Goal: Task Accomplishment & Management: Use online tool/utility

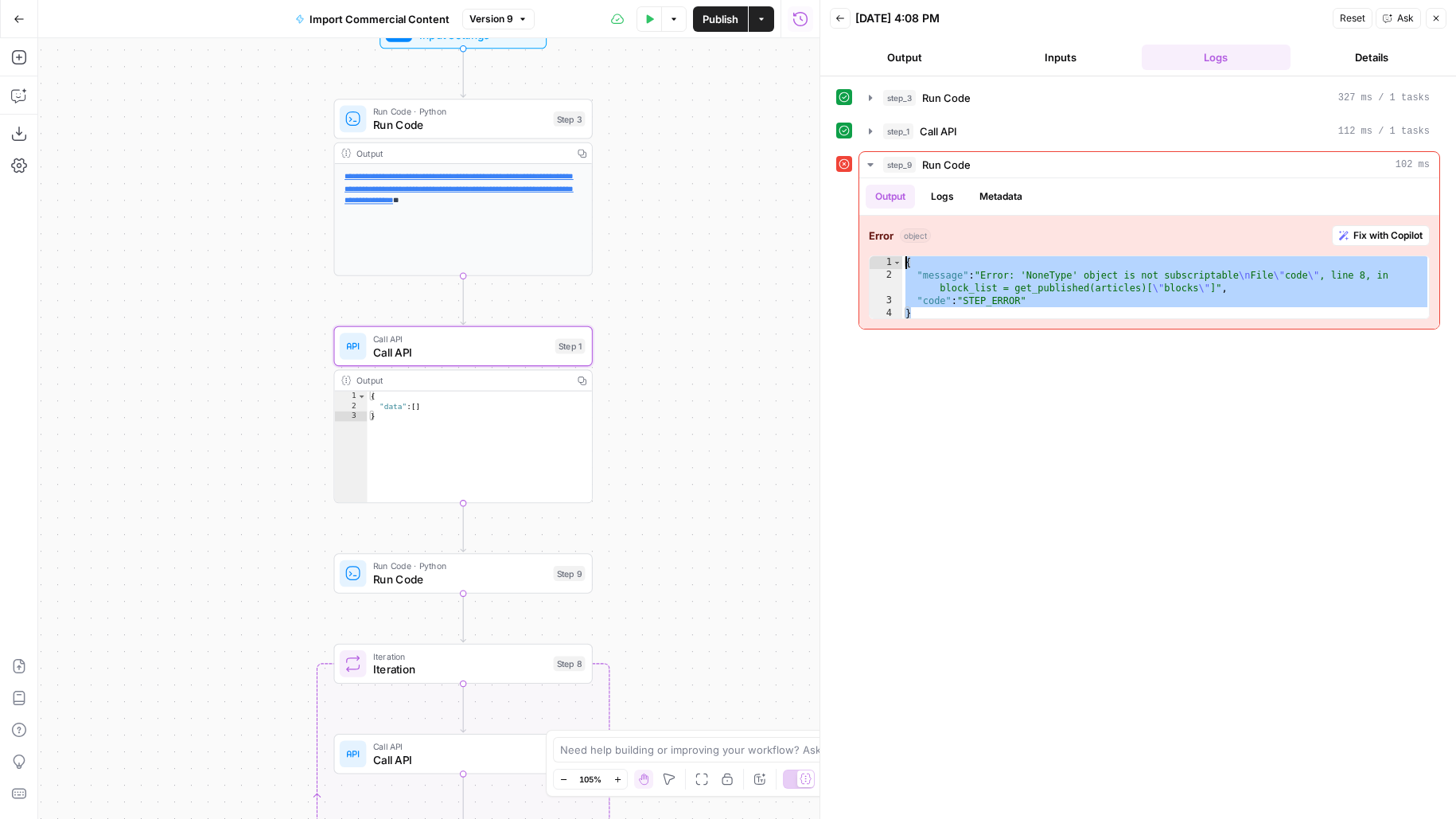
click at [995, 92] on div "step_3 Run Code 327 ms / 1 tasks" at bounding box center [1156, 97] width 547 height 16
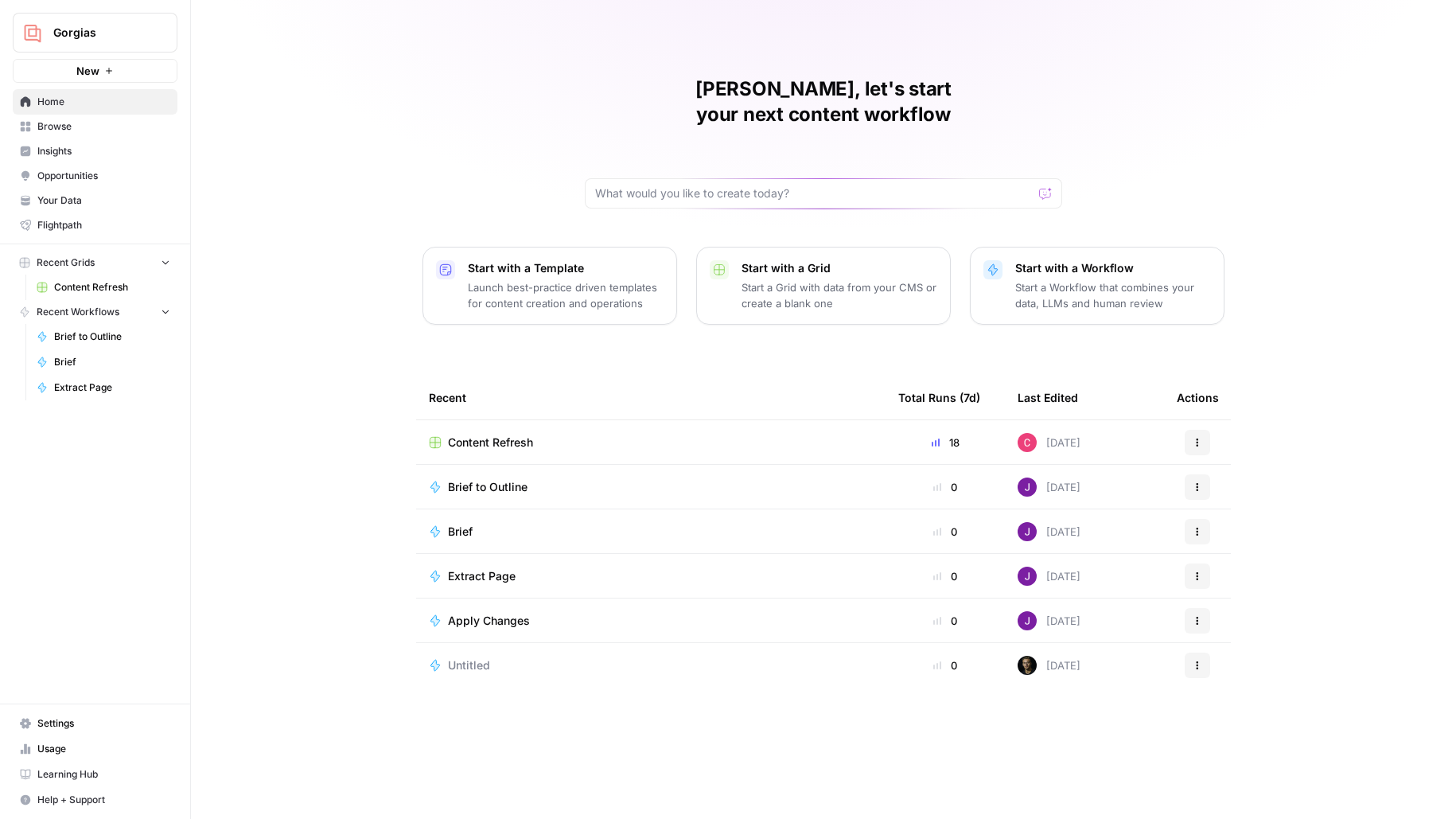
click at [105, 39] on span "Gorgias" at bounding box center [101, 32] width 96 height 16
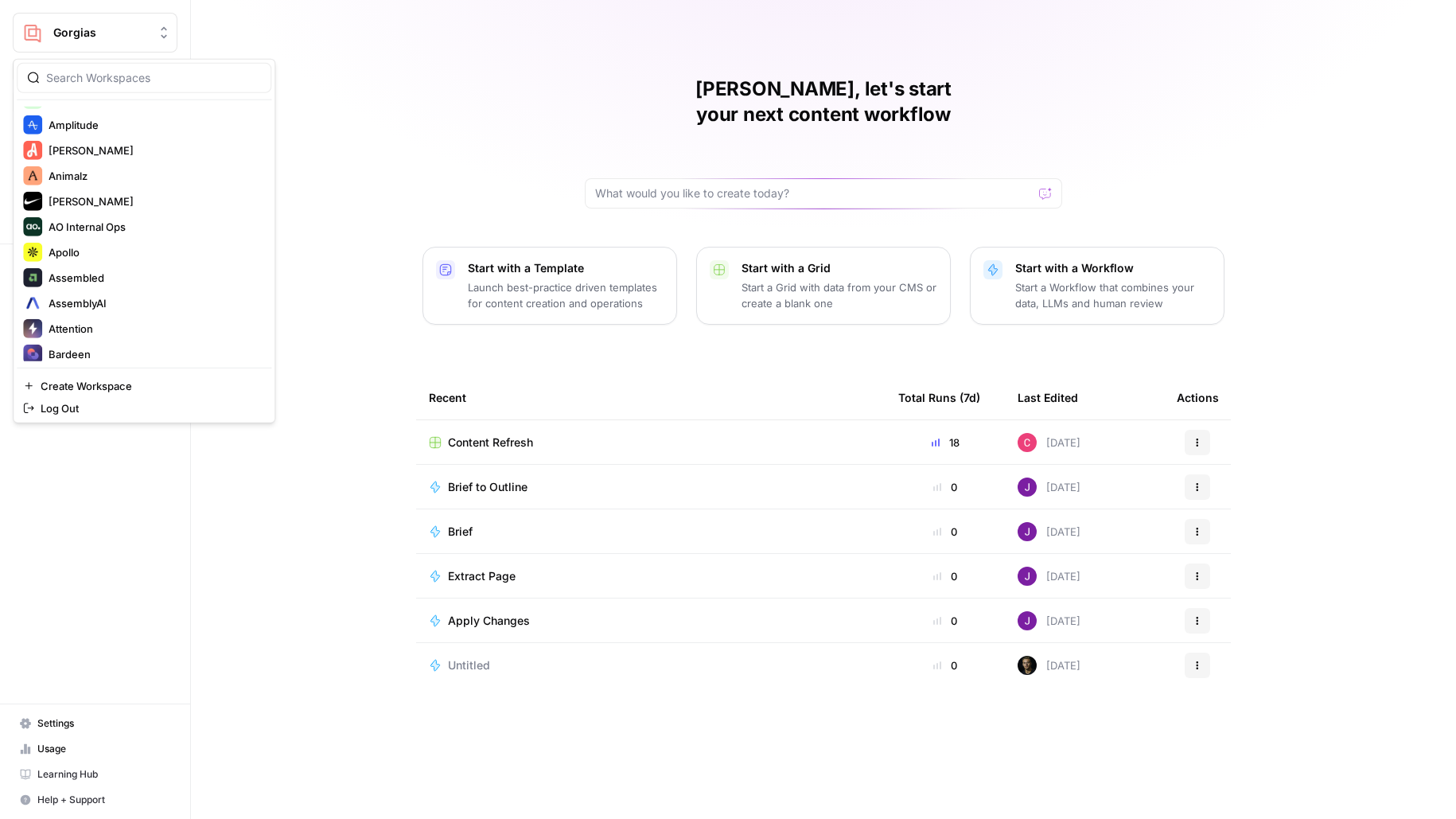
scroll to position [459, 0]
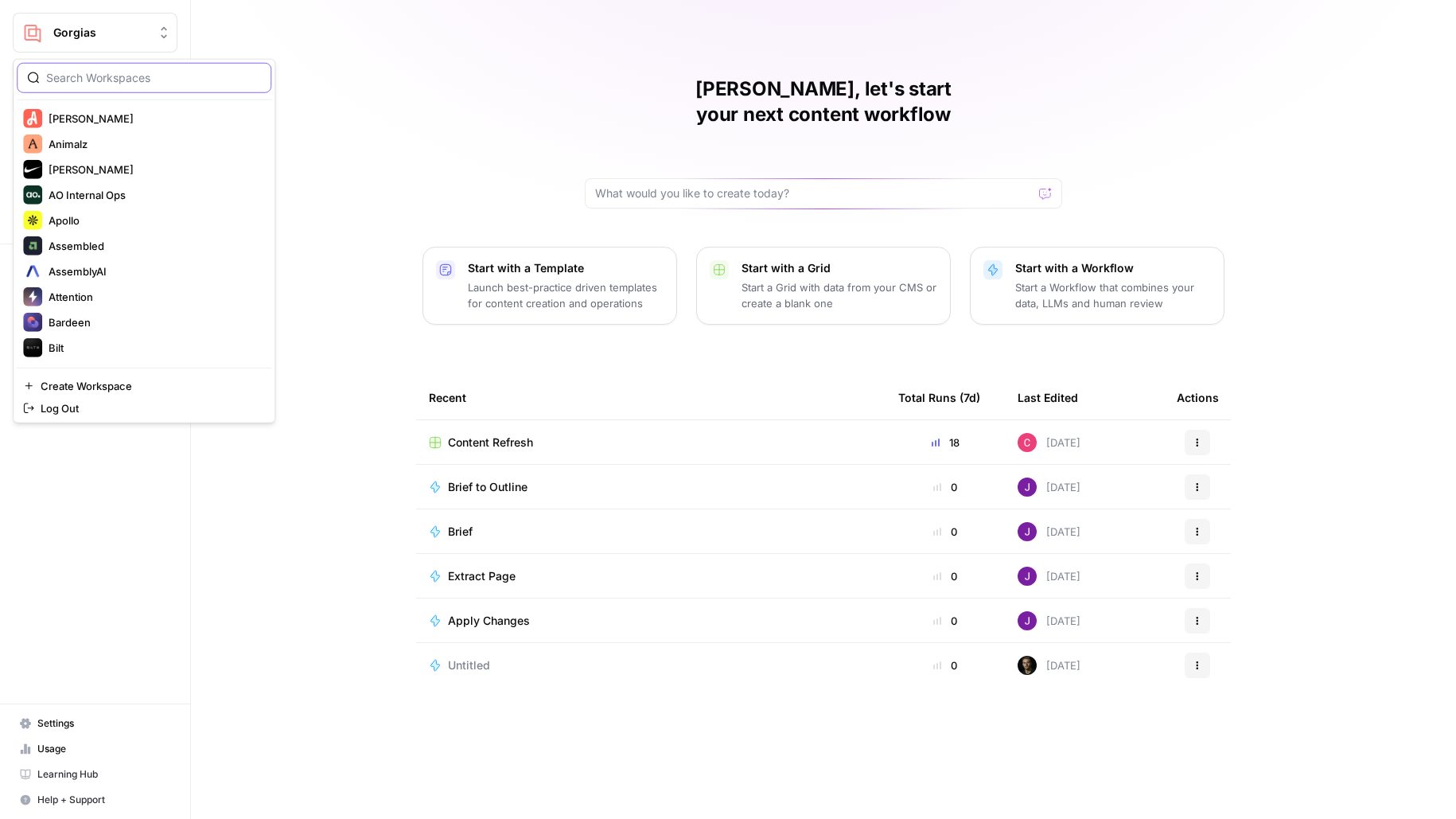
click at [116, 81] on input "search" at bounding box center [153, 78] width 215 height 16
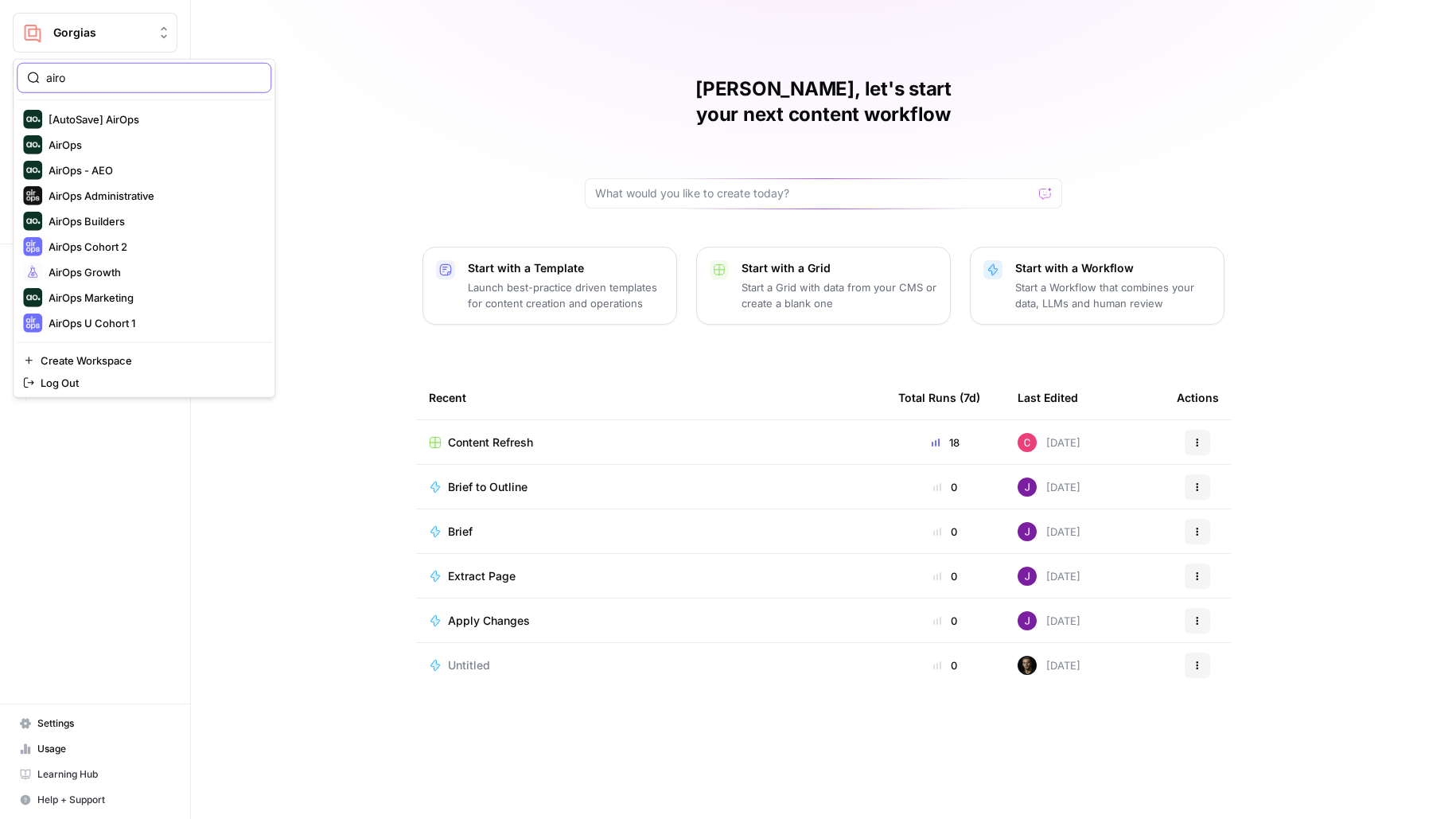
scroll to position [0, 0]
type input "a"
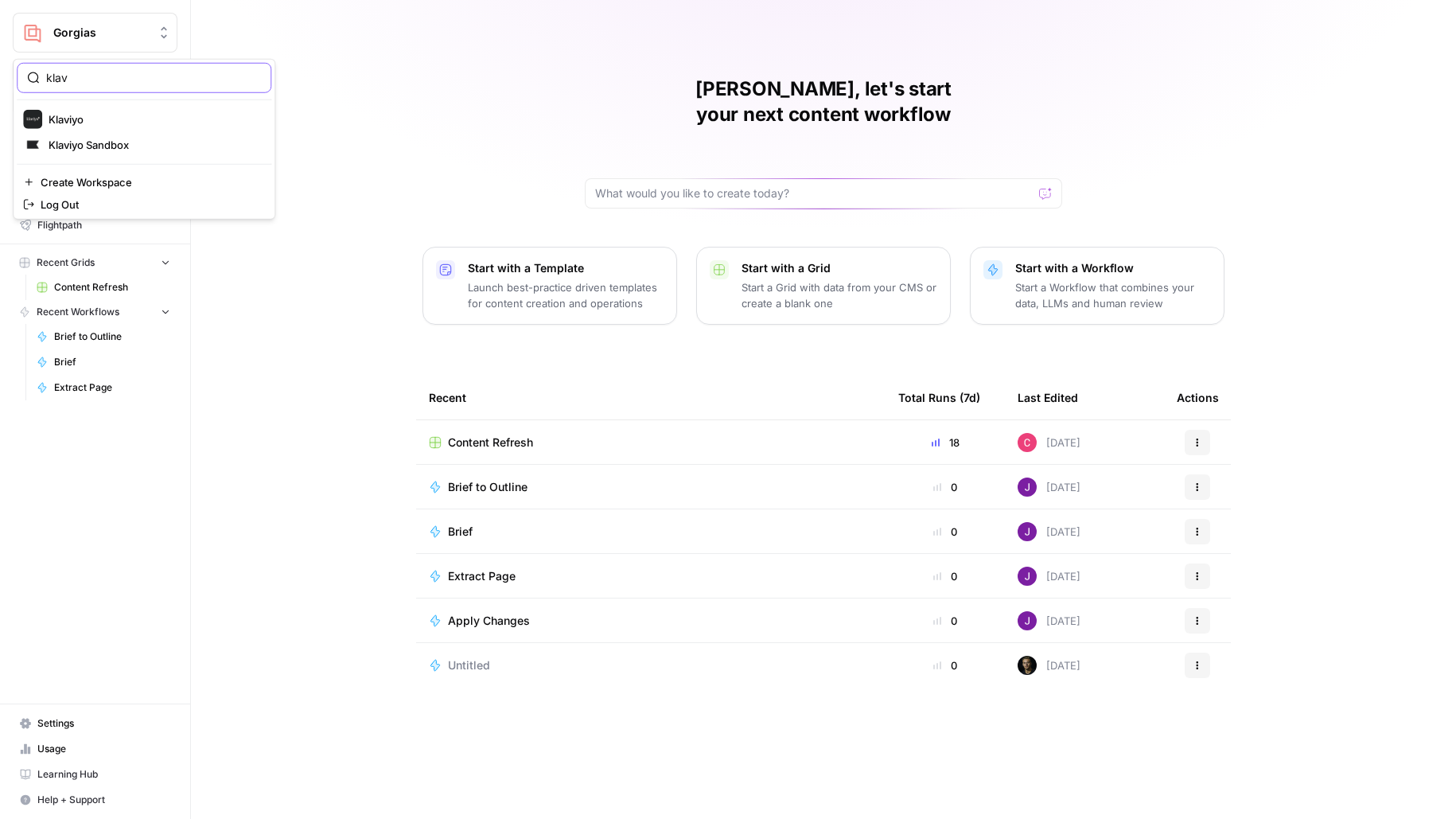
type input "klav"
click button "Klaviyo" at bounding box center [144, 119] width 255 height 25
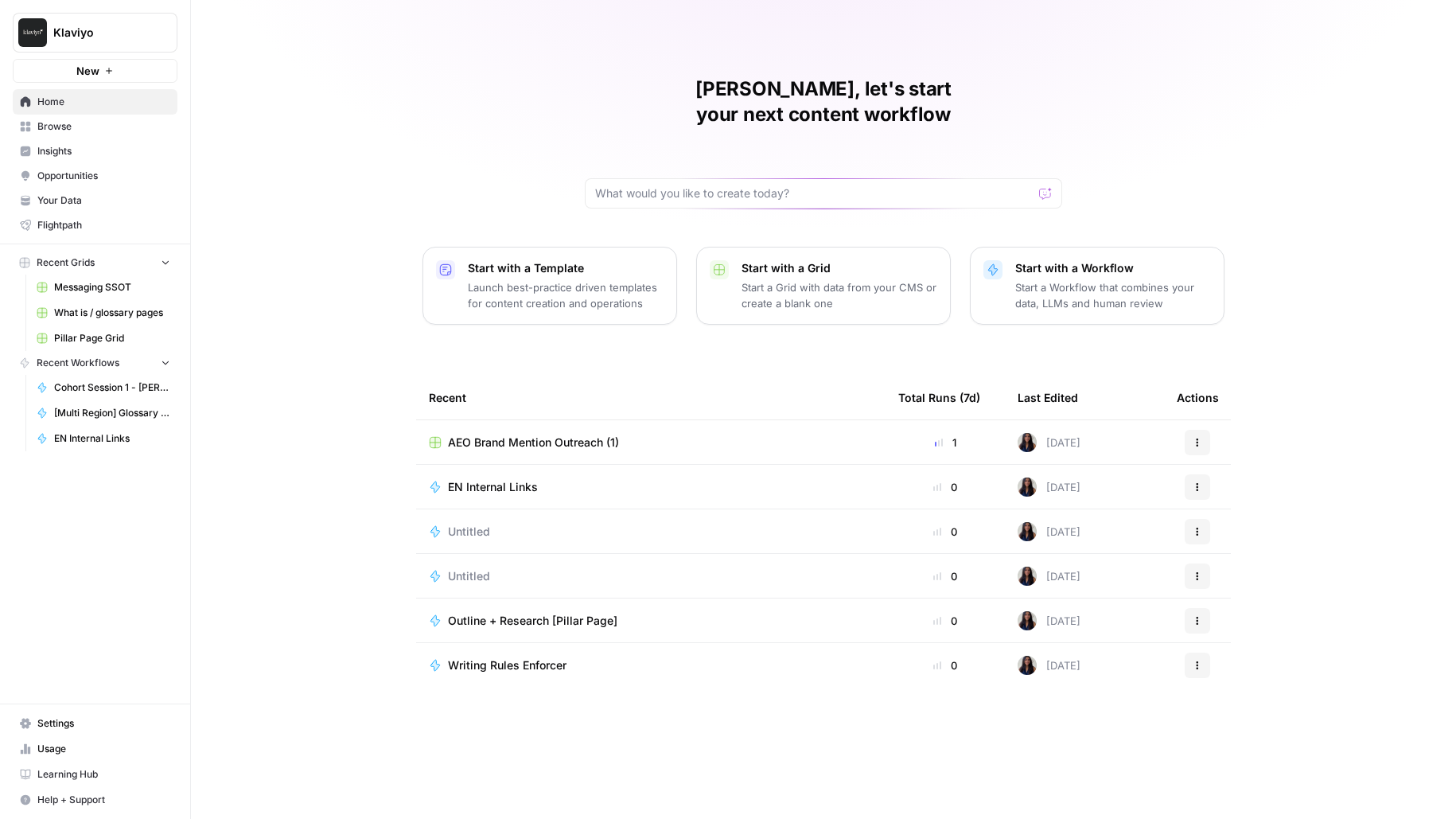
click at [134, 293] on link "Messaging SSOT" at bounding box center [104, 287] width 148 height 25
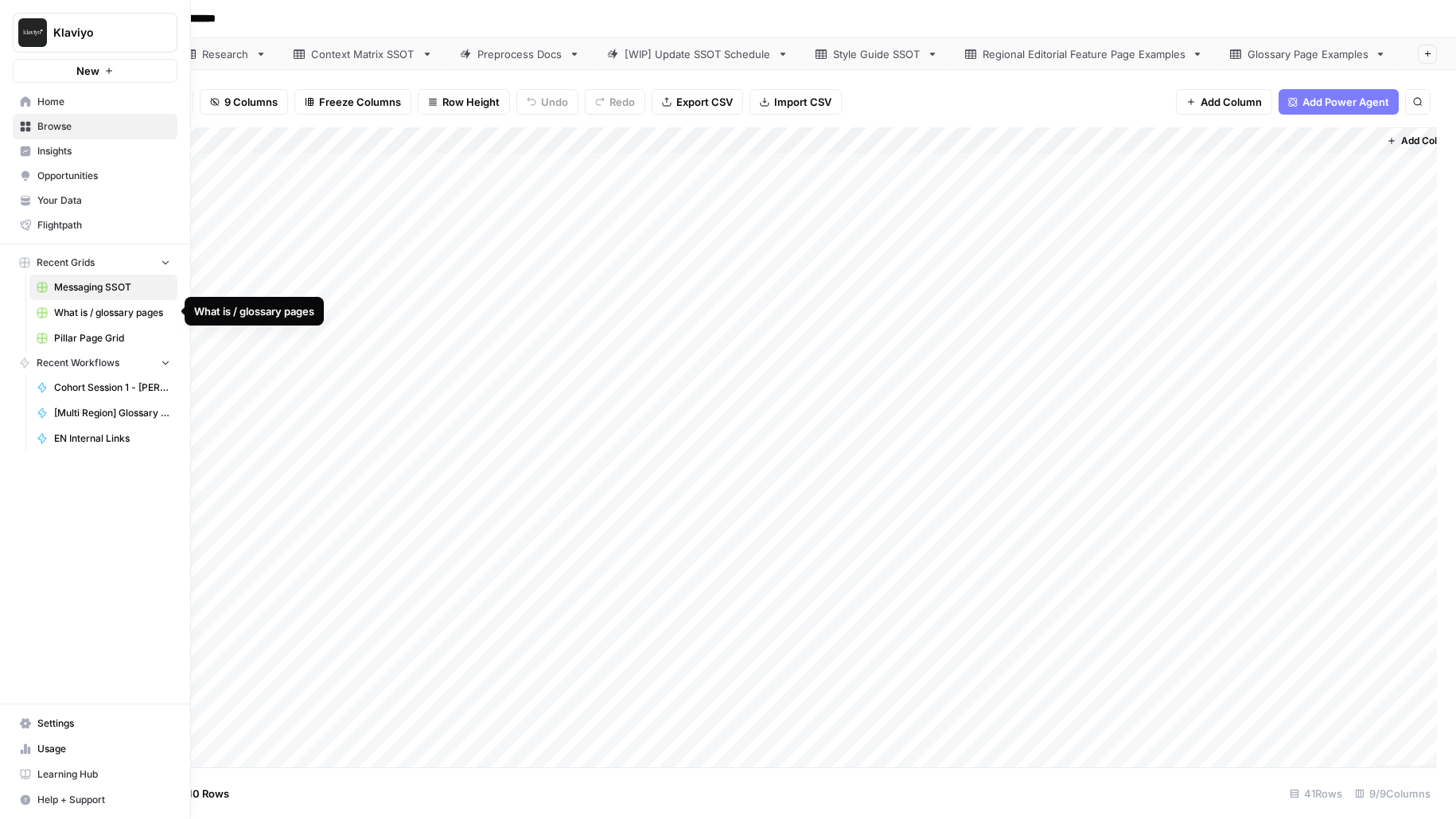
click at [73, 340] on span "Pillar Page Grid" at bounding box center [112, 338] width 116 height 14
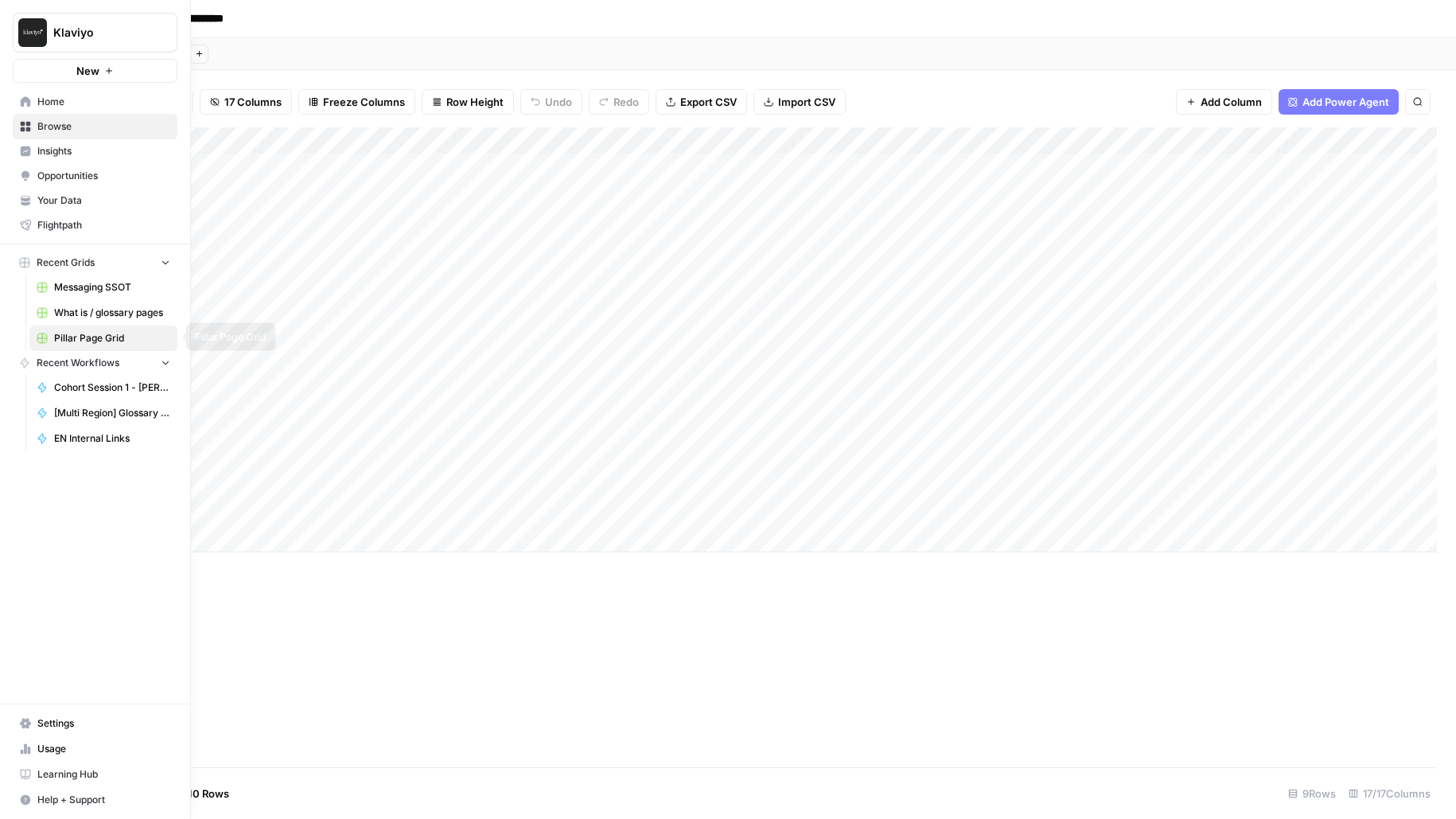
click at [97, 317] on span "What is / glossary pages" at bounding box center [112, 312] width 116 height 14
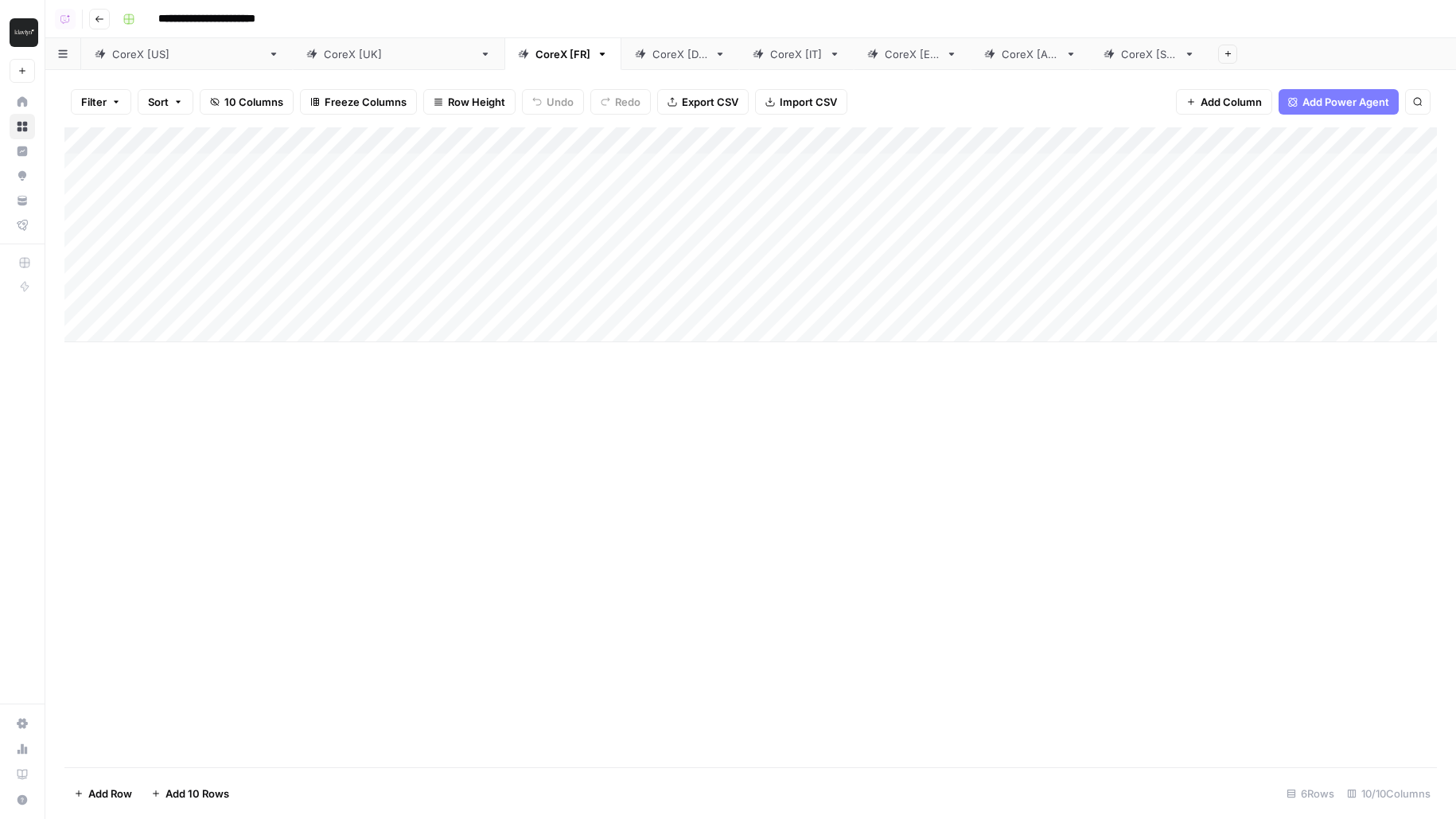
click at [116, 65] on link "CoreX [US]" at bounding box center [187, 54] width 212 height 32
click at [873, 143] on div "Add Column" at bounding box center [750, 383] width 1372 height 513
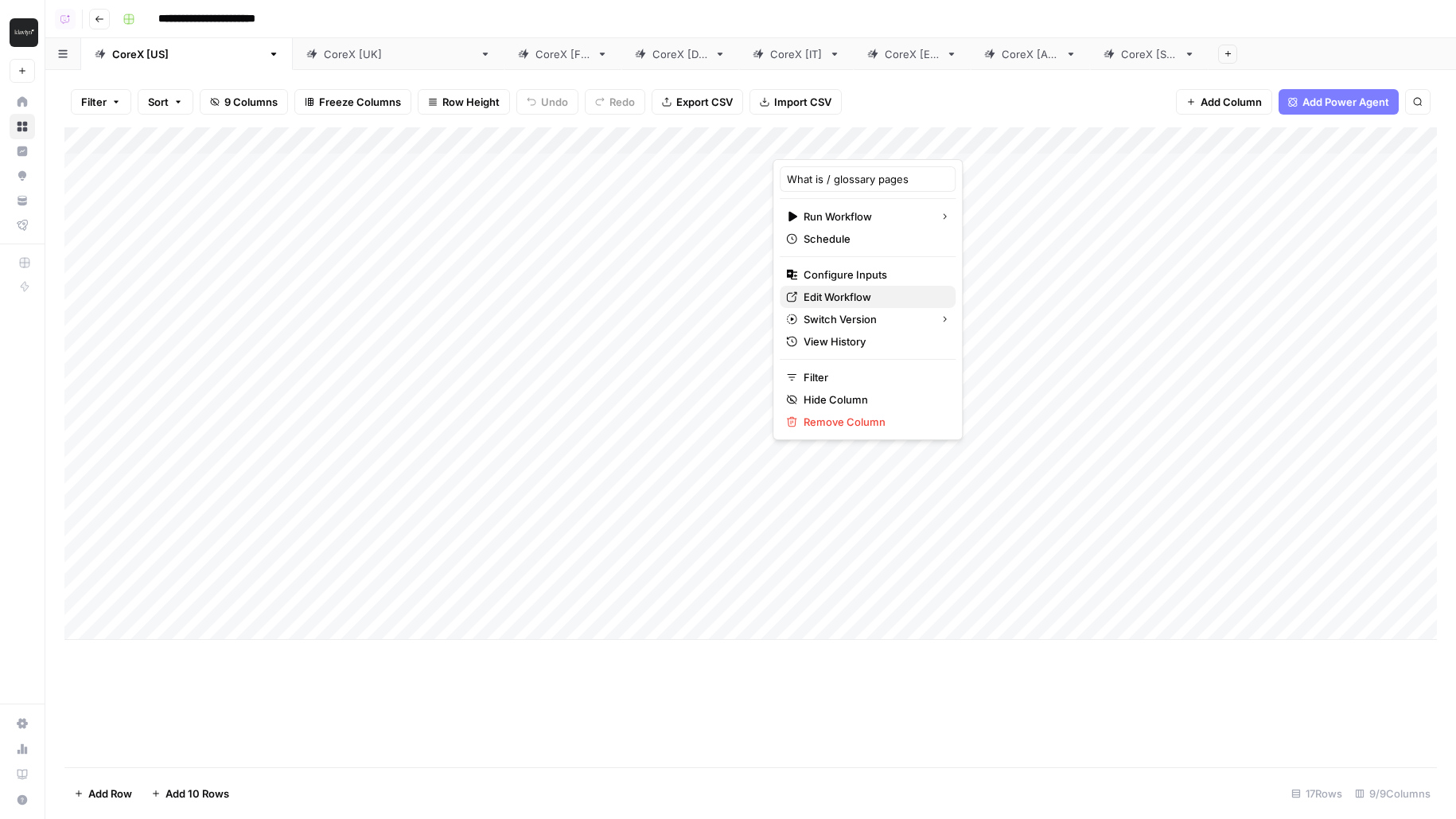
click at [839, 299] on span "Edit Workflow" at bounding box center [873, 296] width 139 height 16
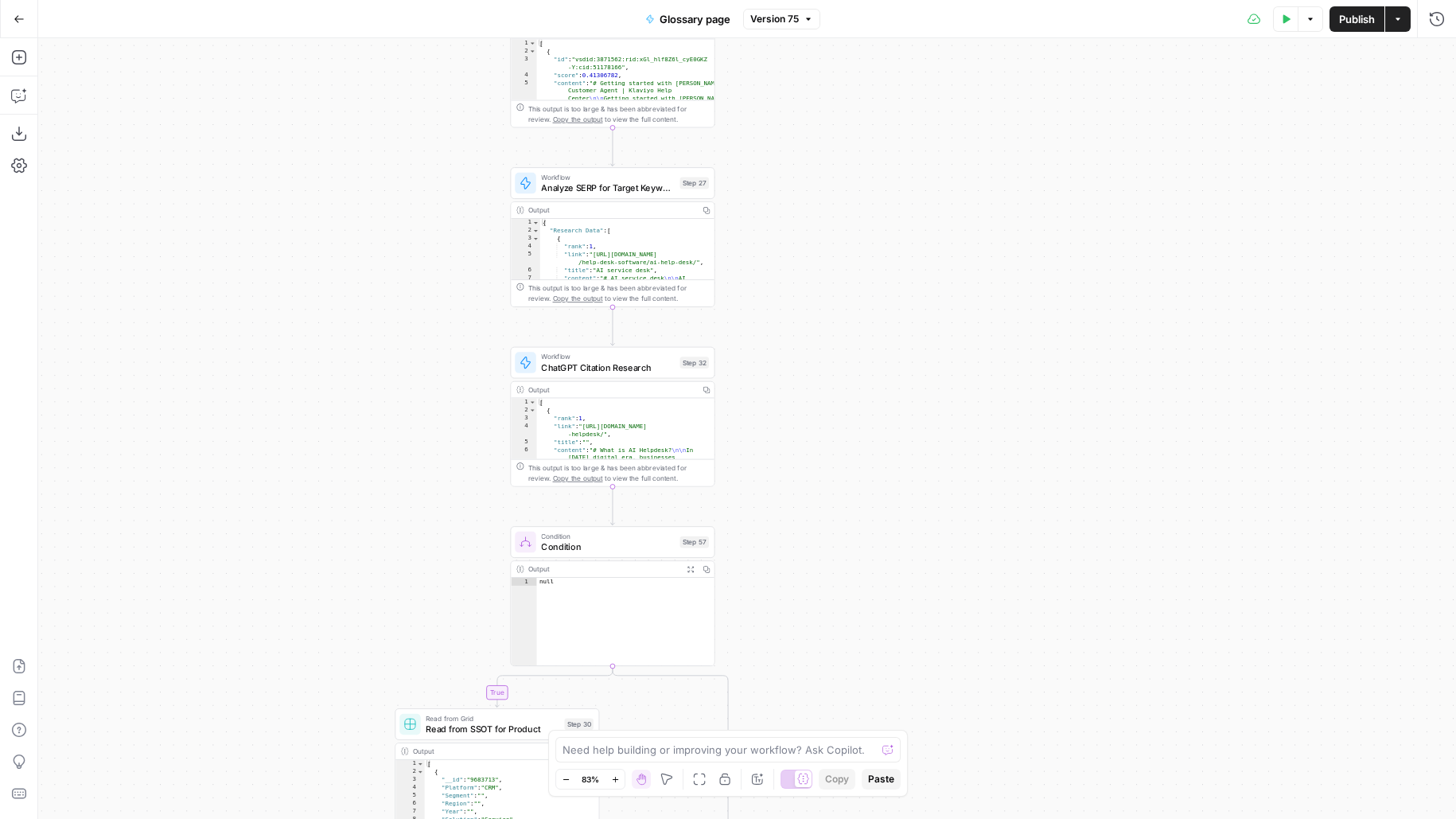
click at [22, 19] on icon "button" at bounding box center [19, 19] width 11 height 11
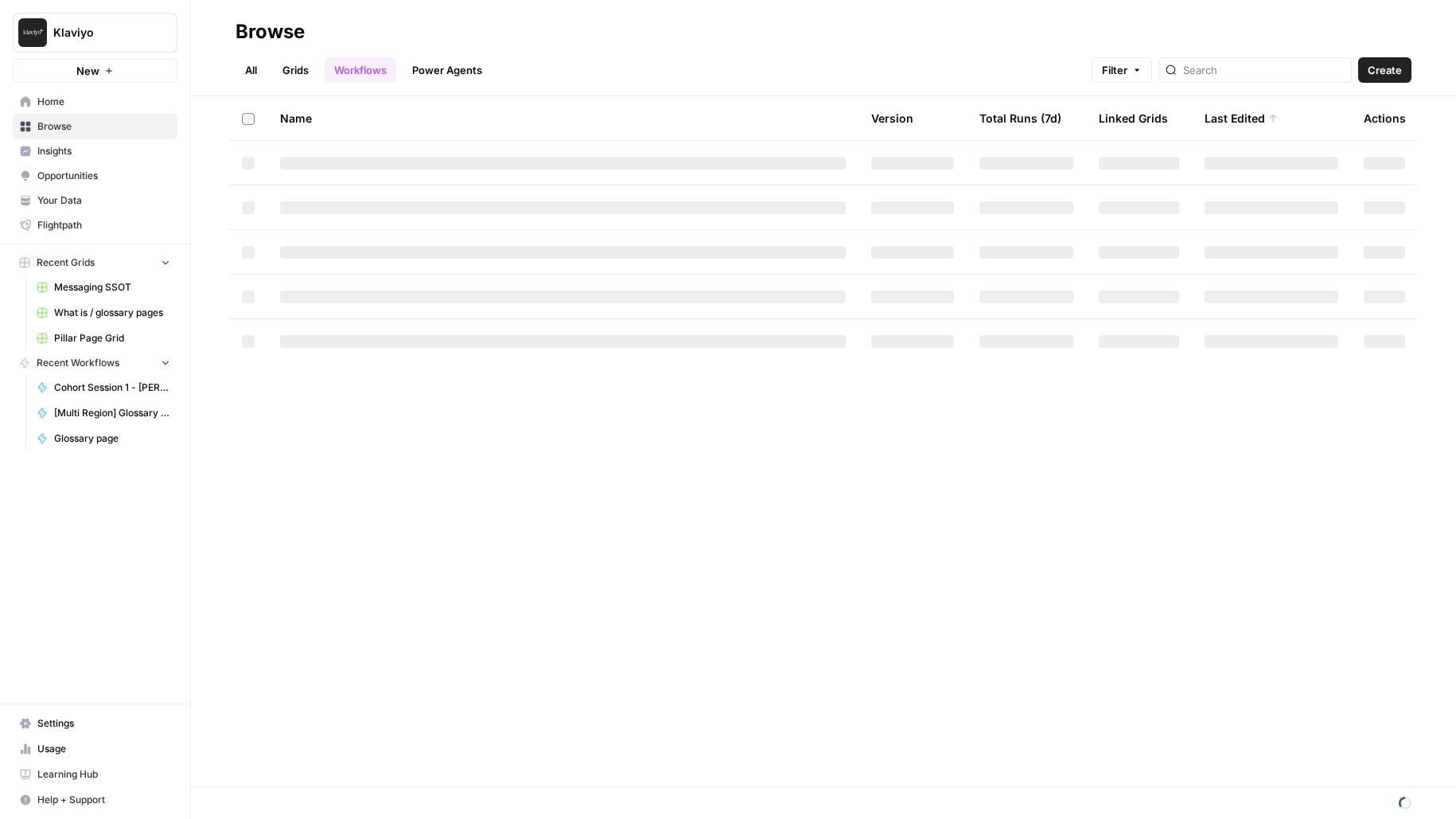
click at [293, 73] on link "Grids" at bounding box center [295, 69] width 46 height 25
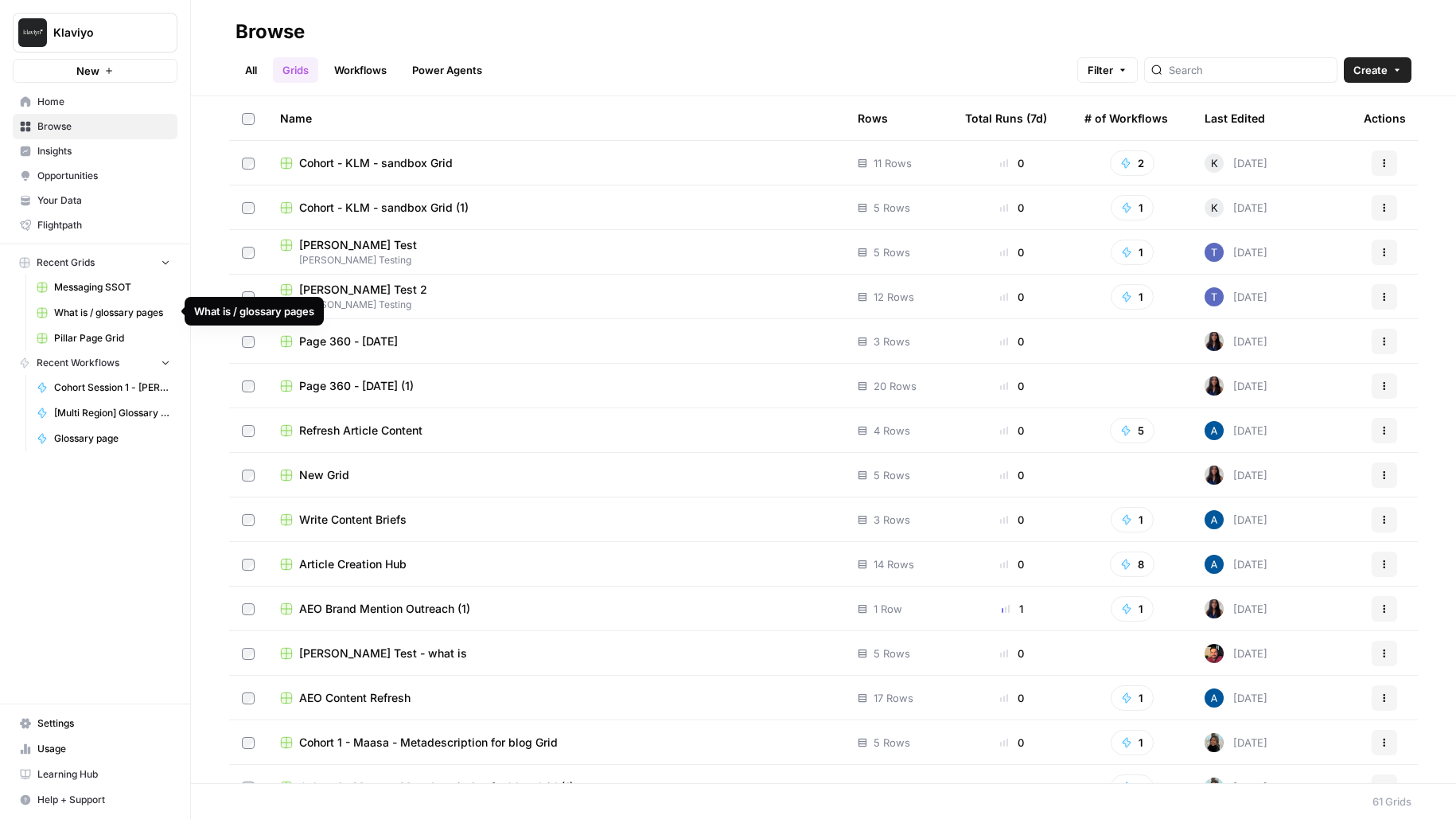
click at [116, 332] on span "Pillar Page Grid" at bounding box center [112, 338] width 116 height 14
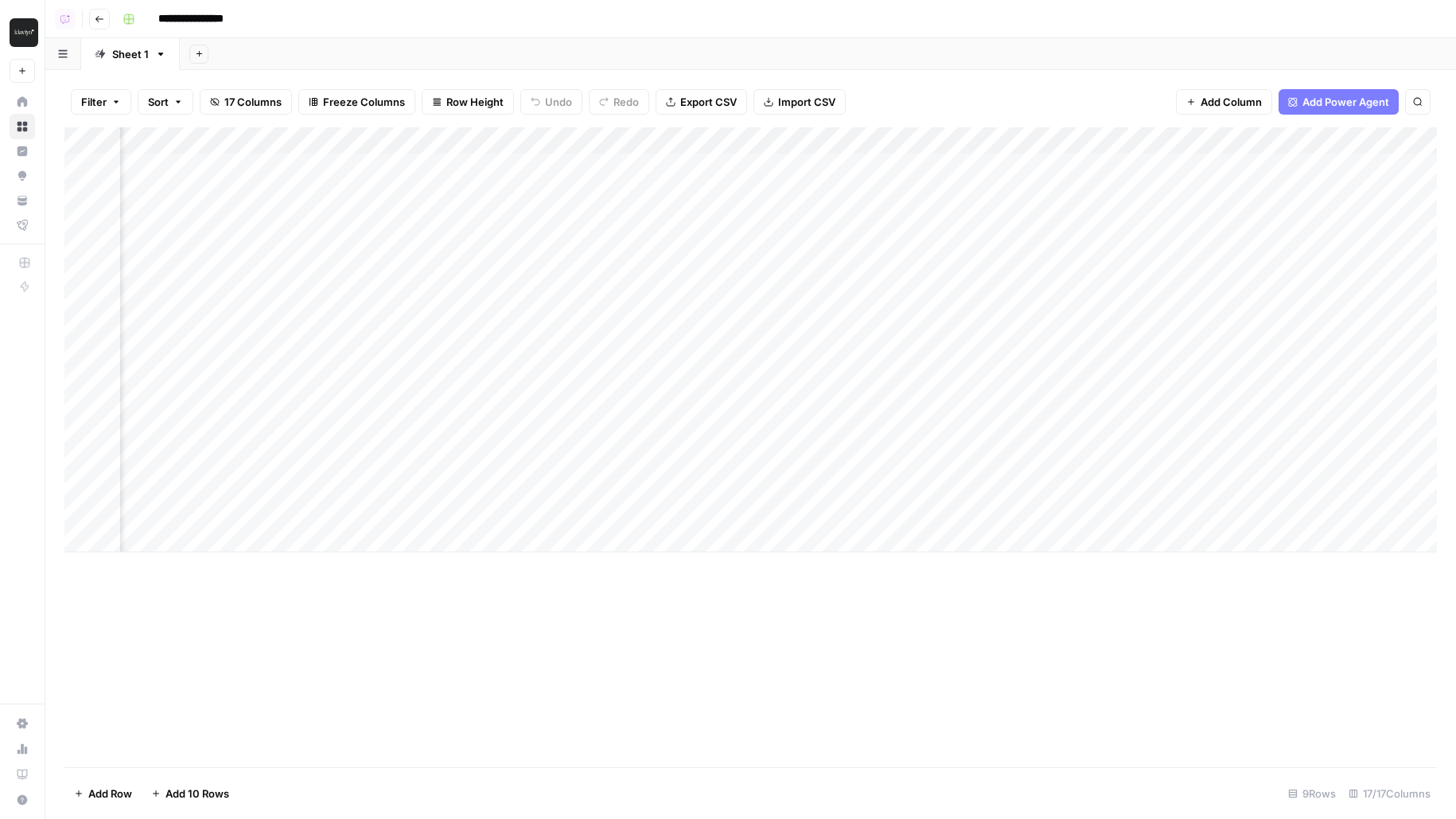
scroll to position [0, 734]
click at [551, 143] on div "Add Column" at bounding box center [750, 339] width 1372 height 425
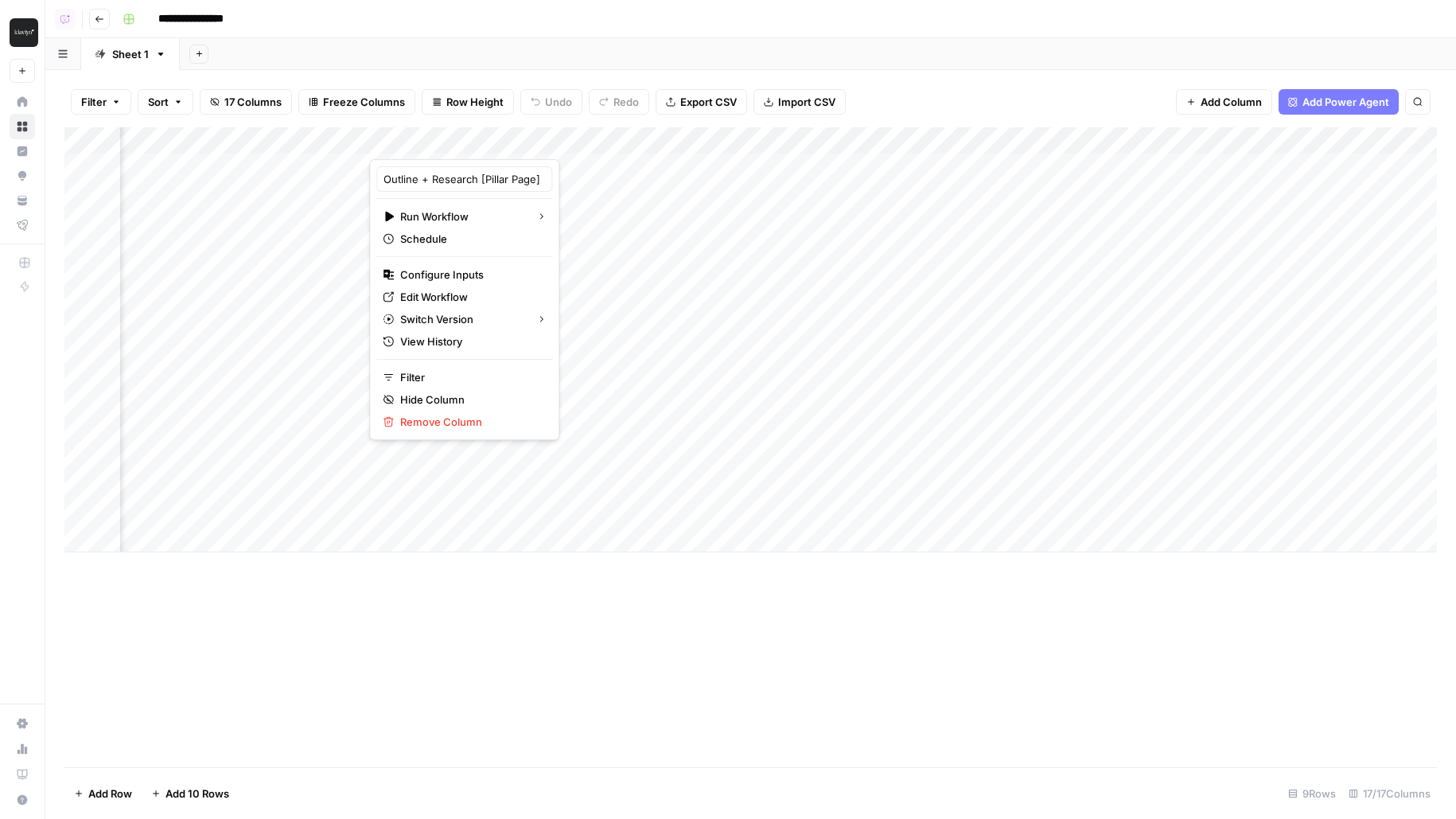
click at [431, 298] on span "Edit Workflow" at bounding box center [469, 296] width 139 height 16
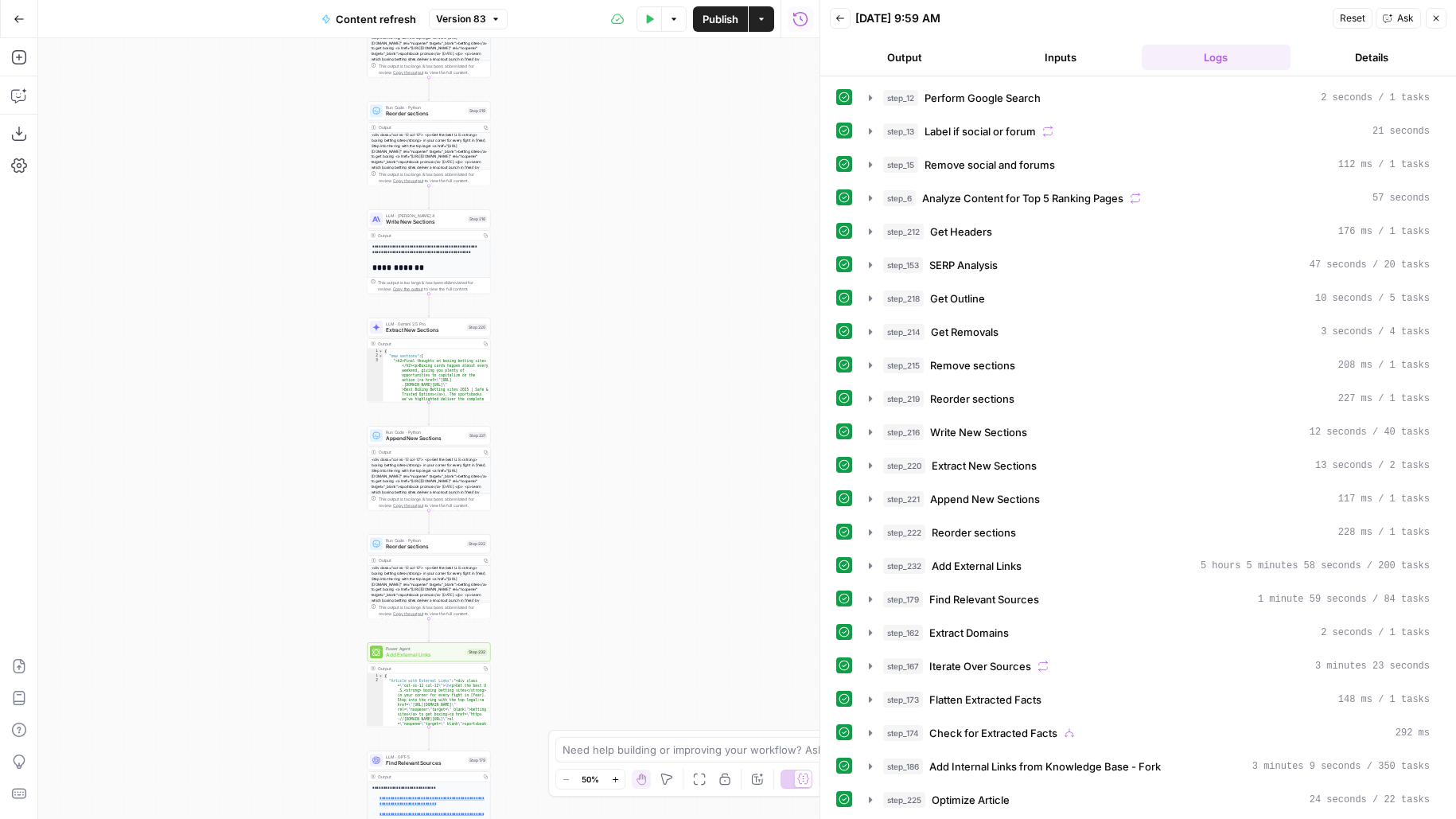
drag, startPoint x: 643, startPoint y: 252, endPoint x: 646, endPoint y: 159, distance: 93.0
click at [646, 159] on div "true false true false true false Workflow Input Settings Inputs Google Search P…" at bounding box center [428, 429] width 781 height 781
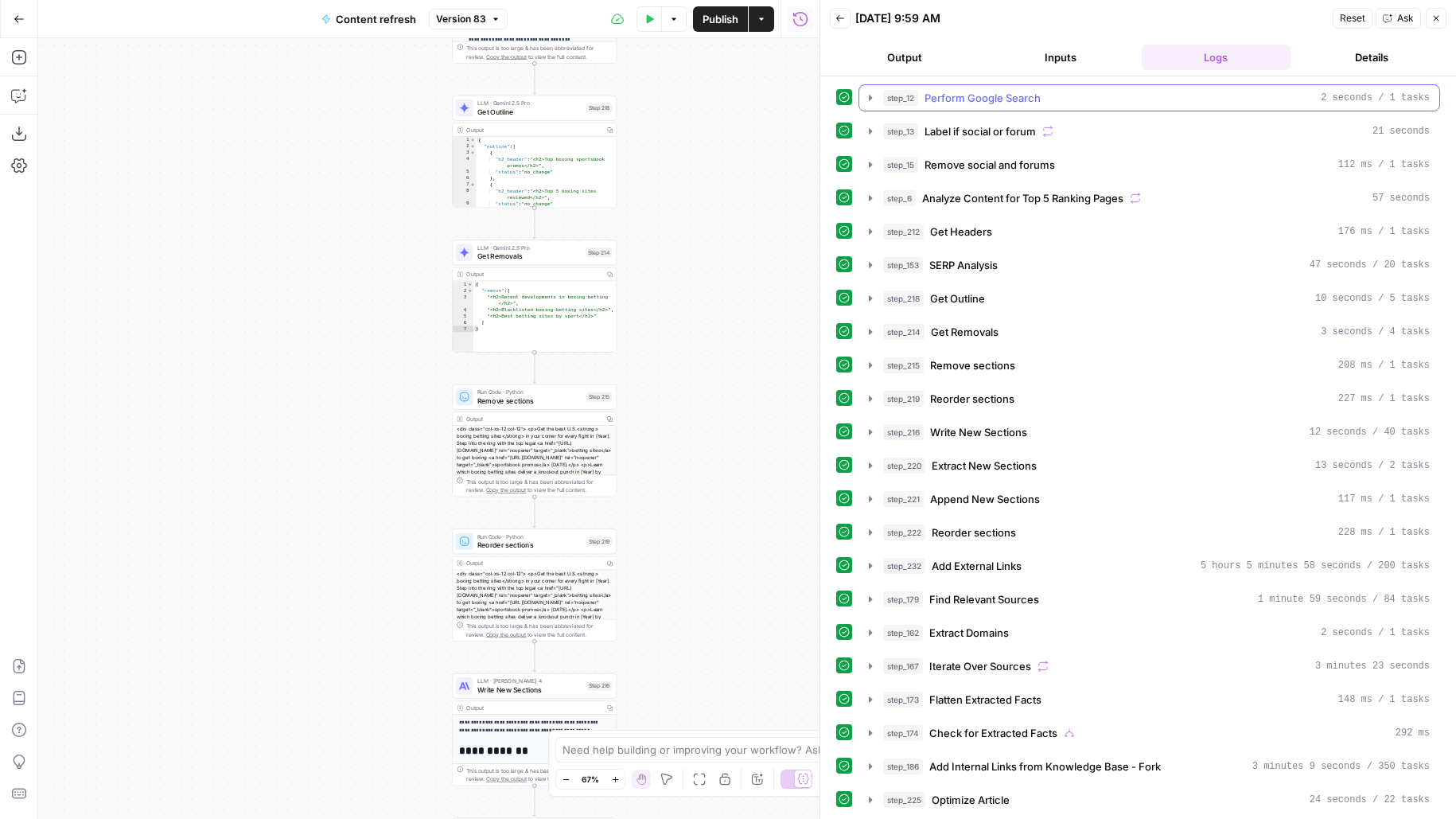
click at [1074, 99] on div "step_12 Perform Google Search 2 seconds / 1 tasks" at bounding box center [1156, 97] width 547 height 16
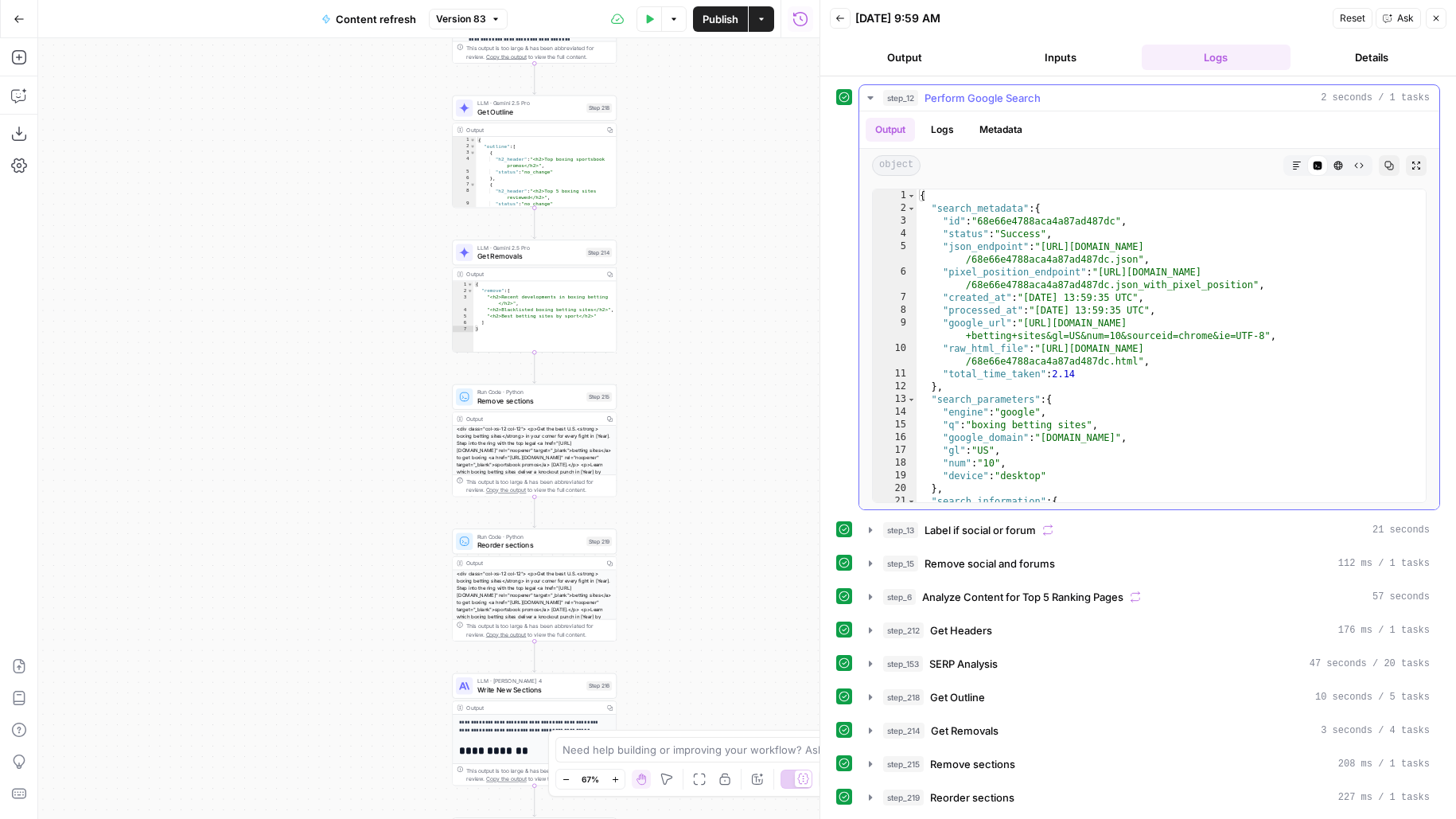
click at [1074, 99] on div "step_12 Perform Google Search 2 seconds / 1 tasks" at bounding box center [1156, 97] width 547 height 16
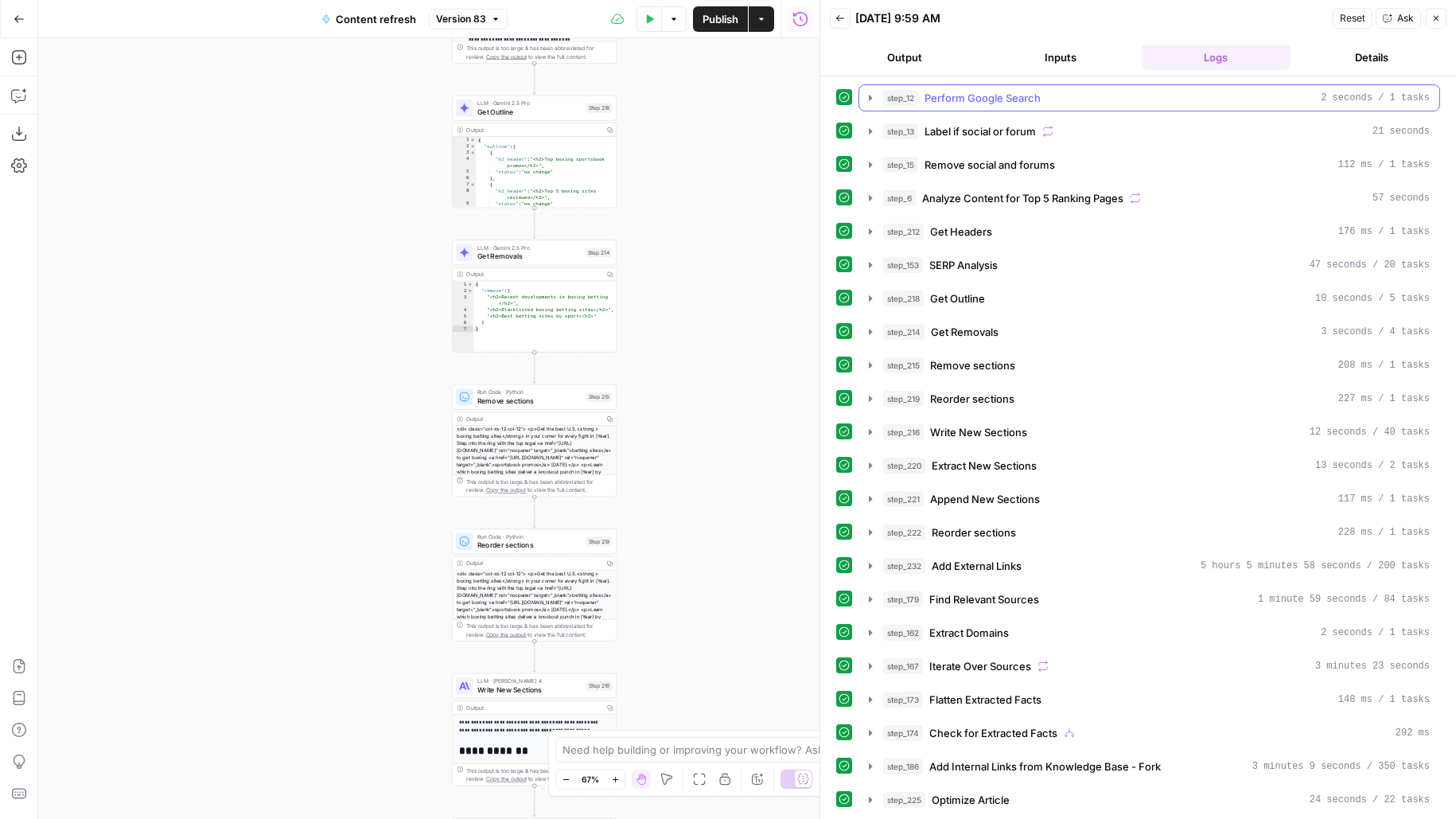
click at [1051, 54] on button "Inputs" at bounding box center [1060, 57] width 149 height 25
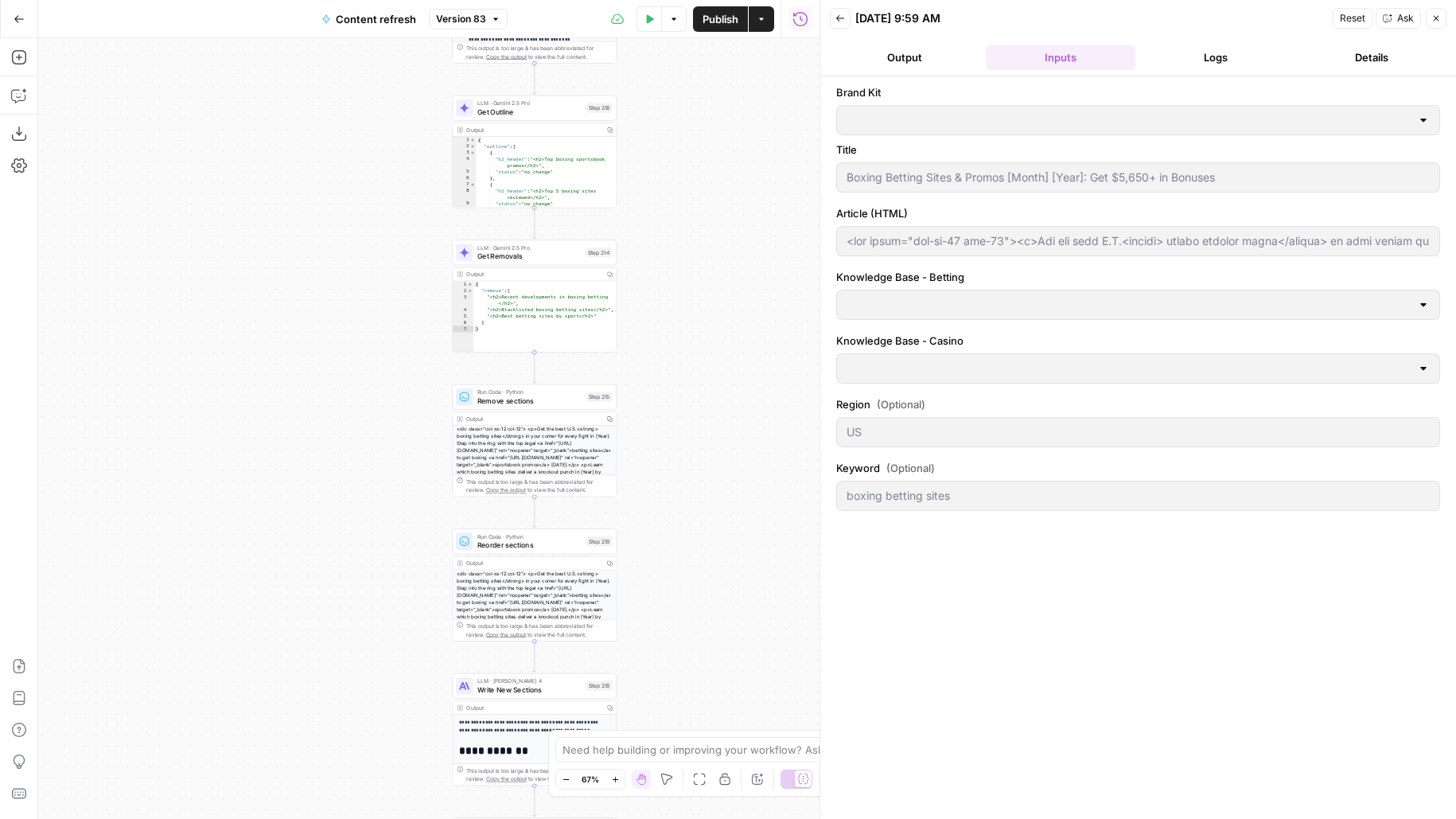
type input "Betting sitemap"
type input "Casino sitemap"
type input "Covers"
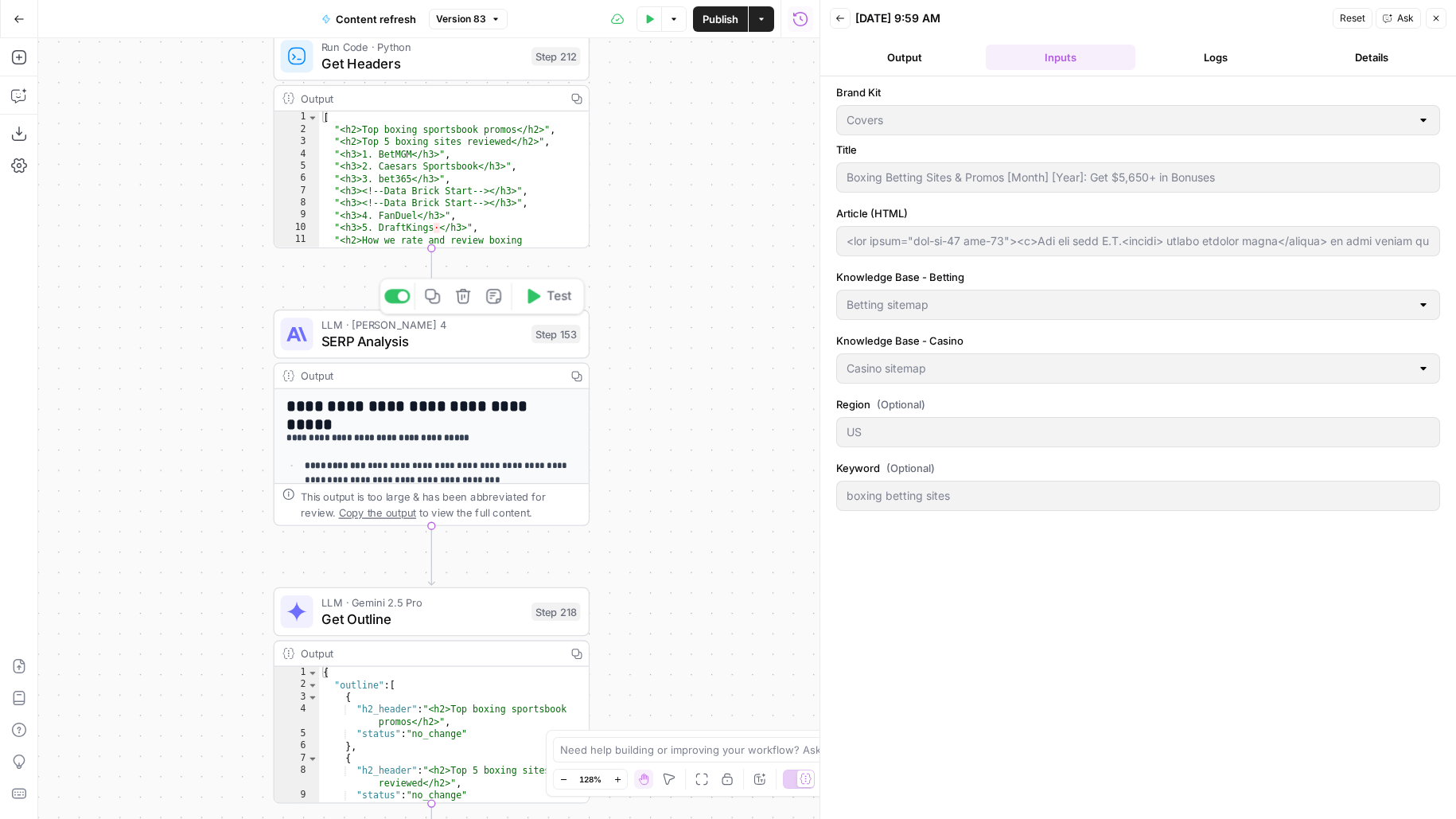
click at [525, 343] on div "LLM · Claude Sonnet 4 SERP Analysis Step 153 Copy step Delete step Edit Note Te…" at bounding box center [430, 334] width 300 height 35
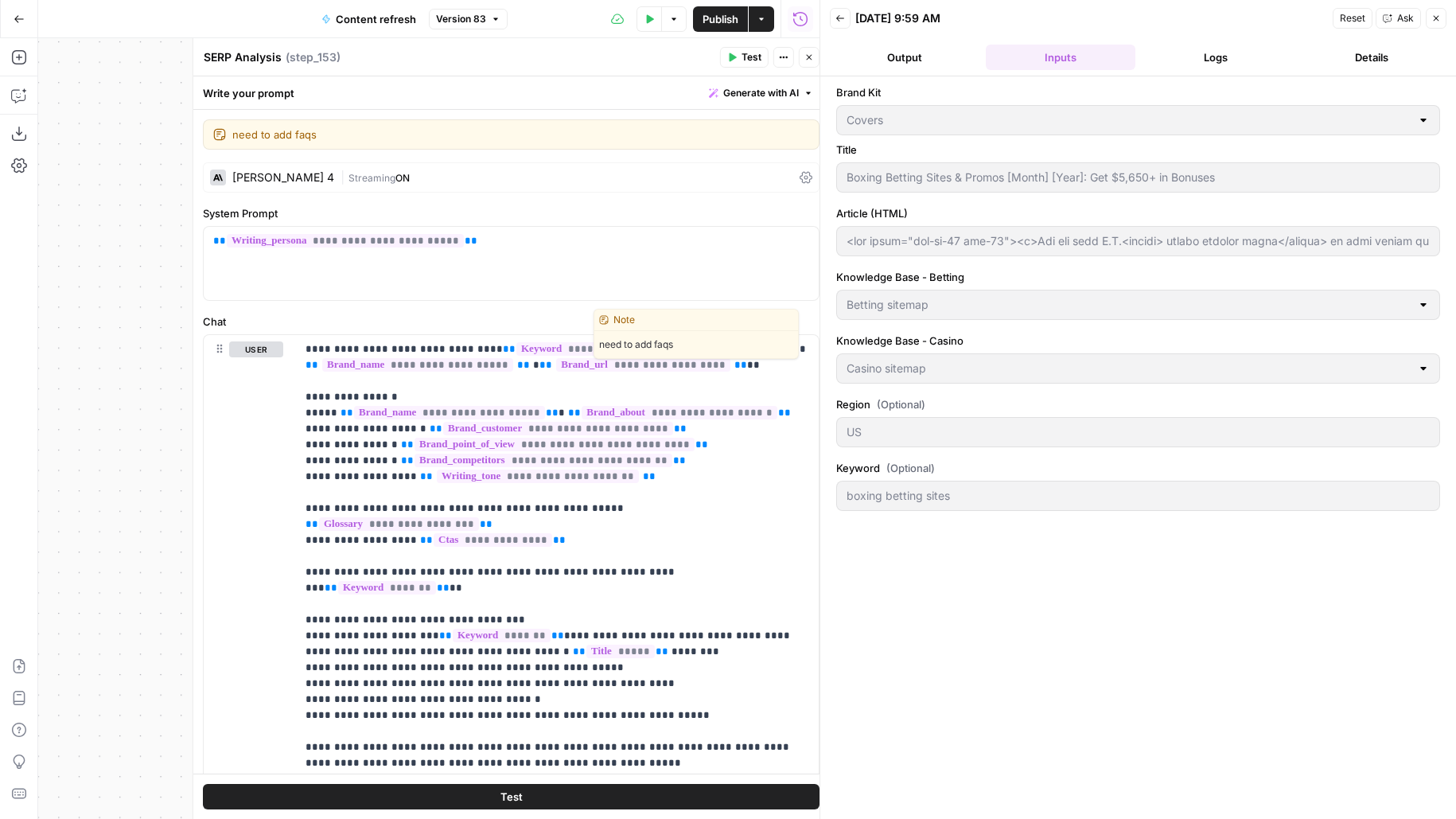
type input "<div class="col-xs-12 col-12"><p>Get the best U.S.<strong> boxing betting sites…"
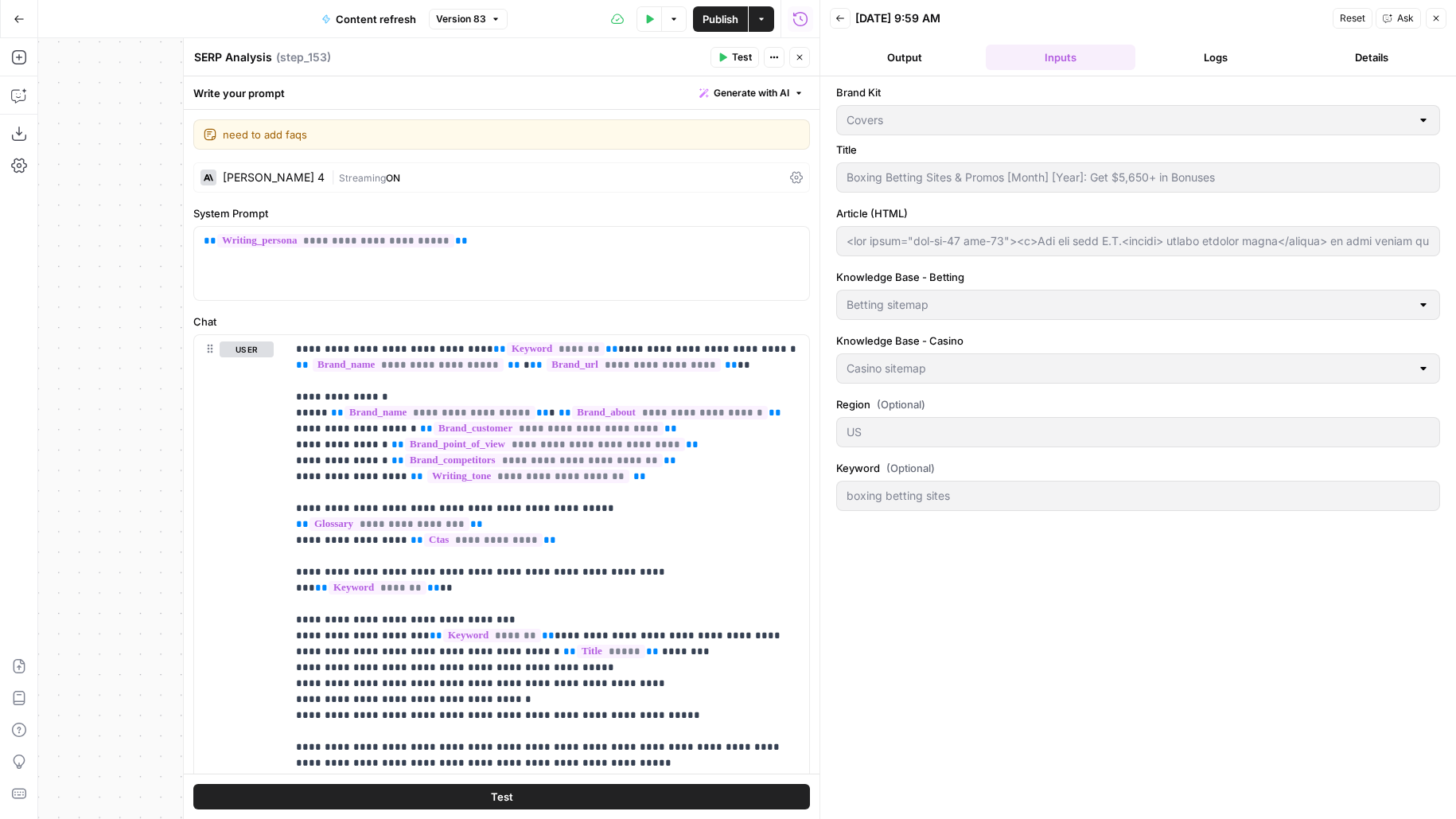
click at [1225, 48] on button "Logs" at bounding box center [1216, 57] width 149 height 25
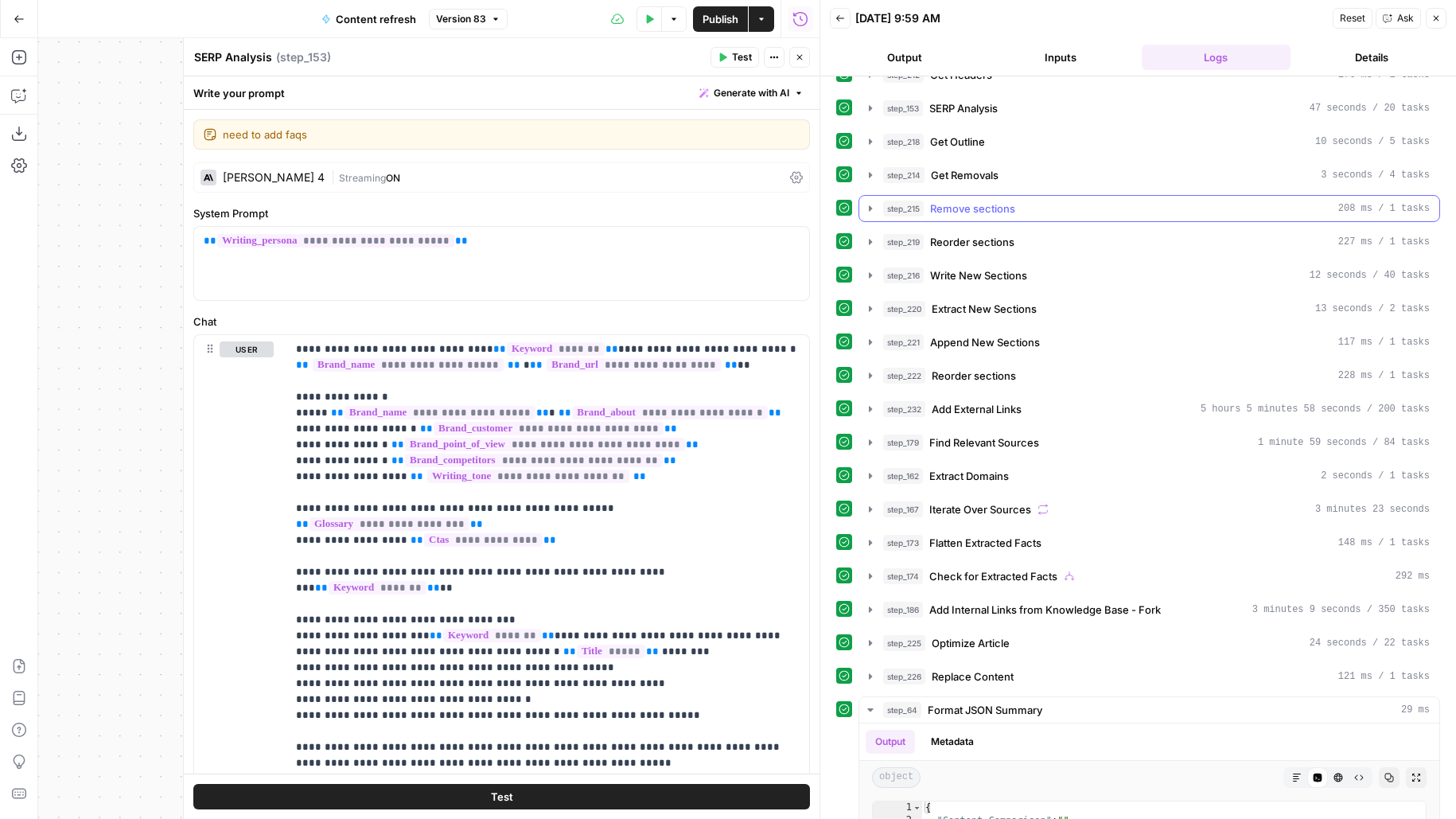
scroll to position [163, 0]
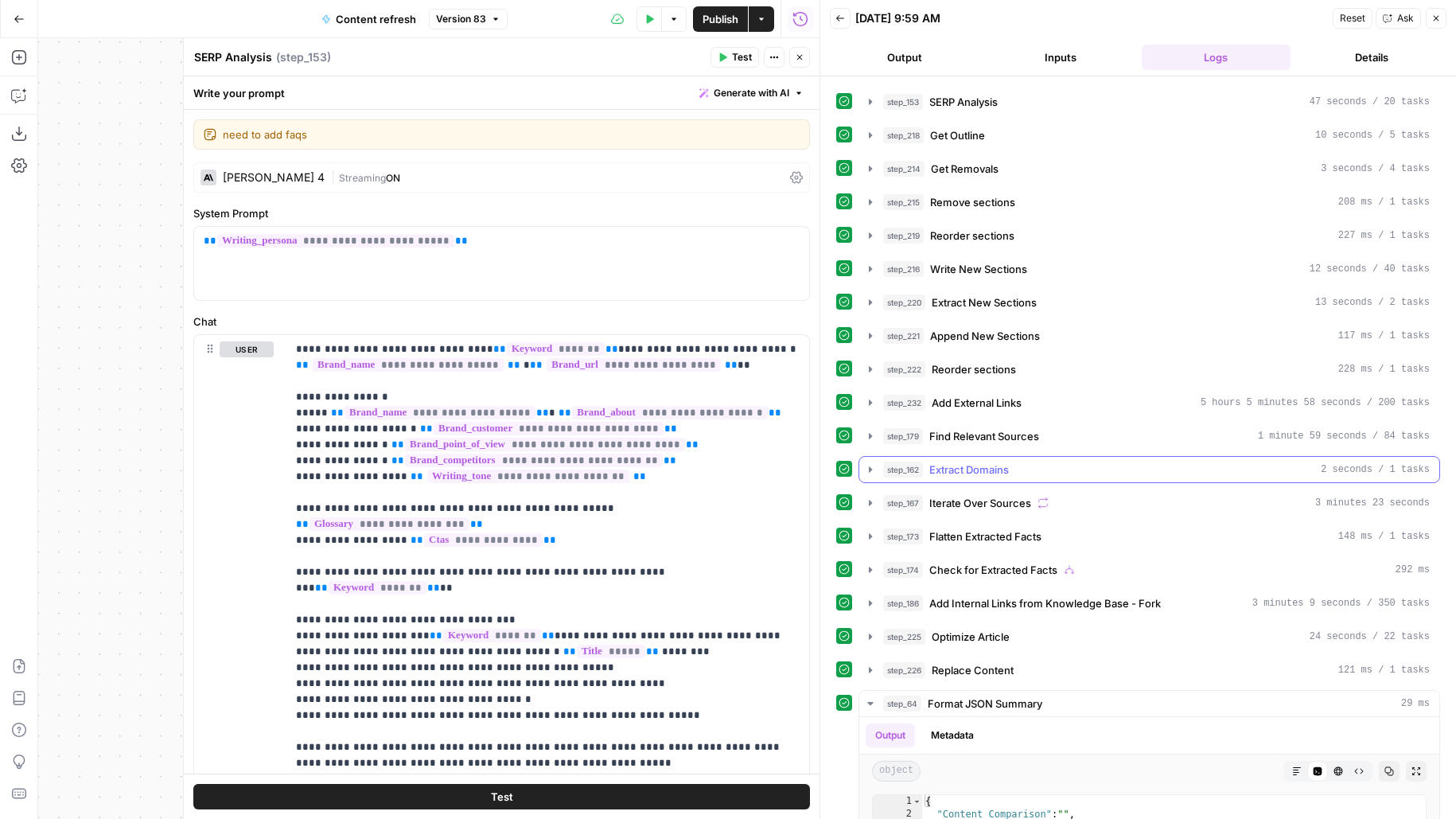
click at [1030, 445] on div "step_12 Perform Google Search 2 seconds / 1 tasks step_13 Label if social or fo…" at bounding box center [1138, 518] width 604 height 1194
click at [1034, 431] on span "Find Relevant Sources" at bounding box center [984, 436] width 110 height 16
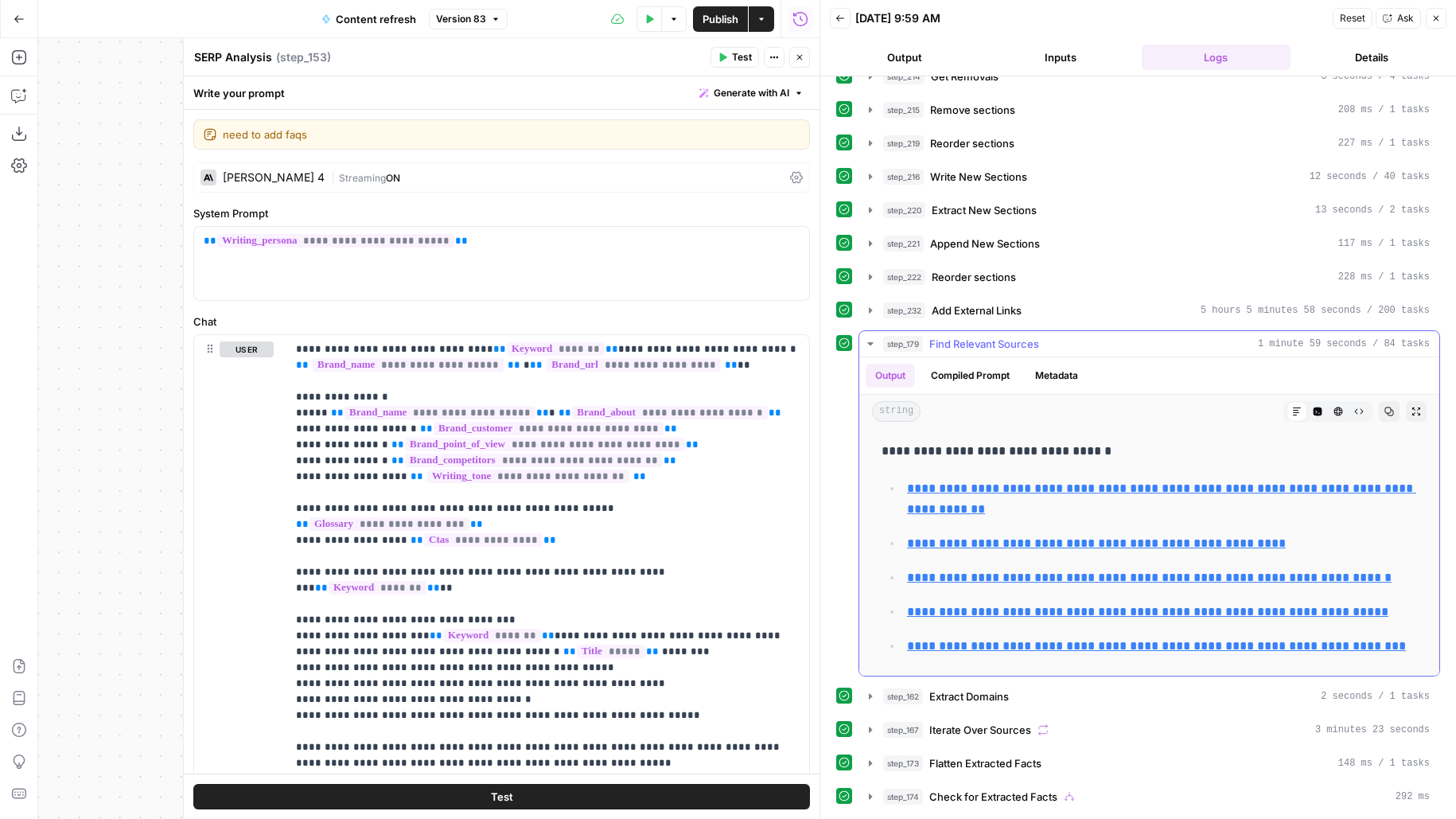
scroll to position [256, 0]
click at [1057, 335] on div "step_179 Find Relevant Sources 1 minute 59 seconds / 84 tasks" at bounding box center [1156, 343] width 547 height 16
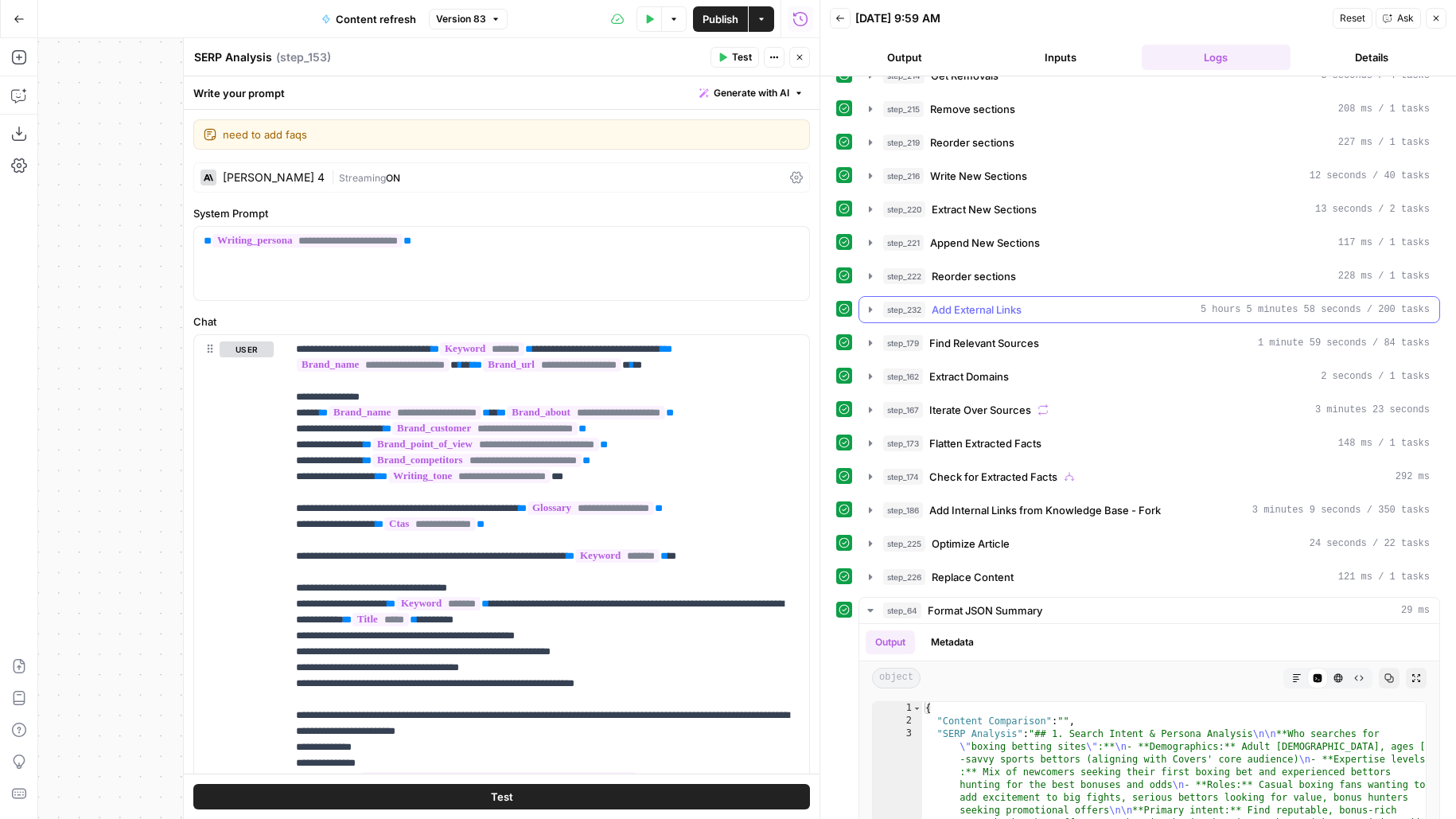
click at [1058, 310] on button "step_232 Add External Links 5 hours 5 minutes 58 seconds / 200 tasks" at bounding box center [1148, 309] width 580 height 25
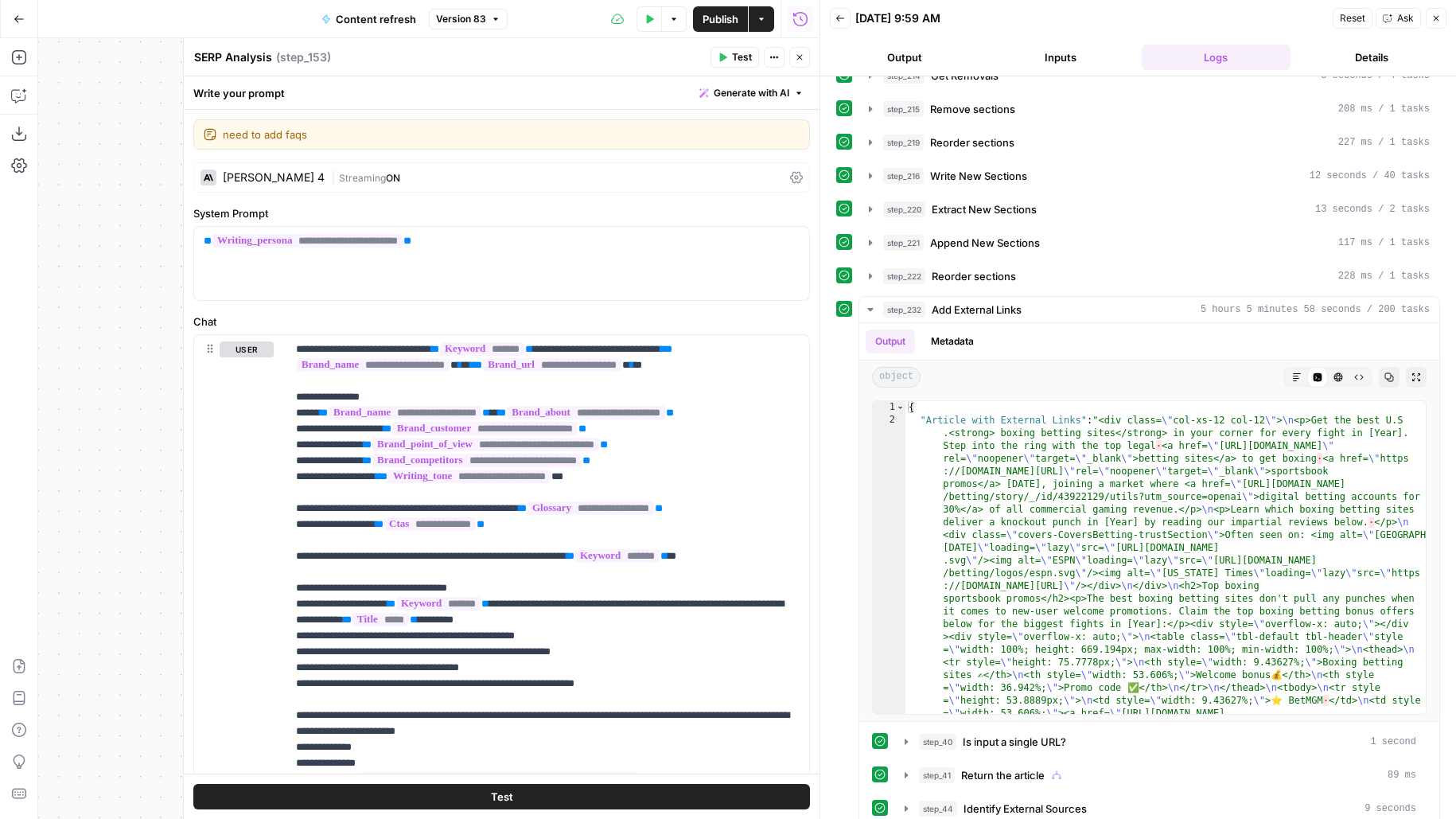
click at [794, 62] on button "Close" at bounding box center [799, 57] width 21 height 21
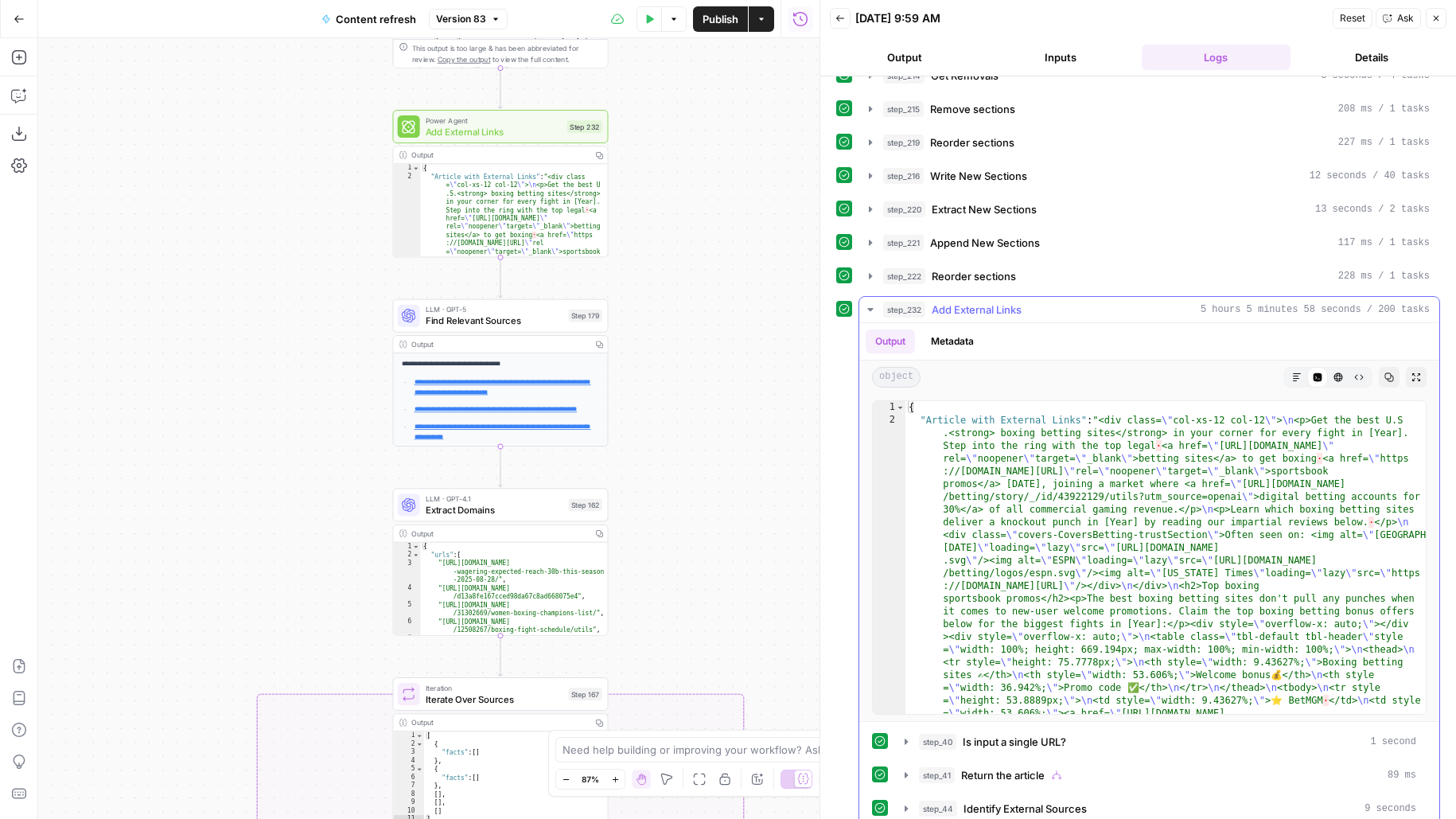
click at [1041, 302] on div "step_232 Add External Links 5 hours 5 minutes 58 seconds / 200 tasks" at bounding box center [1156, 309] width 547 height 16
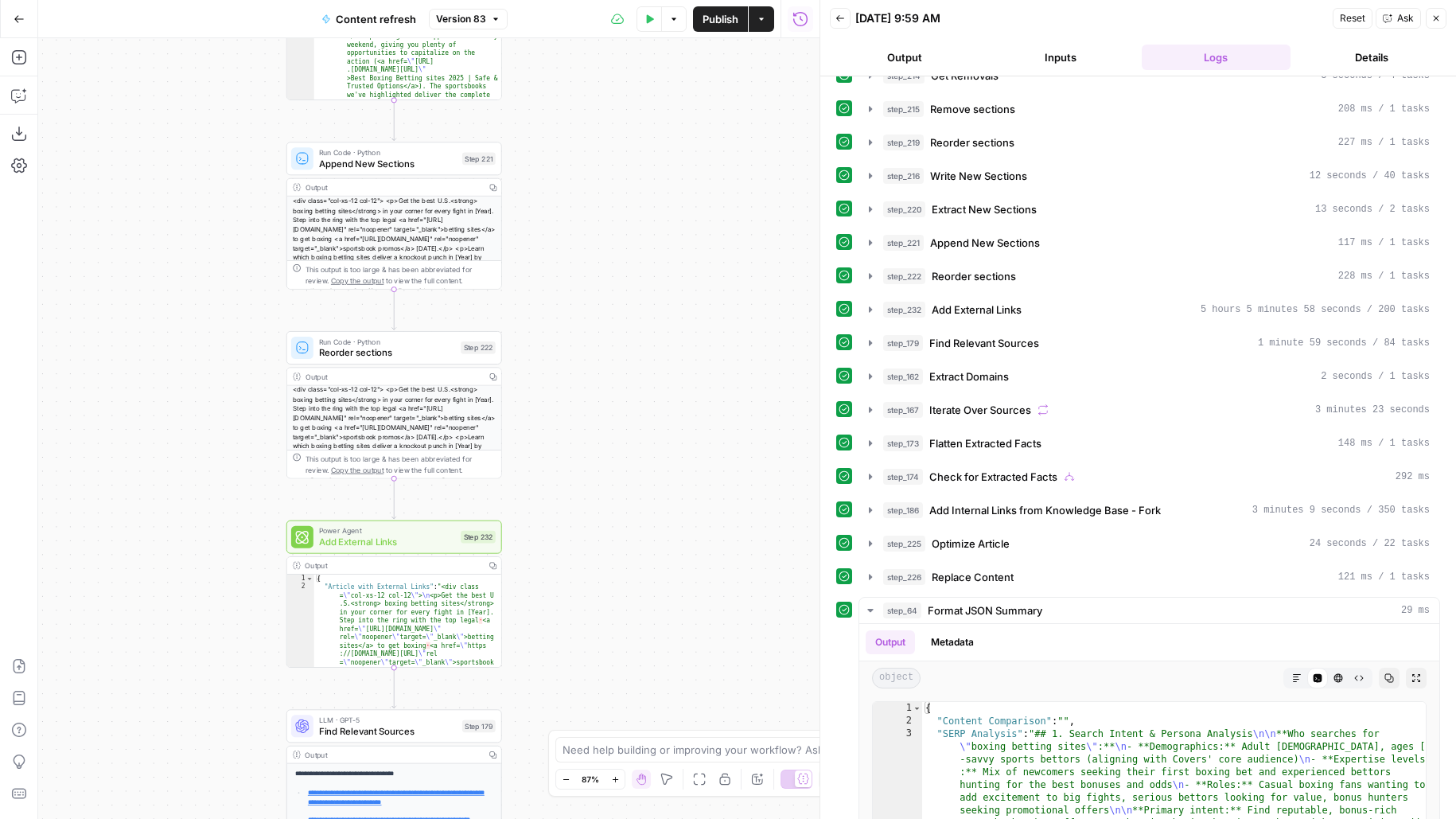
click at [378, 549] on div "Power Agent Add External Links Step 232 Copy step Delete step Add Note Test" at bounding box center [394, 537] width 216 height 34
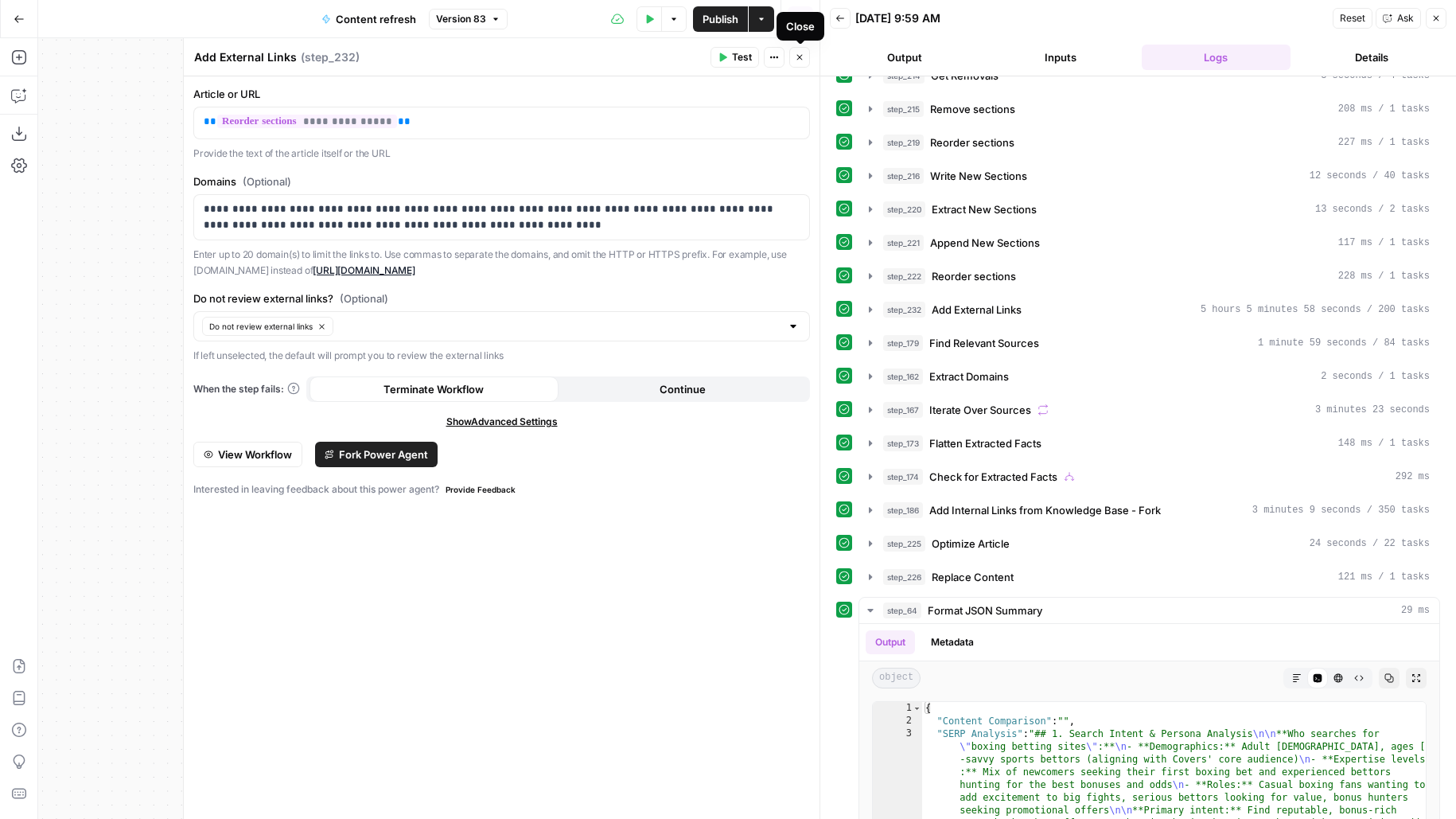
click at [802, 60] on icon "button" at bounding box center [799, 57] width 9 height 9
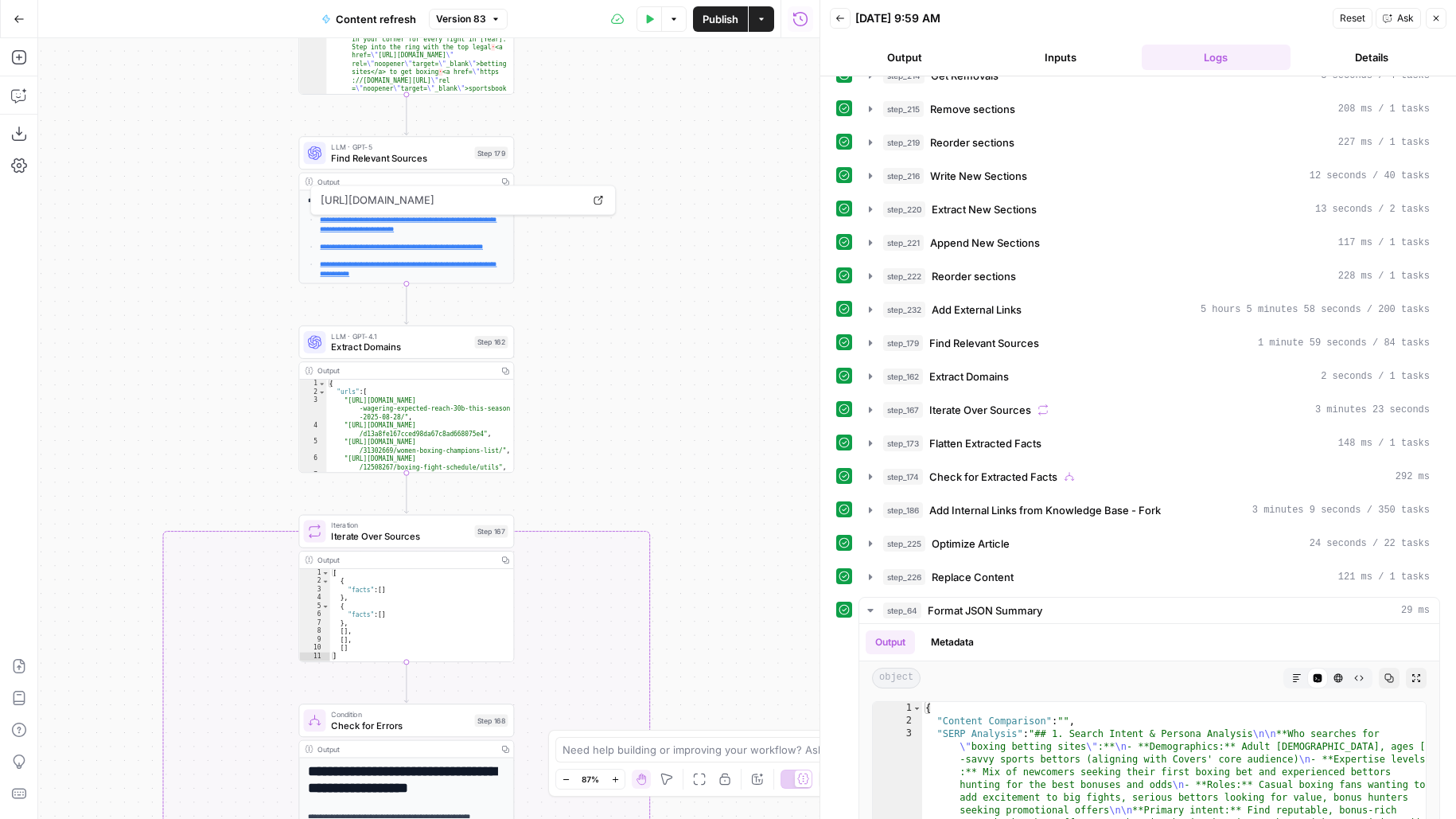
drag, startPoint x: 649, startPoint y: 294, endPoint x: 657, endPoint y: 124, distance: 170.2
click at [657, 124] on div "true false false true false true Workflow Input Settings Inputs Google Search P…" at bounding box center [428, 429] width 781 height 781
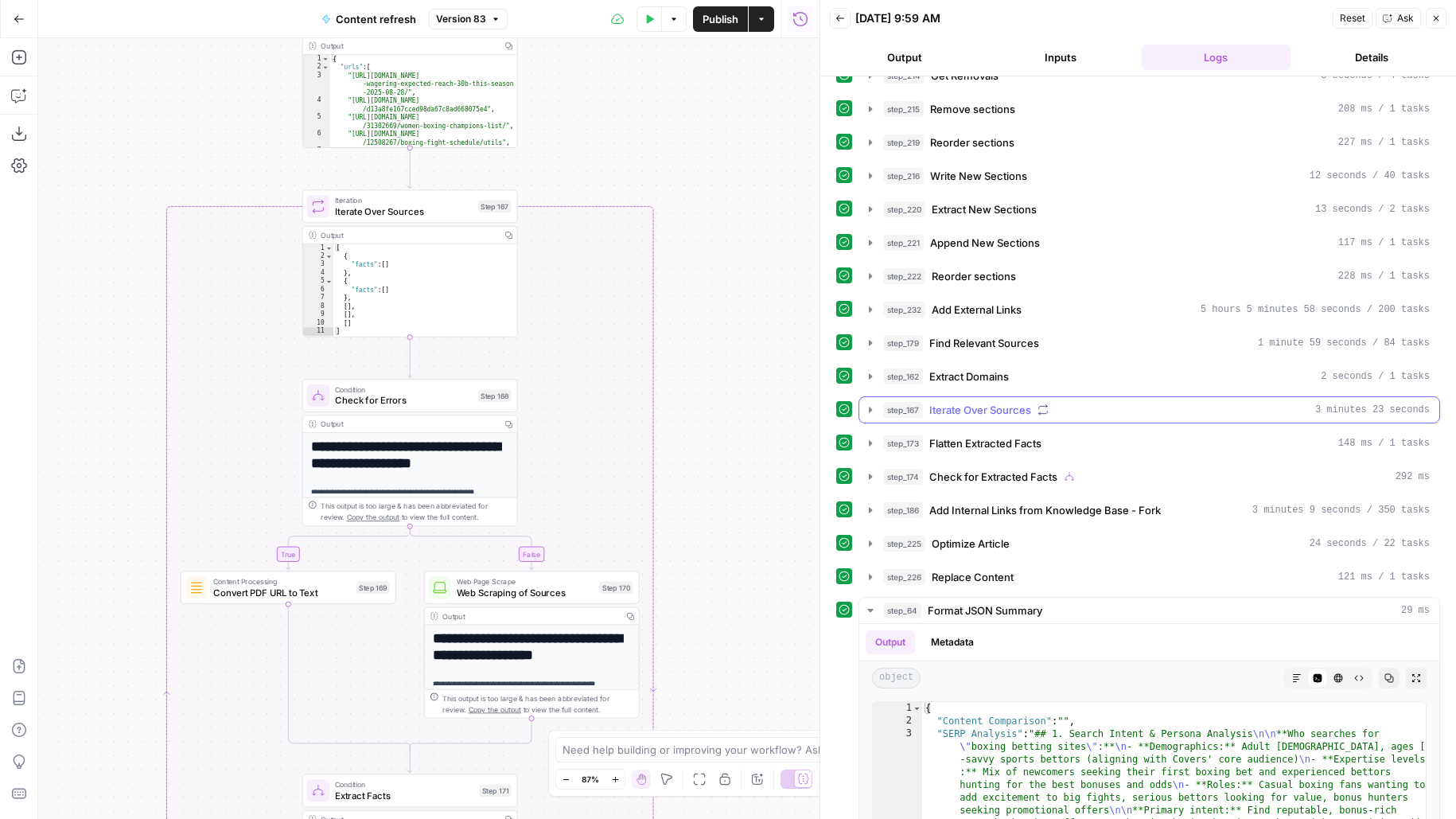
click at [983, 407] on button "step_167 Iterate Over Sources 3 minutes 23 seconds" at bounding box center [1148, 409] width 580 height 25
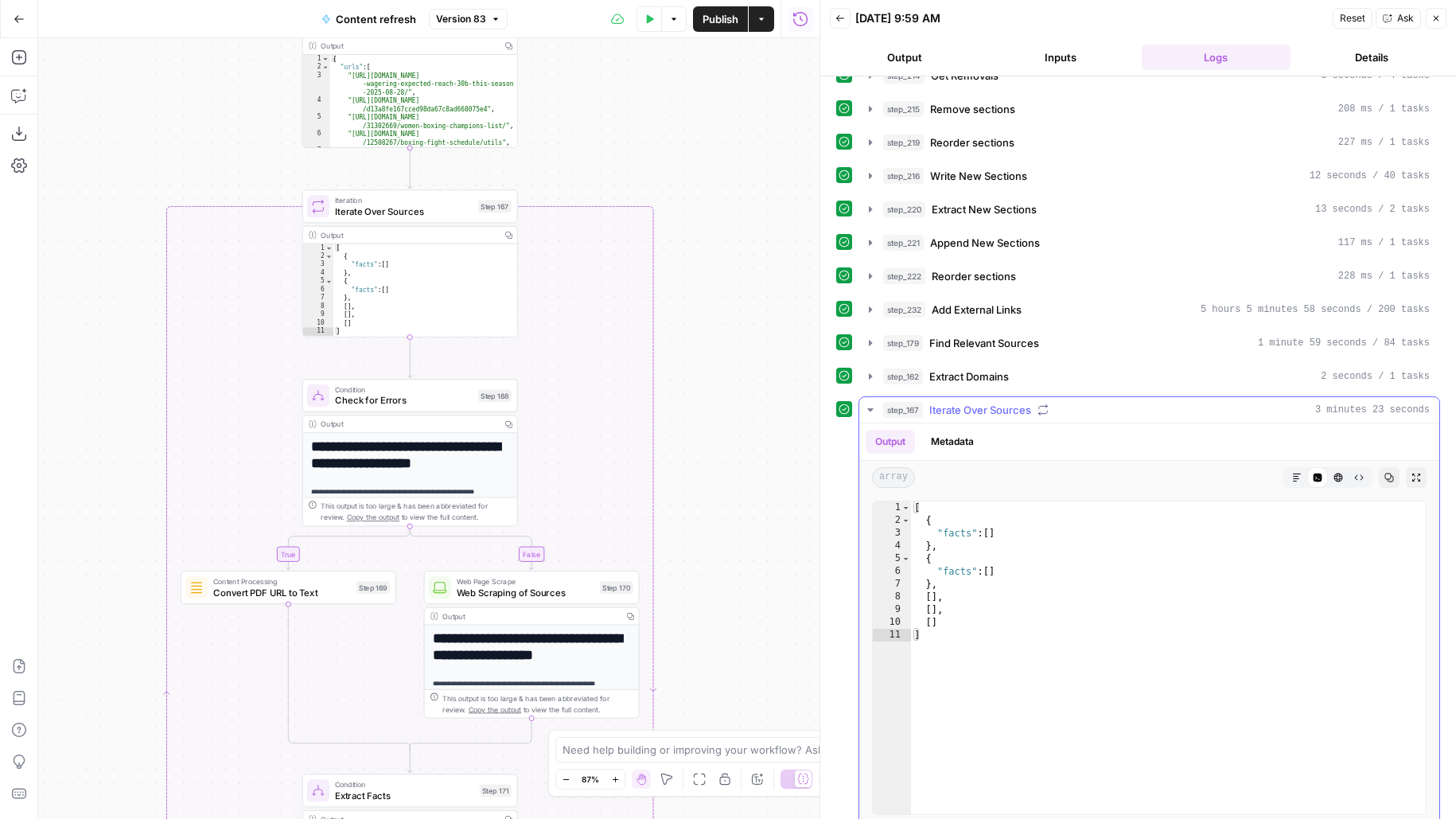
click at [983, 407] on button "step_167 Iterate Over Sources 3 minutes 23 seconds" at bounding box center [1148, 409] width 580 height 25
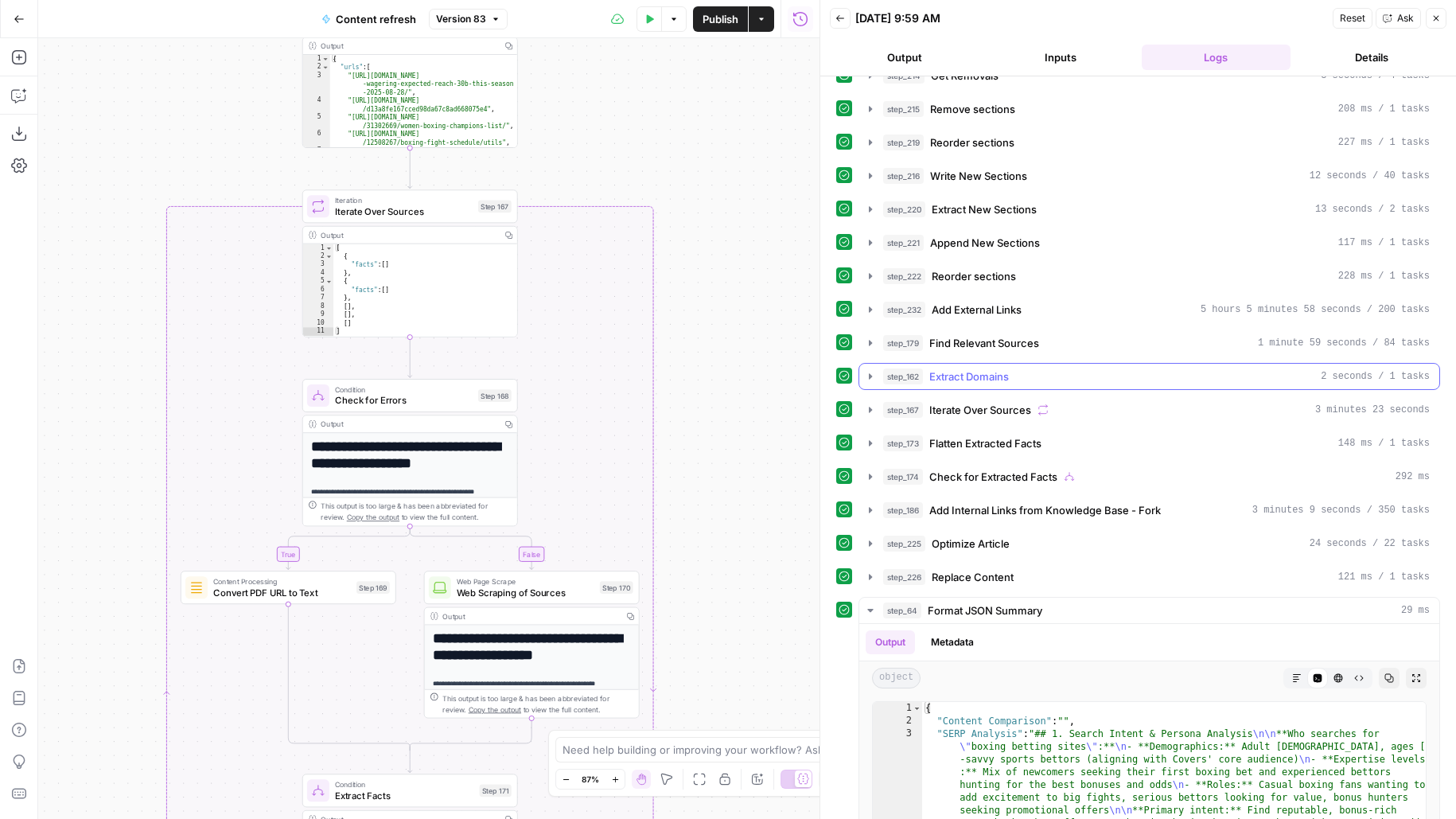
click at [965, 372] on span "Extract Domains" at bounding box center [968, 376] width 79 height 16
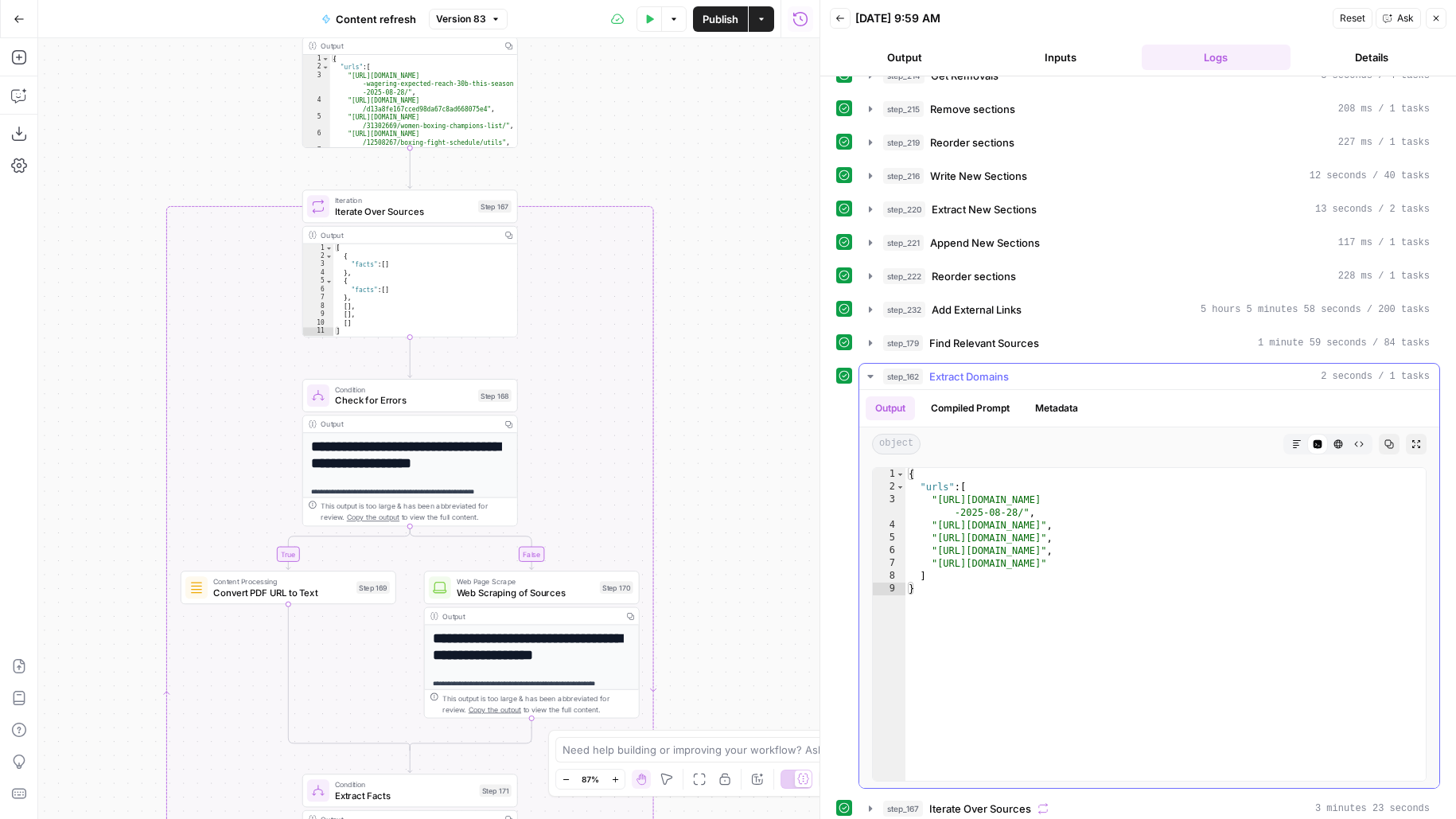
click at [965, 372] on span "Extract Domains" at bounding box center [968, 376] width 79 height 16
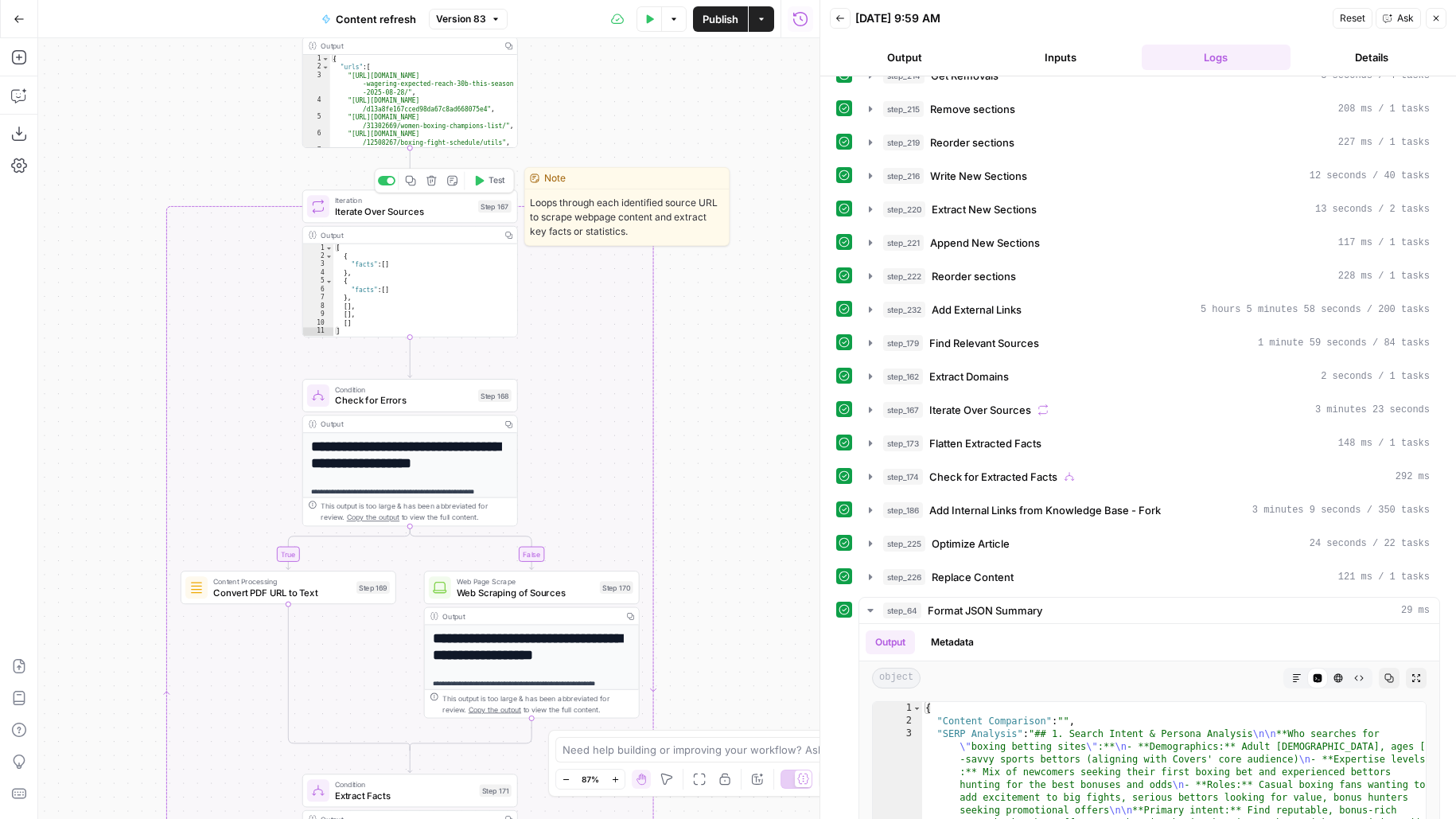
click at [440, 214] on span "Iterate Over Sources" at bounding box center [403, 211] width 137 height 13
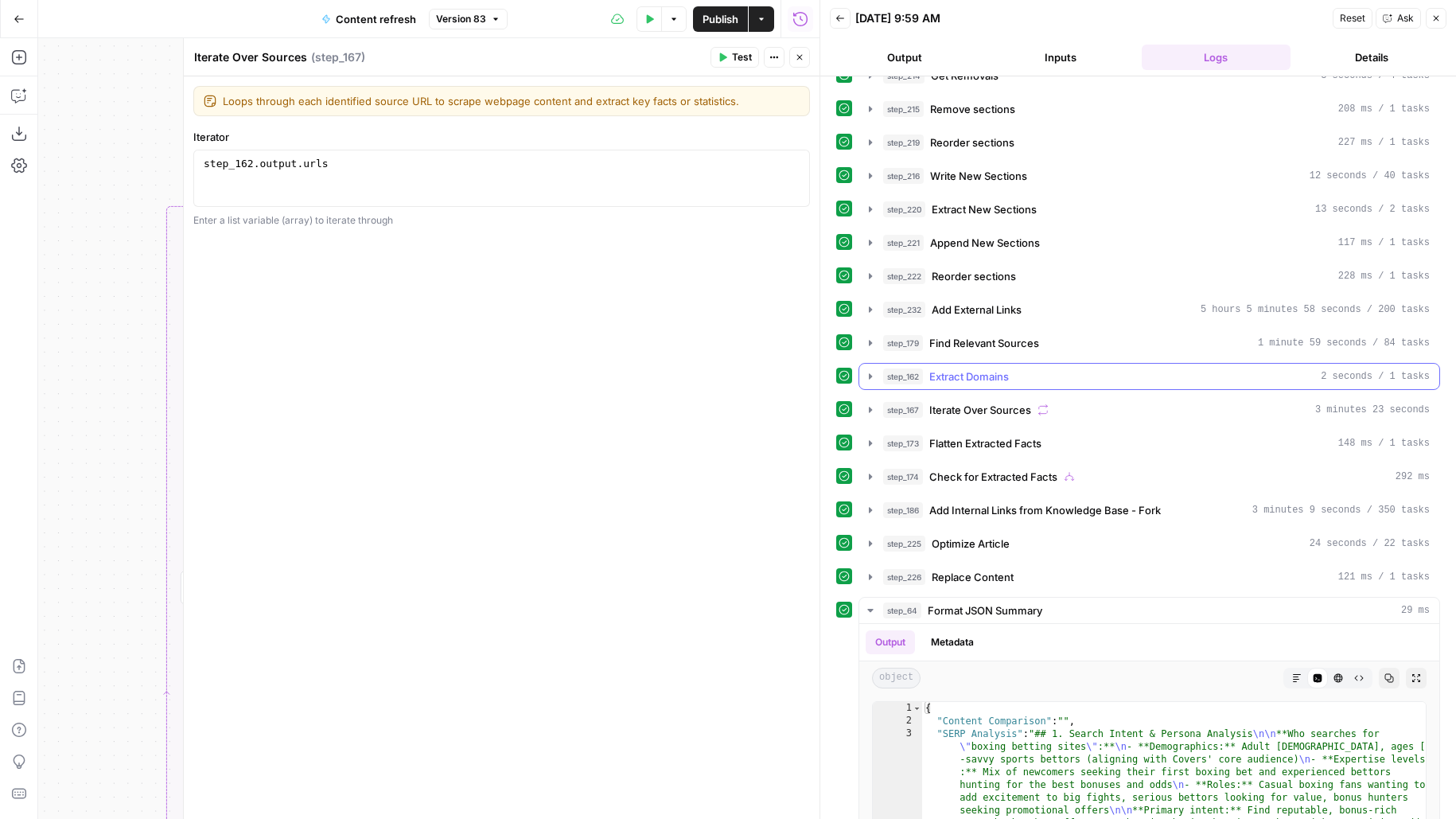
click at [1015, 369] on div "step_162 Extract Domains 2 seconds / 1 tasks" at bounding box center [1156, 376] width 547 height 16
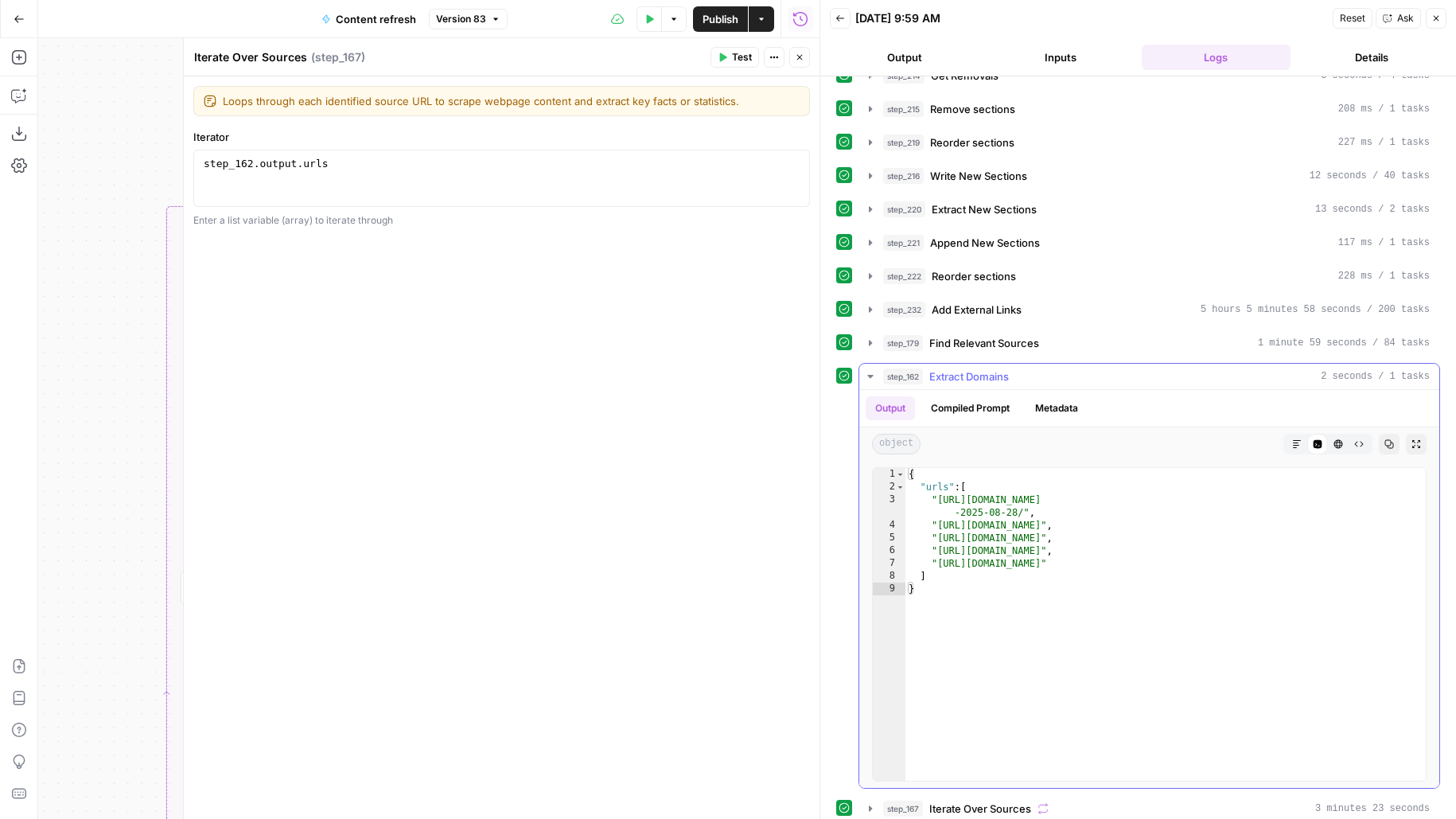
click at [1015, 369] on div "step_162 Extract Domains 2 seconds / 1 tasks" at bounding box center [1156, 376] width 547 height 16
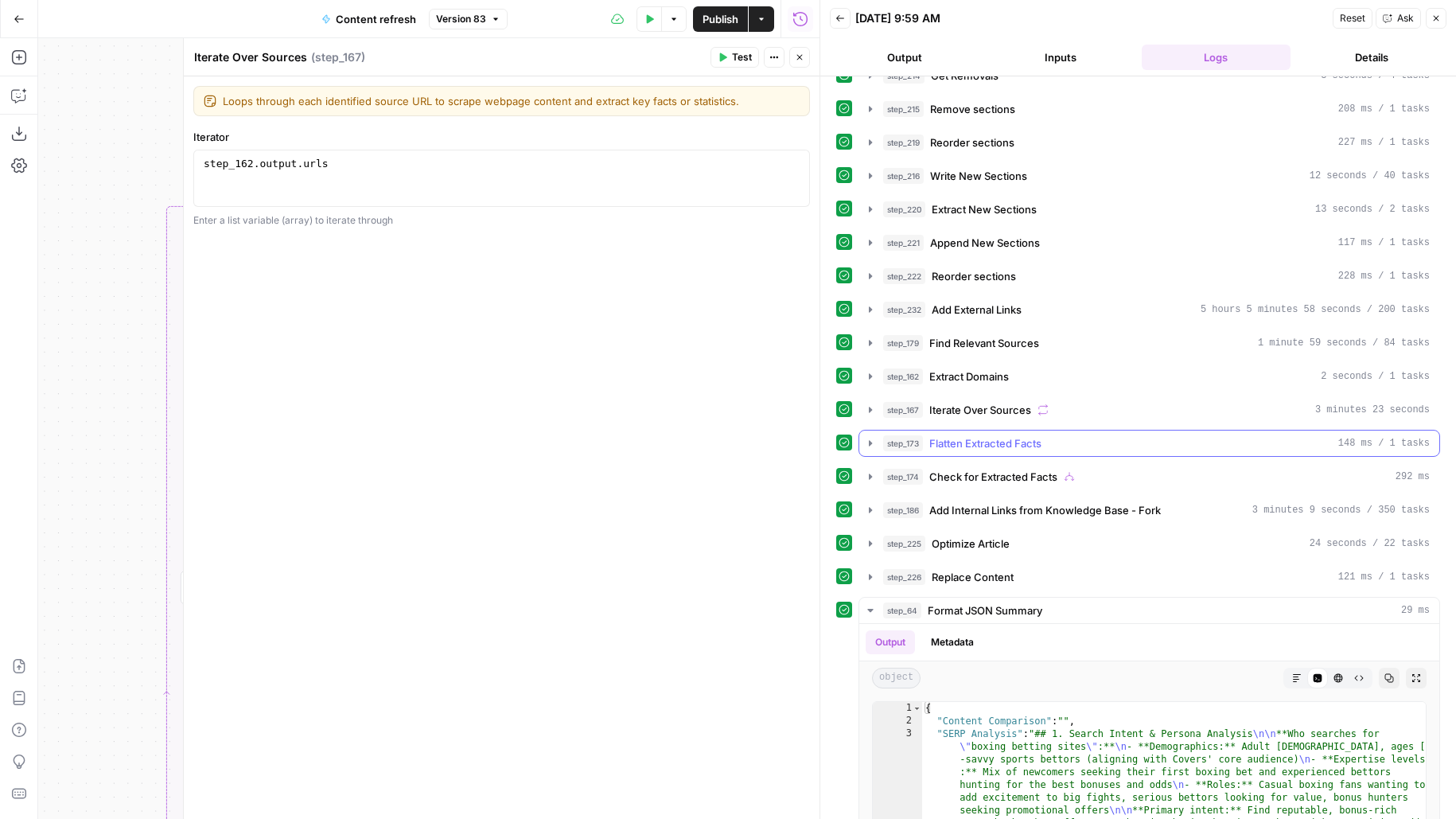
click at [987, 435] on span "Flatten Extracted Facts" at bounding box center [985, 443] width 112 height 16
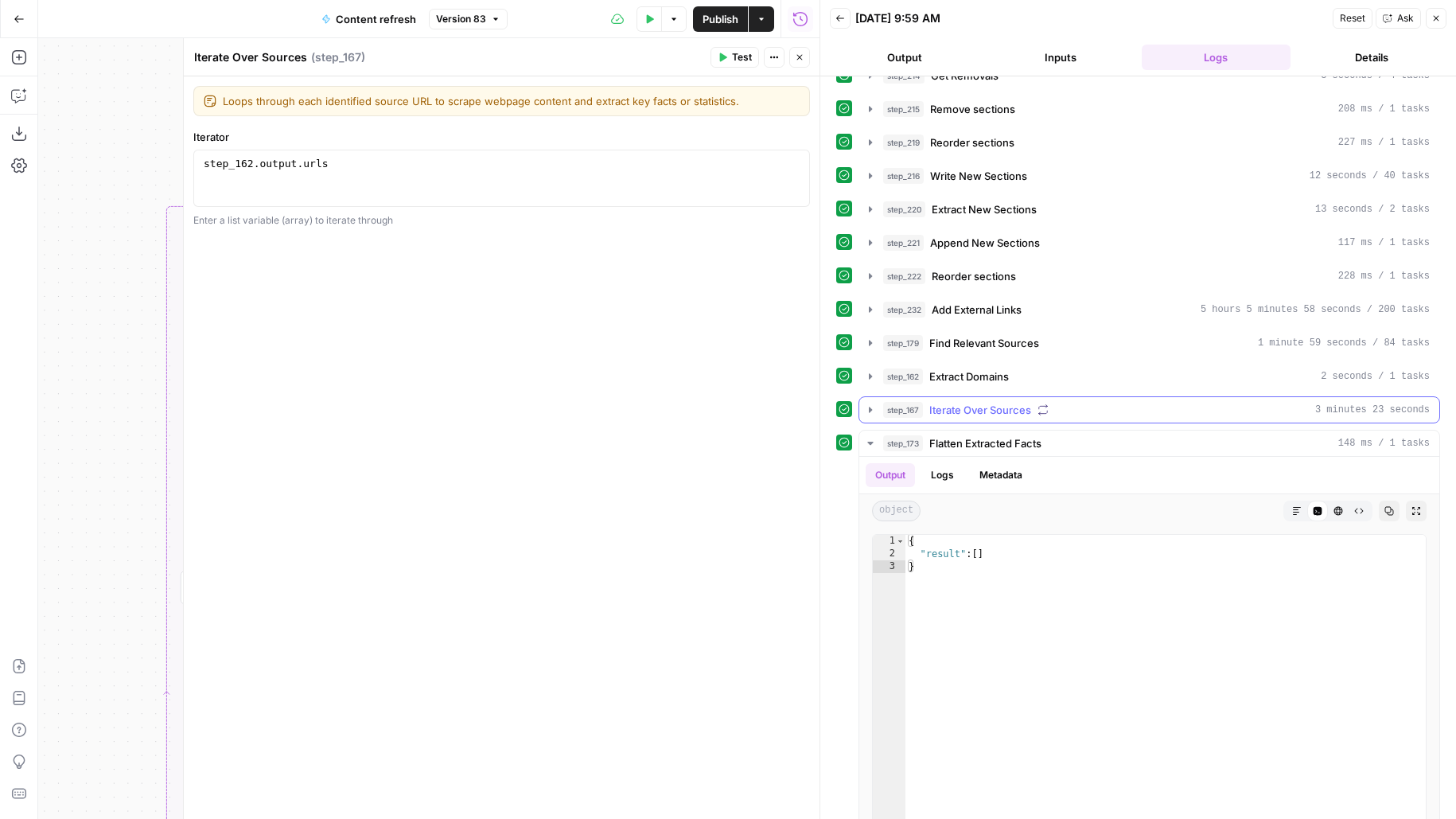
click at [985, 402] on span "Iterate Over Sources" at bounding box center [979, 409] width 102 height 16
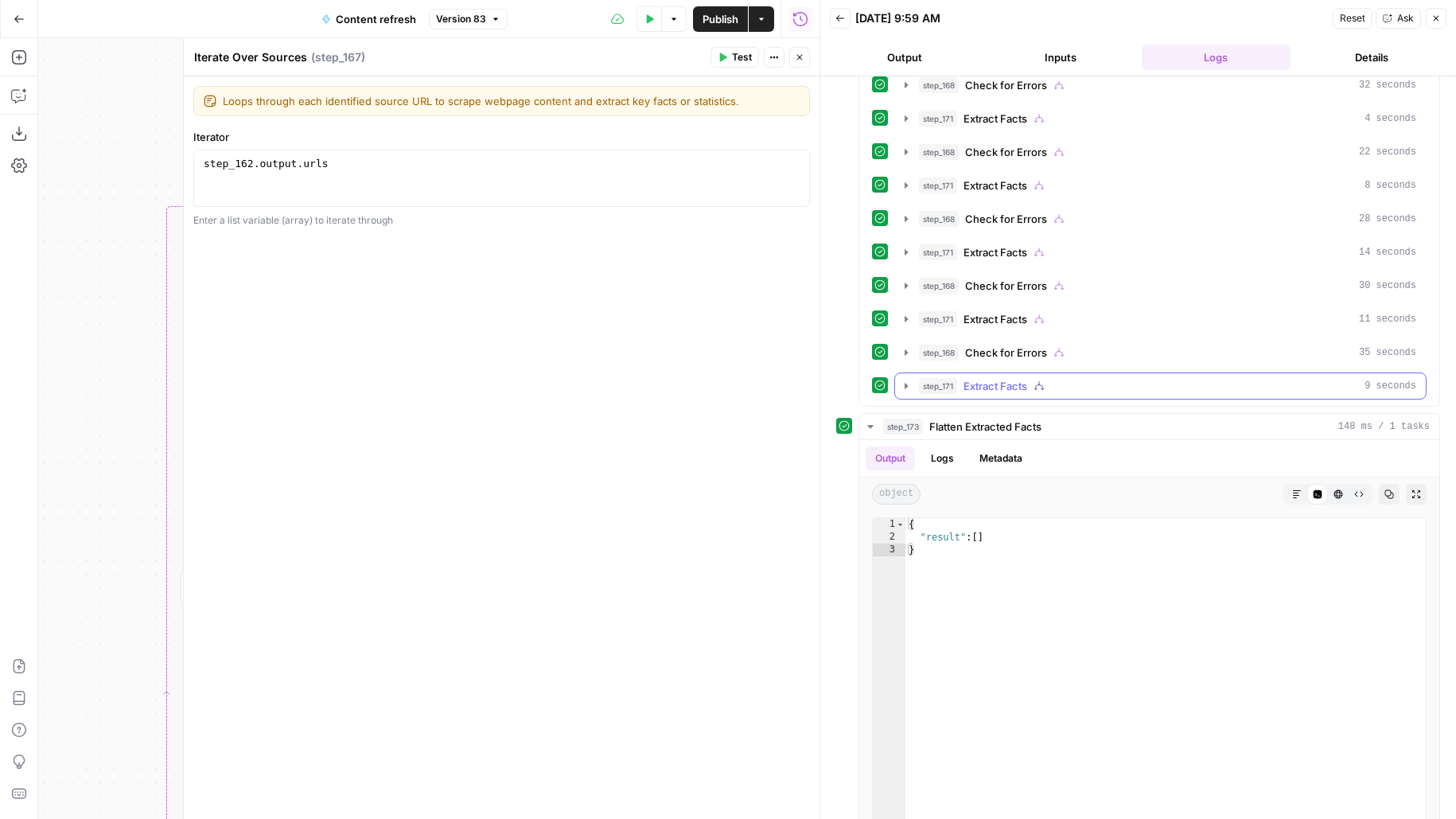
scroll to position [1043, 0]
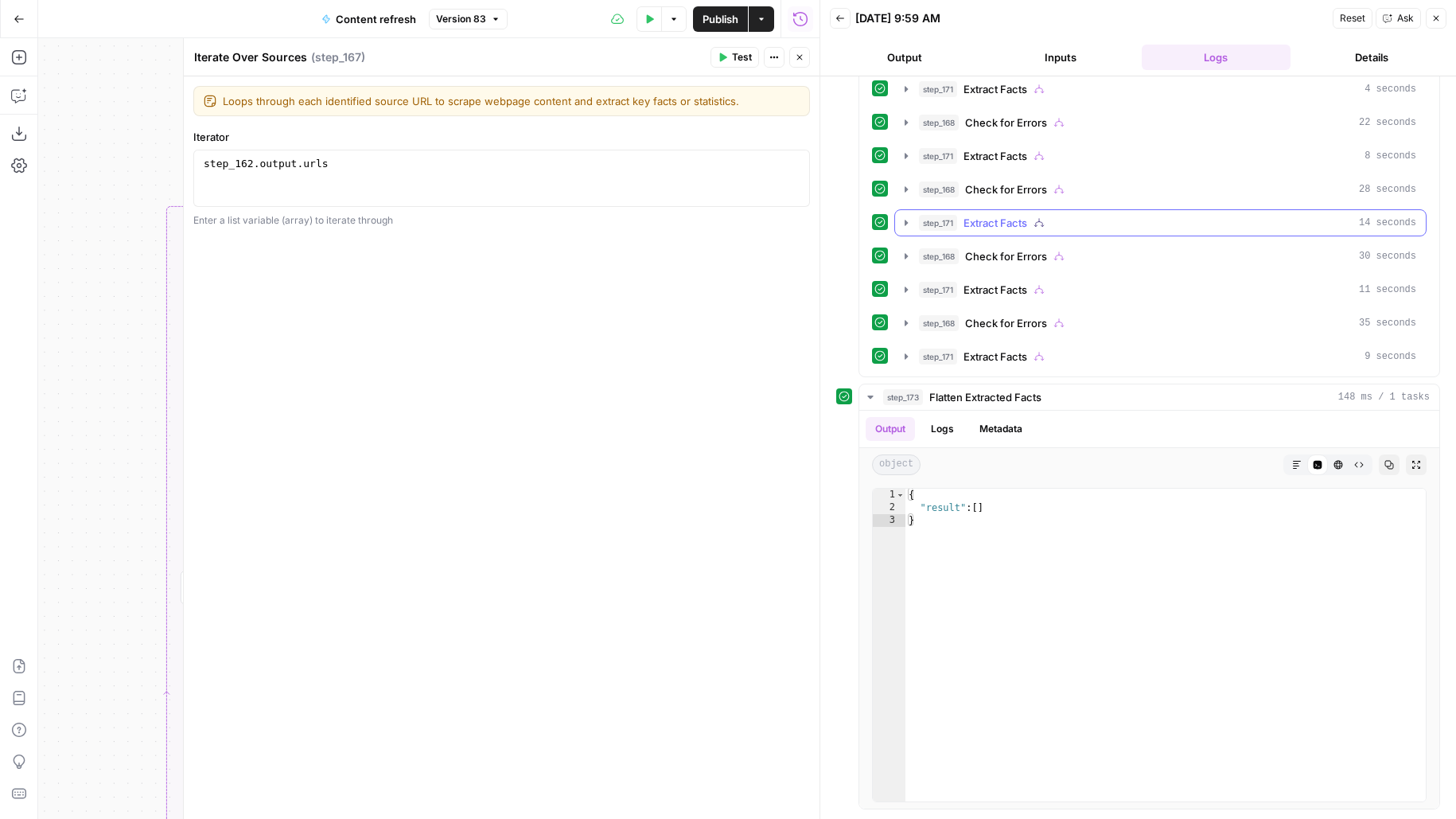
click at [1042, 219] on icon "button" at bounding box center [1039, 222] width 7 height 8
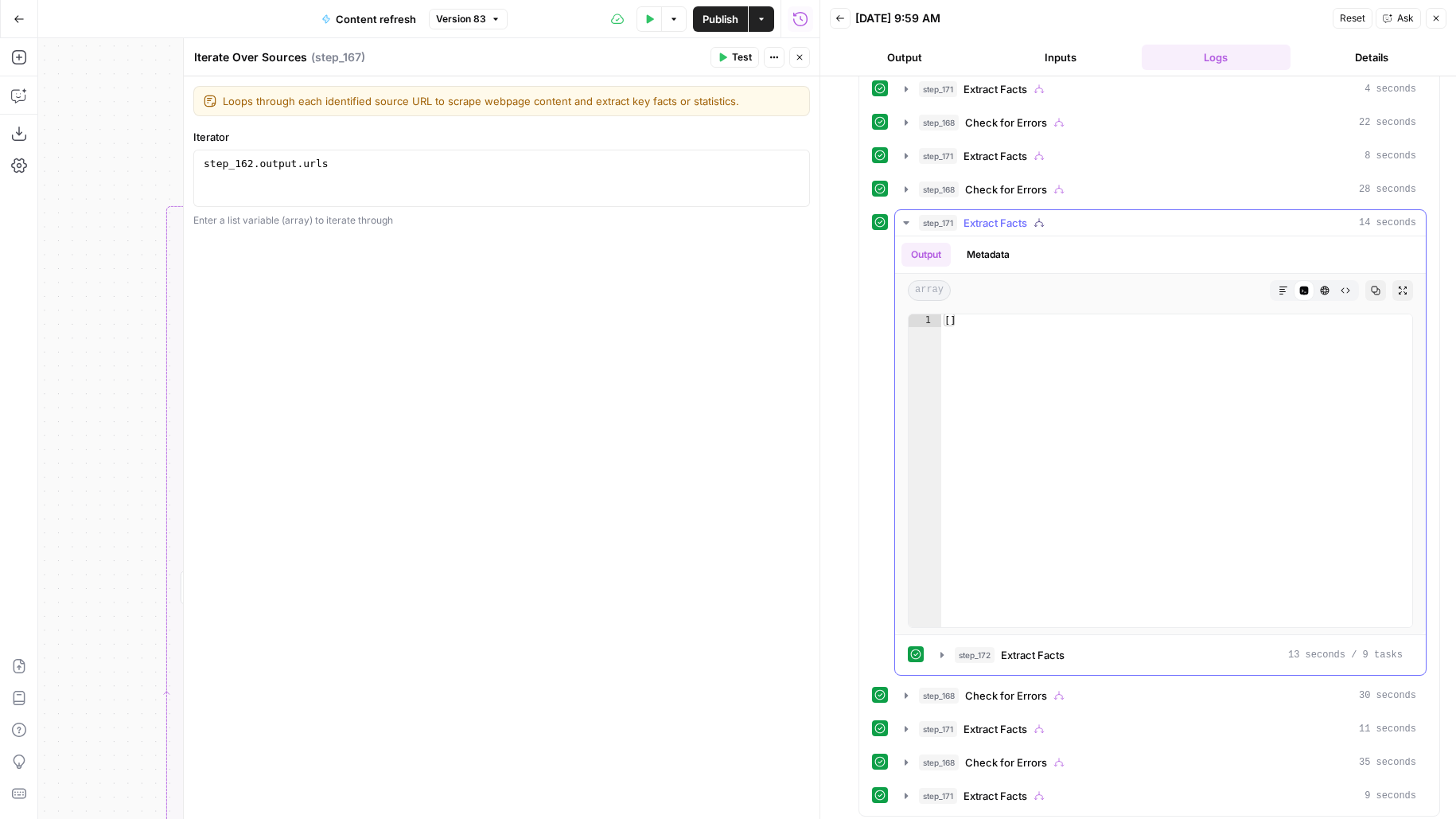
click at [1042, 219] on icon "button" at bounding box center [1039, 222] width 7 height 8
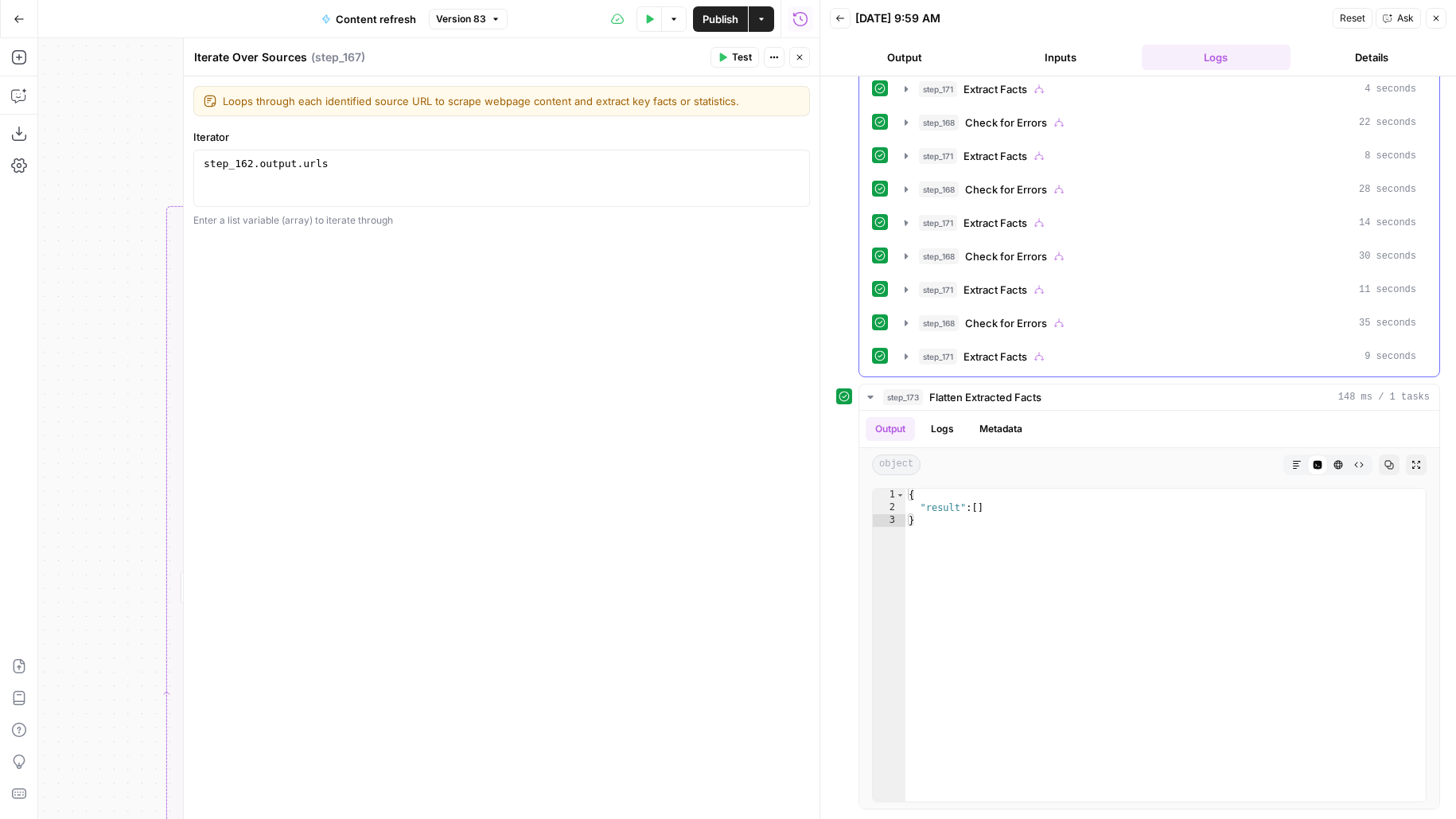
click at [1042, 186] on button "step_168 Check for Errors 28 seconds" at bounding box center [1160, 189] width 530 height 25
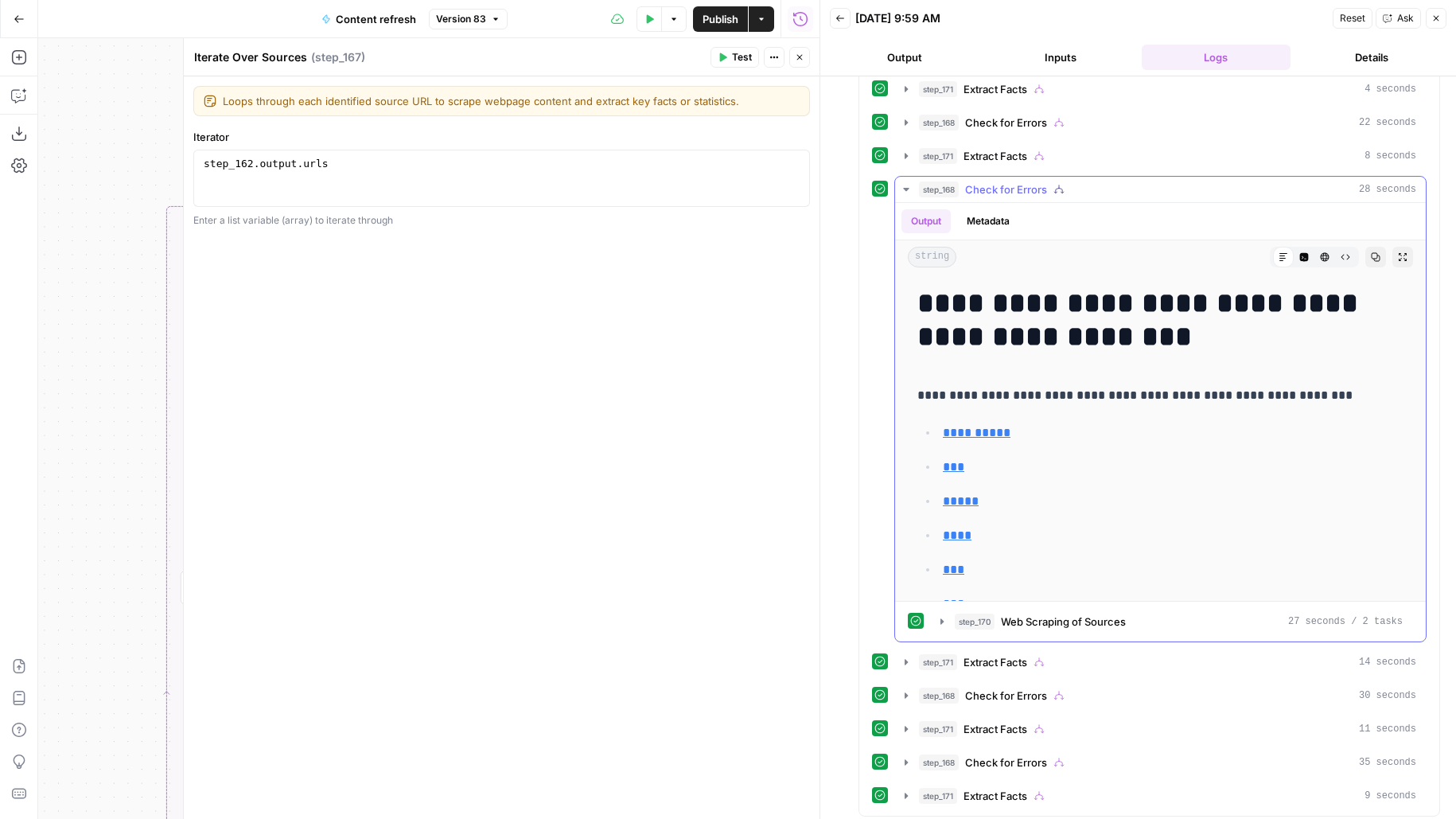
click at [1042, 186] on button "step_168 Check for Errors 28 seconds" at bounding box center [1160, 189] width 530 height 25
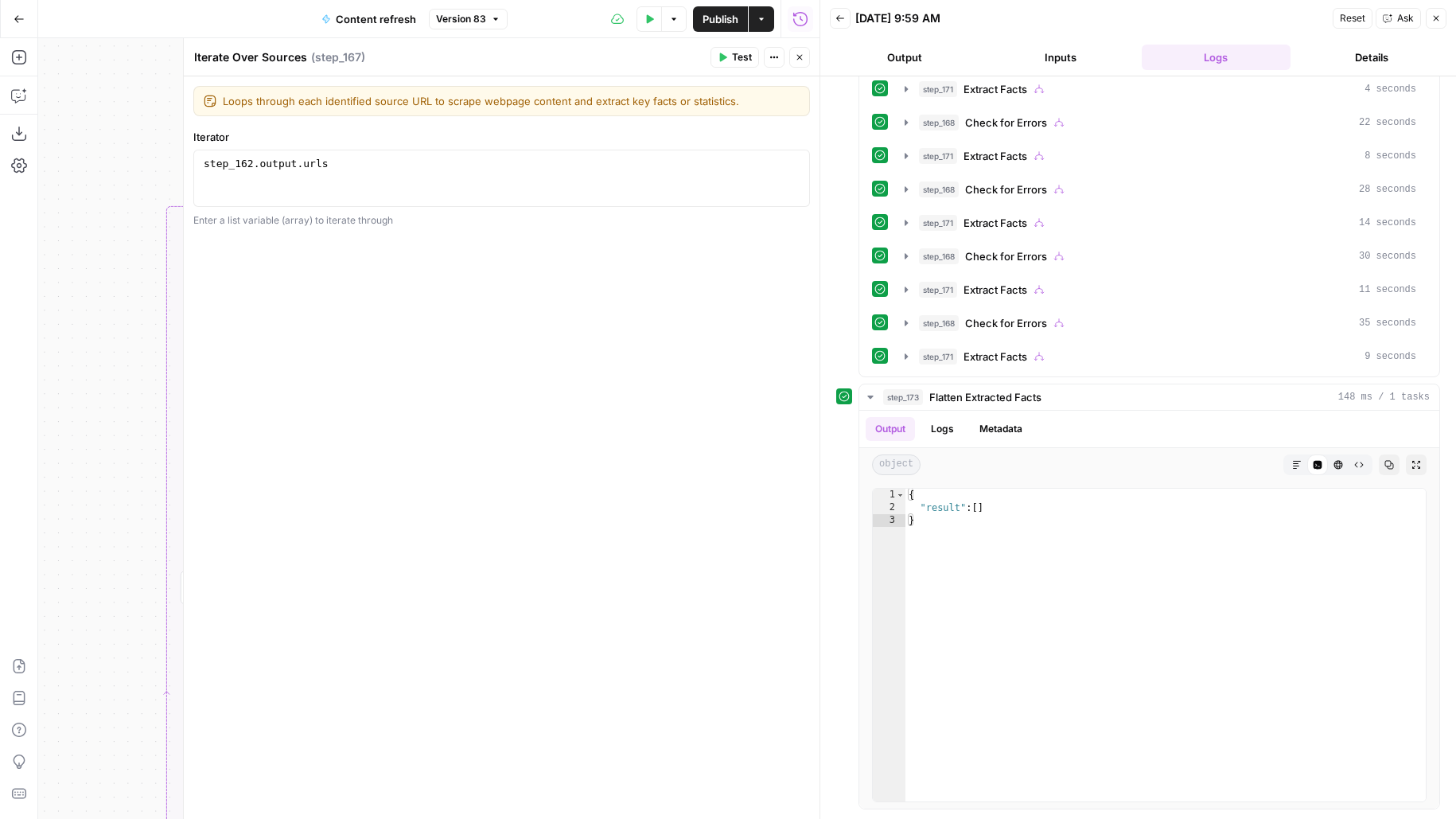
click at [796, 62] on icon "button" at bounding box center [799, 57] width 9 height 9
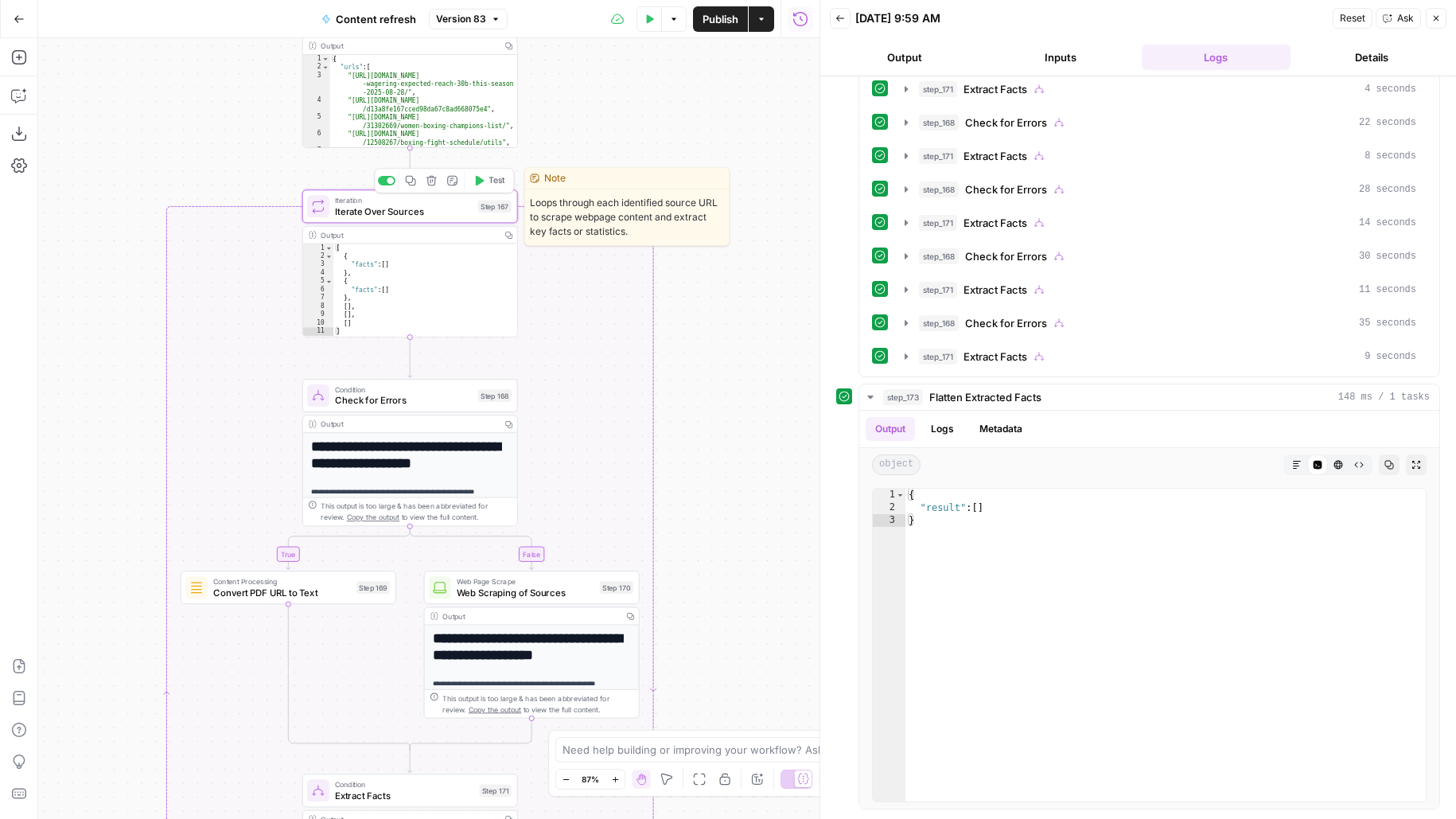
click at [387, 180] on div at bounding box center [390, 181] width 7 height 7
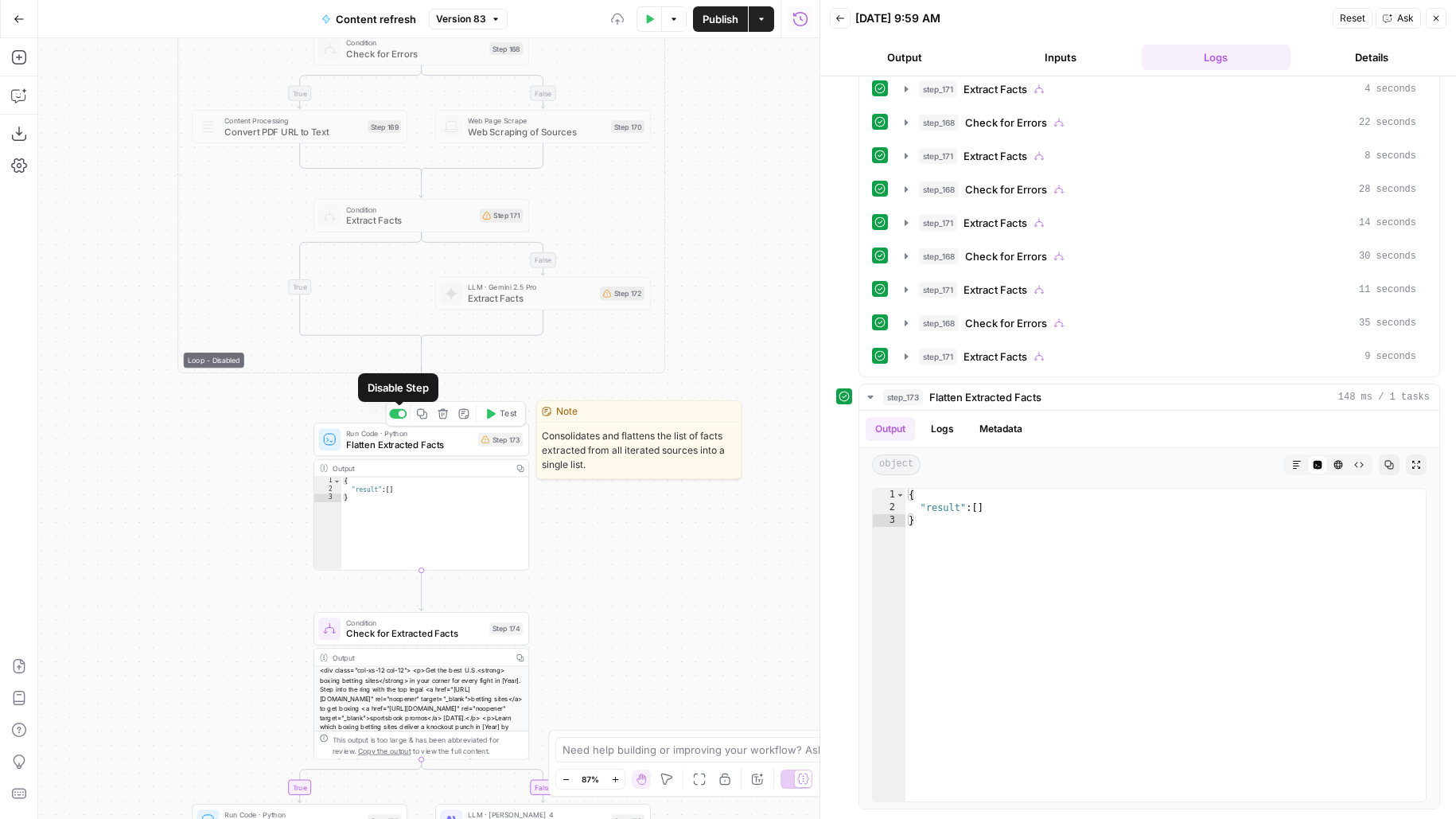
click at [396, 415] on div at bounding box center [398, 414] width 18 height 9
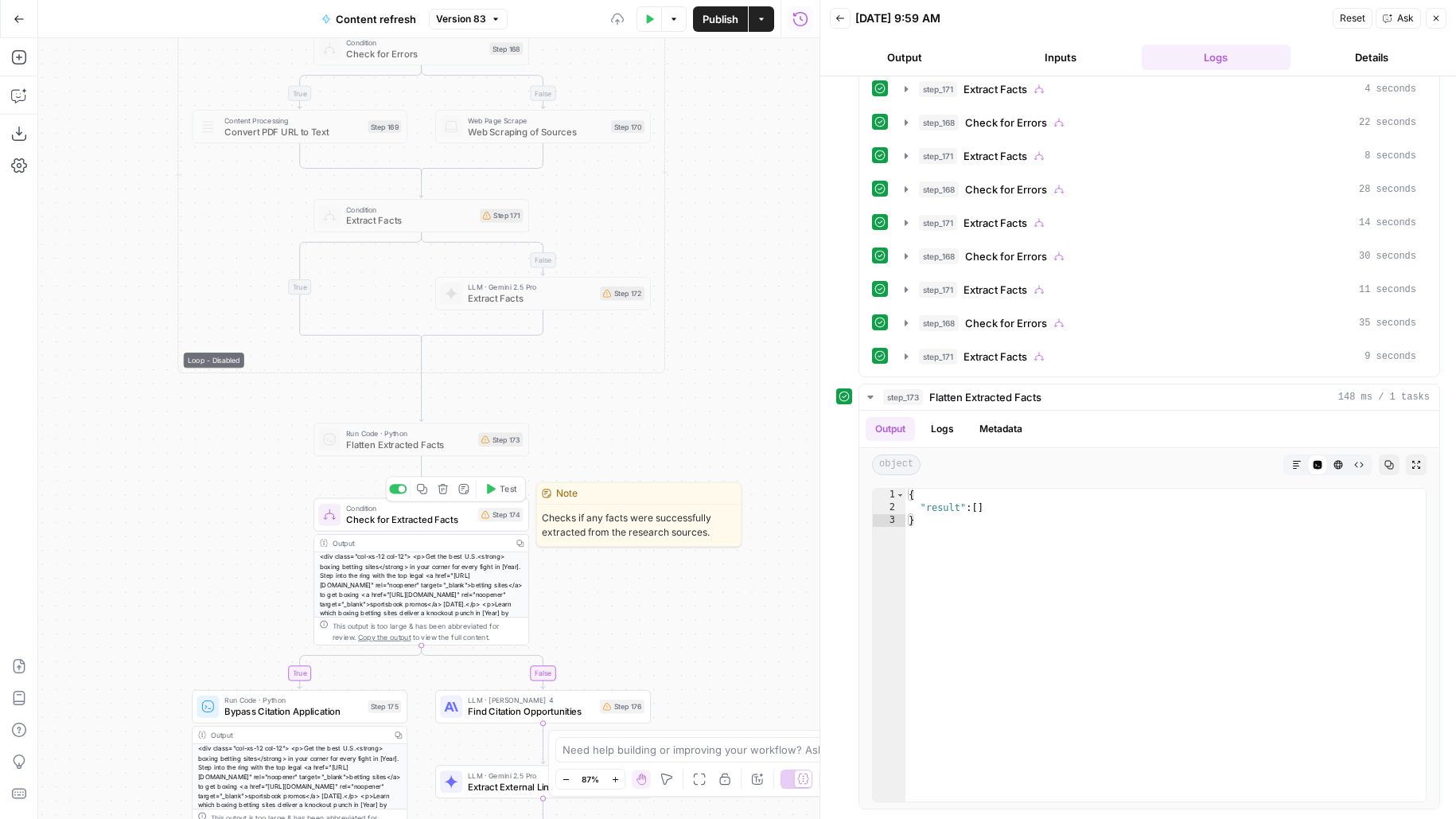
click at [401, 489] on div at bounding box center [402, 489] width 7 height 7
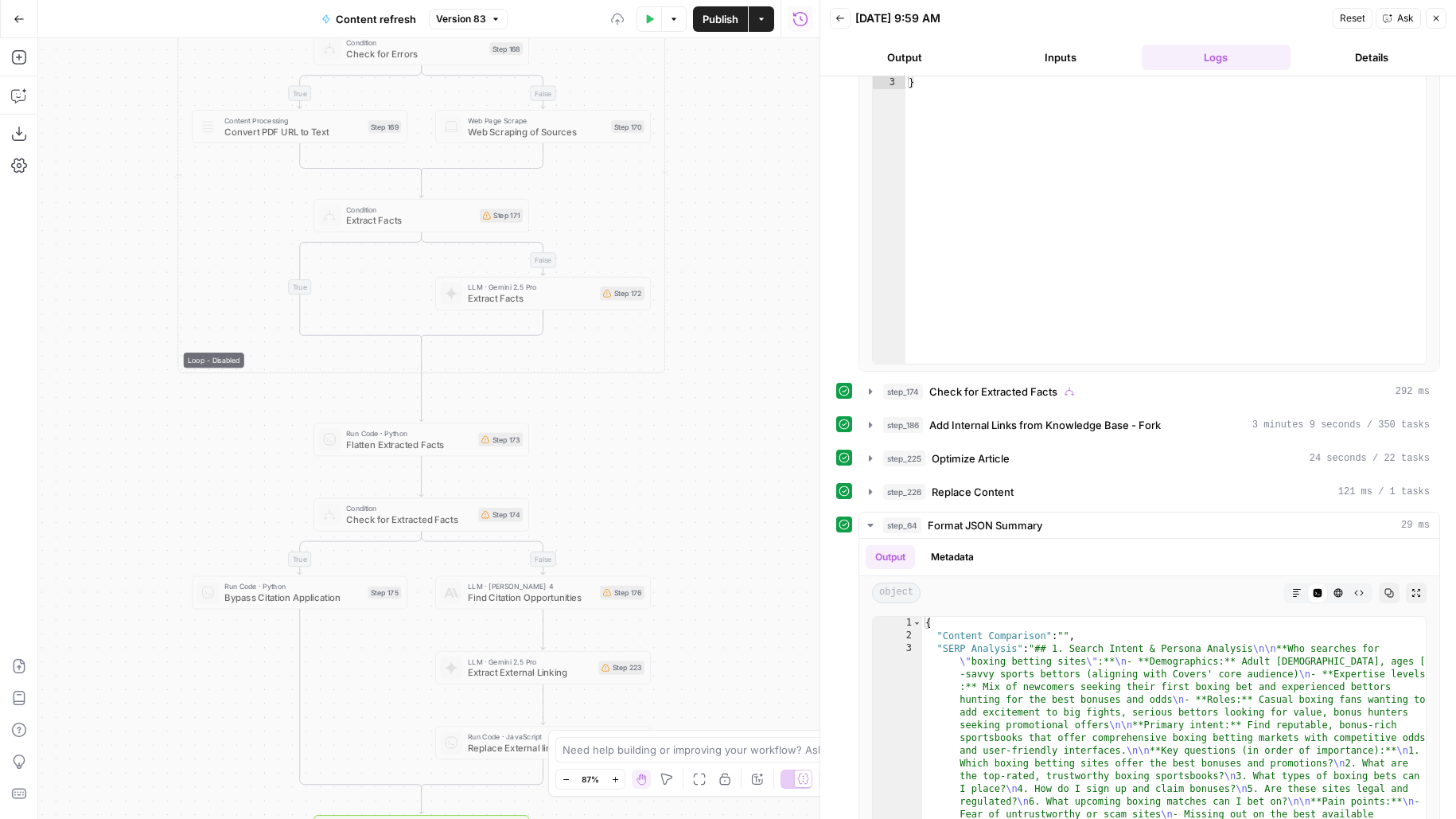
scroll to position [1584, 0]
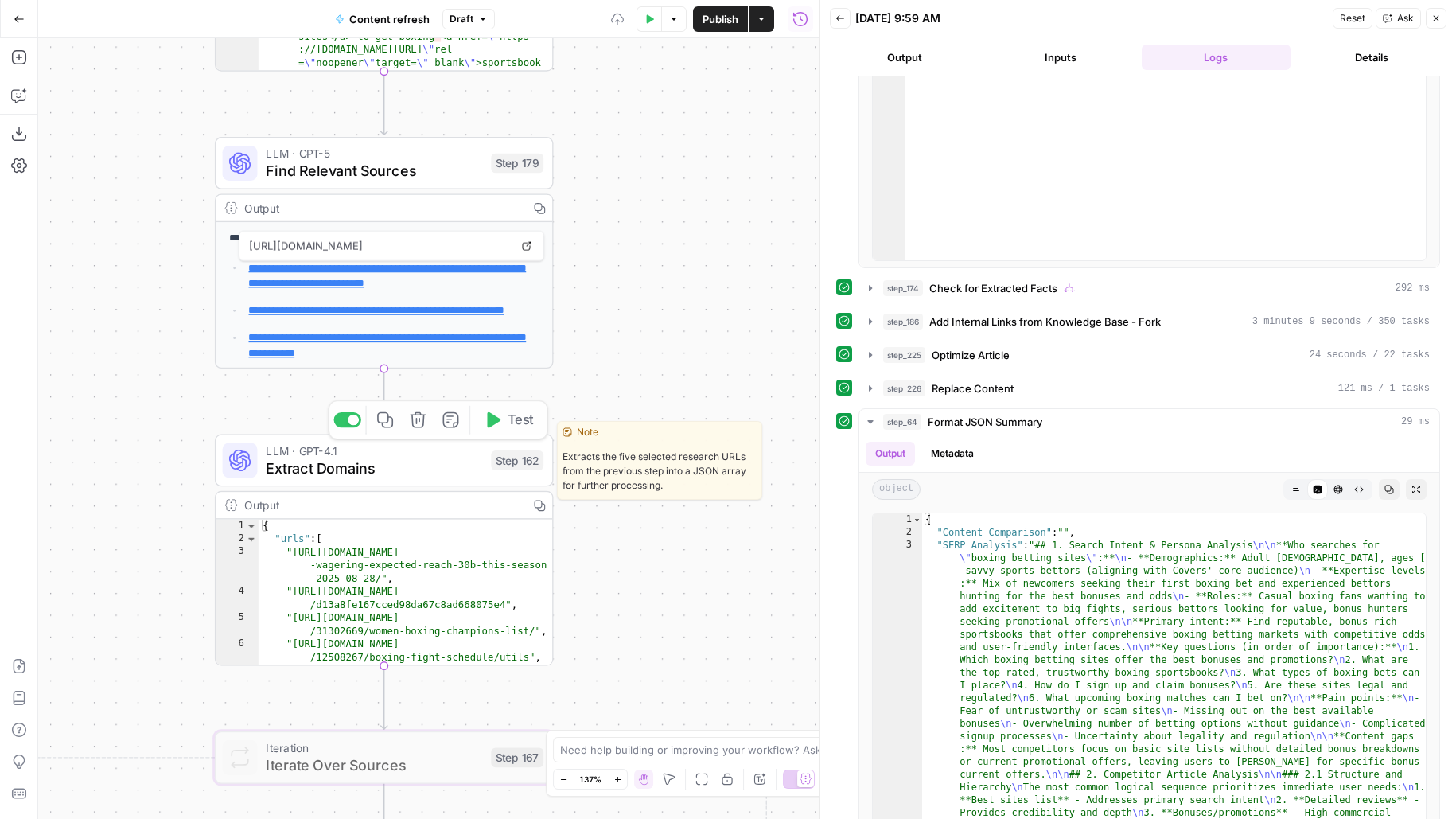
click at [357, 415] on div "true false false true false true Workflow Input Settings Inputs Google Search P…" at bounding box center [428, 429] width 781 height 781
click at [350, 426] on div at bounding box center [347, 419] width 28 height 15
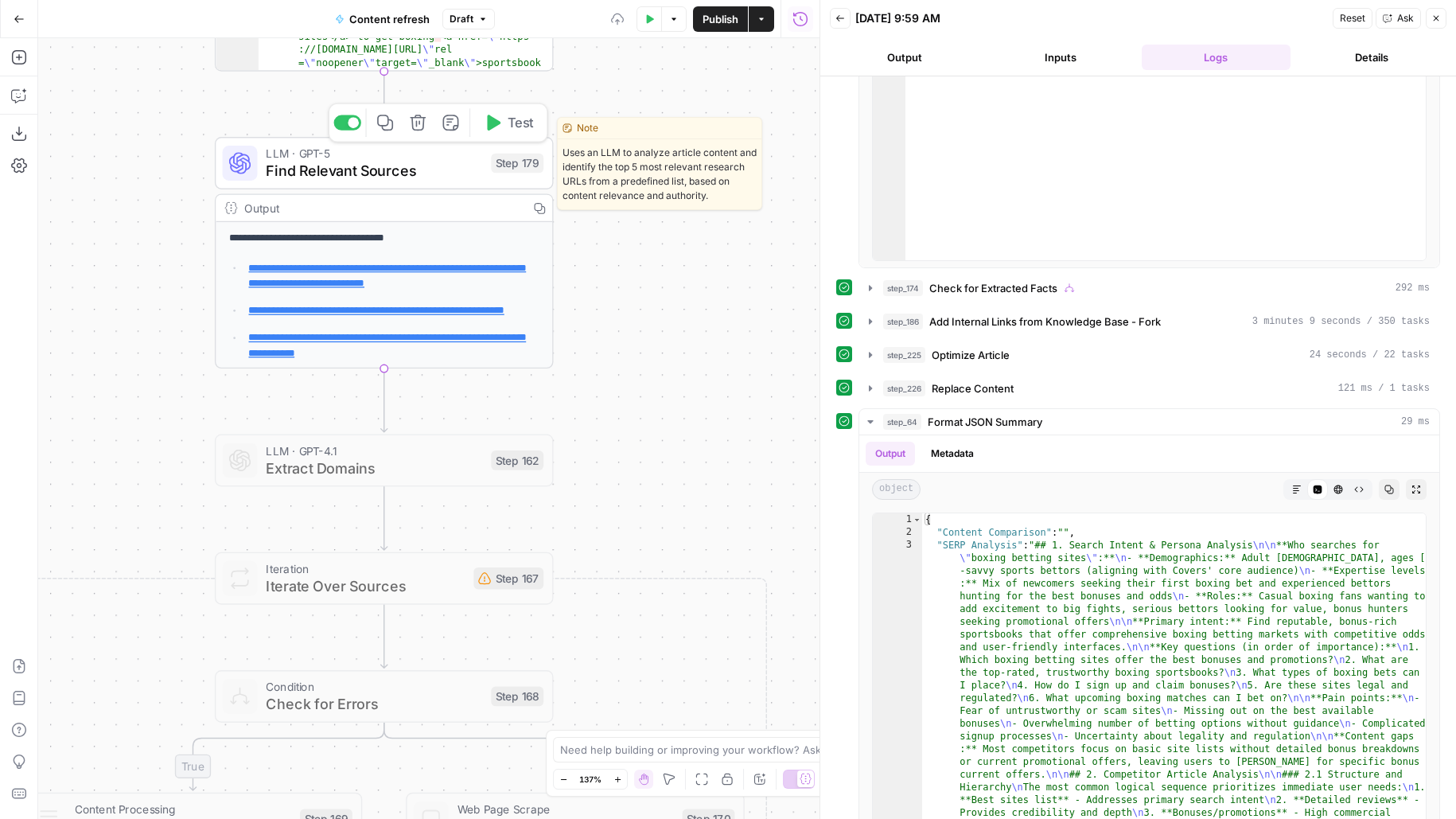
click at [354, 123] on div at bounding box center [353, 122] width 11 height 11
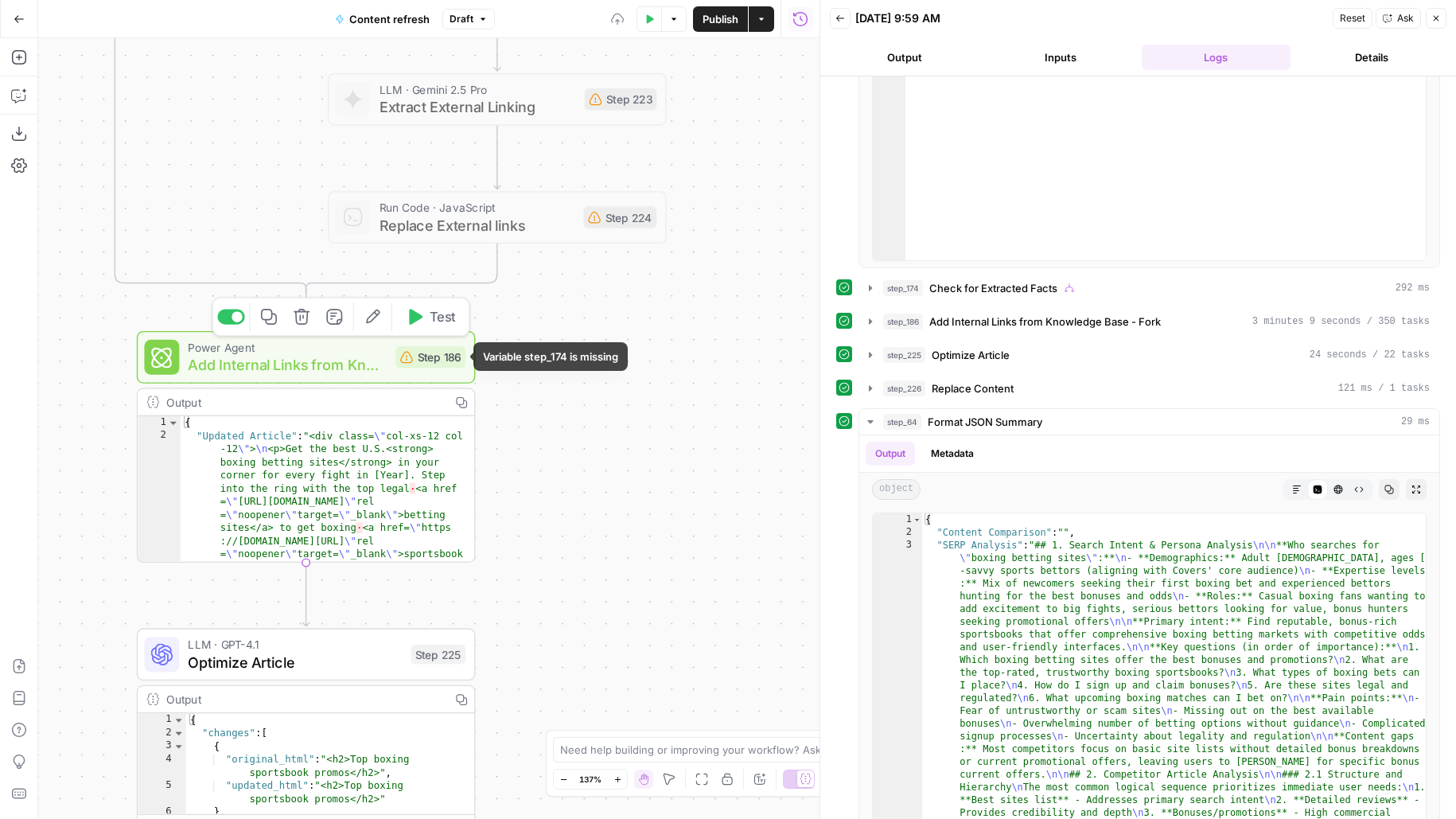
click at [378, 366] on span "Add Internal Links from Knowledge Base - Fork" at bounding box center [287, 364] width 199 height 21
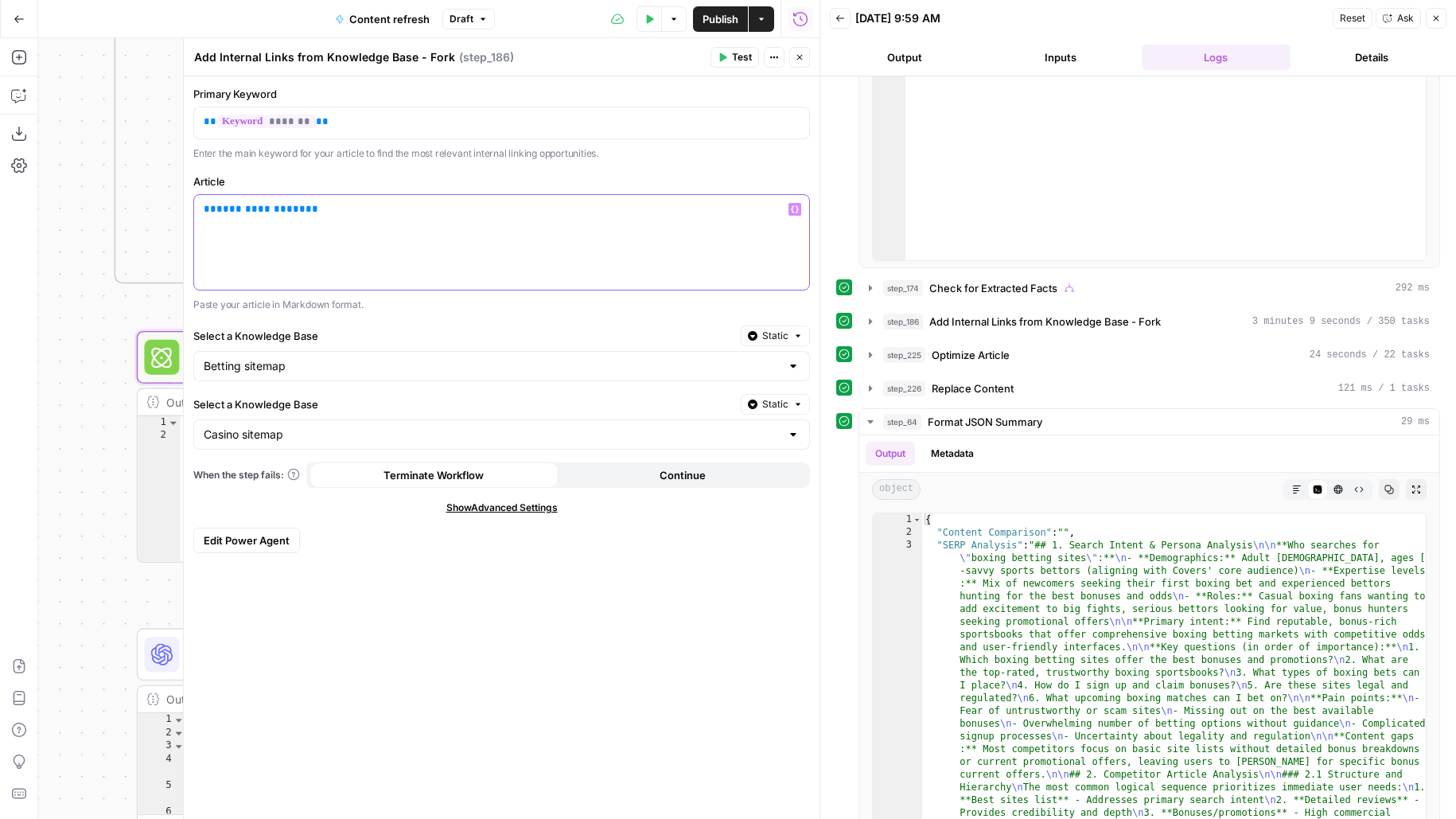
click at [254, 204] on span "**********" at bounding box center [260, 208] width 89 height 10
drag, startPoint x: 349, startPoint y: 216, endPoint x: 222, endPoint y: 207, distance: 127.3
click at [222, 207] on p "**********" at bounding box center [501, 209] width 595 height 16
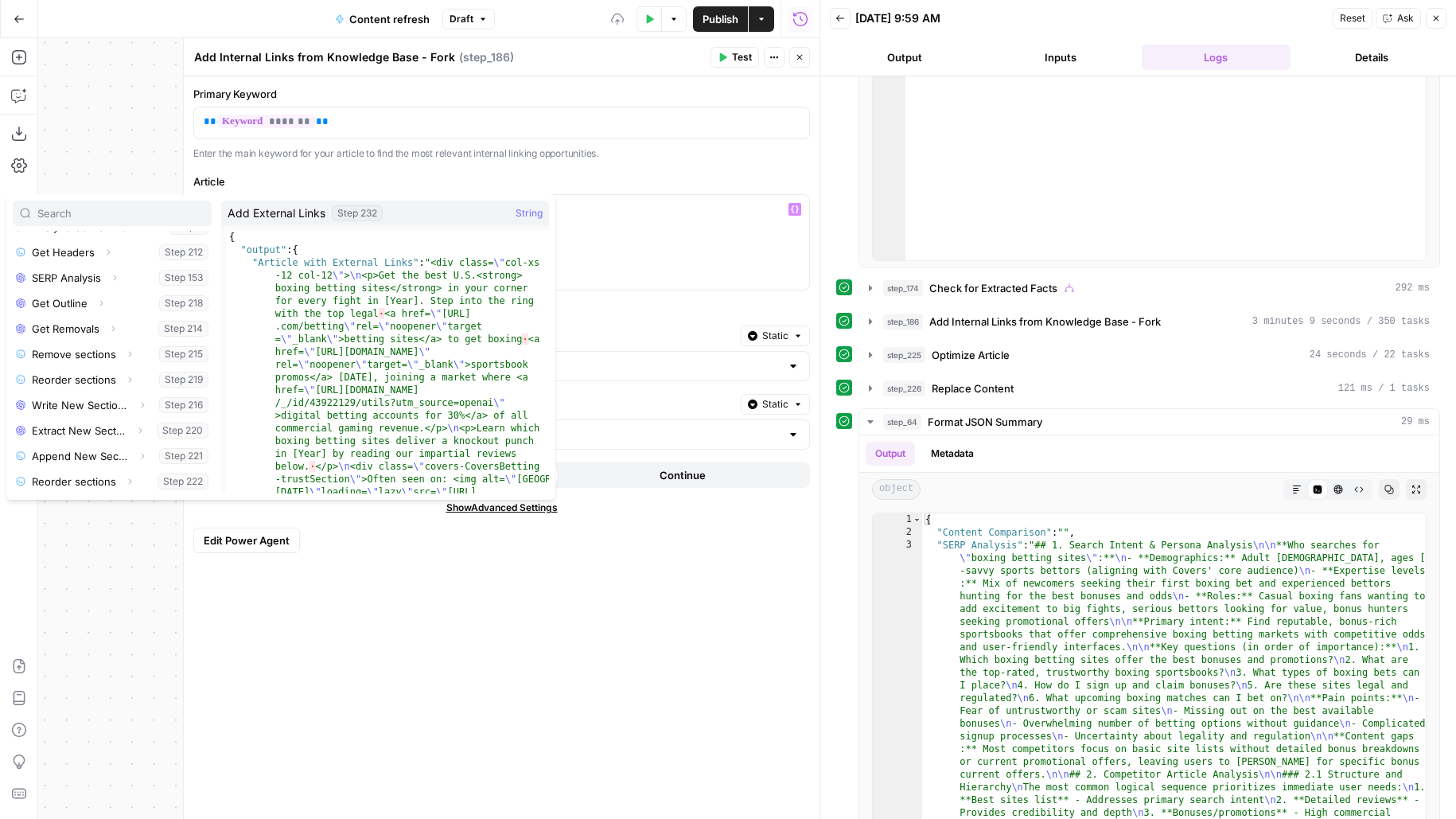
scroll to position [399, 0]
click at [138, 430] on icon "button" at bounding box center [136, 431] width 9 height 9
click at [81, 456] on icon "button" at bounding box center [78, 456] width 9 height 9
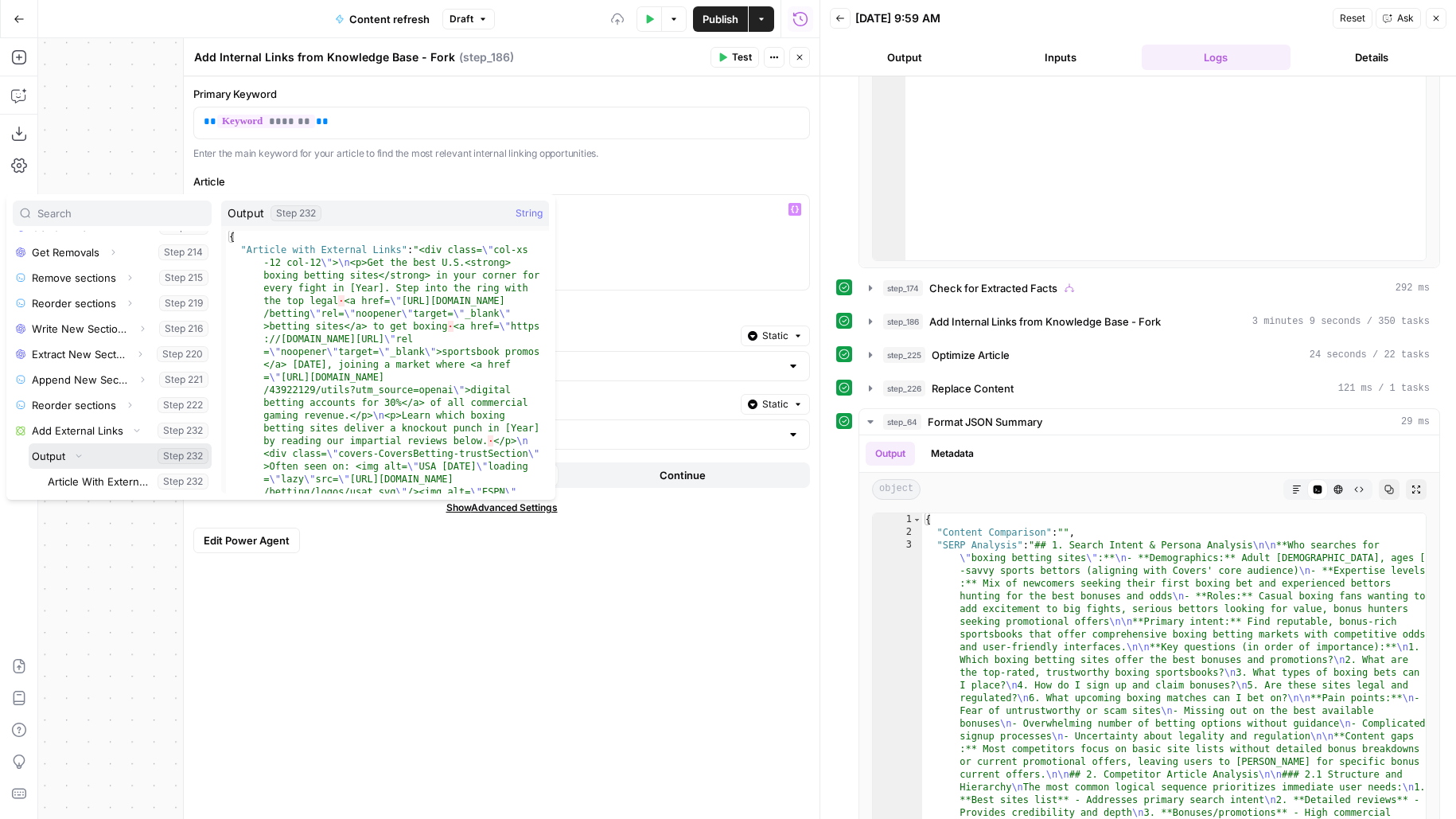
scroll to position [450, 0]
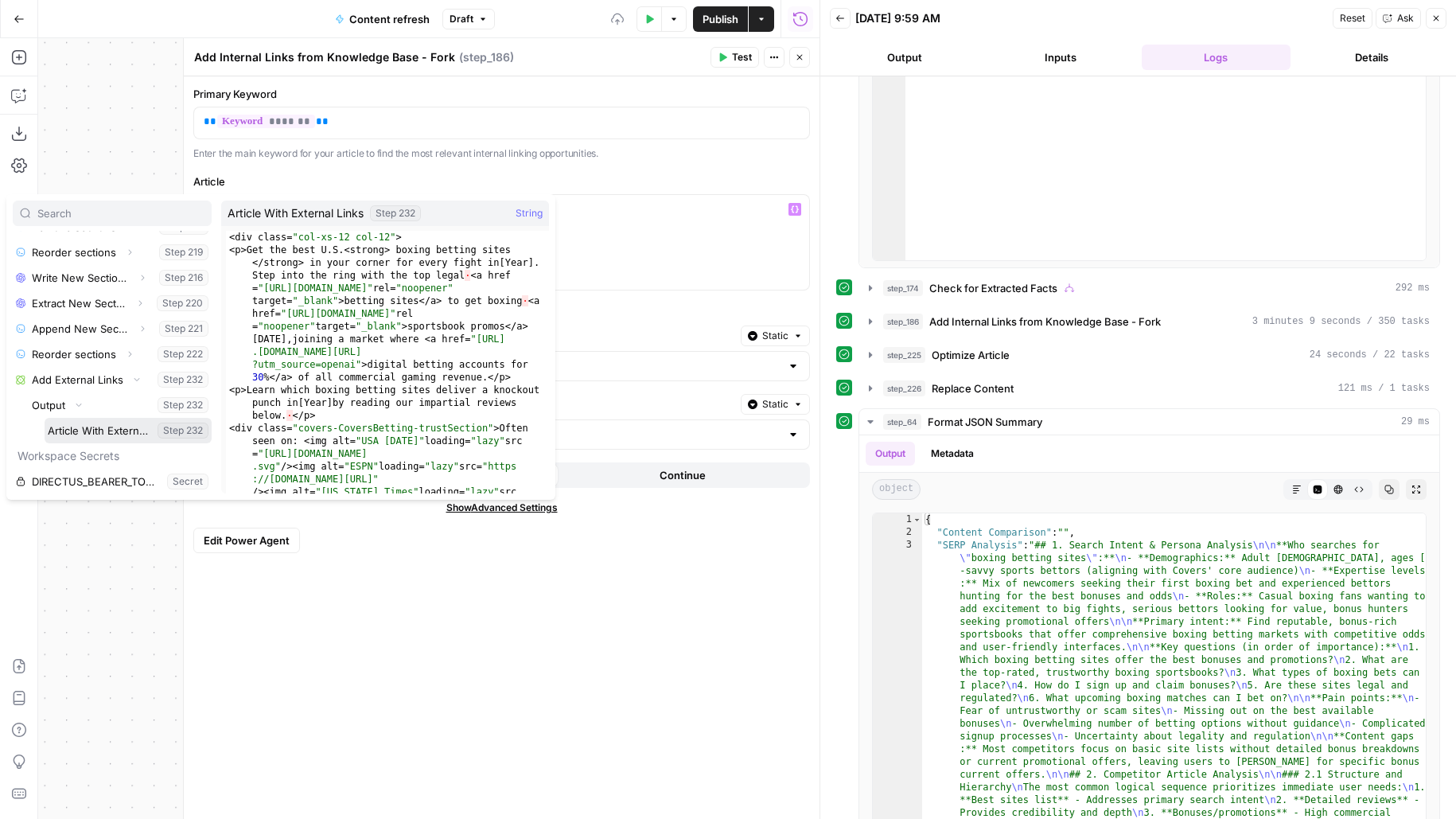
click at [101, 433] on button "Select variable Article With External Links" at bounding box center [128, 430] width 167 height 25
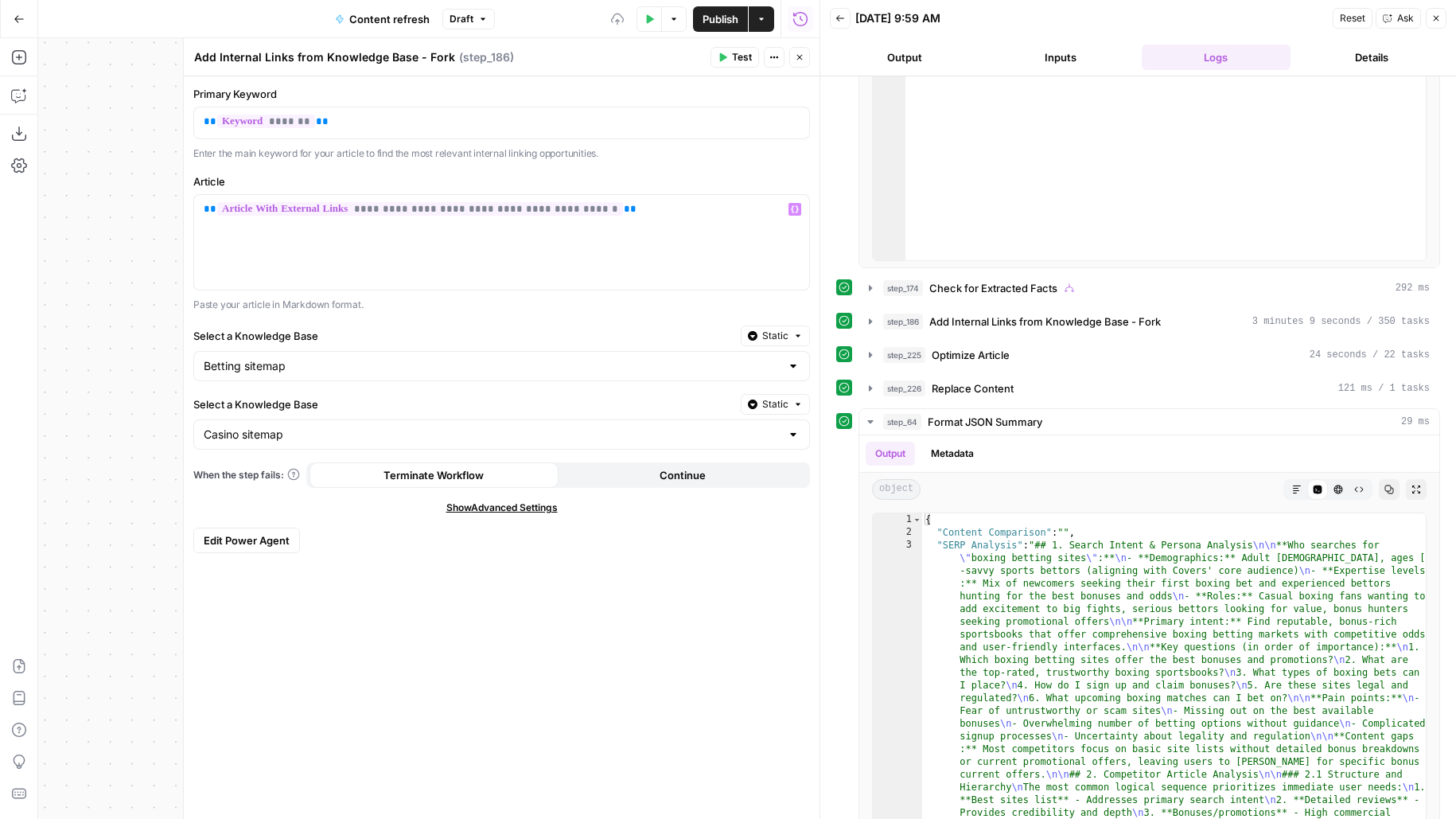
click at [795, 61] on icon "button" at bounding box center [799, 57] width 9 height 9
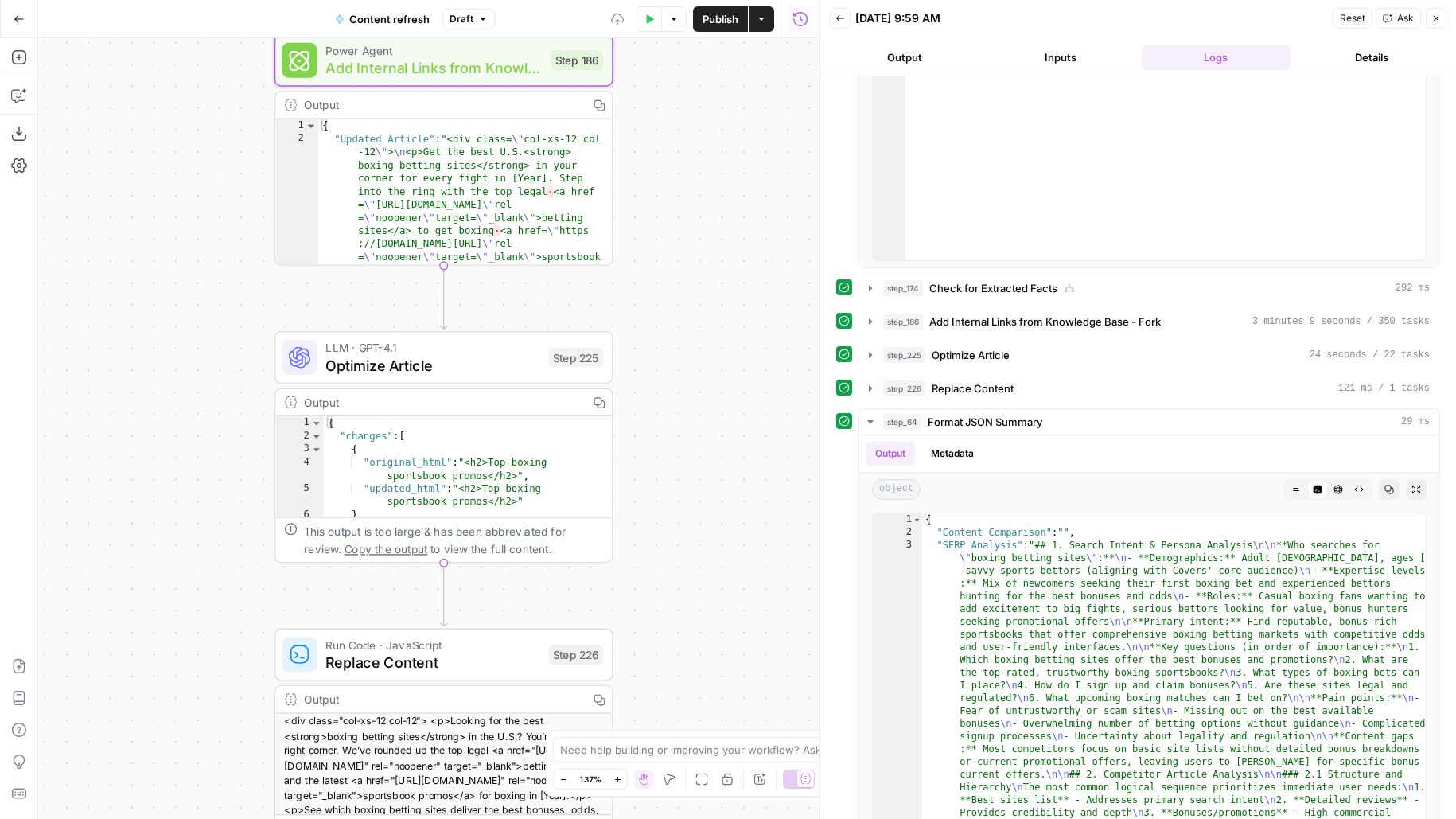
click at [730, 18] on span "Publish" at bounding box center [721, 19] width 35 height 16
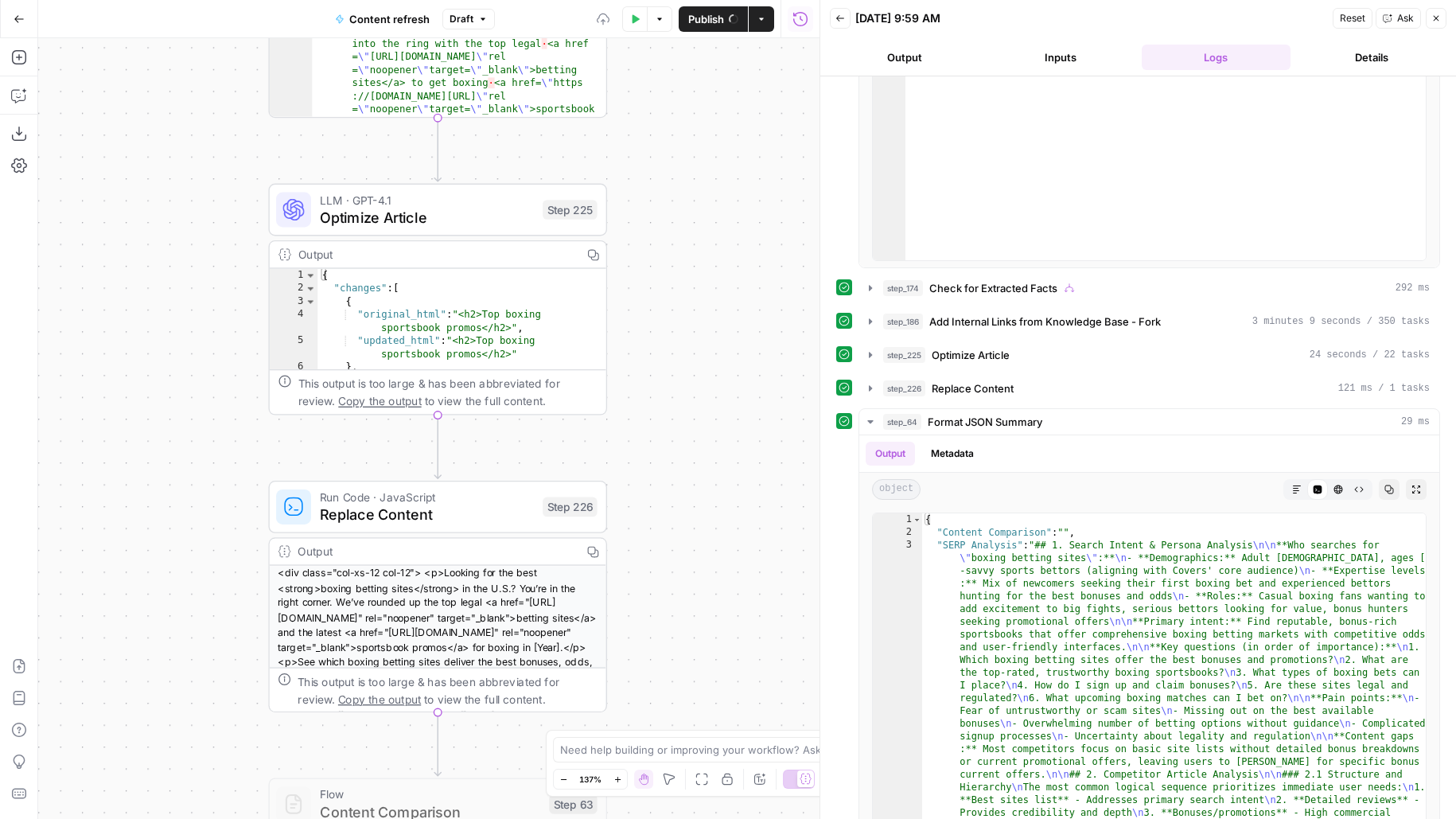
click at [495, 214] on span "Optimize Article" at bounding box center [427, 217] width 214 height 21
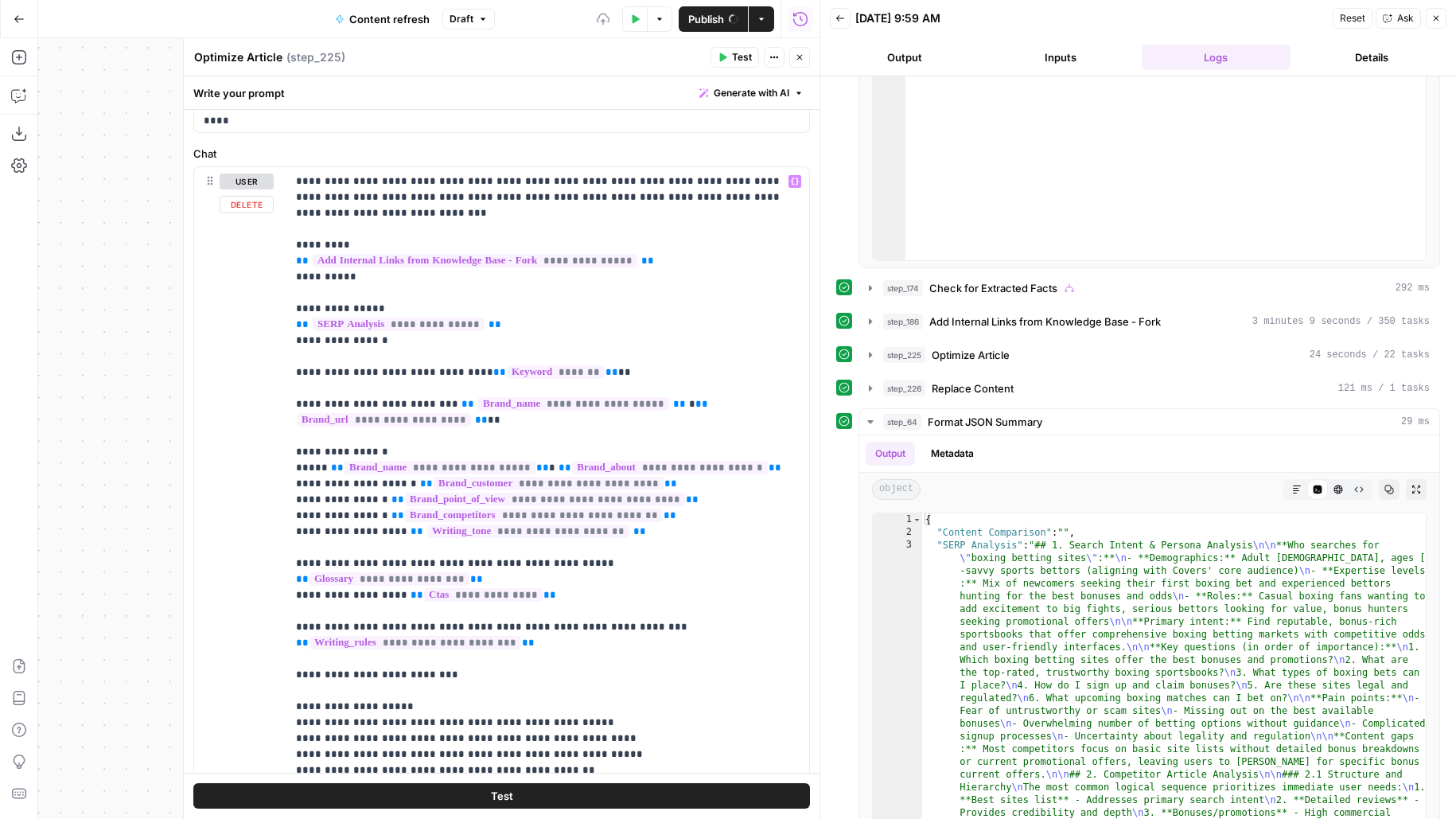
scroll to position [0, 0]
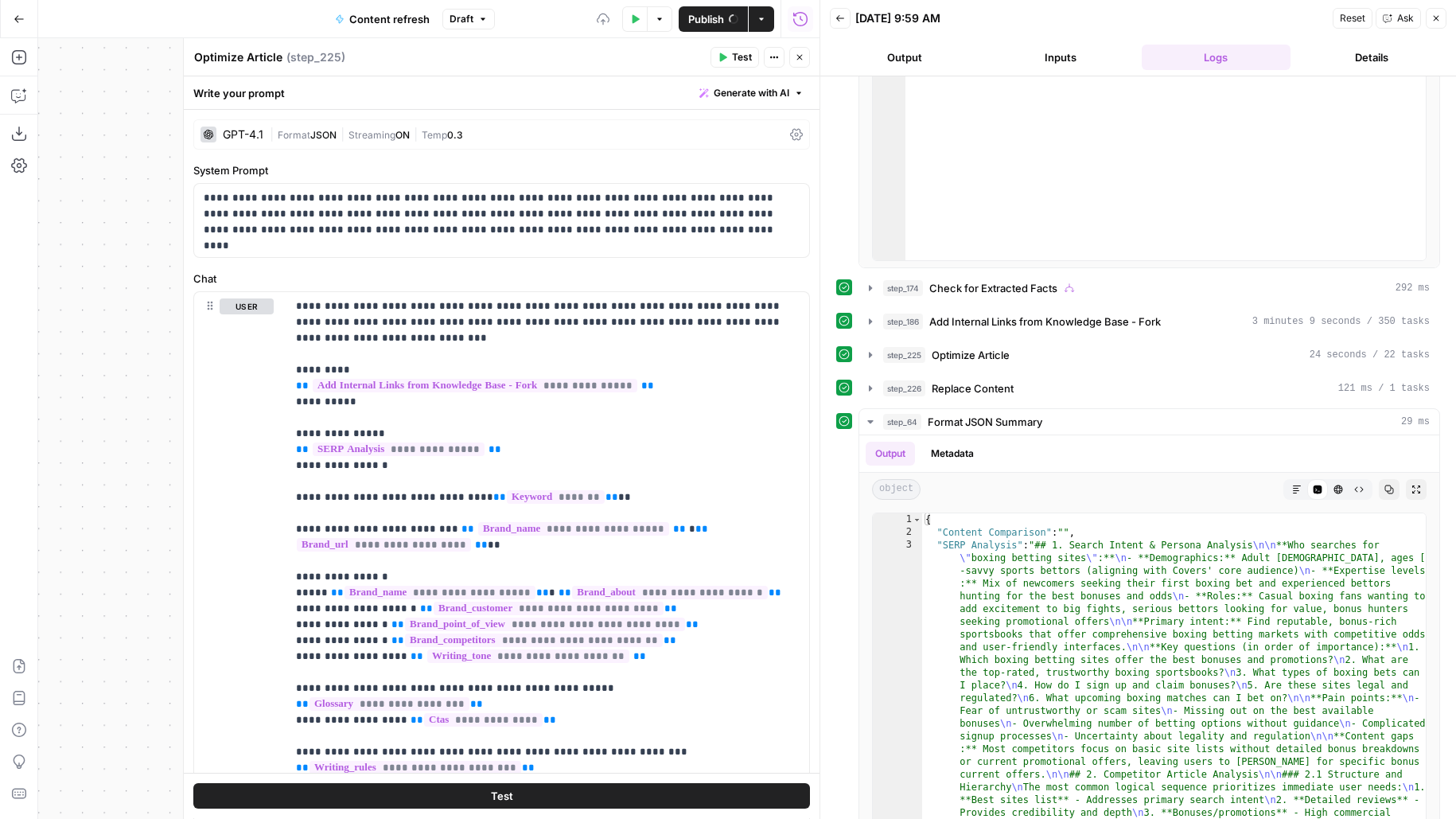
click at [807, 52] on button "Close" at bounding box center [799, 57] width 21 height 21
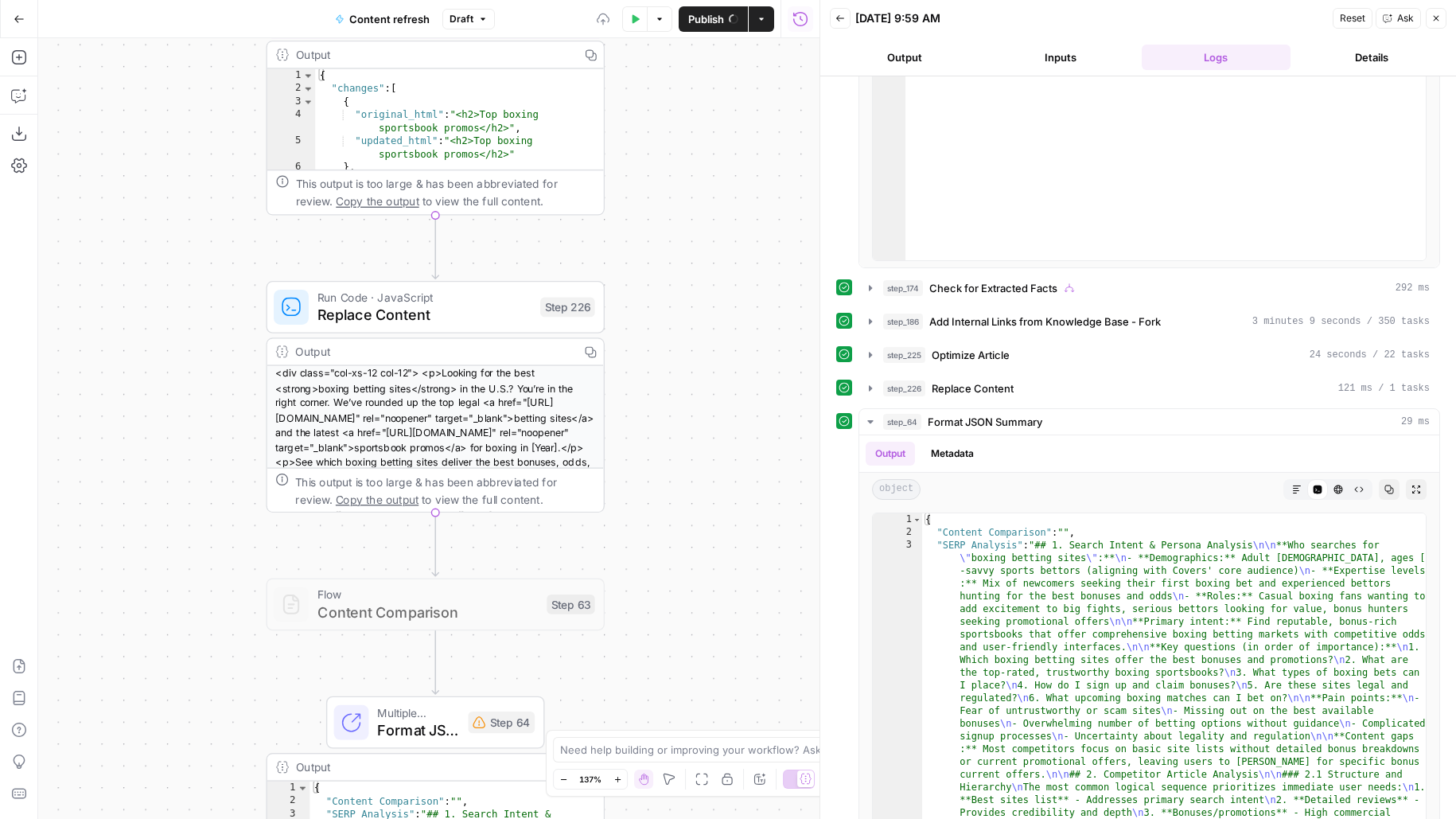
click at [732, 0] on html "Covers New Home Browse Insights Opportunities Your Data Flightpath Recent Grids…" at bounding box center [728, 409] width 1456 height 819
click at [682, 128] on div "true false false true false true Workflow Input Settings Inputs Google Search P…" at bounding box center [428, 429] width 781 height 781
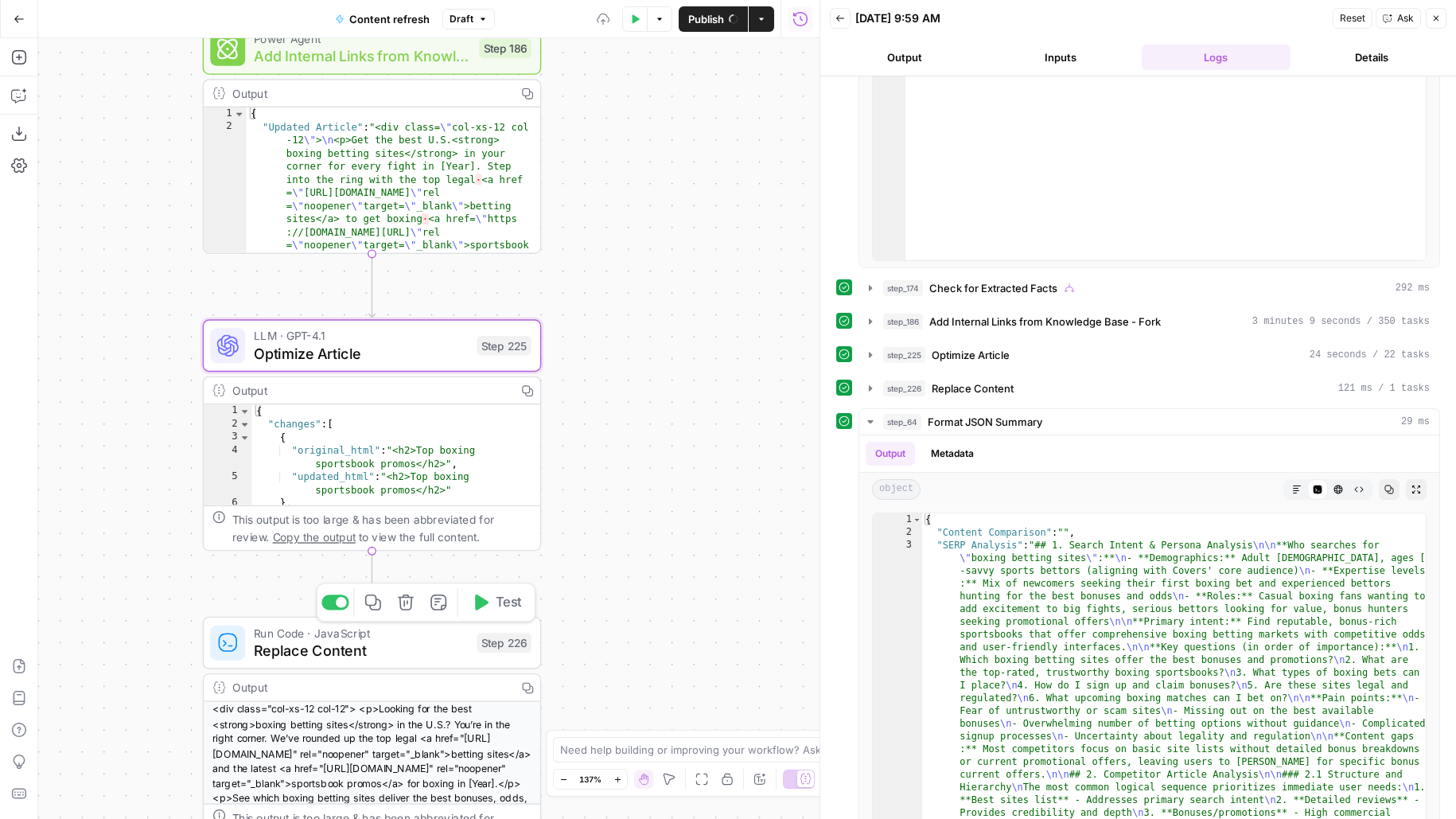
click at [455, 642] on span "Replace Content" at bounding box center [360, 650] width 214 height 21
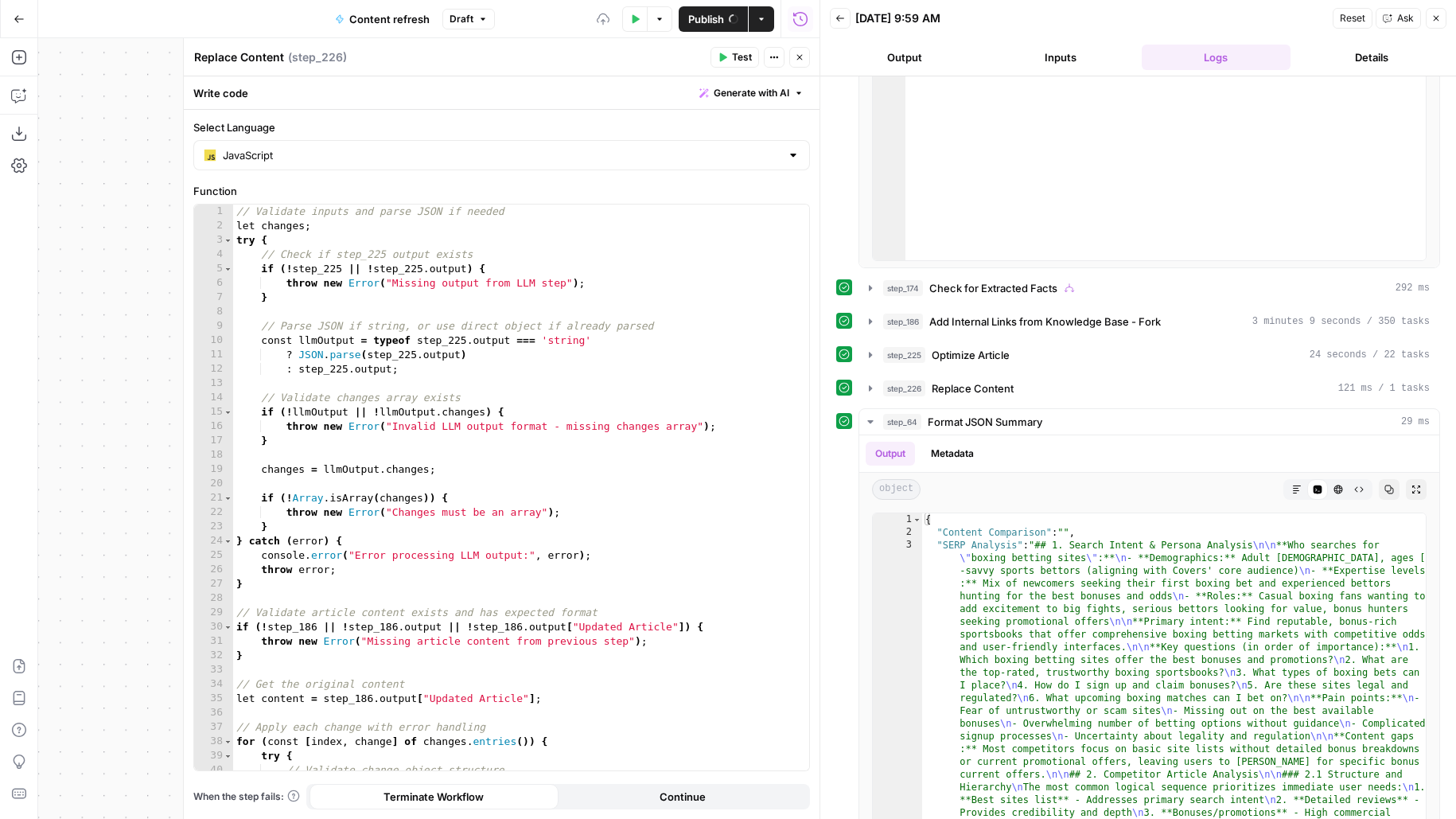
click at [797, 56] on icon "button" at bounding box center [799, 57] width 9 height 9
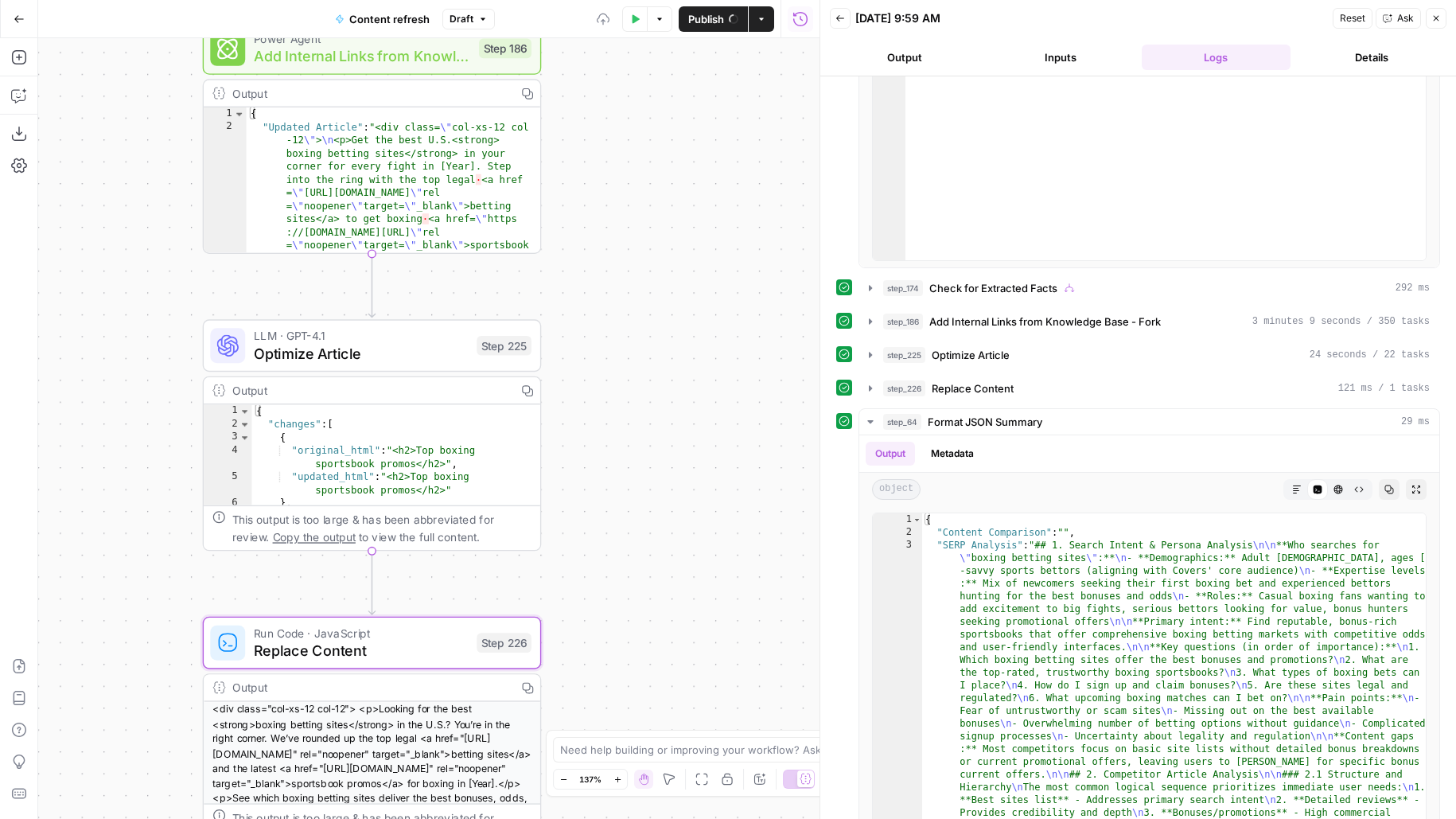
click at [335, 352] on span "Optimize Article" at bounding box center [360, 352] width 214 height 21
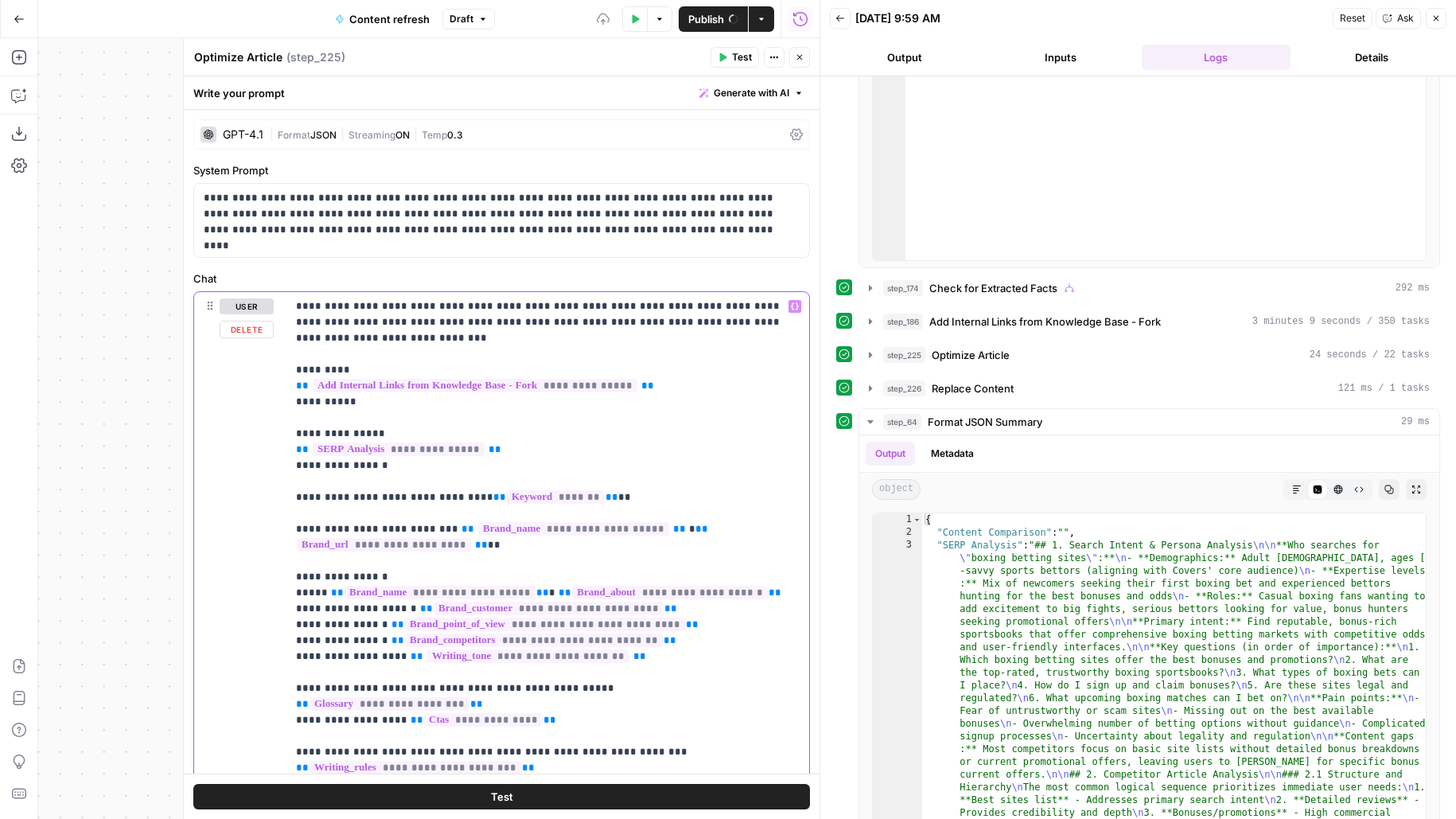
drag, startPoint x: 692, startPoint y: 385, endPoint x: 343, endPoint y: 385, distance: 349.0
drag, startPoint x: 678, startPoint y: 389, endPoint x: 161, endPoint y: 385, distance: 517.0
click at [161, 385] on body "Covers New Home Browse Insights Opportunities Your Data Flightpath Recent Grids…" at bounding box center [728, 409] width 1456 height 819
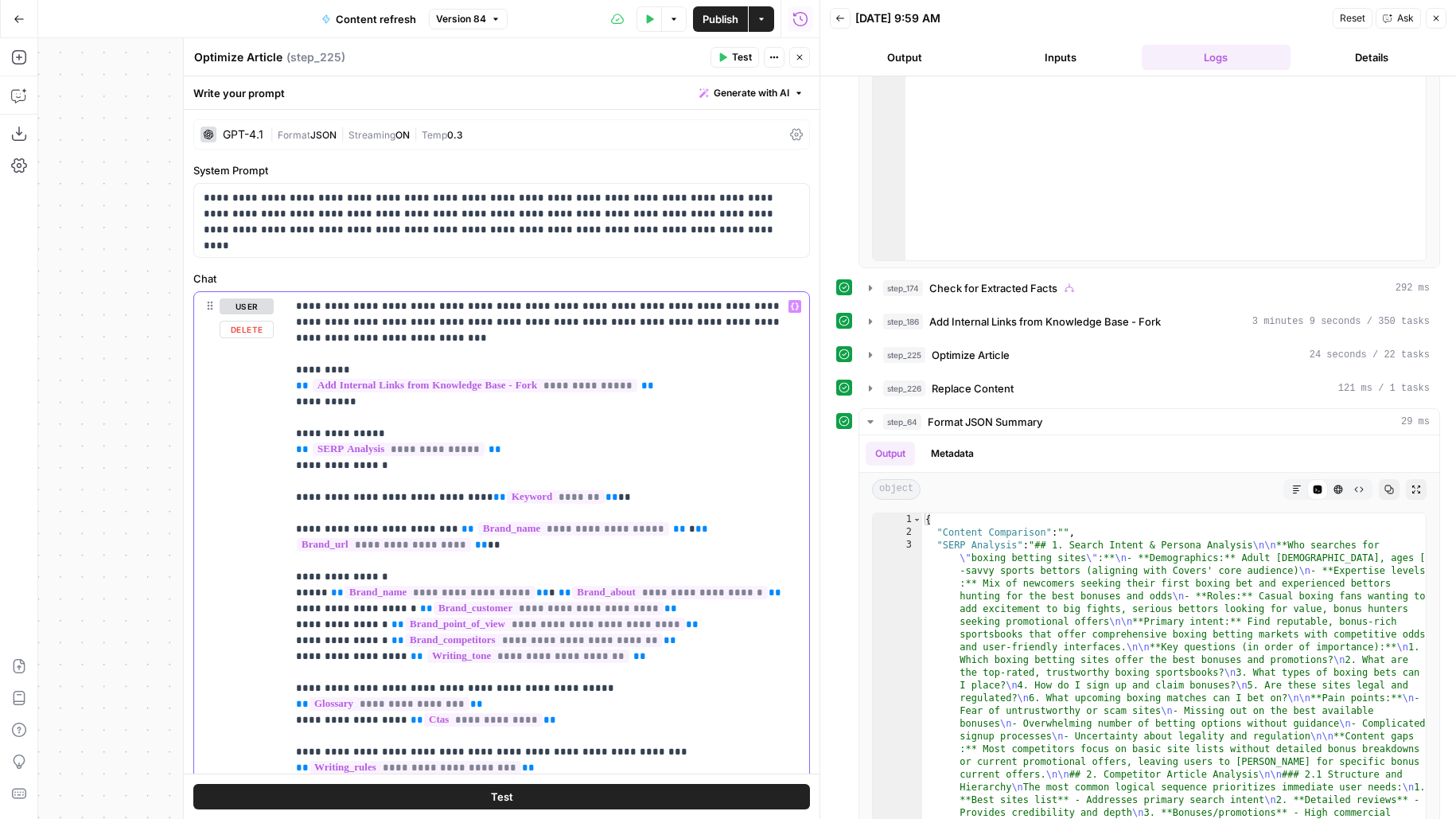
drag, startPoint x: 665, startPoint y: 380, endPoint x: 267, endPoint y: 377, distance: 398.0
click at [267, 377] on div "**********" at bounding box center [501, 635] width 615 height 686
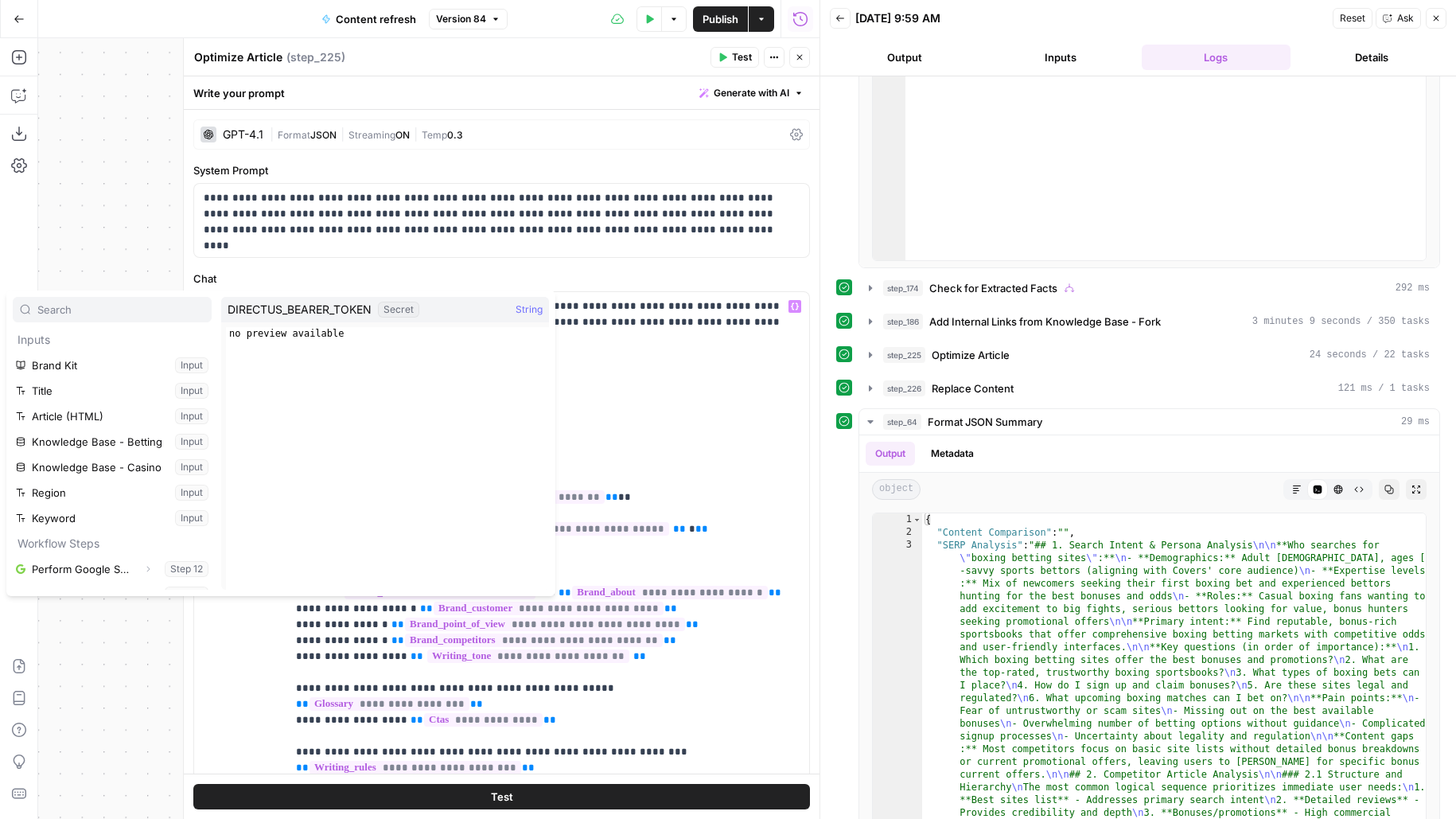
scroll to position [424, 0]
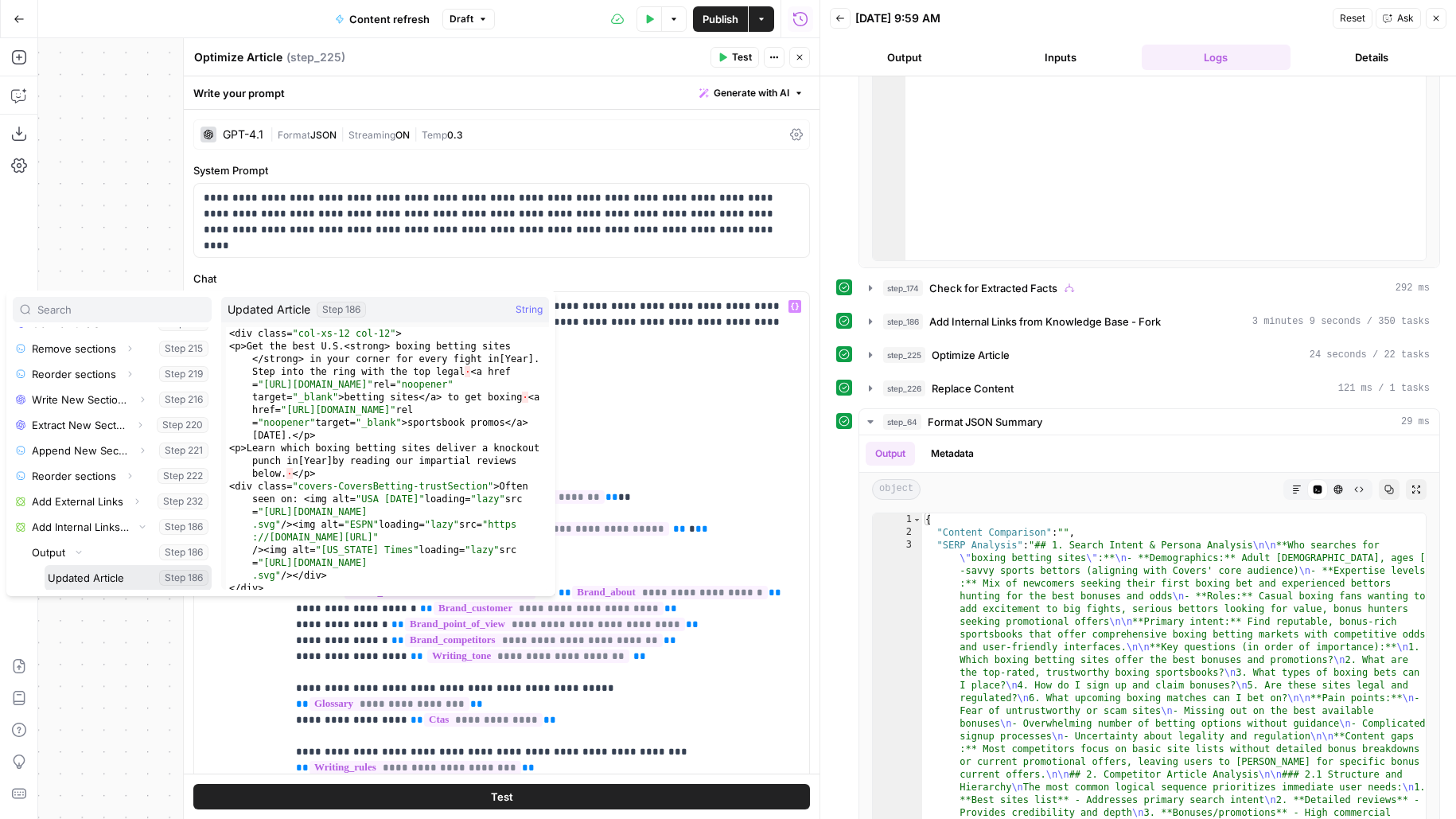
click at [45, 565] on button "Select variable Updated Article" at bounding box center [128, 577] width 167 height 25
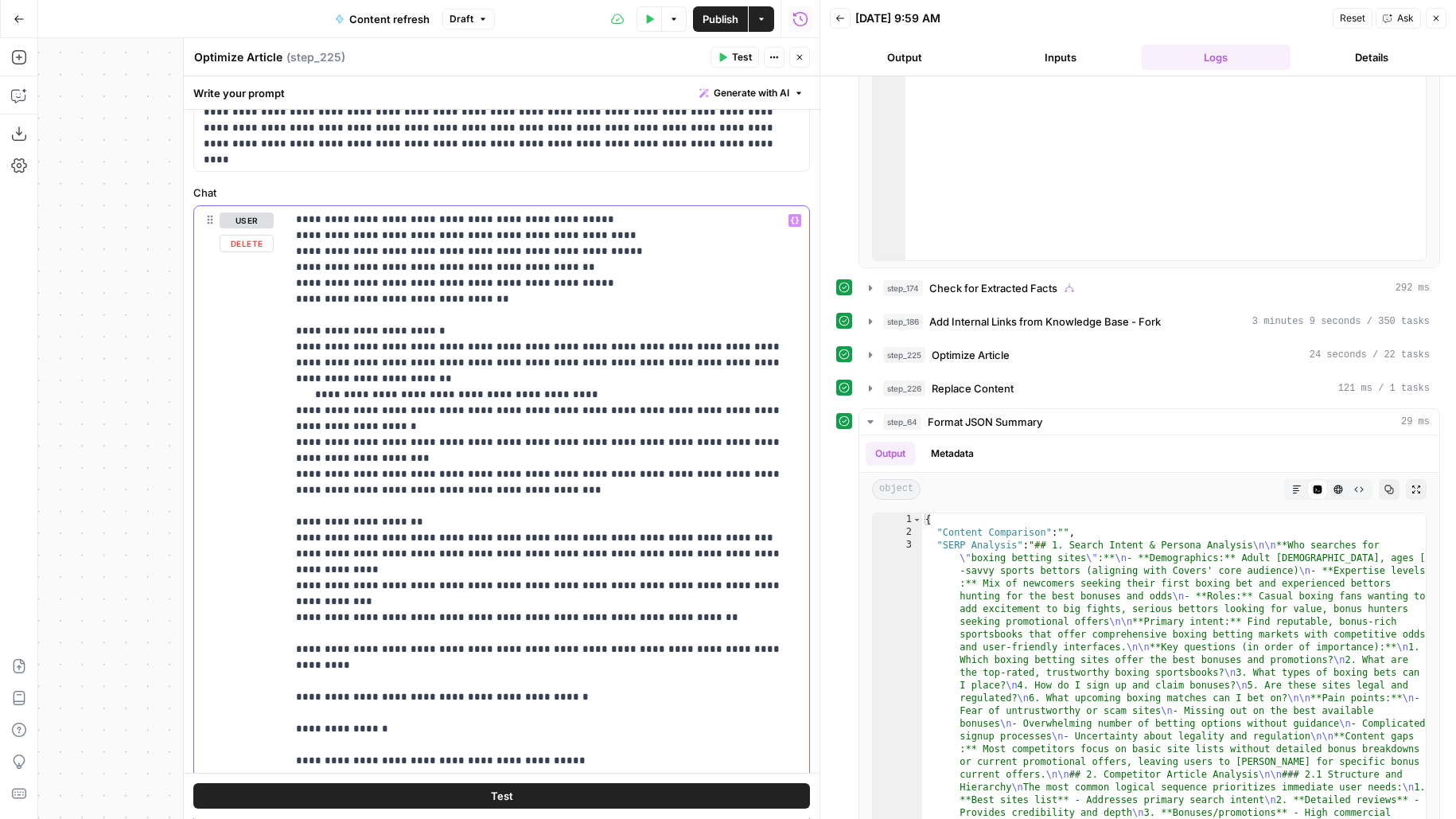
scroll to position [249, 0]
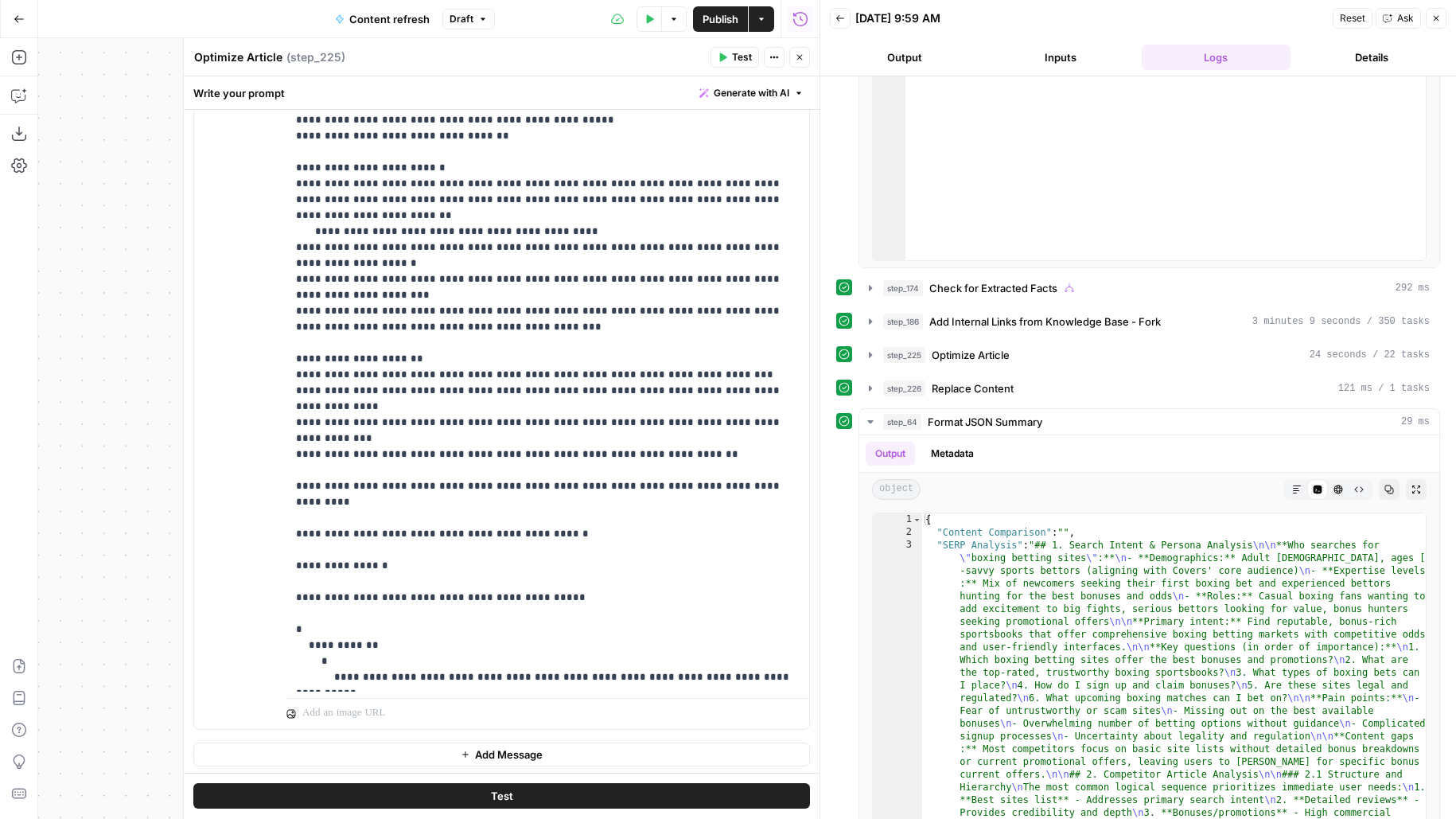
click at [800, 49] on button "Close" at bounding box center [799, 57] width 21 height 21
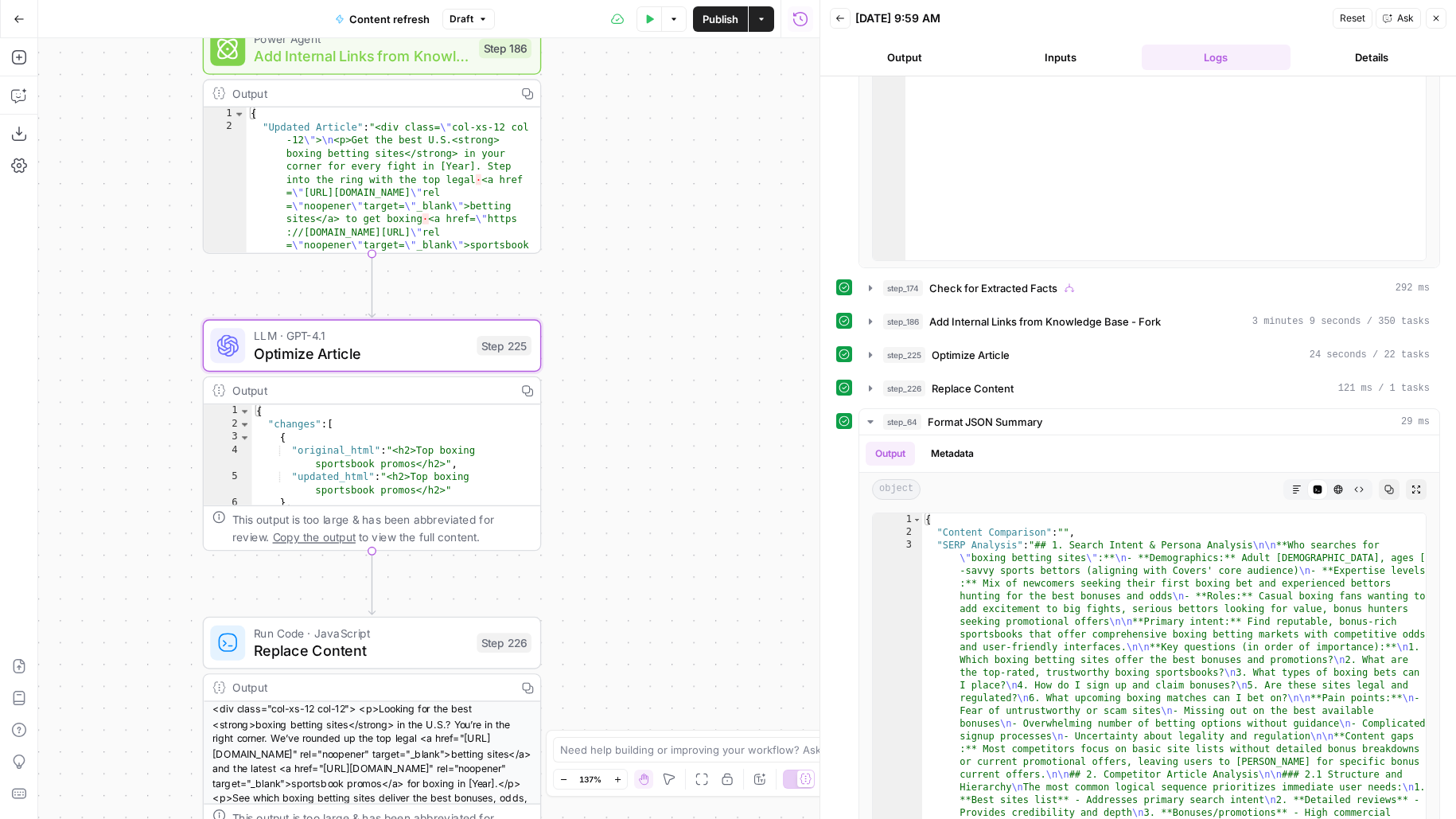
click at [737, 18] on span "Publish" at bounding box center [721, 19] width 35 height 16
click at [688, 113] on div "true false false true false true Workflow Input Settings Inputs Google Search P…" at bounding box center [428, 429] width 781 height 781
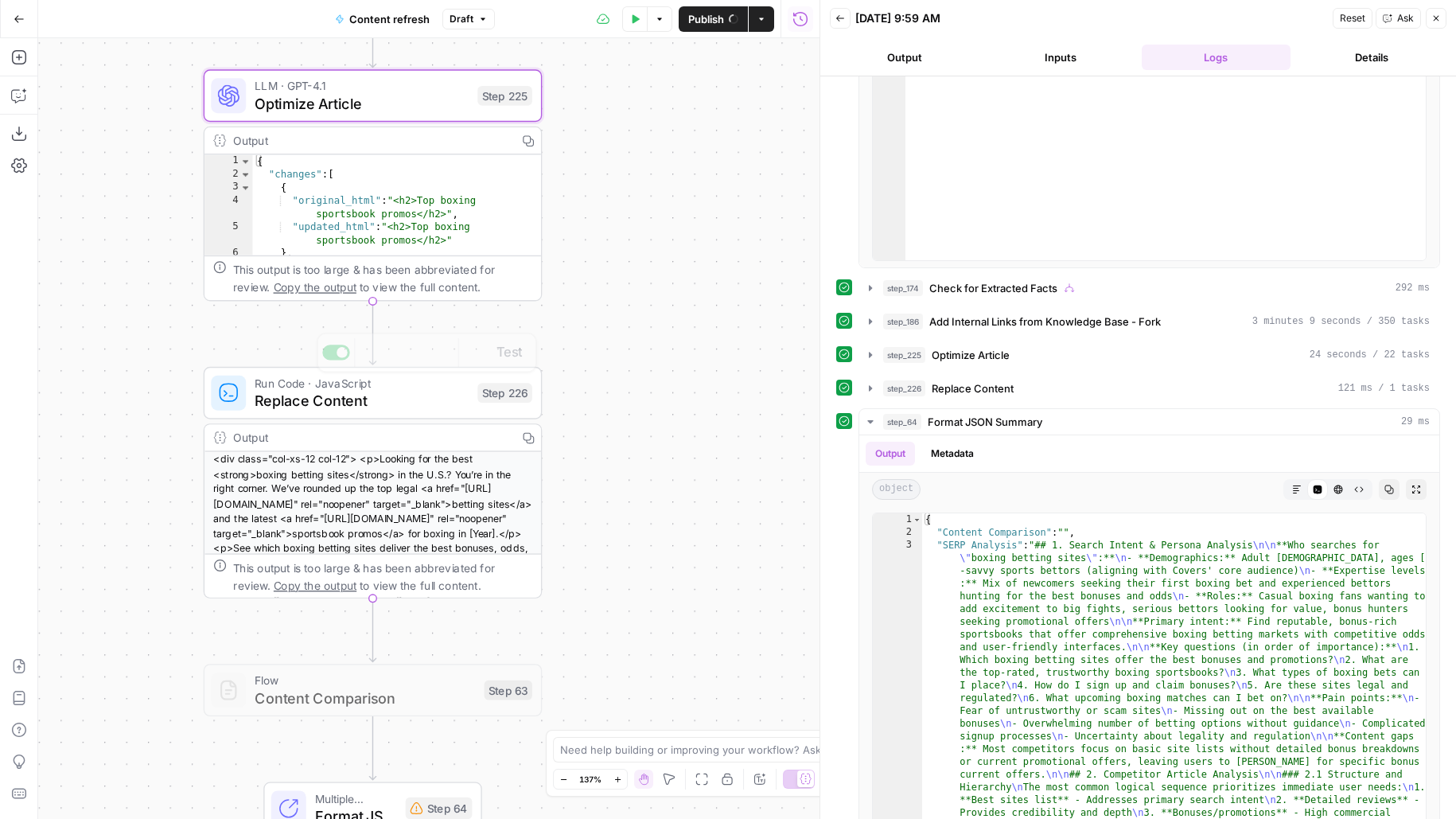
click at [421, 408] on span "Replace Content" at bounding box center [361, 401] width 214 height 21
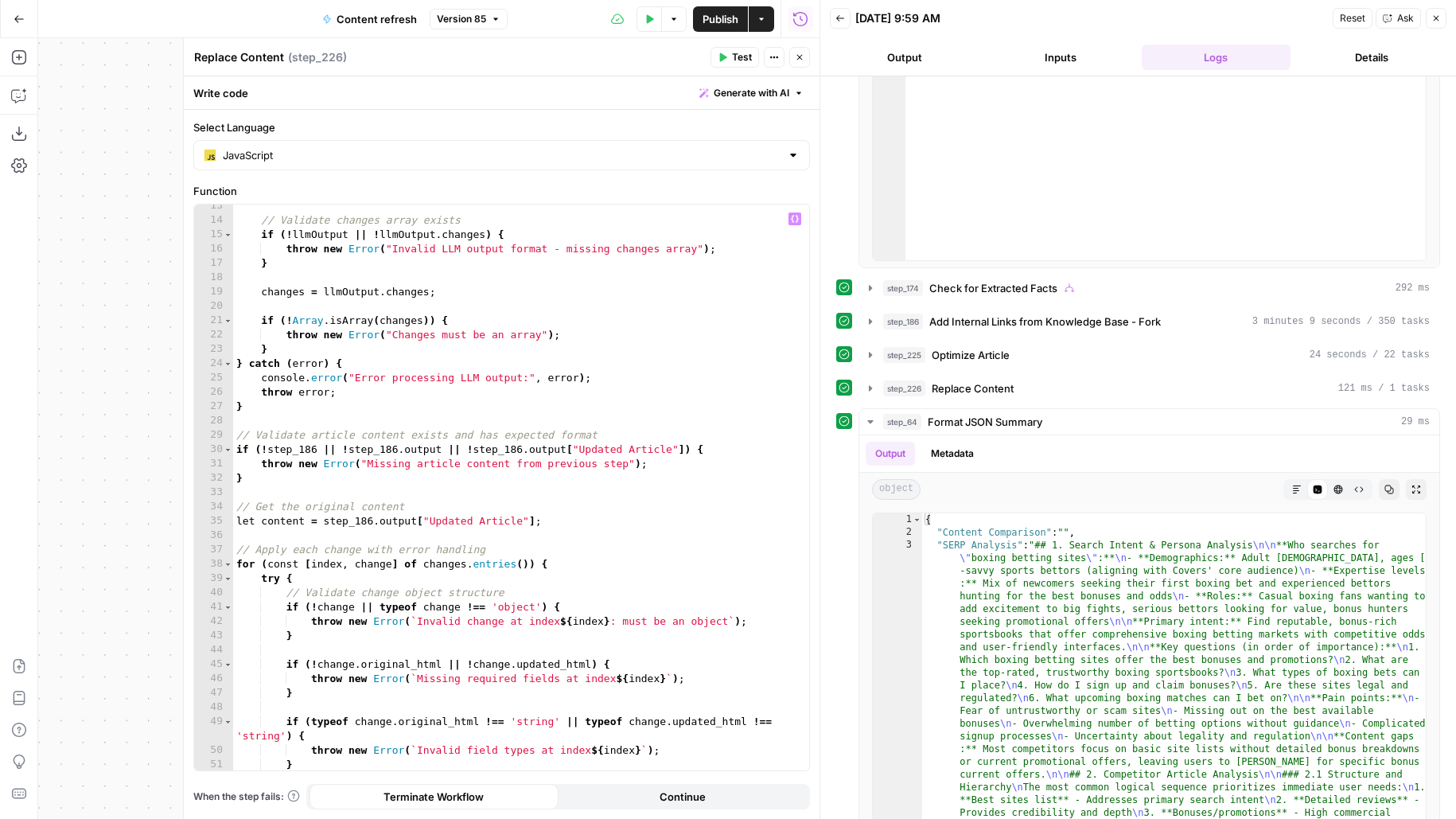
scroll to position [187, 0]
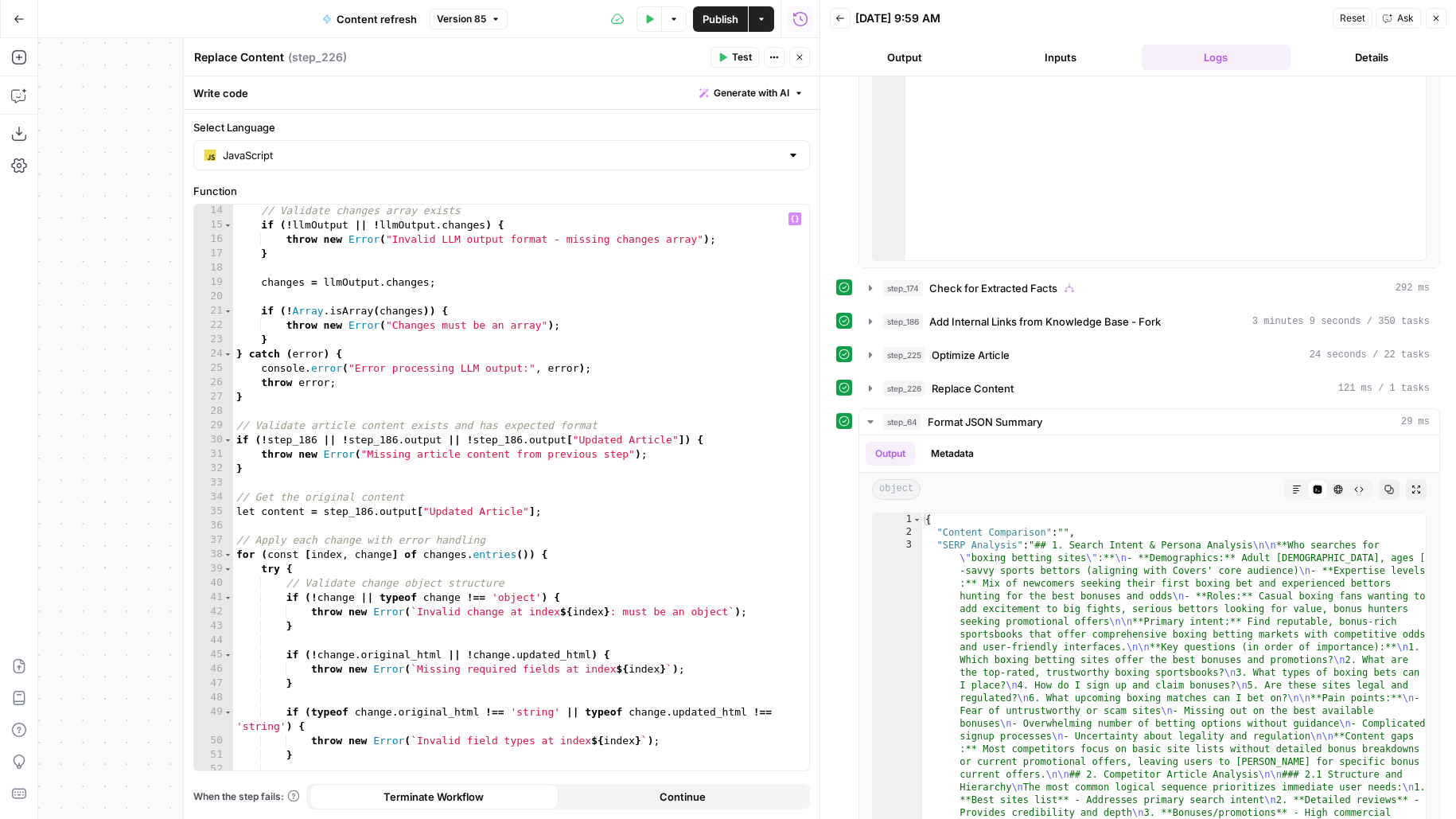
click at [805, 51] on button "Close" at bounding box center [799, 57] width 21 height 21
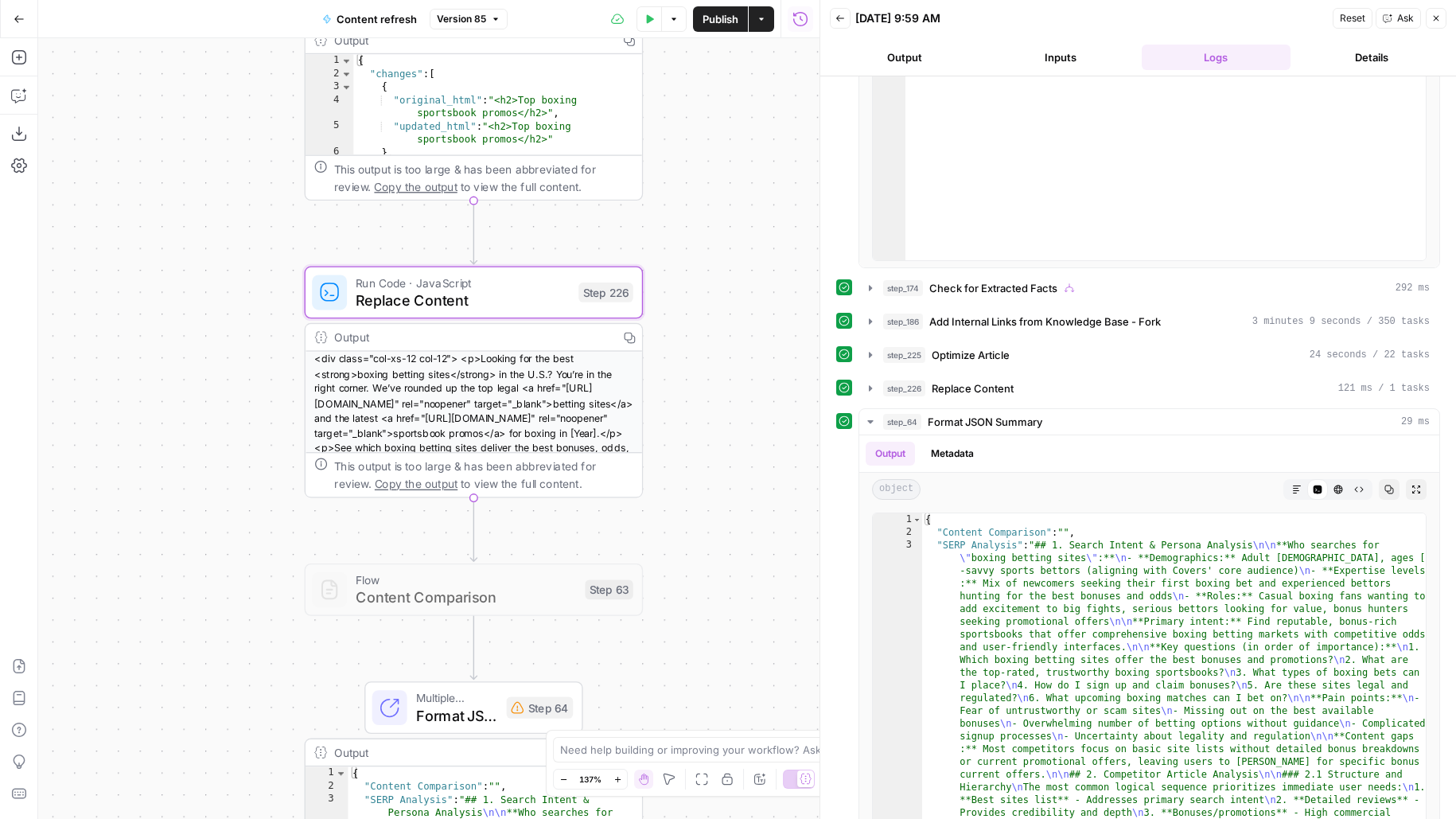
click at [637, 326] on div "true false false true false true Workflow Input Settings Inputs Google Search P…" at bounding box center [428, 429] width 781 height 781
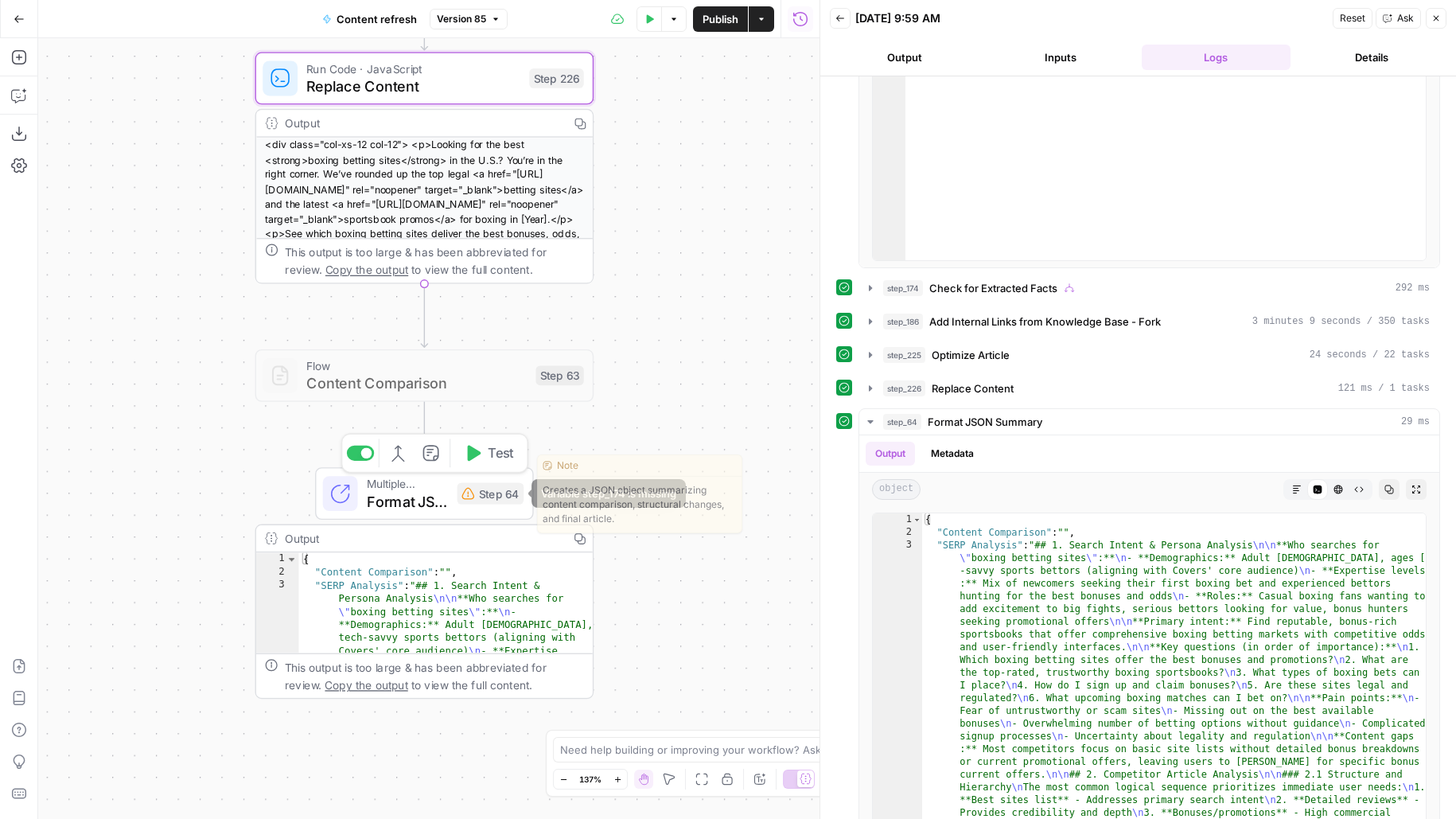
click at [489, 496] on div "Step 64" at bounding box center [491, 492] width 67 height 21
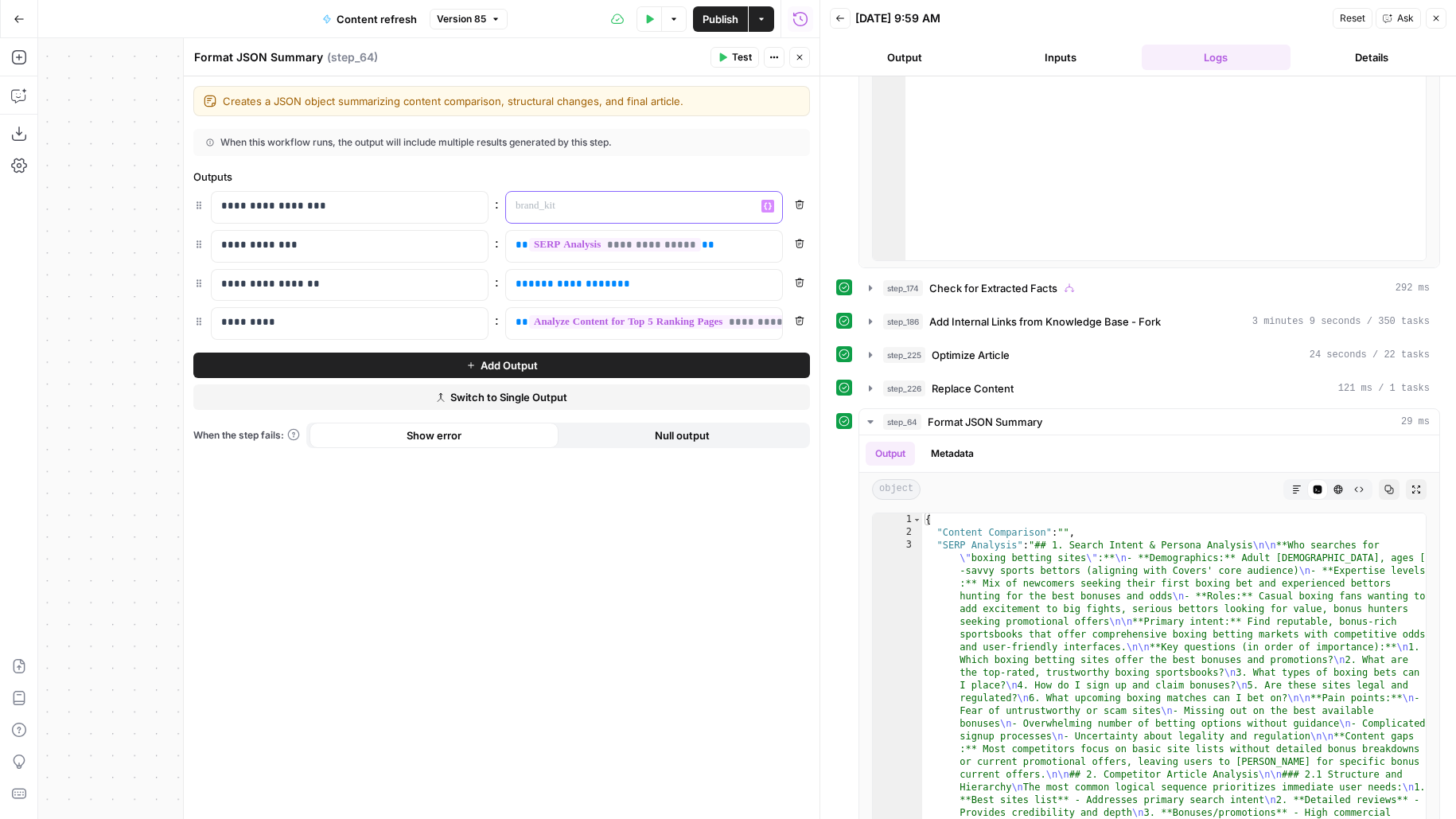
click at [642, 200] on p at bounding box center [631, 205] width 231 height 16
drag, startPoint x: 623, startPoint y: 287, endPoint x: 503, endPoint y: 283, distance: 120.1
click at [503, 285] on div "**********" at bounding box center [501, 285] width 617 height 33
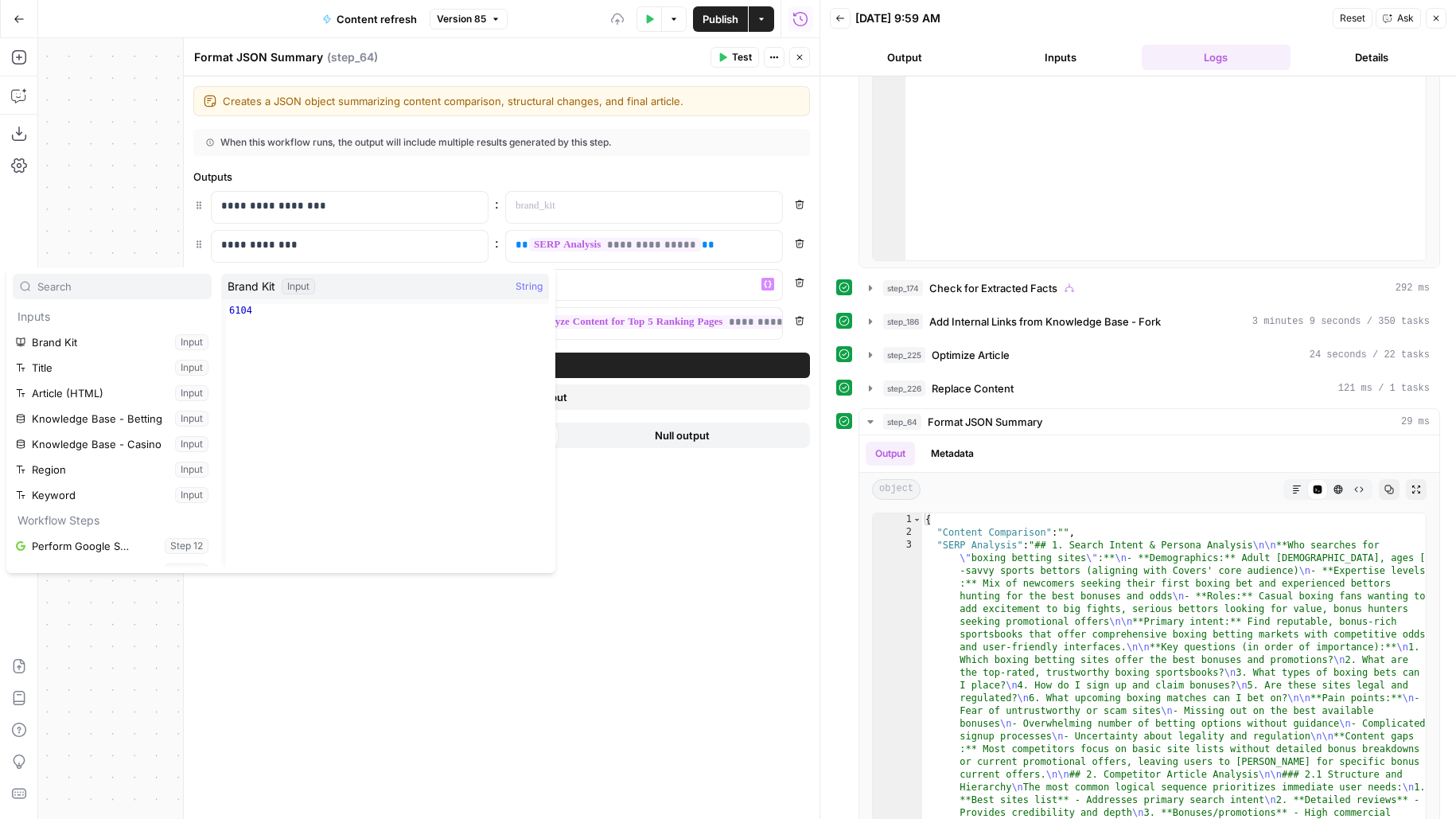
scroll to position [474, 0]
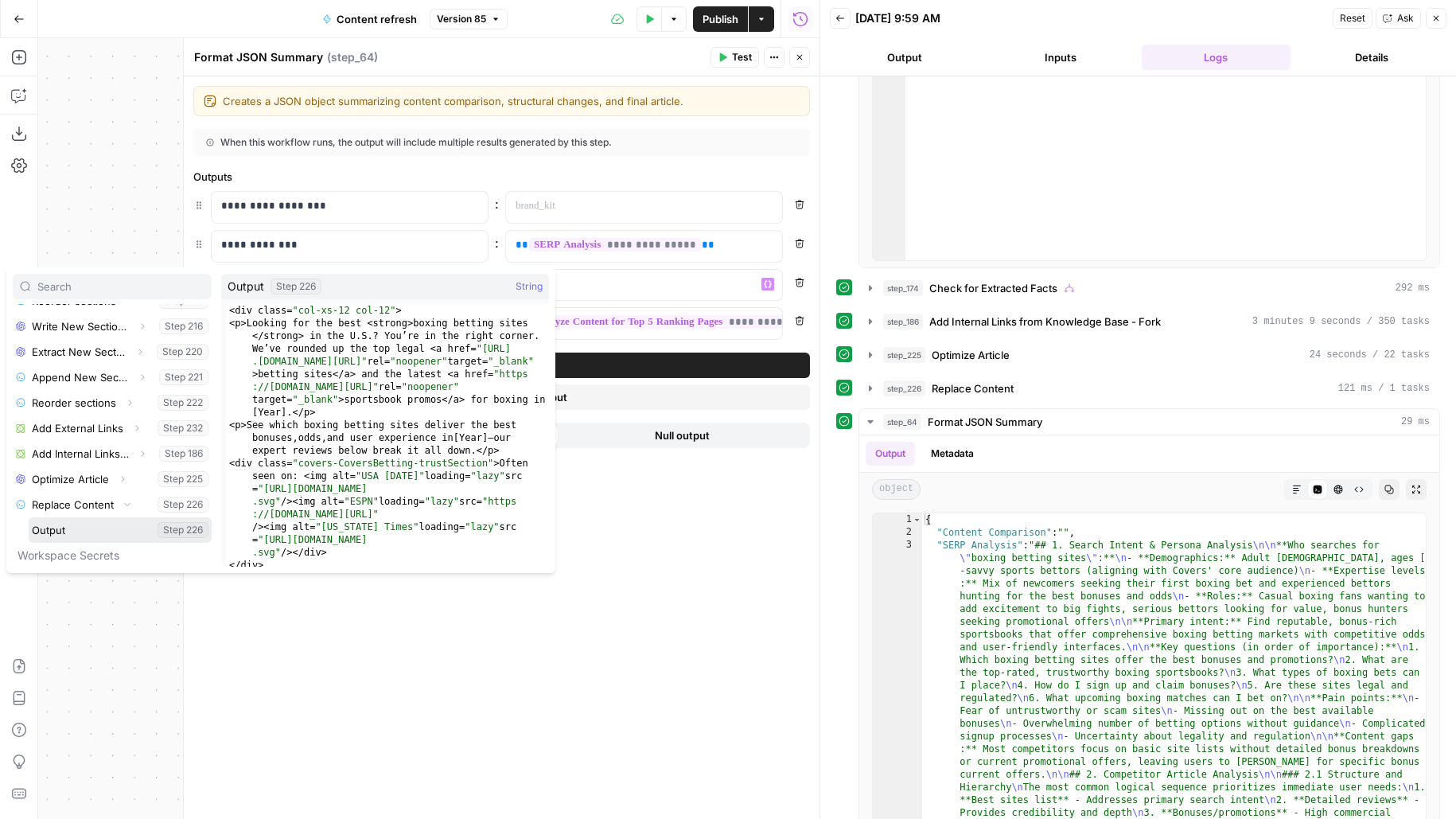
click at [29, 517] on button "Select variable Output" at bounding box center [120, 530] width 183 height 25
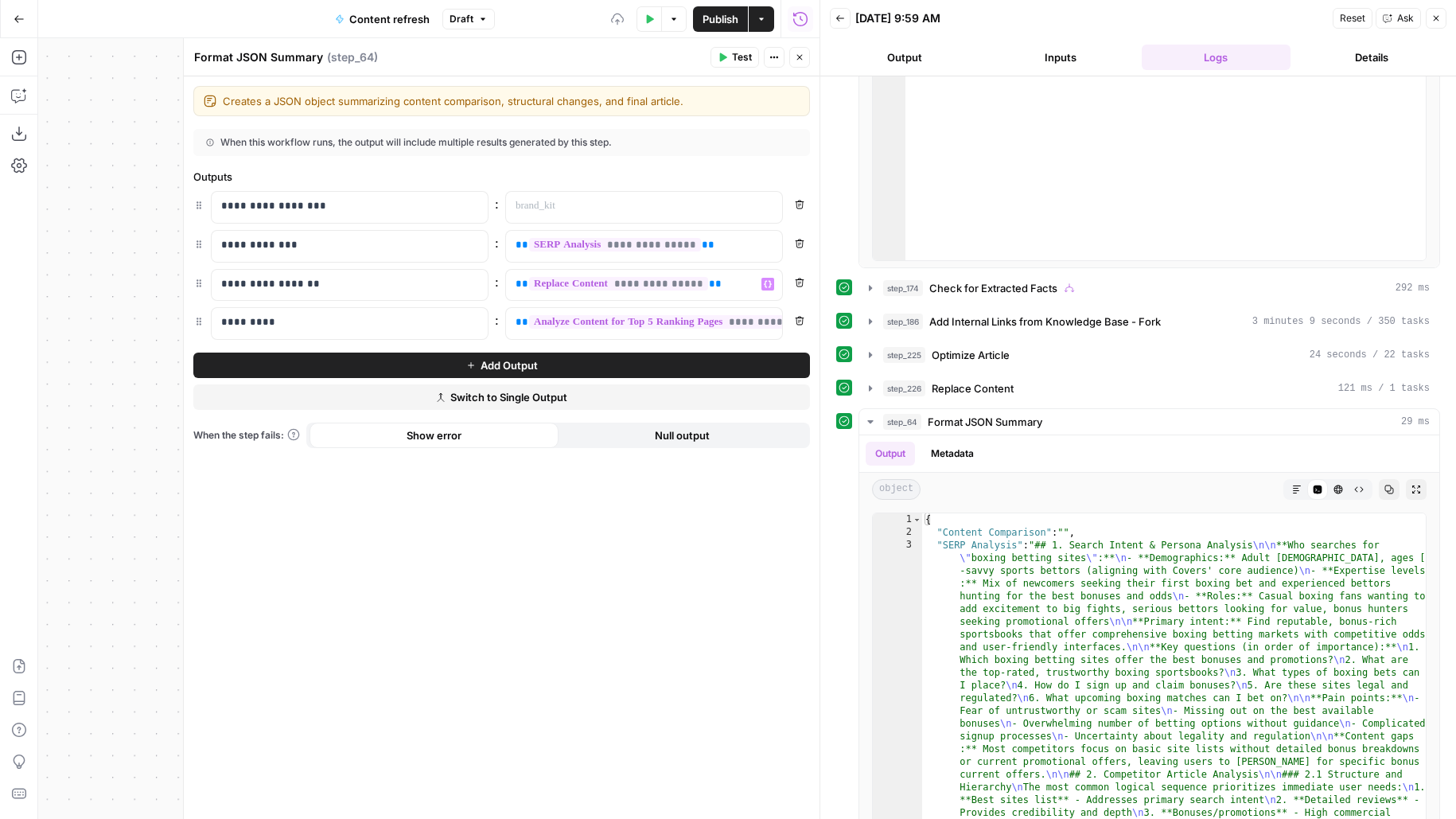
click at [805, 51] on button "Close" at bounding box center [799, 57] width 21 height 21
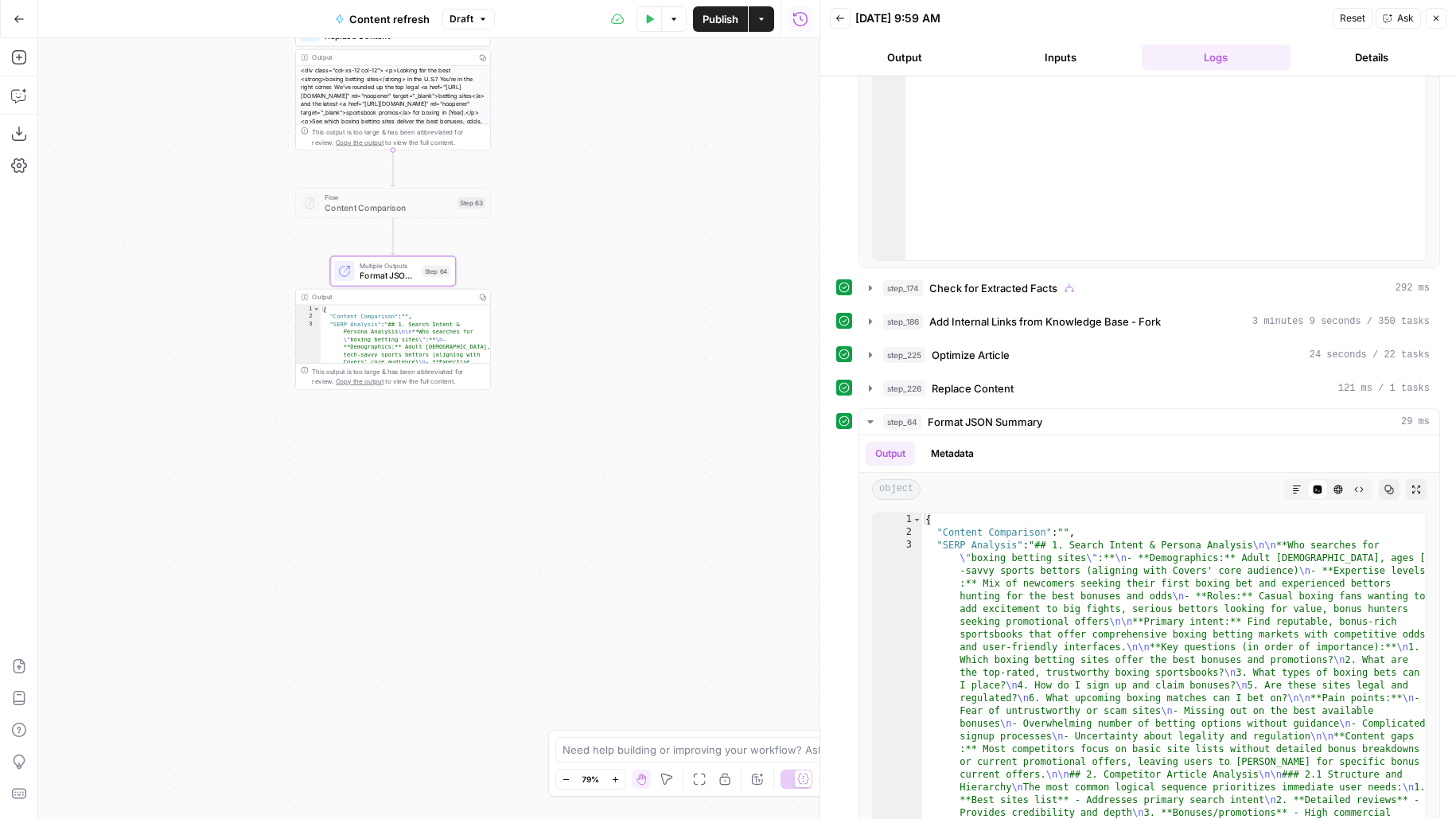
click at [728, 14] on span "Publish" at bounding box center [721, 19] width 35 height 16
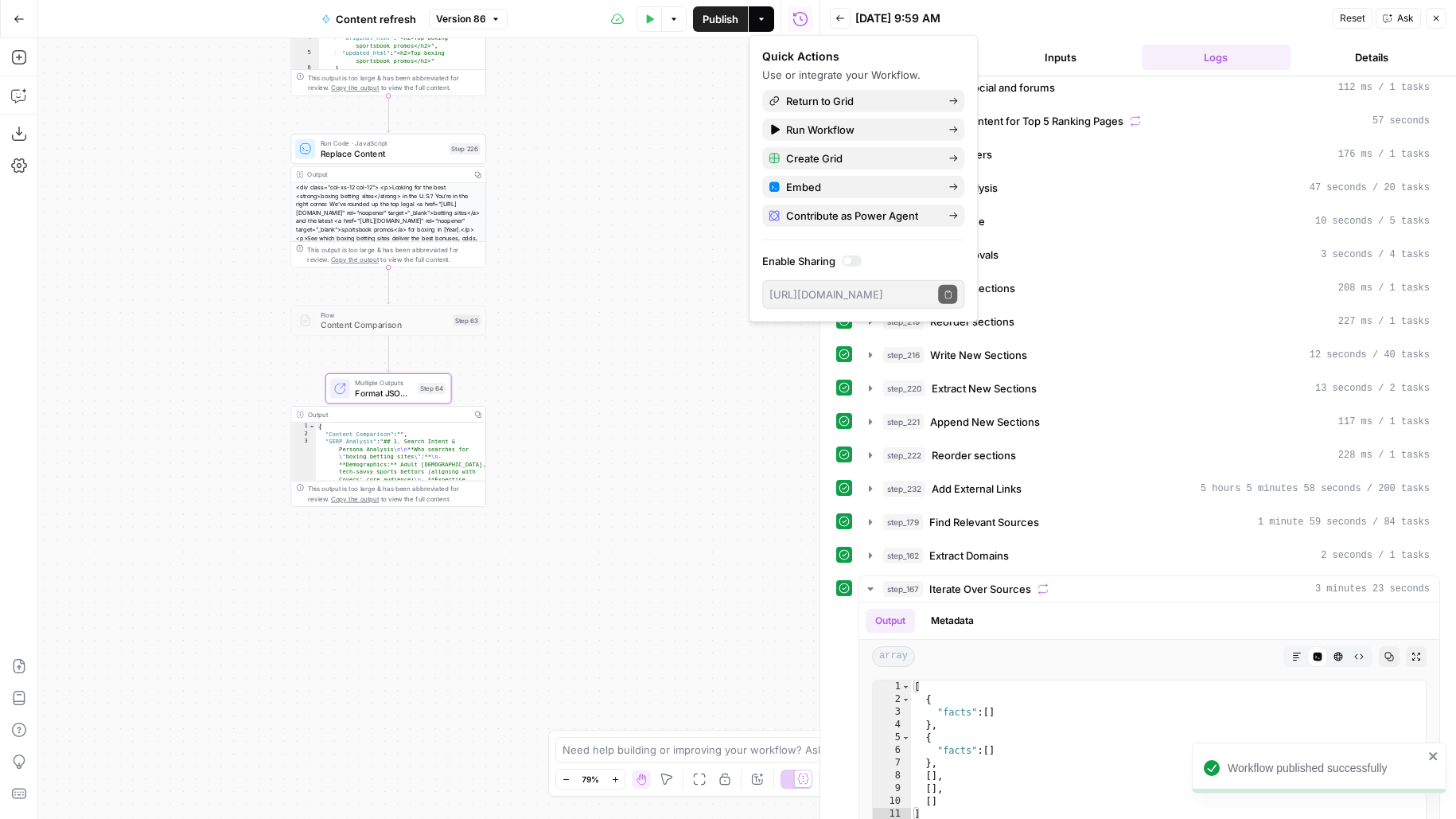
scroll to position [0, 0]
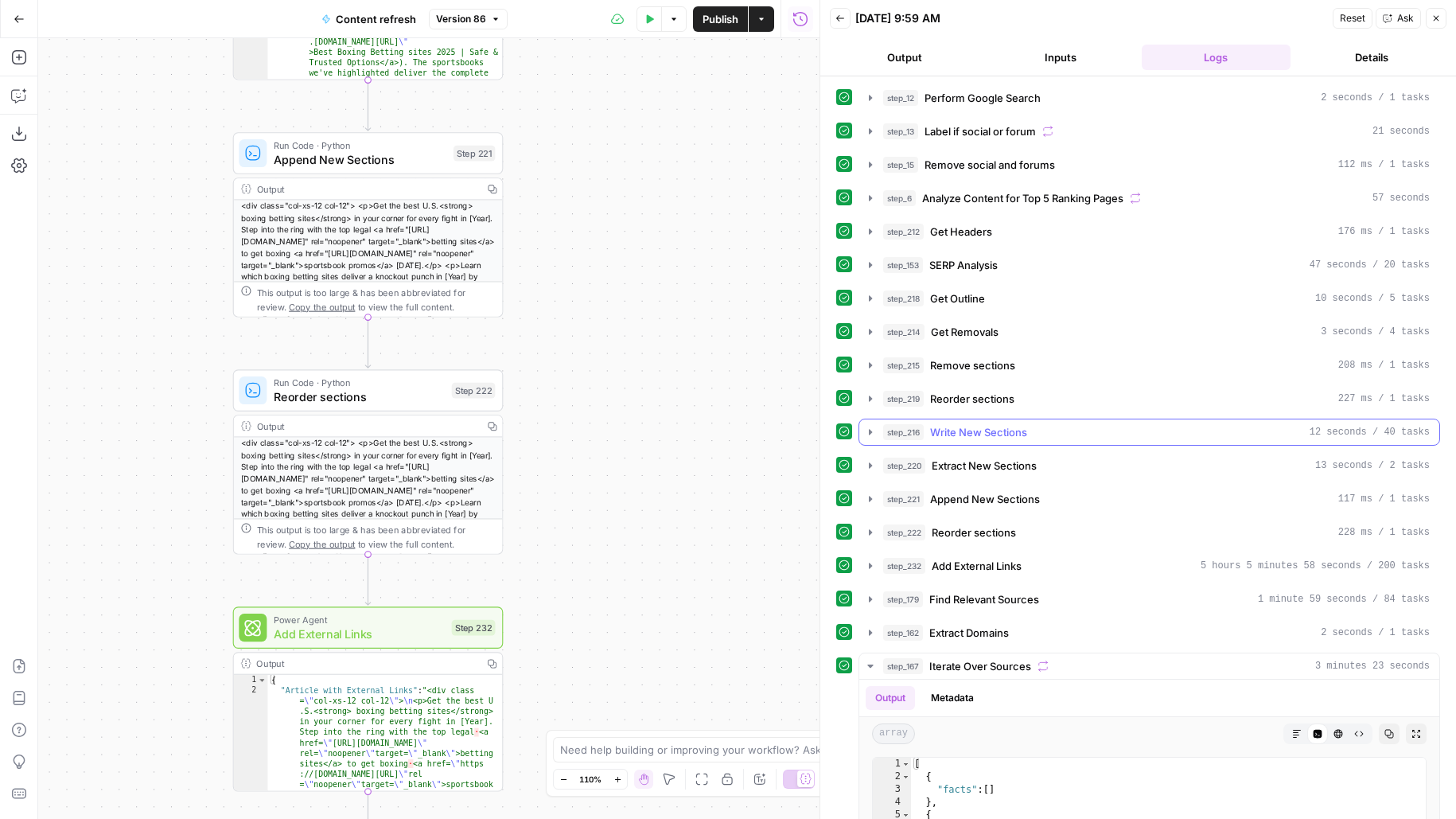
click at [1097, 427] on div "step_216 Write New Sections 12 seconds / 40 tasks" at bounding box center [1156, 431] width 547 height 16
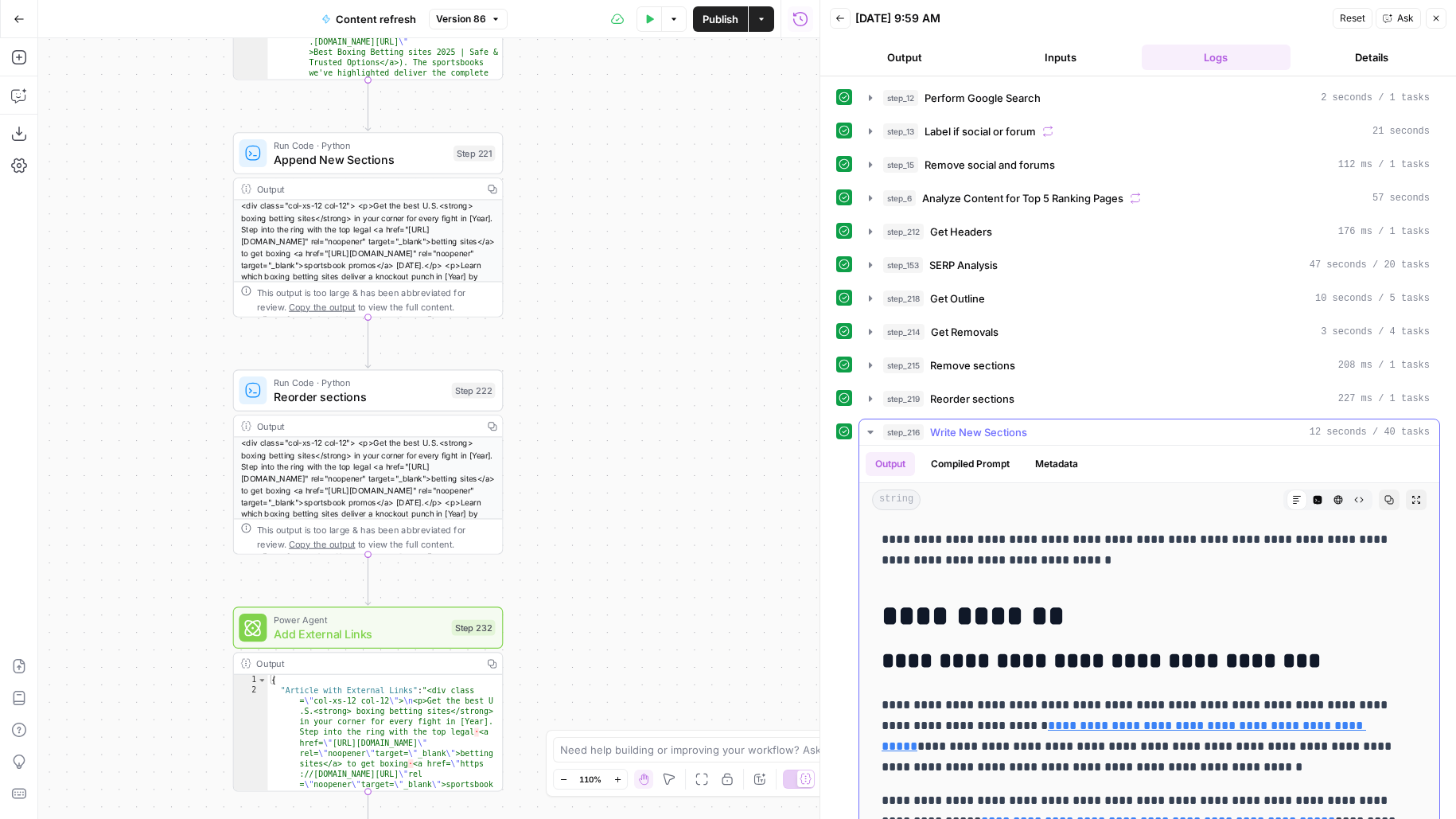
click at [1118, 429] on div "step_216 Write New Sections 12 seconds / 40 tasks" at bounding box center [1156, 431] width 547 height 16
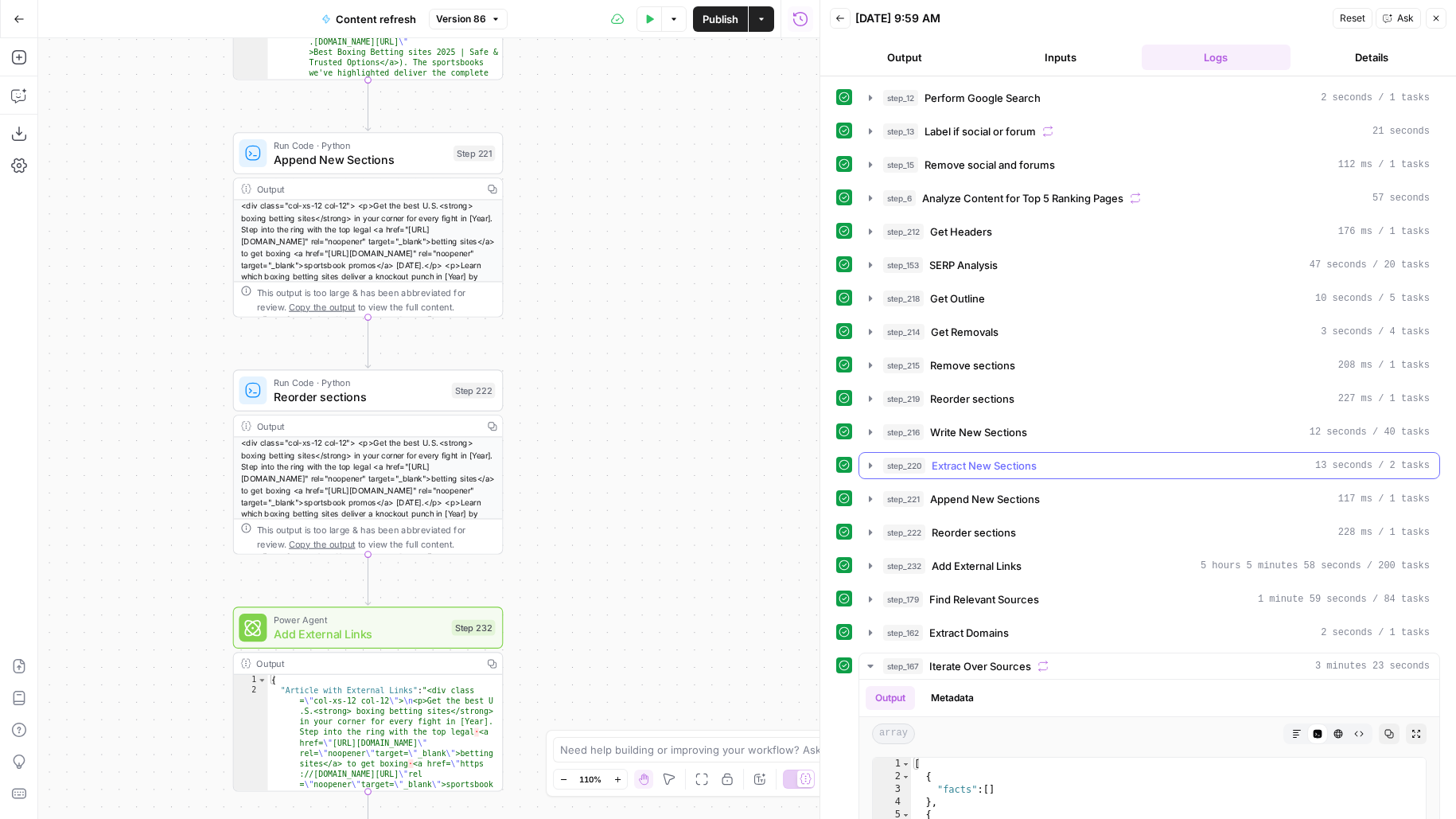
click at [1036, 459] on span "Extract New Sections" at bounding box center [984, 465] width 105 height 16
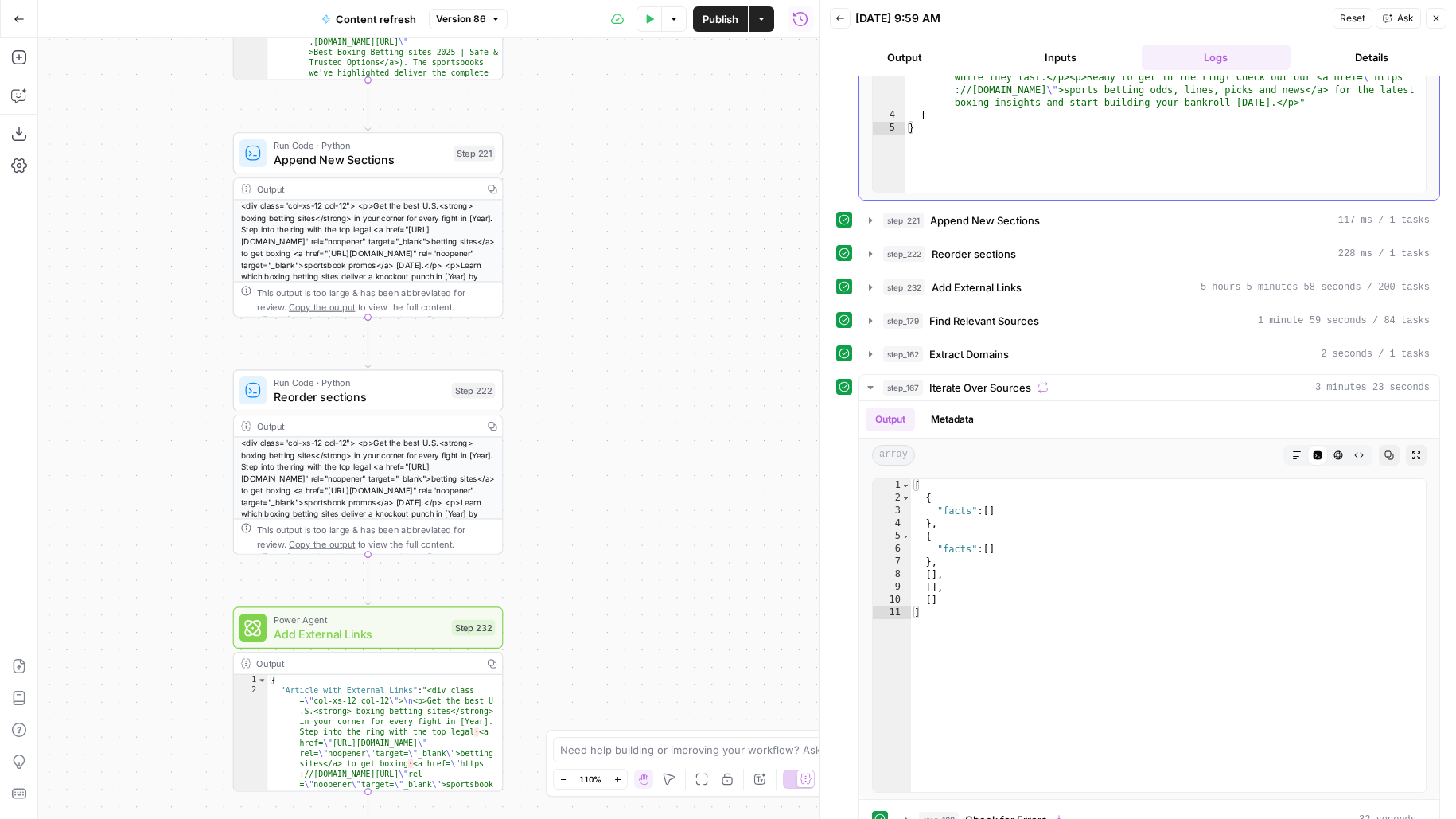
scroll to position [739, 0]
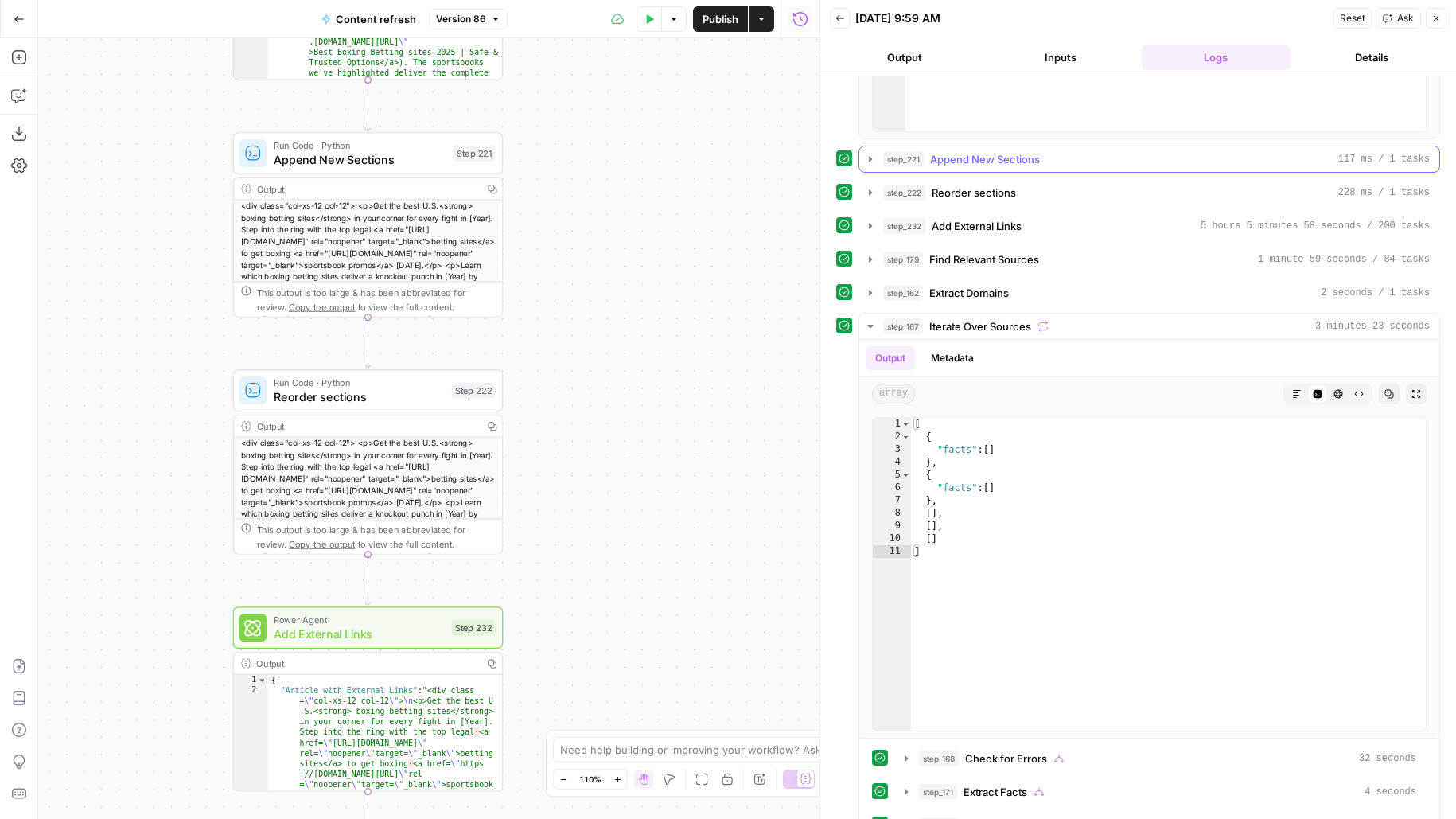
click at [1070, 162] on button "step_221 Append New Sections 117 ms / 1 tasks" at bounding box center [1148, 159] width 580 height 25
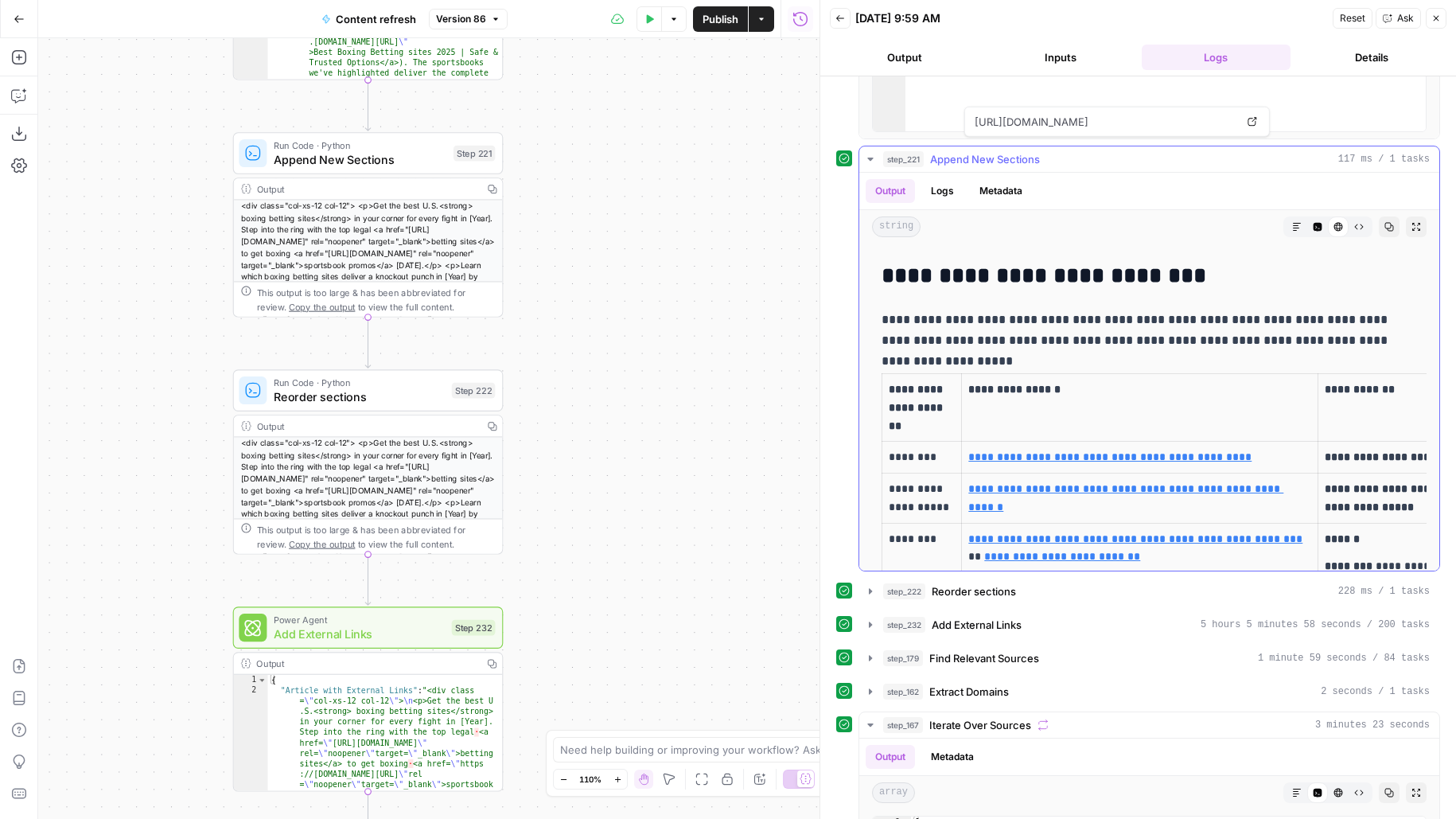
scroll to position [455, 0]
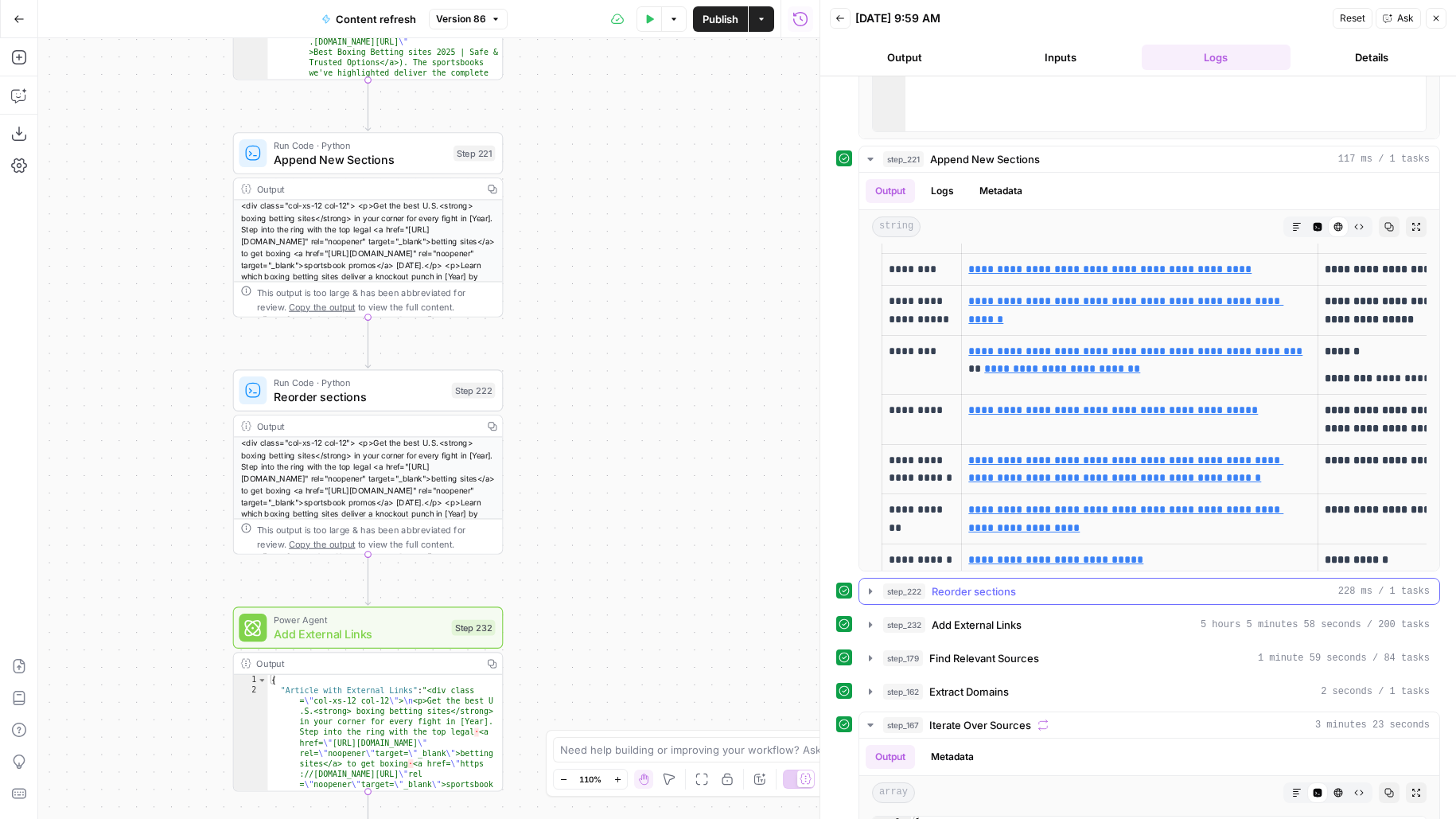
click at [1041, 584] on div "step_222 Reorder sections 228 ms / 1 tasks" at bounding box center [1156, 591] width 547 height 16
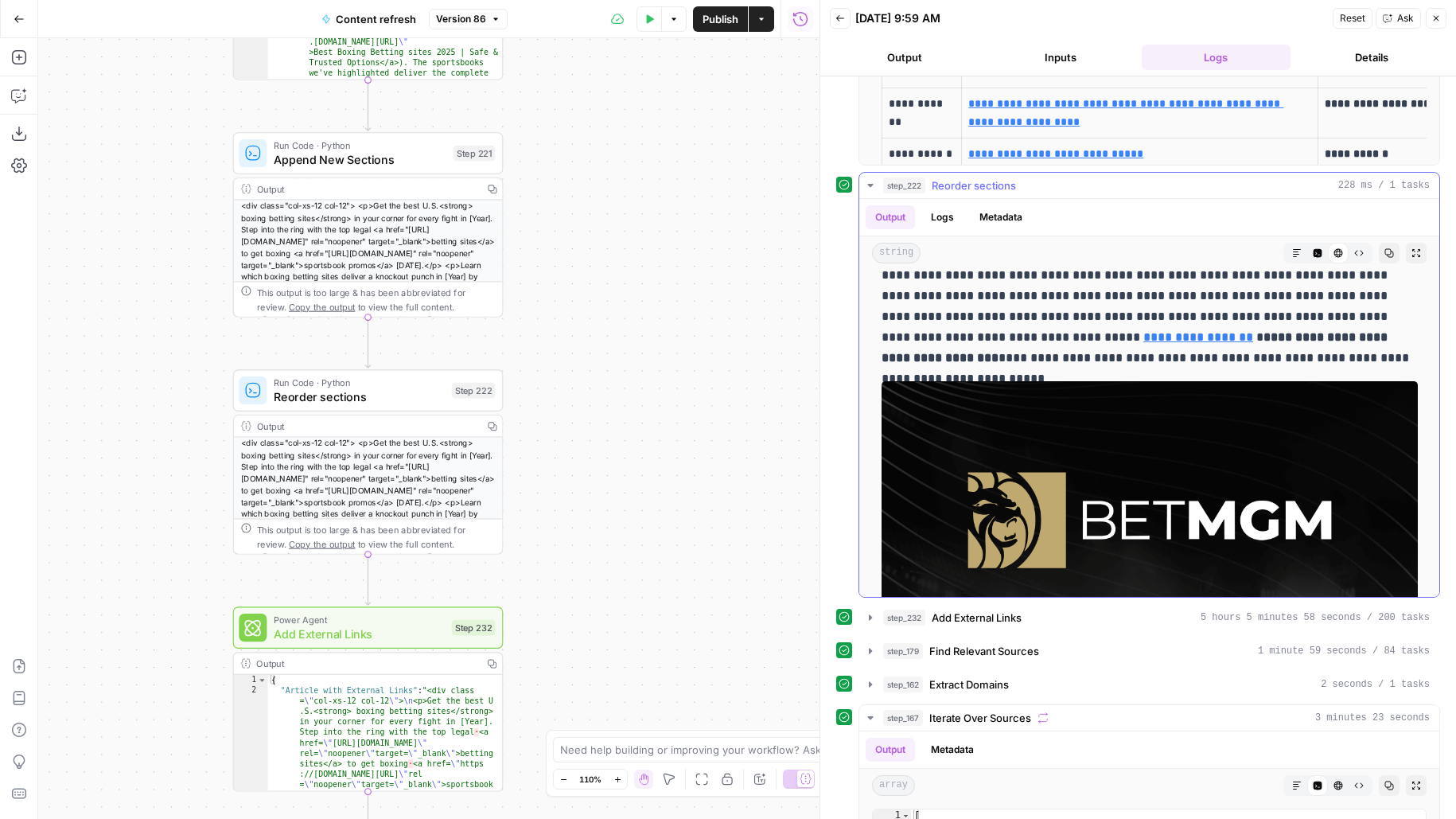
scroll to position [1227, 0]
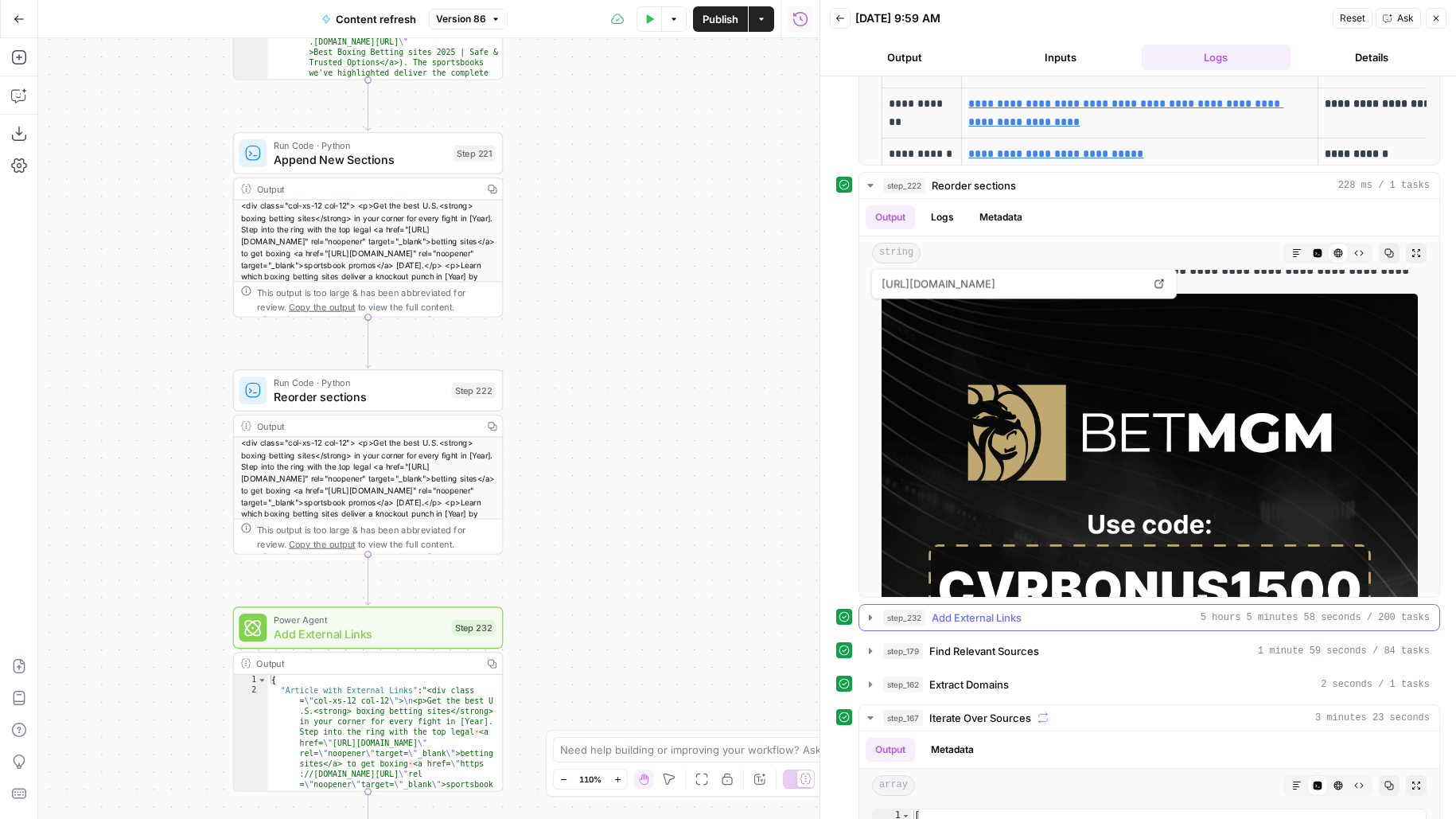
click at [1046, 610] on div "step_232 Add External Links 5 hours 5 minutes 58 seconds / 200 tasks" at bounding box center [1156, 617] width 547 height 16
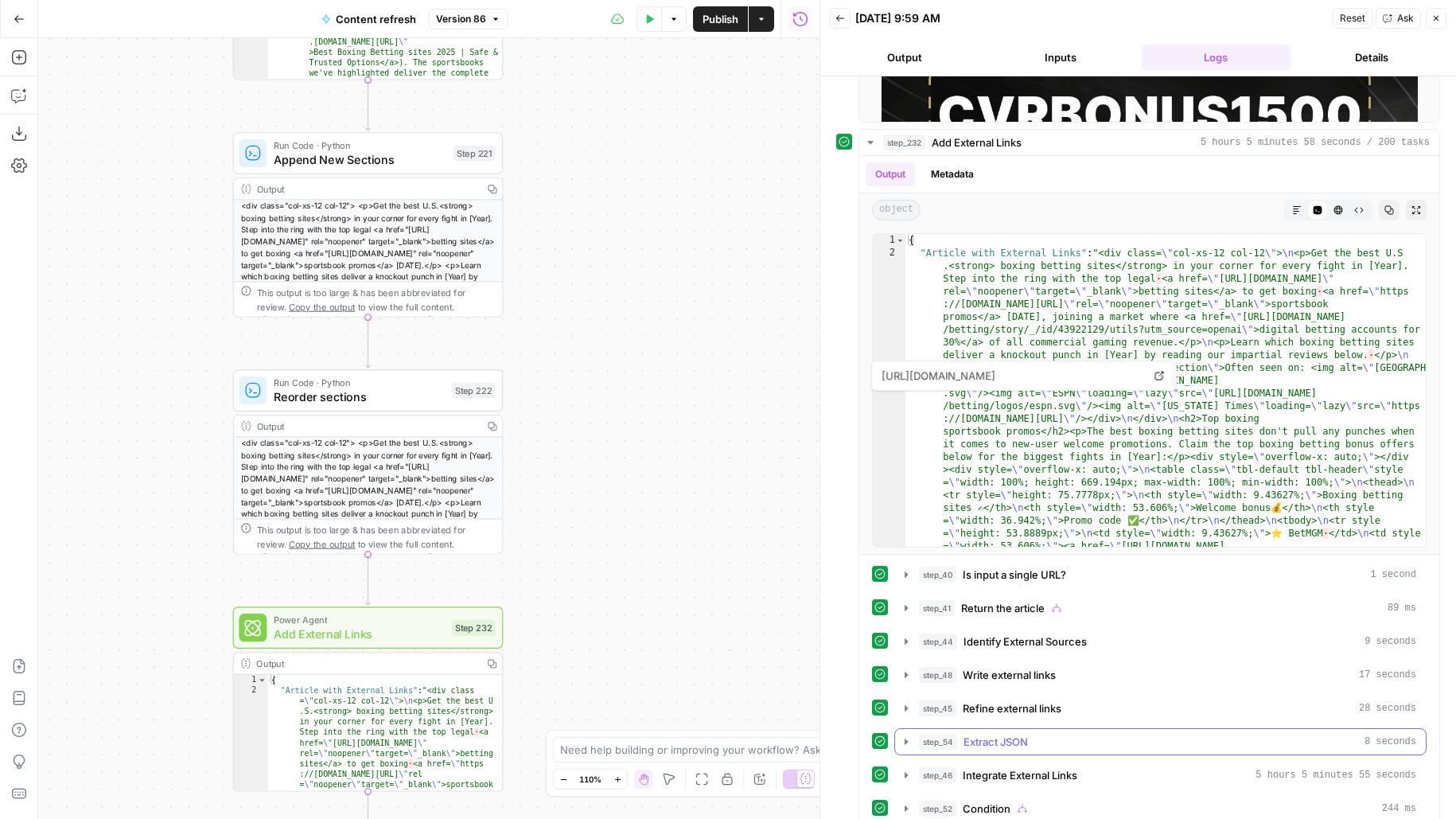
scroll to position [1720, 0]
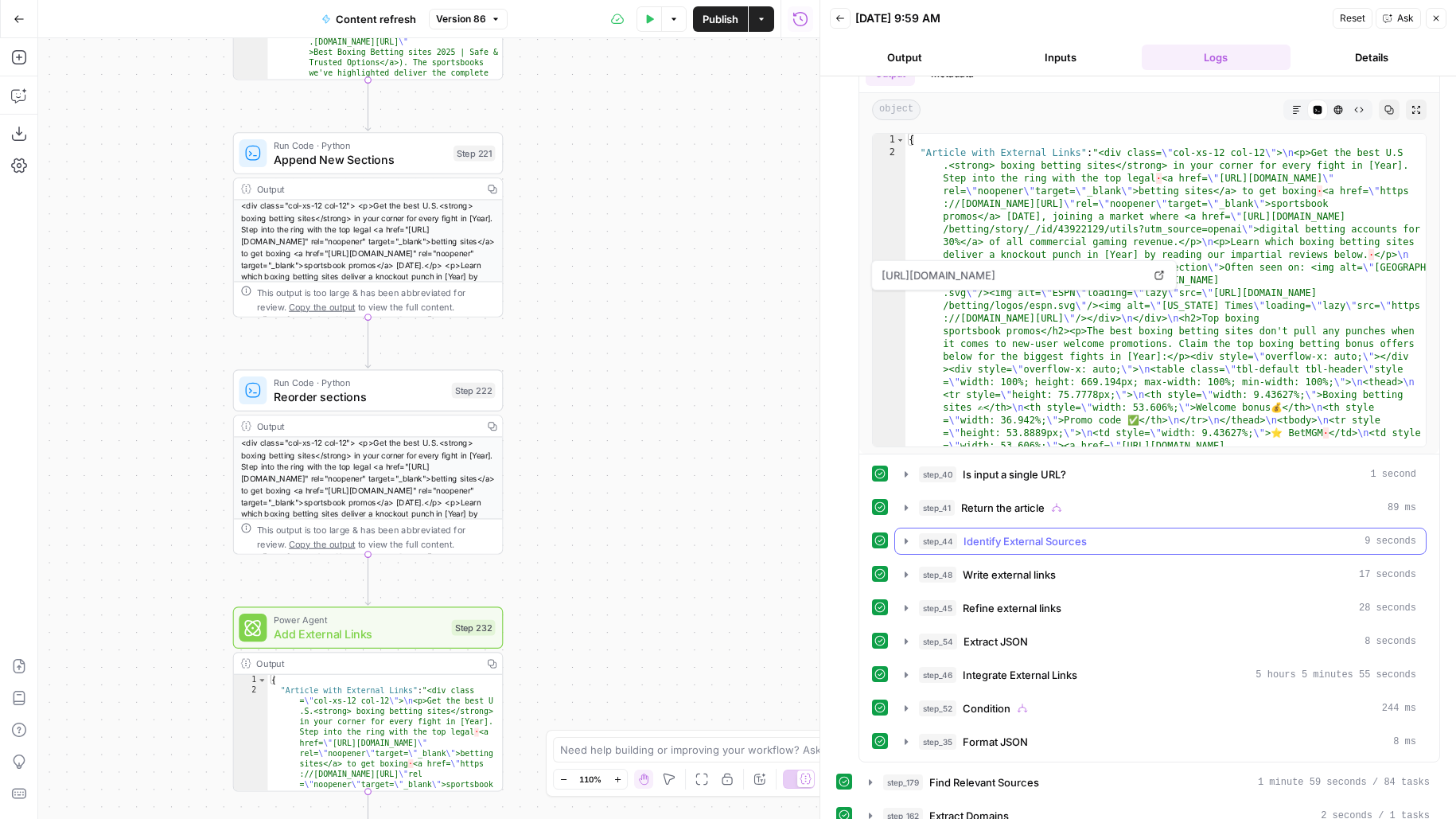
click at [1043, 536] on button "step_44 Identify External Sources 9 seconds" at bounding box center [1160, 541] width 530 height 25
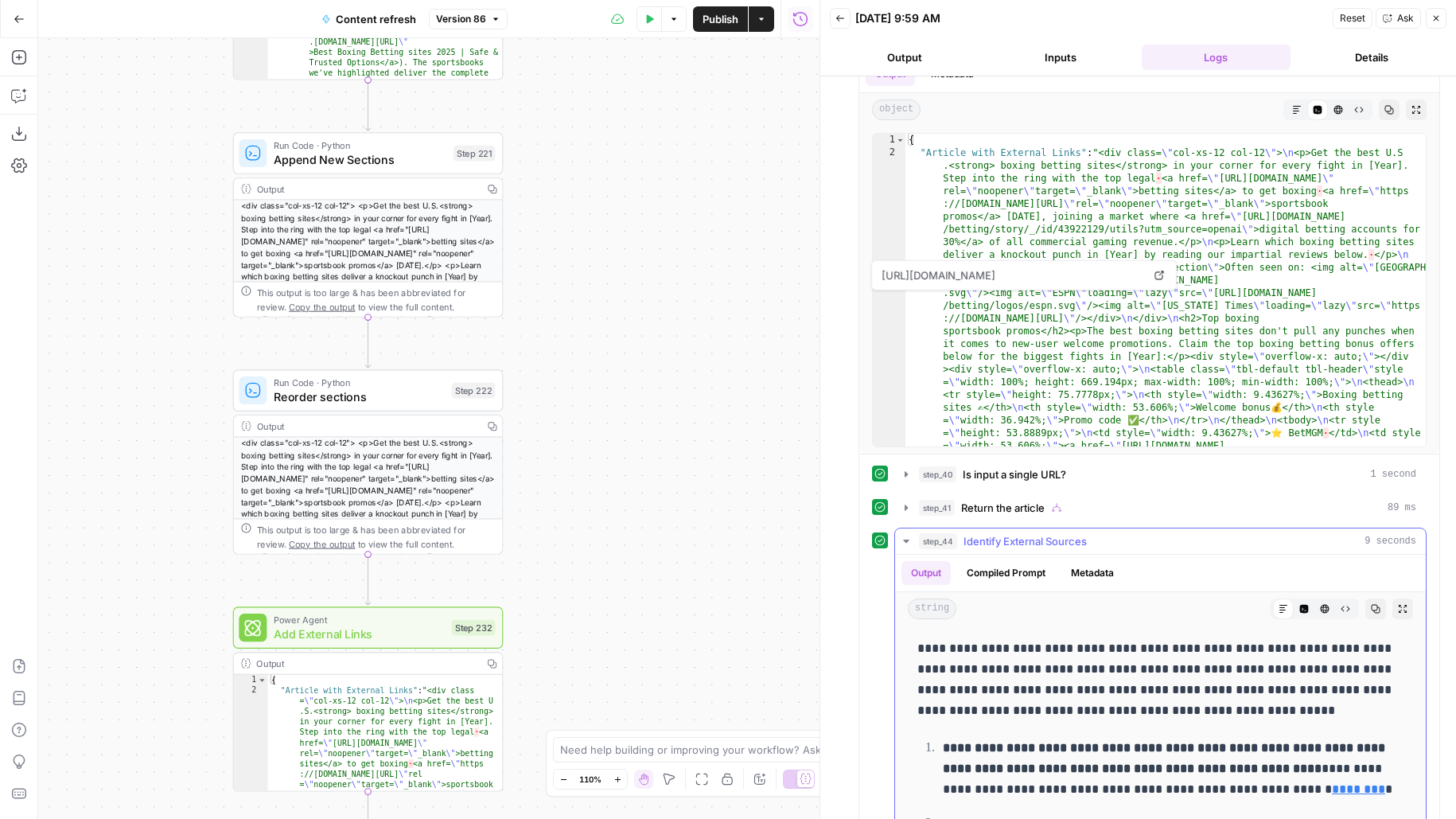
click at [1046, 533] on span "Identify External Sources" at bounding box center [1025, 541] width 123 height 16
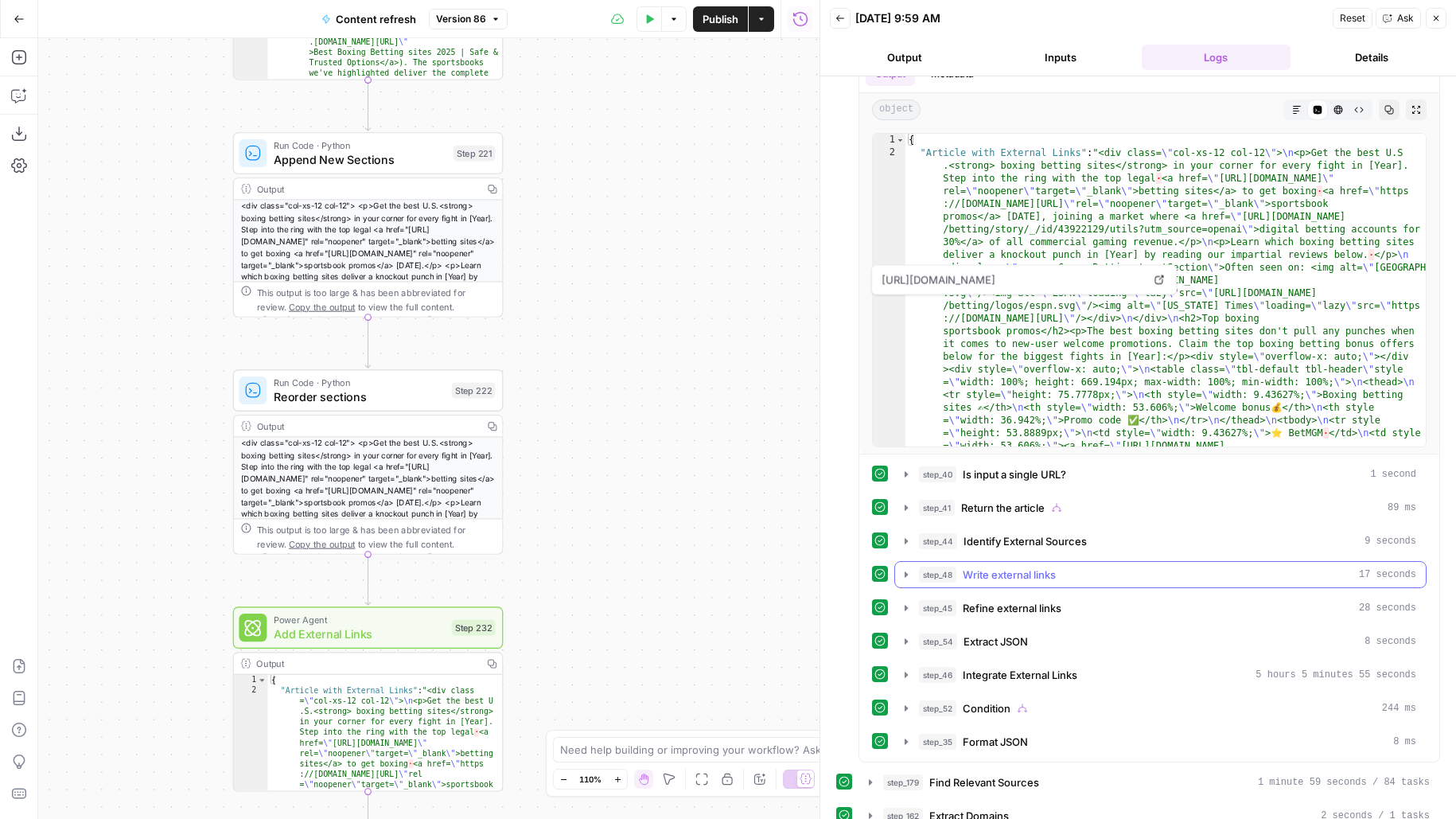
scroll to position [1944, 0]
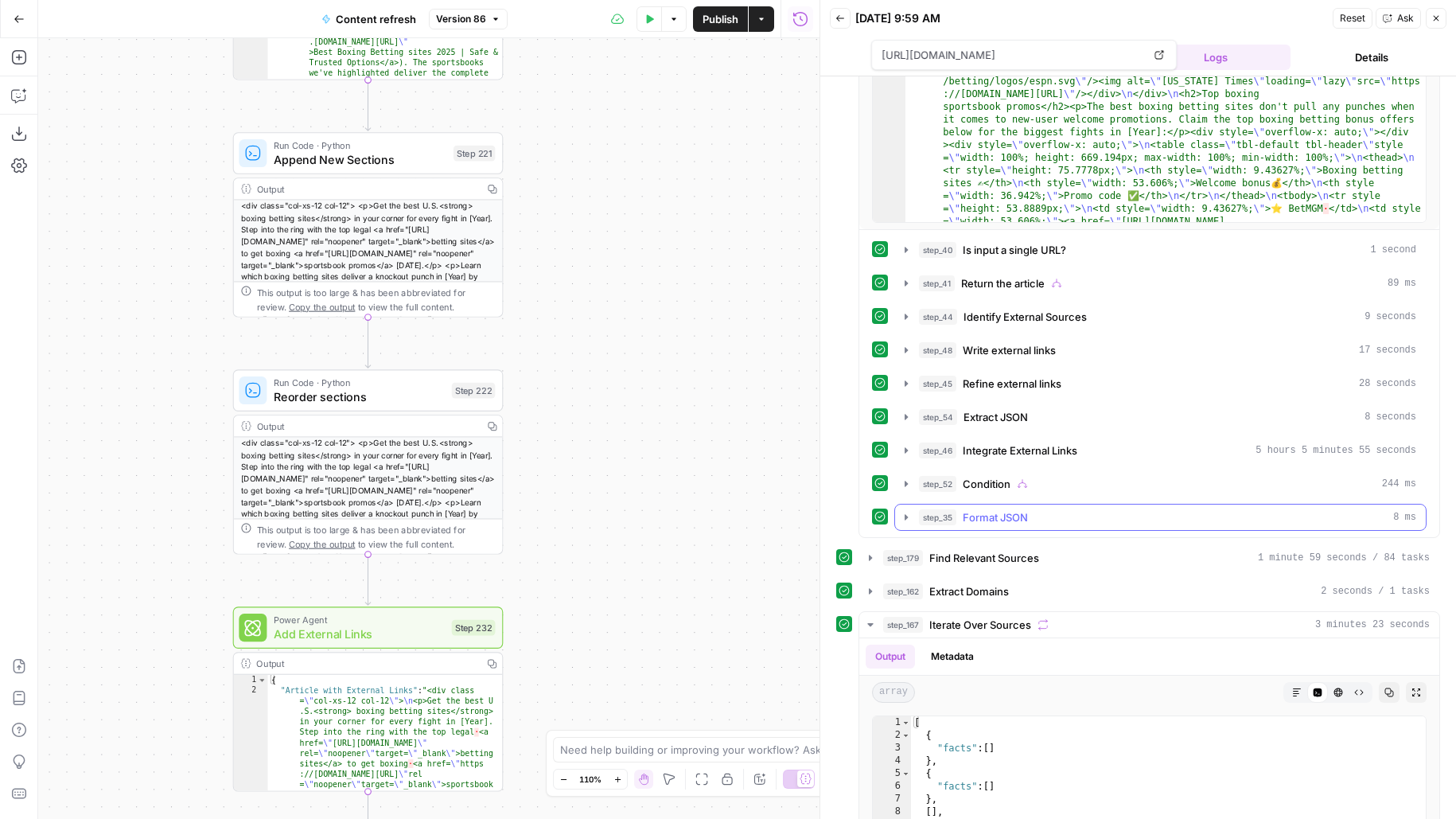
click at [1030, 509] on div "step_35 Format JSON 8 ms" at bounding box center [1167, 516] width 497 height 16
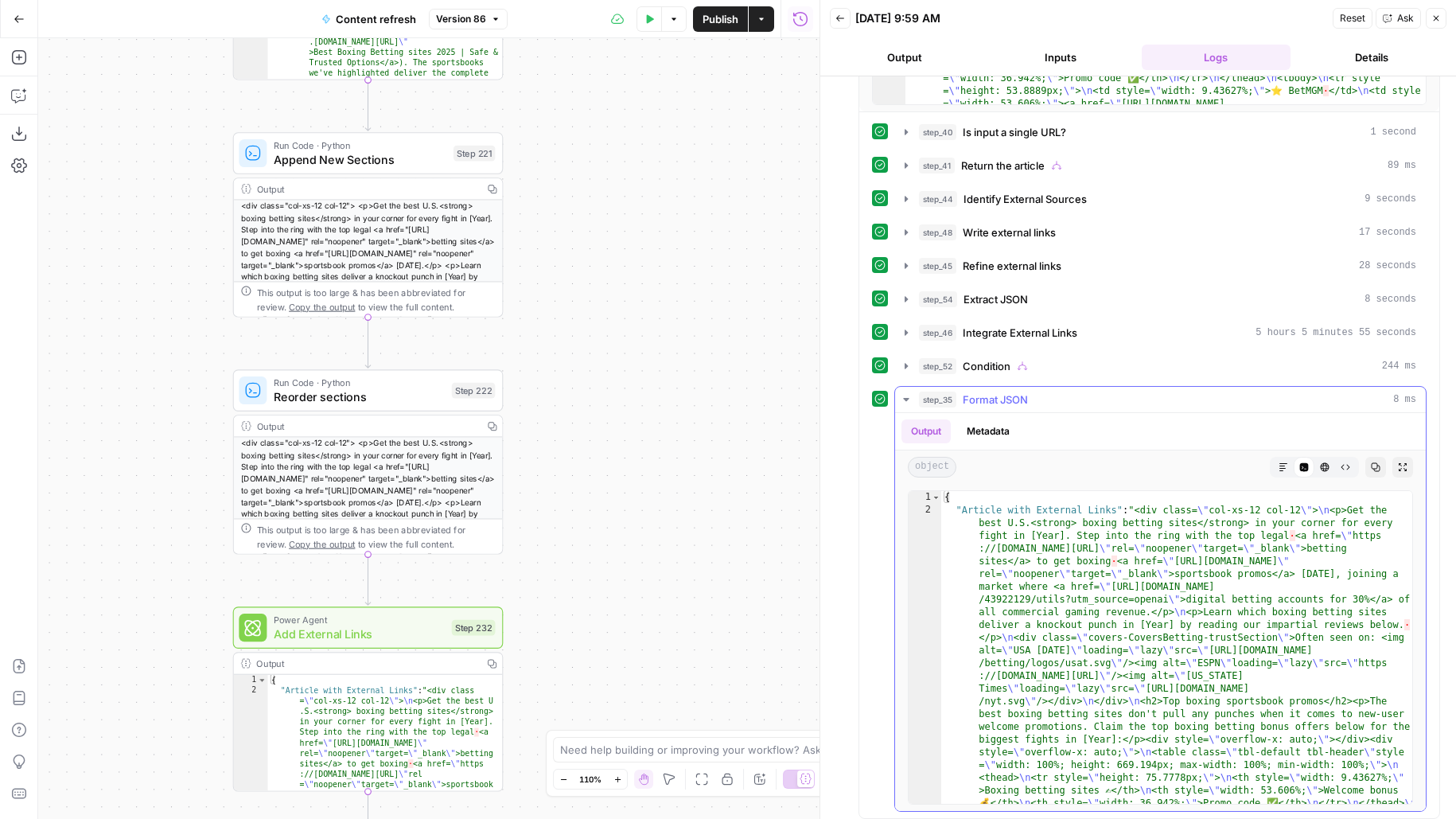
scroll to position [2207, 0]
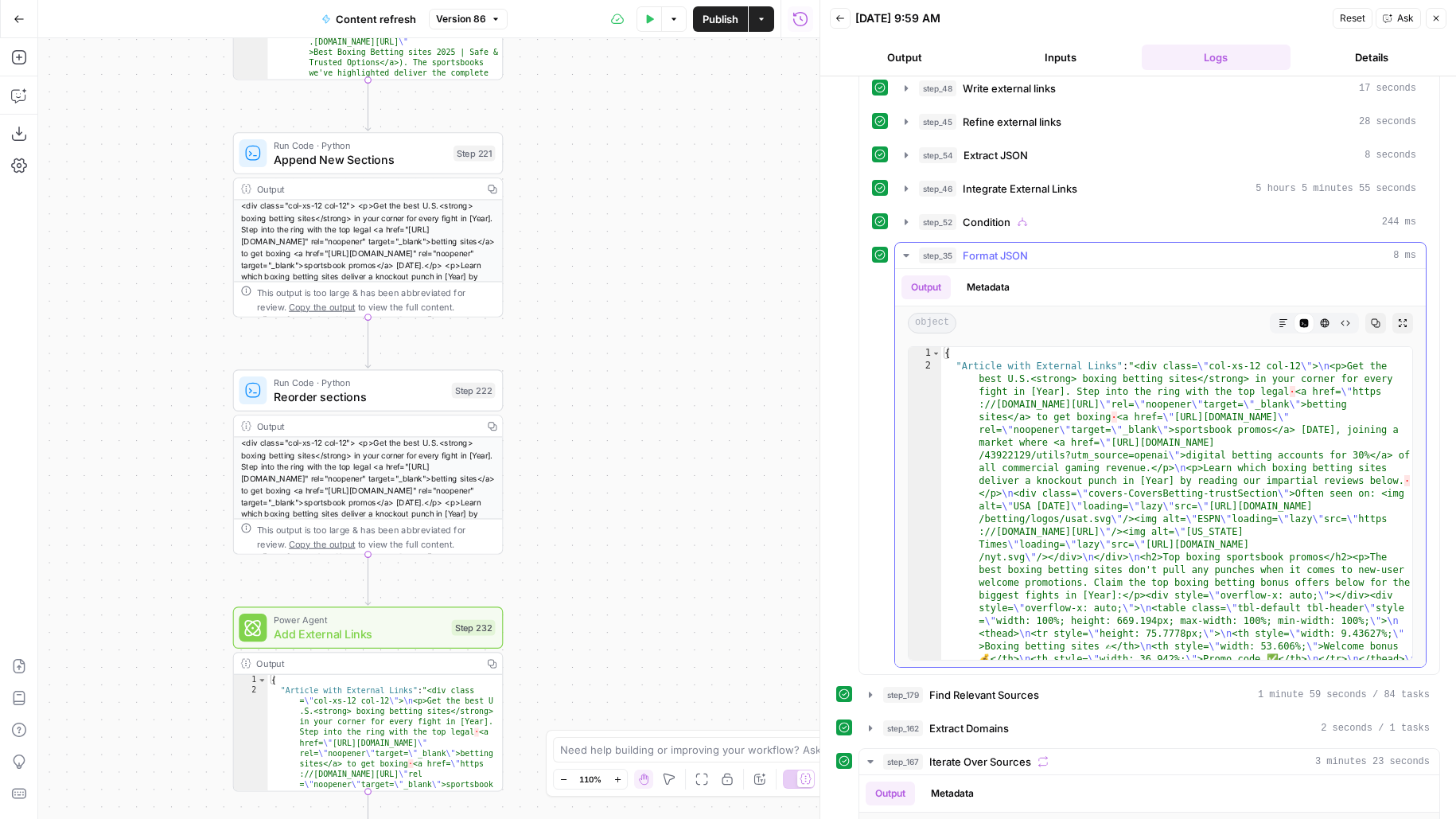
click at [1289, 313] on button "Markdown" at bounding box center [1283, 323] width 21 height 21
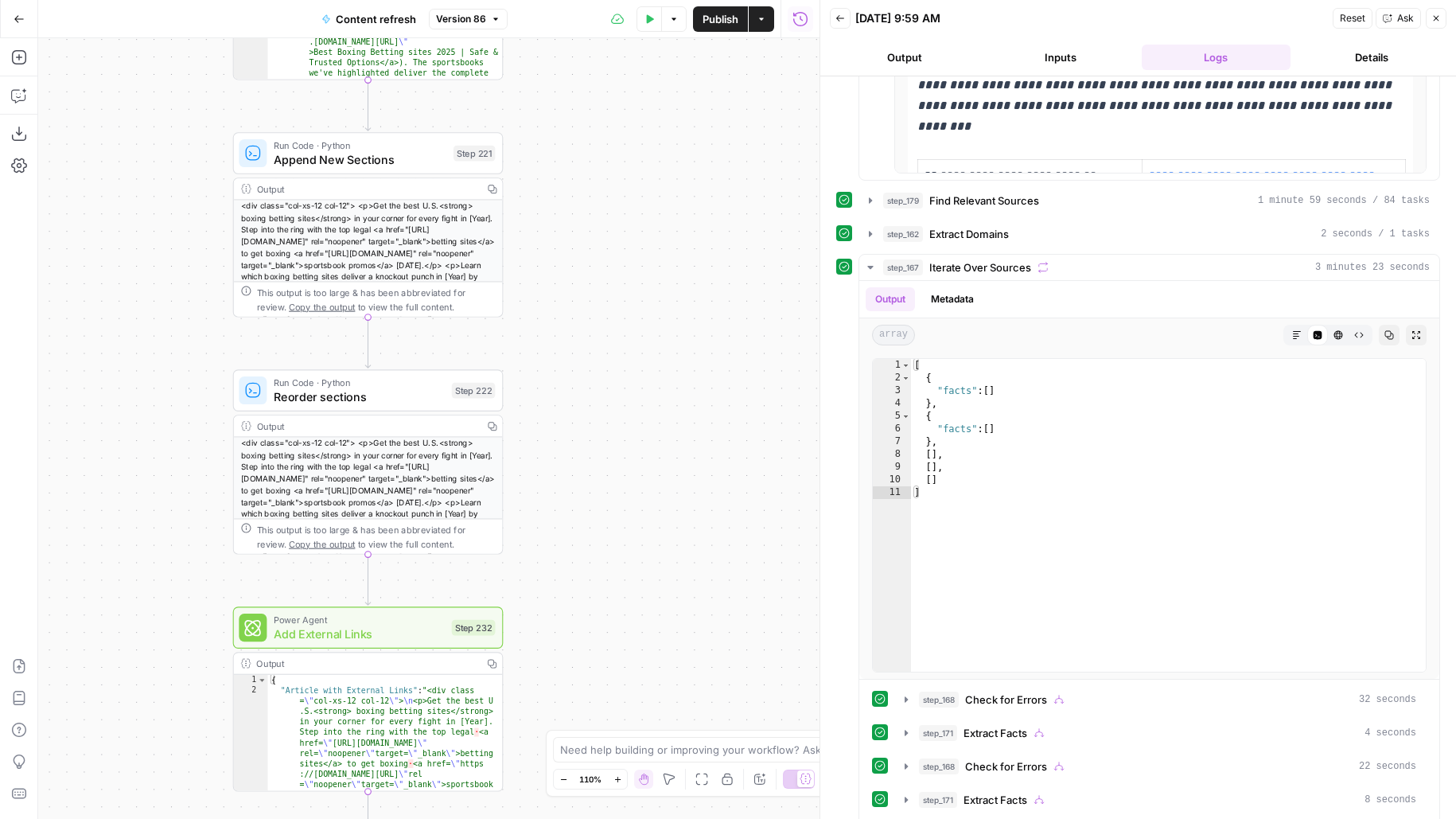
scroll to position [2740, 0]
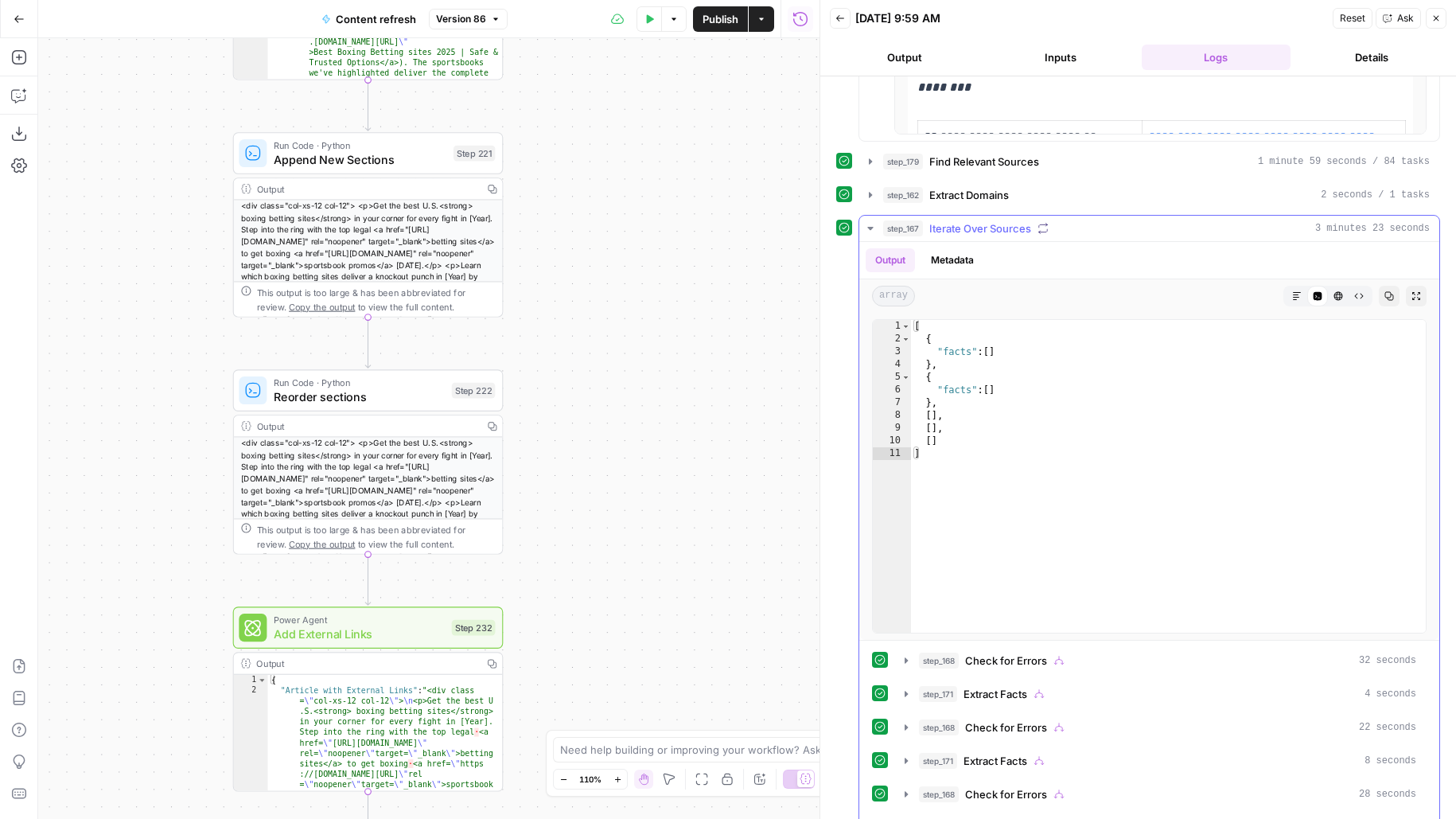
click at [1062, 220] on div "step_167 Iterate Over Sources 3 minutes 23 seconds" at bounding box center [1156, 228] width 547 height 16
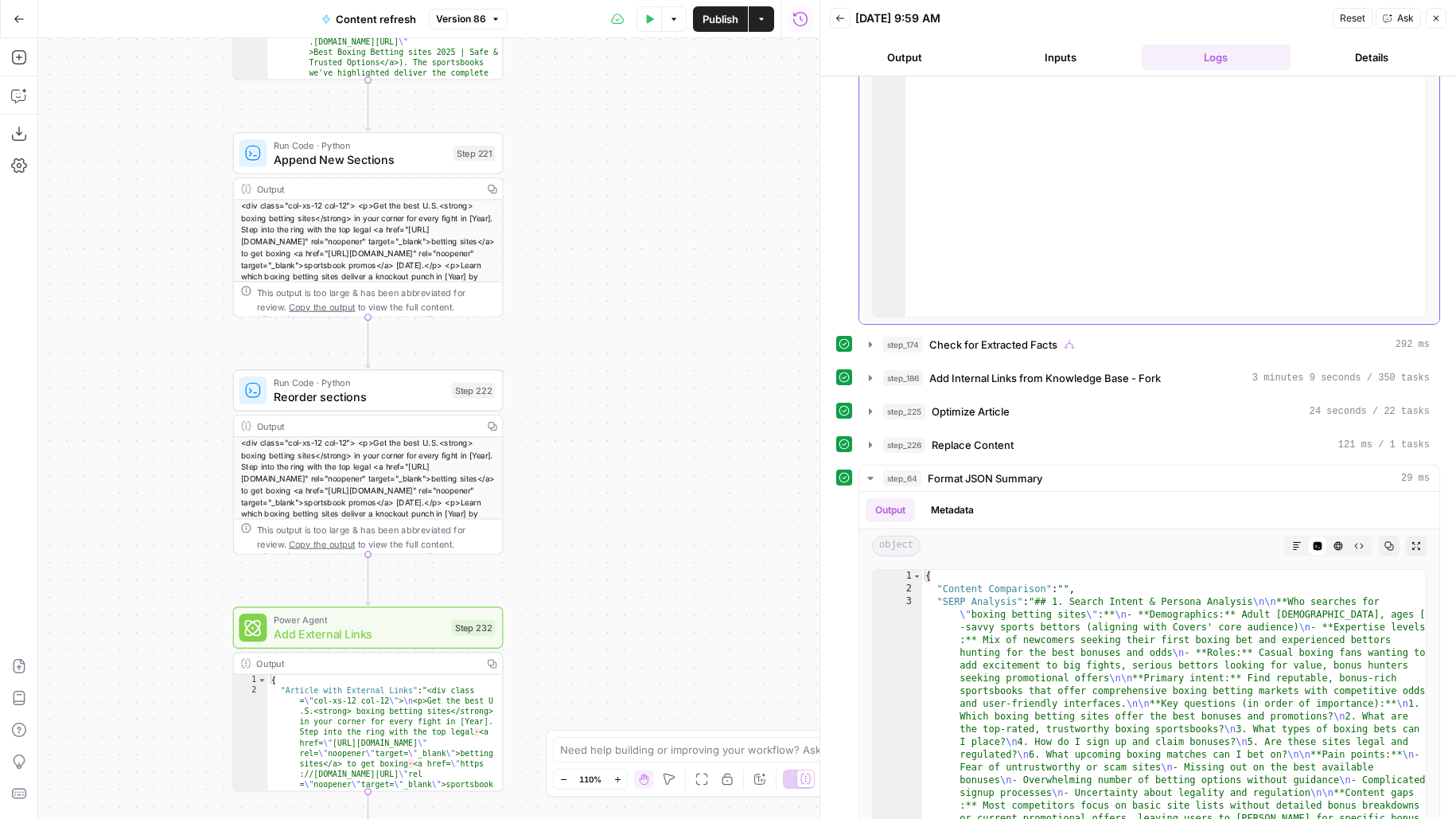
scroll to position [3114, 0]
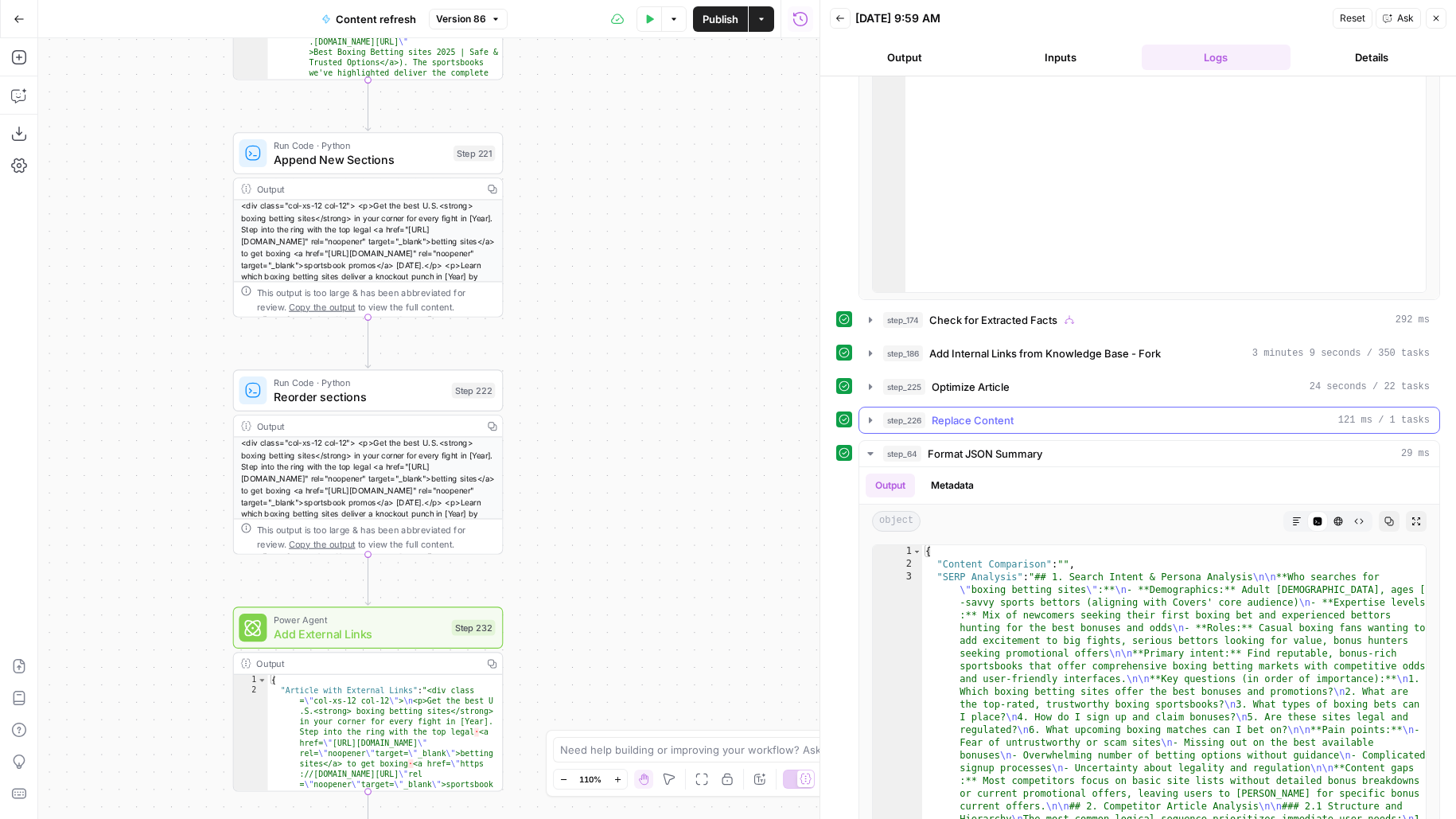
click at [1015, 407] on button "step_226 Replace Content 121 ms / 1 tasks" at bounding box center [1148, 419] width 580 height 25
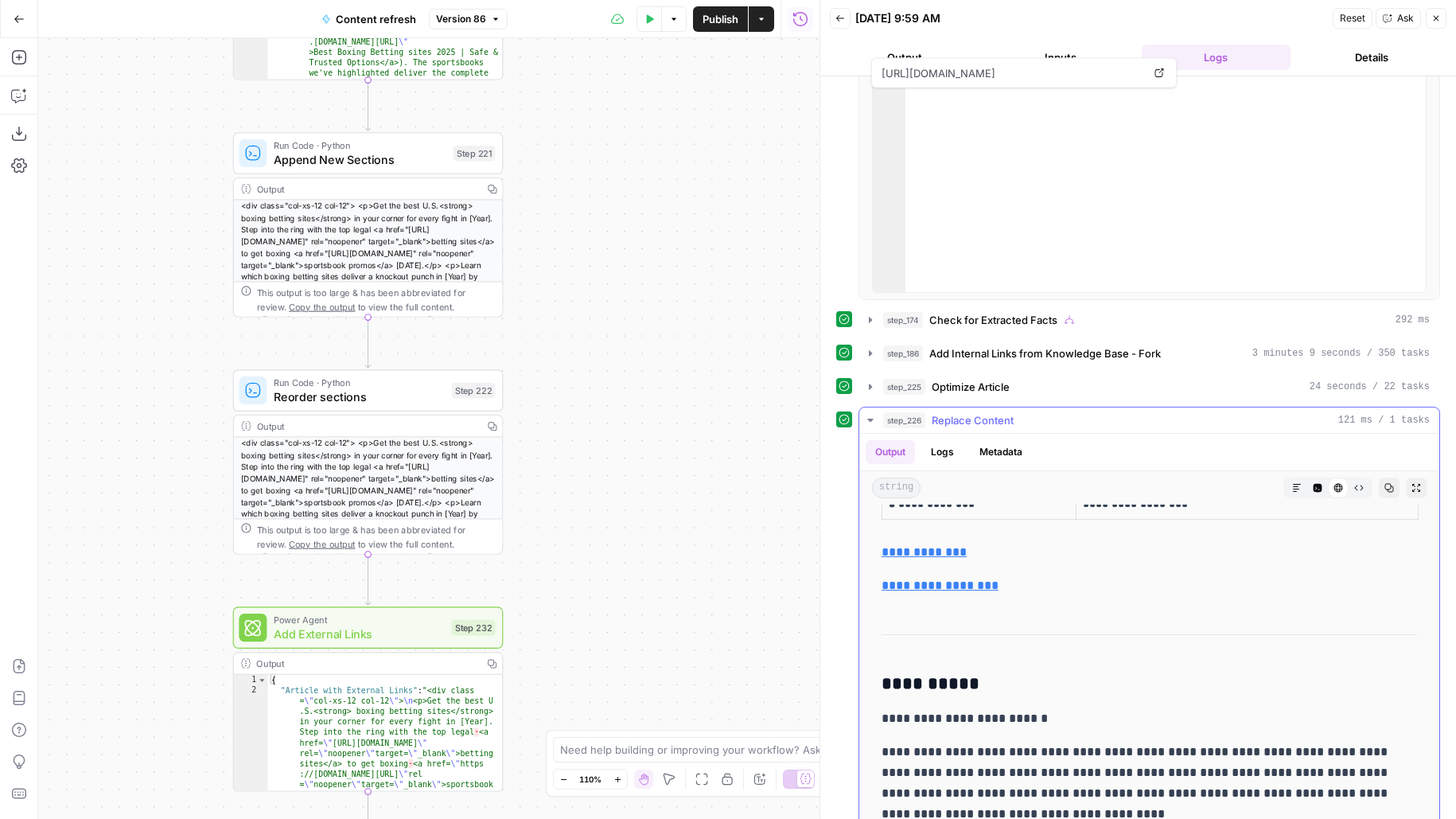
scroll to position [6424, 0]
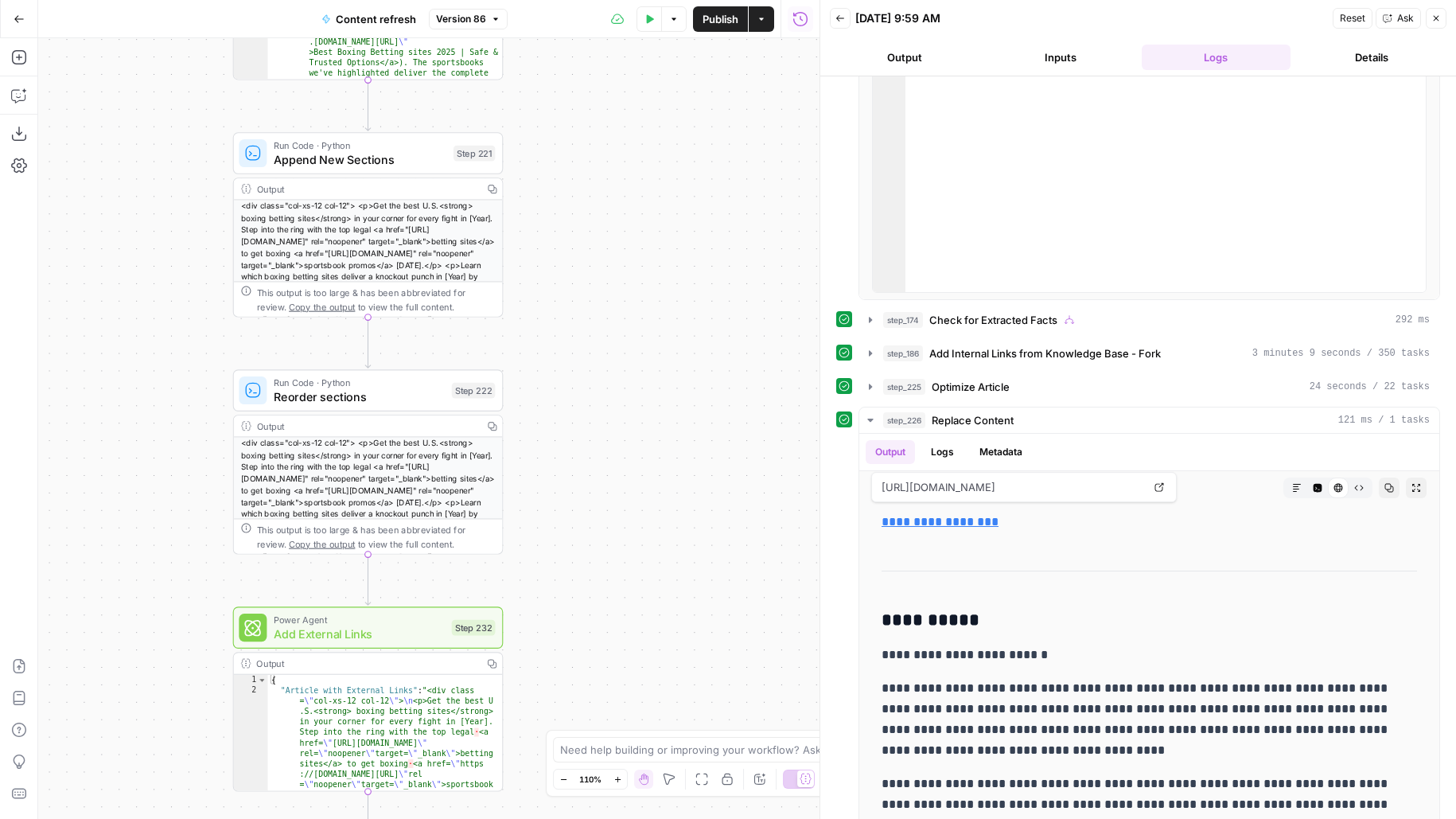
click at [730, 22] on span "Publish" at bounding box center [721, 19] width 35 height 16
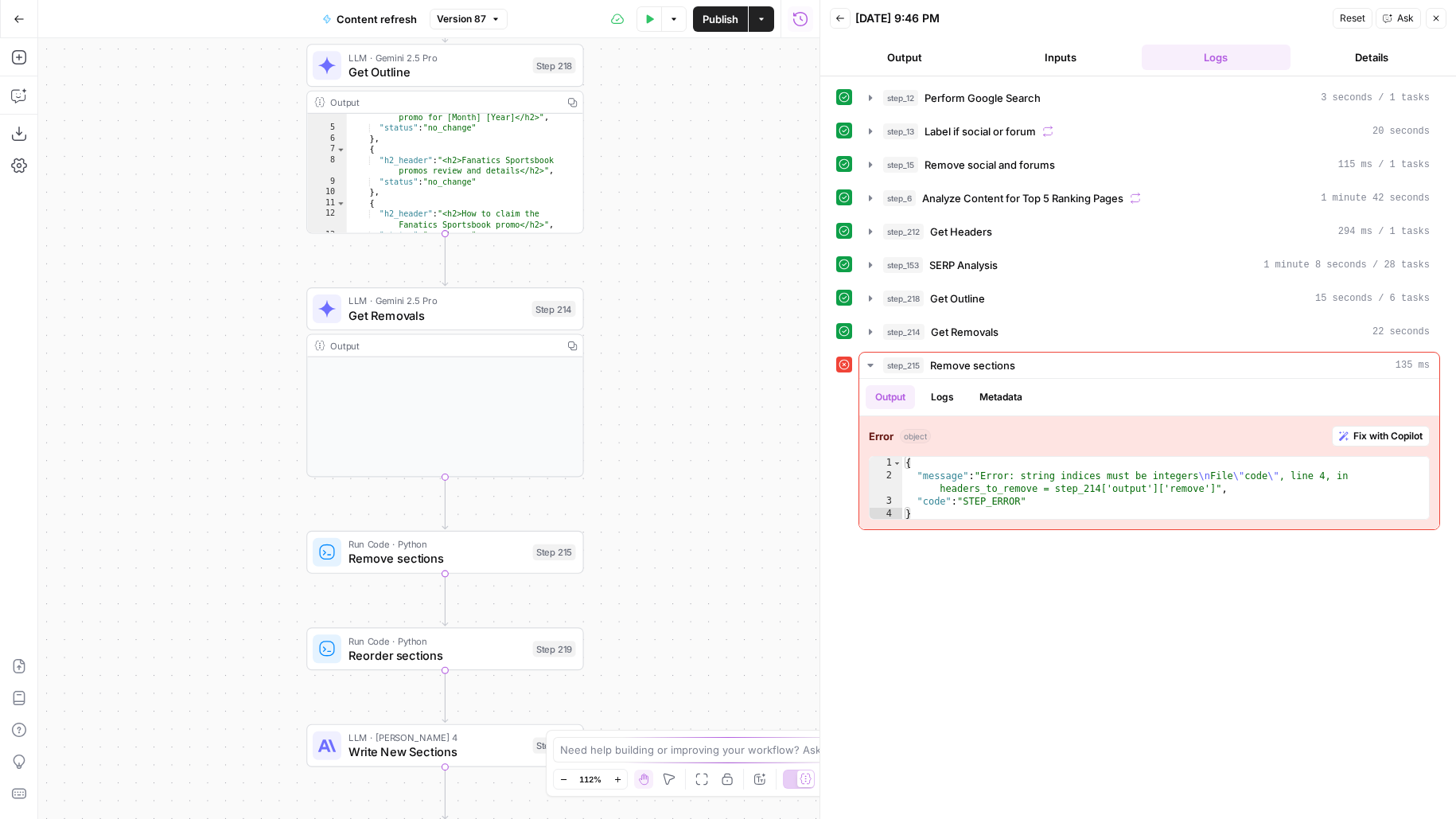
scroll to position [40, 0]
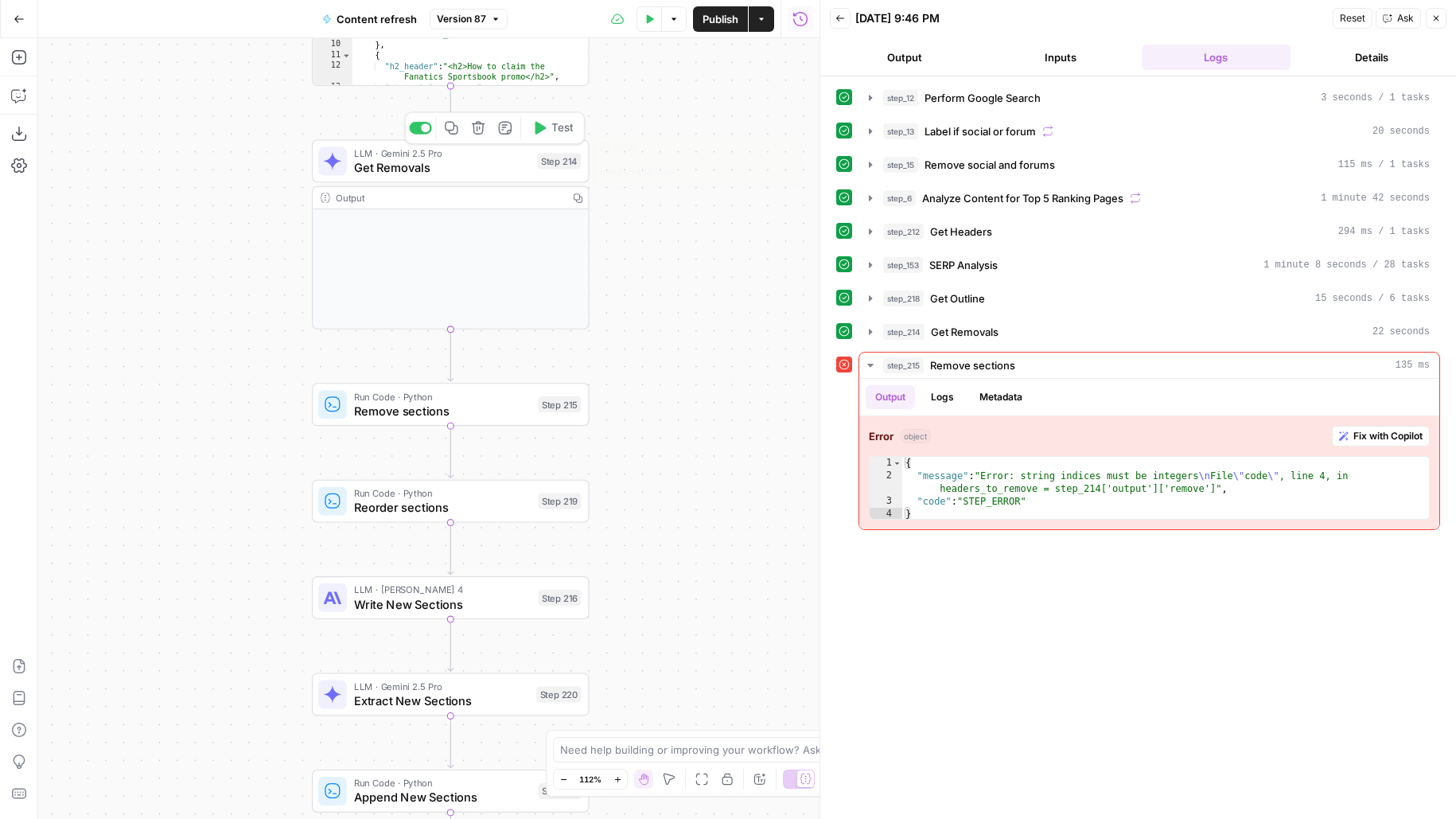
click at [454, 172] on span "Get Removals" at bounding box center [441, 167] width 175 height 18
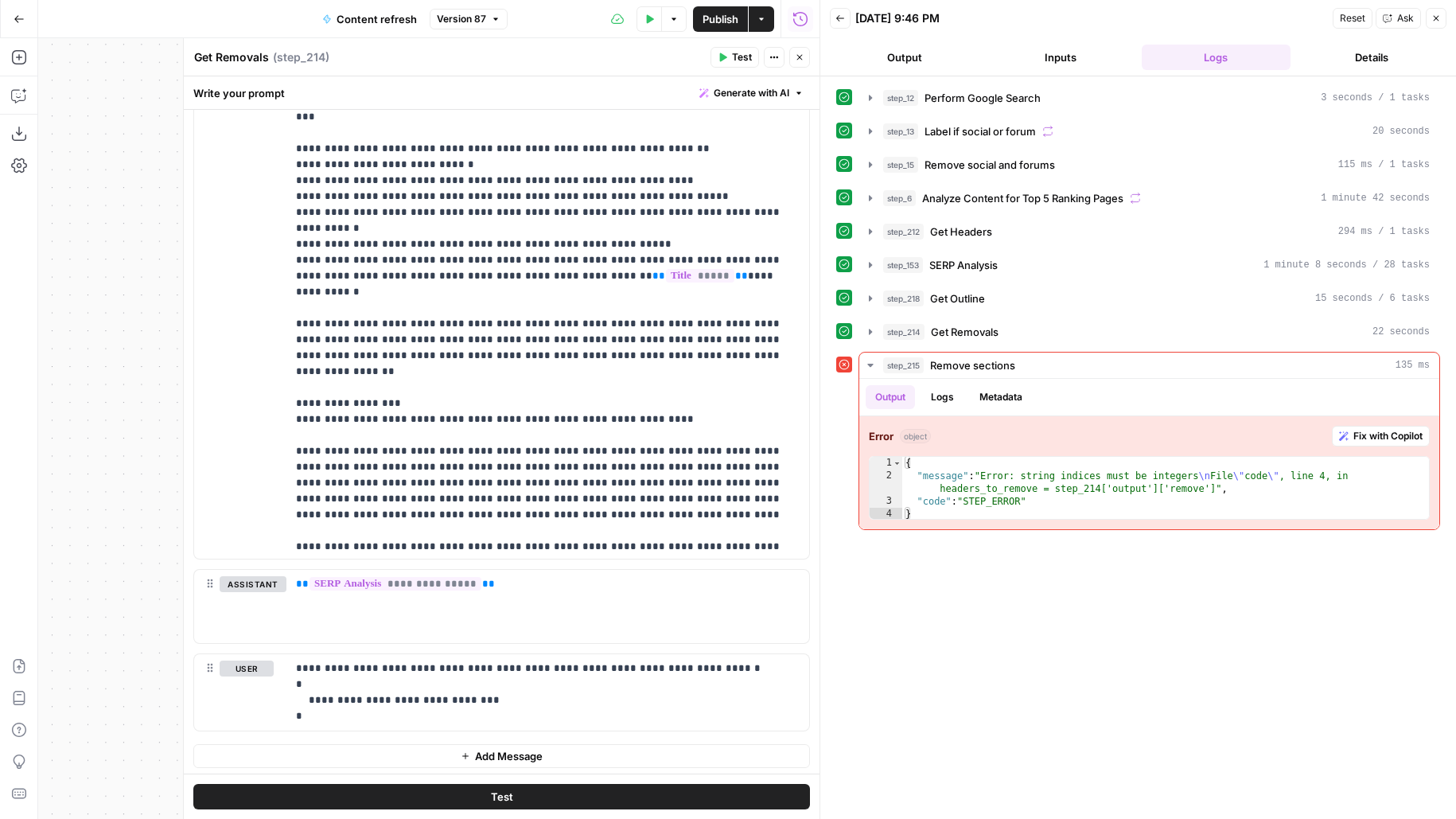
scroll to position [688, 0]
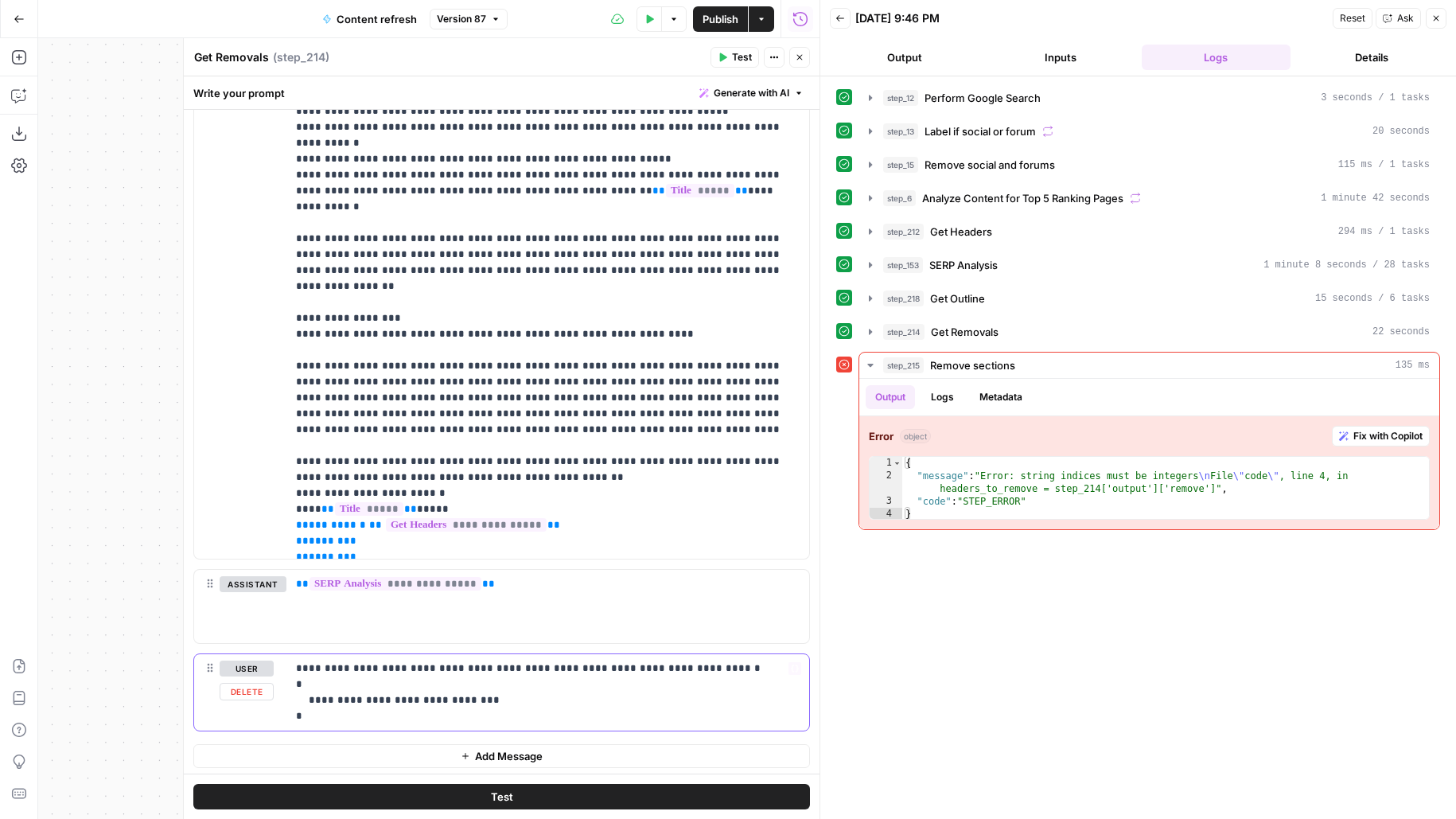
click at [331, 714] on p "**********" at bounding box center [548, 692] width 504 height 64
drag, startPoint x: 319, startPoint y: 713, endPoint x: 282, endPoint y: 685, distance: 46.4
click at [282, 685] on div "**********" at bounding box center [501, 700] width 615 height 92
copy p "**********"
click at [590, 728] on p "**********" at bounding box center [548, 699] width 504 height 79
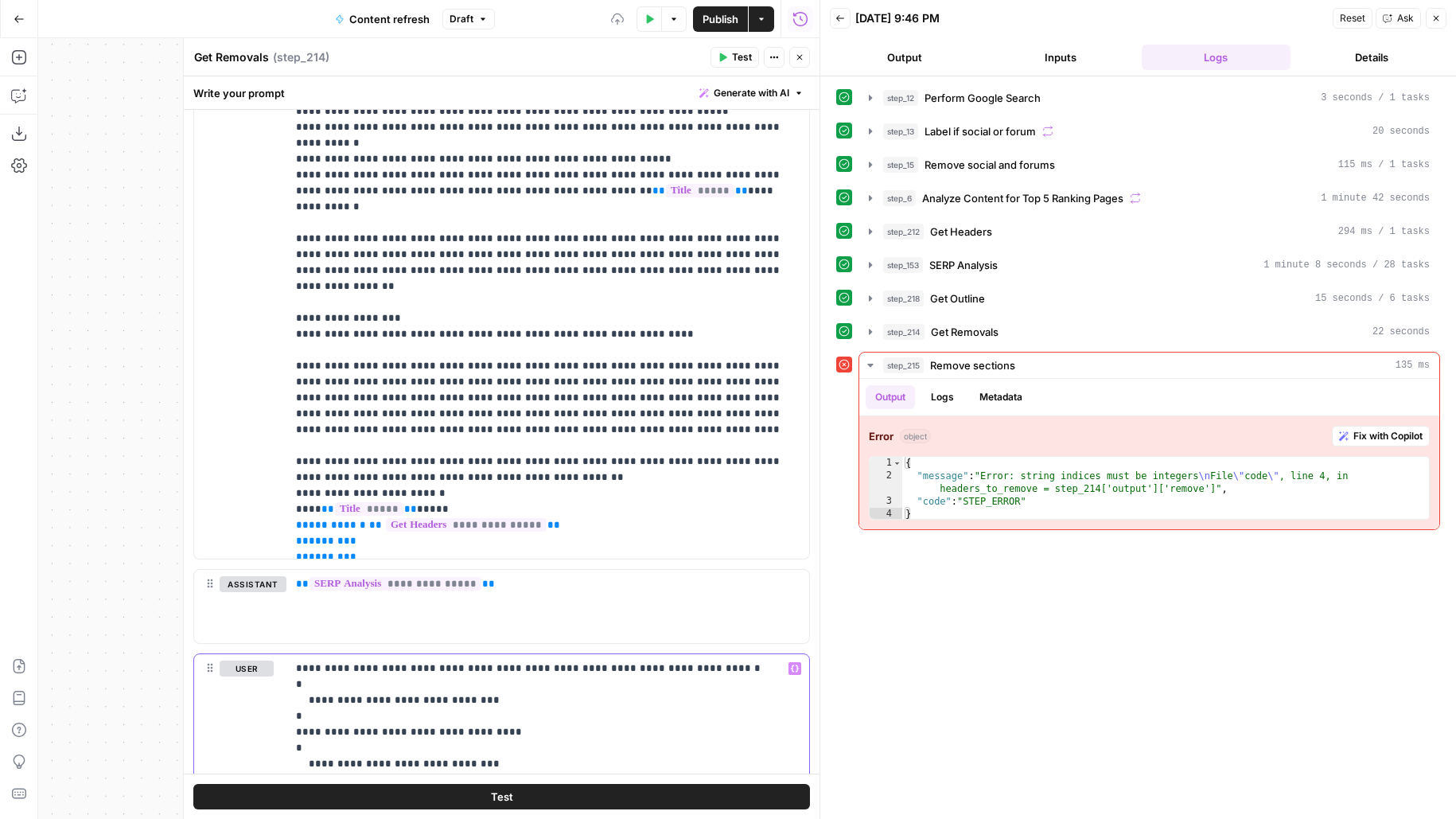
scroll to position [488, 0]
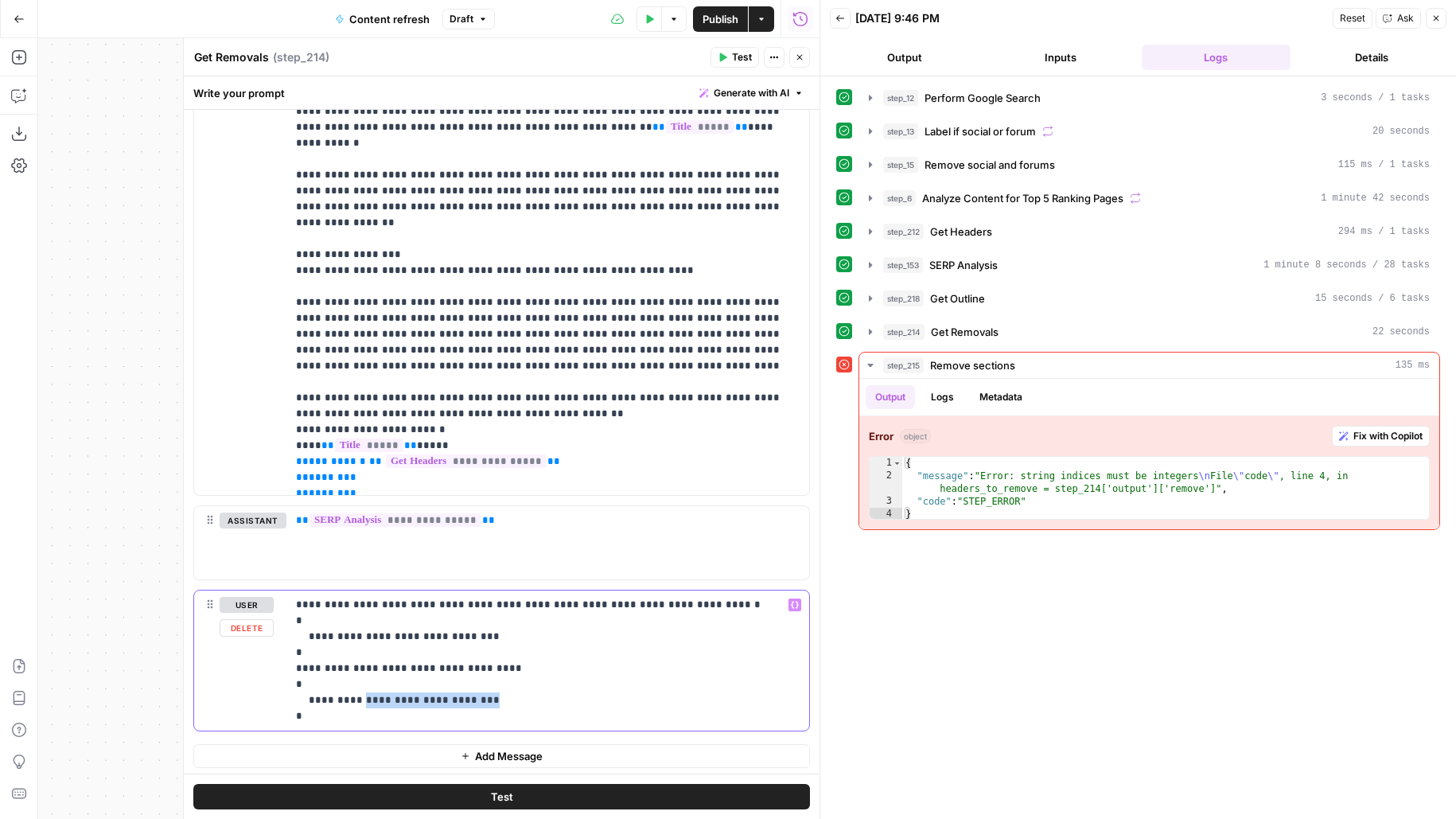
drag, startPoint x: 358, startPoint y: 698, endPoint x: 581, endPoint y: 700, distance: 223.0
click at [581, 700] on p "**********" at bounding box center [548, 660] width 504 height 127
click at [581, 793] on button "Test" at bounding box center [501, 797] width 617 height 25
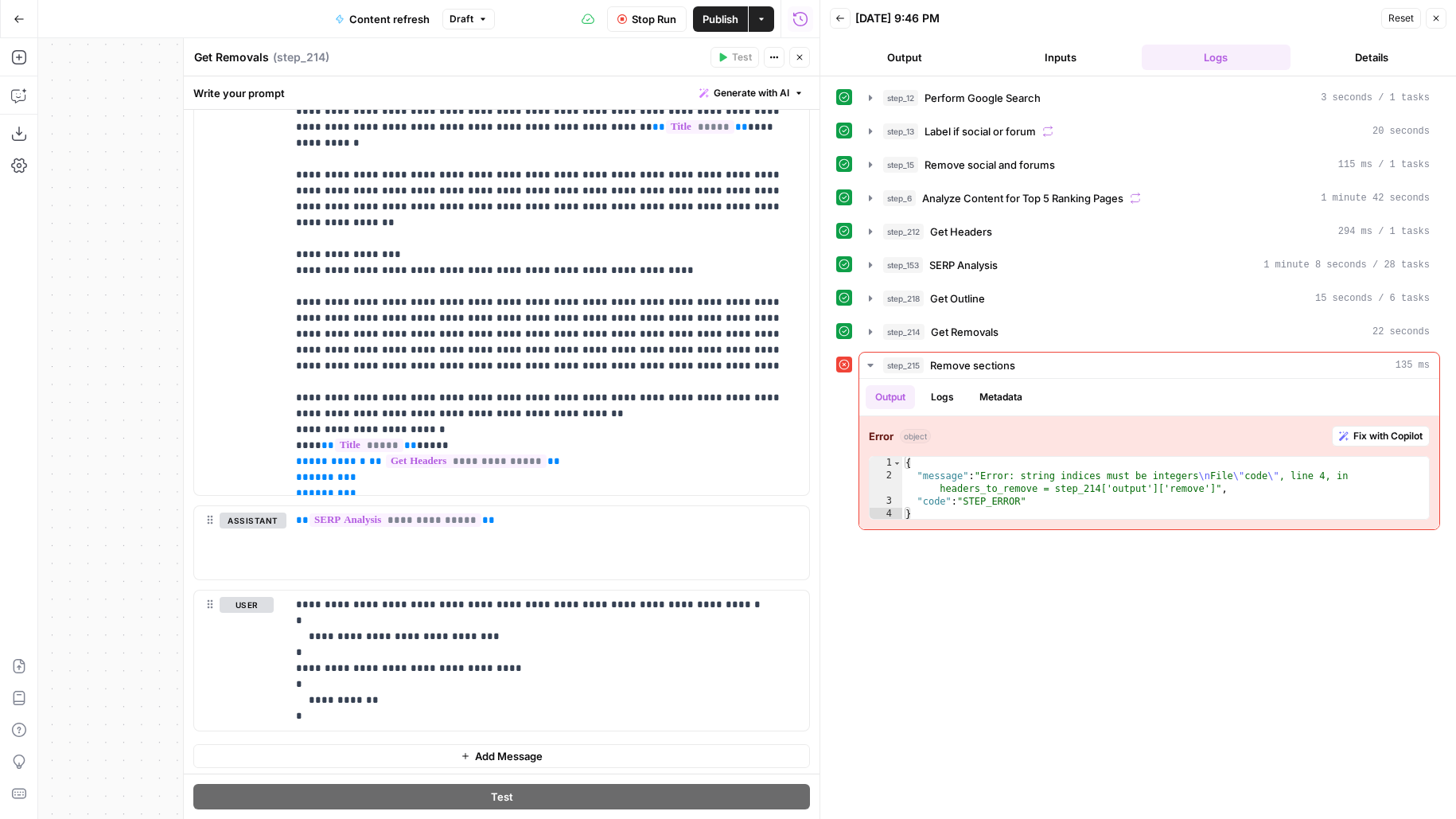
click at [809, 67] on header "Get Removals Get Removals ( step_214 ) Test Actions Close" at bounding box center [501, 57] width 636 height 38
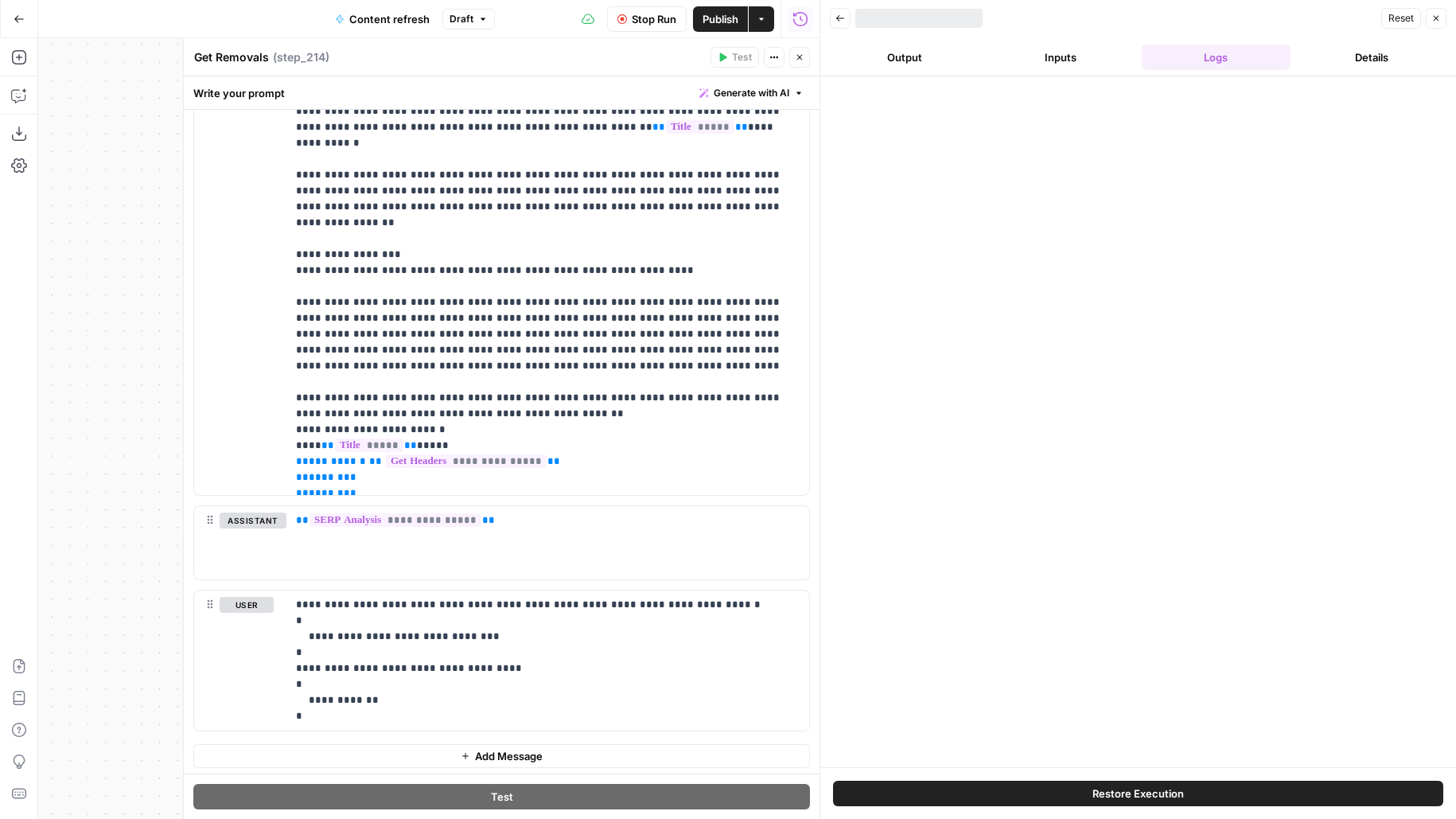
click at [805, 54] on button "Close" at bounding box center [799, 57] width 21 height 21
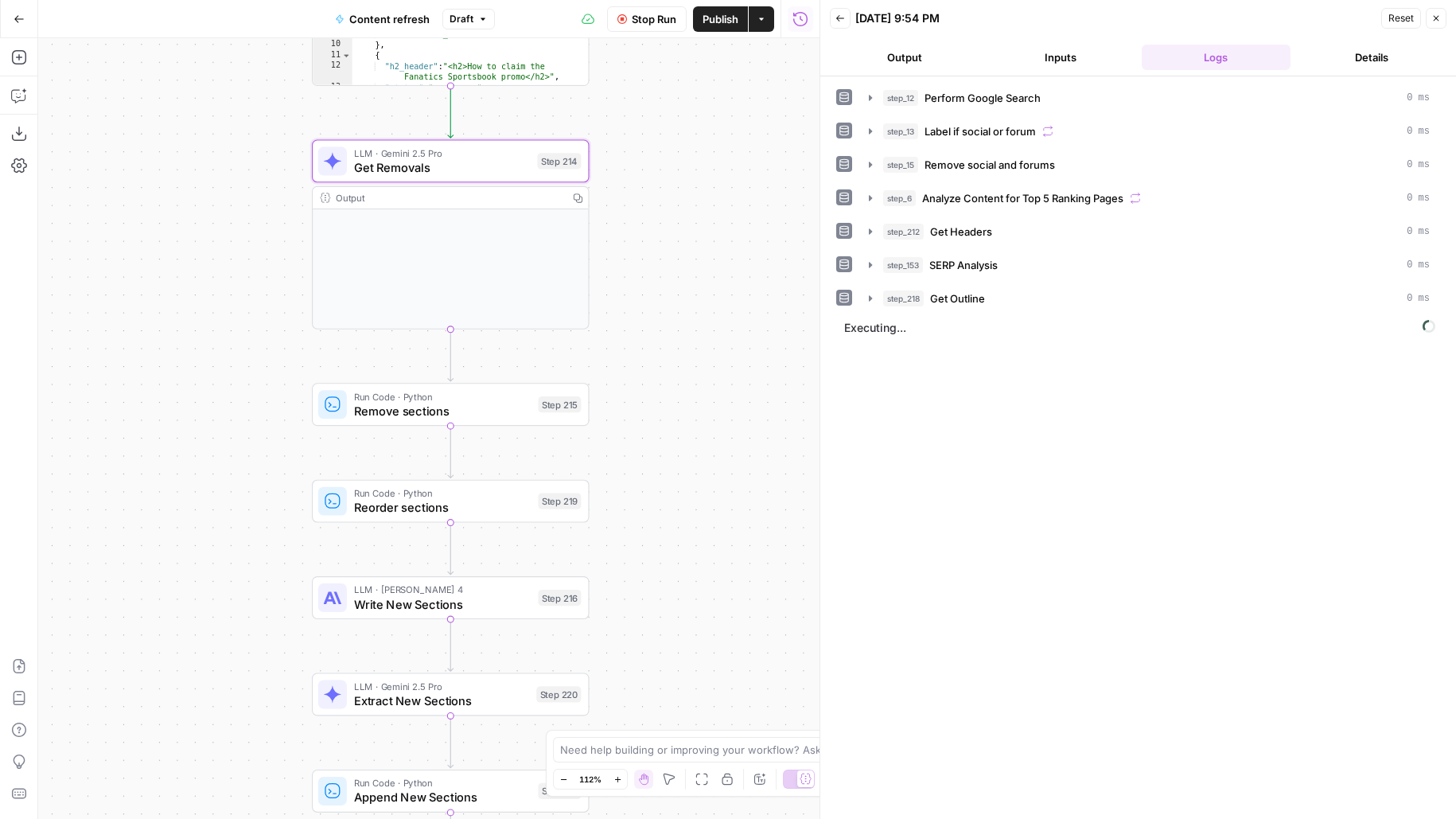
click at [726, 24] on span "Publish" at bounding box center [721, 19] width 35 height 16
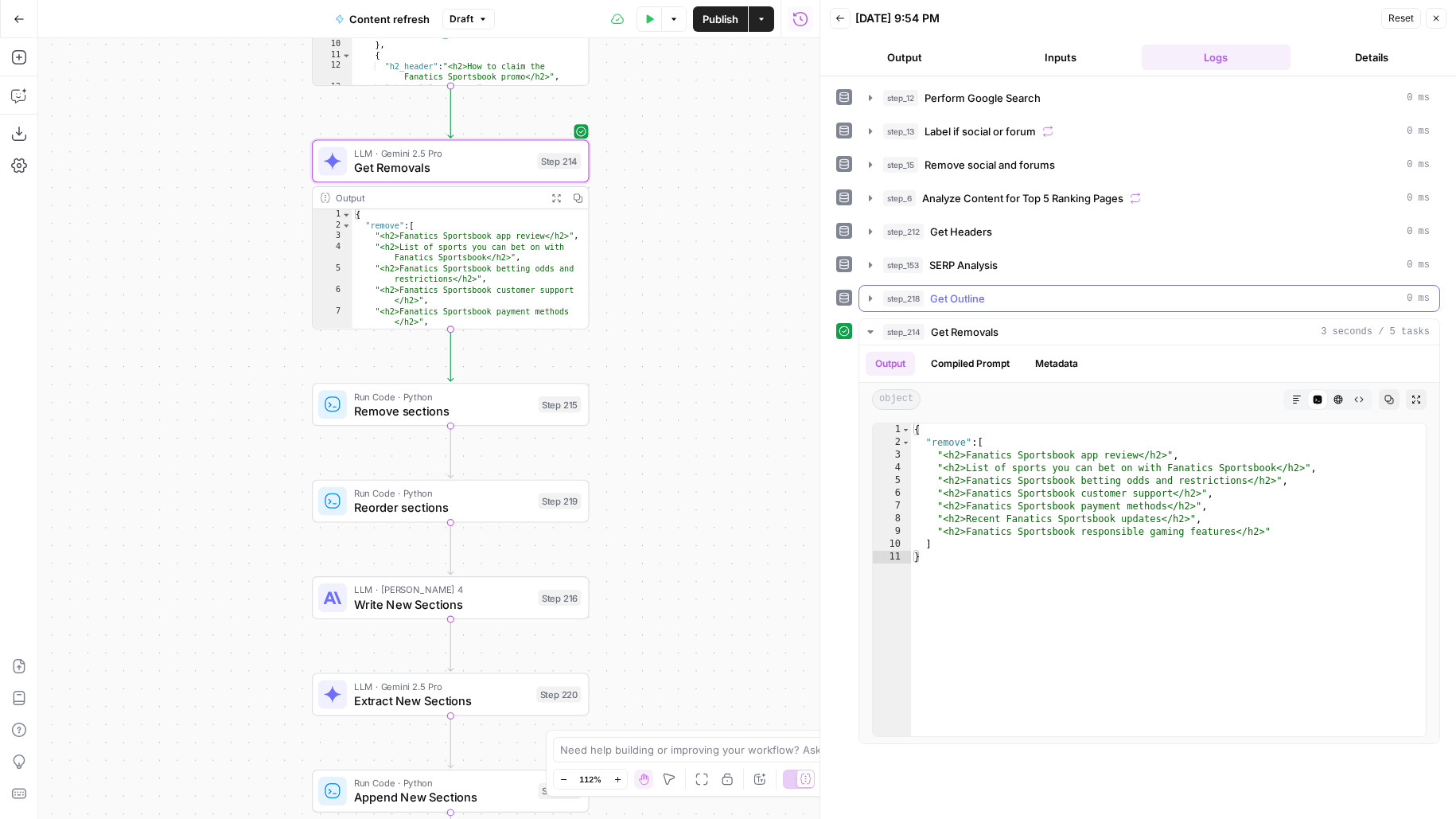
click at [965, 291] on span "Get Outline" at bounding box center [957, 298] width 55 height 16
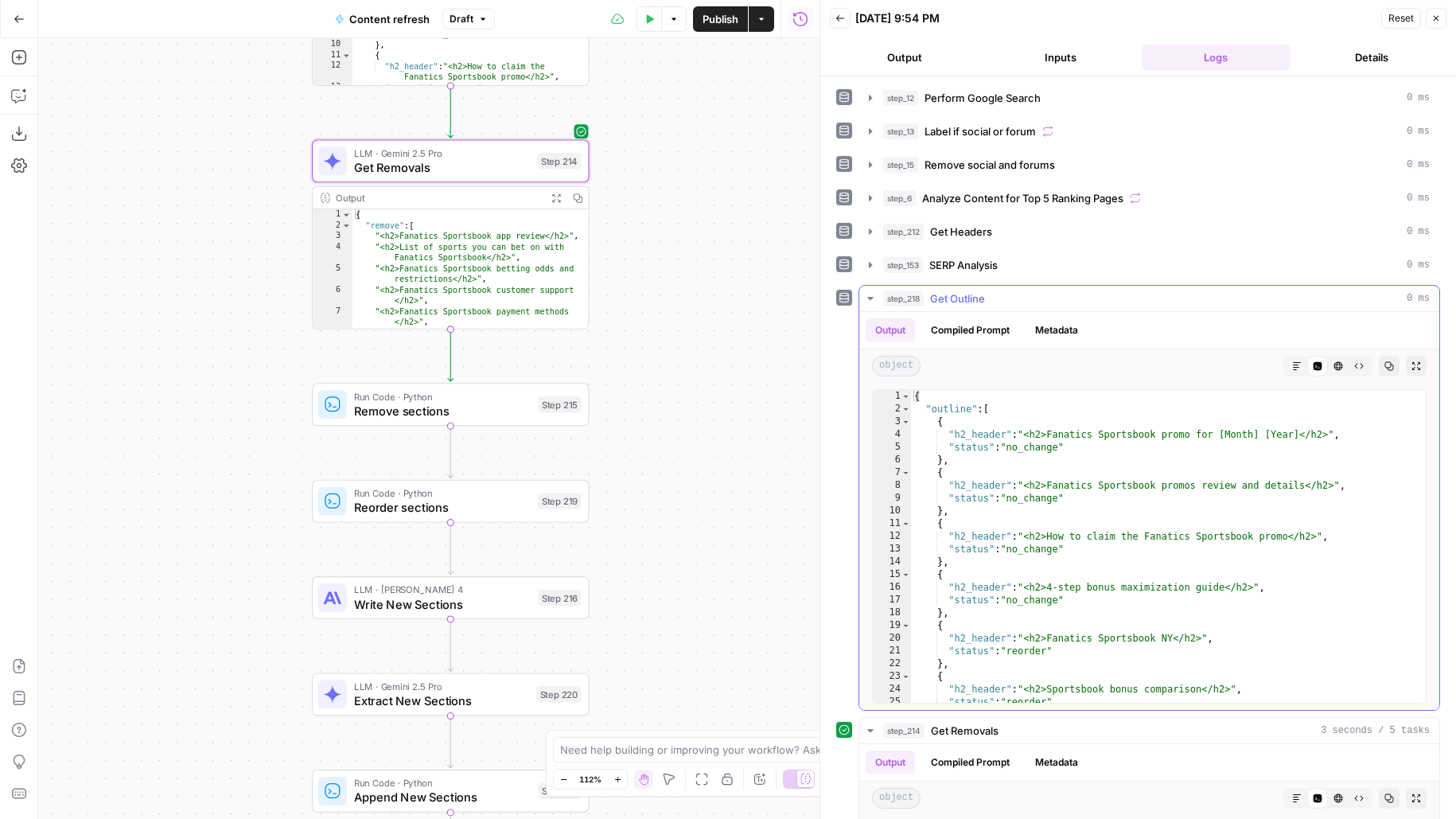
type textarea "**********"
click at [974, 493] on div "{ "outline" : [ { "h2_header" : "<h2>Fanatics Sportsbook promo for [Month] [Yea…" at bounding box center [1169, 559] width 516 height 339
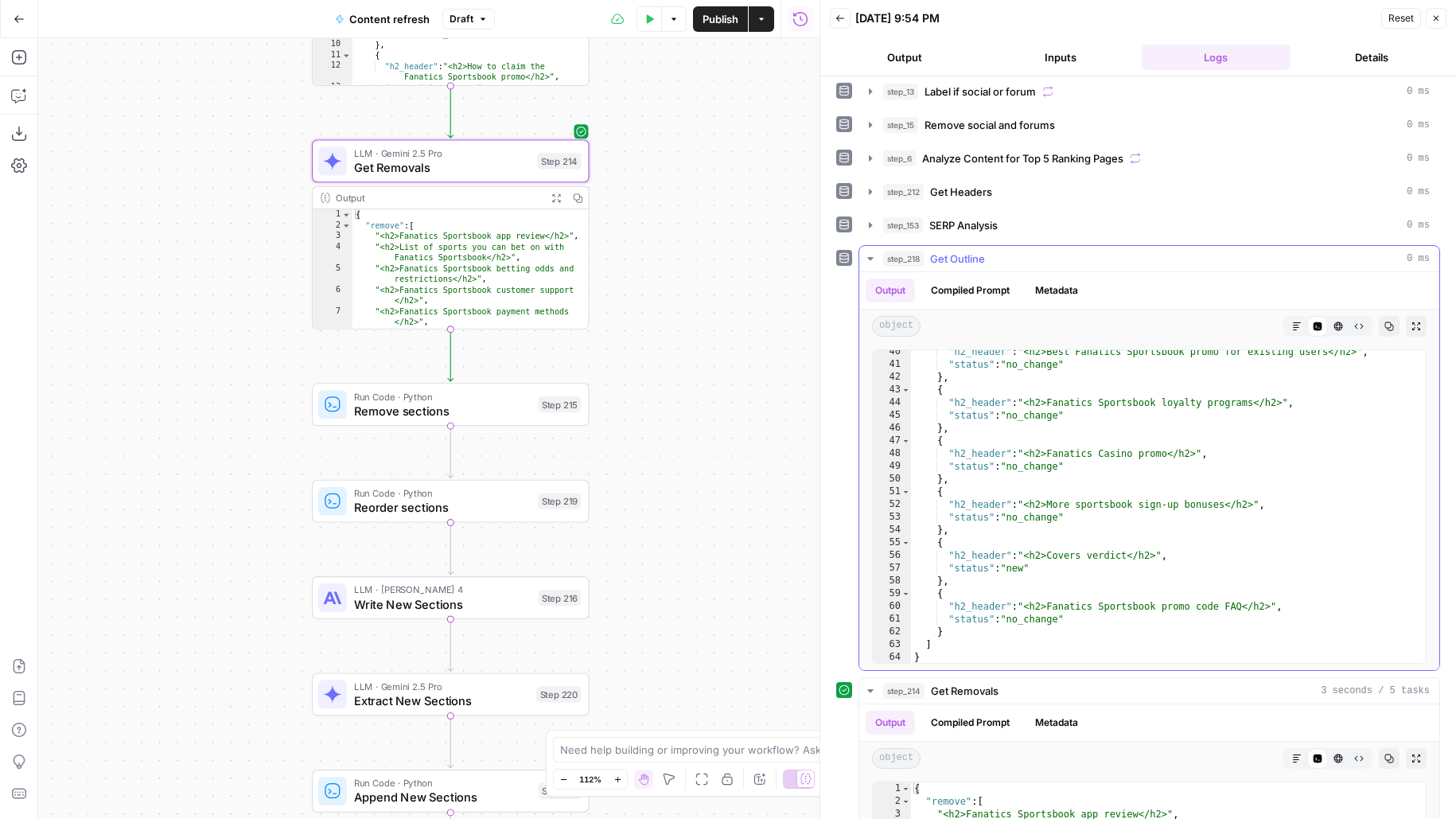
scroll to position [325, 0]
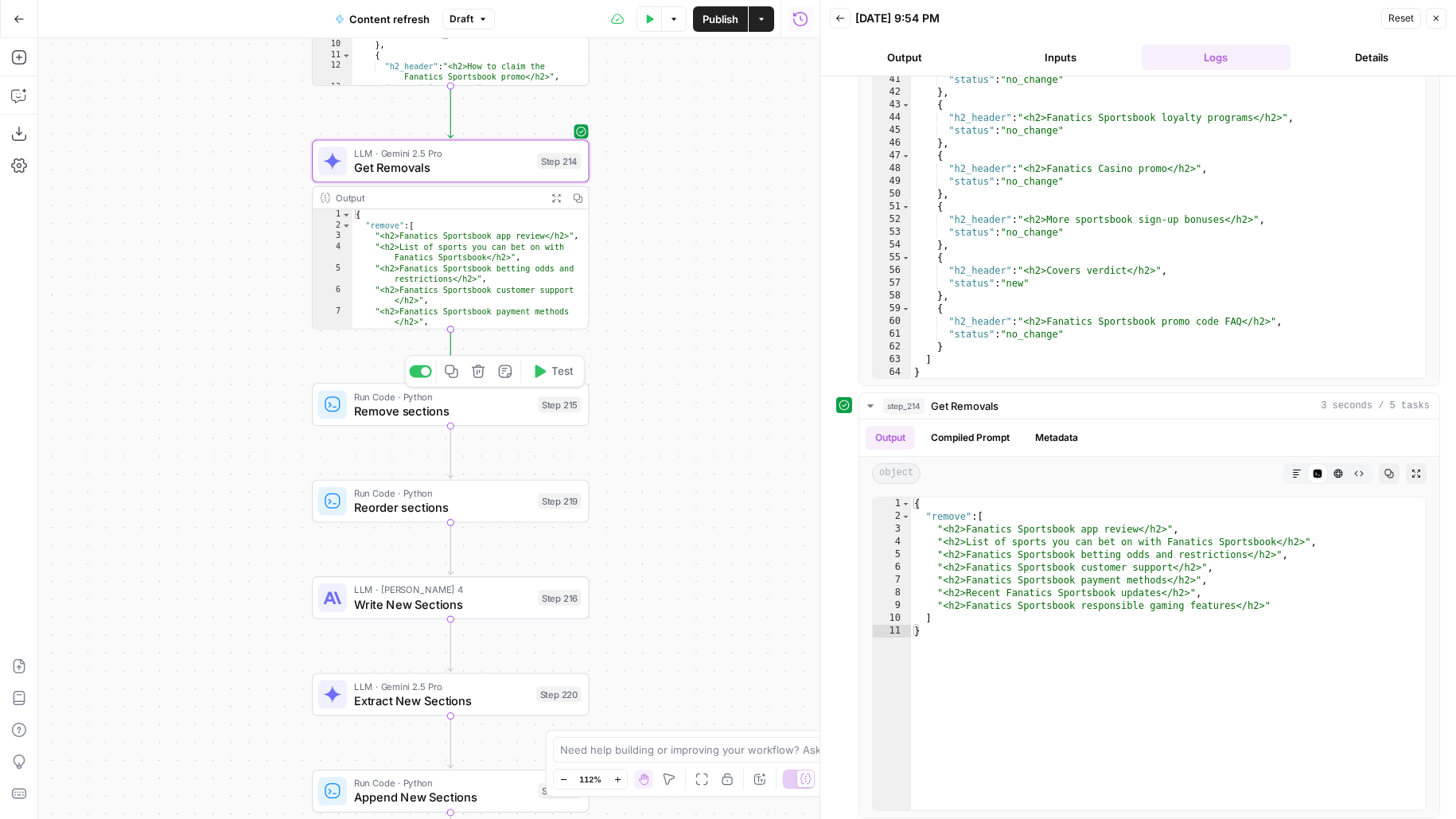
click at [549, 402] on div "Step 215" at bounding box center [559, 403] width 43 height 16
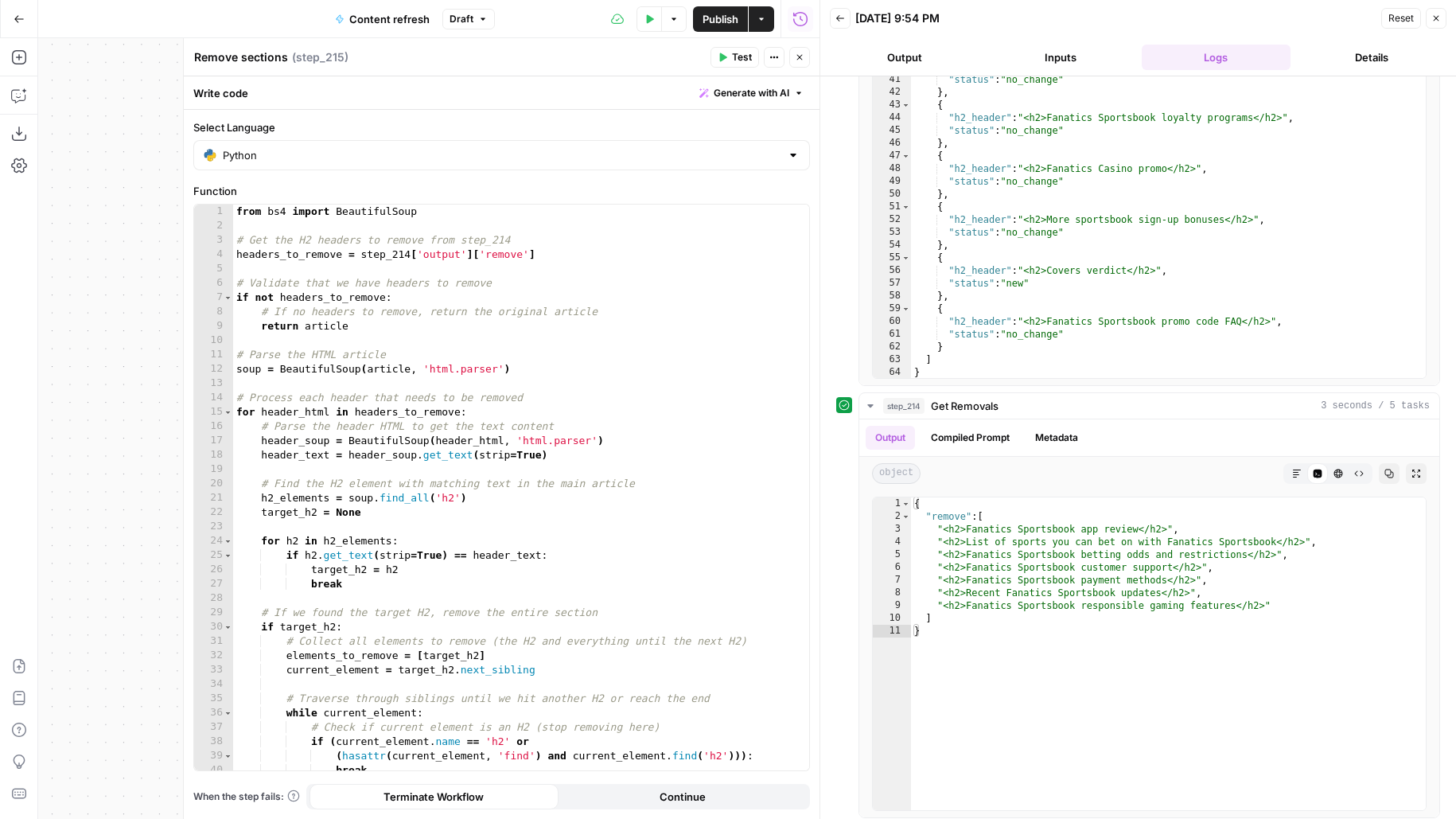
scroll to position [235, 0]
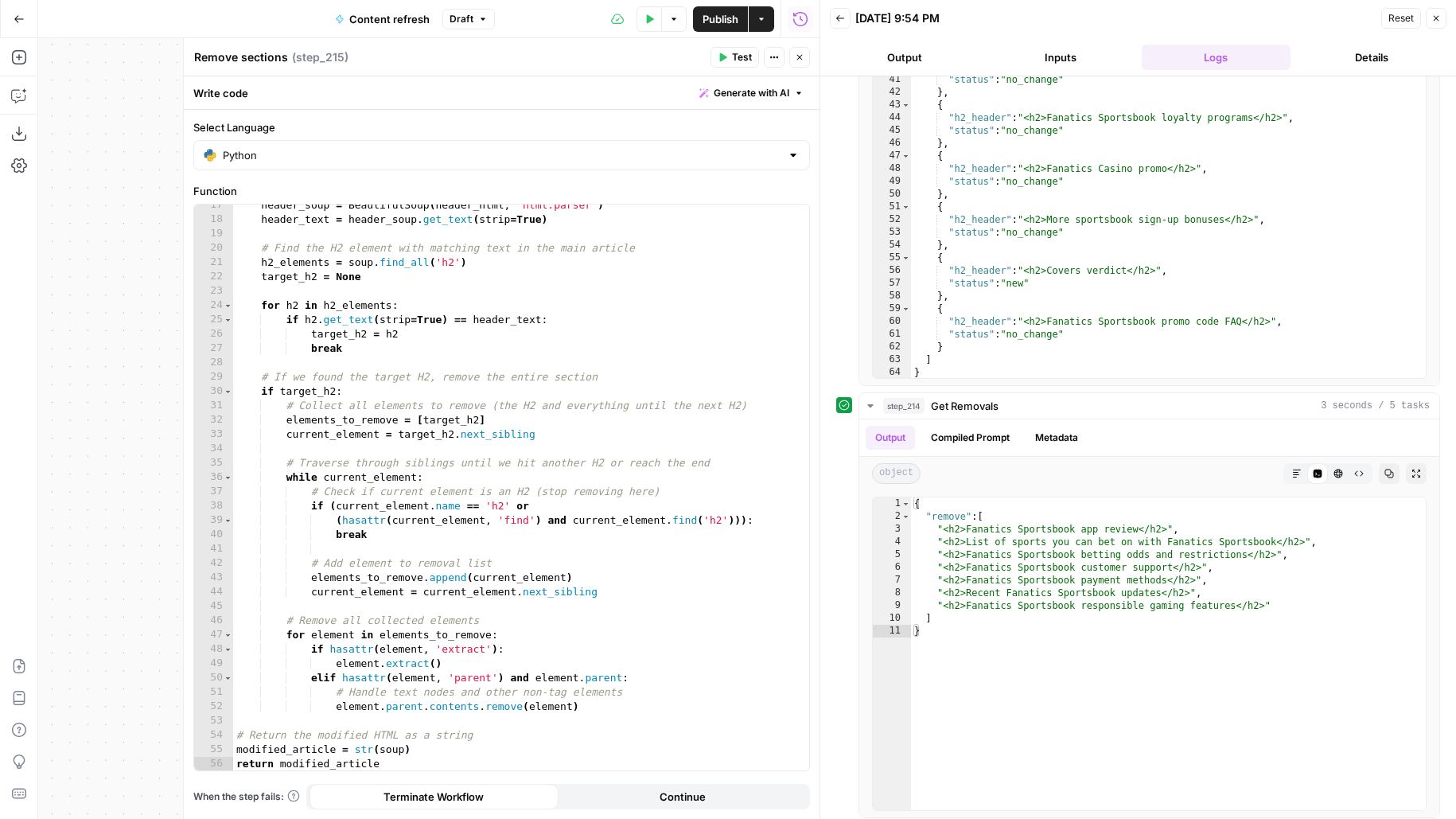
click at [801, 63] on button "Close" at bounding box center [799, 57] width 21 height 21
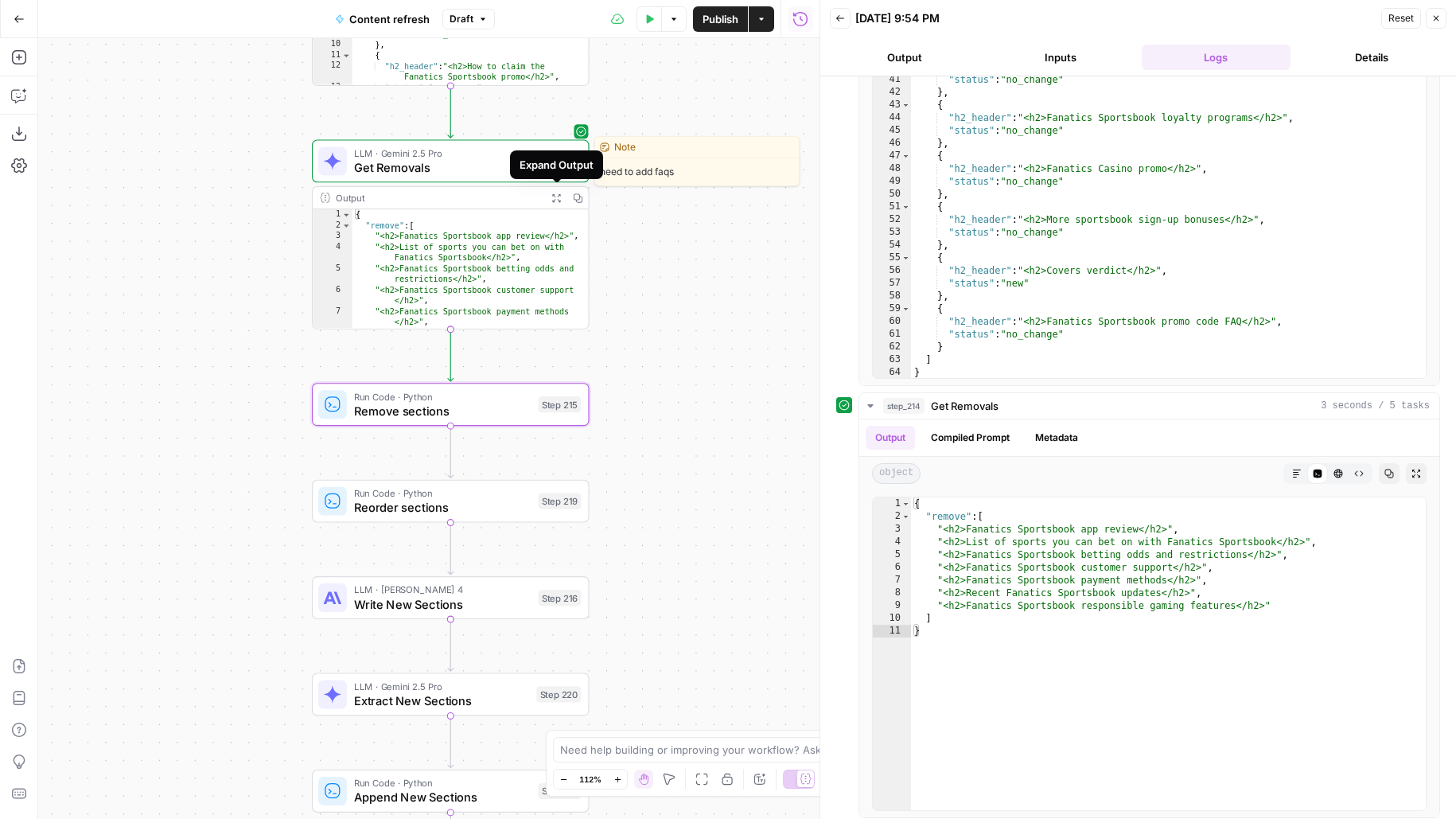
click at [497, 168] on span "Get Removals" at bounding box center [441, 167] width 175 height 18
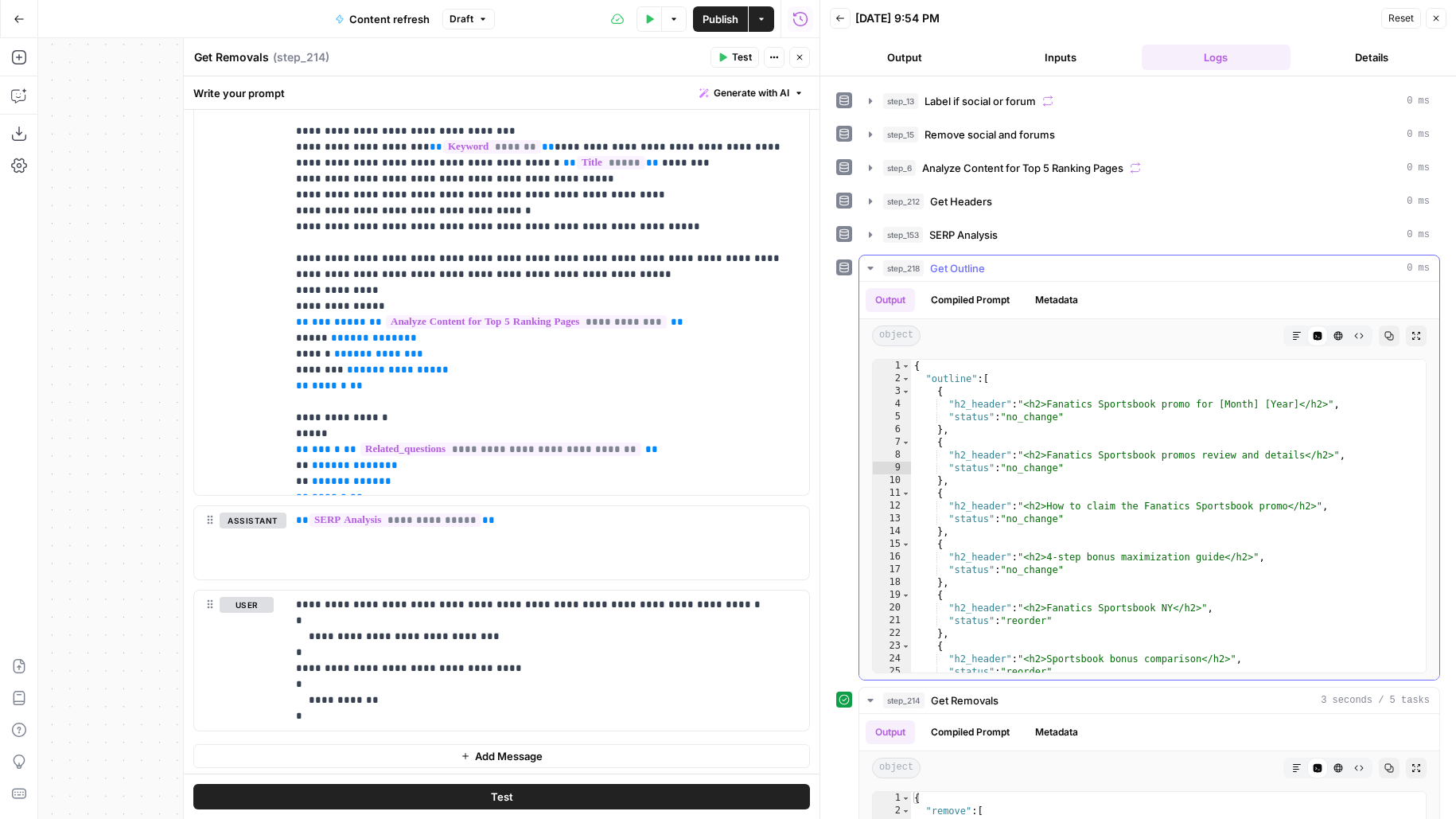
scroll to position [0, 0]
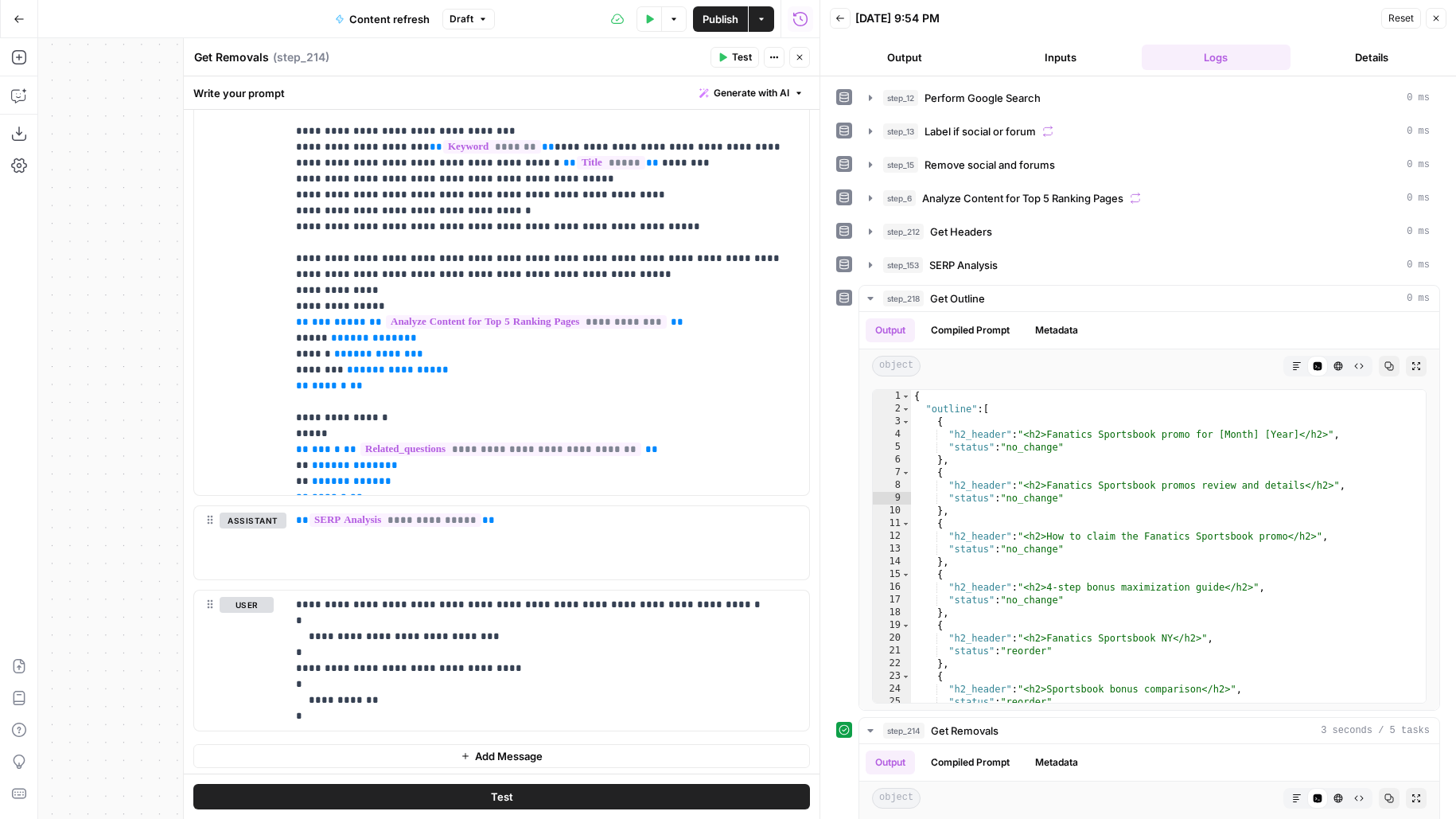
click at [800, 57] on icon "button" at bounding box center [799, 57] width 9 height 9
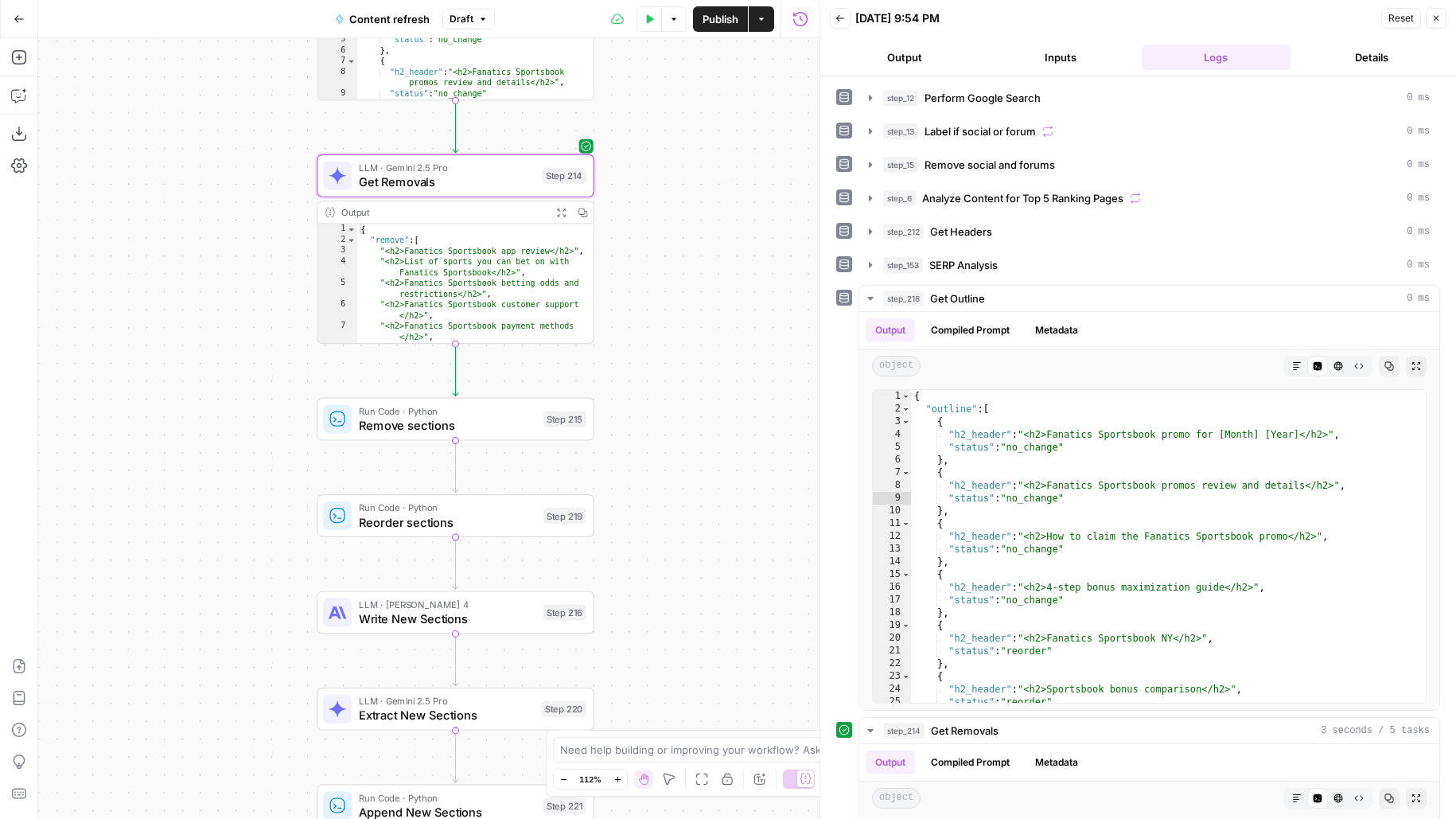
drag, startPoint x: 670, startPoint y: 318, endPoint x: 670, endPoint y: 185, distance: 133.0
click at [670, 186] on div "true false false true false true Workflow Input Settings Inputs Google Search P…" at bounding box center [428, 429] width 781 height 781
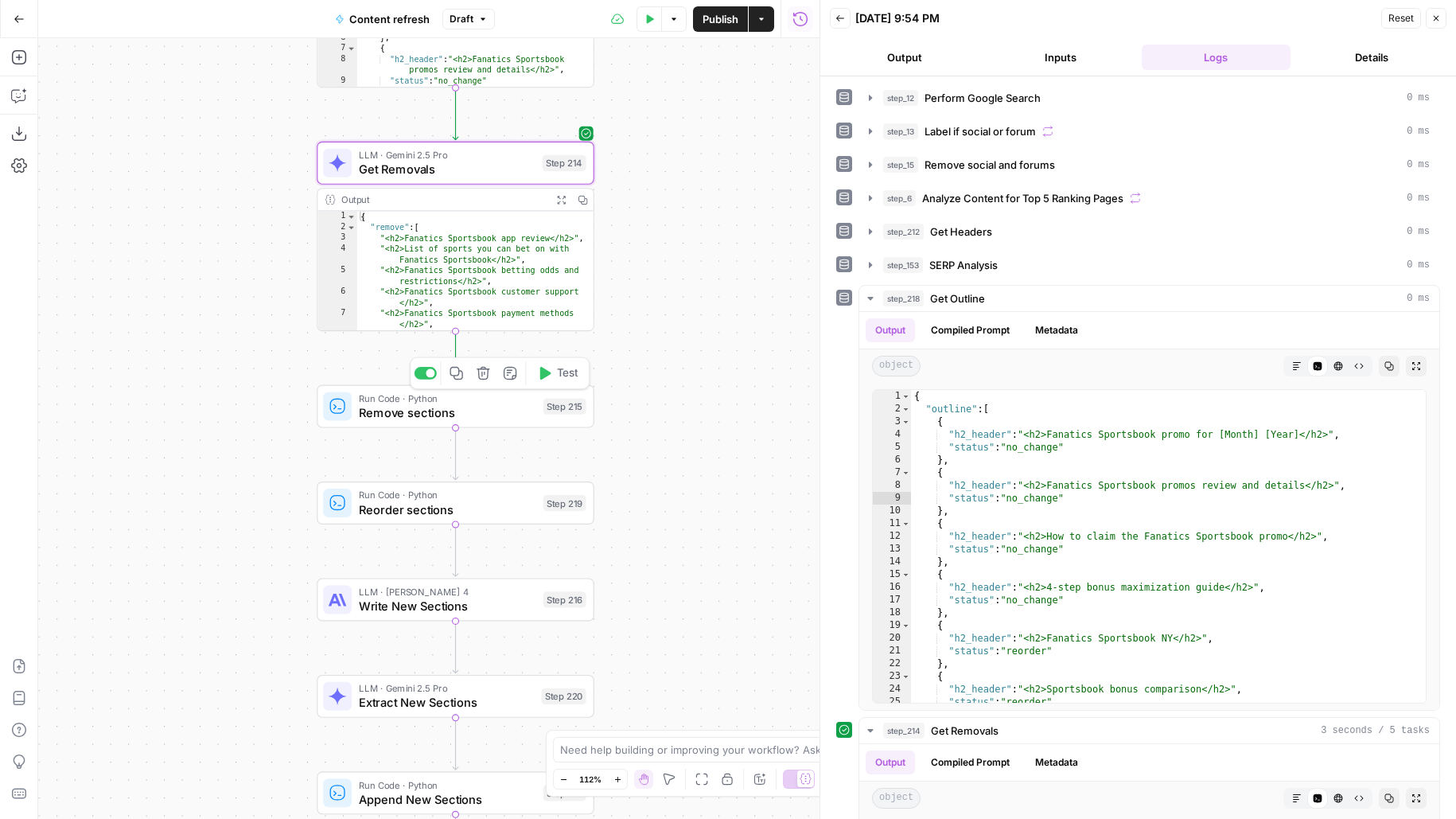
click at [379, 418] on span "Remove sections" at bounding box center [447, 412] width 177 height 18
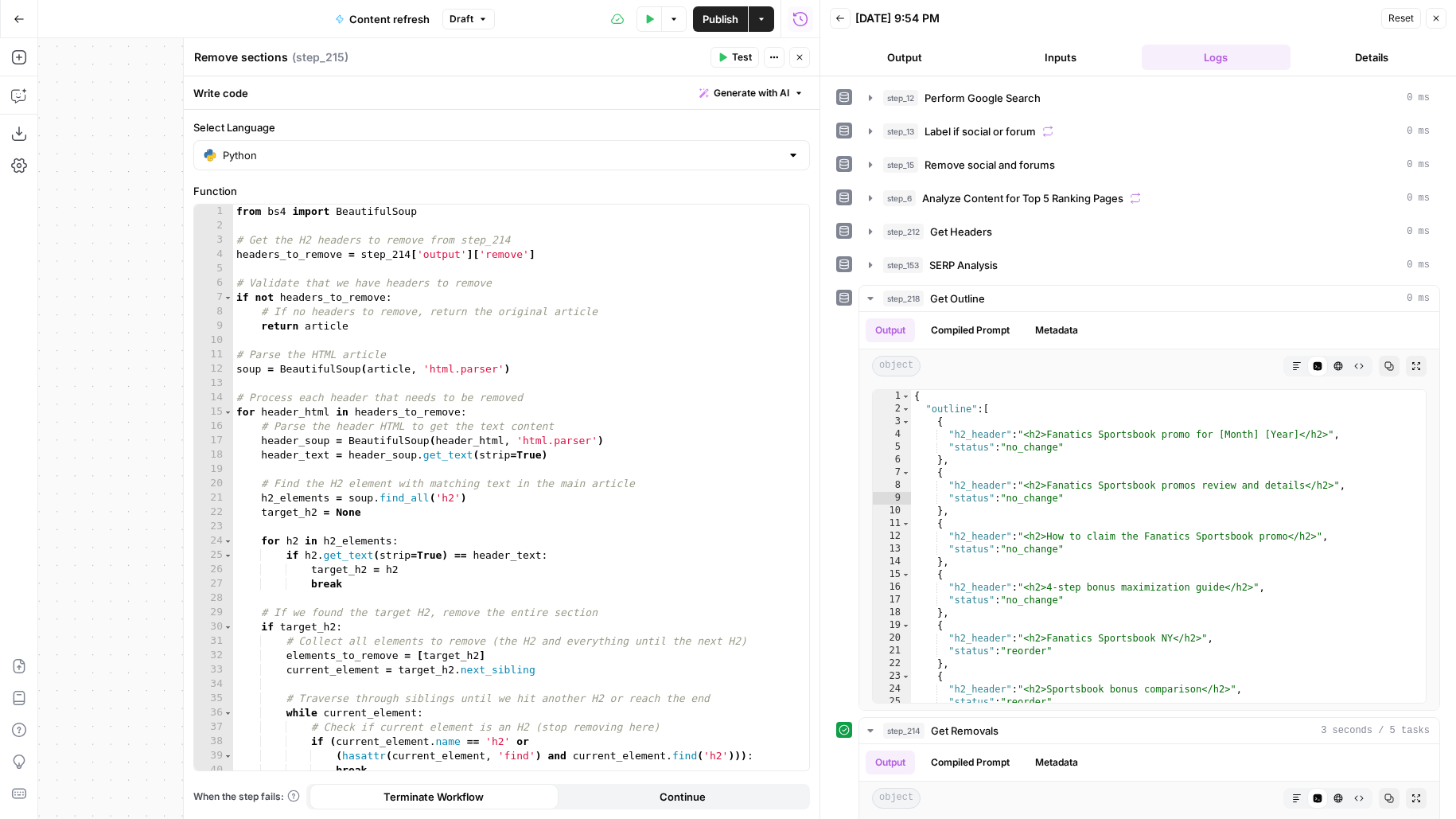
click at [794, 57] on icon "button" at bounding box center [799, 57] width 9 height 9
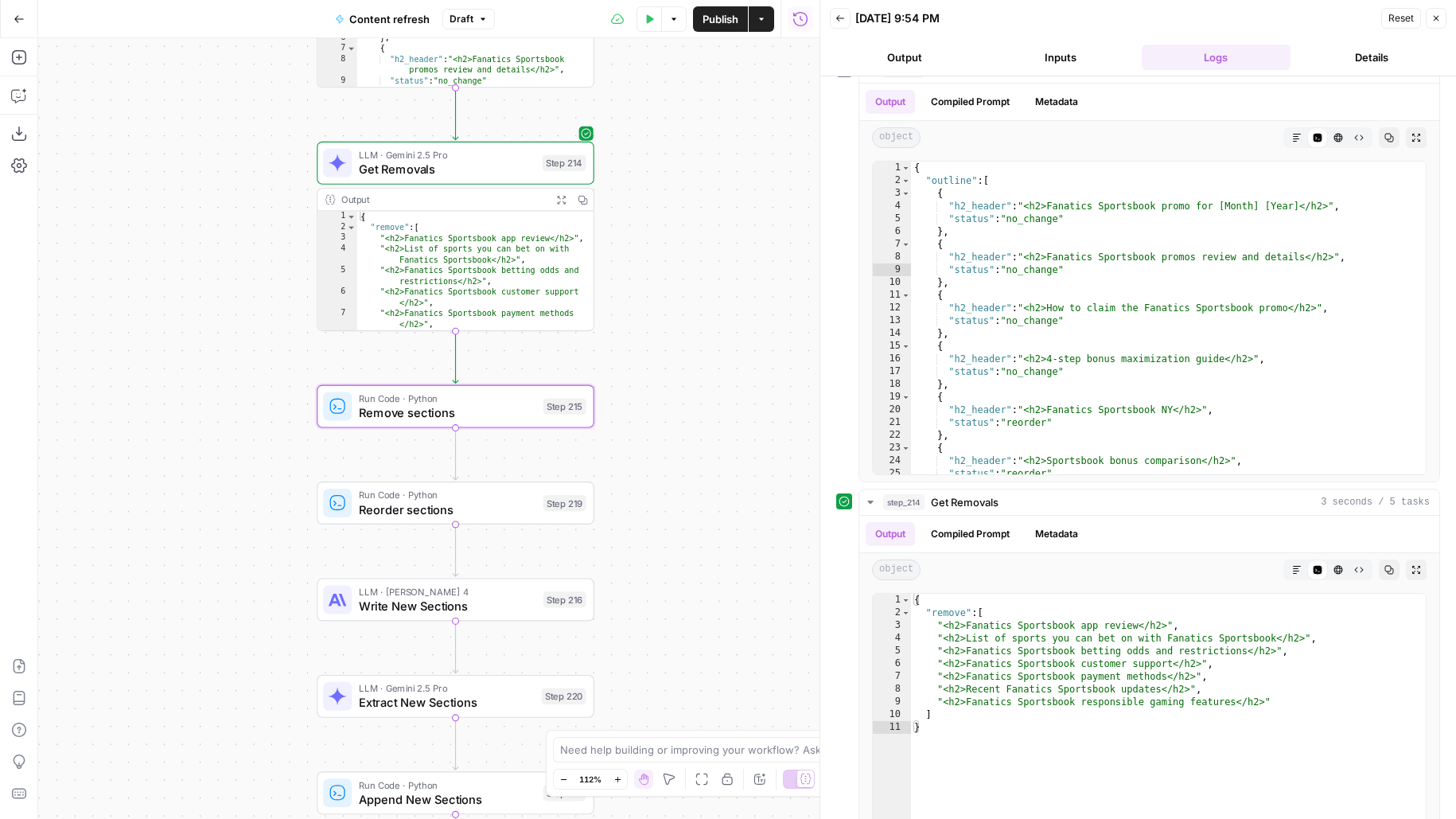
scroll to position [325, 0]
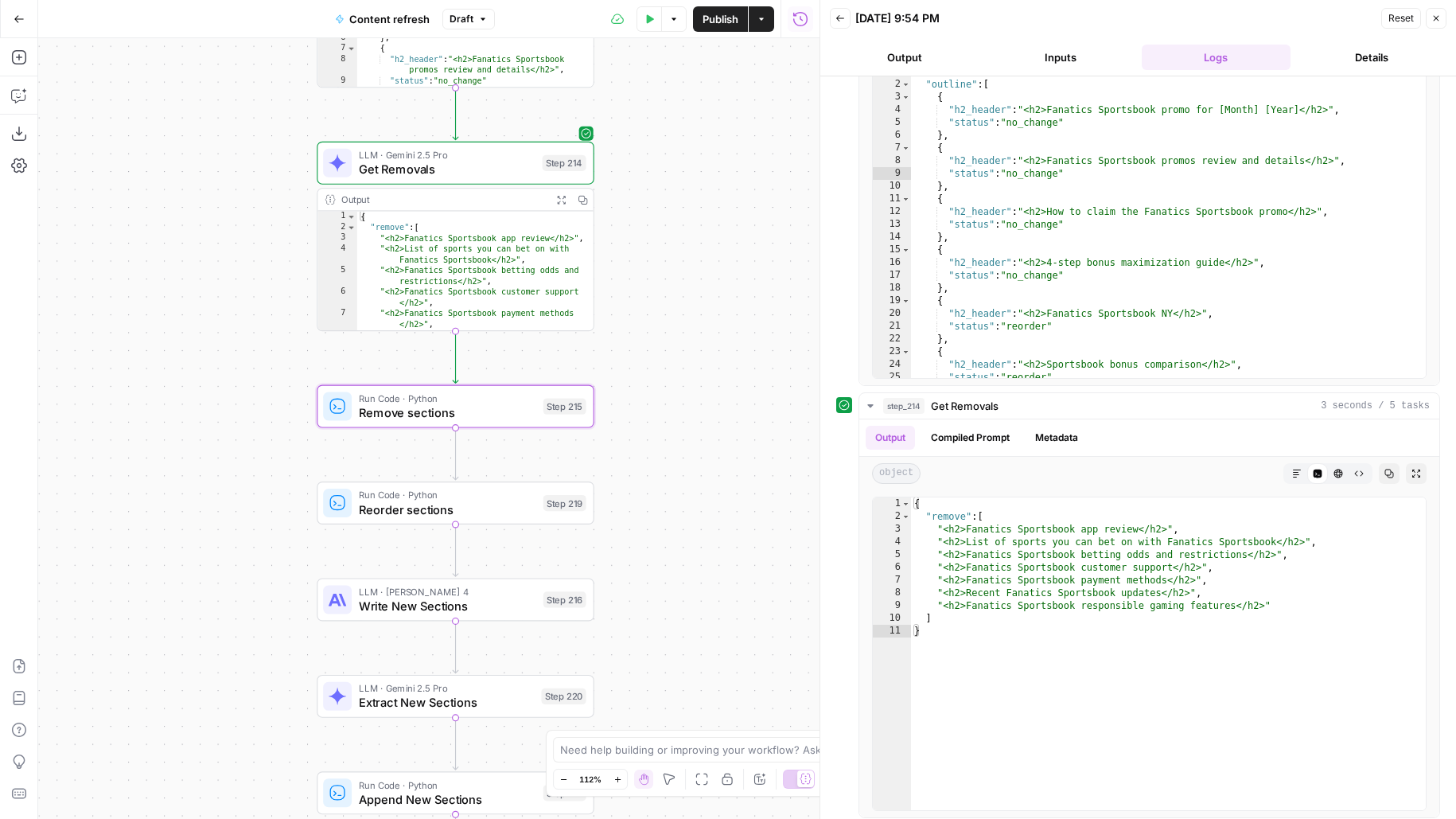
click at [385, 404] on span "Remove sections" at bounding box center [447, 412] width 177 height 18
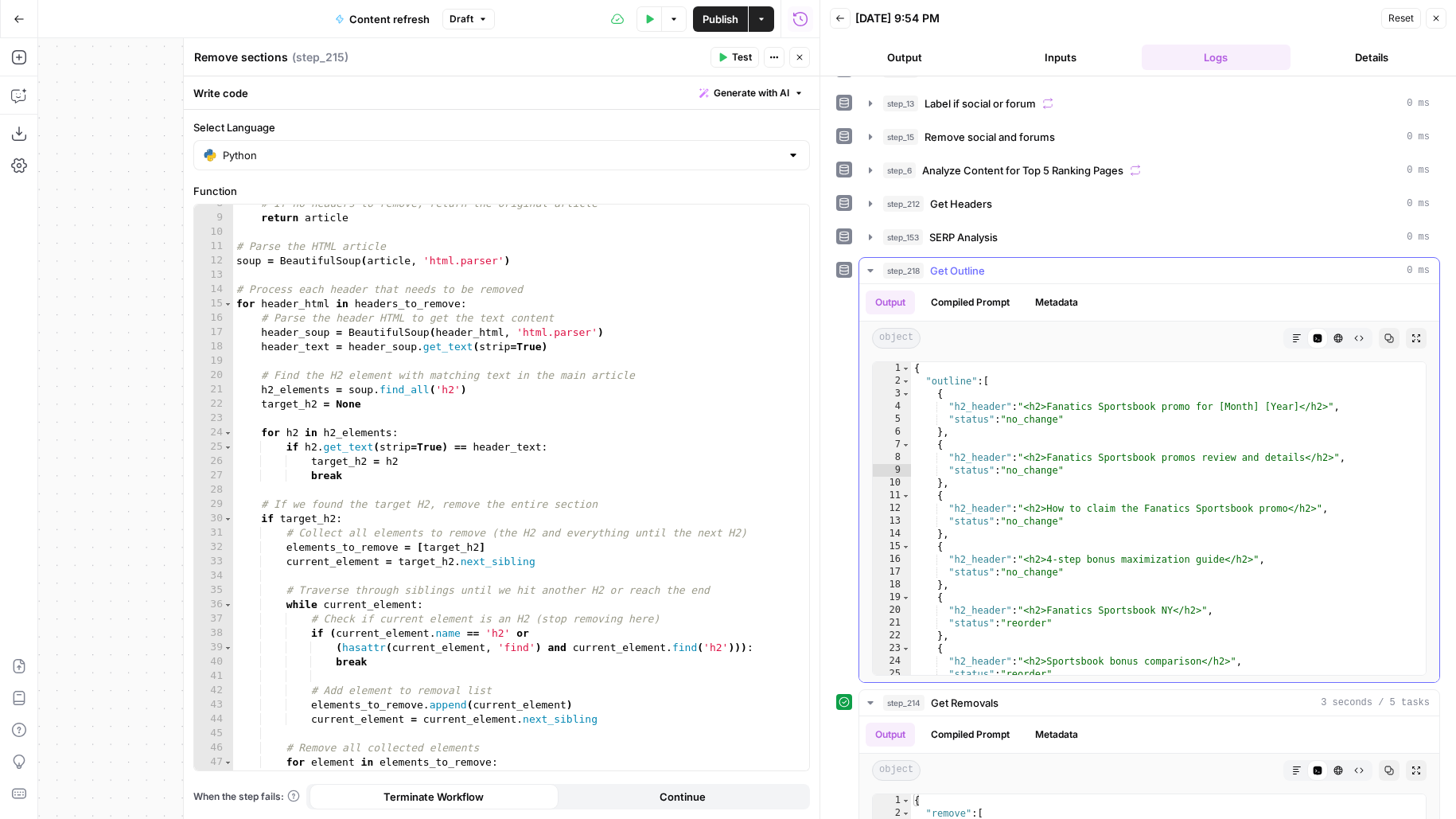
scroll to position [0, 0]
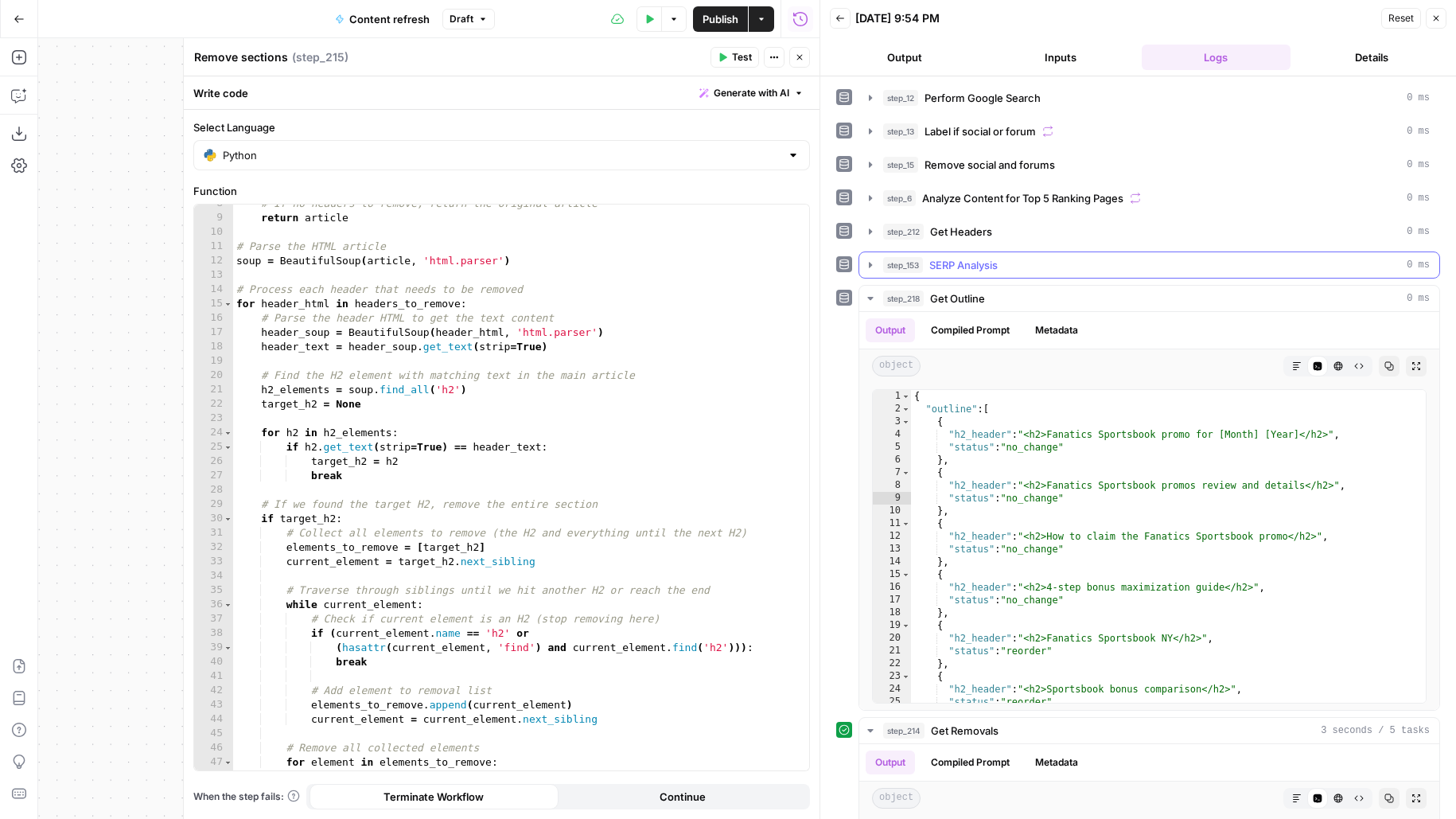
click at [989, 266] on span "SERP Analysis" at bounding box center [962, 264] width 68 height 16
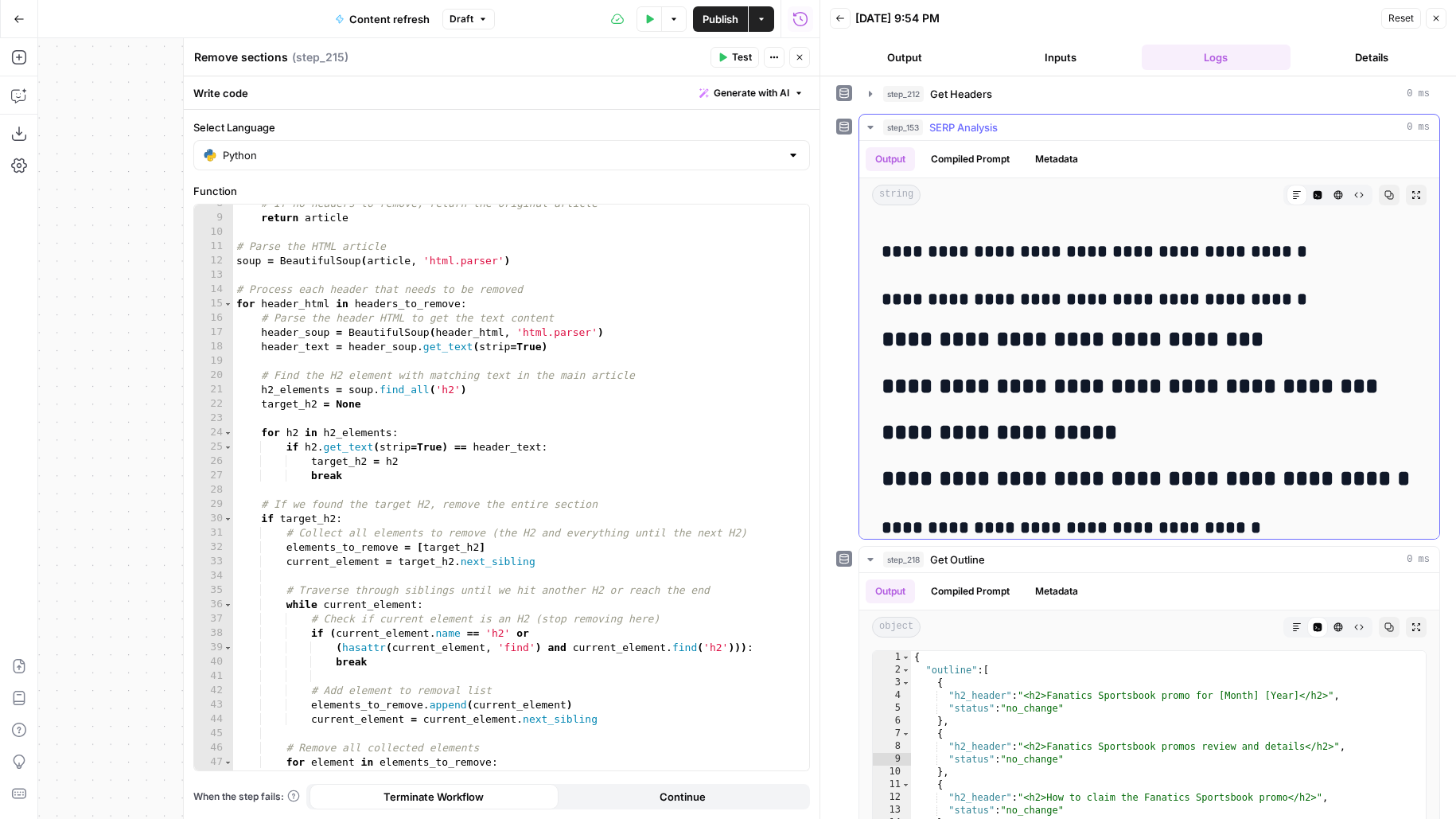
scroll to position [5437, 0]
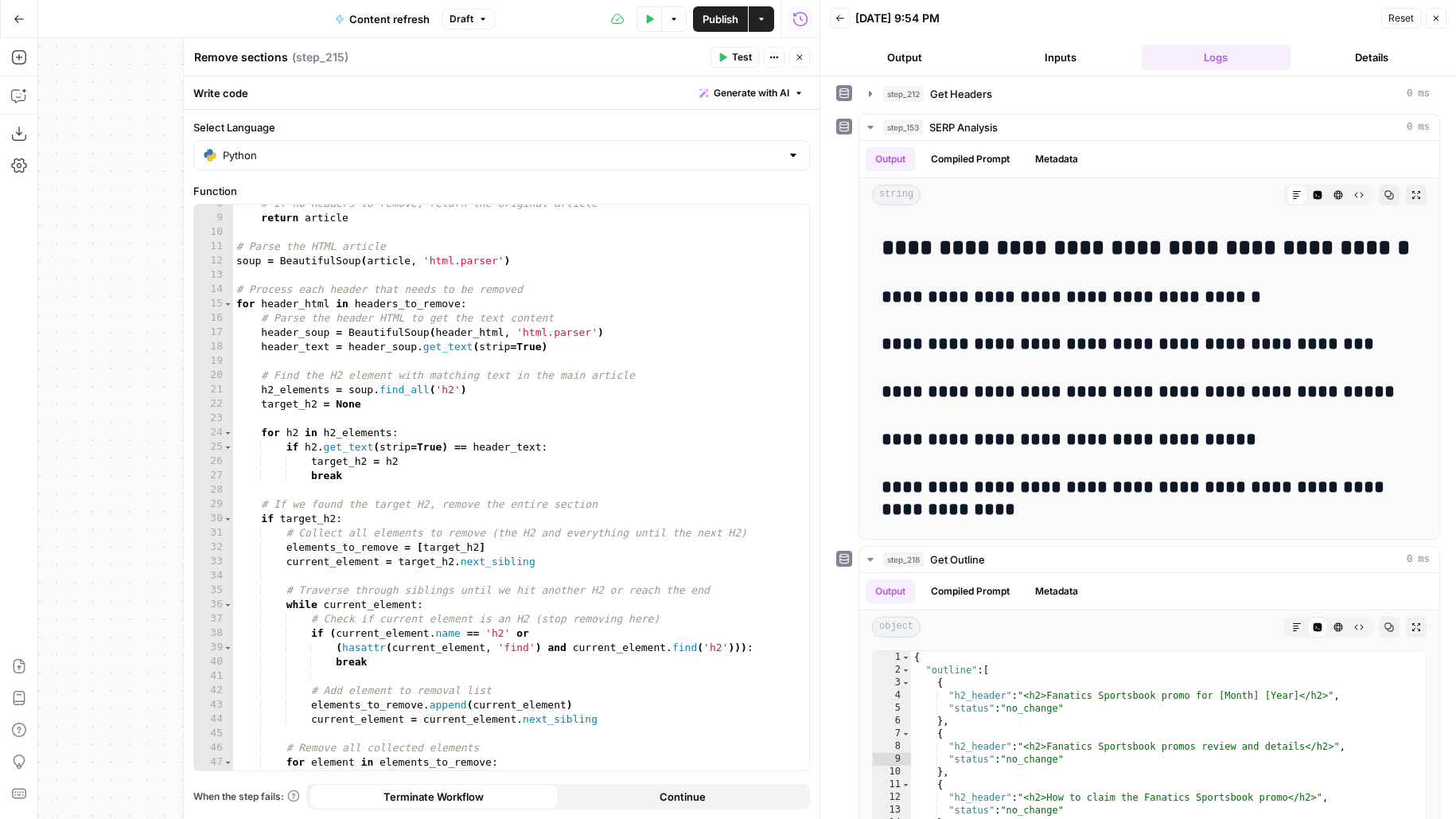
click at [800, 55] on icon "button" at bounding box center [799, 57] width 9 height 9
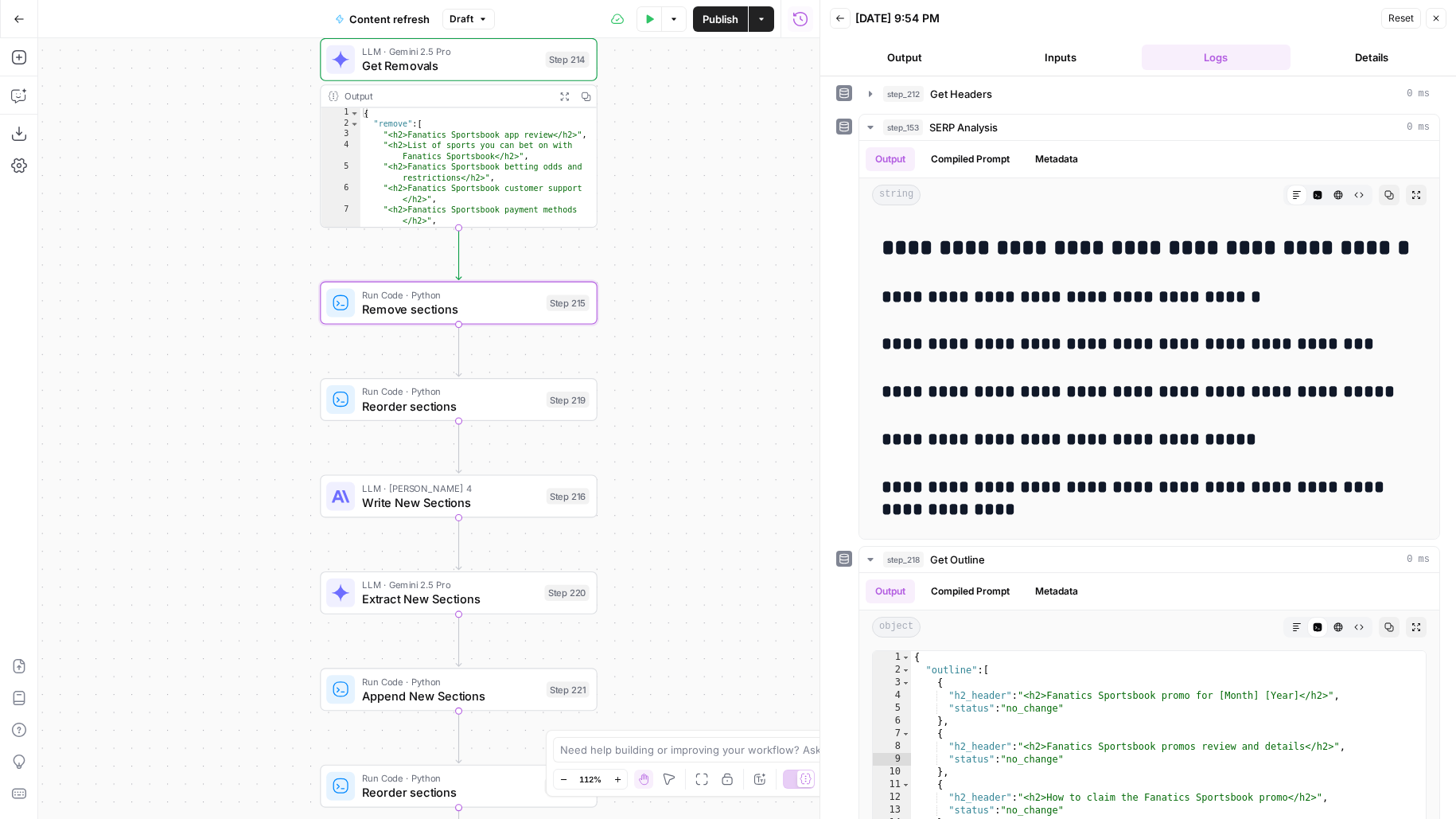
drag, startPoint x: 692, startPoint y: 408, endPoint x: 702, endPoint y: 280, distance: 128.4
click at [700, 281] on div "true false false true false true Workflow Input Settings Inputs Google Search P…" at bounding box center [428, 429] width 781 height 781
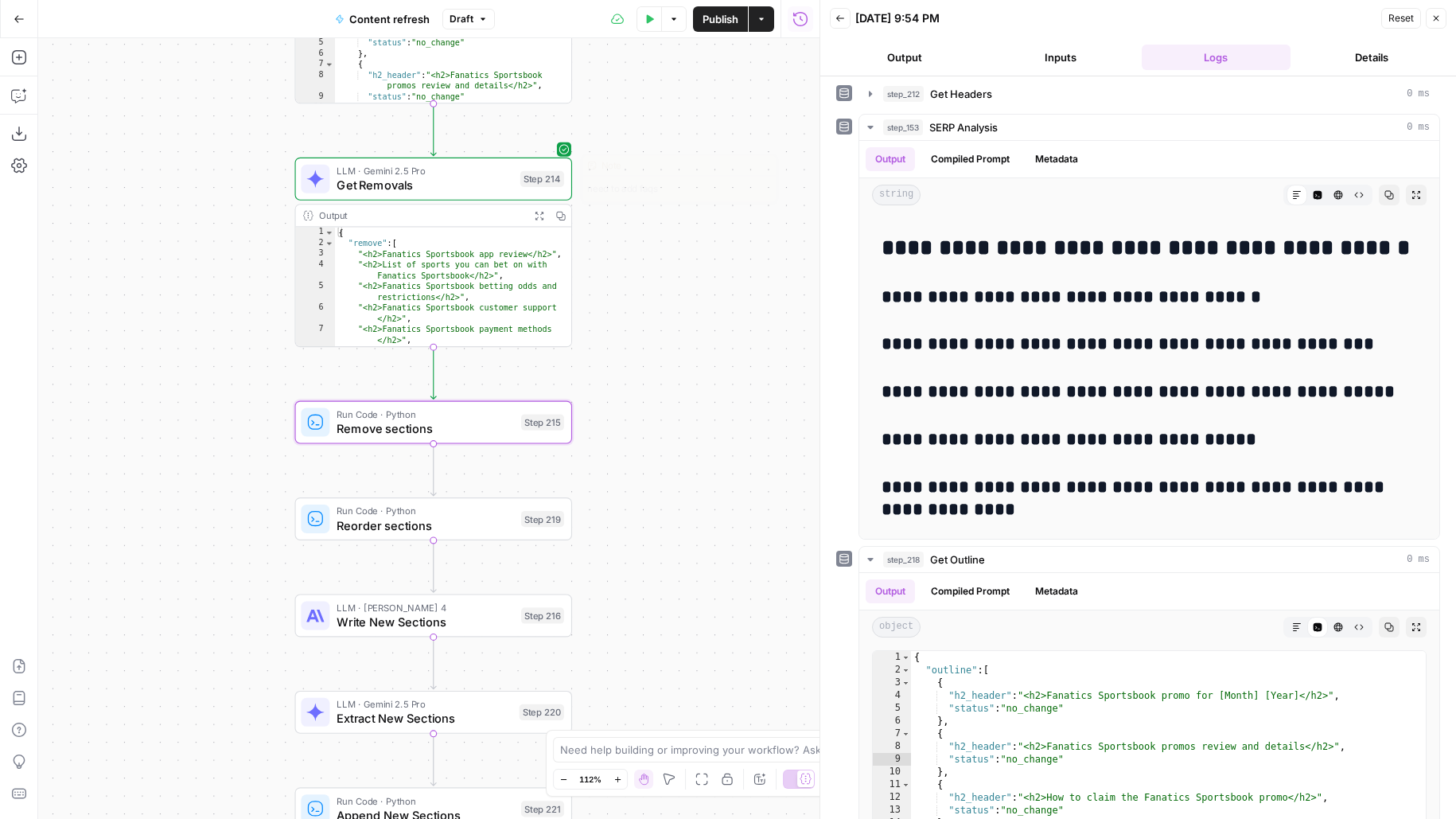
click at [492, 185] on span "Get Removals" at bounding box center [425, 184] width 175 height 18
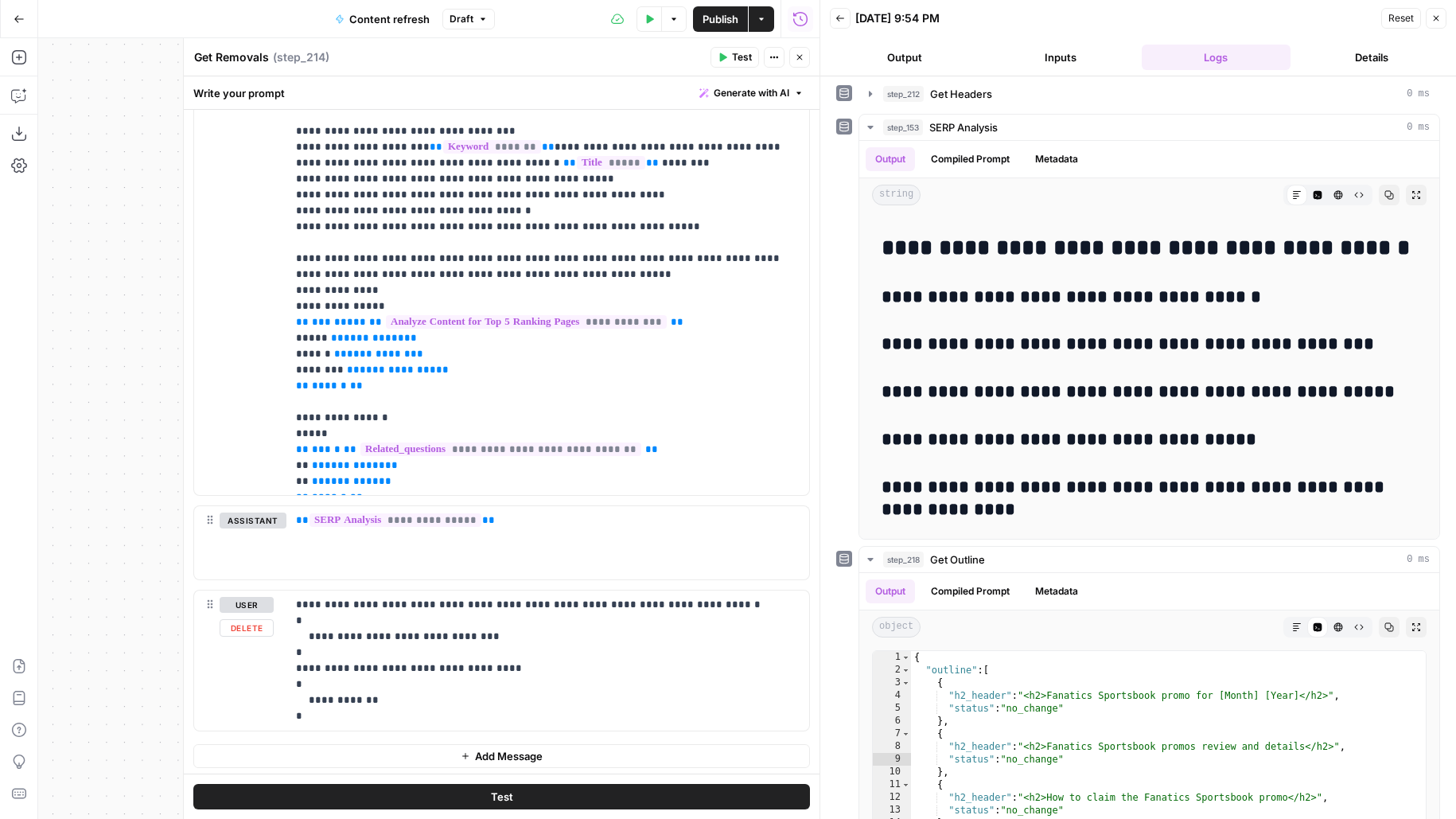
scroll to position [0, 0]
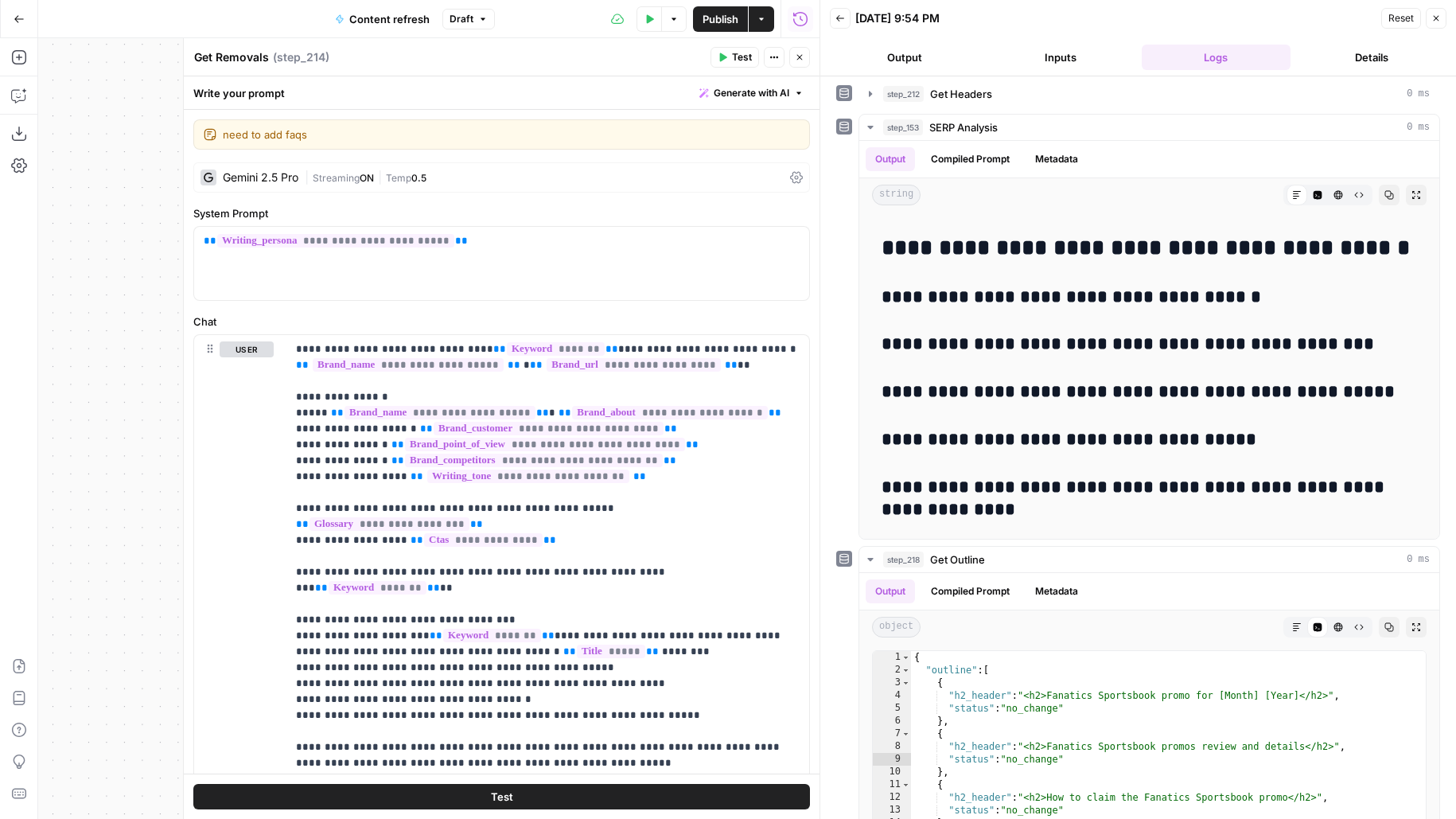
click at [439, 171] on div "| Streaming ON | Temp 0.5" at bounding box center [543, 177] width 479 height 15
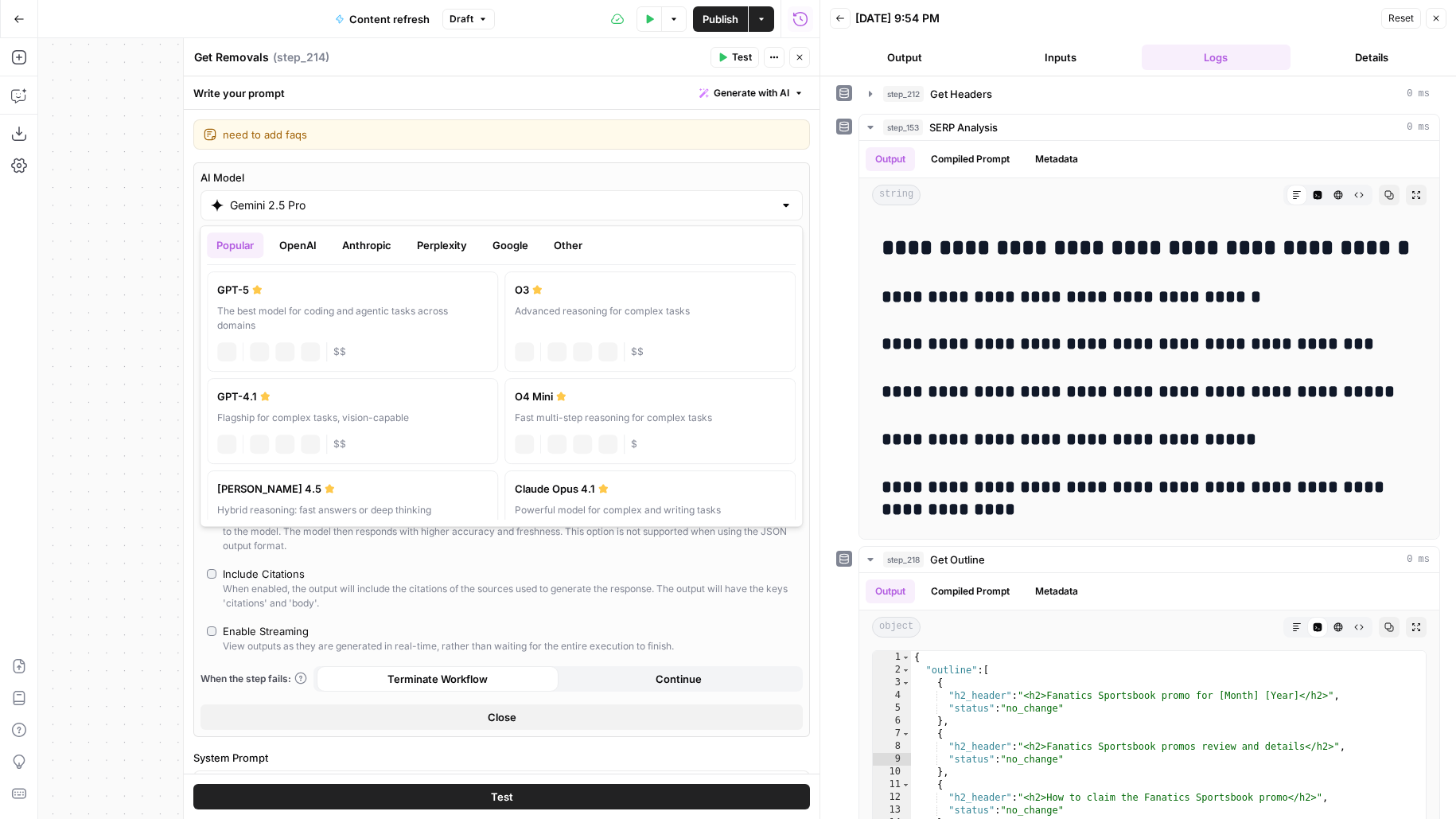
click at [349, 212] on div "Gemini 2.5 Pro" at bounding box center [501, 205] width 602 height 30
click at [308, 396] on div "GPT-4.1" at bounding box center [353, 396] width 271 height 16
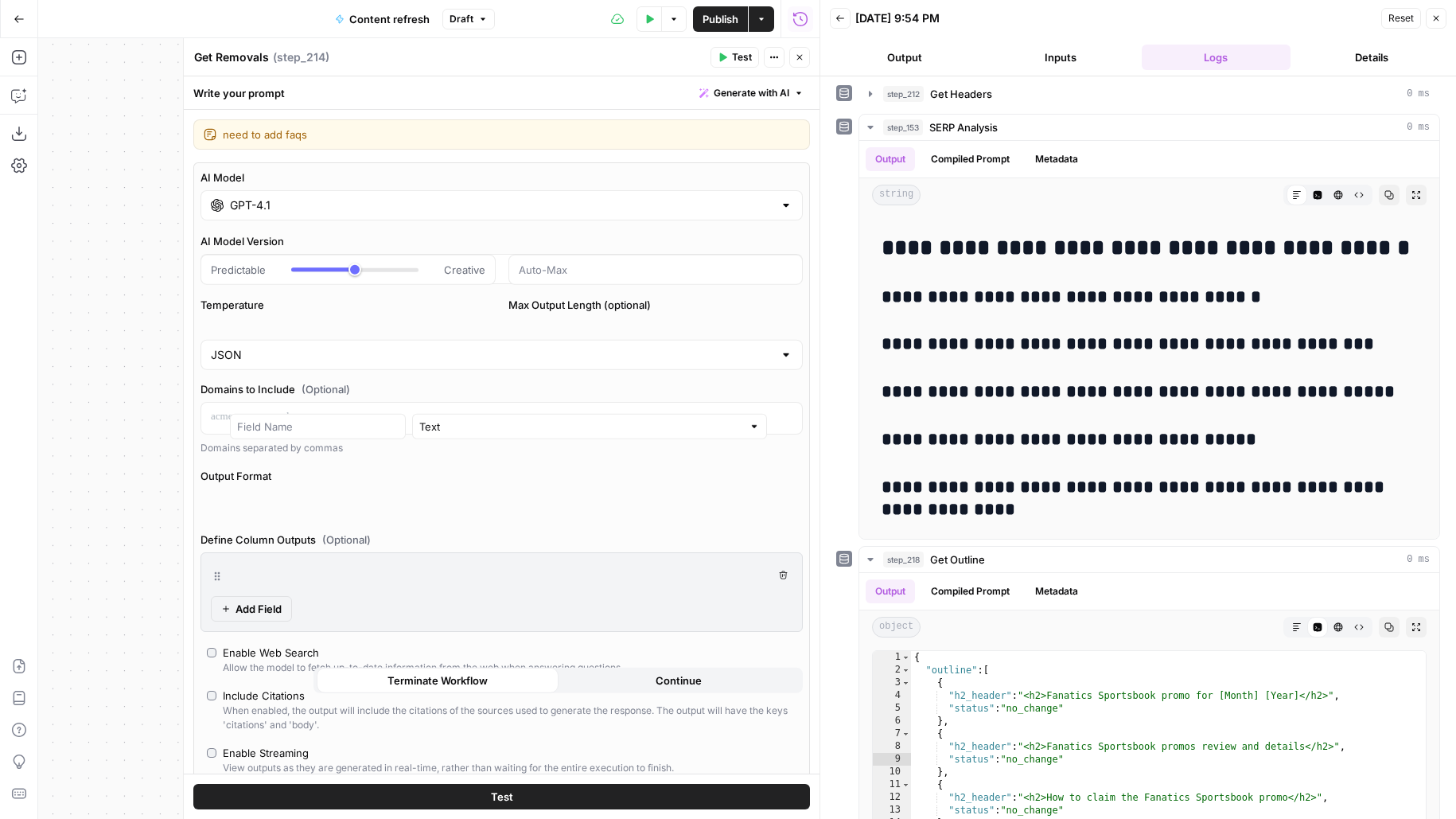
scroll to position [5346, 0]
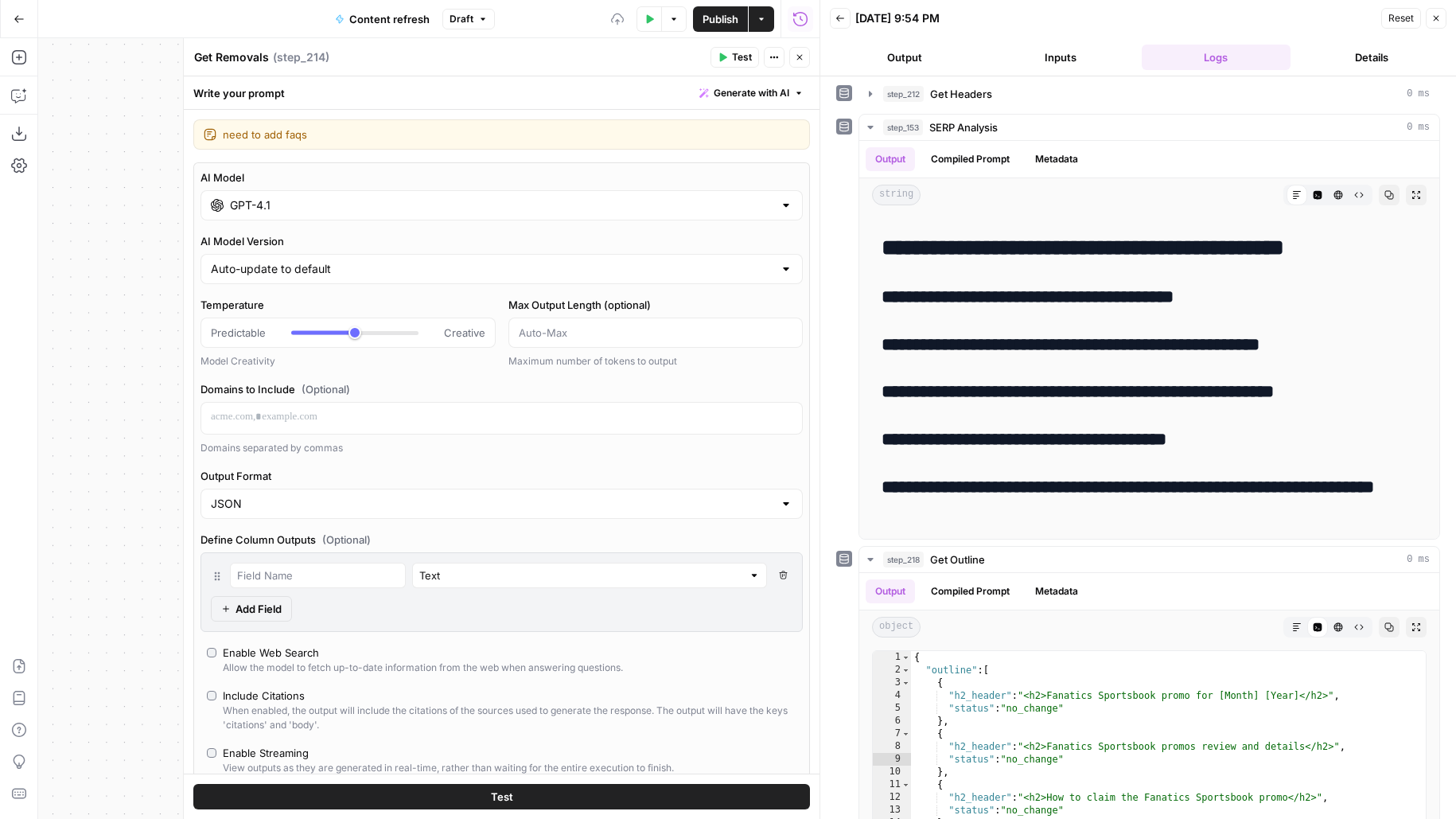
click at [245, 784] on button "Test" at bounding box center [501, 797] width 617 height 25
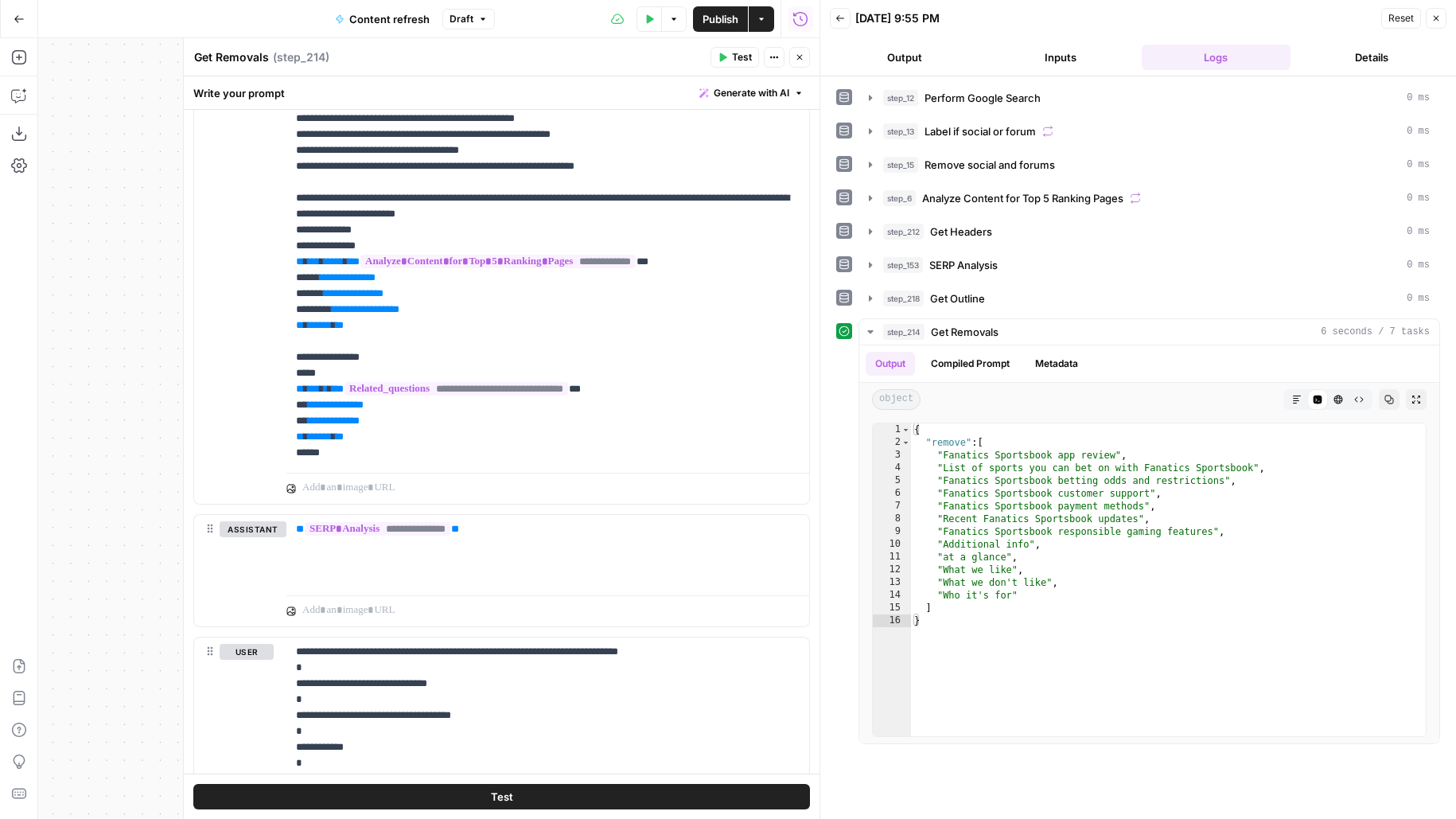
scroll to position [1263, 0]
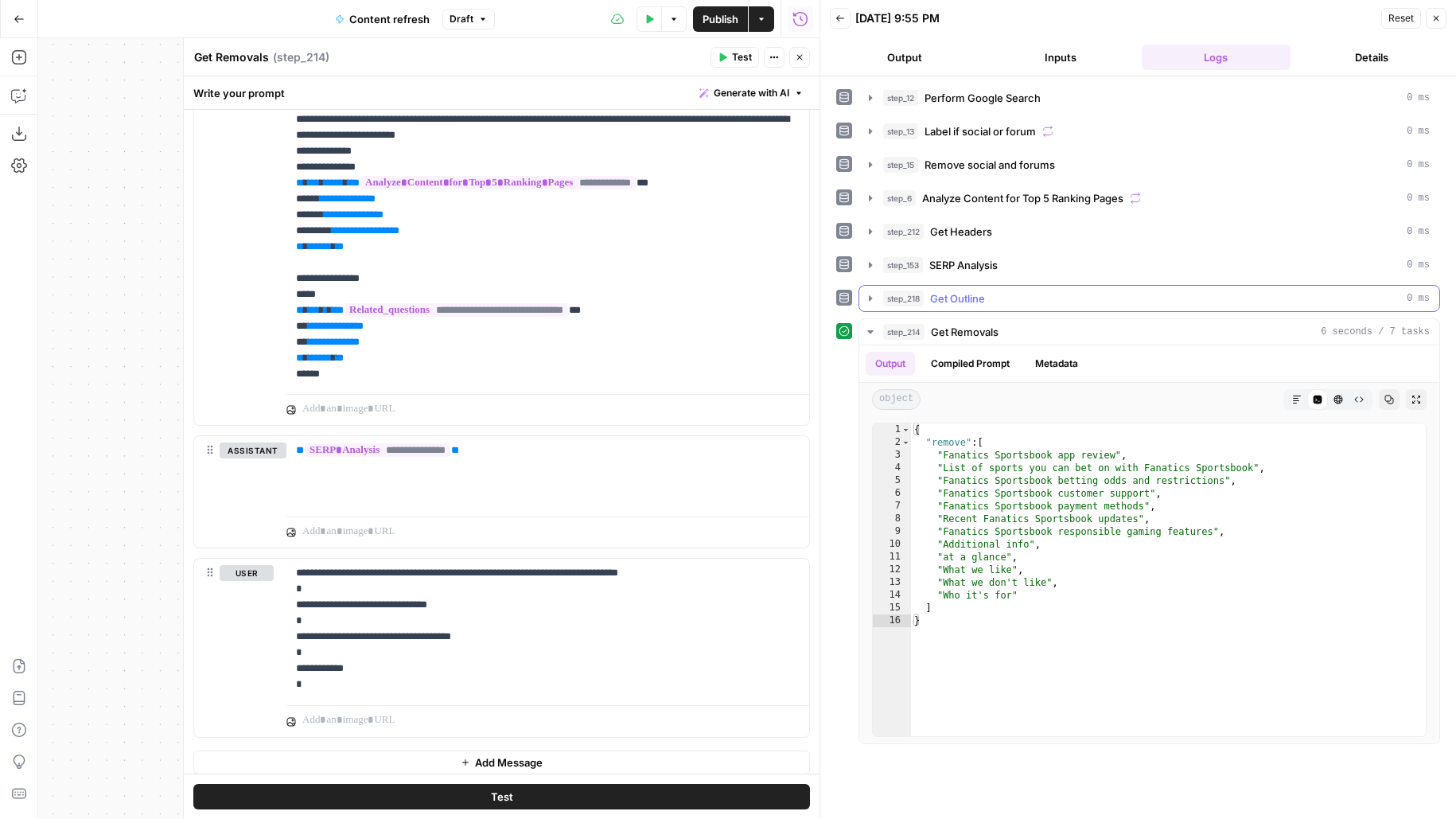
click at [961, 290] on span "Get Outline" at bounding box center [957, 298] width 55 height 16
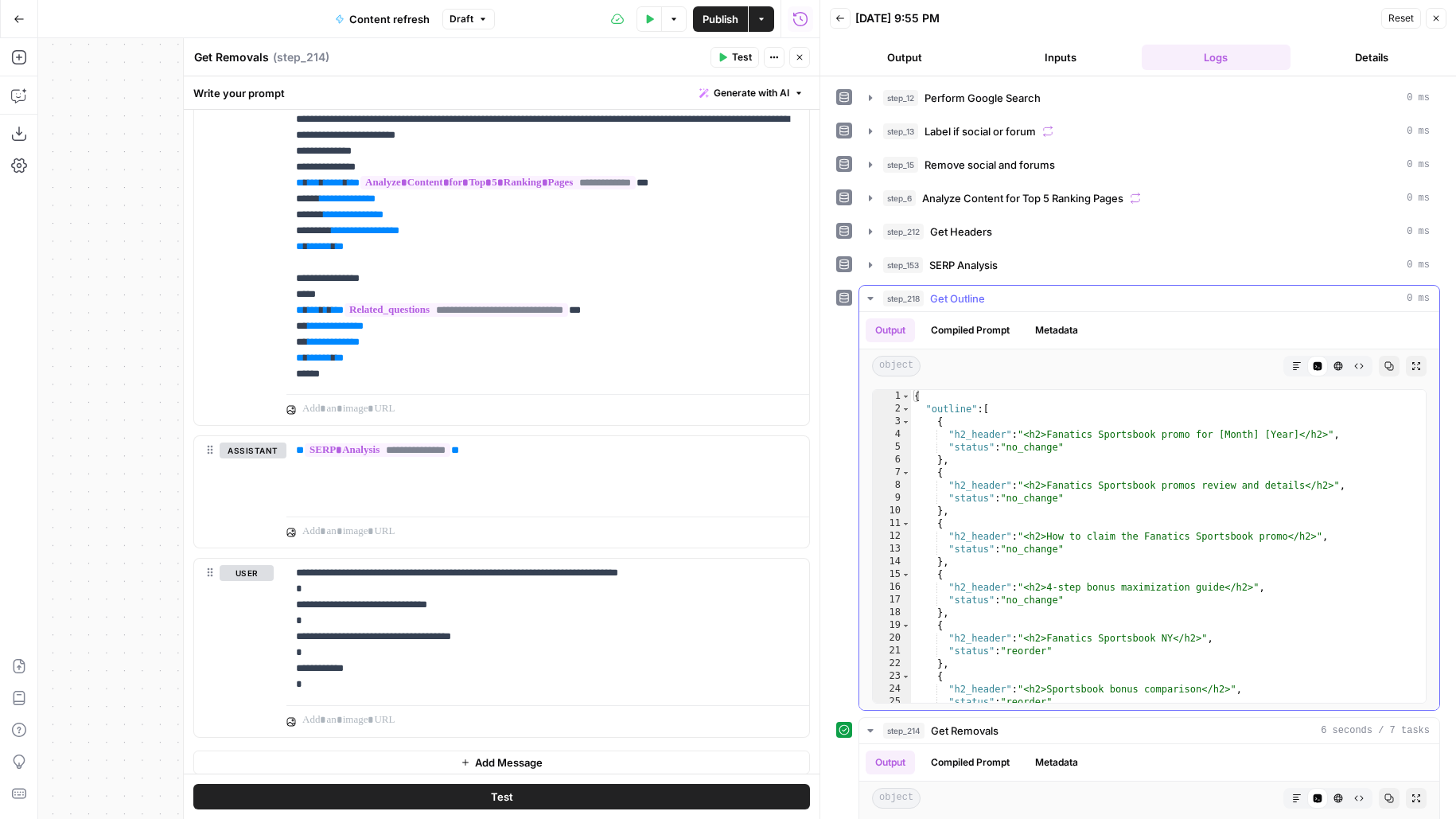
click at [976, 296] on span "Get Outline" at bounding box center [957, 298] width 55 height 16
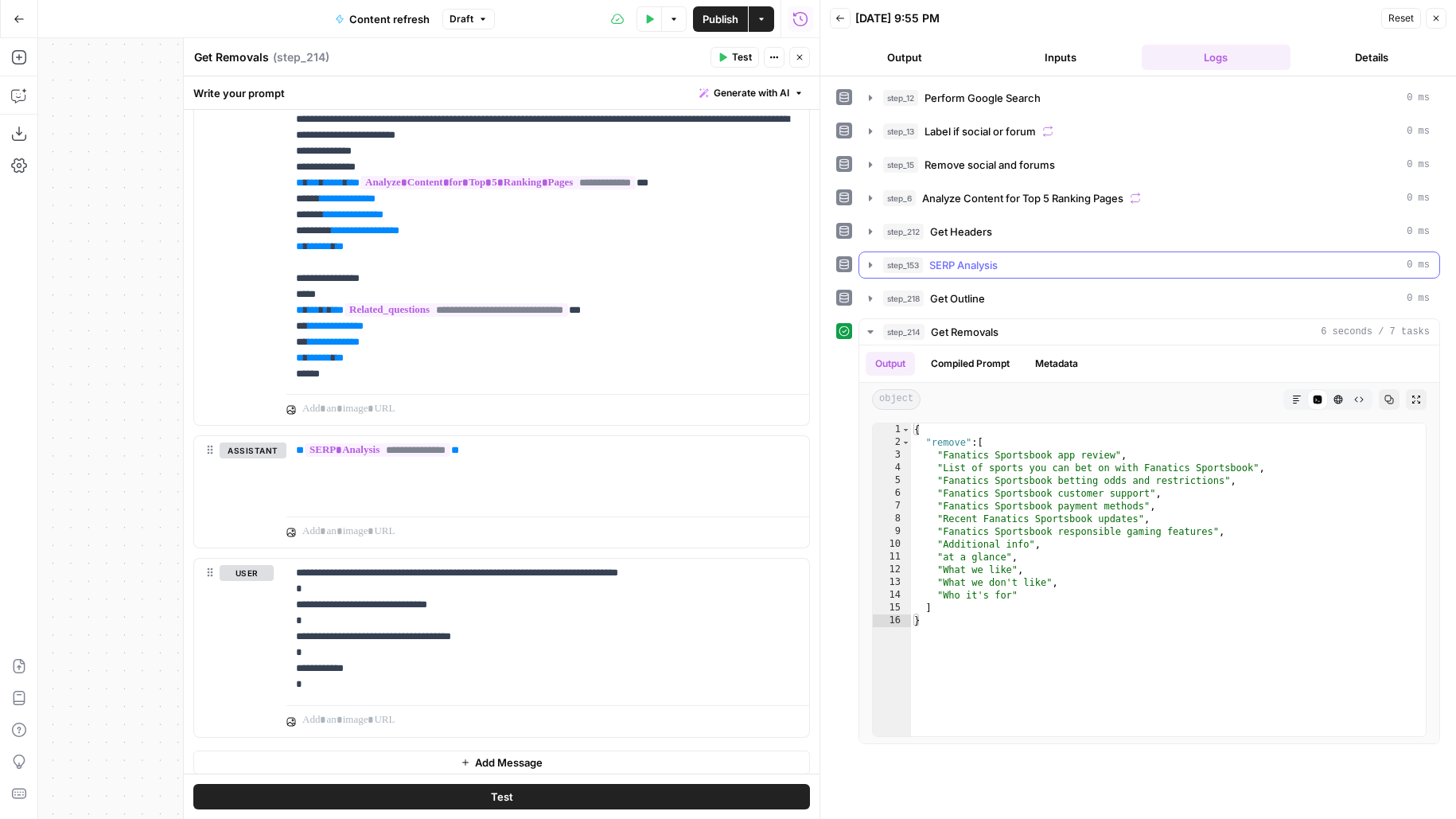
click at [975, 272] on button "step_153 SERP Analysis 0 ms" at bounding box center [1148, 264] width 580 height 25
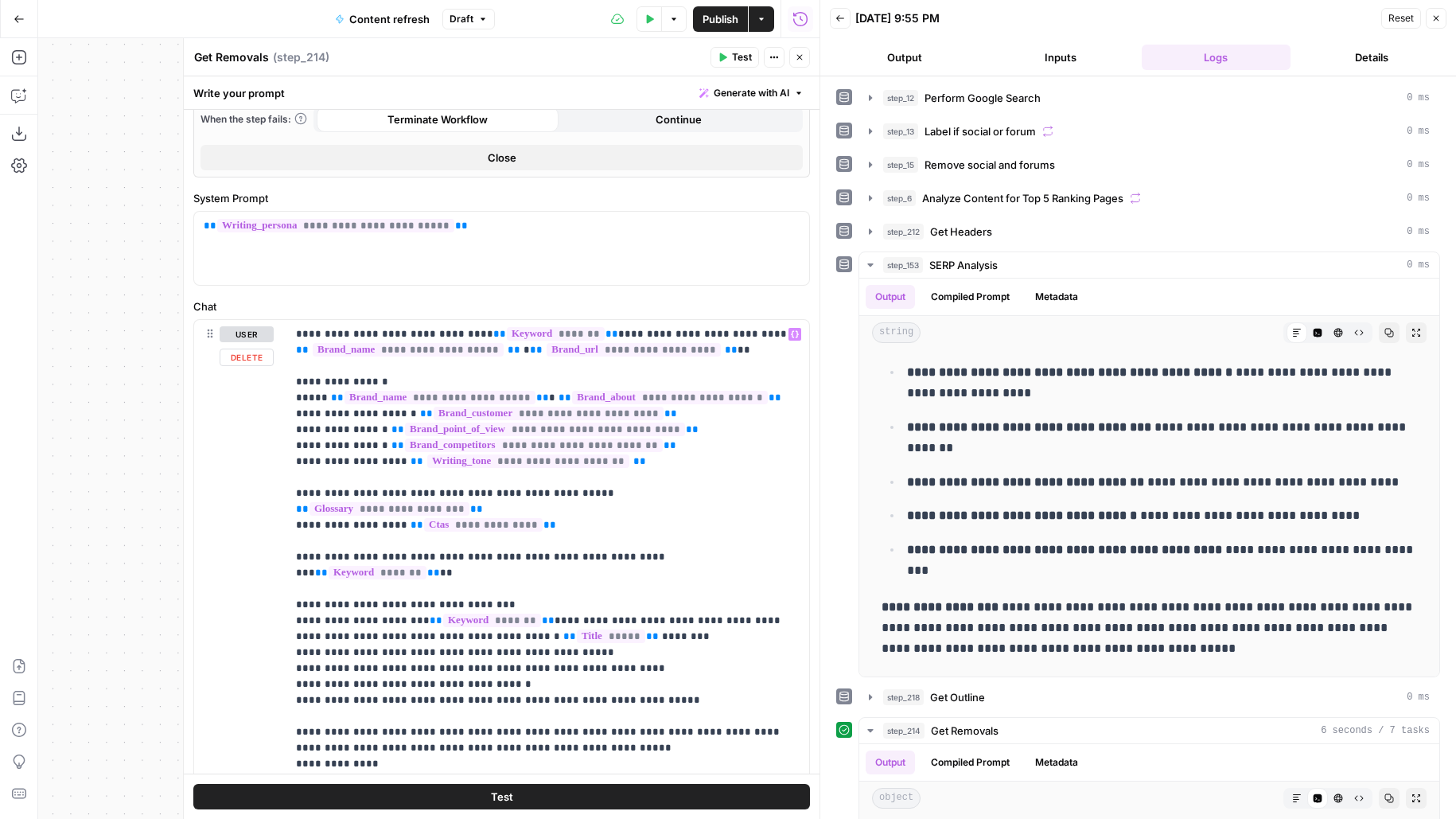
scroll to position [0, 0]
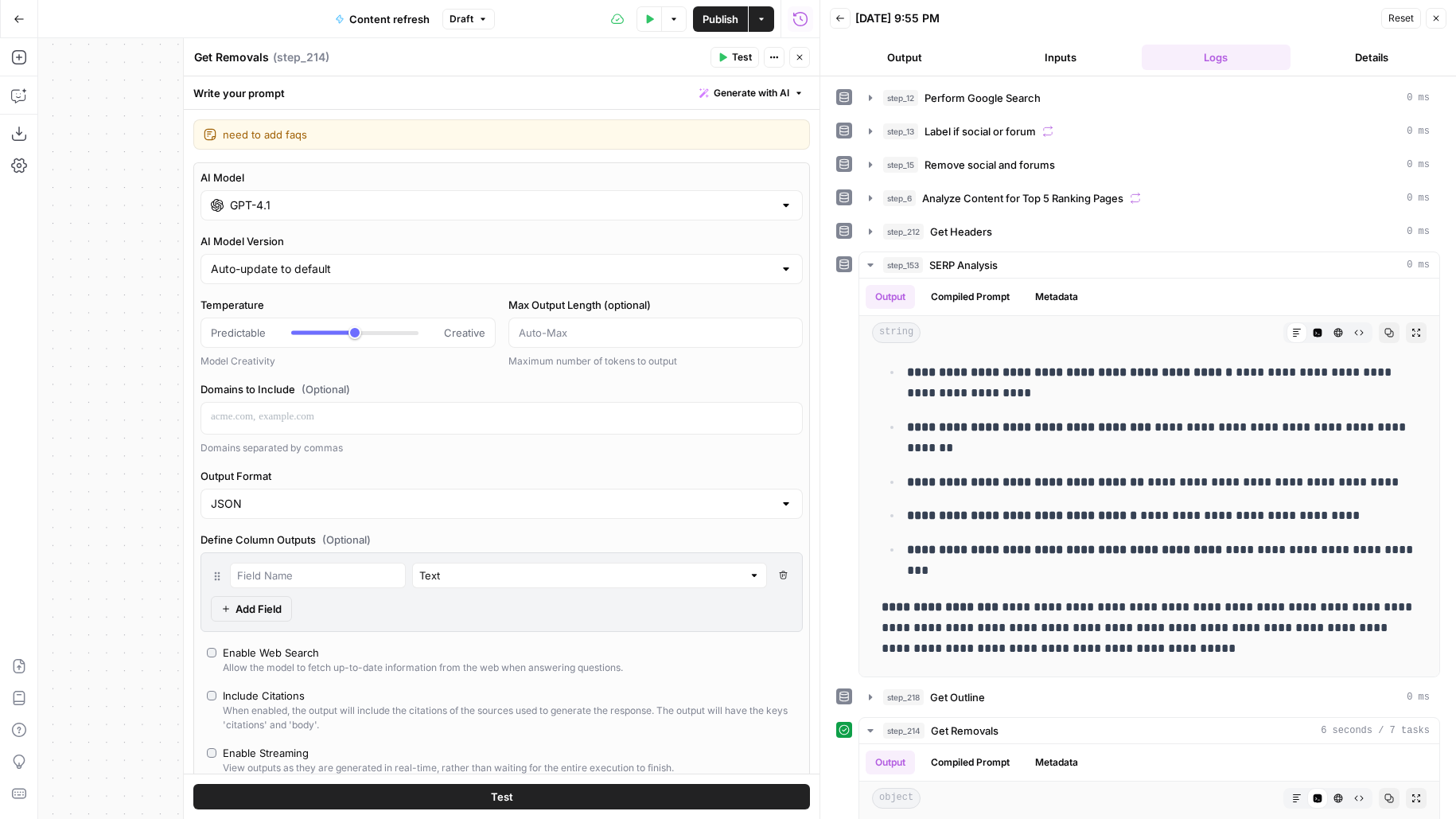
click at [645, 199] on input "GPT-4.1" at bounding box center [501, 205] width 543 height 16
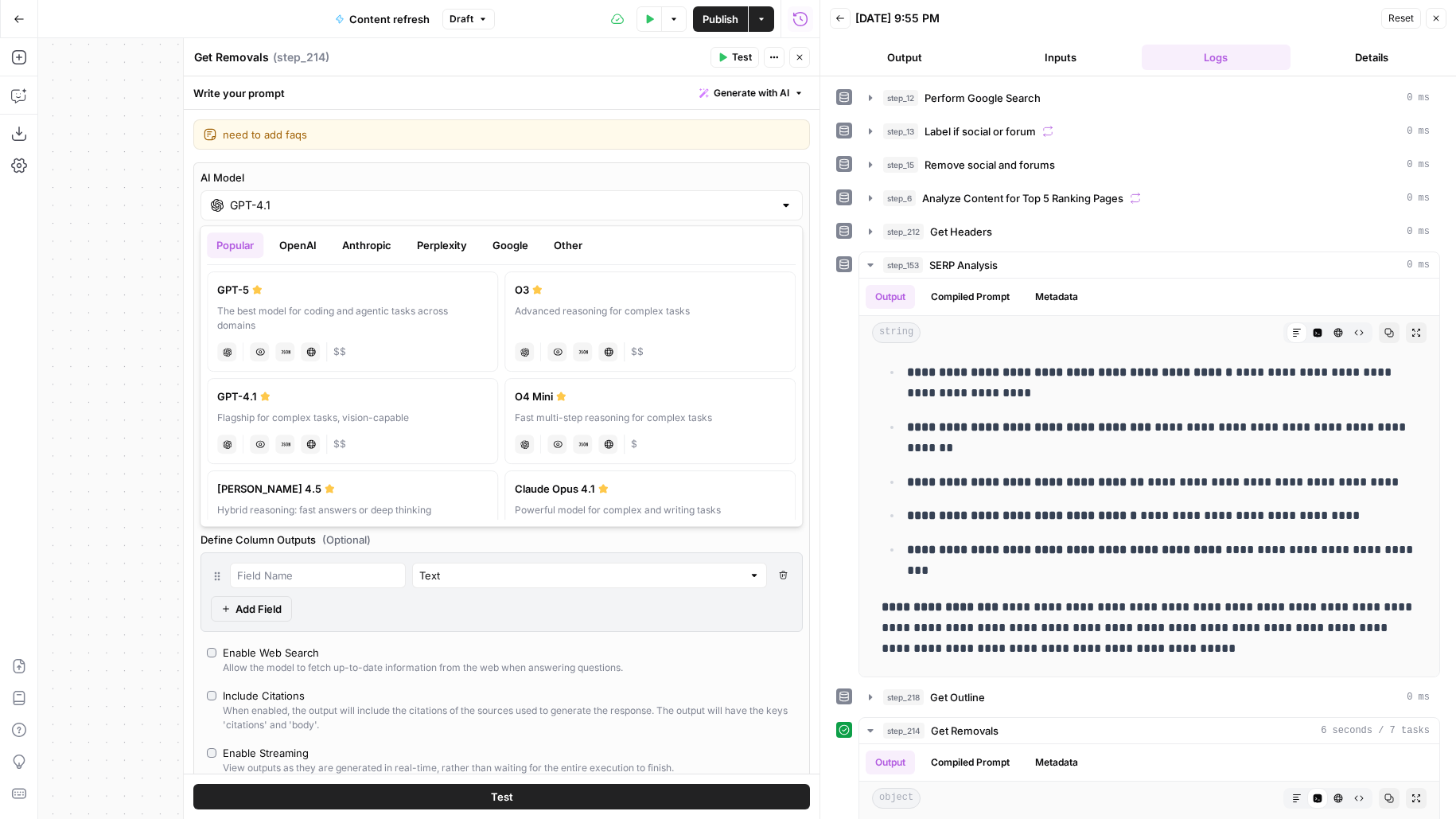
click at [516, 241] on button "Google" at bounding box center [510, 245] width 55 height 25
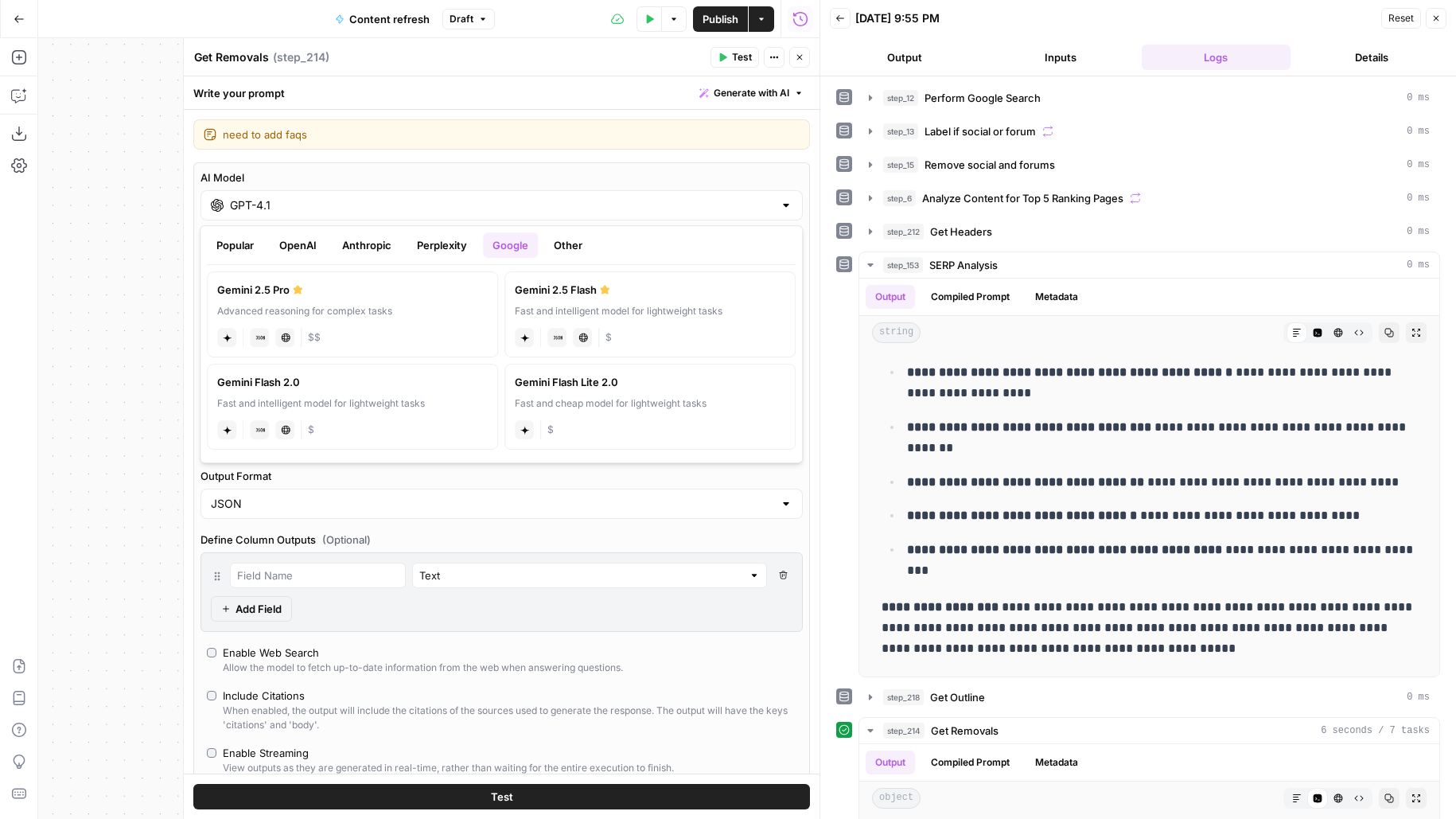
click at [396, 315] on div "Advanced reasoning for complex tasks" at bounding box center [353, 311] width 271 height 14
type input "Gemini 2.5 Pro"
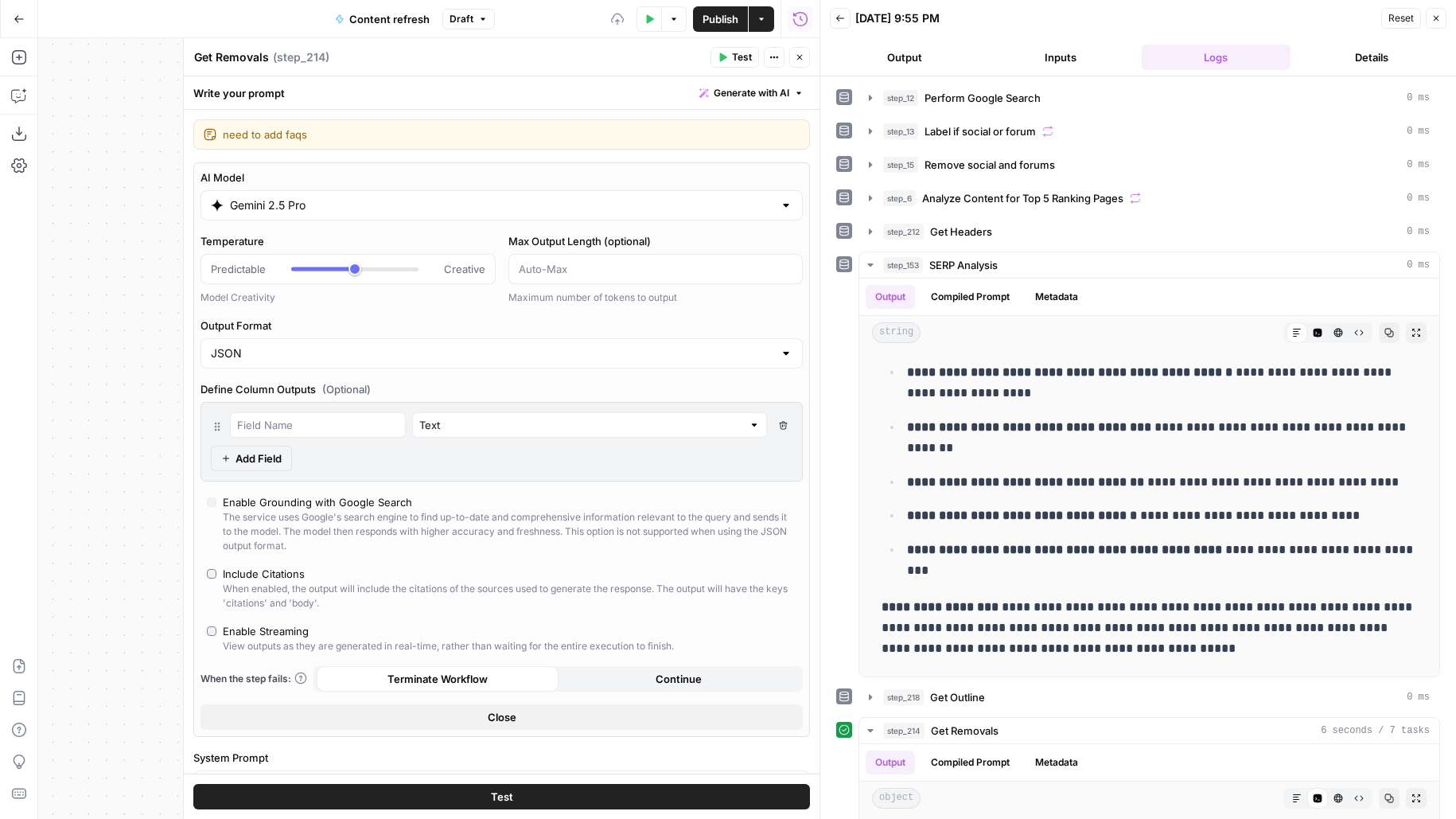
click at [348, 798] on button "Test" at bounding box center [501, 797] width 617 height 25
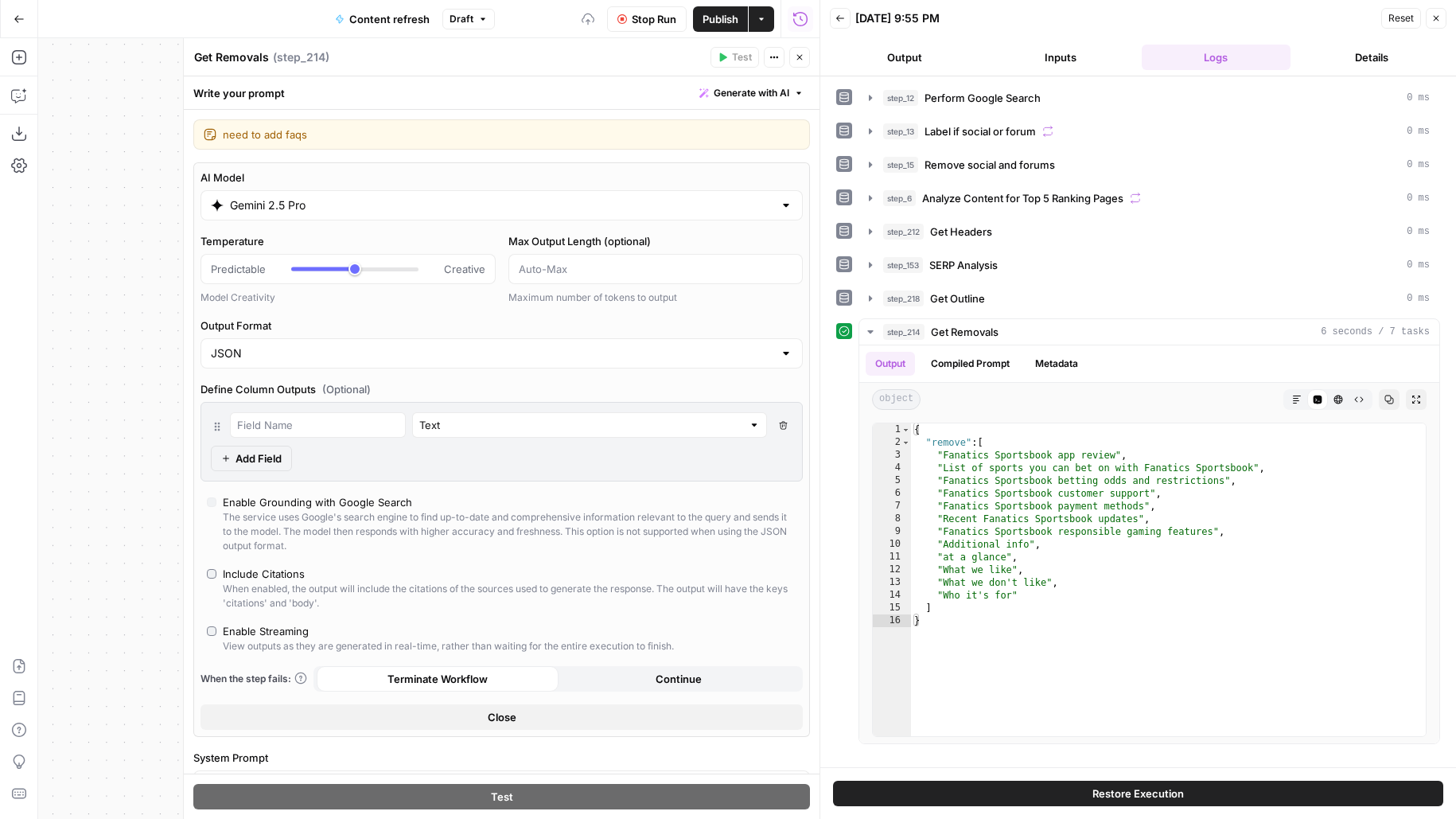
click at [798, 57] on icon "button" at bounding box center [800, 58] width 6 height 6
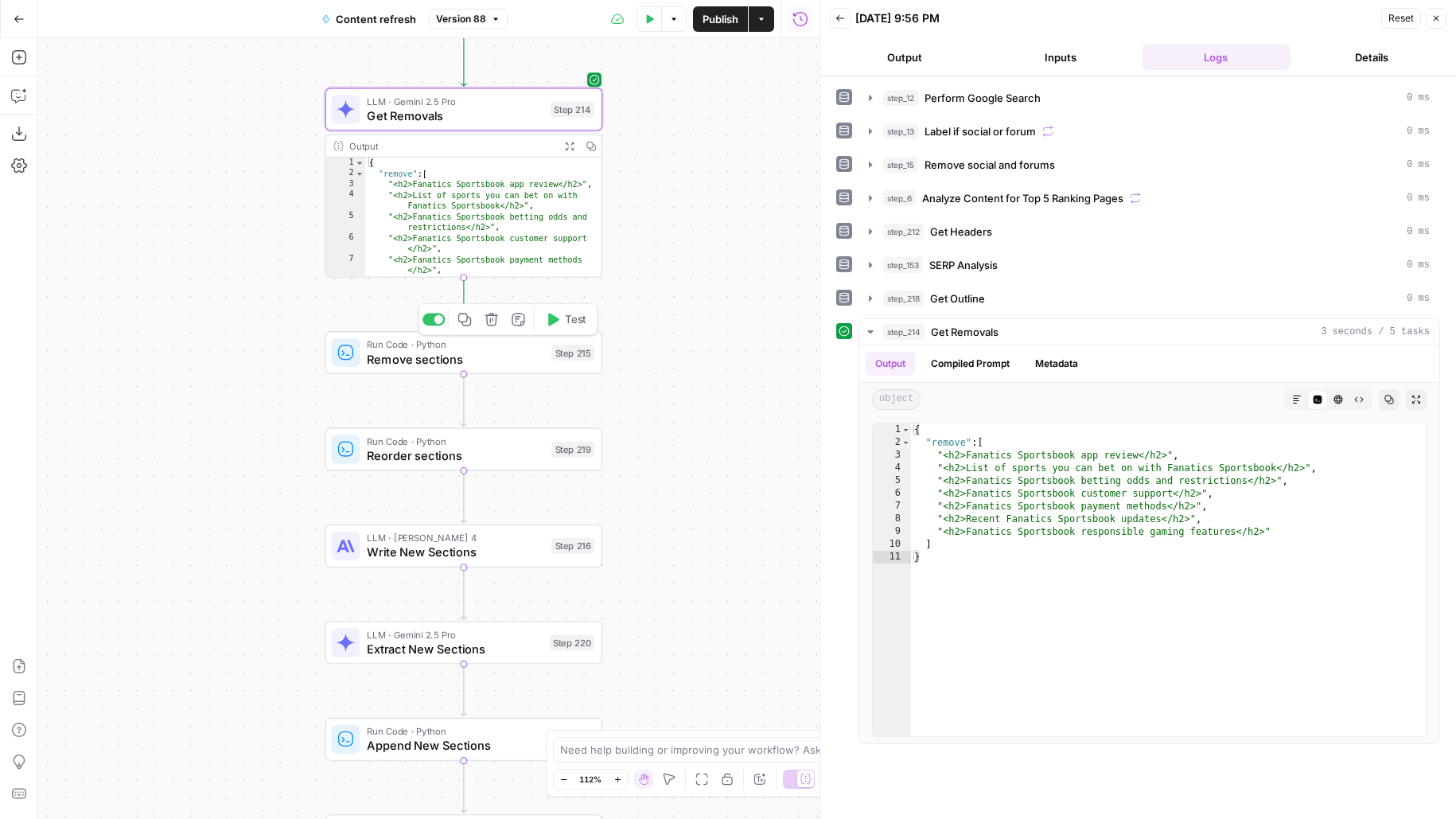
click at [574, 318] on span "Test" at bounding box center [575, 318] width 21 height 16
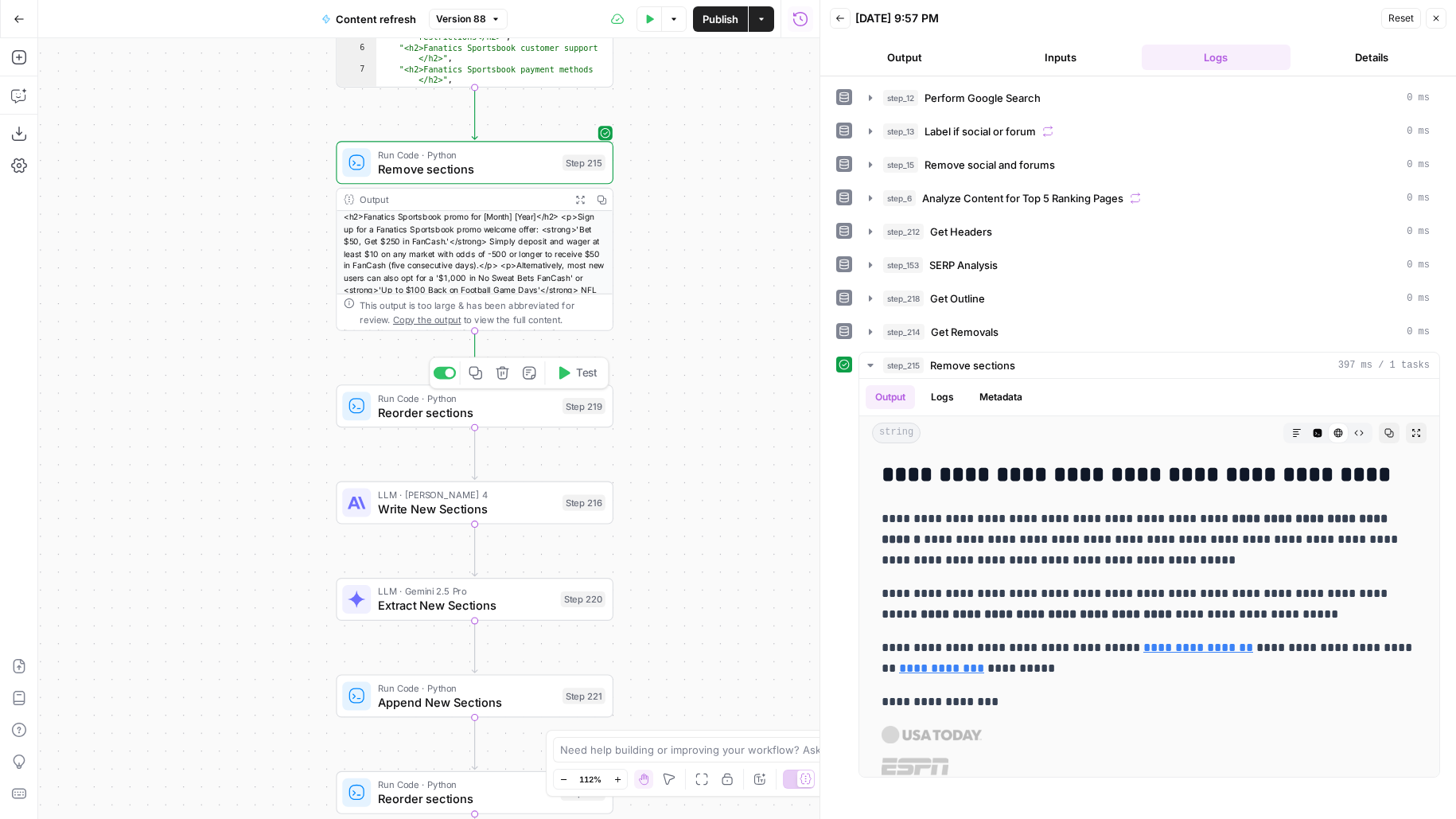
click at [575, 370] on button "Test" at bounding box center [577, 373] width 56 height 23
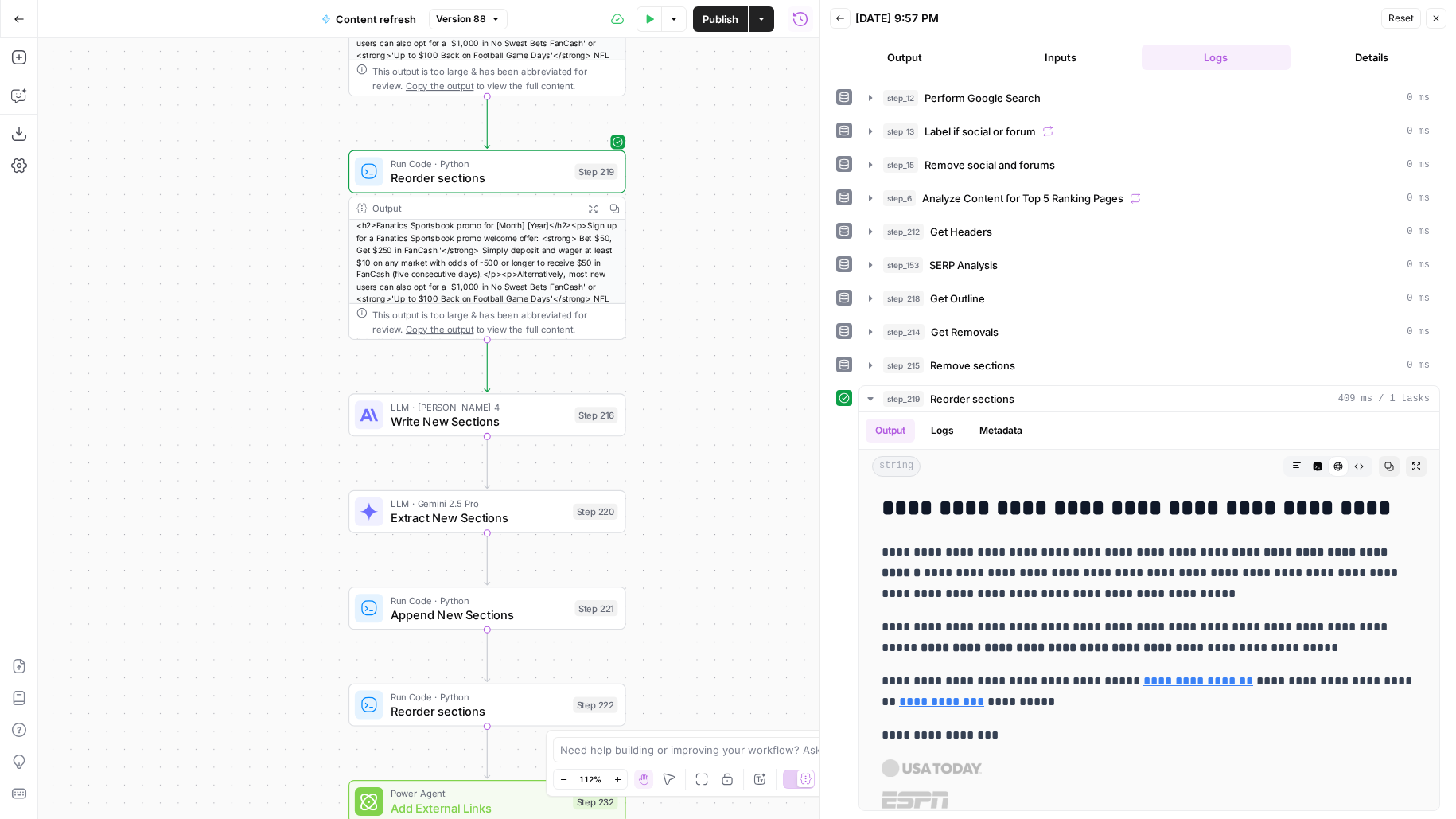
drag, startPoint x: 713, startPoint y: 412, endPoint x: 713, endPoint y: 192, distance: 220.0
click at [713, 192] on div "true false false true false true Workflow Input Settings Inputs Google Search P…" at bounding box center [428, 429] width 781 height 781
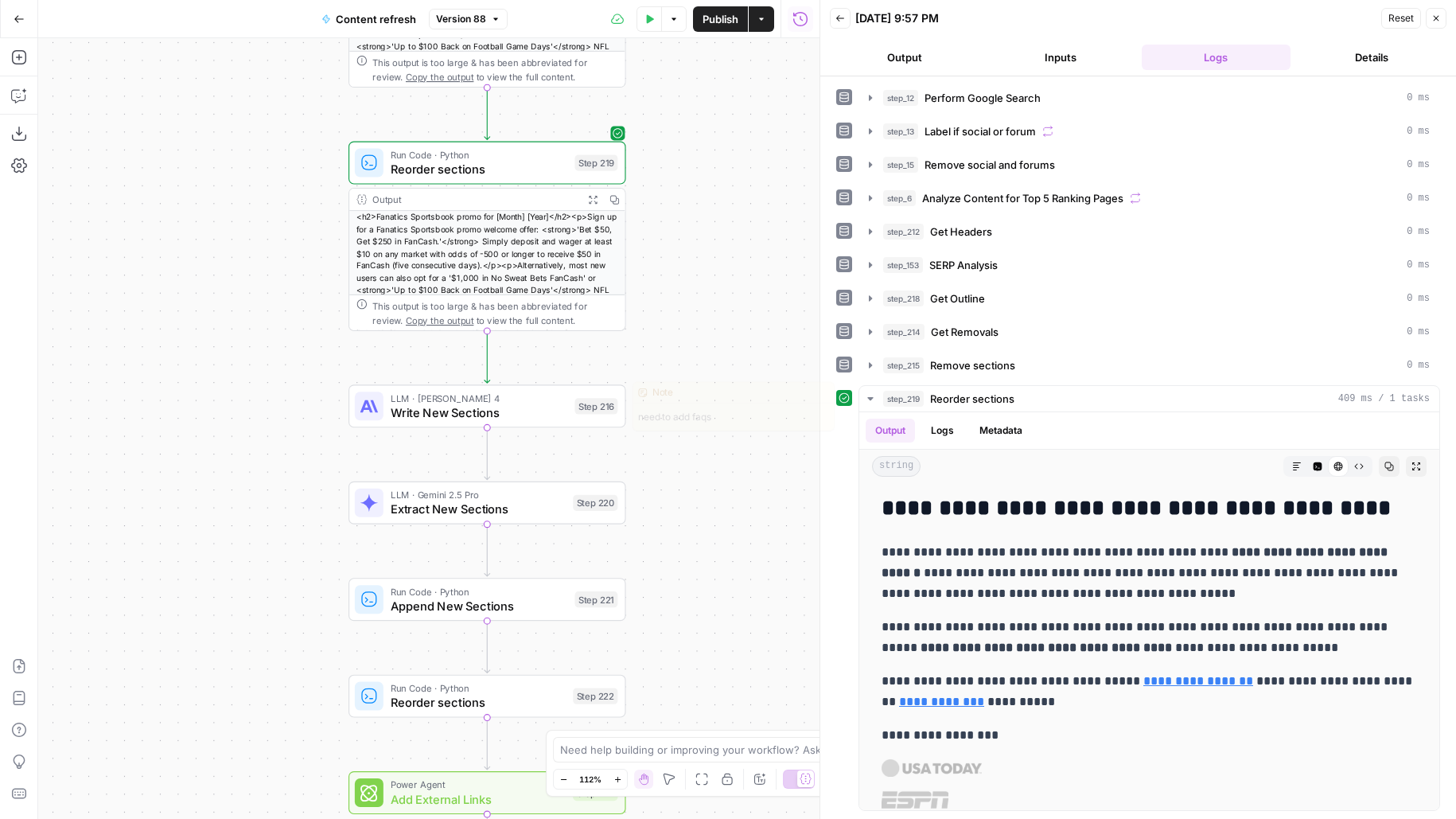
click at [568, 414] on div "LLM · Claude Sonnet 4 Write New Sections Step 216 Copy step Delete step Edit No…" at bounding box center [486, 405] width 263 height 30
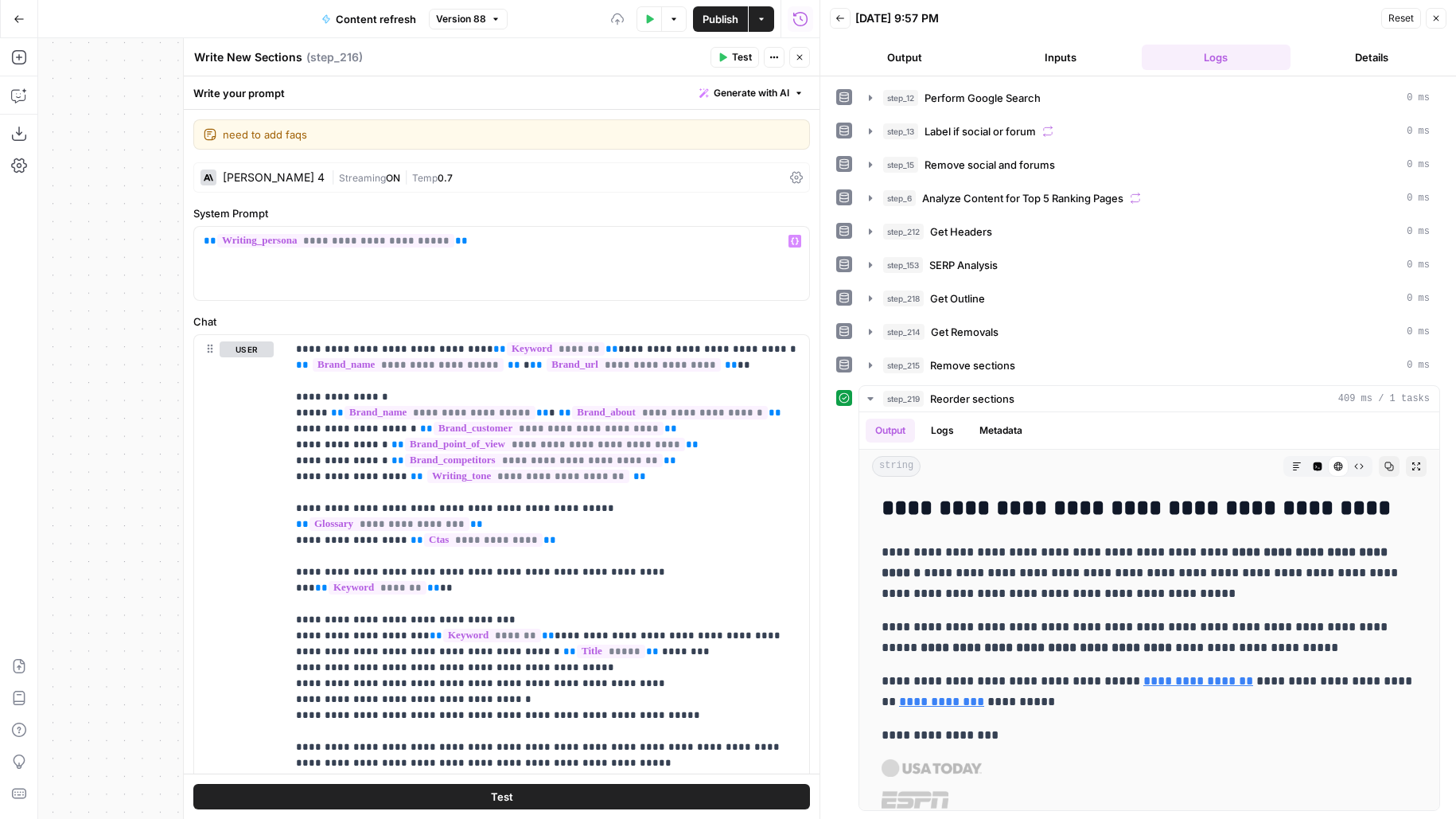
click at [385, 181] on span "ON" at bounding box center [392, 177] width 14 height 12
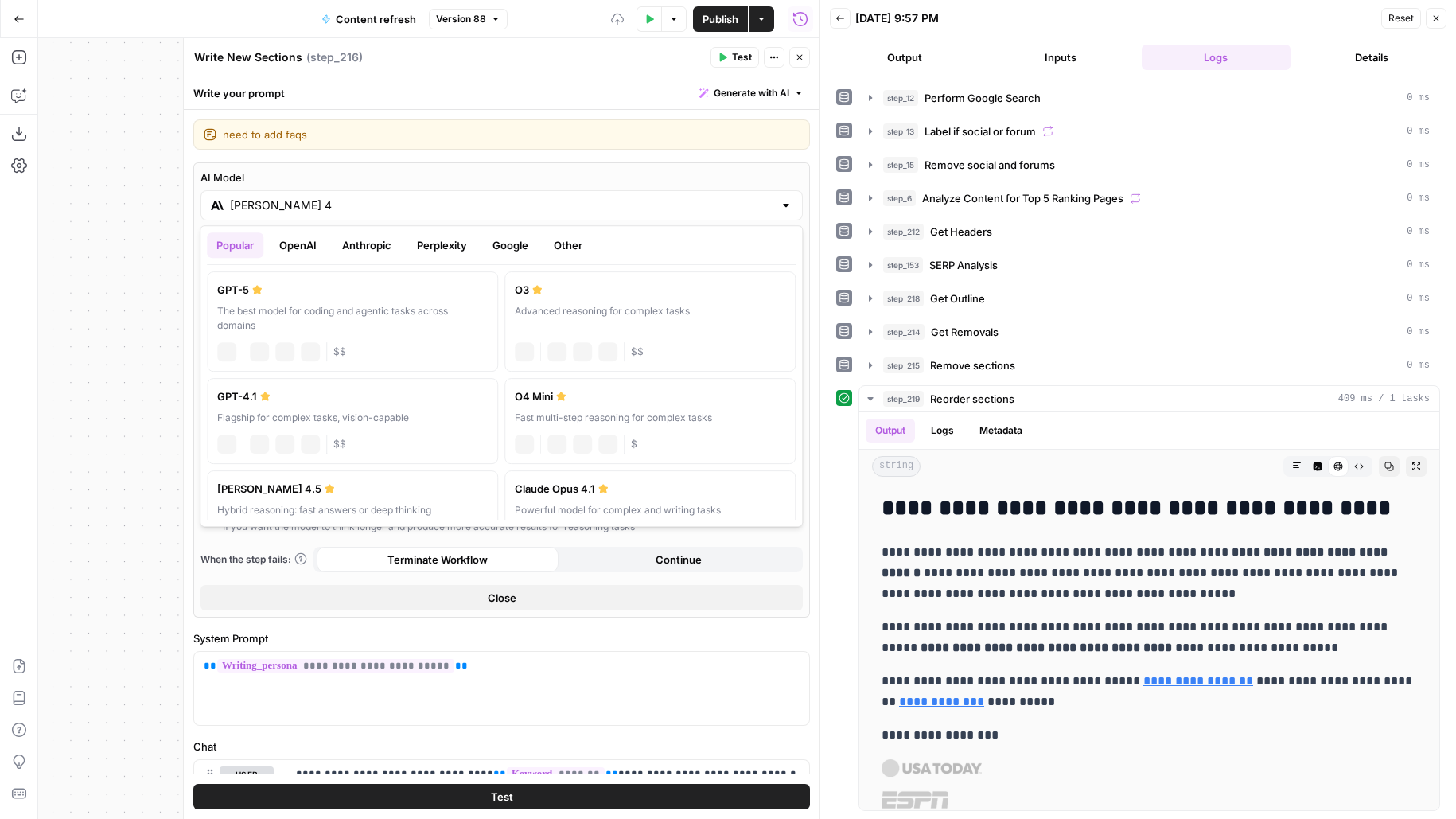
click at [320, 218] on div "Claude Sonnet 4" at bounding box center [501, 205] width 602 height 30
click at [363, 246] on button "Anthropic" at bounding box center [366, 245] width 68 height 25
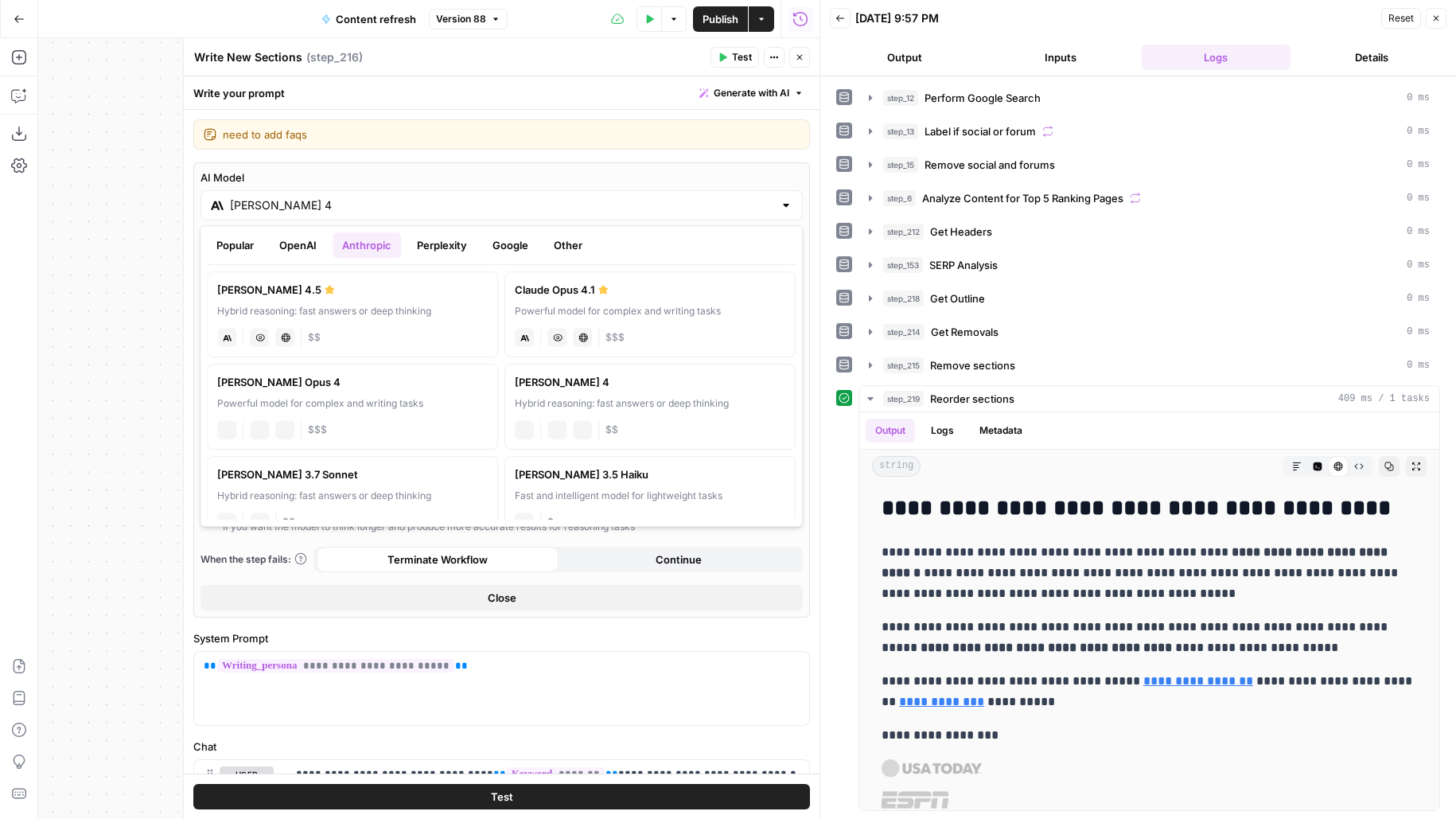
click at [328, 318] on label "Claude Sonnet 4.5 Hybrid reasoning: fast answers or deep thinking anthropic Vis…" at bounding box center [353, 315] width 291 height 86
type input "Claude Sonnet 4.5"
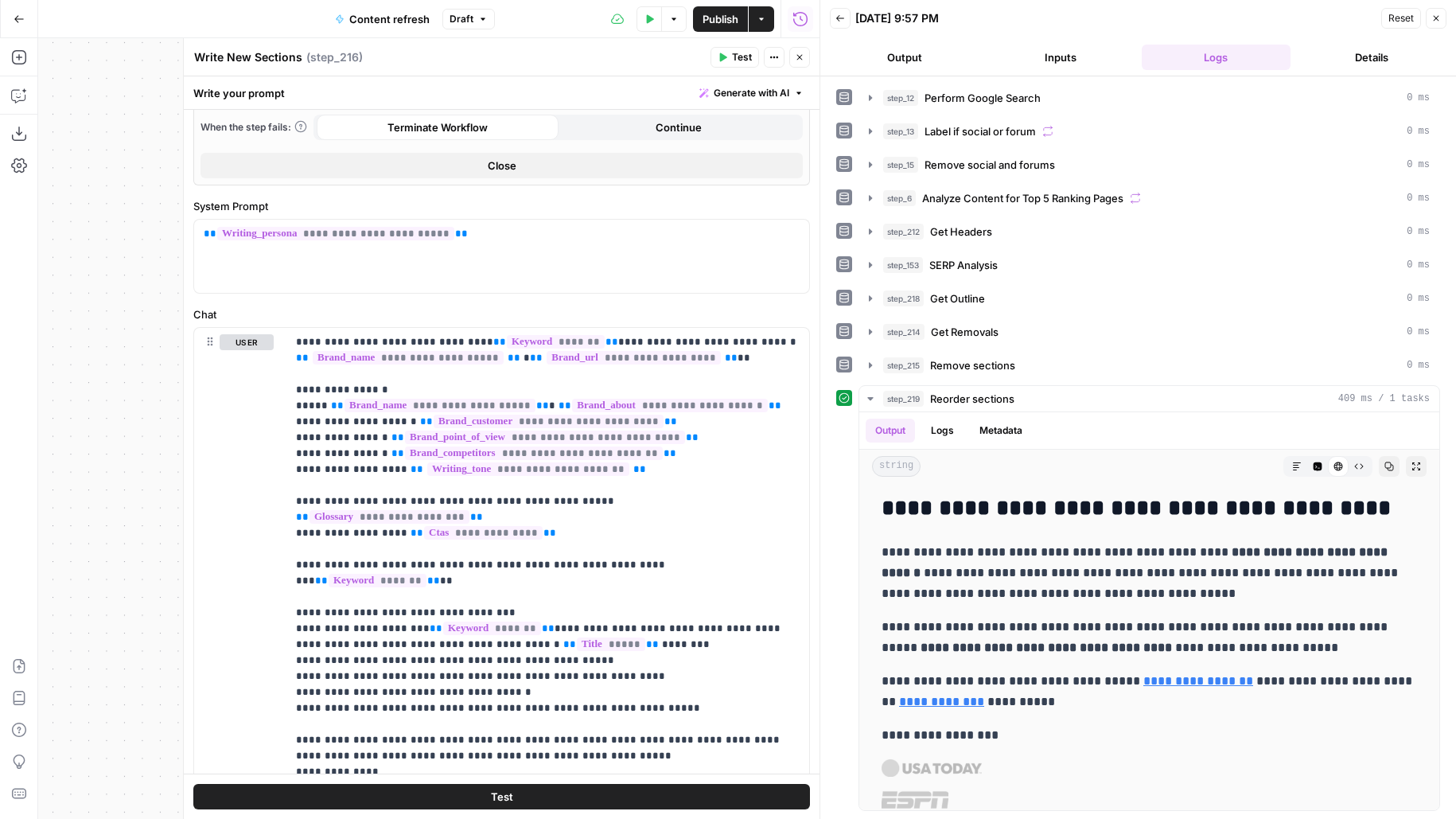
scroll to position [812, 0]
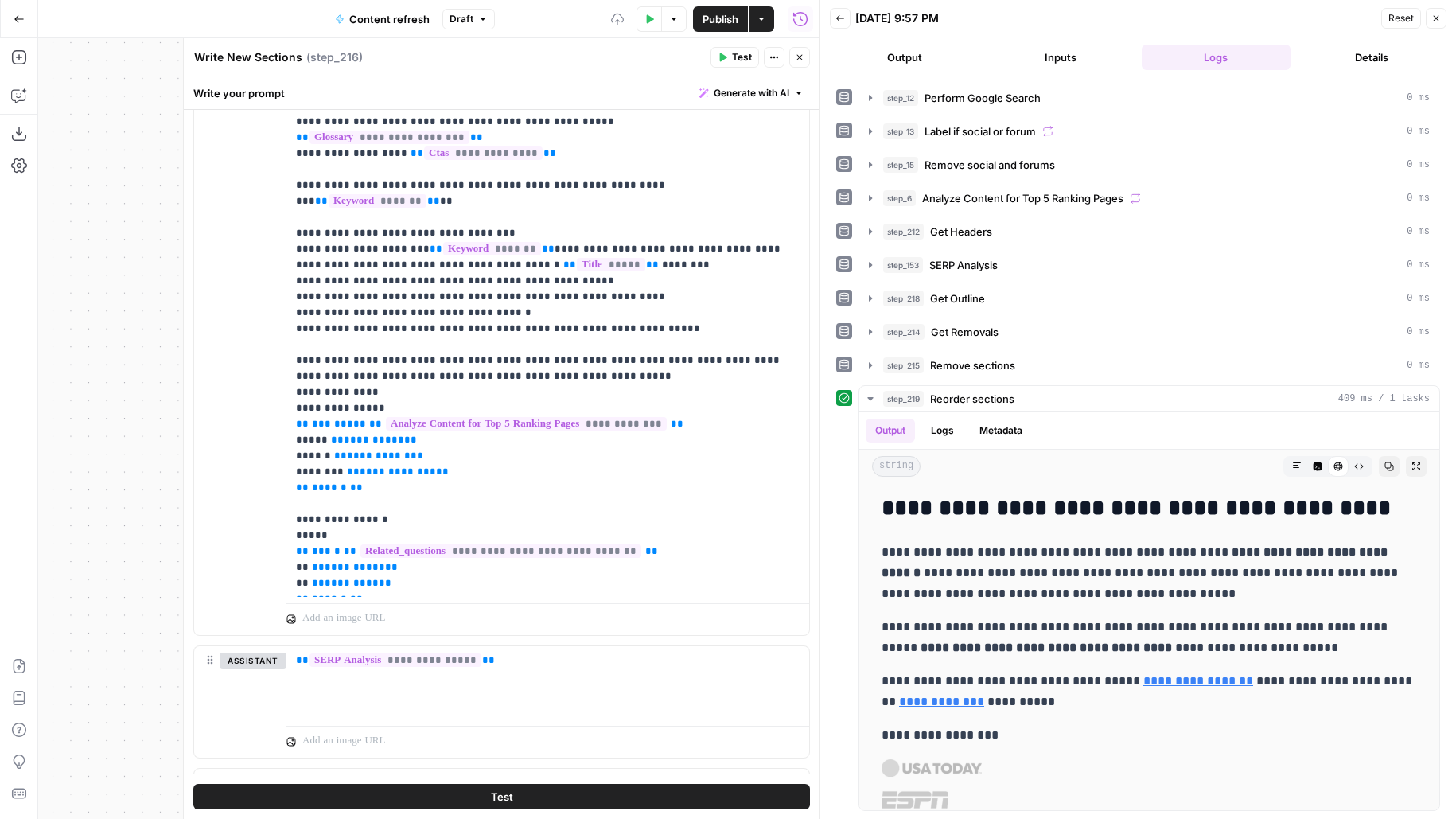
click at [801, 57] on icon "button" at bounding box center [799, 57] width 9 height 9
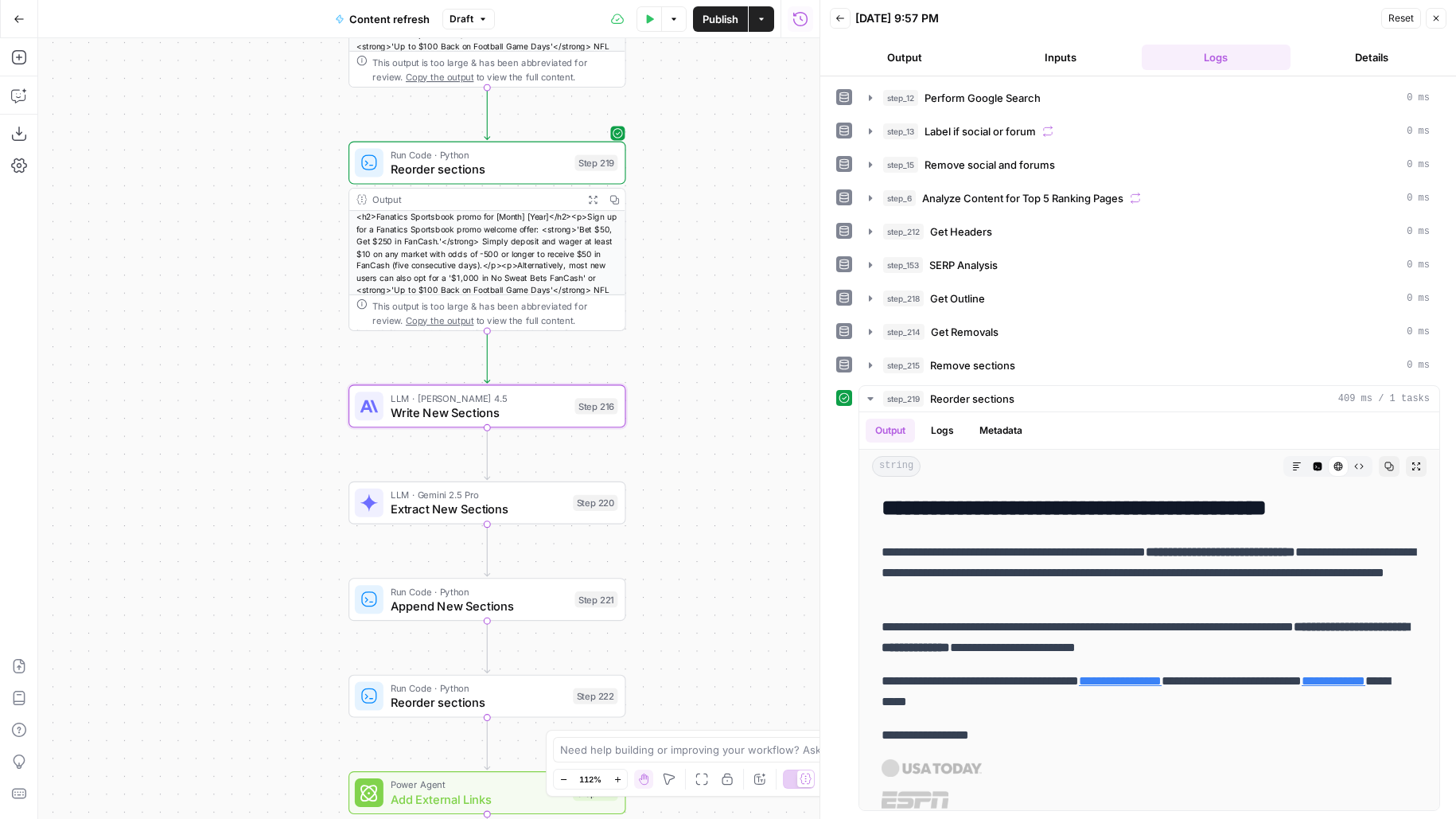
click at [729, 33] on div "Test Data Options Publish Actions Run History" at bounding box center [657, 19] width 326 height 37
click at [732, 24] on span "Publish" at bounding box center [721, 19] width 35 height 16
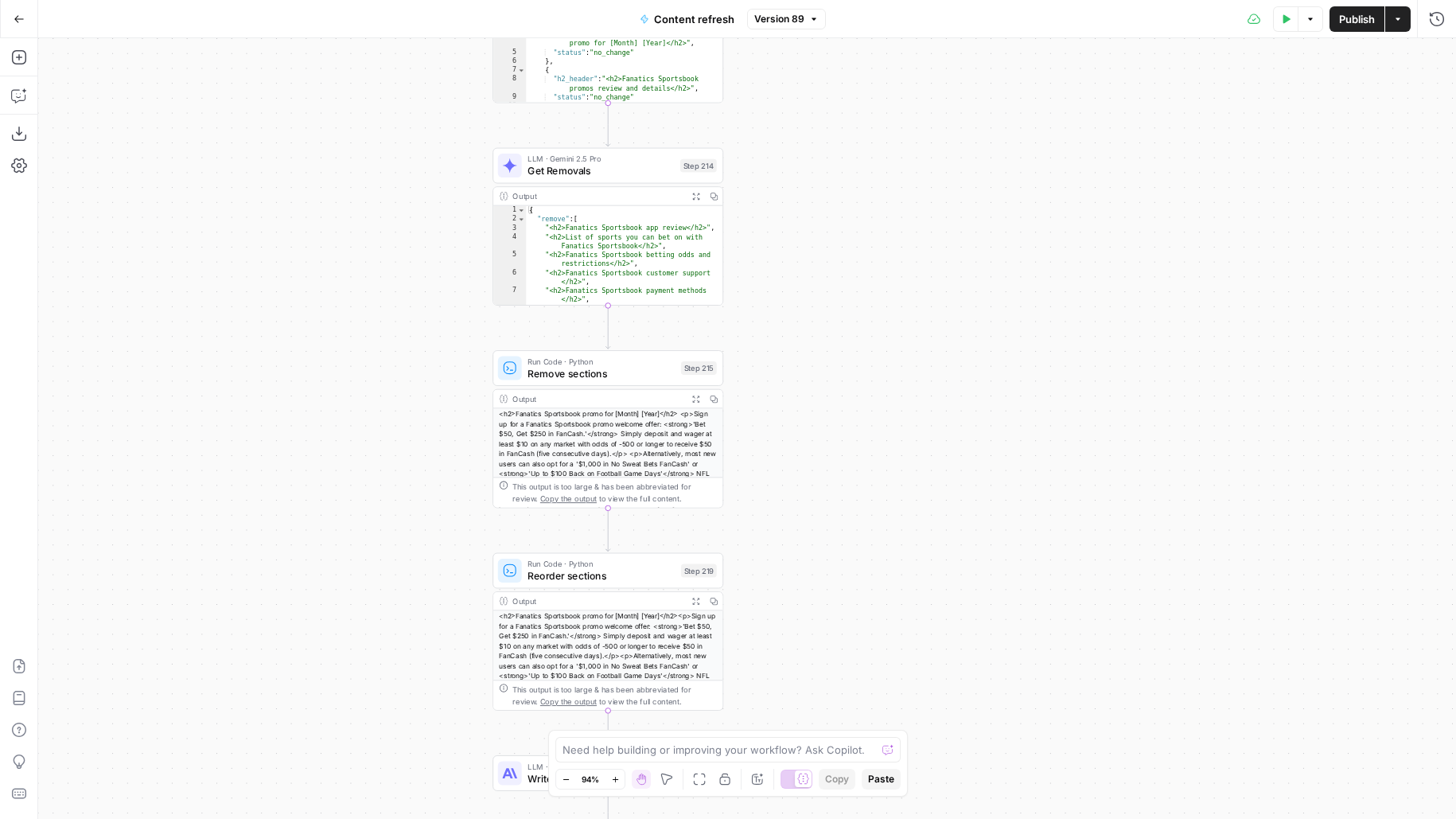
drag, startPoint x: 326, startPoint y: 276, endPoint x: 291, endPoint y: 71, distance: 208.0
click at [291, 71] on div "true false false true false true Workflow Input Settings Inputs Google Search P…" at bounding box center [747, 429] width 1418 height 781
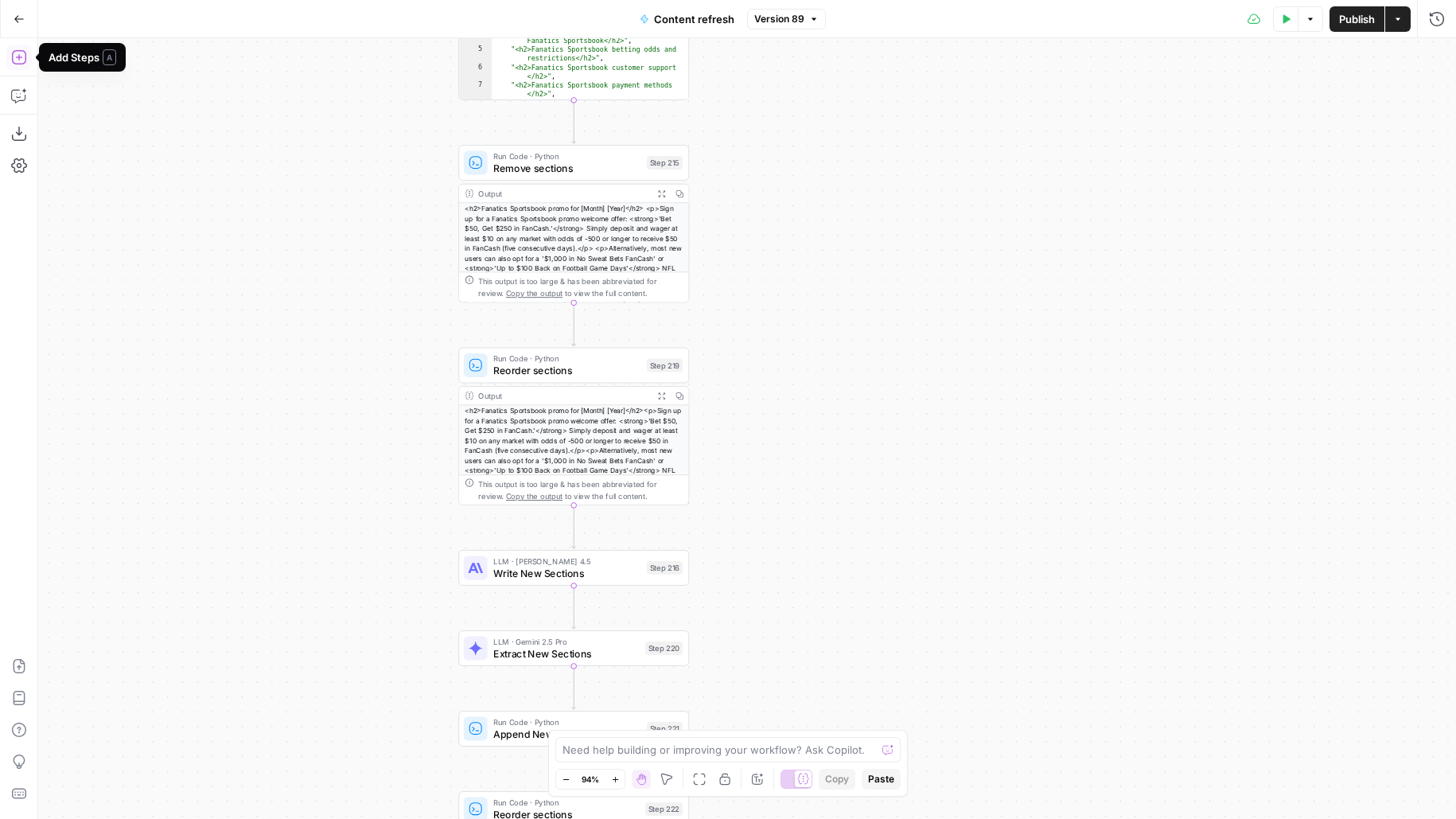
click at [23, 57] on icon "button" at bounding box center [19, 57] width 16 height 16
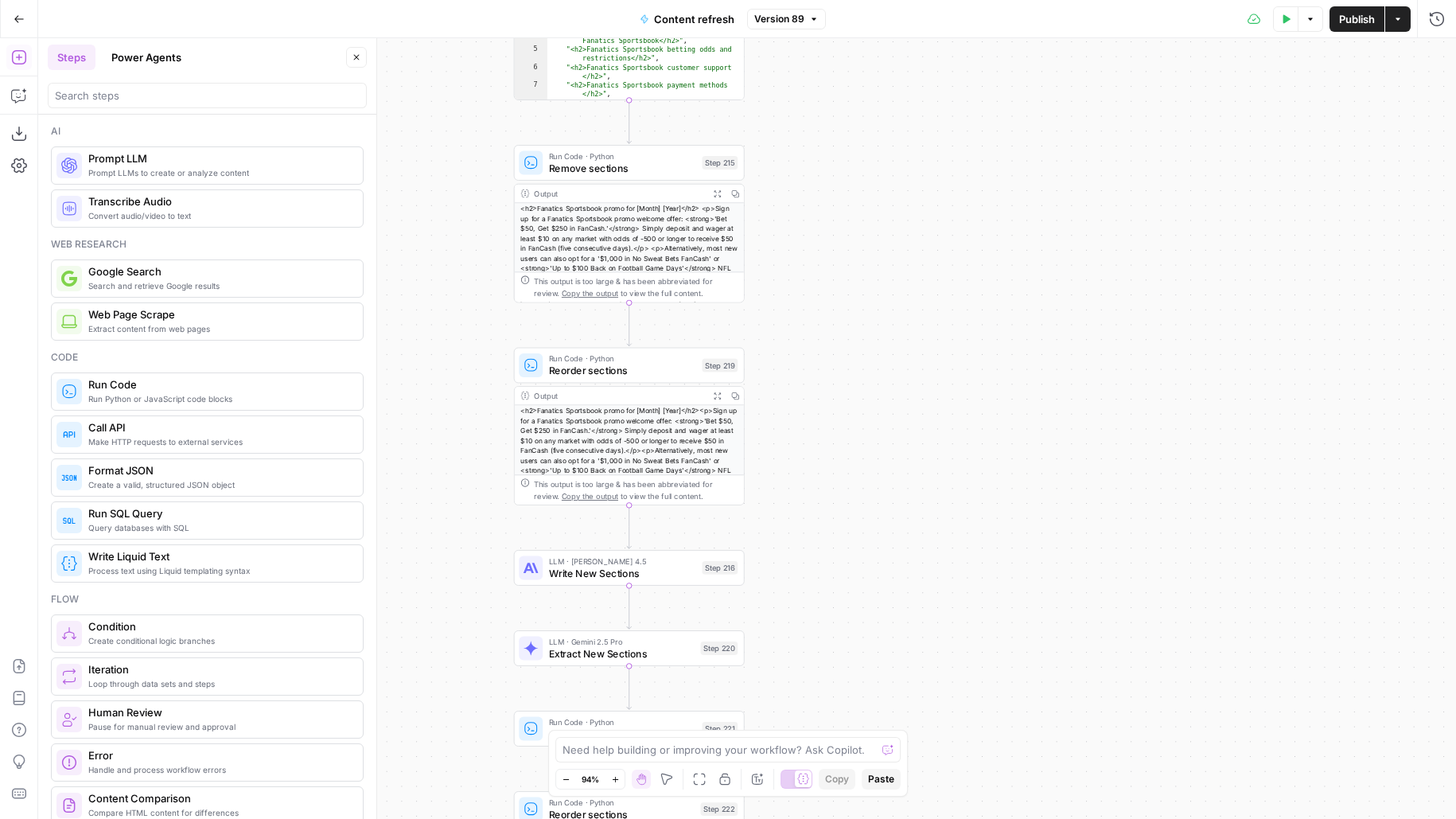
click at [1281, 21] on icon "button" at bounding box center [1285, 19] width 9 height 9
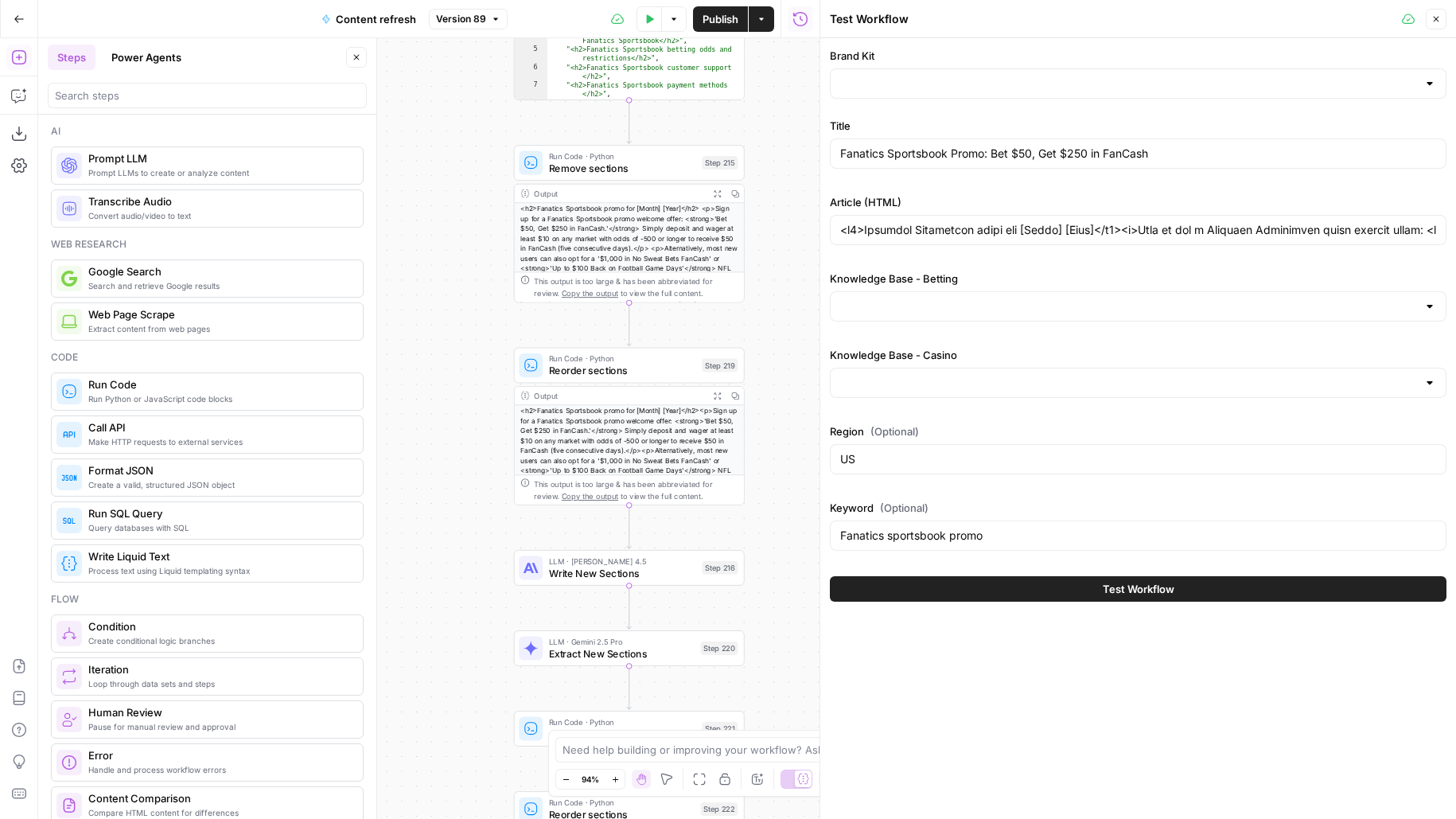
type input "Covers"
type input "Betting sitemap"
type input "Casino sitemap"
click at [983, 465] on div "US" at bounding box center [1138, 459] width 617 height 30
drag, startPoint x: 781, startPoint y: 288, endPoint x: 747, endPoint y: 133, distance: 158.7
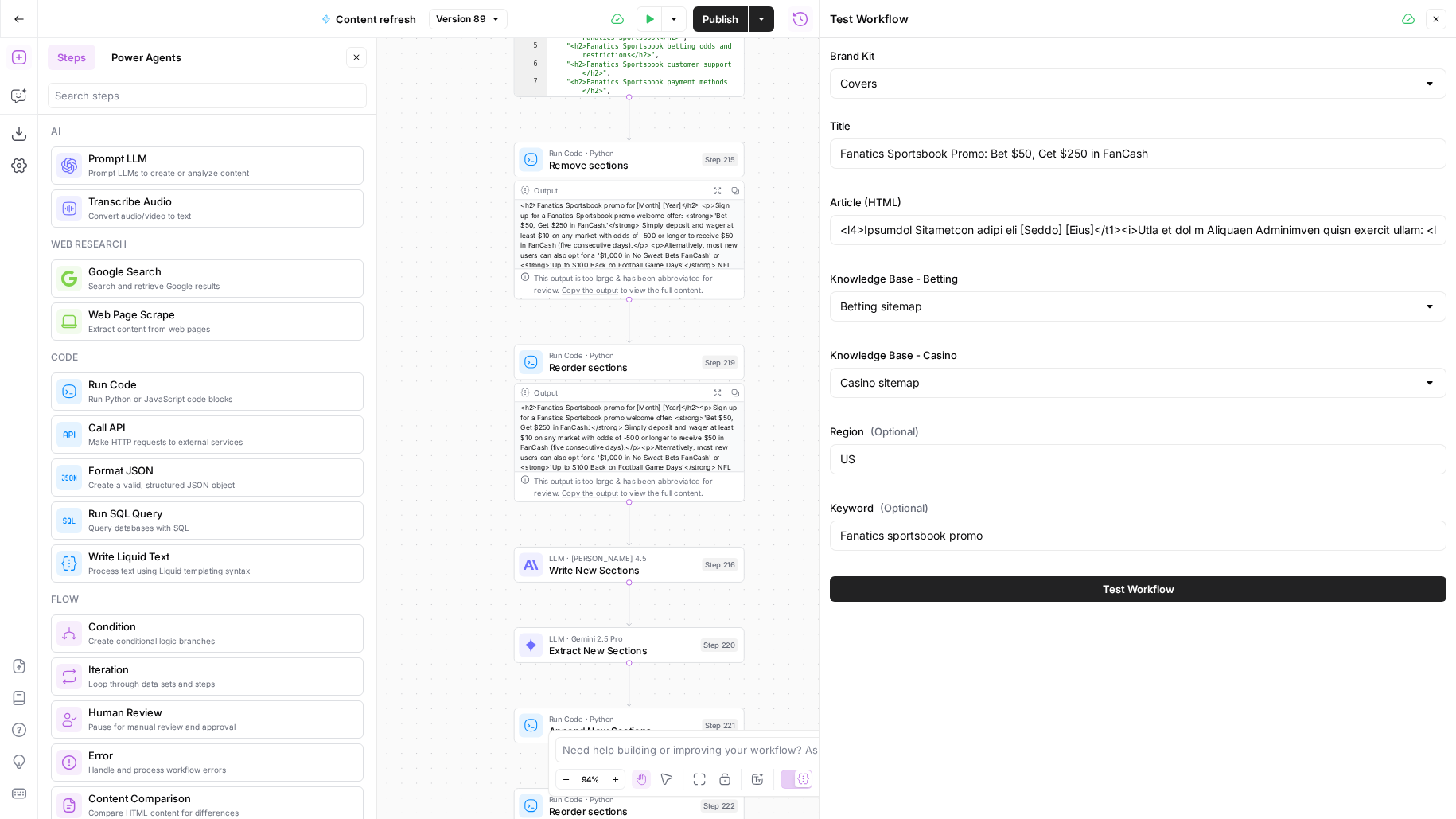
click at [748, 134] on div "true false false true false true Workflow Input Settings Inputs Google Search P…" at bounding box center [428, 429] width 781 height 781
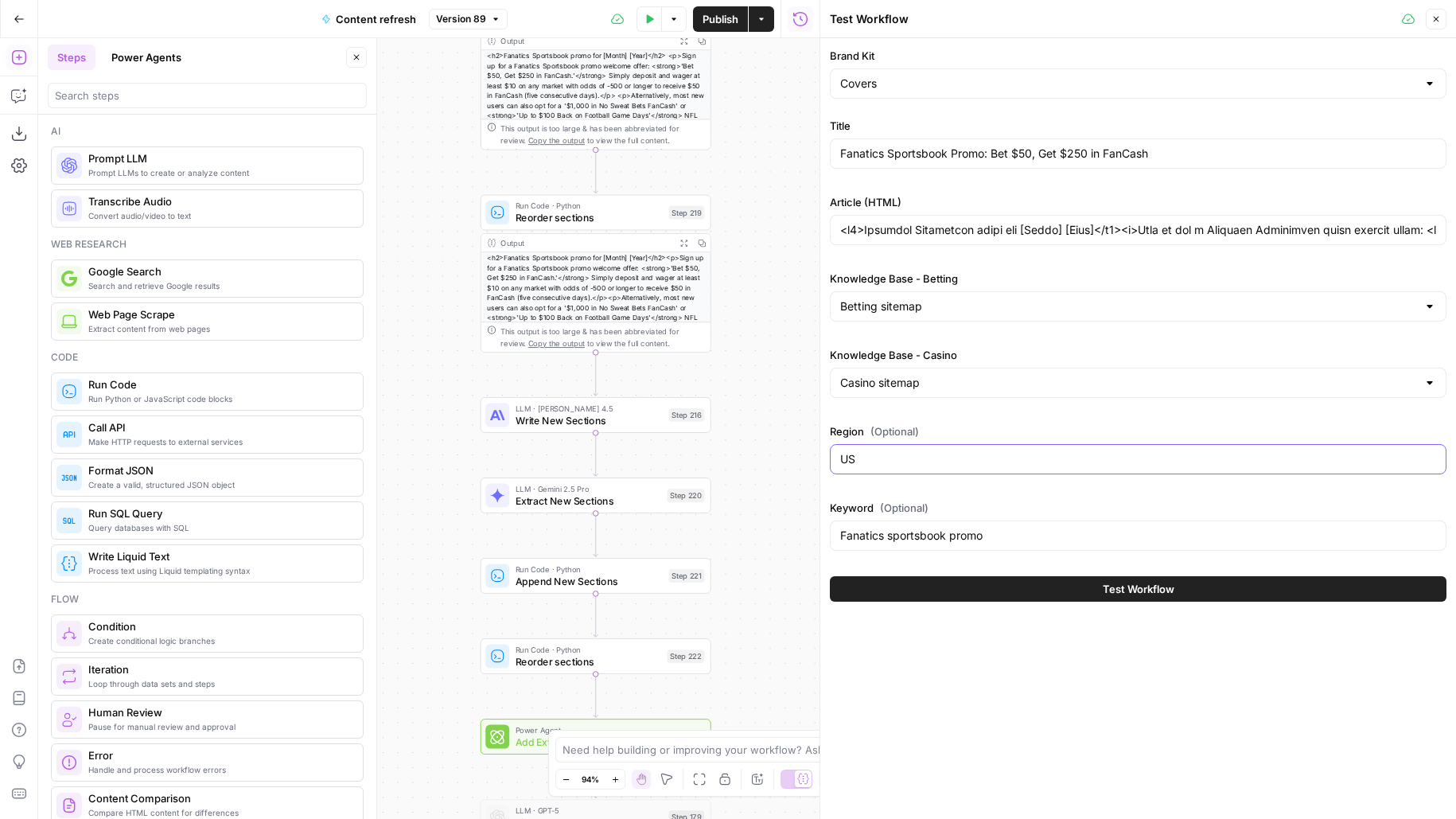
drag, startPoint x: 875, startPoint y: 459, endPoint x: 803, endPoint y: 459, distance: 72.0
click at [803, 459] on body "Covers New Home Browse Insights Opportunities Your Data Flightpath Recent Grids…" at bounding box center [728, 409] width 1456 height 819
type input "<h2>Fanatics Sportsbook promo for [Month] [Year]</h2><p>Sign up for a Fanatics …"
type input "U"
type input "<h2>Fanatics Sportsbook promo for [Month] [Year]</h2><p>Sign up for a Fanatics …"
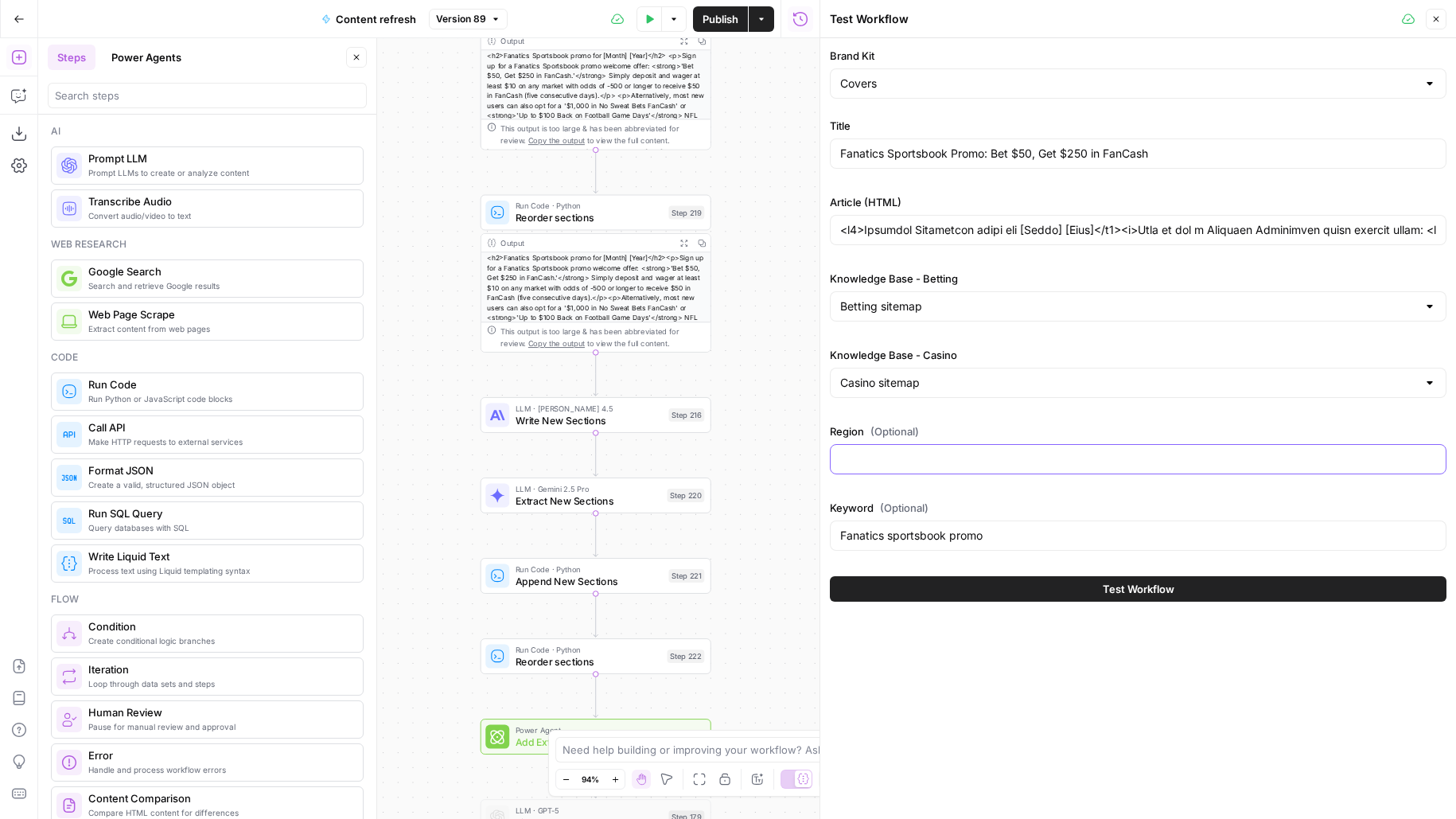
type input "<h2>Fanatics Sportsbook promo for [Month] [Year]</h2><p>Sign up for a Fanatics …"
type input "u"
type input "<h2>Fanatics Sportsbook promo for [Month] [Year]</h2><p>Sign up for a Fanatics …"
type input "us"
type input "<h2>Fanatics Sportsbook promo for [Month] [Year]</h2><p>Sign up for a Fanatics …"
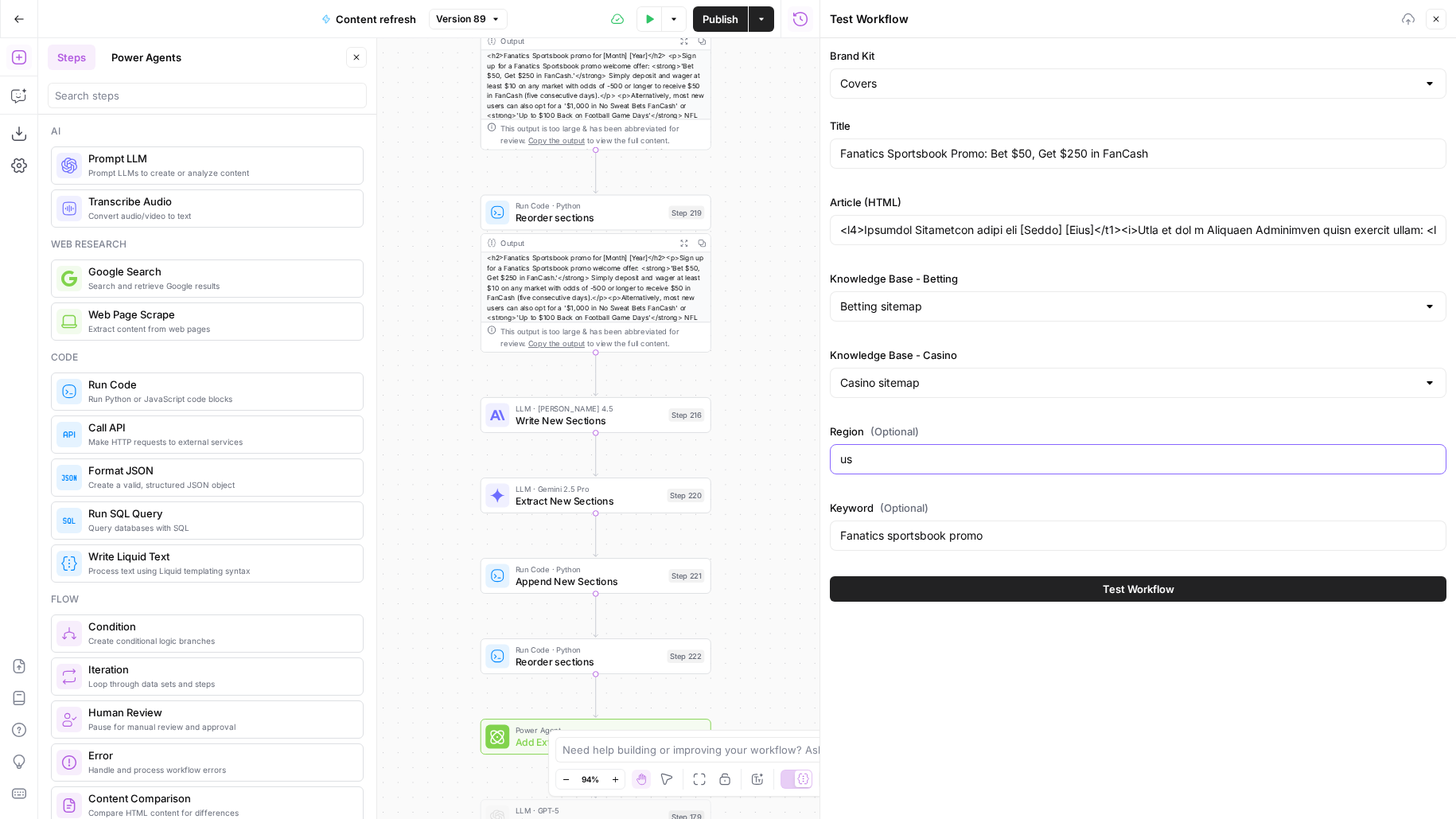
type input "us"
click at [1435, 19] on icon "button" at bounding box center [1436, 20] width 6 height 6
type input "<h2>Fanatics Sportsbook promo for [Month] [Year]</h2><p>Sign up for a Fanatics …"
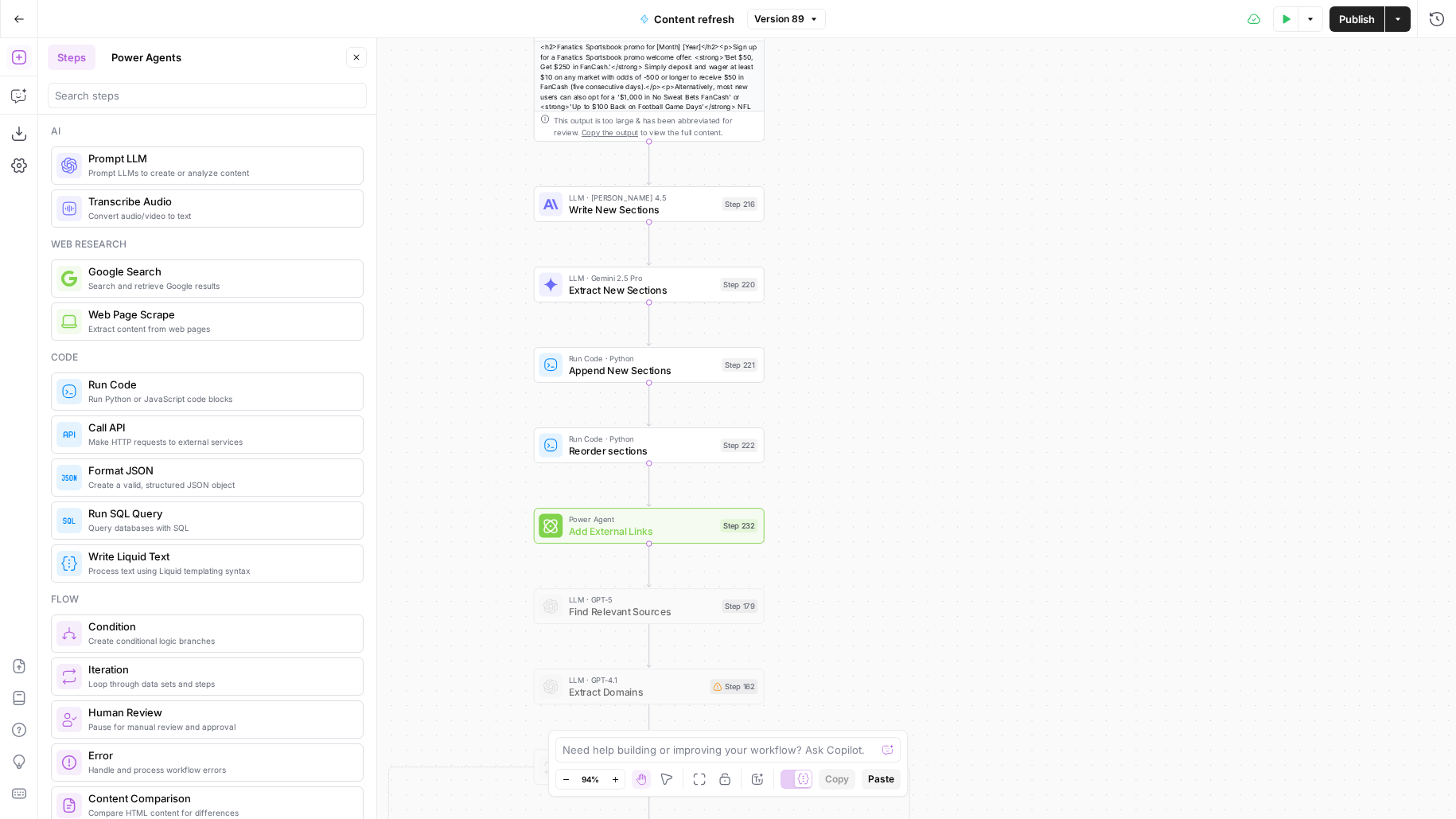
drag, startPoint x: 802, startPoint y: 420, endPoint x: 867, endPoint y: 221, distance: 209.3
click at [867, 221] on div "true false false true false true Workflow Input Settings Inputs Google Search P…" at bounding box center [747, 429] width 1418 height 781
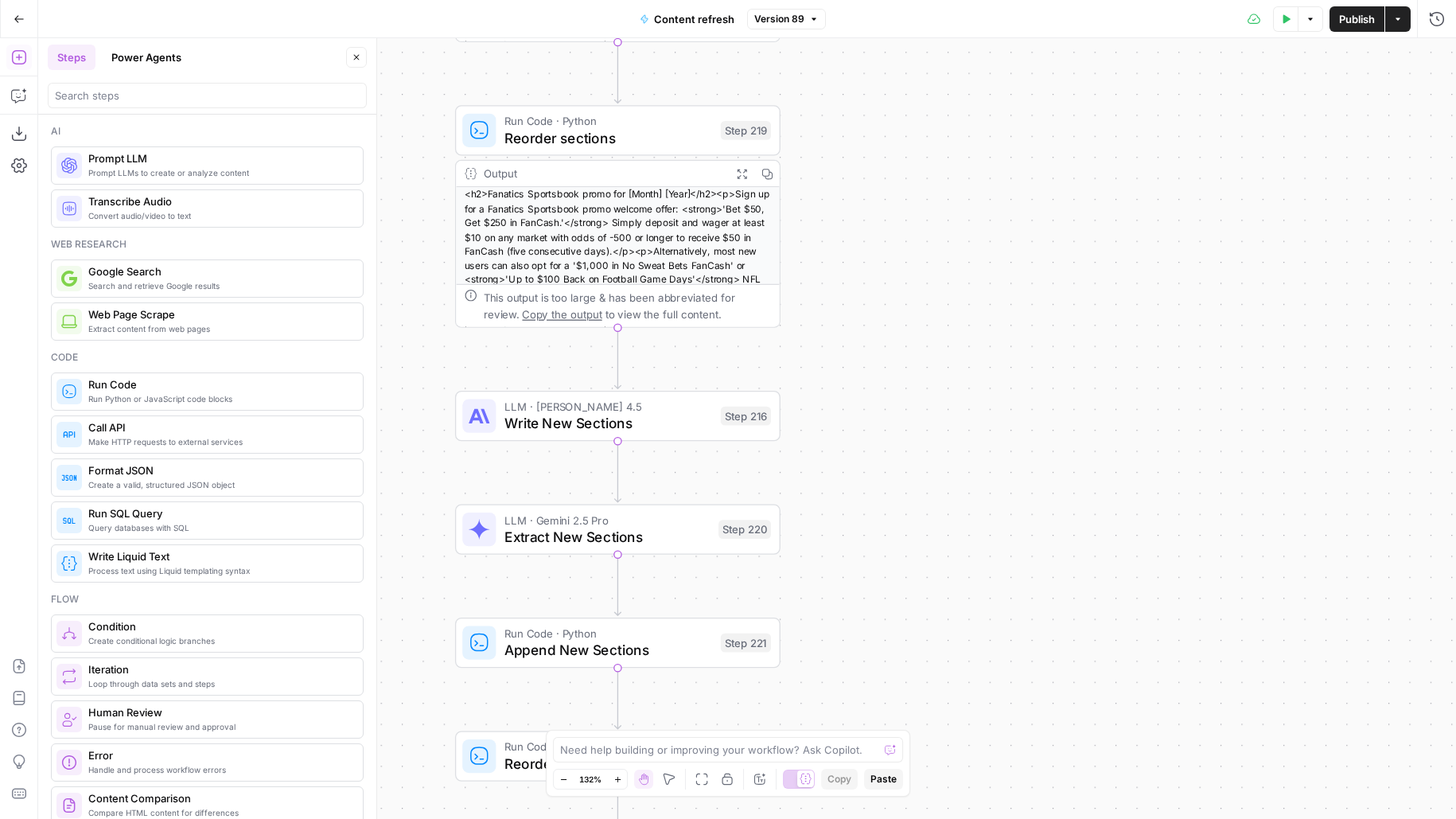
click at [364, 59] on button "Close" at bounding box center [357, 57] width 21 height 21
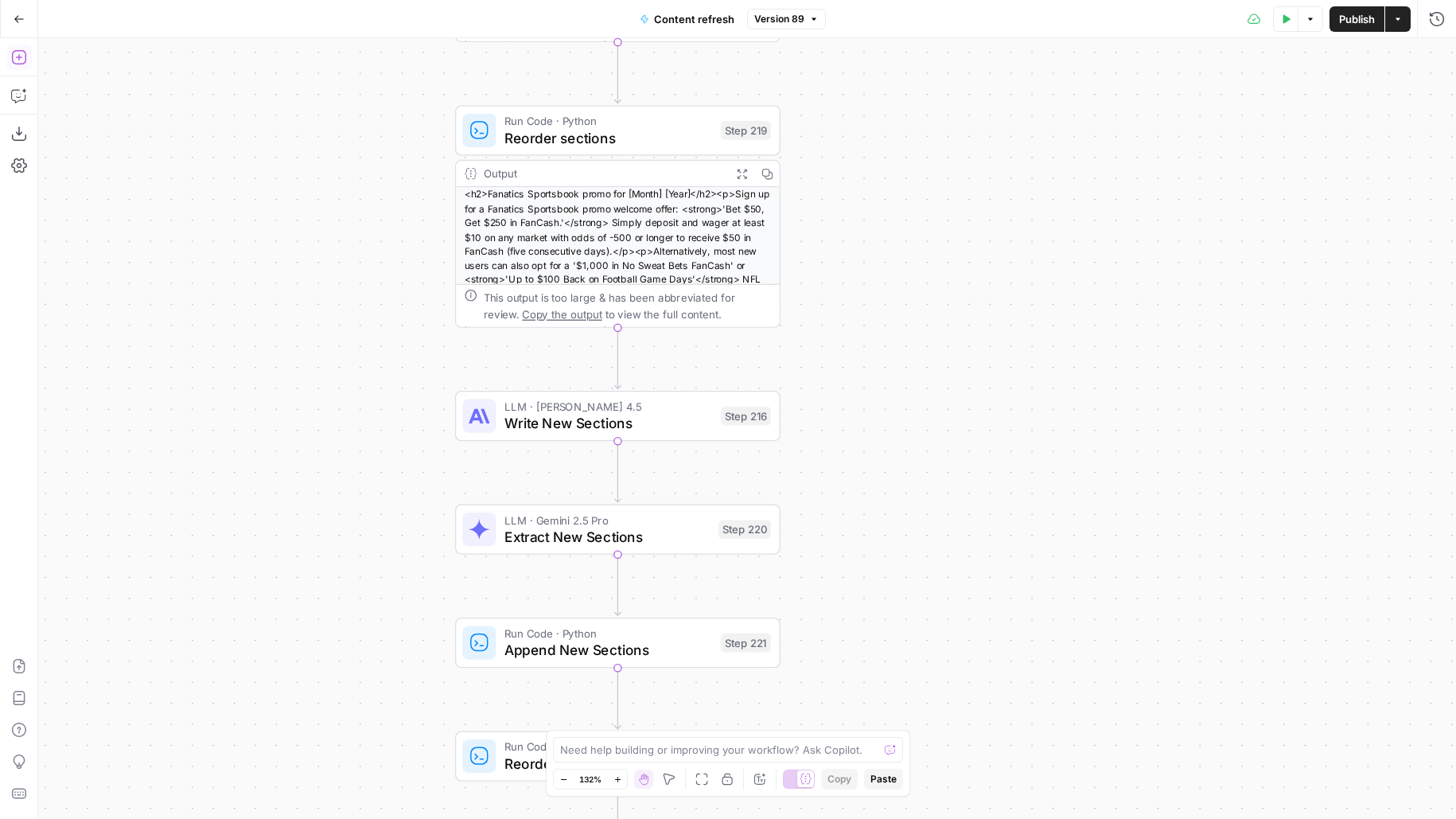
click at [20, 62] on icon "button" at bounding box center [19, 57] width 16 height 16
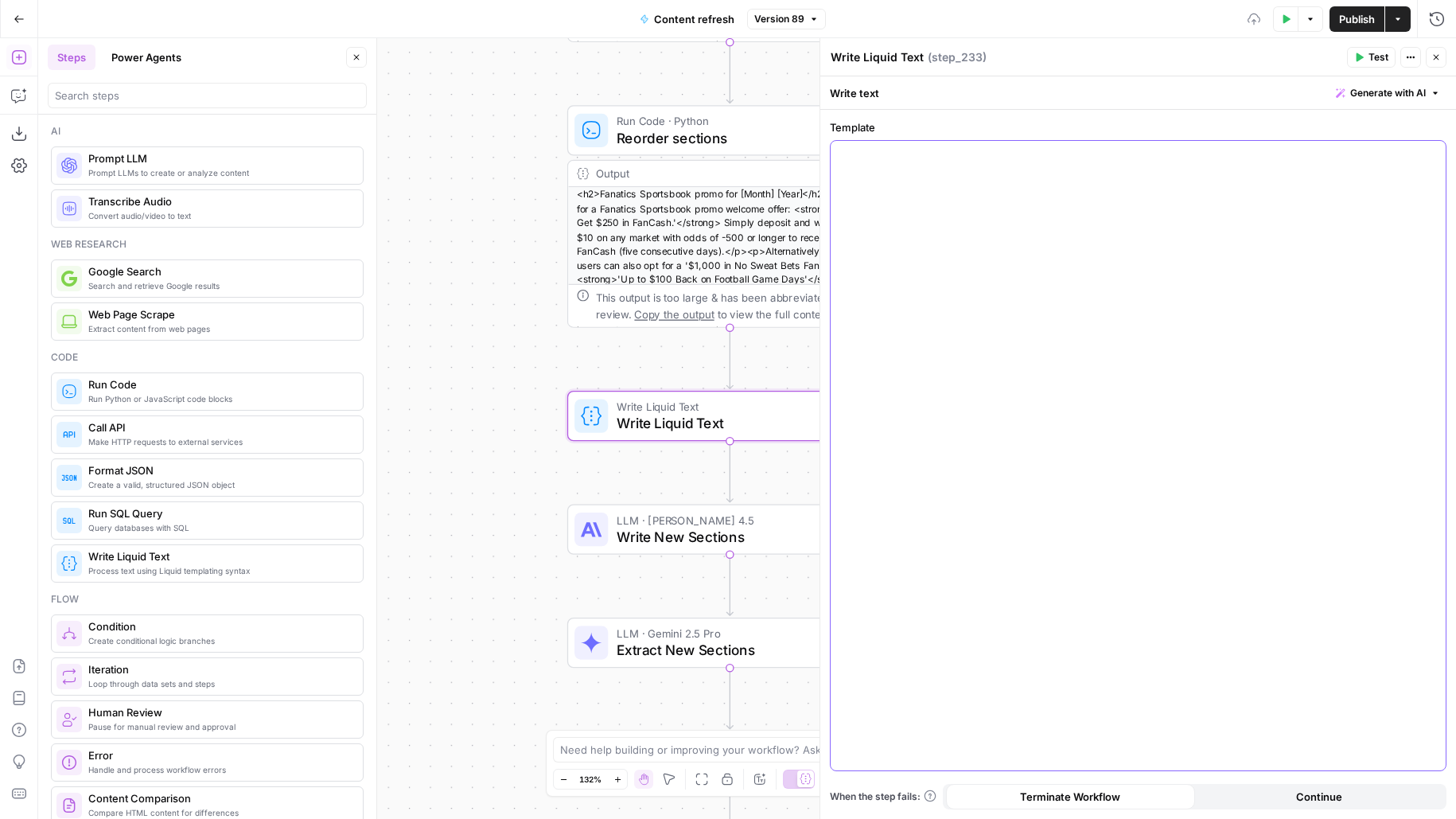
click at [967, 206] on div at bounding box center [1138, 456] width 615 height 629
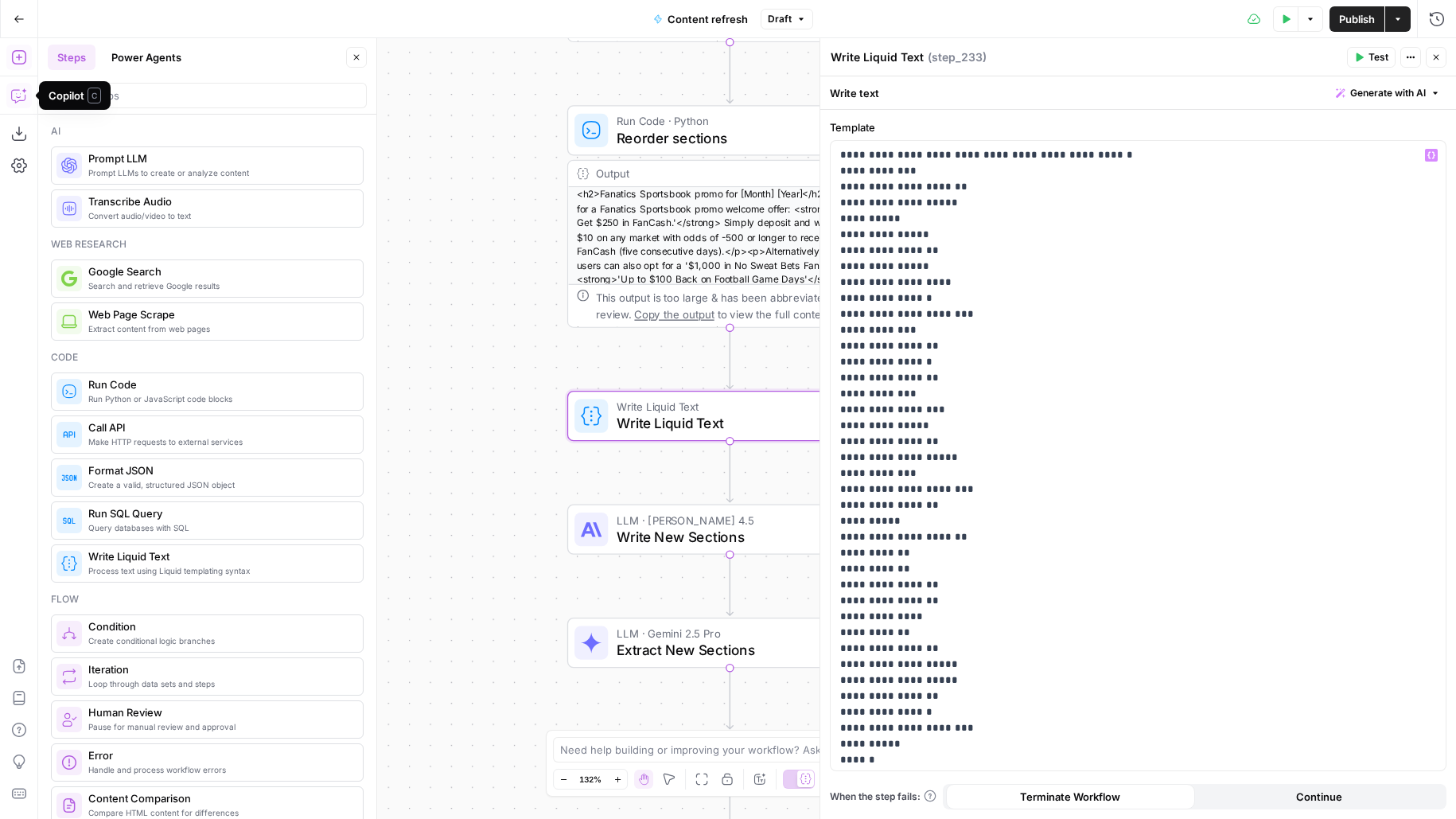
click at [7, 94] on button "Copilot" at bounding box center [19, 95] width 25 height 25
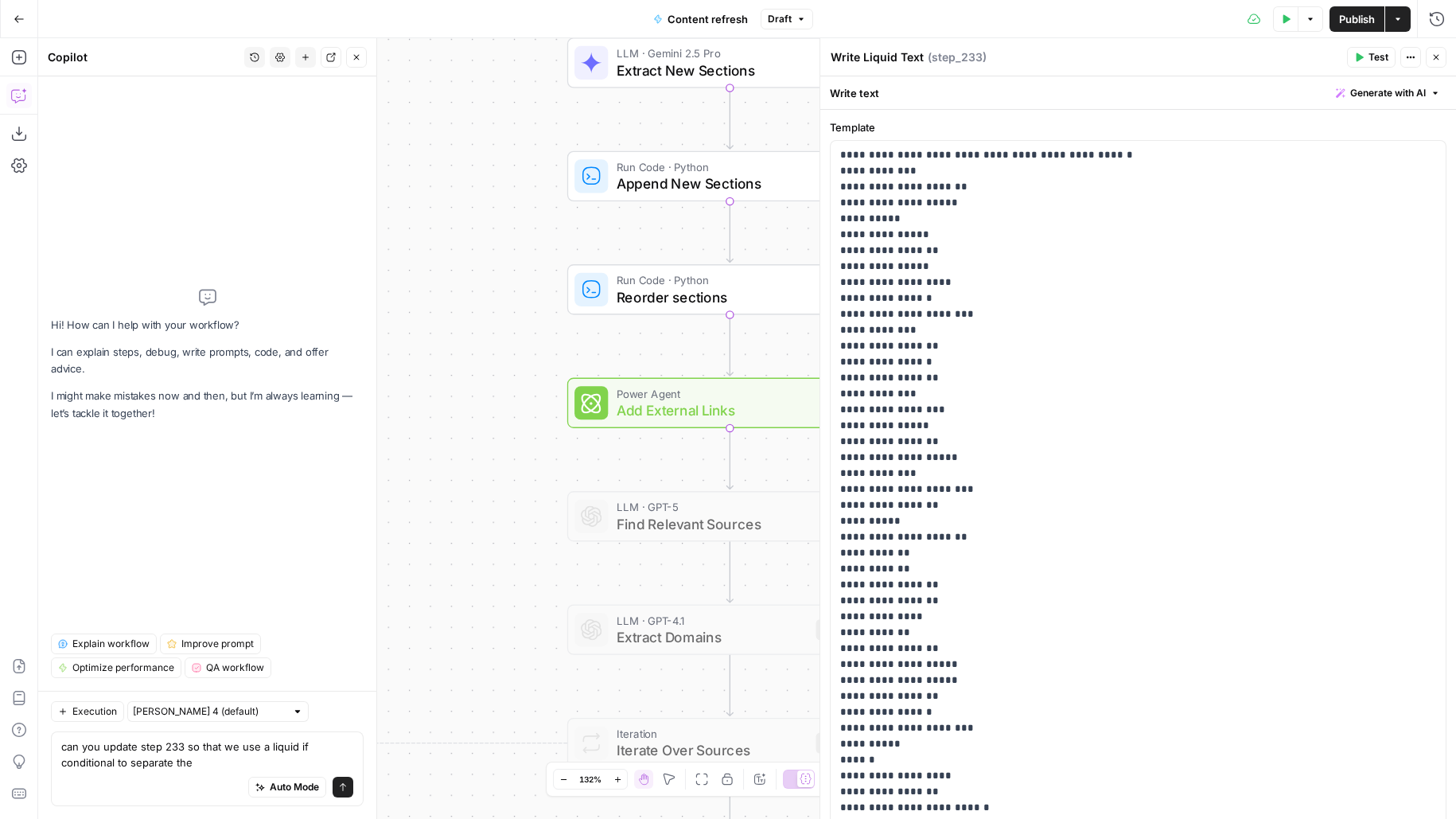
type textarea "can you update step 233 so that we use a liquid if conditional to separate the"
click at [647, 399] on span "Power Agent" at bounding box center [720, 394] width 206 height 17
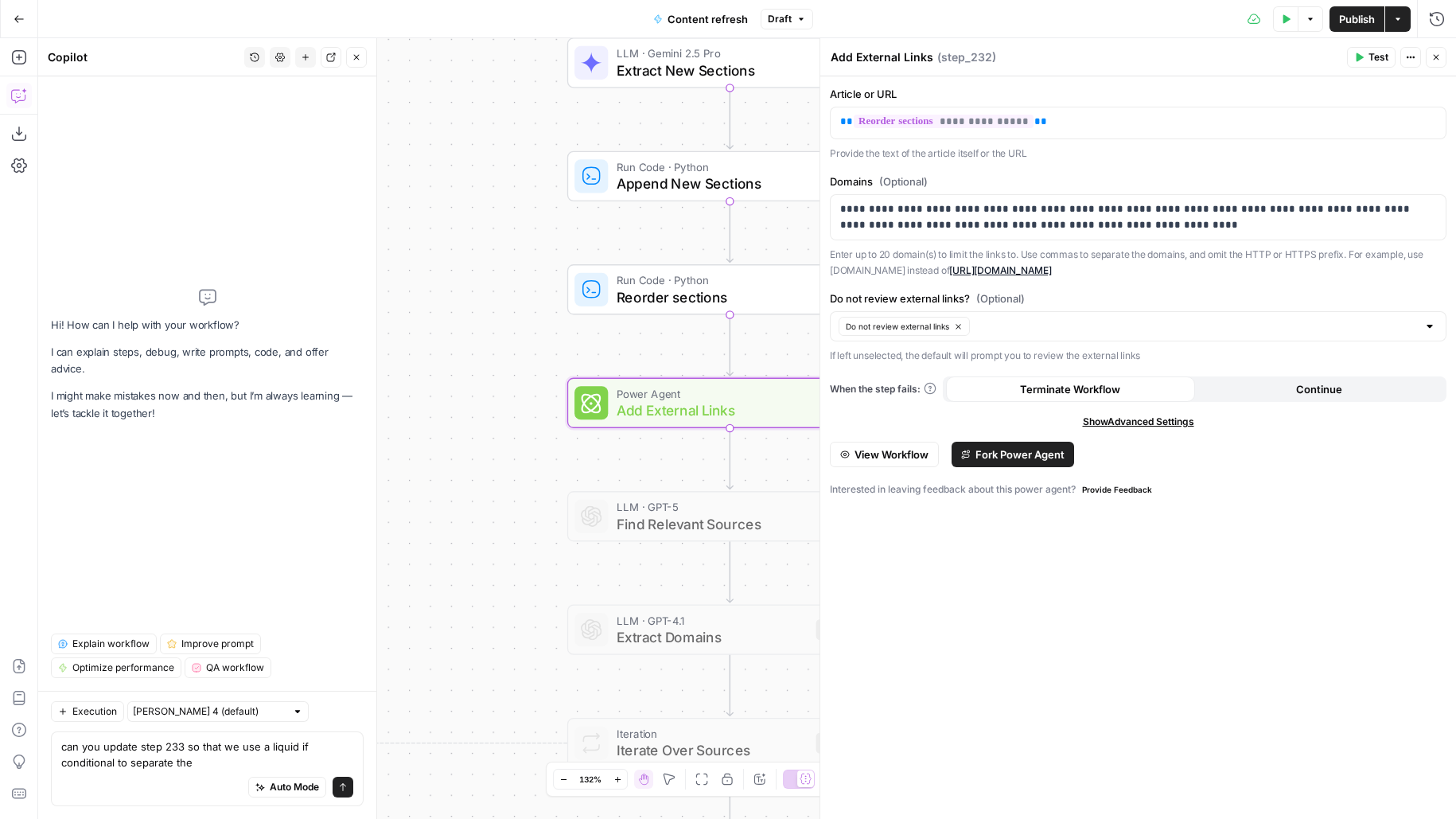
click at [1314, 251] on p "Enter up to 20 domain(s) to limit the links to. Use commas to separate the doma…" at bounding box center [1138, 261] width 617 height 31
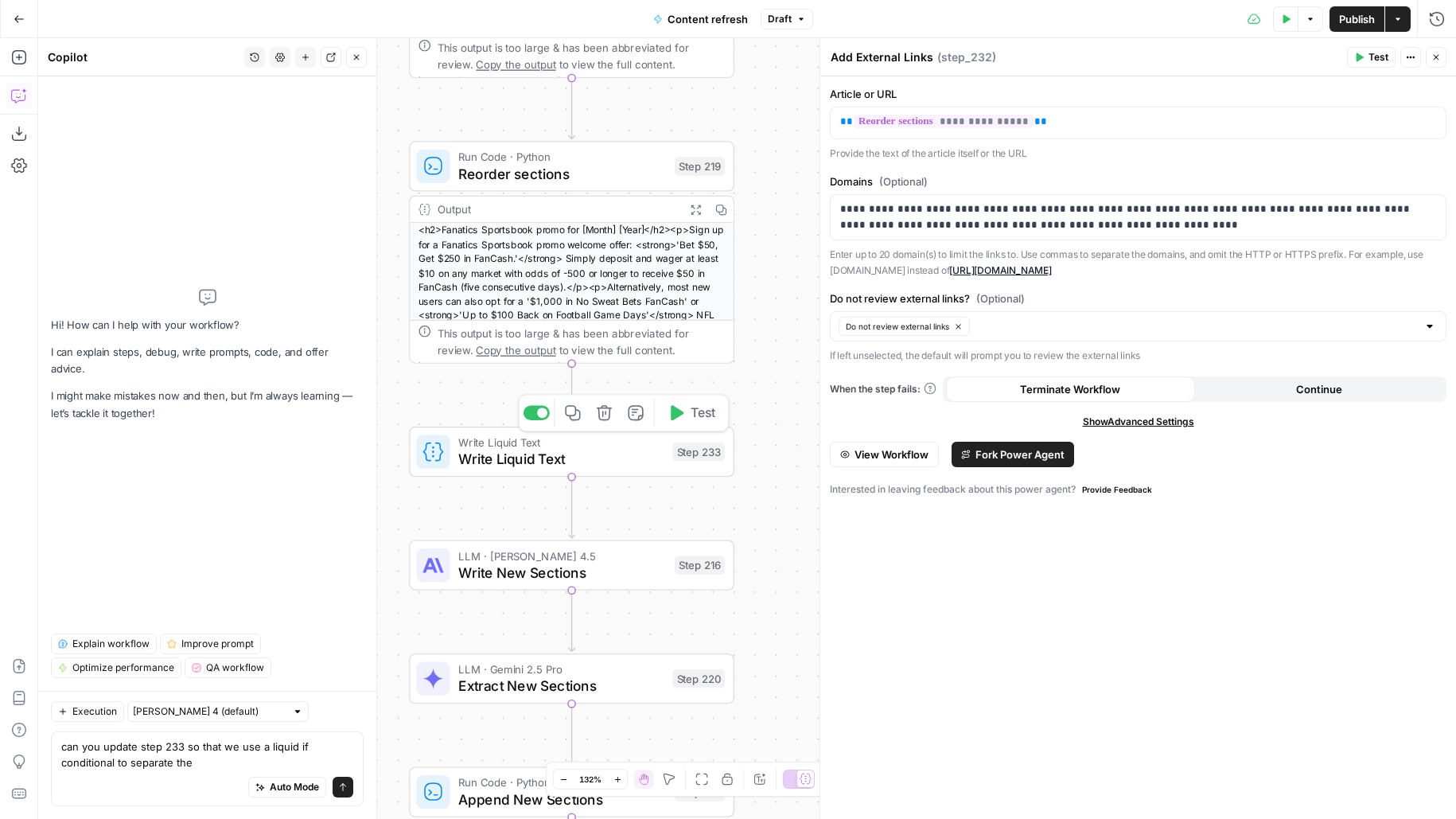
click at [603, 409] on icon "button" at bounding box center [604, 413] width 17 height 17
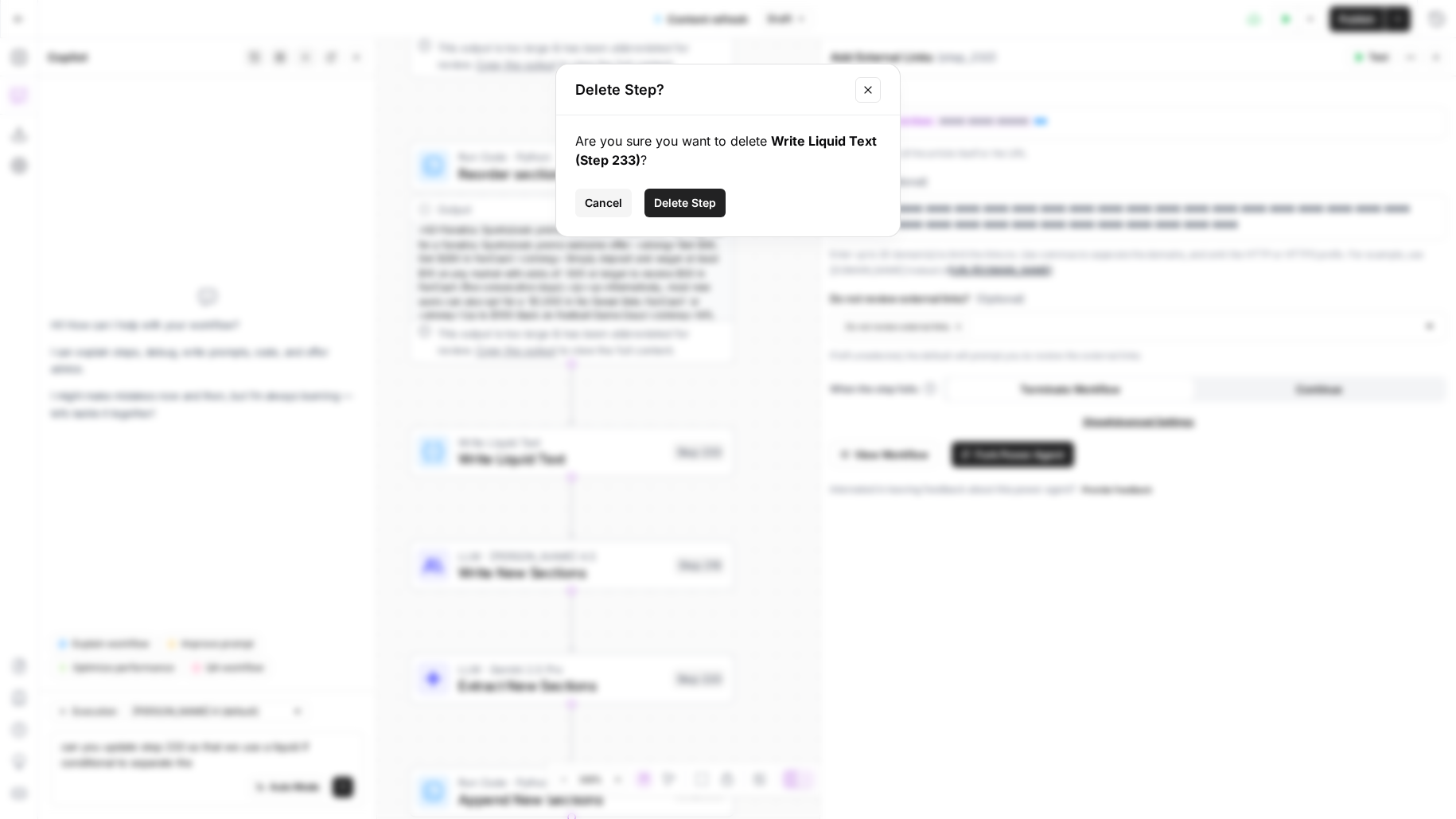
click at [707, 195] on span "Delete Step" at bounding box center [685, 203] width 62 height 16
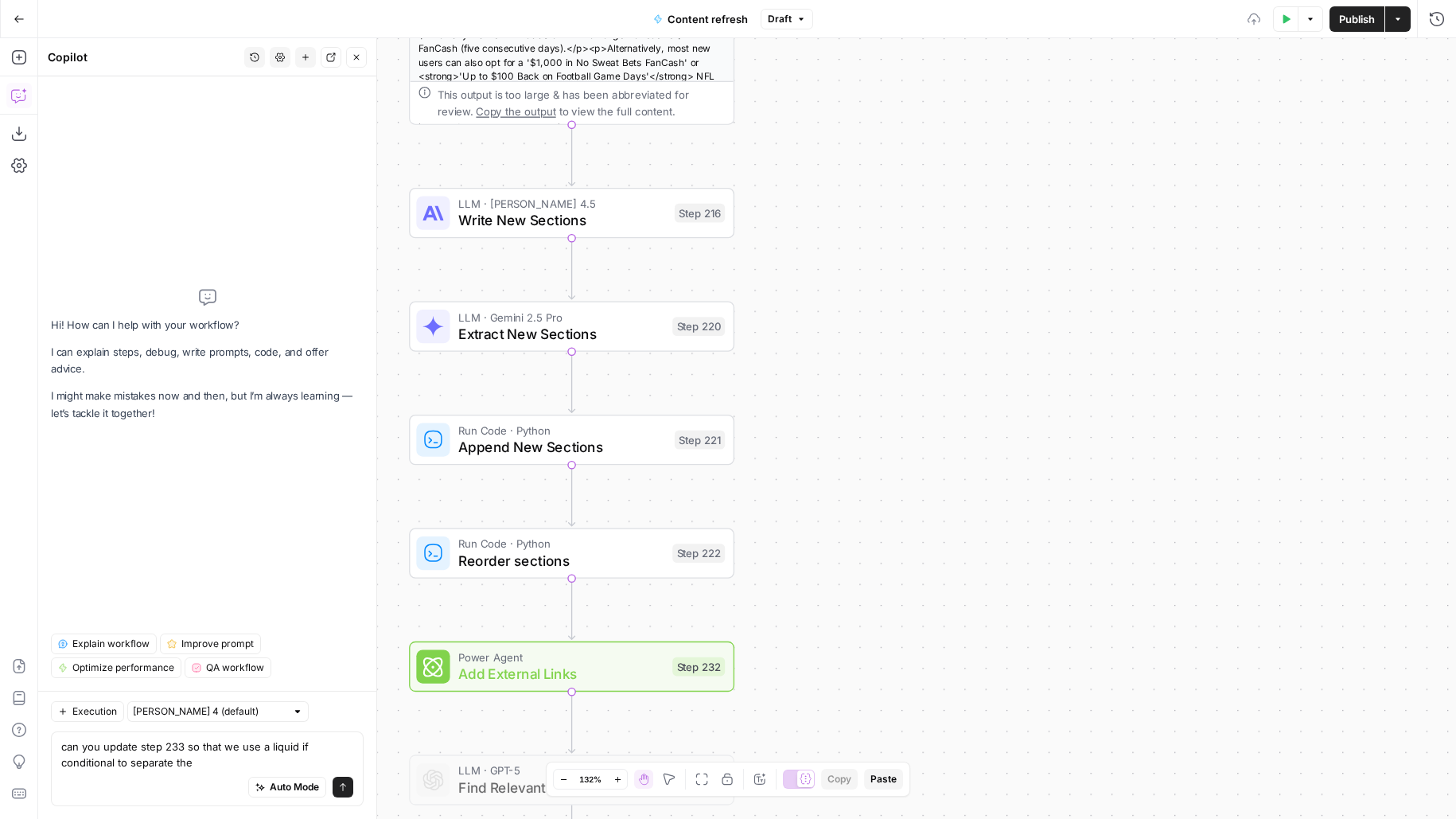
drag, startPoint x: 859, startPoint y: 472, endPoint x: 861, endPoint y: 208, distance: 264.0
click at [859, 217] on div "true false false true false true Workflow Input Settings Inputs Google Search P…" at bounding box center [747, 429] width 1418 height 781
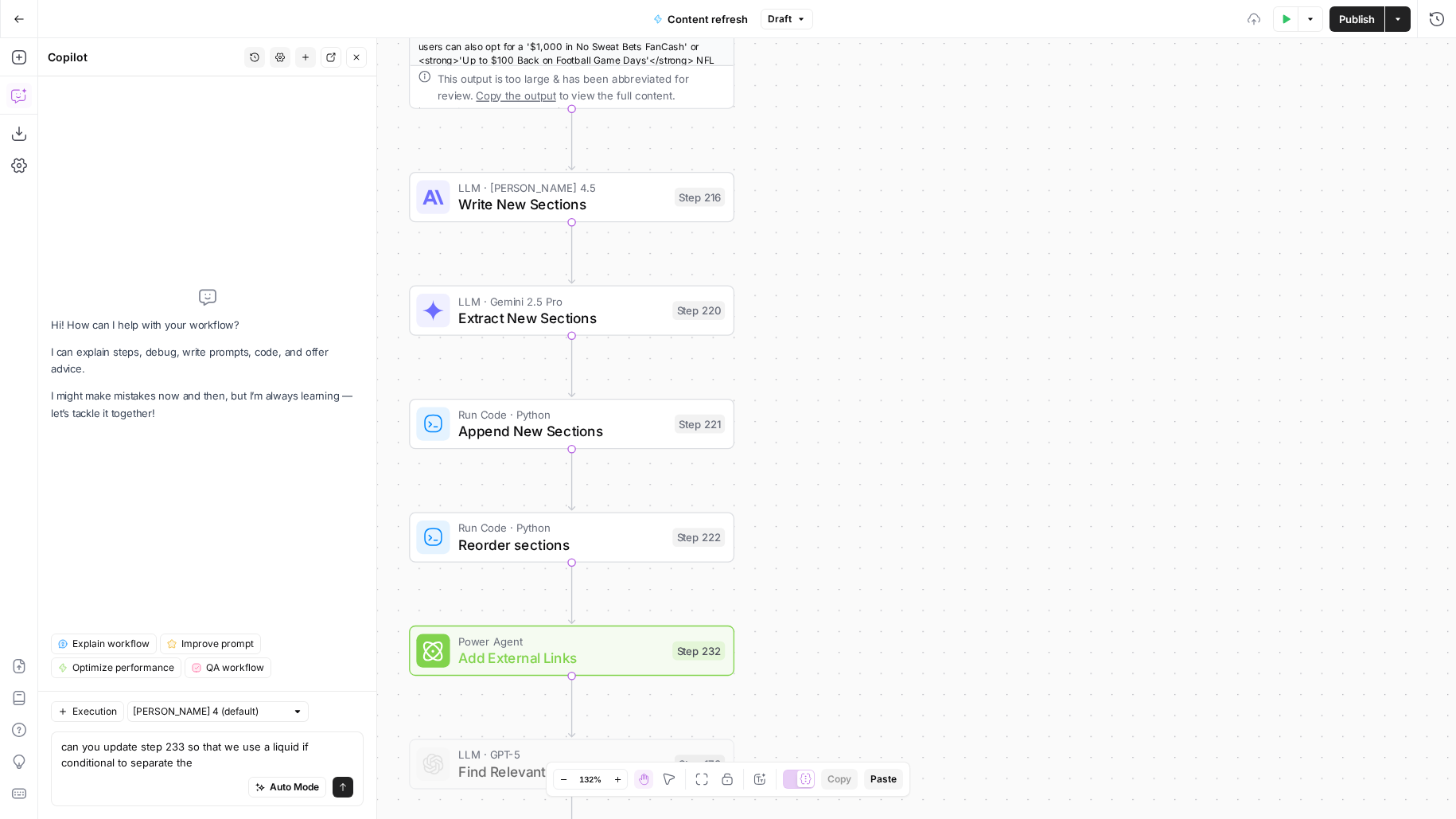
click at [847, 431] on div "true false false true false true Workflow Input Settings Inputs Google Search P…" at bounding box center [747, 429] width 1418 height 781
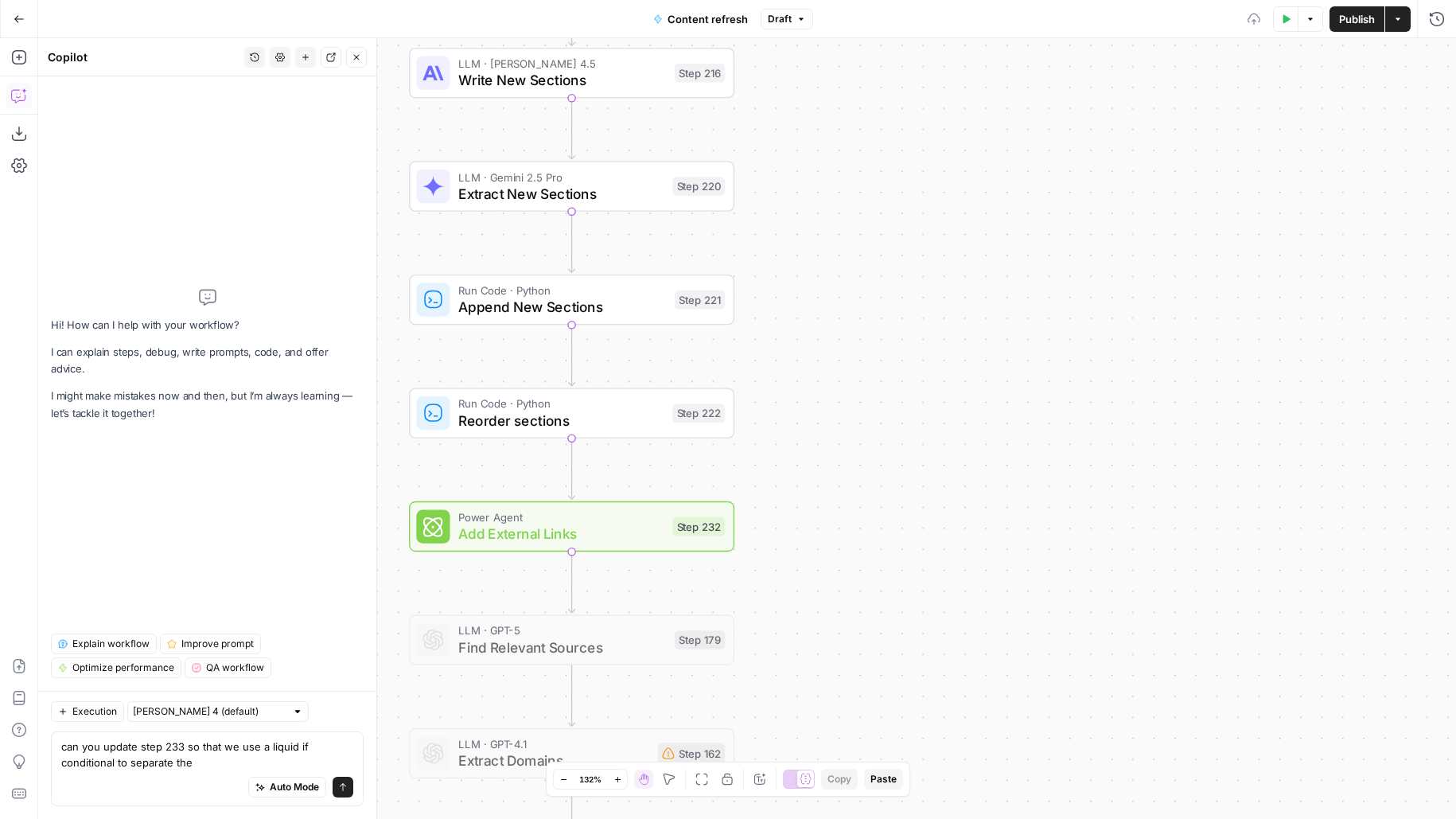
click at [610, 531] on span "Add External Links" at bounding box center [561, 534] width 206 height 21
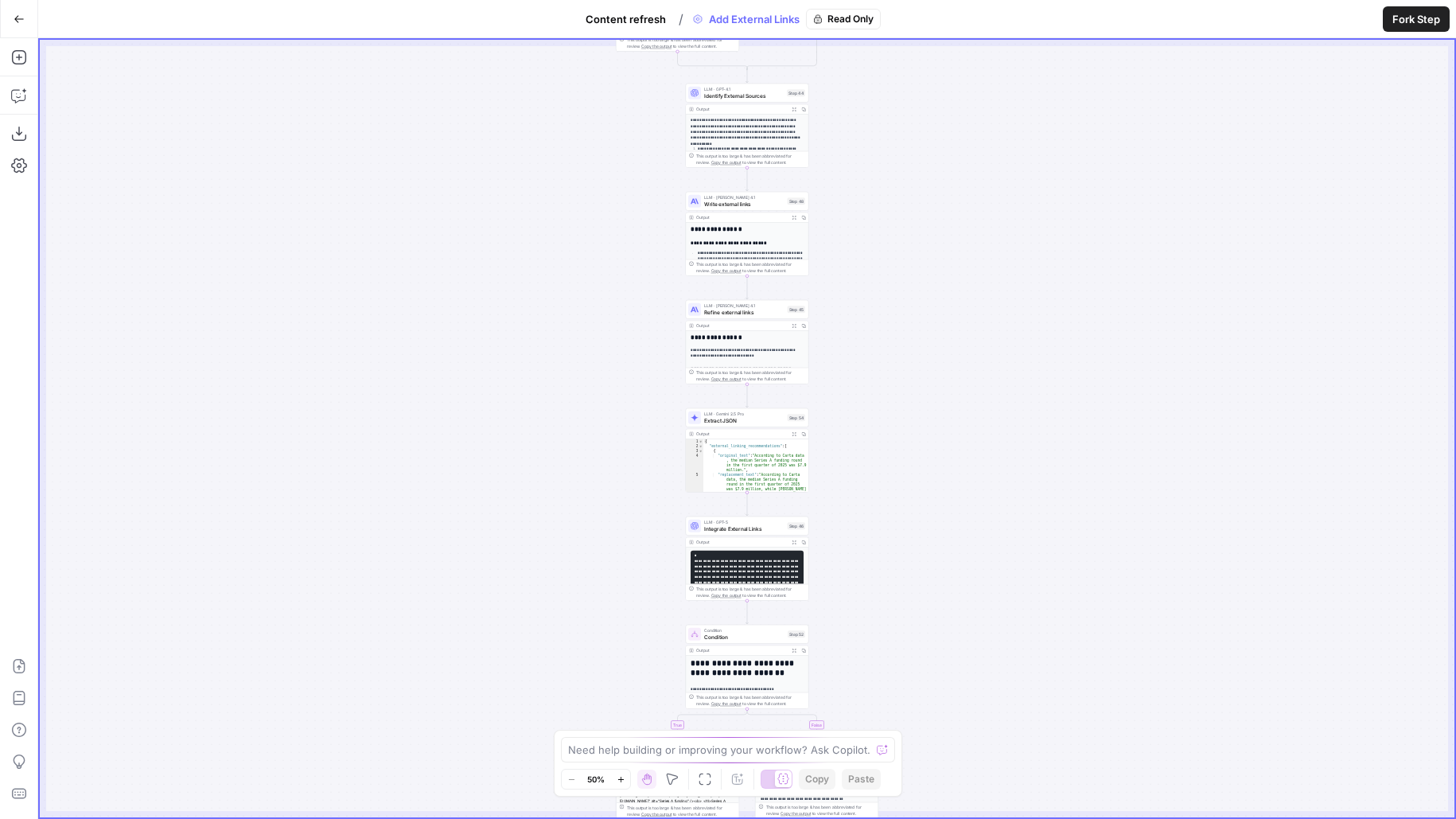
click at [1415, 26] on span "Fork Step" at bounding box center [1416, 19] width 48 height 16
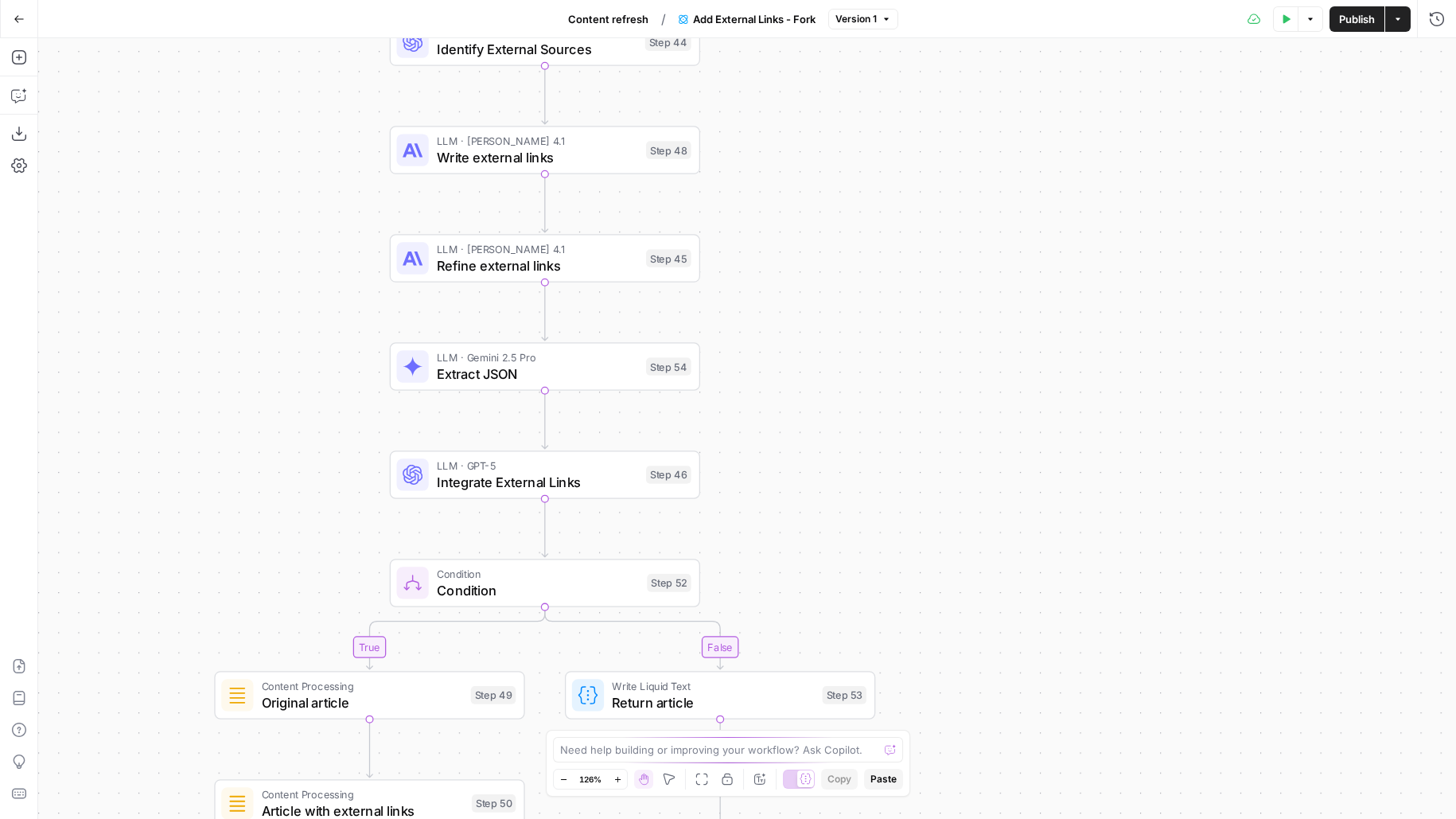
drag, startPoint x: 910, startPoint y: 460, endPoint x: 933, endPoint y: 153, distance: 307.9
click at [933, 153] on div "true false true false Workflow Input Settings Inputs LLM · GPT-5 Nano Is input …" at bounding box center [747, 429] width 1418 height 781
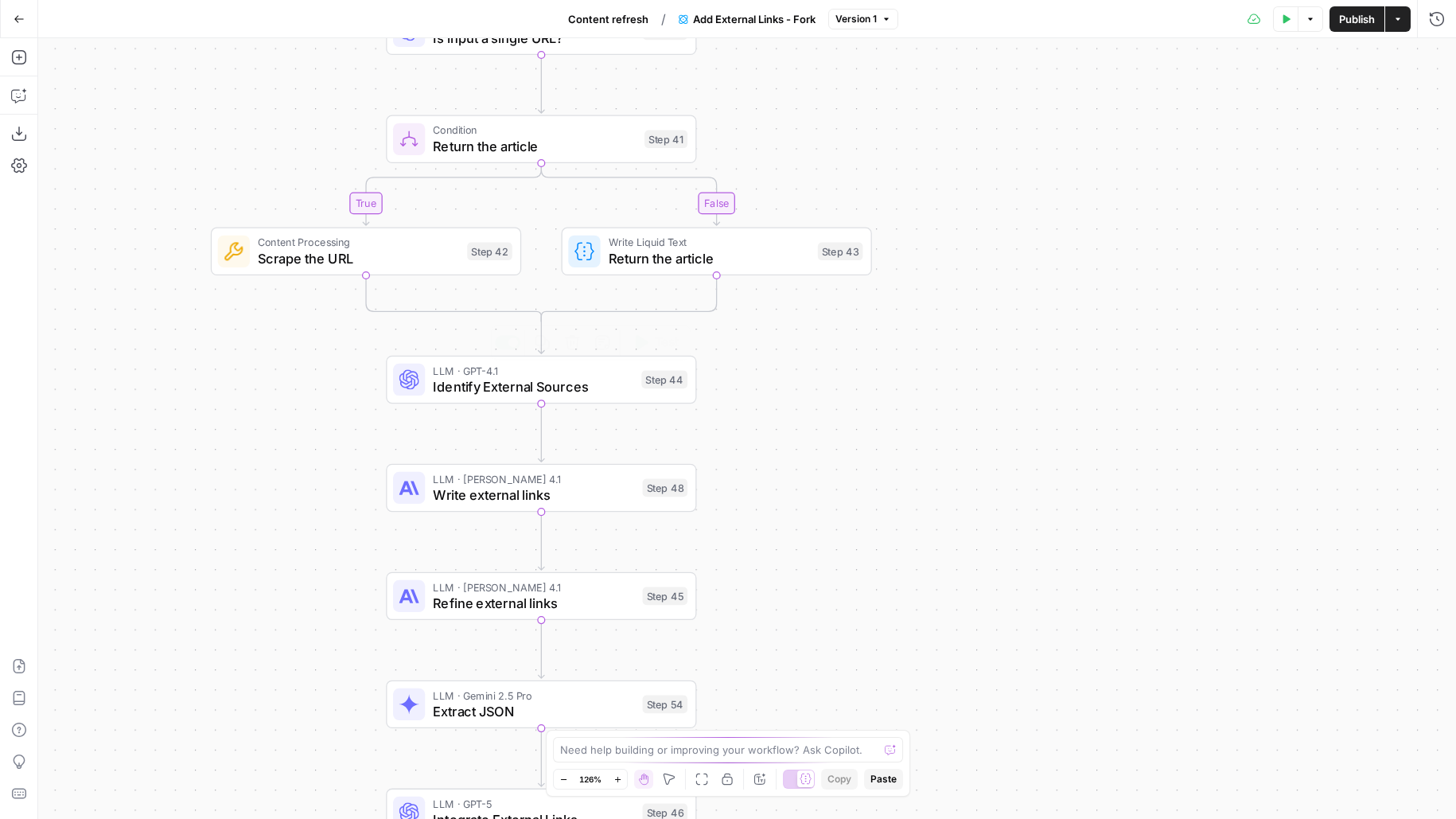
click at [622, 374] on span "LLM · GPT-4.1" at bounding box center [533, 371] width 201 height 16
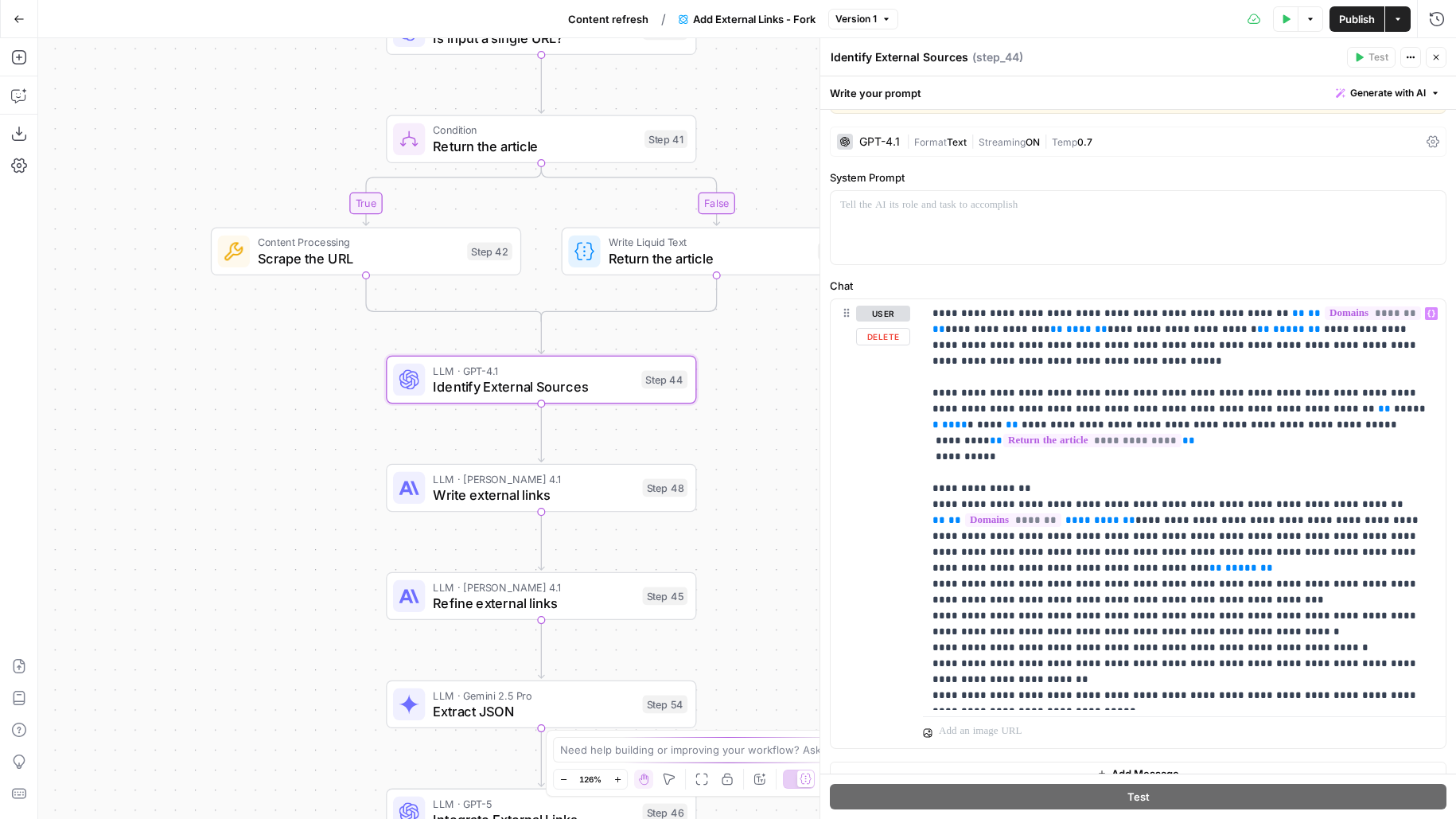
scroll to position [70, 0]
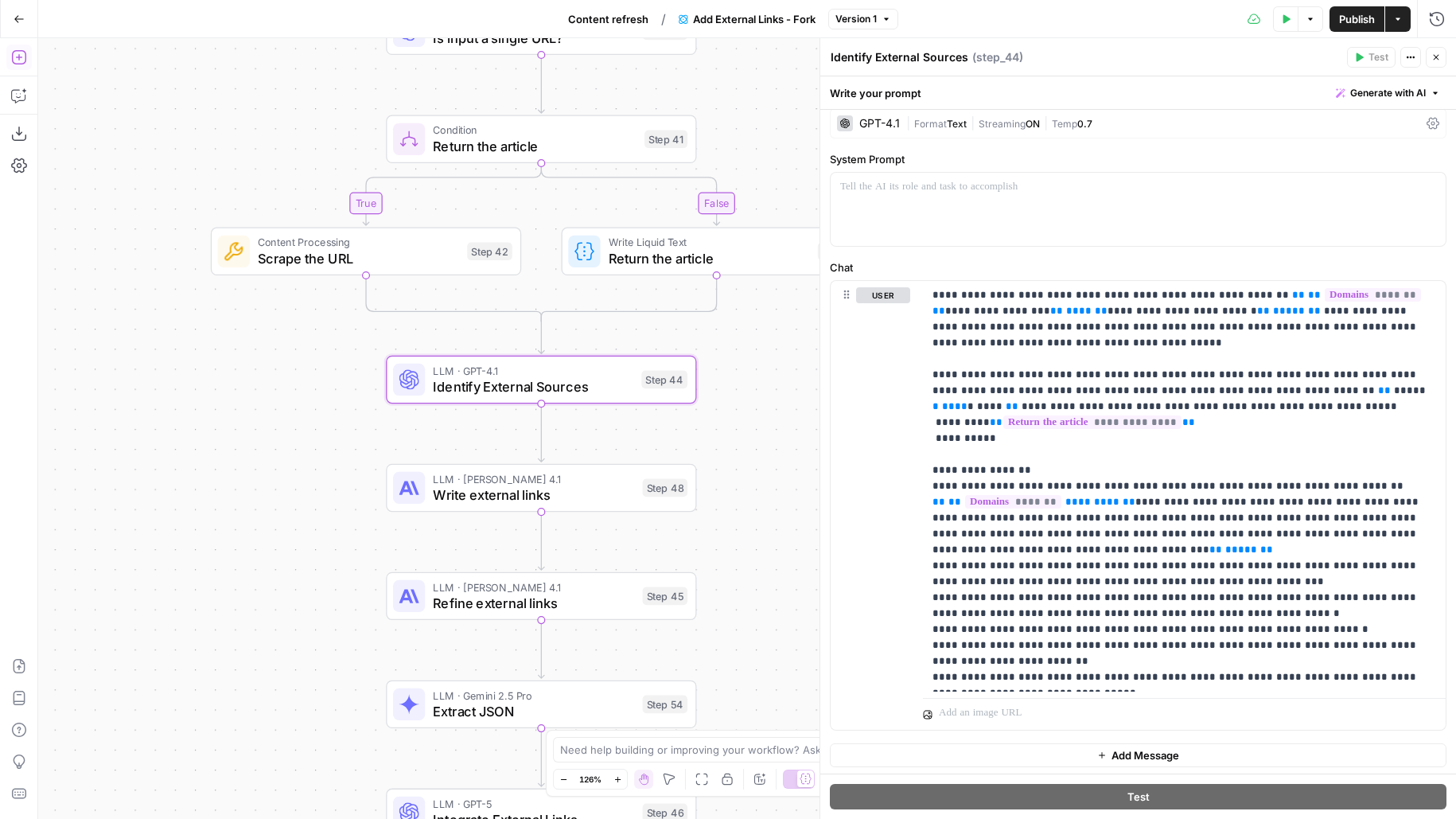
click at [21, 63] on icon "button" at bounding box center [19, 57] width 16 height 16
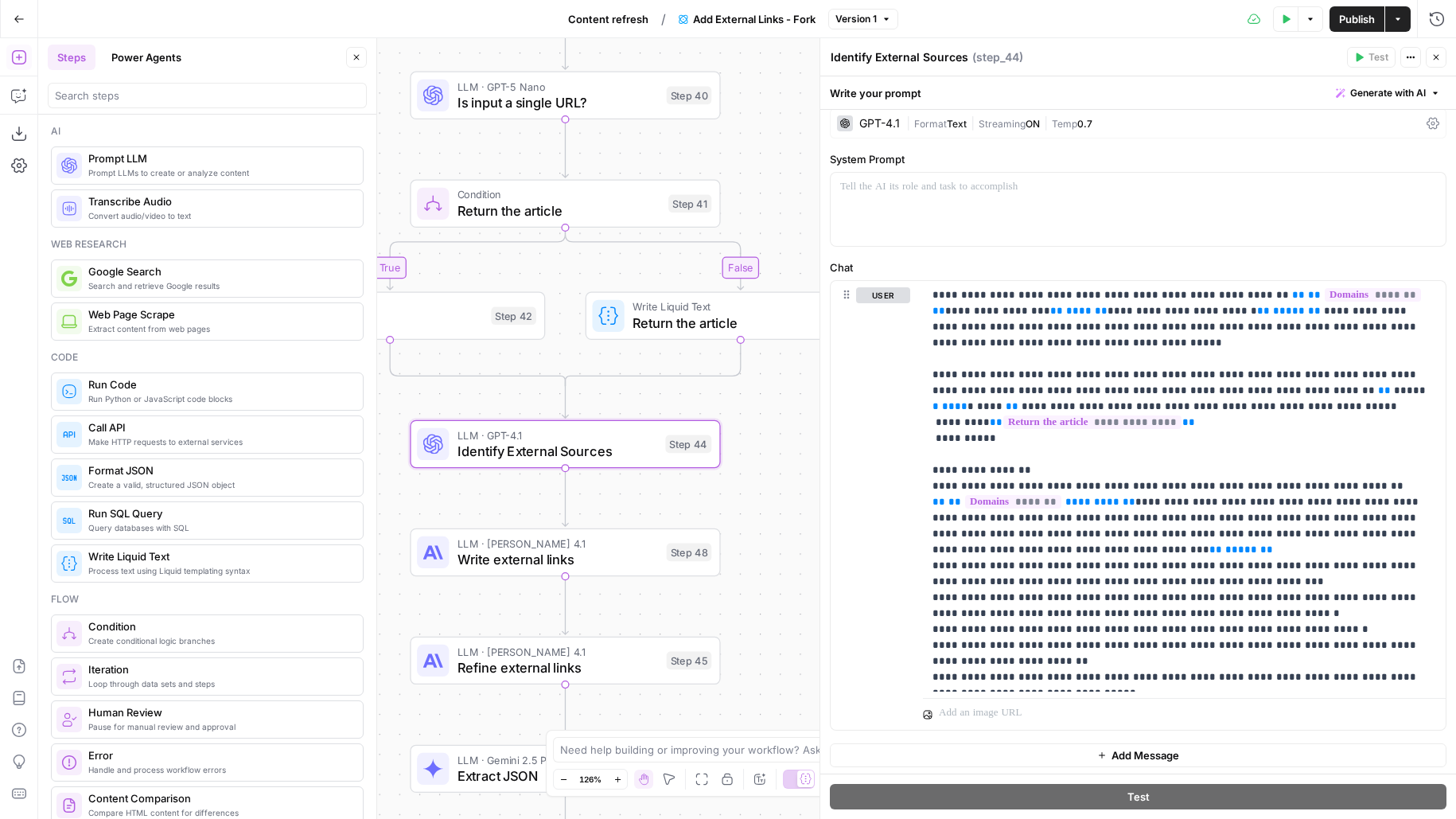
drag, startPoint x: 482, startPoint y: 446, endPoint x: 344, endPoint y: 499, distance: 147.8
click at [344, 499] on body "Covers New Home Browse Insights Opportunities Your Data Flightpath Recent Grids…" at bounding box center [728, 409] width 1456 height 819
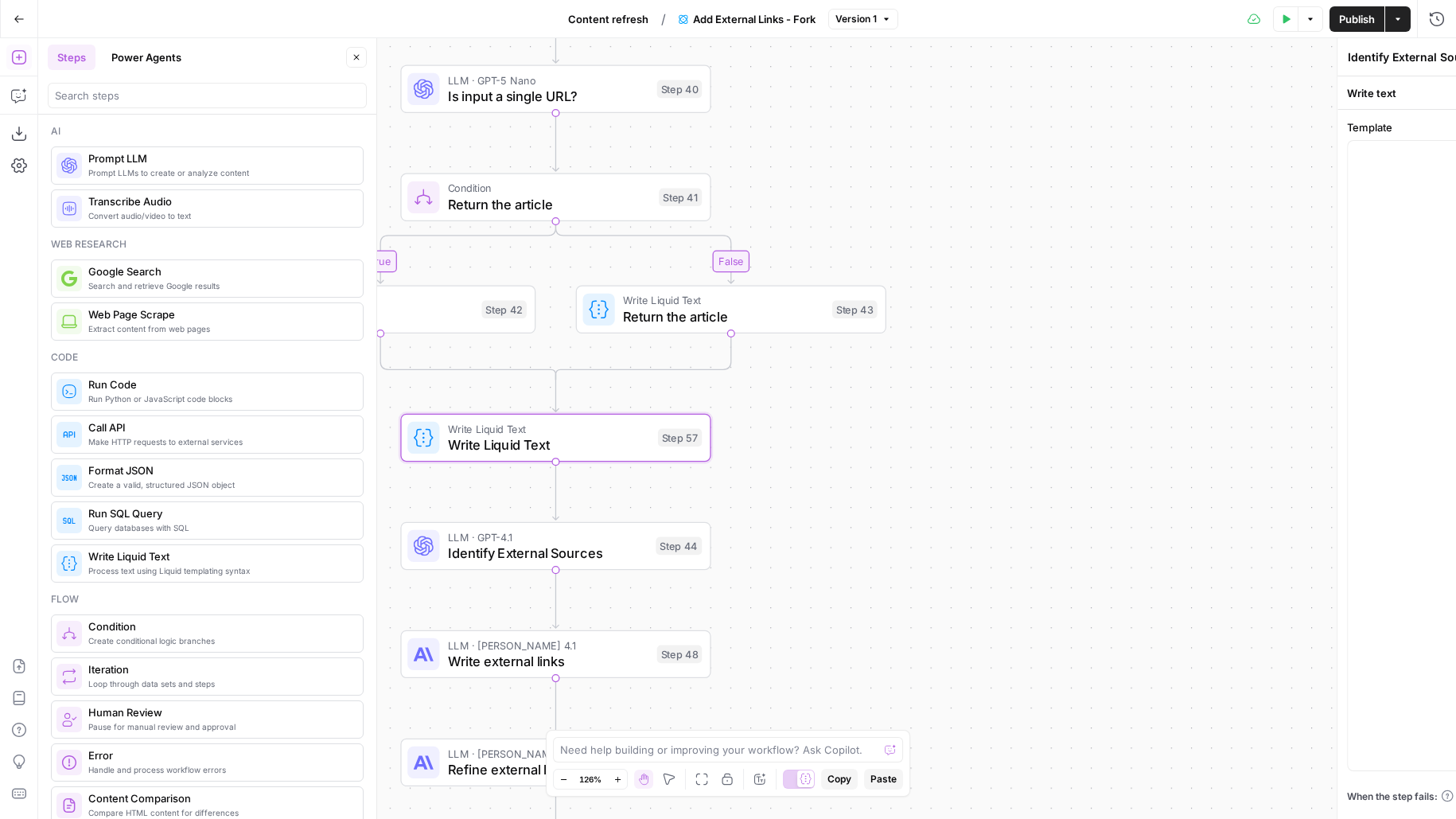
type textarea "Write Liquid Text"
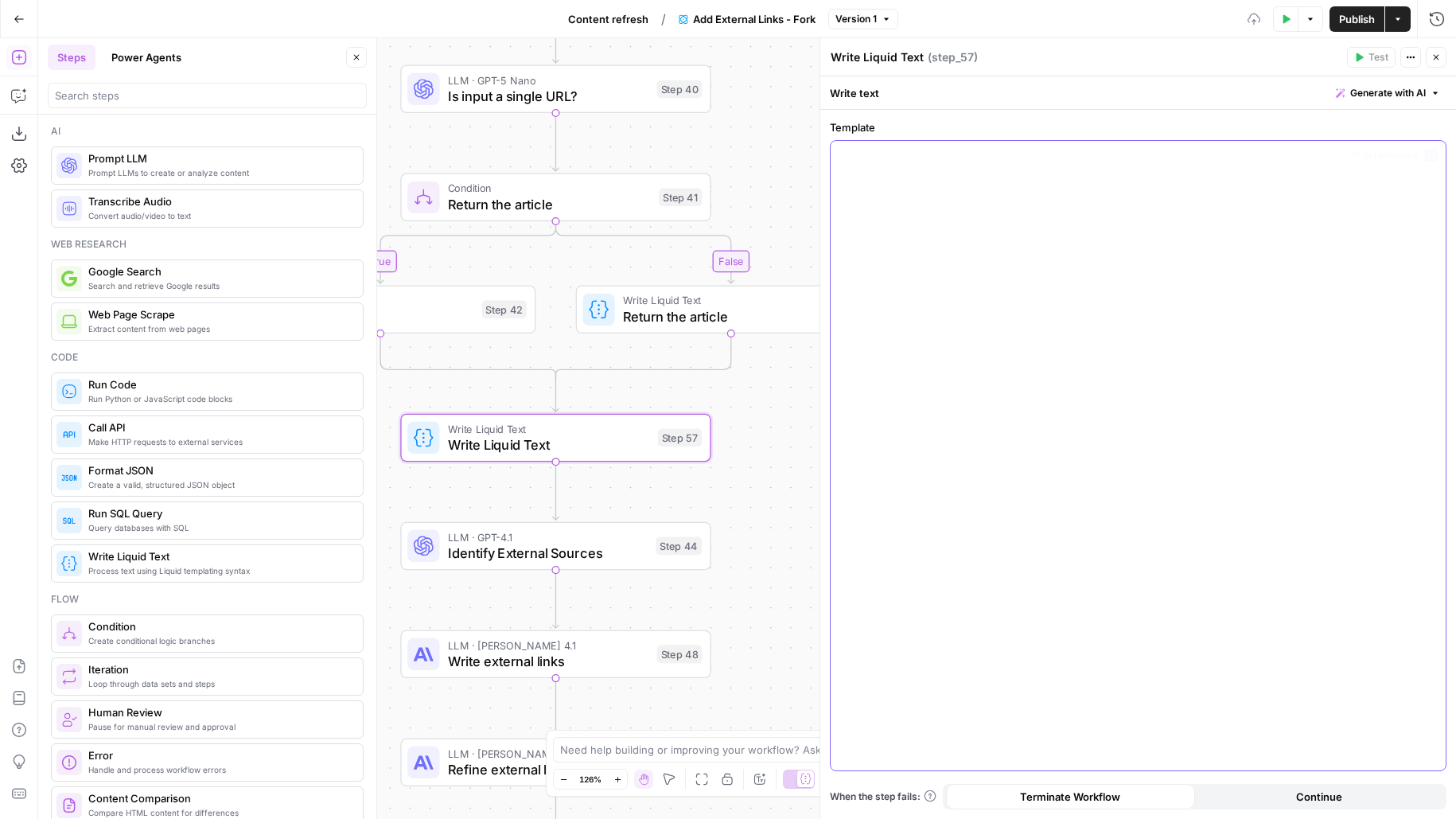
click at [1091, 197] on div at bounding box center [1138, 456] width 615 height 629
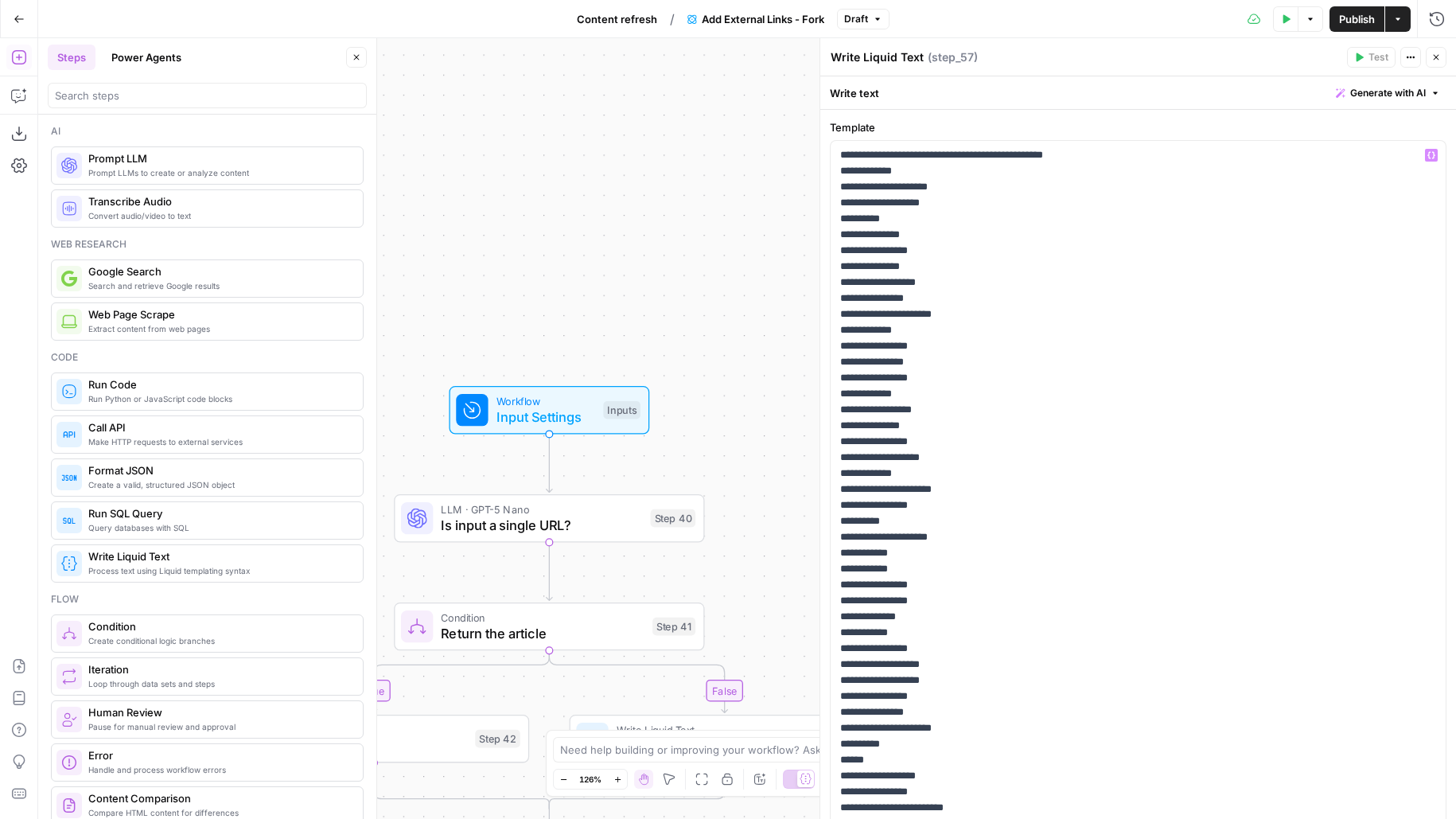
click at [563, 417] on span "Input Settings" at bounding box center [546, 417] width 100 height 20
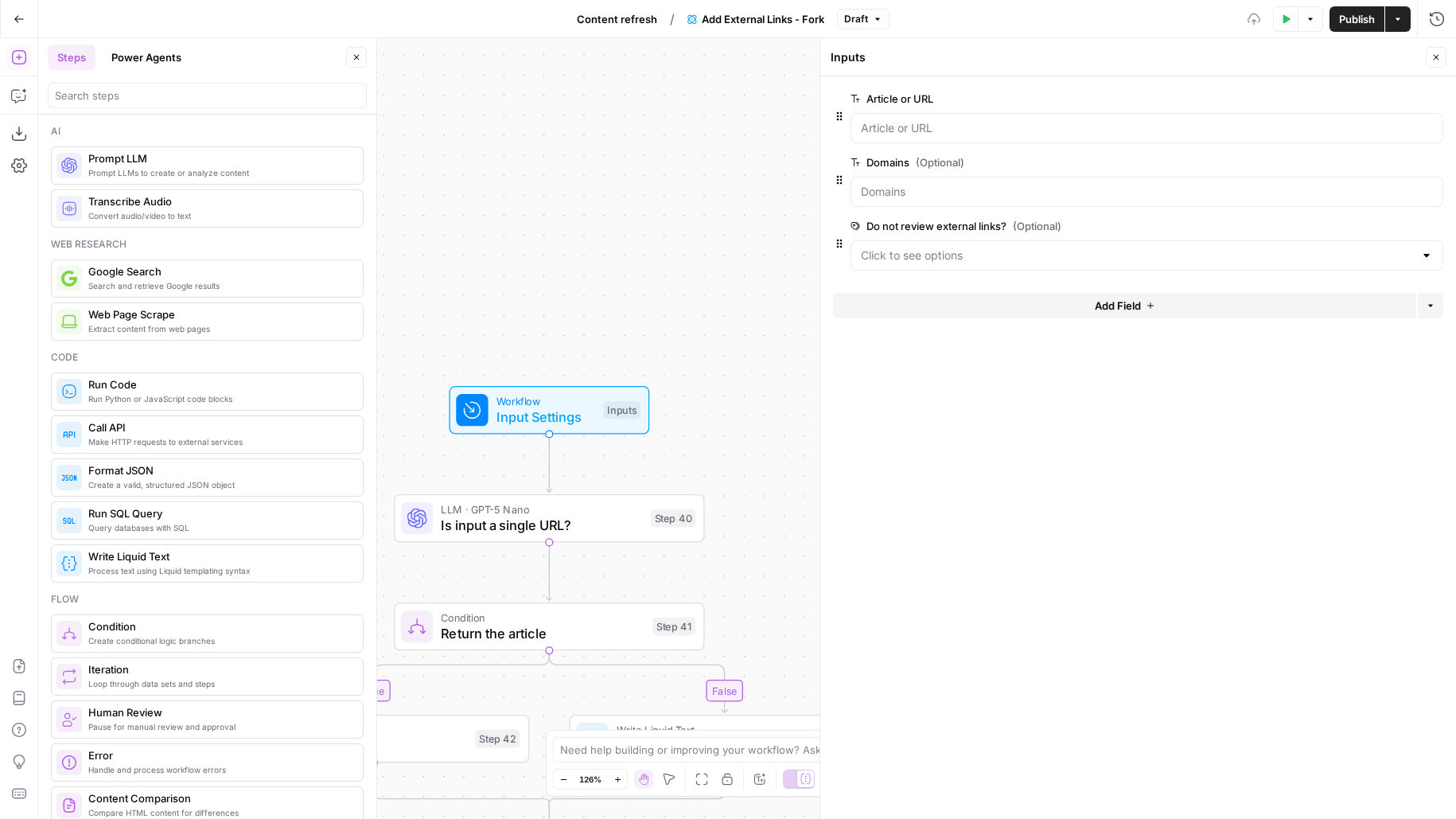
click at [1070, 302] on button "Add Field" at bounding box center [1124, 305] width 583 height 25
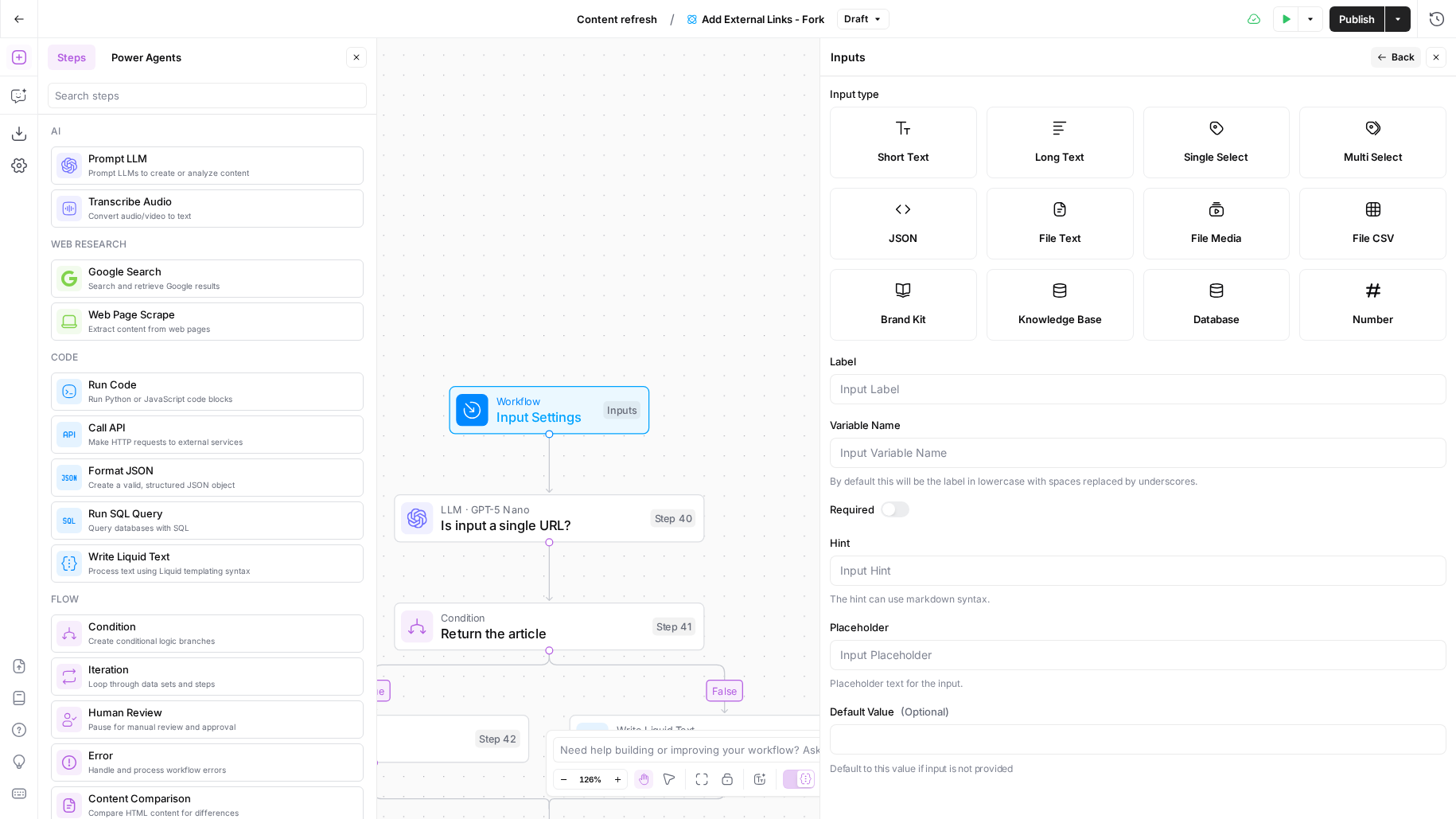
click at [888, 396] on div at bounding box center [1138, 389] width 617 height 30
type input "Region"
click at [1399, 51] on span "Back" at bounding box center [1403, 57] width 23 height 14
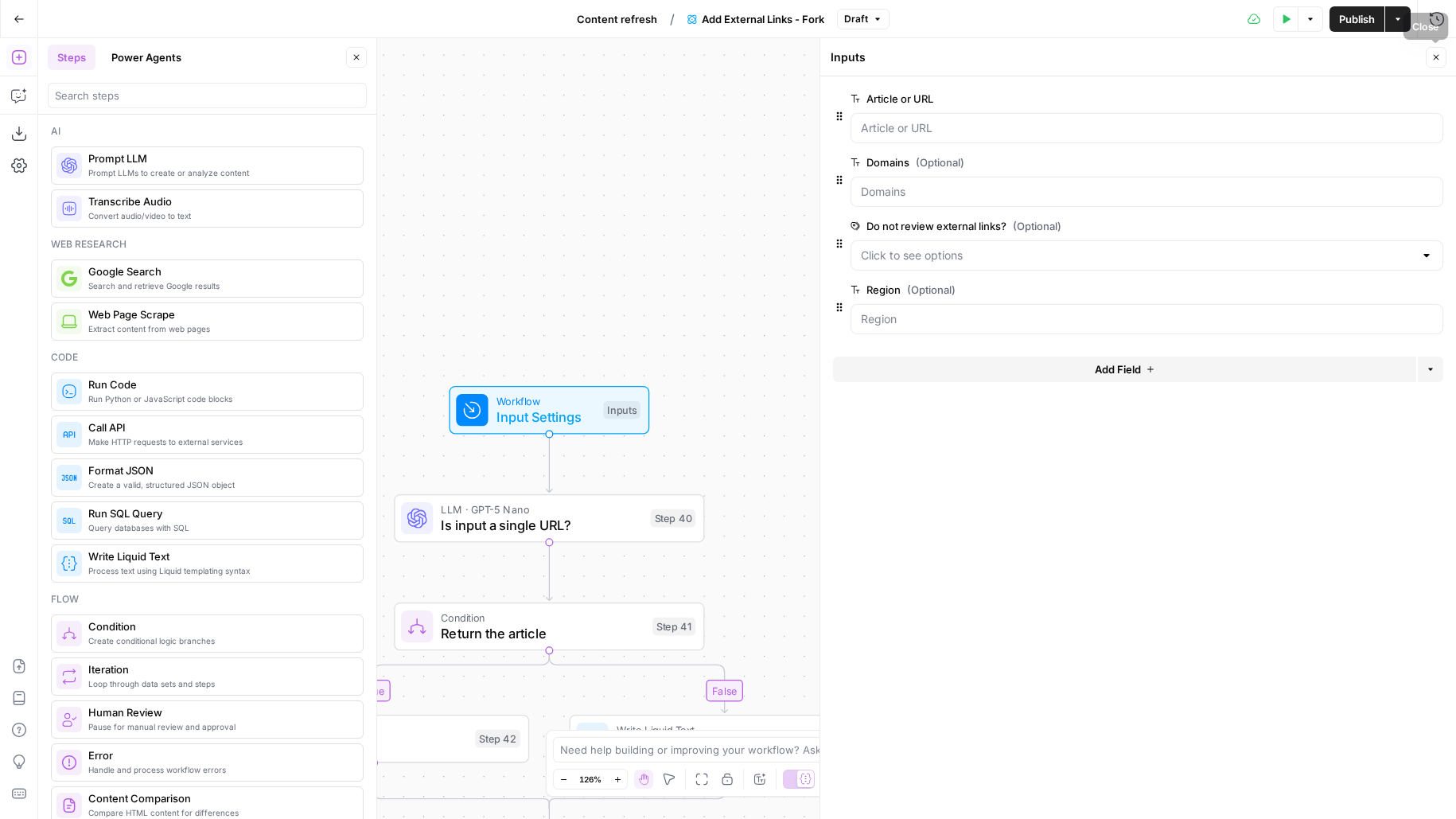
click at [1433, 57] on icon "button" at bounding box center [1435, 57] width 9 height 9
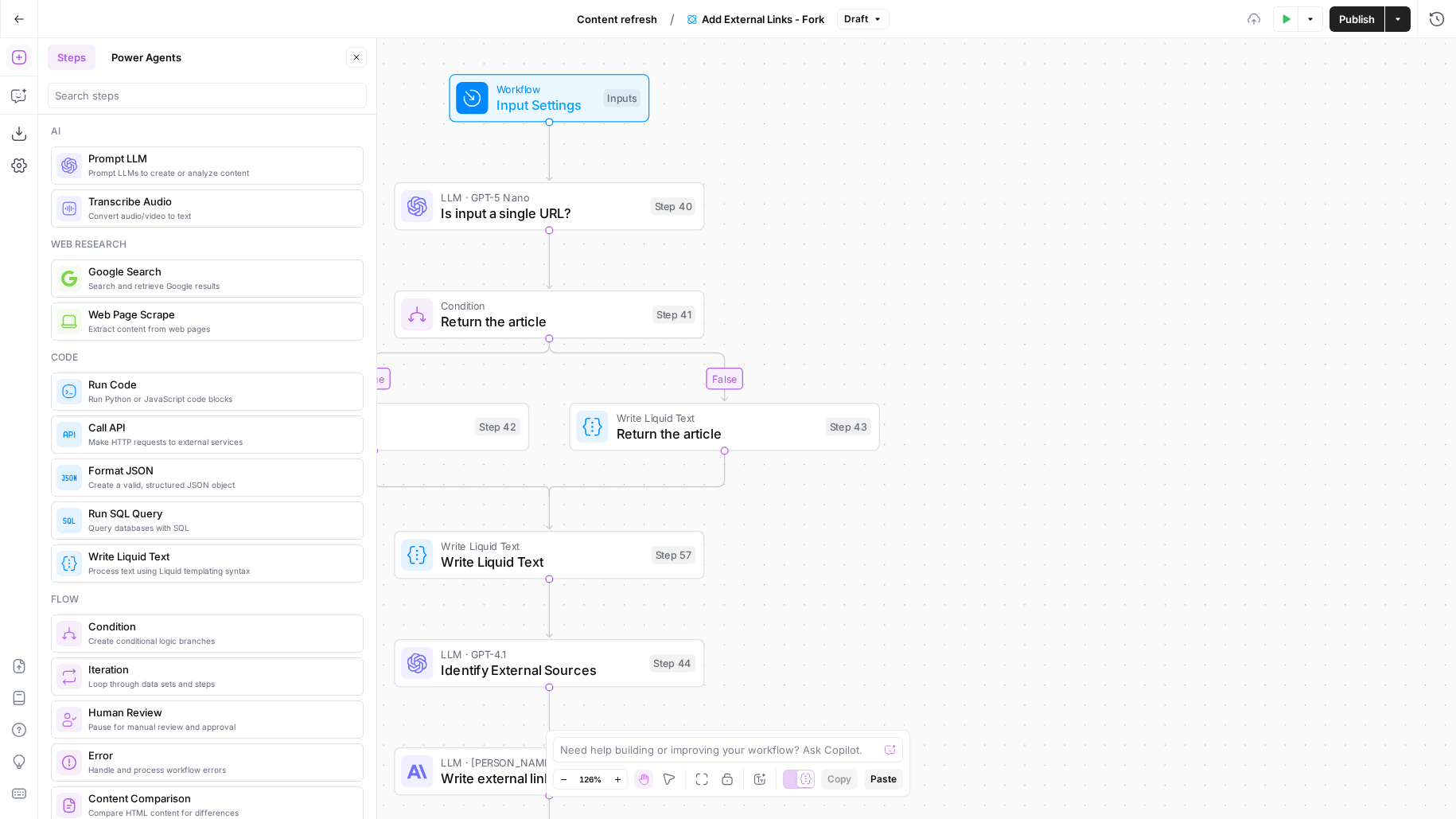
drag, startPoint x: 912, startPoint y: 256, endPoint x: 910, endPoint y: 78, distance: 178.0
click at [910, 87] on div "true false true false Workflow Input Settings Inputs LLM · GPT-5 Nano Is input …" at bounding box center [747, 429] width 1418 height 781
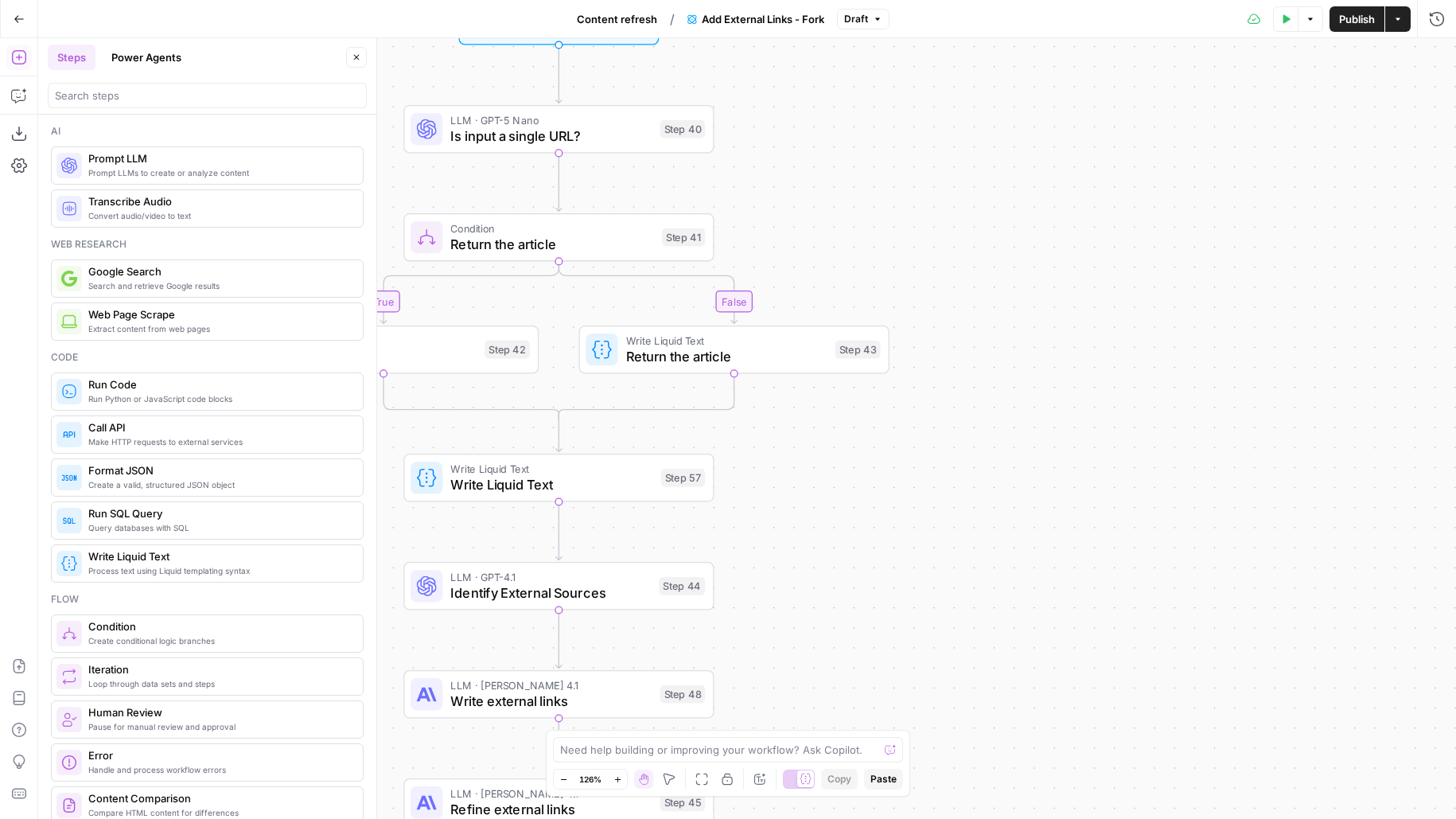
drag, startPoint x: 898, startPoint y: 416, endPoint x: 1145, endPoint y: 169, distance: 349.3
click at [1145, 169] on div "true false true false Workflow Input Settings Inputs LLM · GPT-5 Nano Is input …" at bounding box center [747, 429] width 1418 height 781
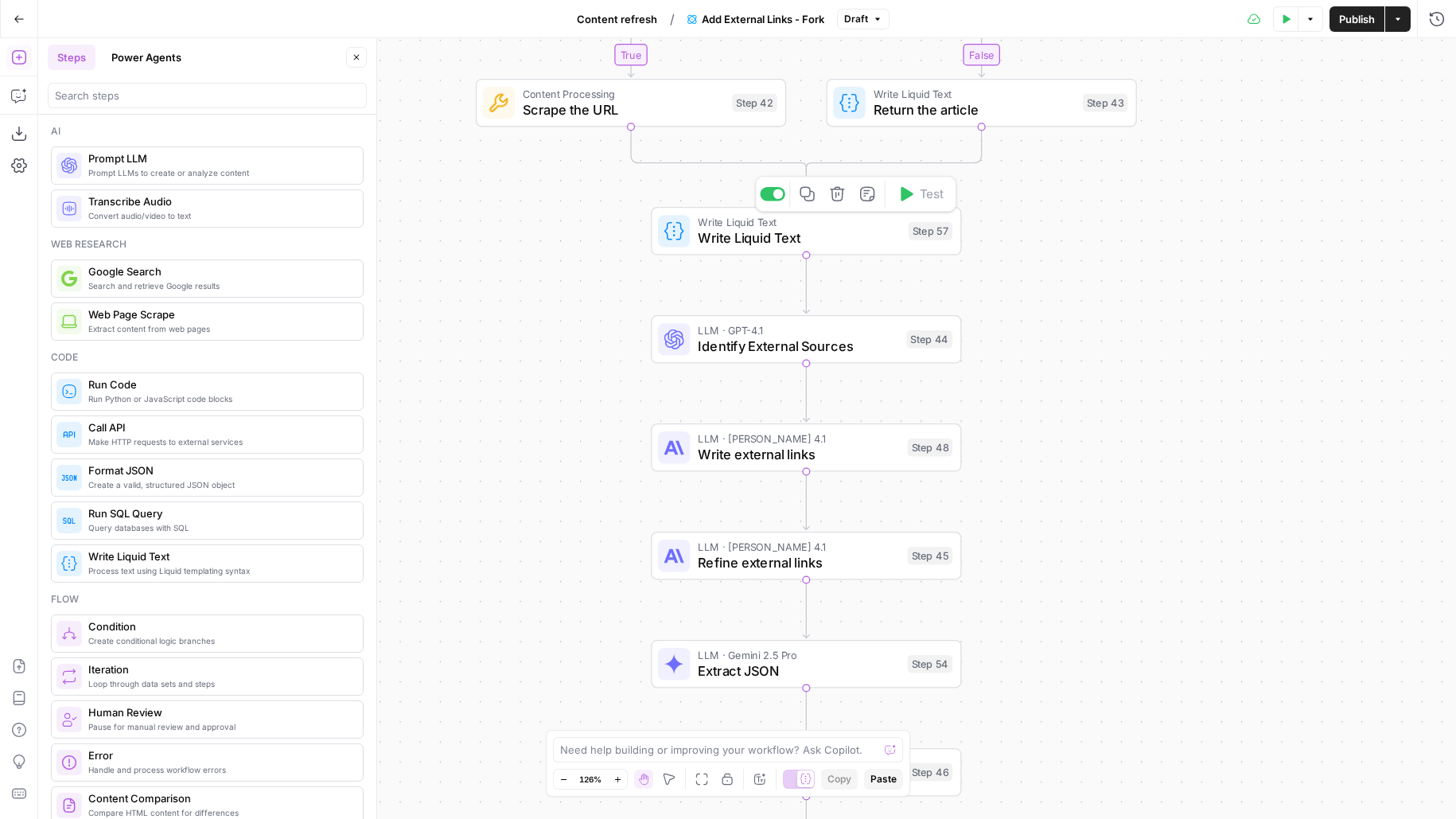
click at [857, 247] on span "Write Liquid Text" at bounding box center [798, 238] width 202 height 20
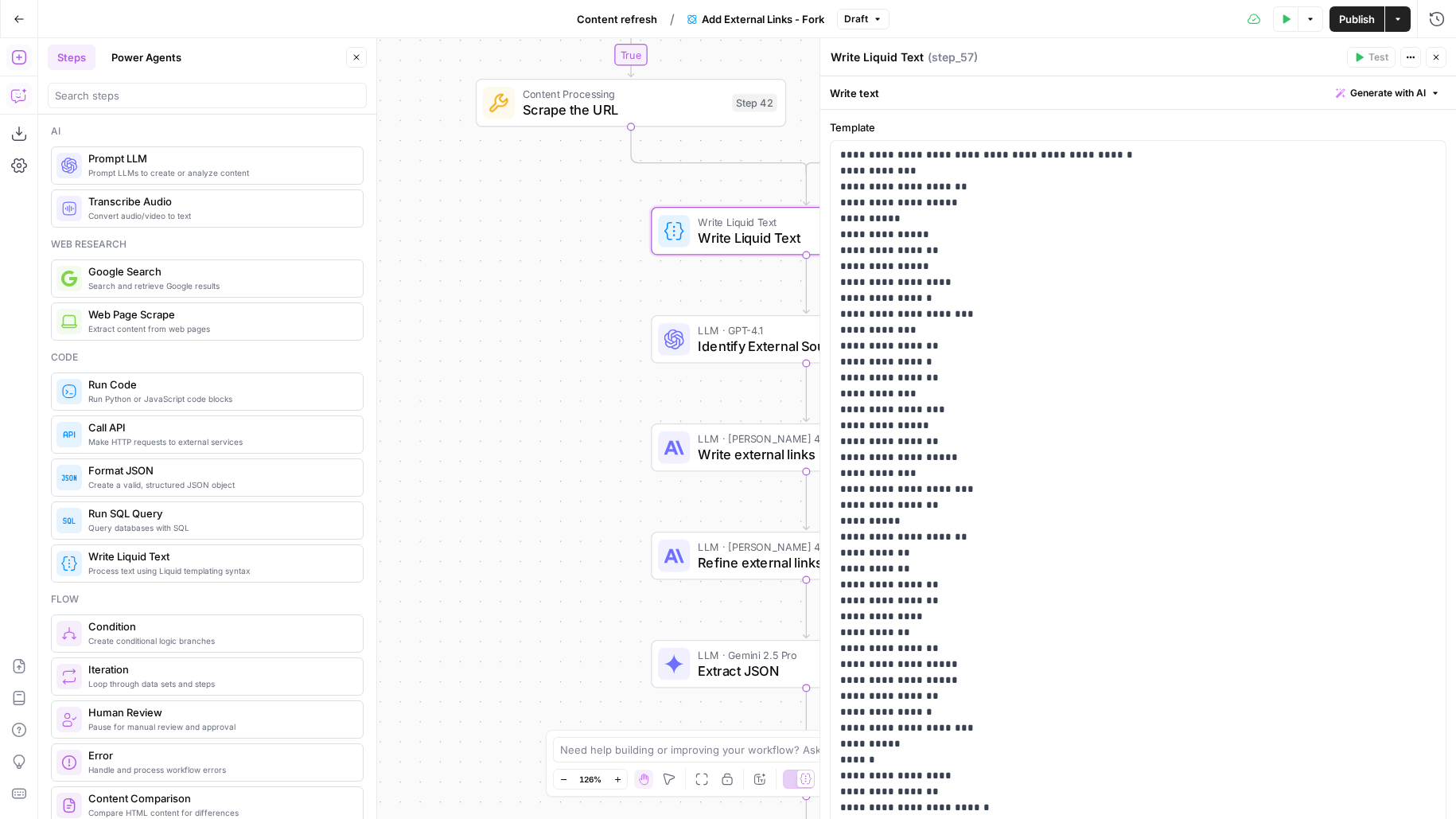
click at [22, 100] on icon "button" at bounding box center [18, 96] width 13 height 13
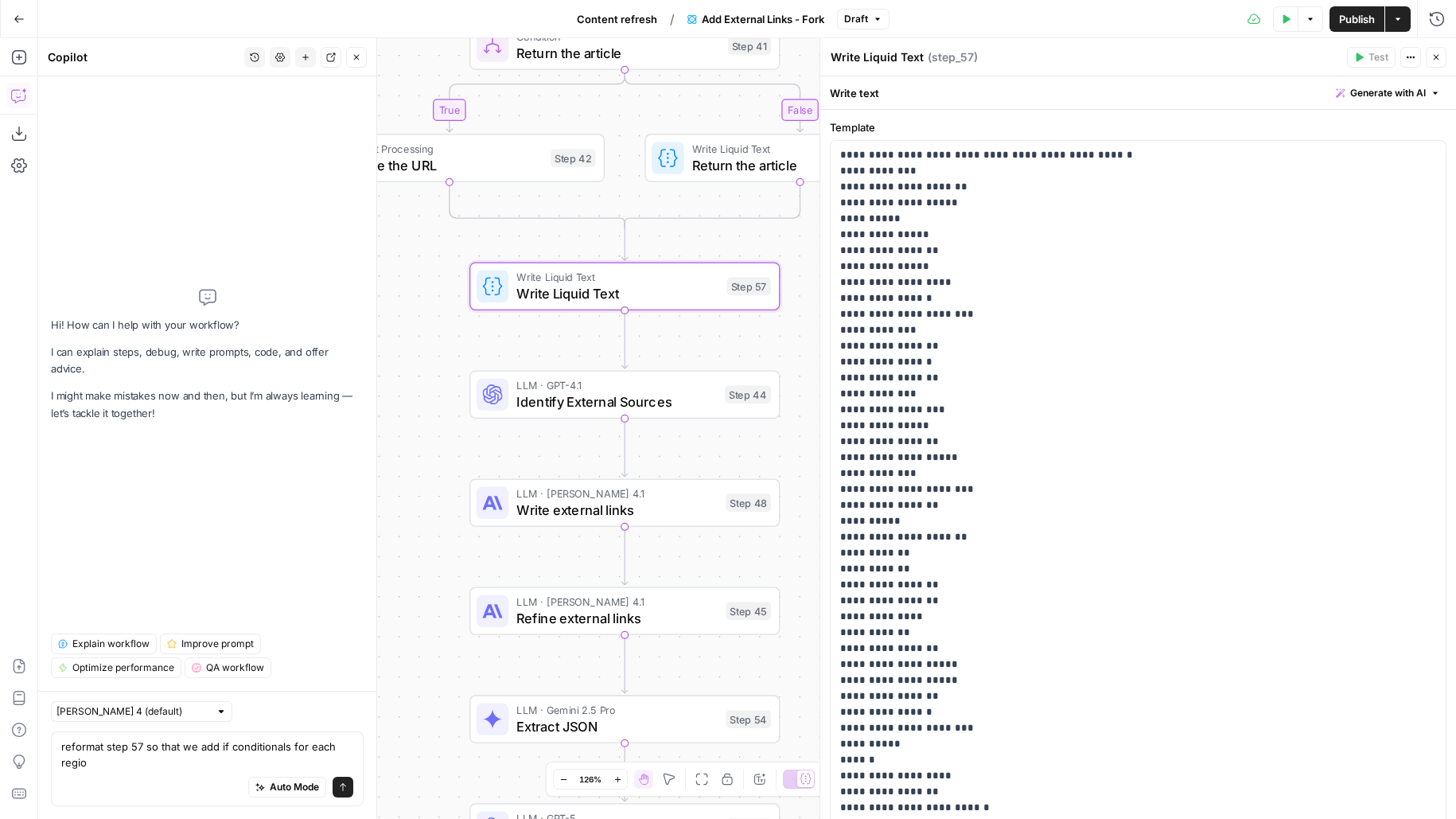
type textarea "reformat step 57 so that we add if conditionals for each region"
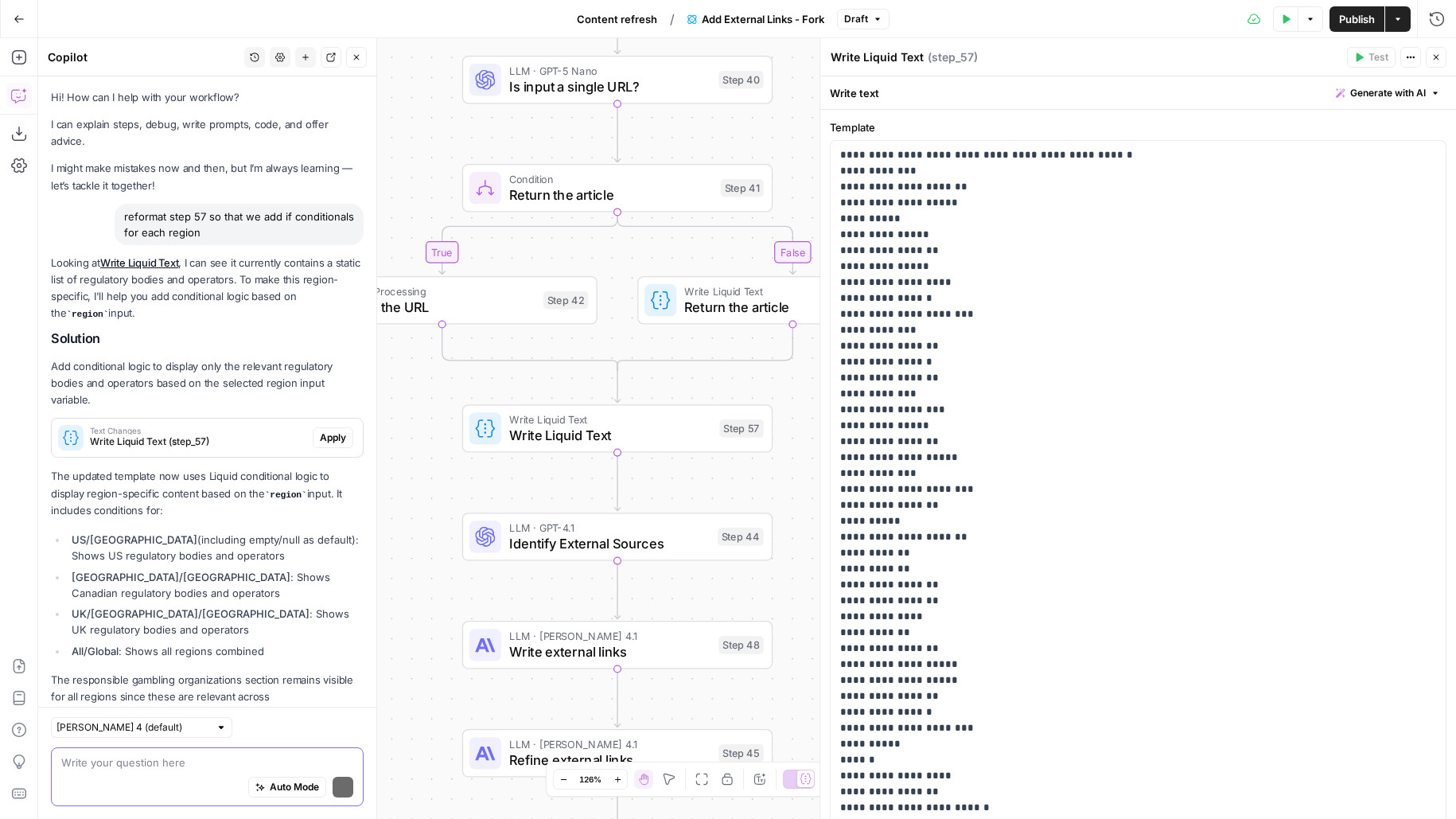
scroll to position [17, 0]
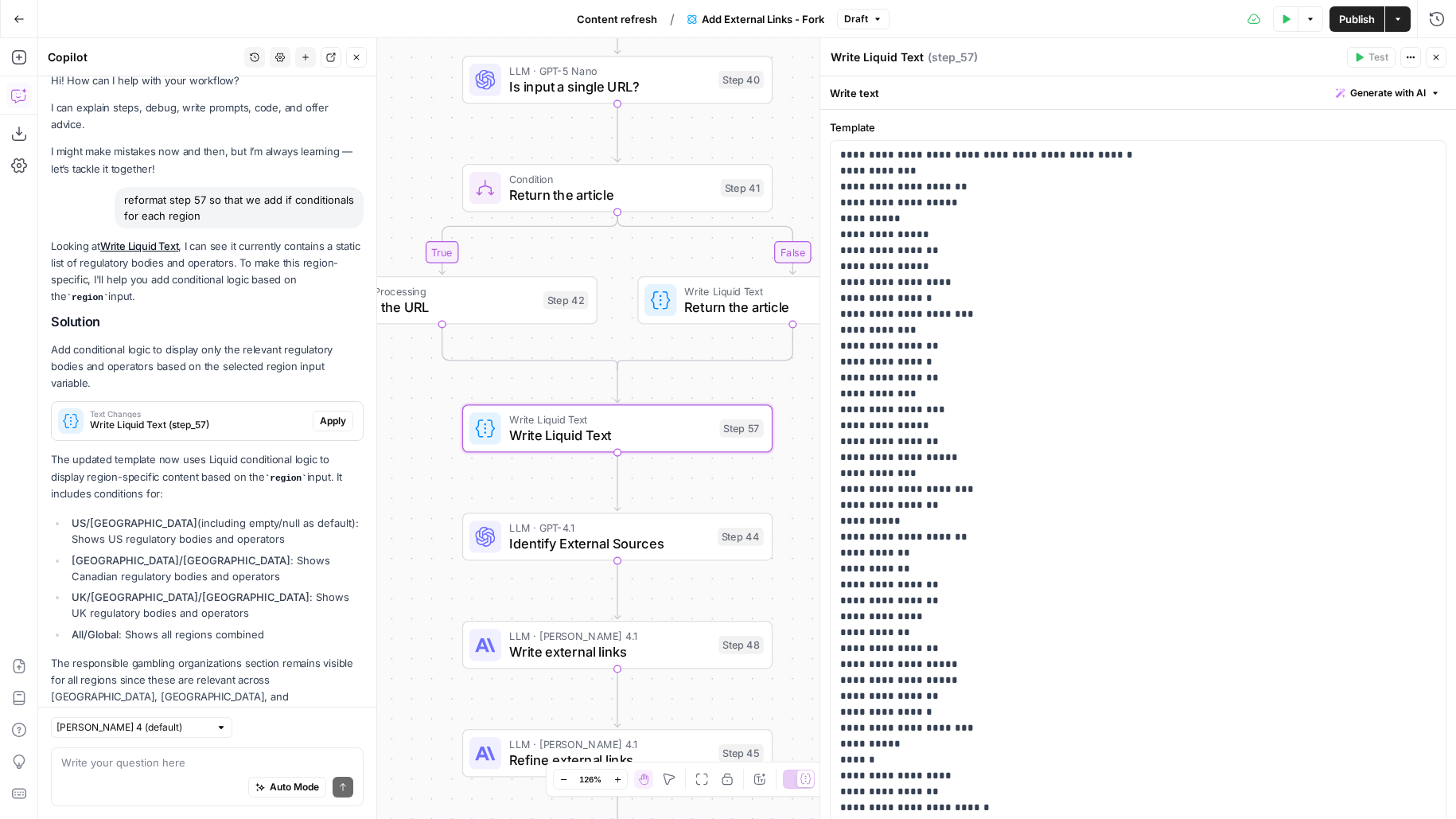
click at [337, 414] on span "Apply" at bounding box center [333, 420] width 26 height 14
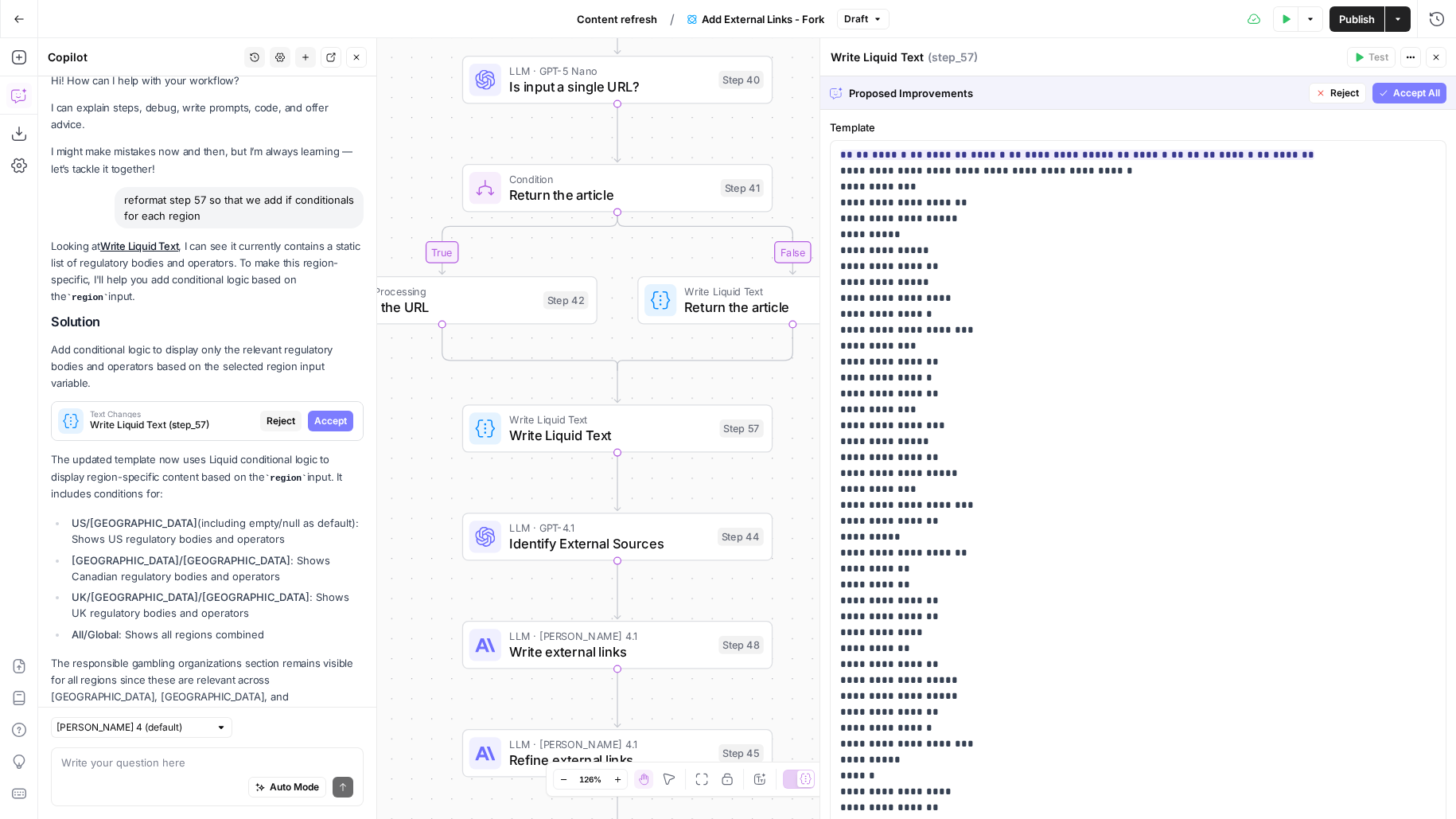
click at [1387, 92] on button "Accept All" at bounding box center [1408, 93] width 74 height 21
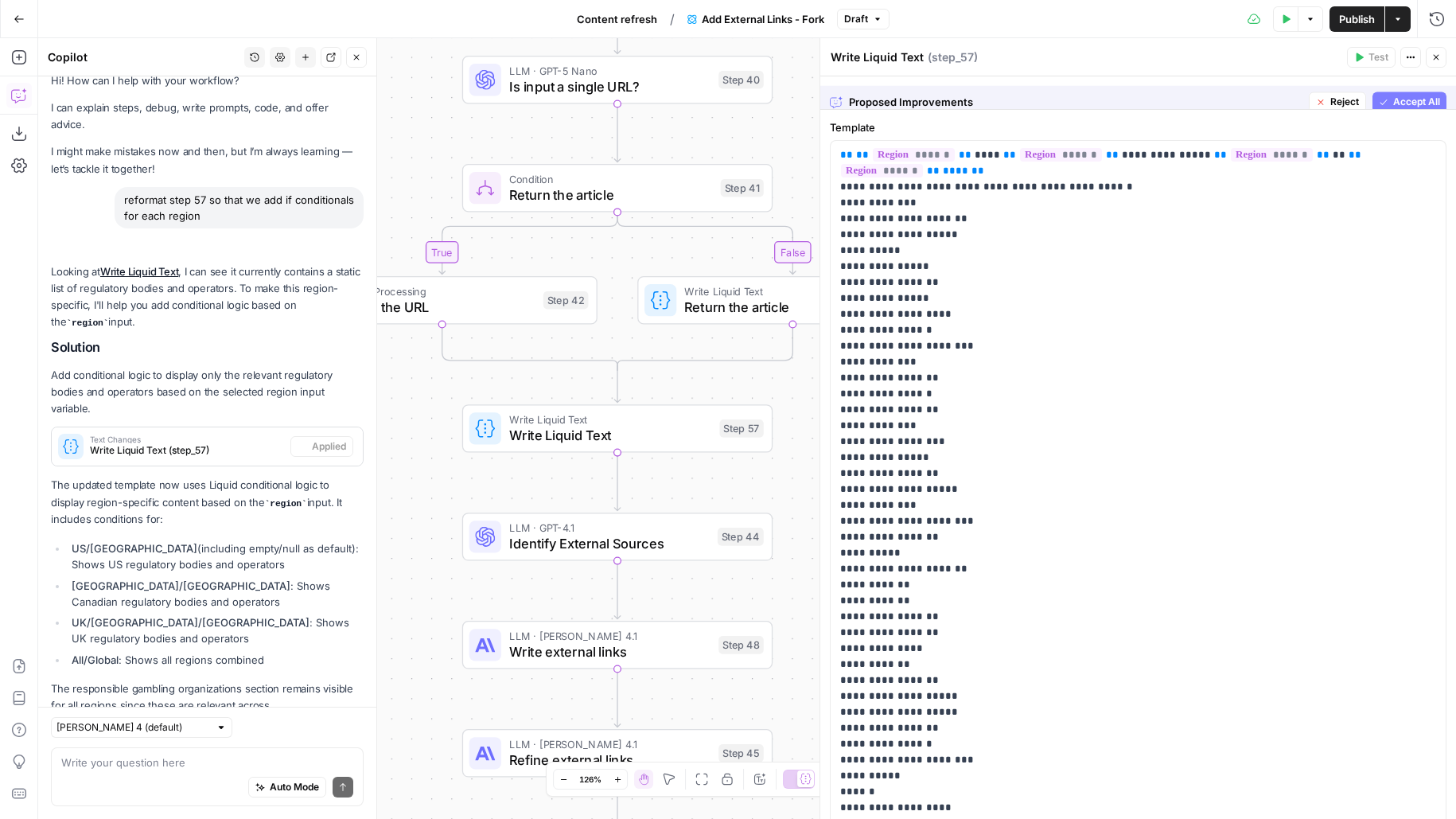
scroll to position [43, 0]
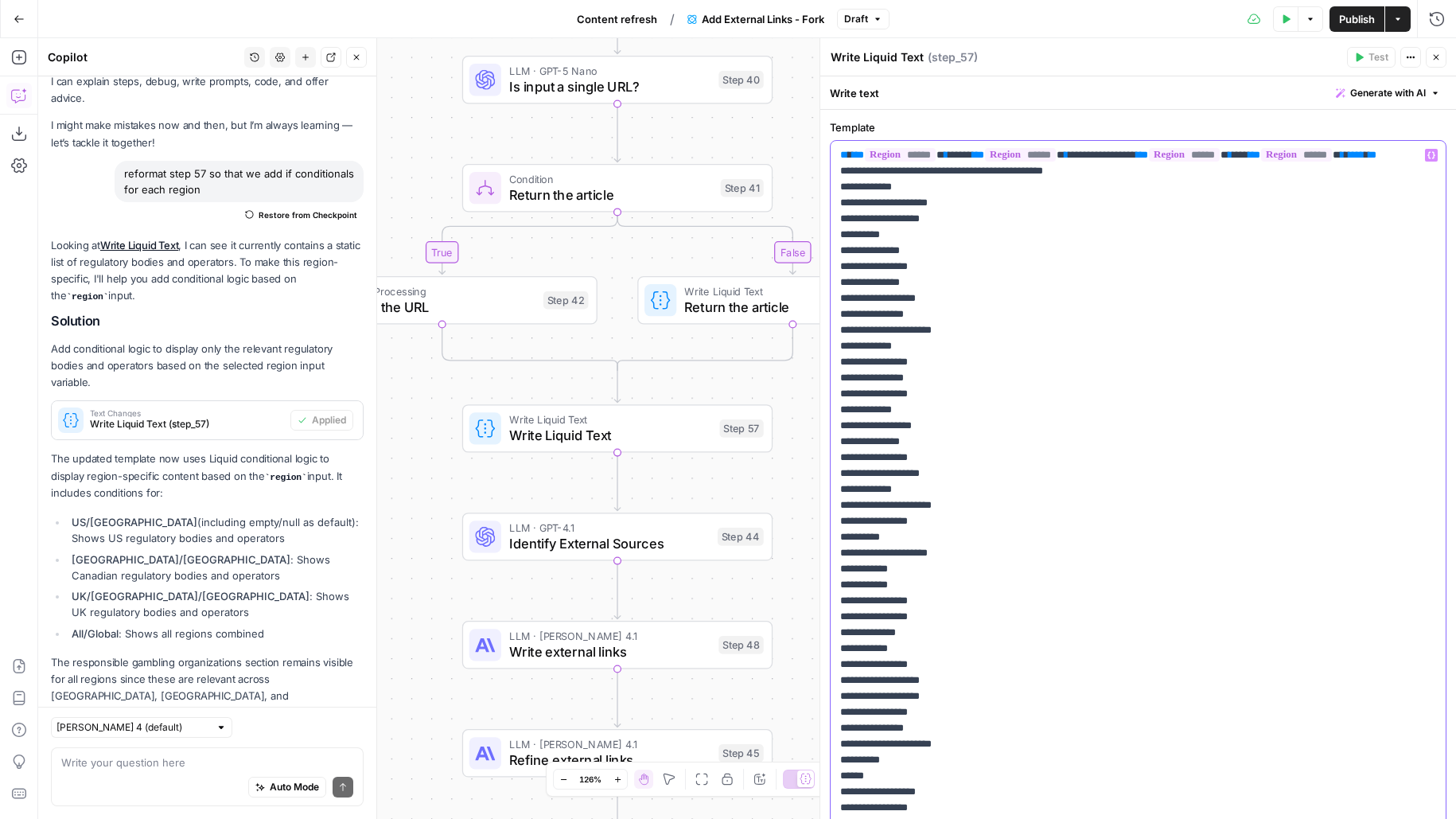
click at [968, 154] on span "****" at bounding box center [959, 154] width 16 height 10
drag, startPoint x: 988, startPoint y: 153, endPoint x: 1431, endPoint y: 155, distance: 443.0
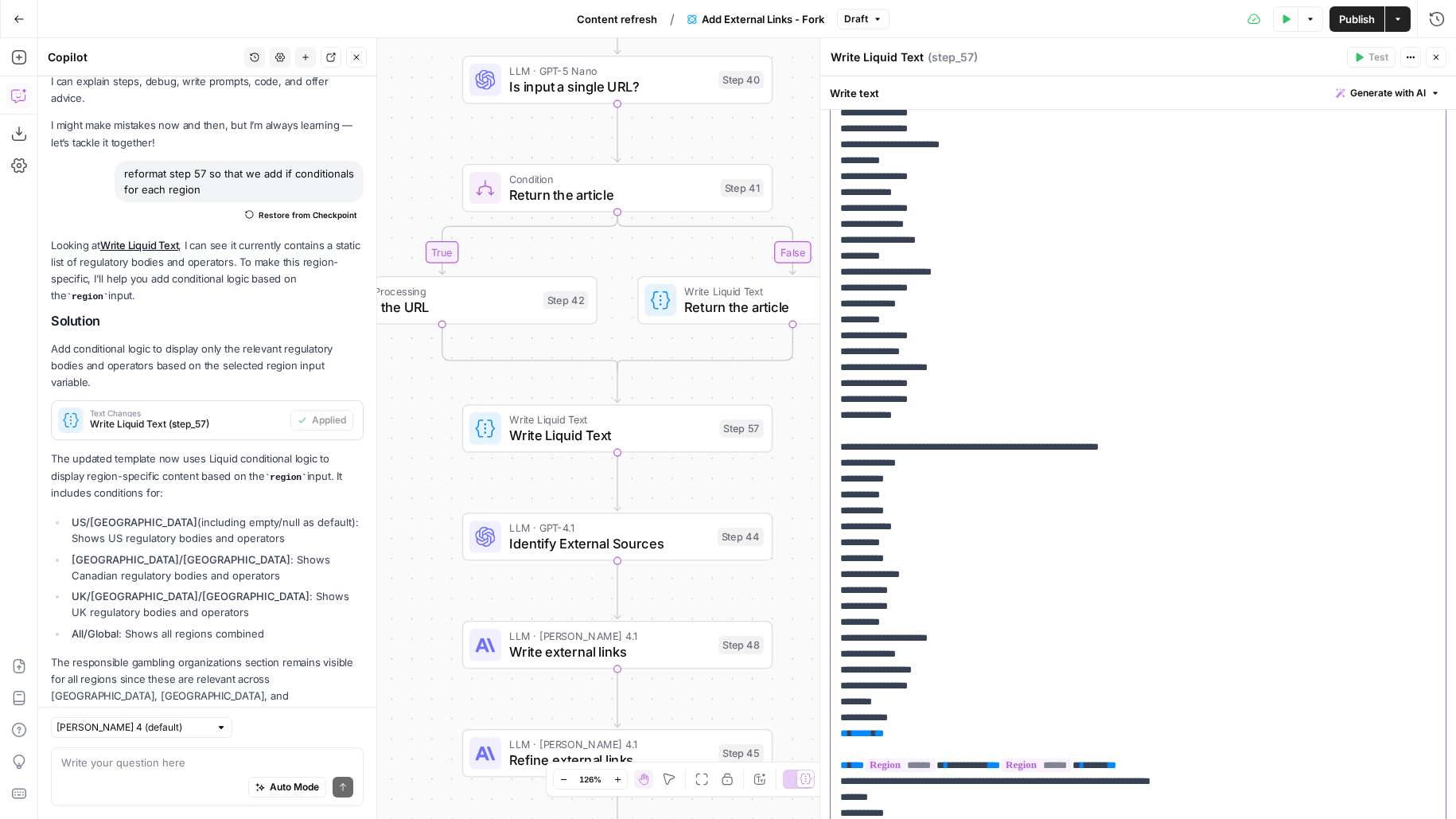
scroll to position [1313, 0]
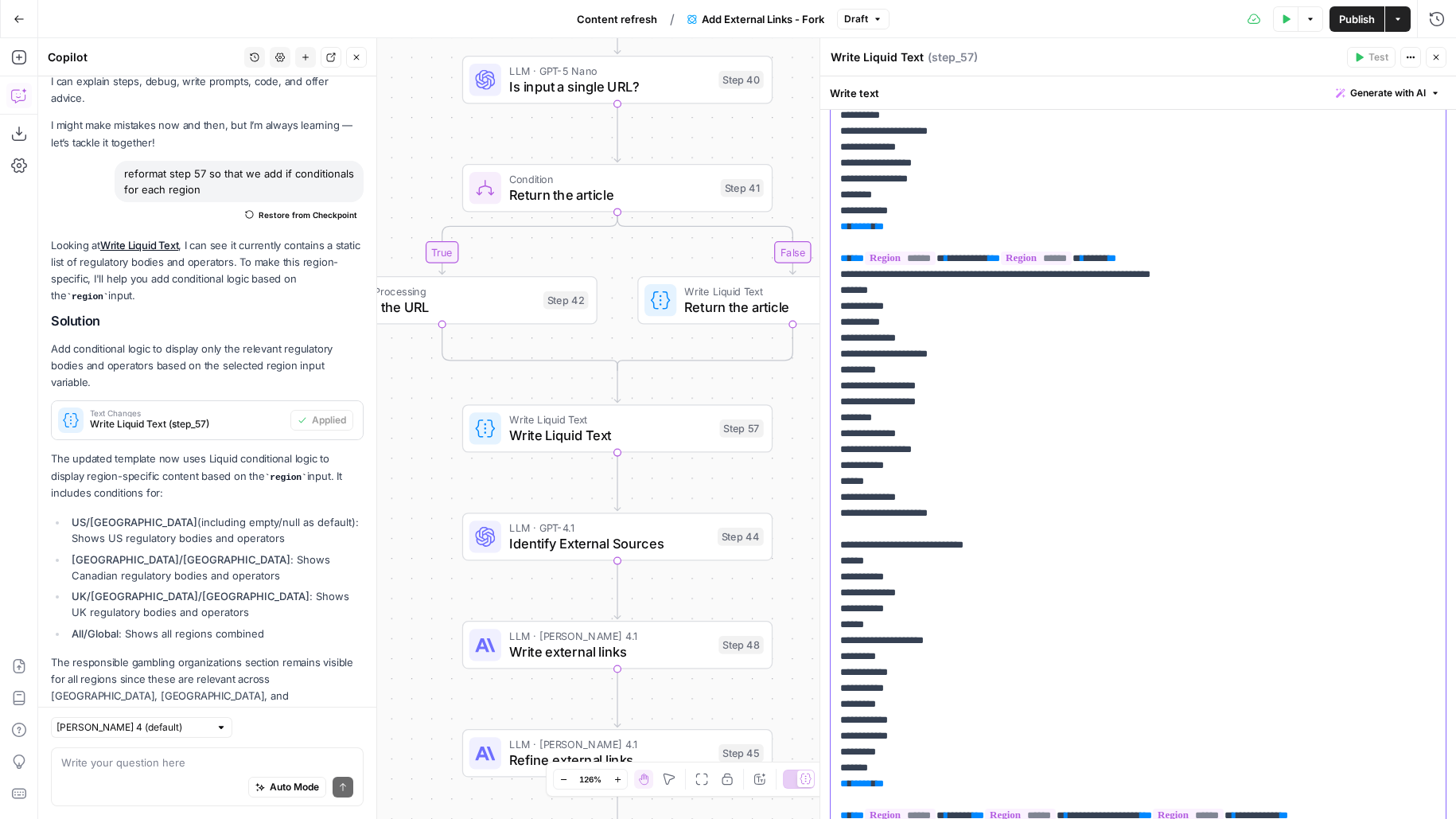
drag, startPoint x: 973, startPoint y: 259, endPoint x: 1011, endPoint y: 260, distance: 38.0
click at [984, 260] on span "********" at bounding box center [968, 258] width 32 height 10
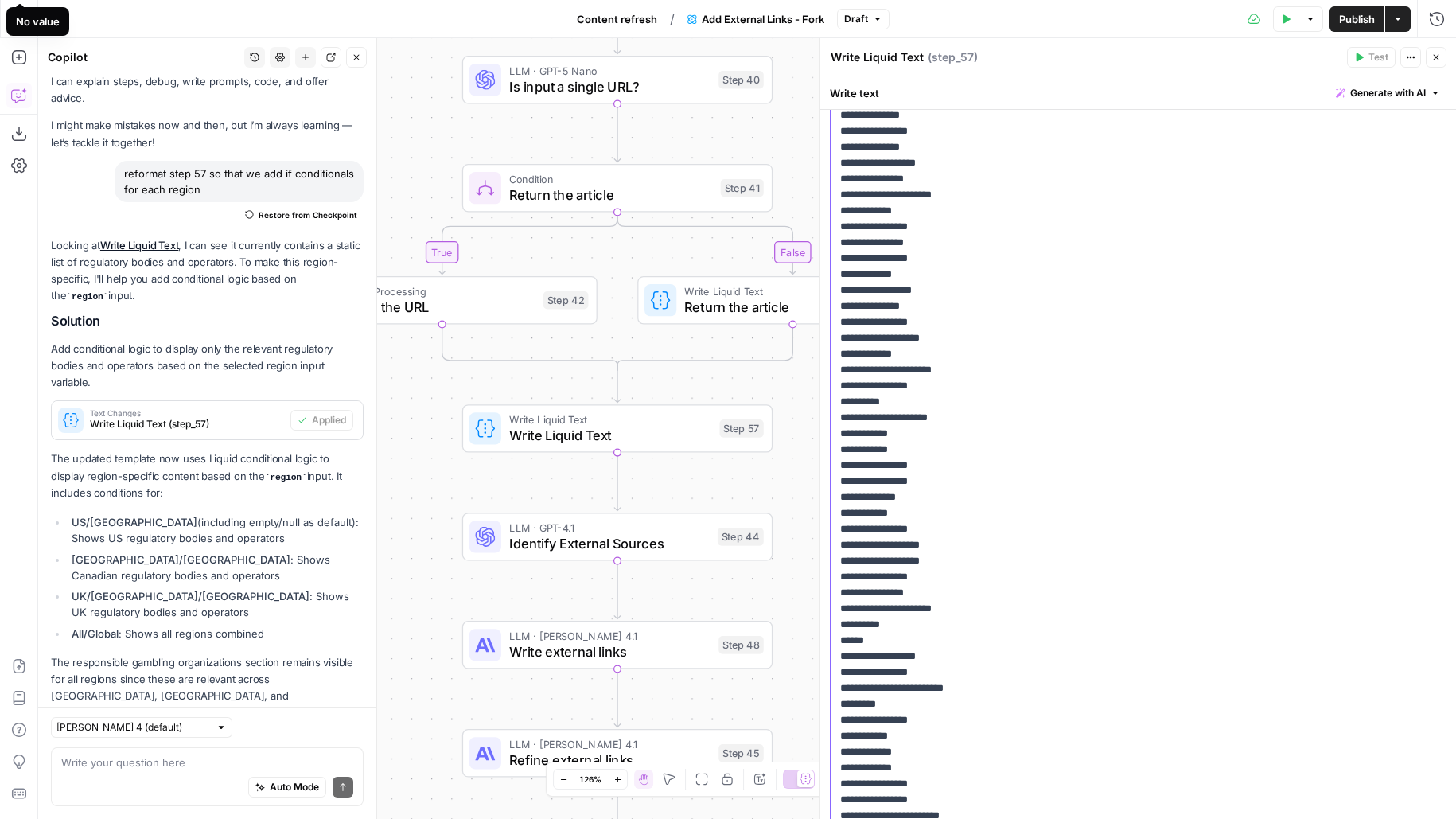
scroll to position [0, 0]
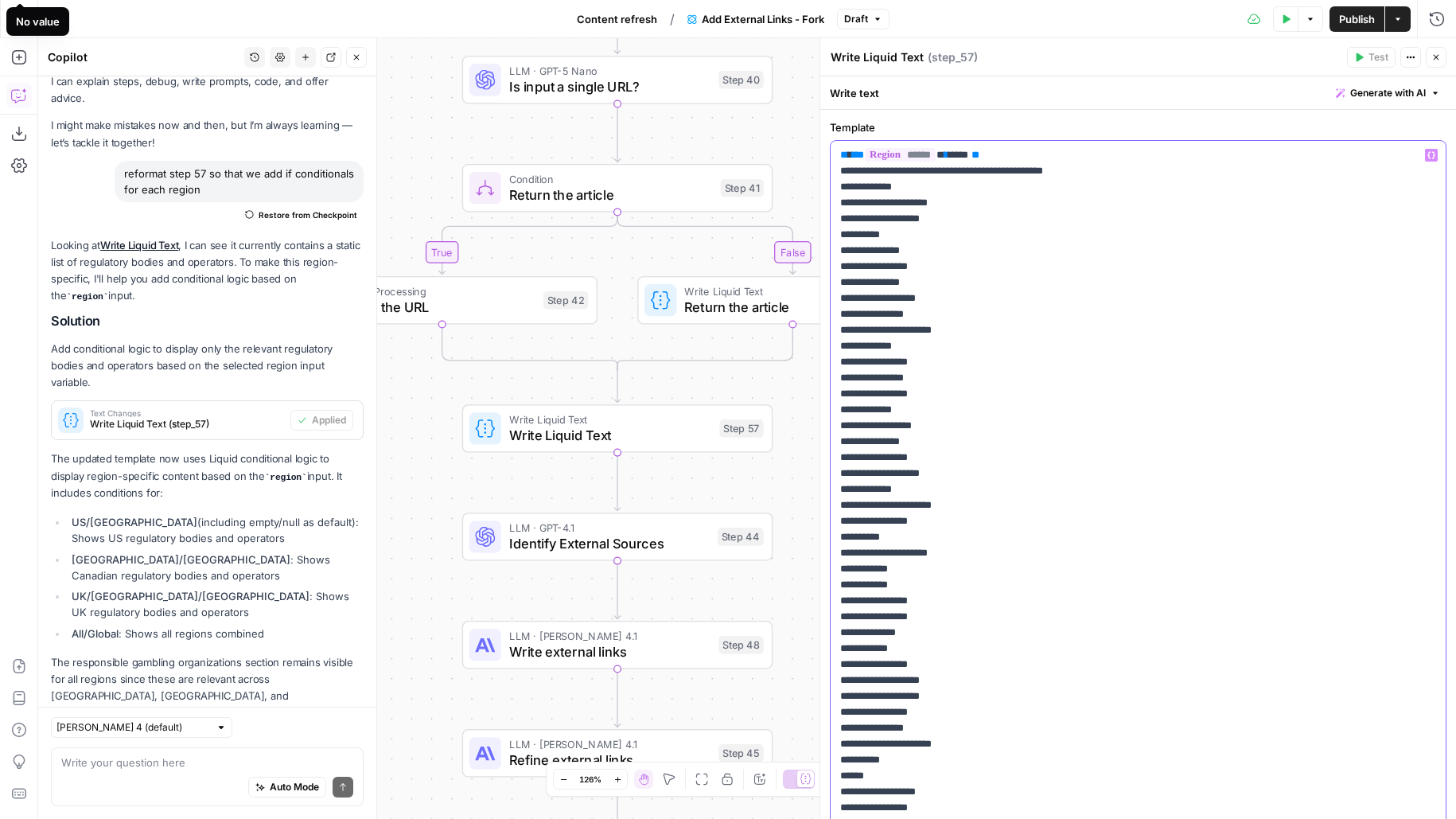
drag, startPoint x: 967, startPoint y: 155, endPoint x: 984, endPoint y: 153, distance: 17.1
click at [968, 153] on span "****" at bounding box center [959, 154] width 16 height 10
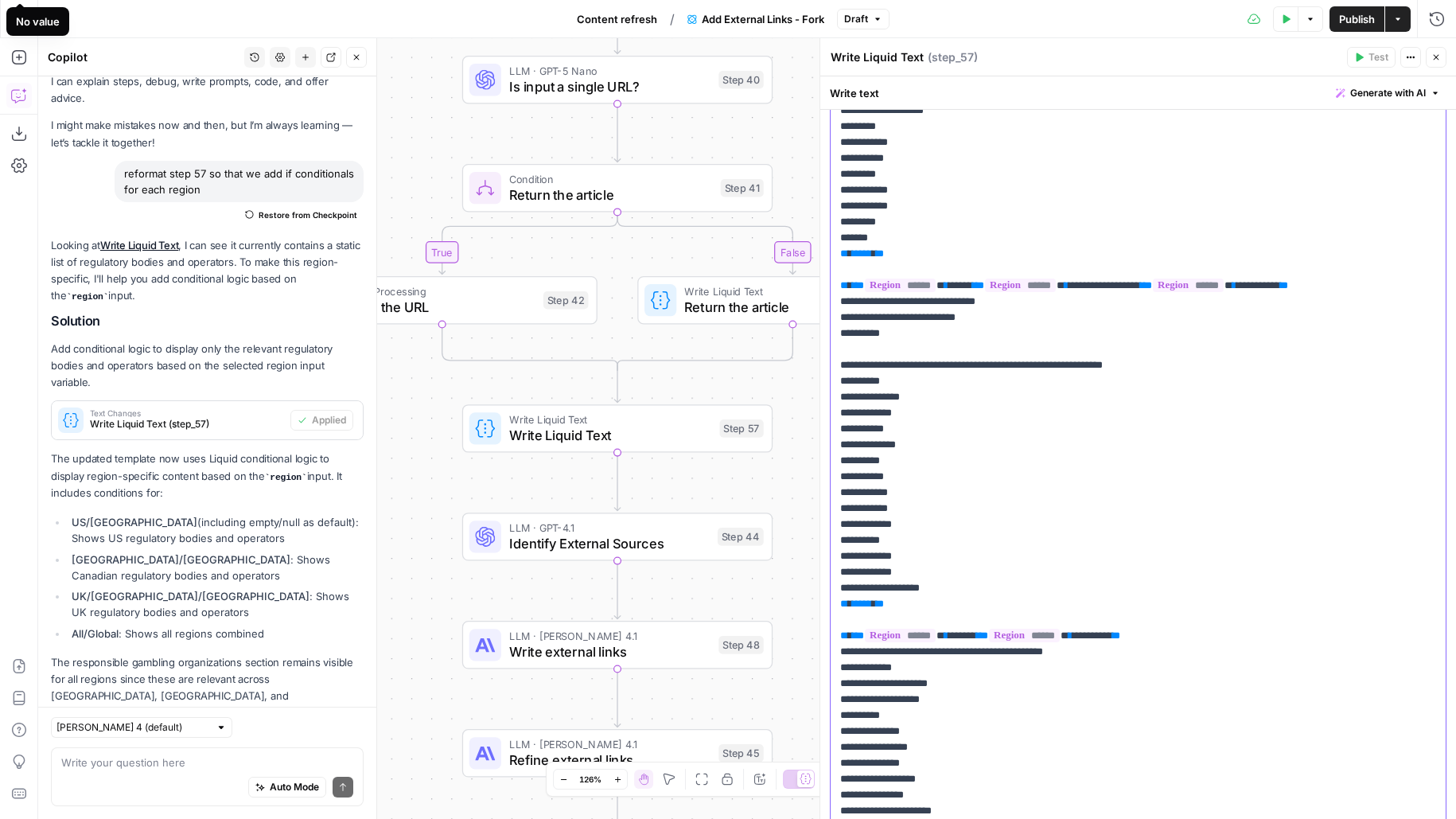
scroll to position [1843, 0]
click at [968, 288] on span "****" at bounding box center [959, 286] width 16 height 10
drag, startPoint x: 988, startPoint y: 285, endPoint x: 1345, endPoint y: 289, distance: 357.0
click at [1345, 289] on p "**********" at bounding box center [1138, 709] width 596 height 4808
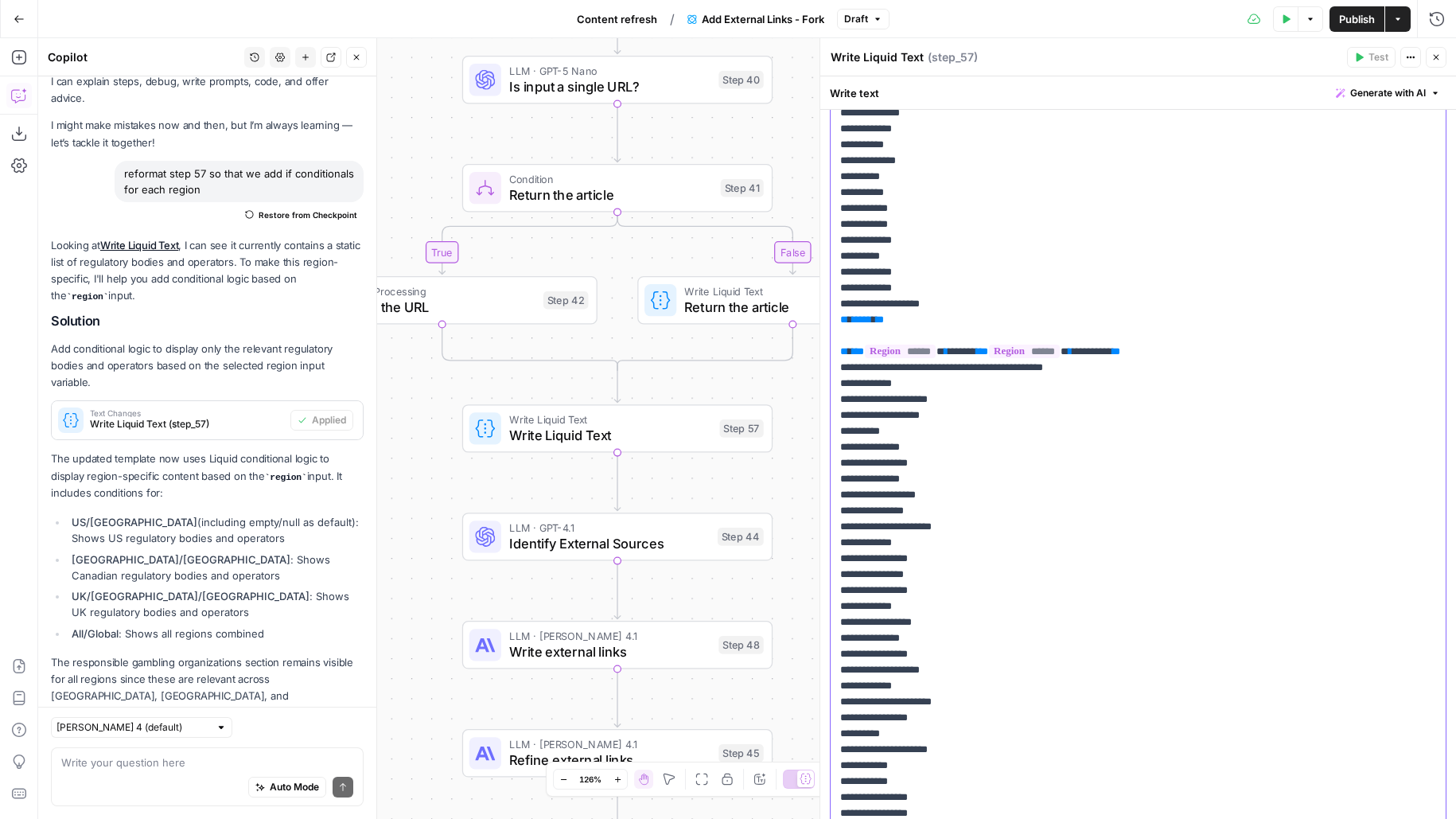
scroll to position [2130, 0]
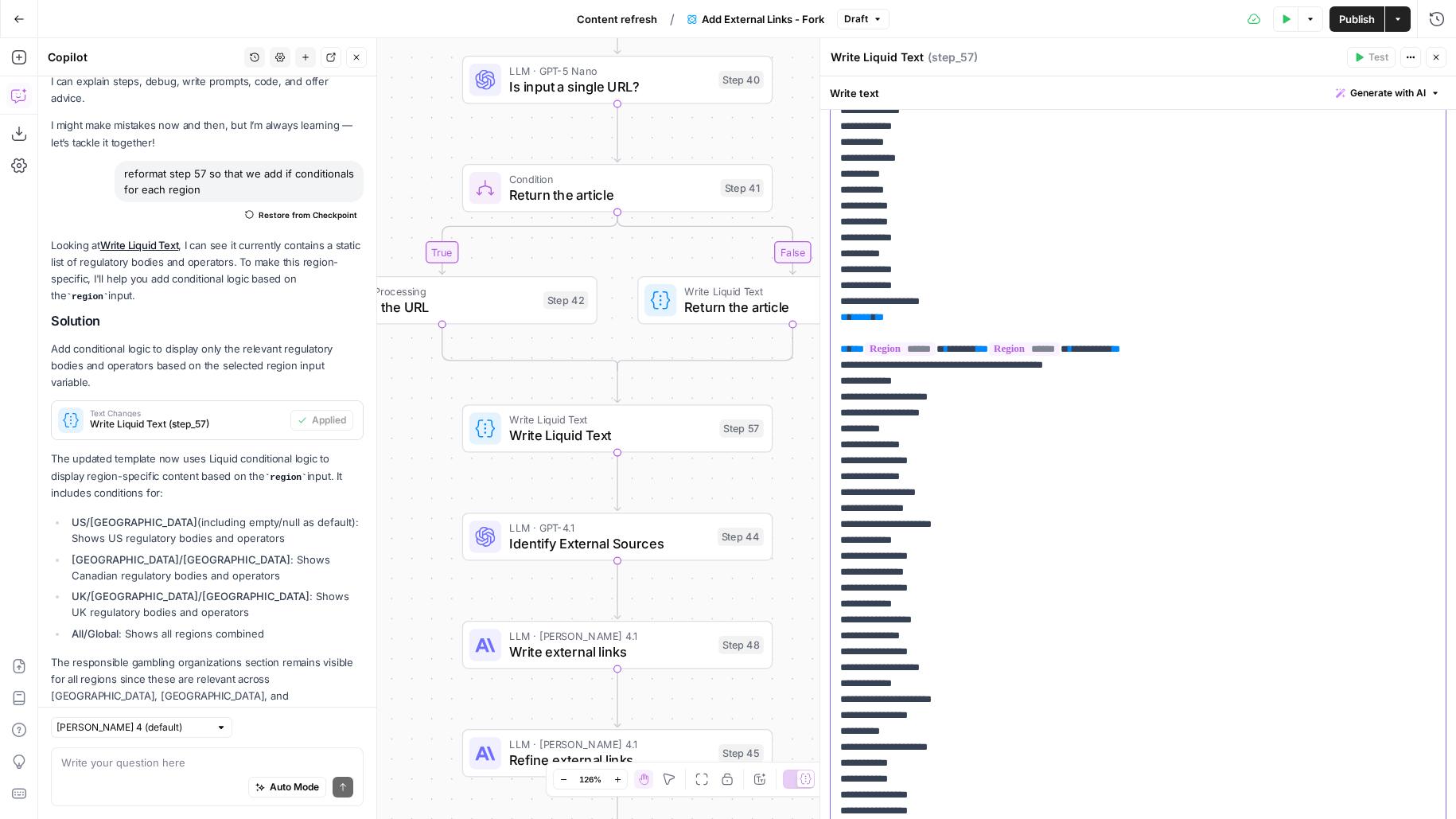
drag, startPoint x: 1236, startPoint y: 349, endPoint x: 826, endPoint y: 346, distance: 410.0
click at [826, 346] on div "**********" at bounding box center [1138, 429] width 637 height 781
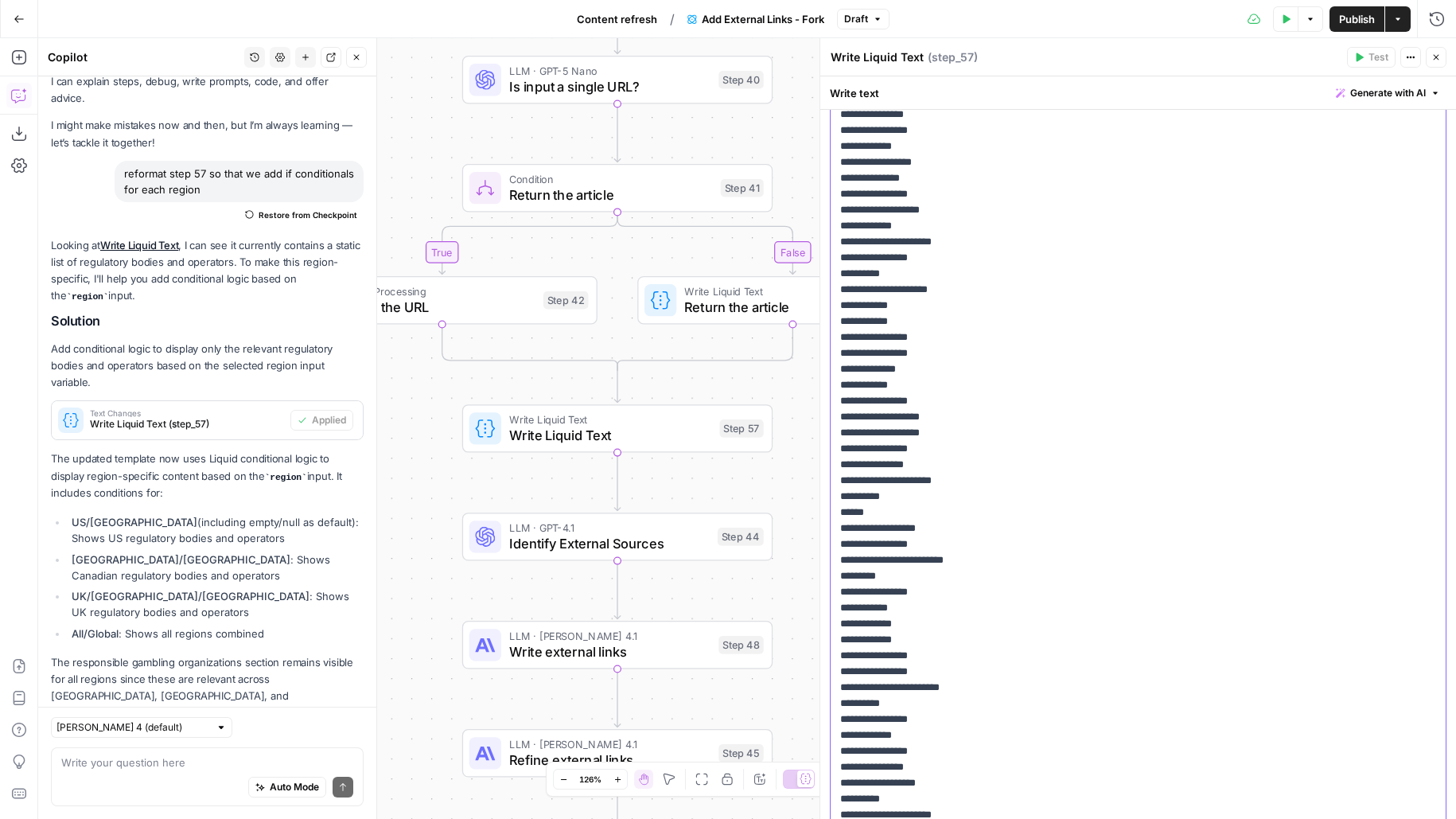
scroll to position [0, 0]
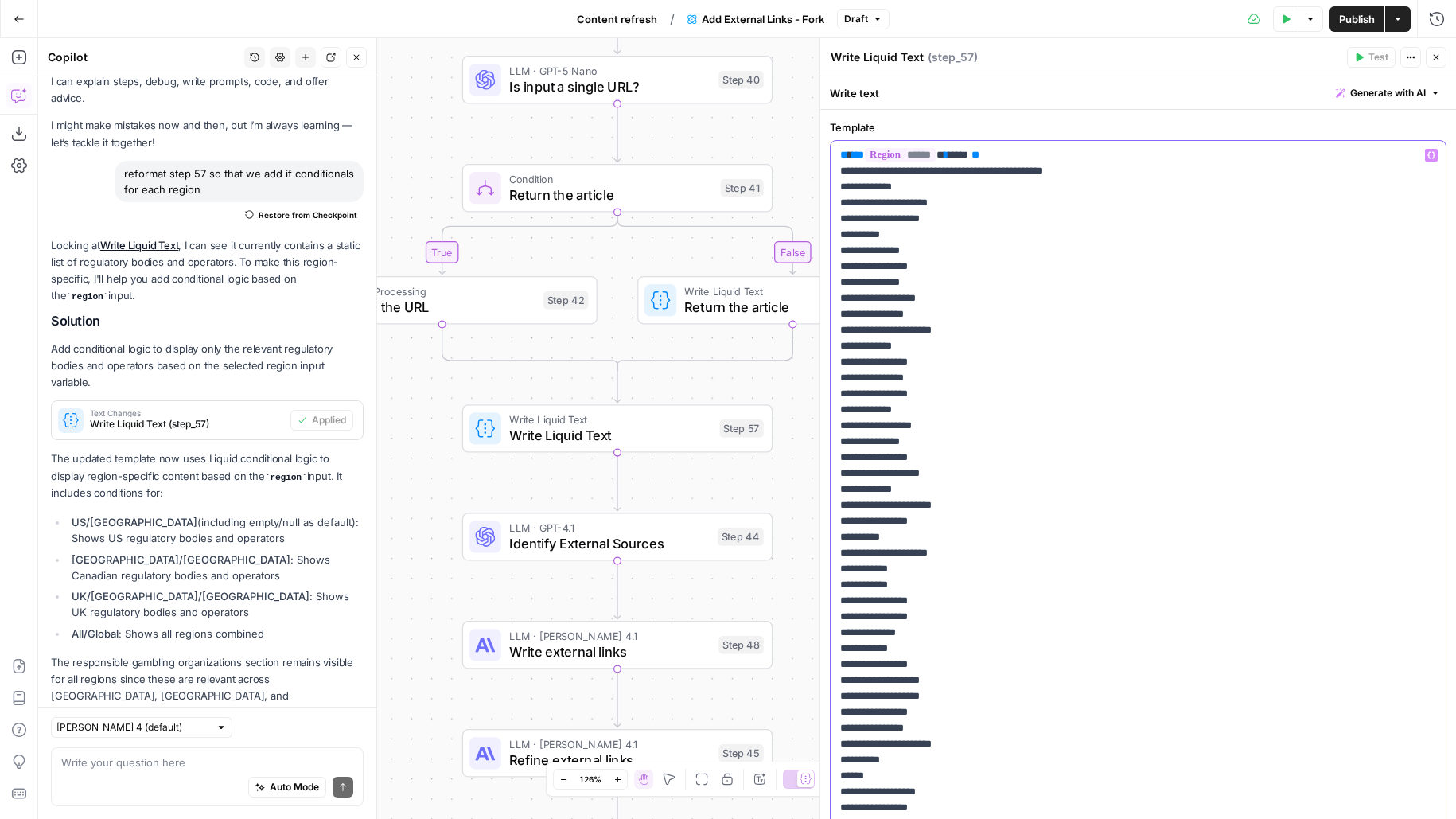
drag, startPoint x: 924, startPoint y: 514, endPoint x: 829, endPoint y: 190, distance: 337.6
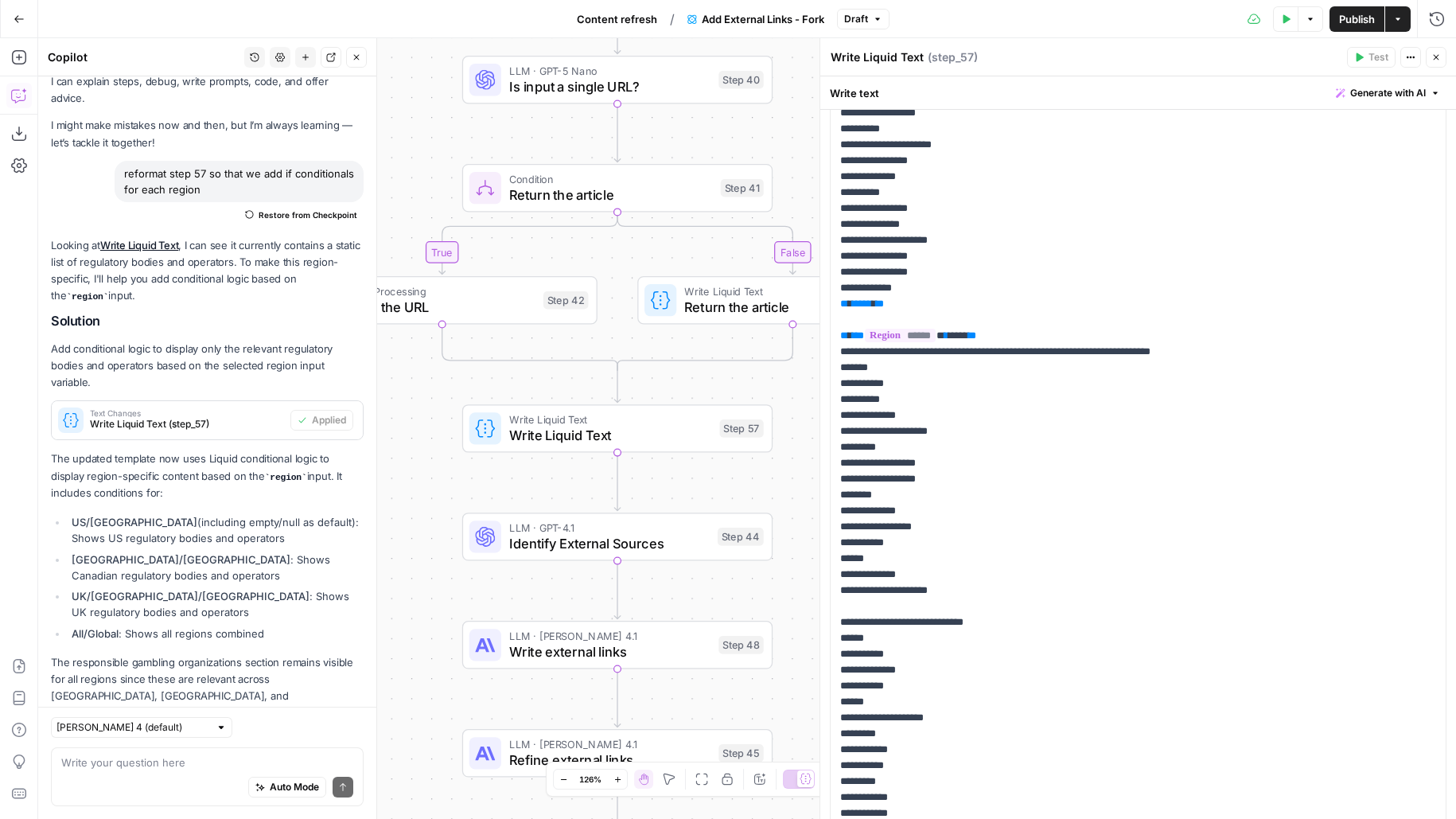
scroll to position [1088, 0]
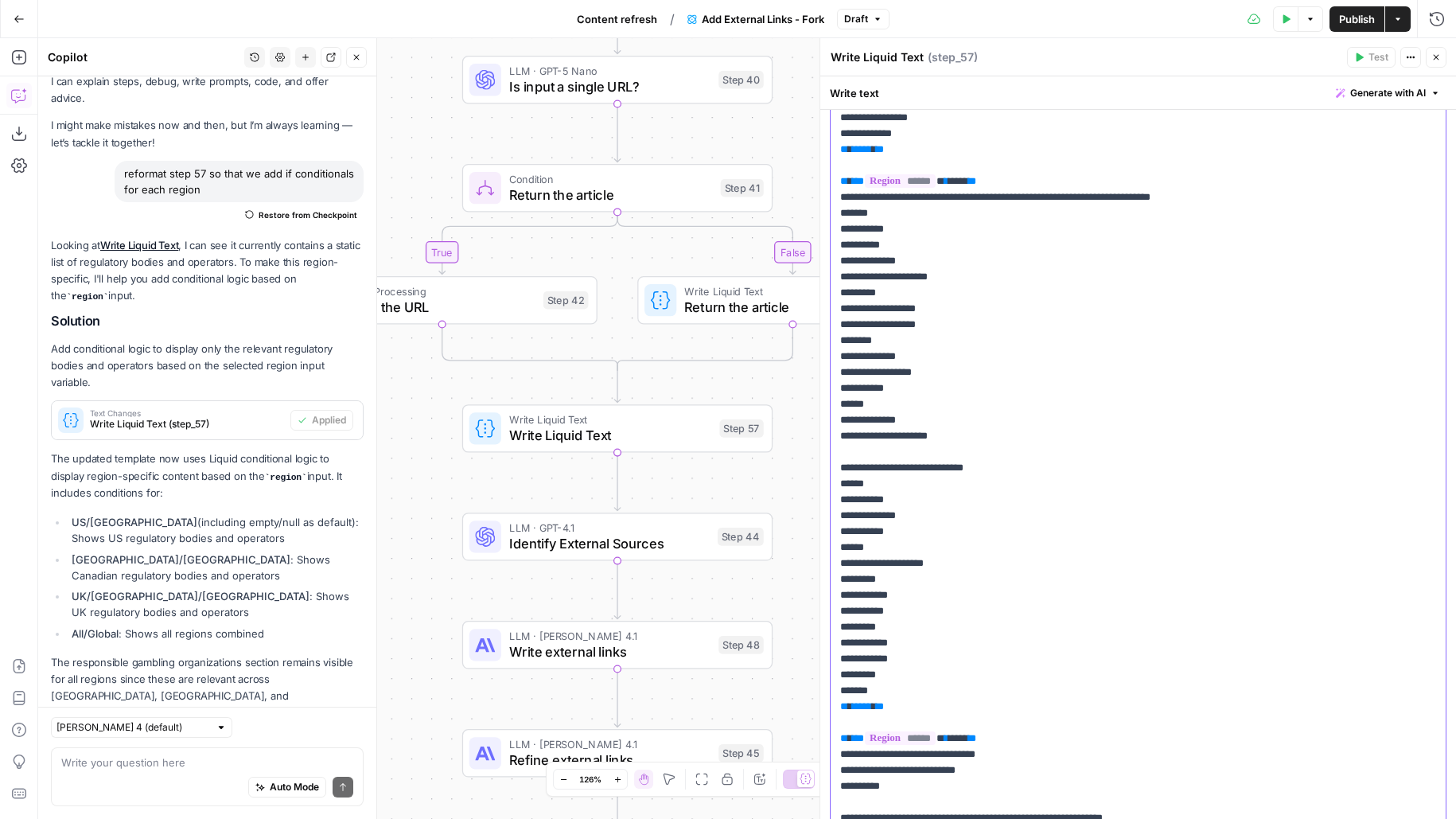
drag, startPoint x: 901, startPoint y: 693, endPoint x: 830, endPoint y: 208, distance: 490.2
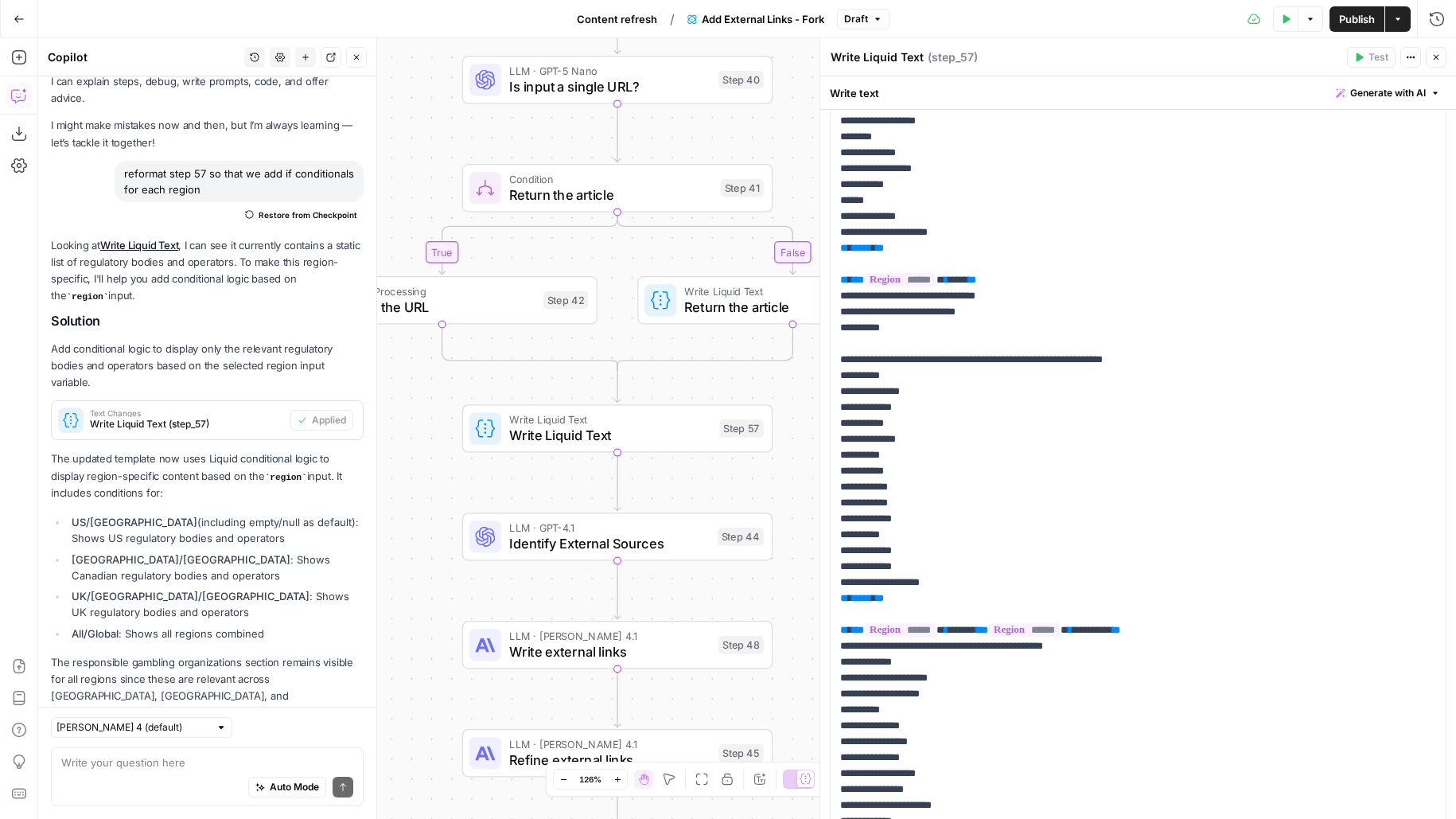
scroll to position [1302, 0]
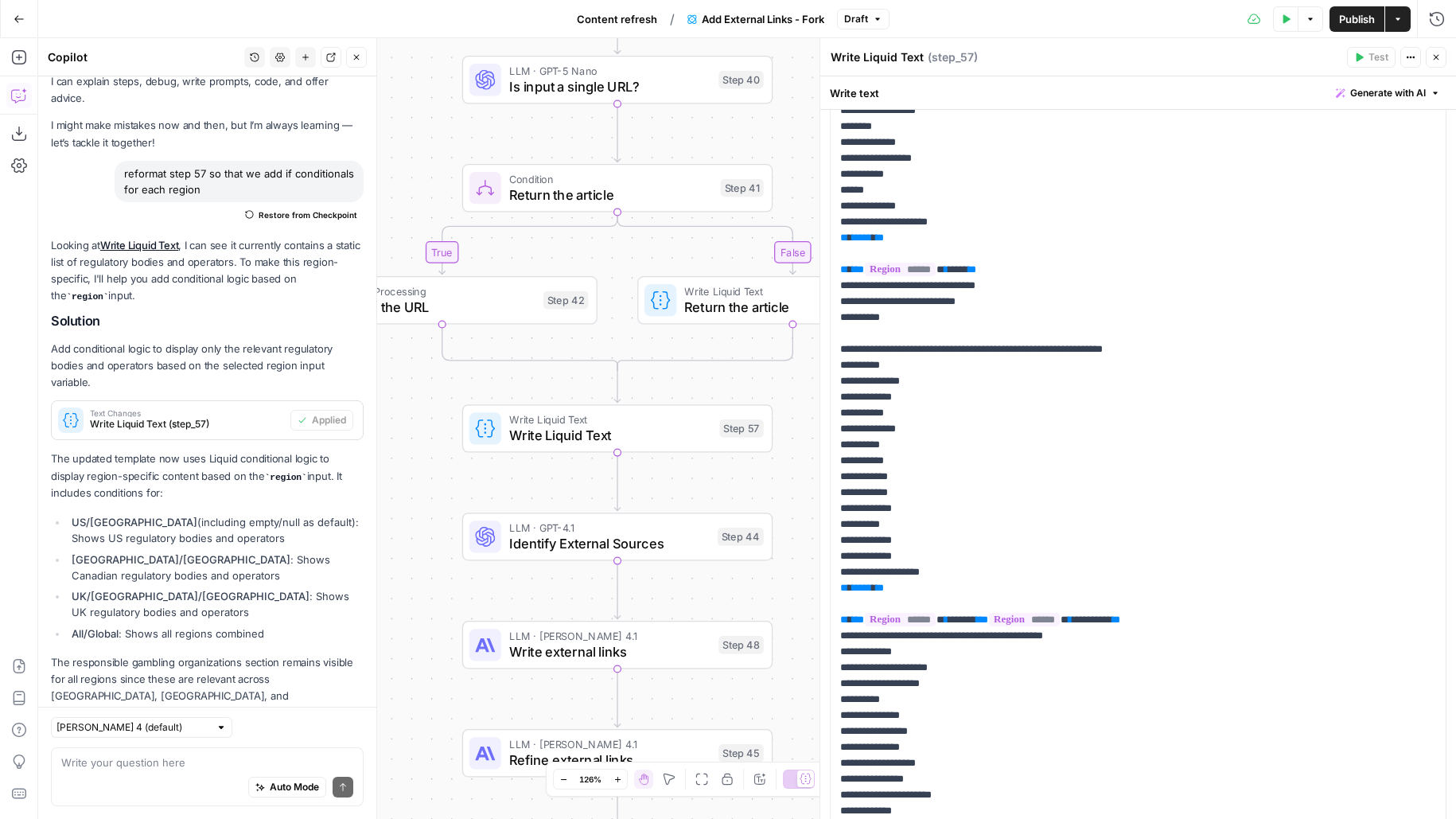
click at [215, 551] on ul "US/United States (including empty/null as default): Shows US regulatory bodies …" at bounding box center [207, 578] width 313 height 127
click at [265, 473] on code "region" at bounding box center [286, 477] width 42 height 9
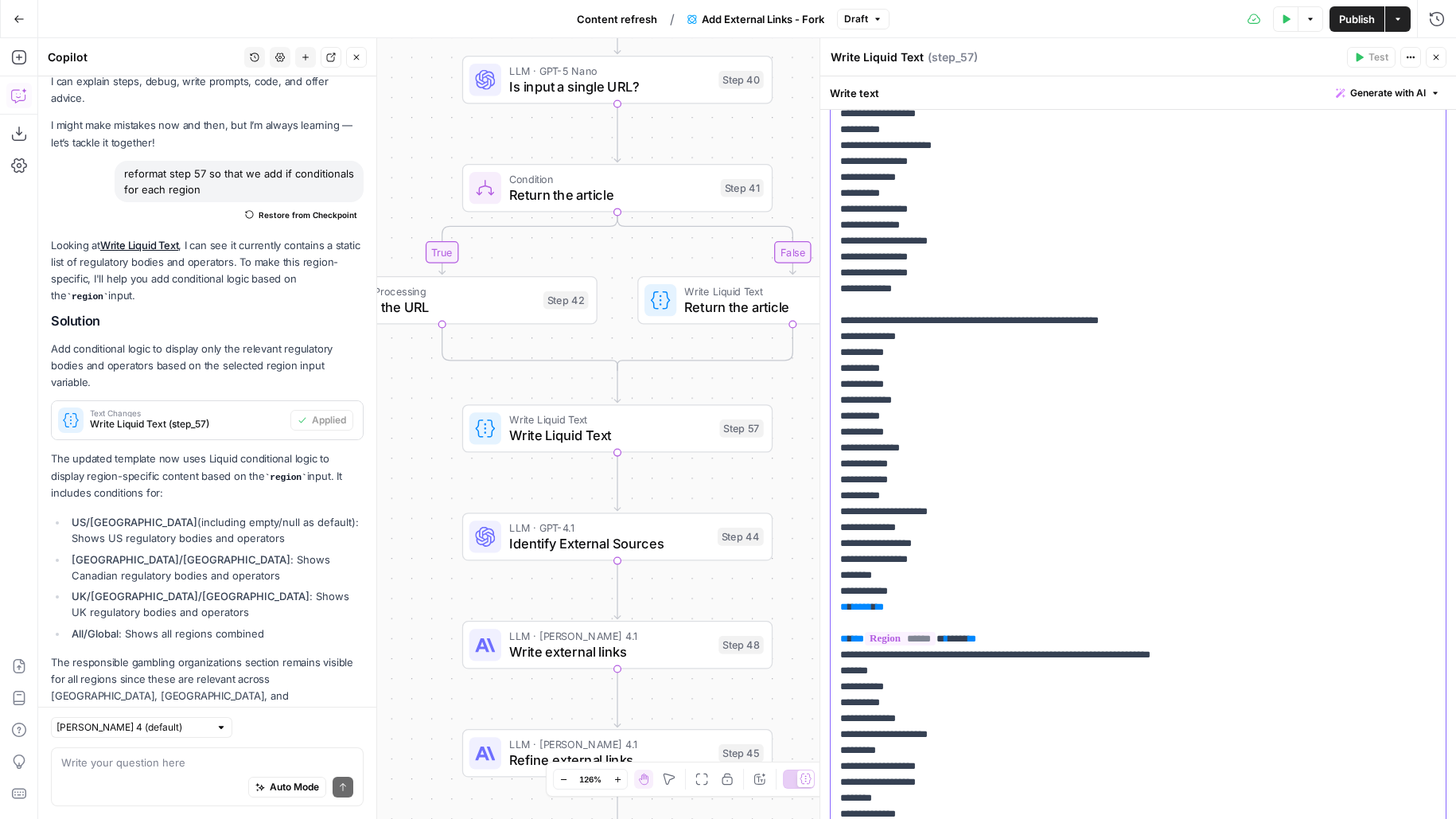
scroll to position [1010, 0]
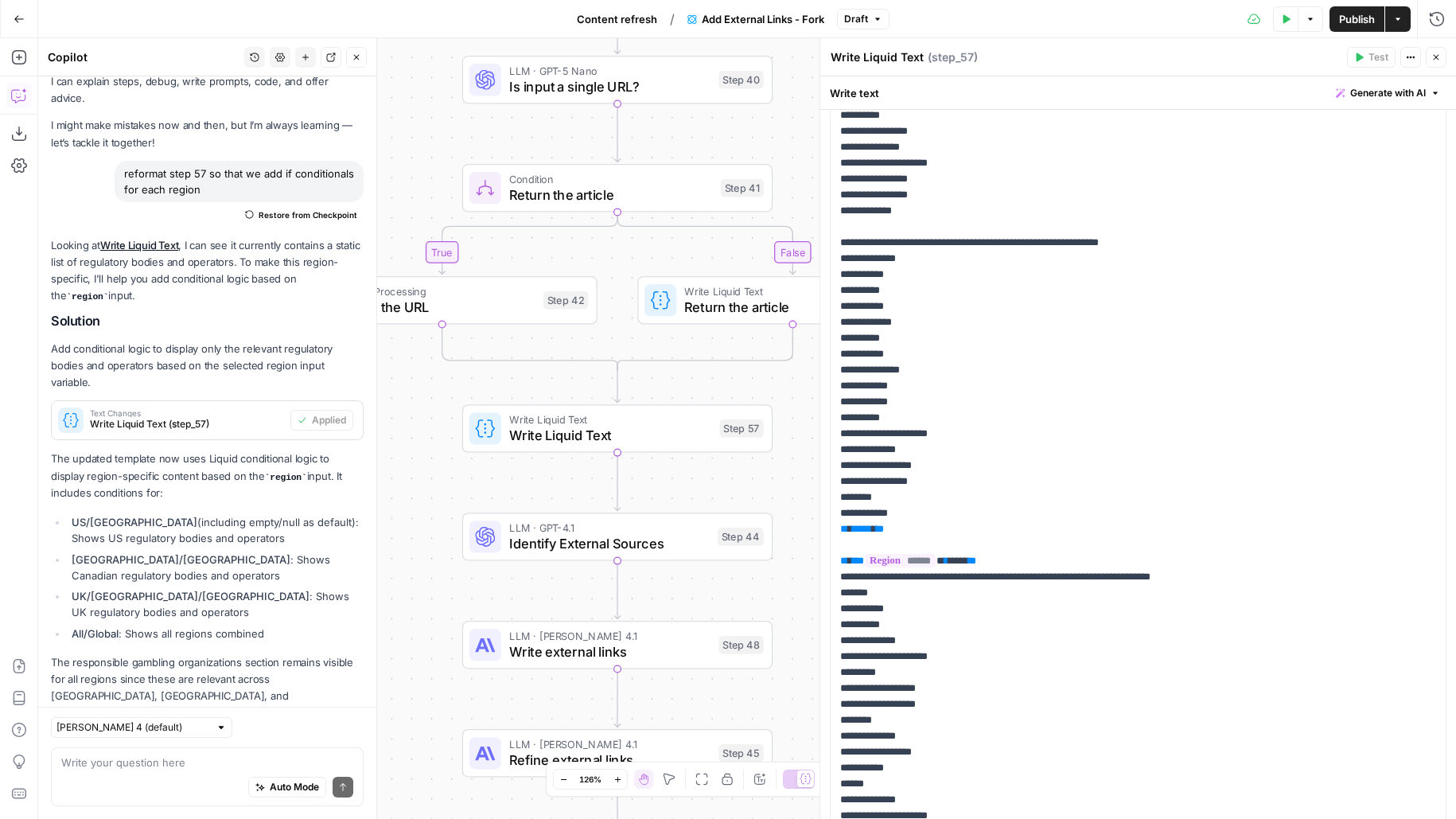
click at [1345, 22] on span "Publish" at bounding box center [1356, 19] width 35 height 16
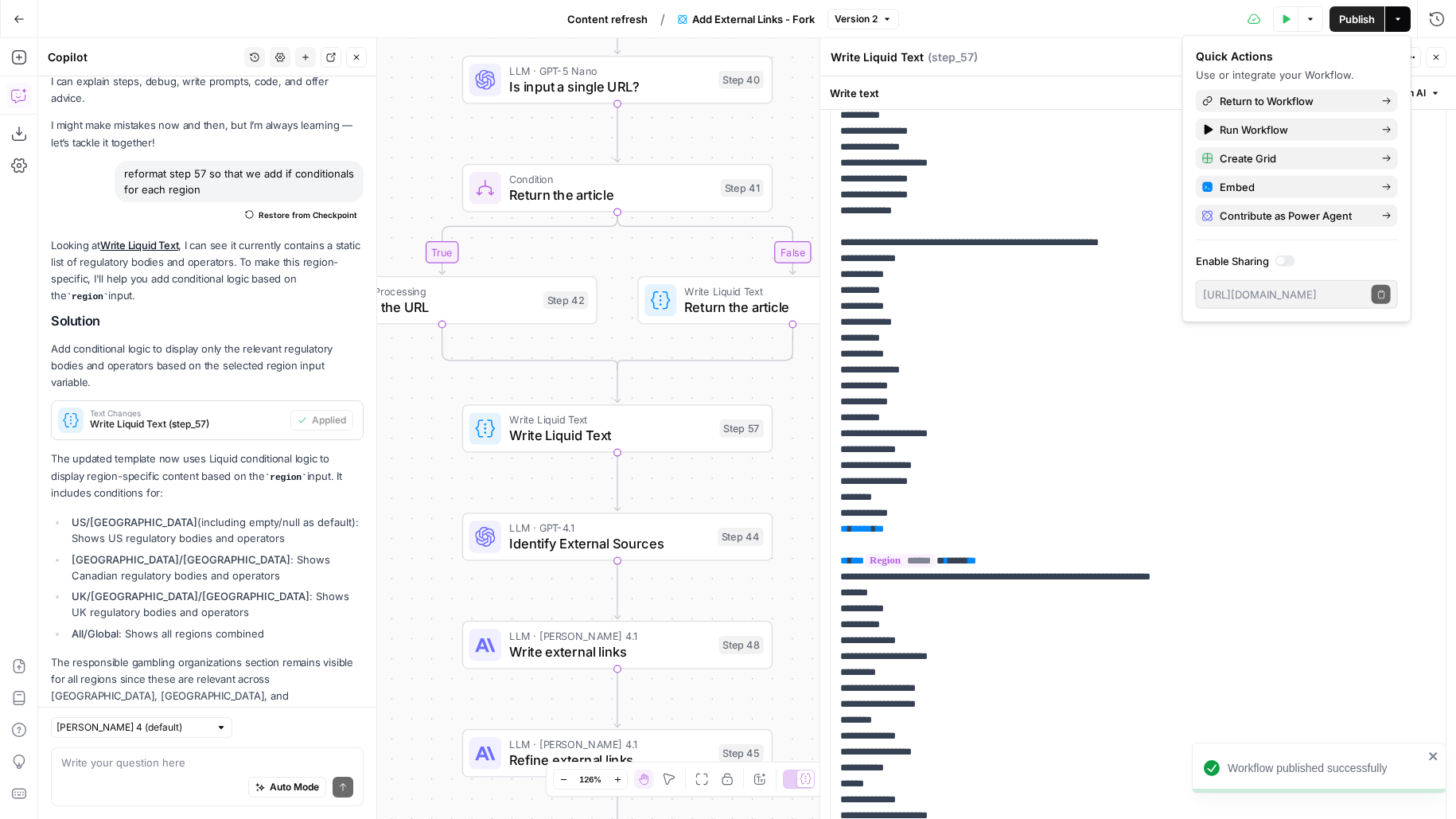
click at [351, 57] on button "Close" at bounding box center [357, 57] width 21 height 21
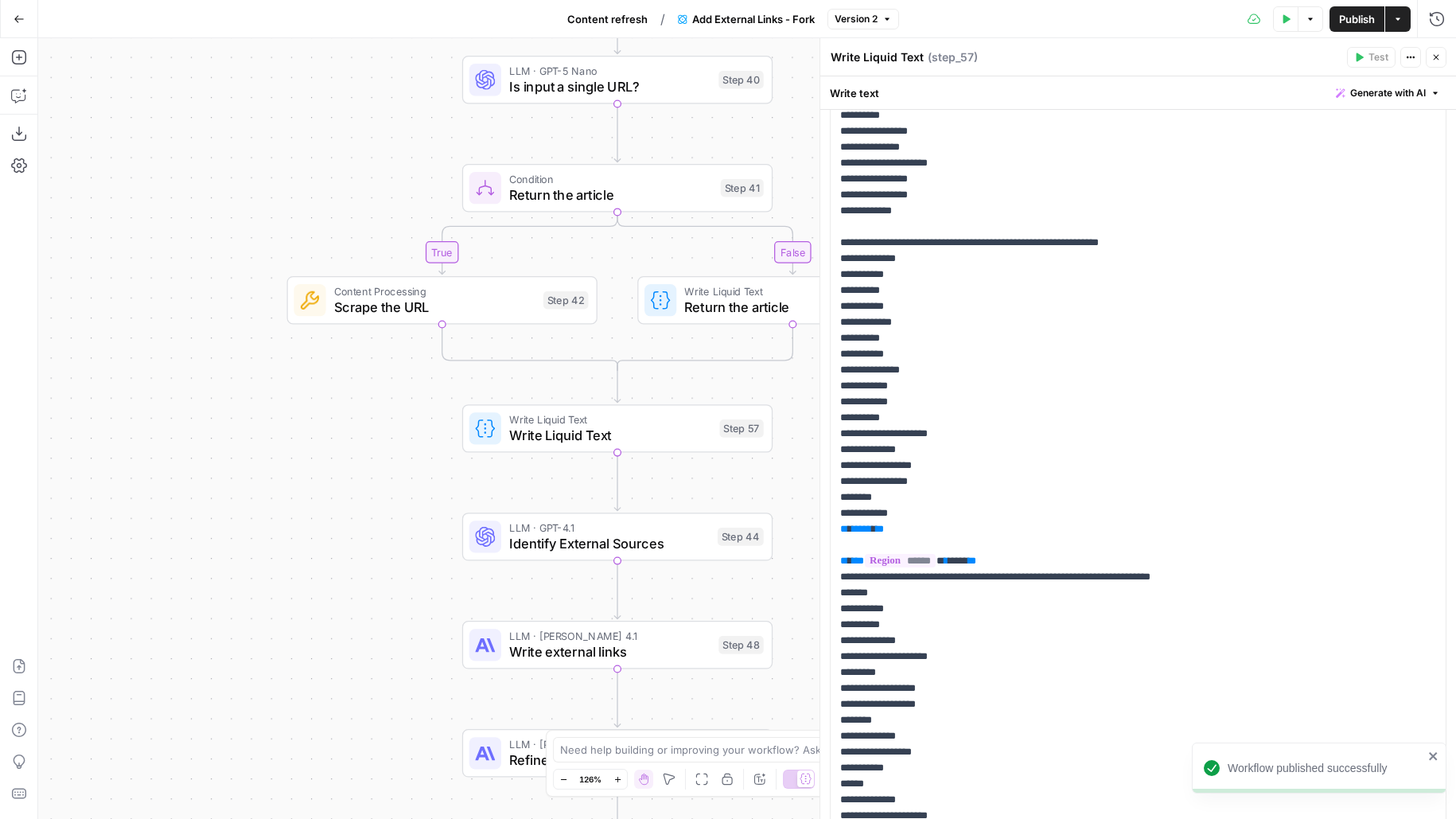
click at [1287, 19] on icon "button" at bounding box center [1287, 18] width 7 height 8
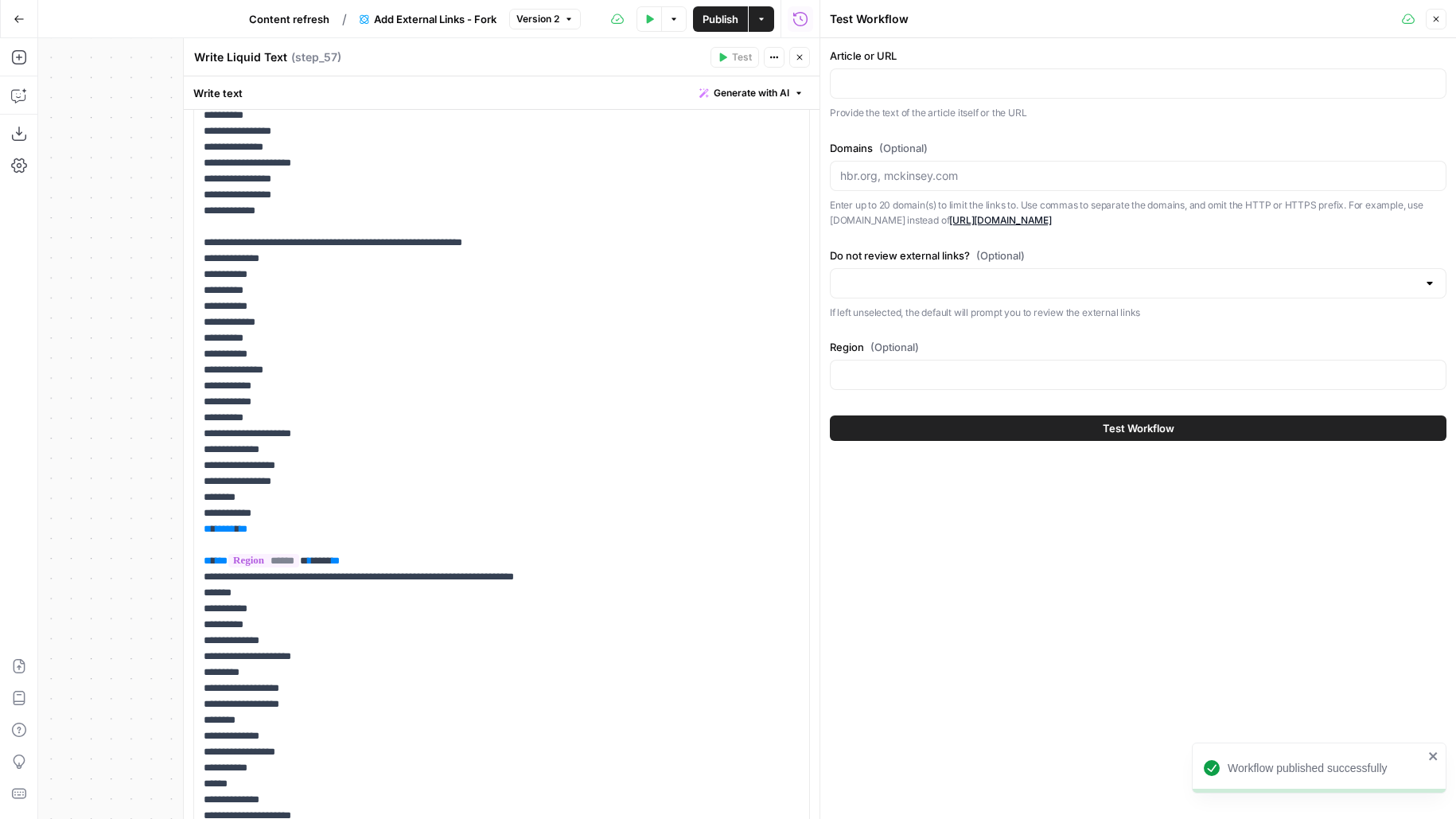
click at [800, 58] on icon "button" at bounding box center [800, 58] width 6 height 6
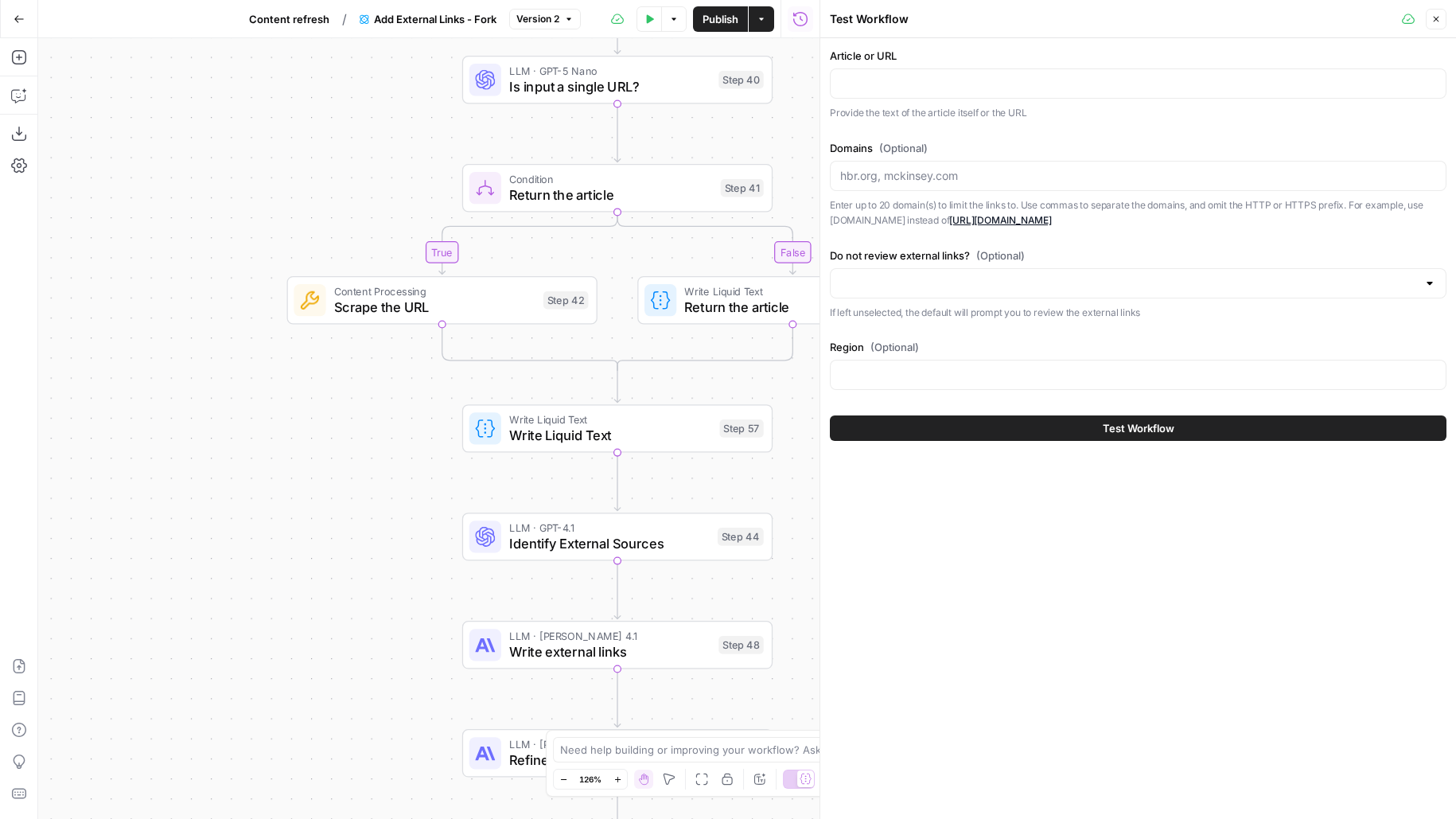
drag, startPoint x: 354, startPoint y: 632, endPoint x: 280, endPoint y: 558, distance: 104.7
click at [282, 560] on div "true false true false Workflow Input Settings Inputs LLM · GPT-5 Nano Is input …" at bounding box center [428, 429] width 781 height 781
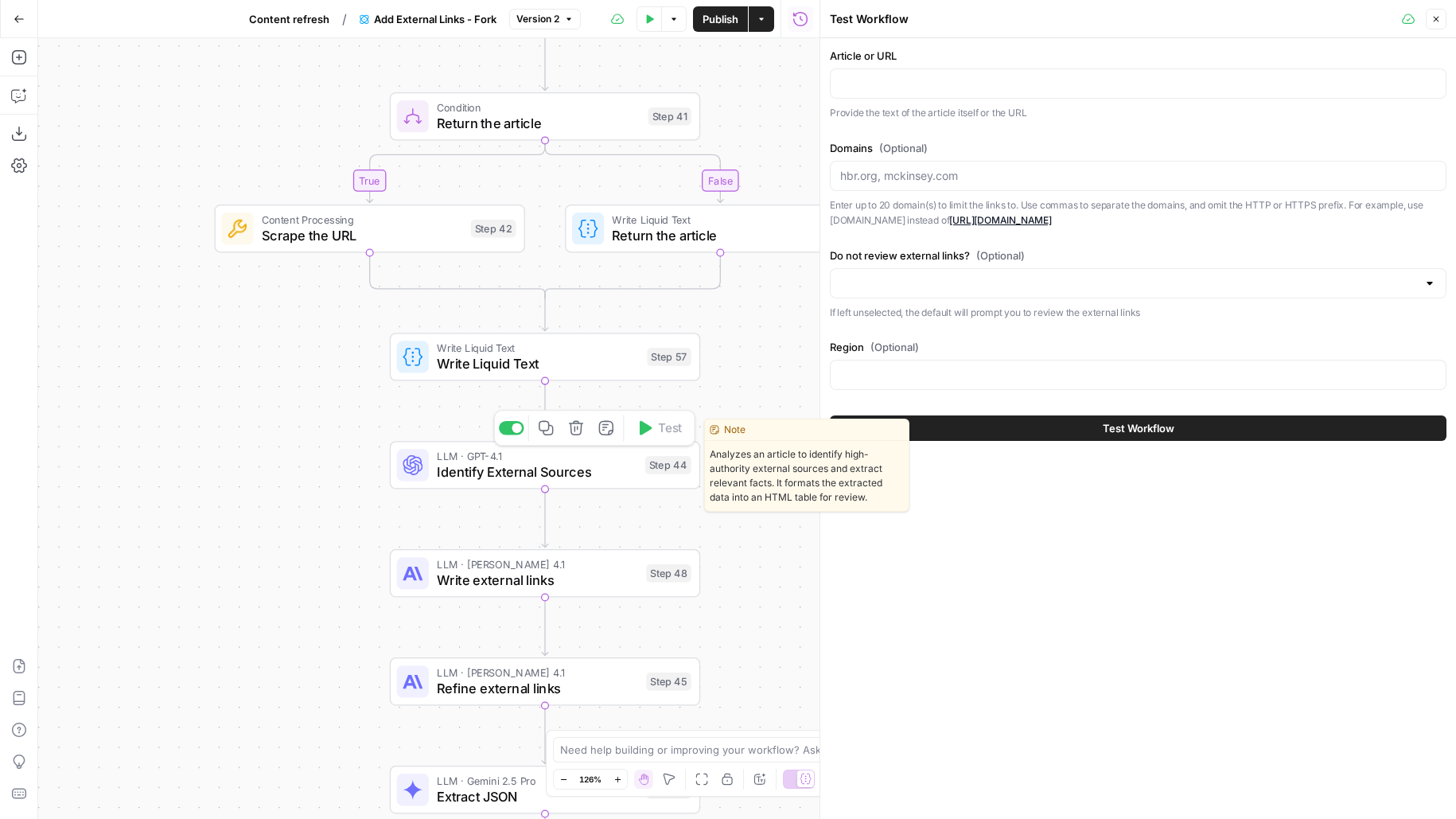
click at [640, 476] on div "LLM · GPT-4.1 Identify External Sources Step 44 Copy step Delete step Edit Note…" at bounding box center [543, 465] width 294 height 35
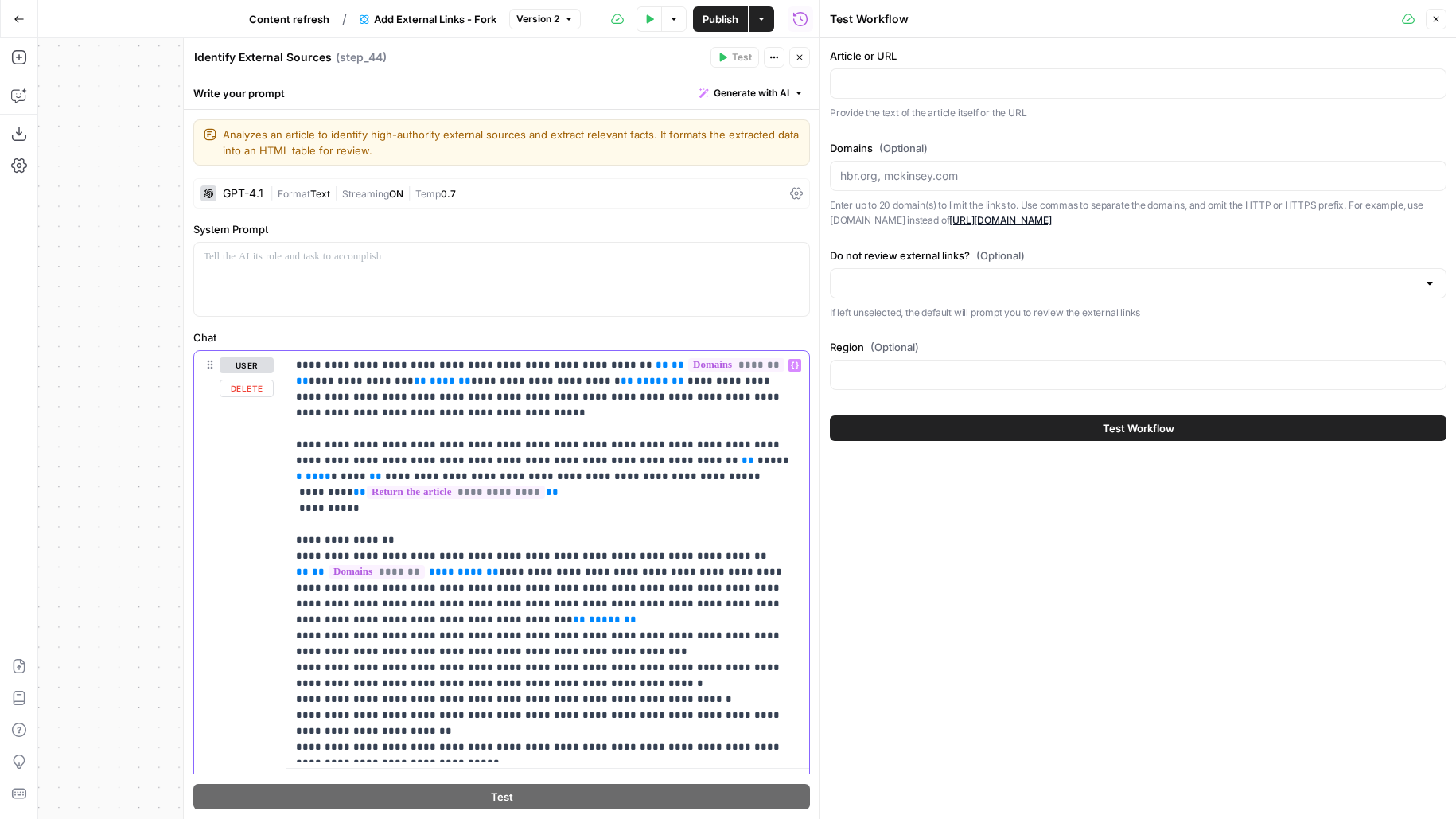
drag, startPoint x: 442, startPoint y: 558, endPoint x: 238, endPoint y: 557, distance: 204.0
click at [238, 557] on div "**********" at bounding box center [501, 575] width 615 height 449
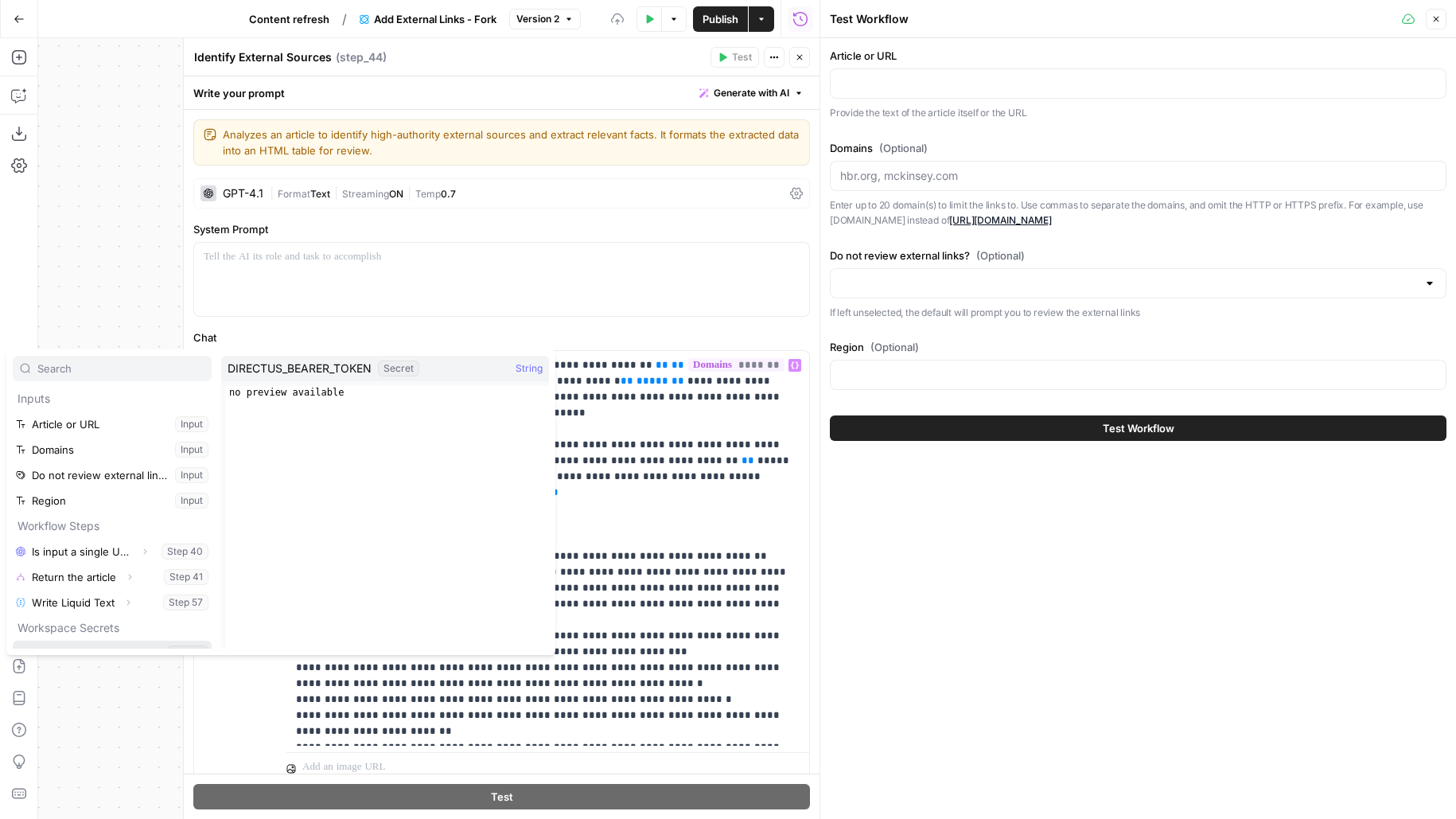
scroll to position [17, 0]
click at [29, 599] on button "Select variable Output" at bounding box center [120, 611] width 183 height 25
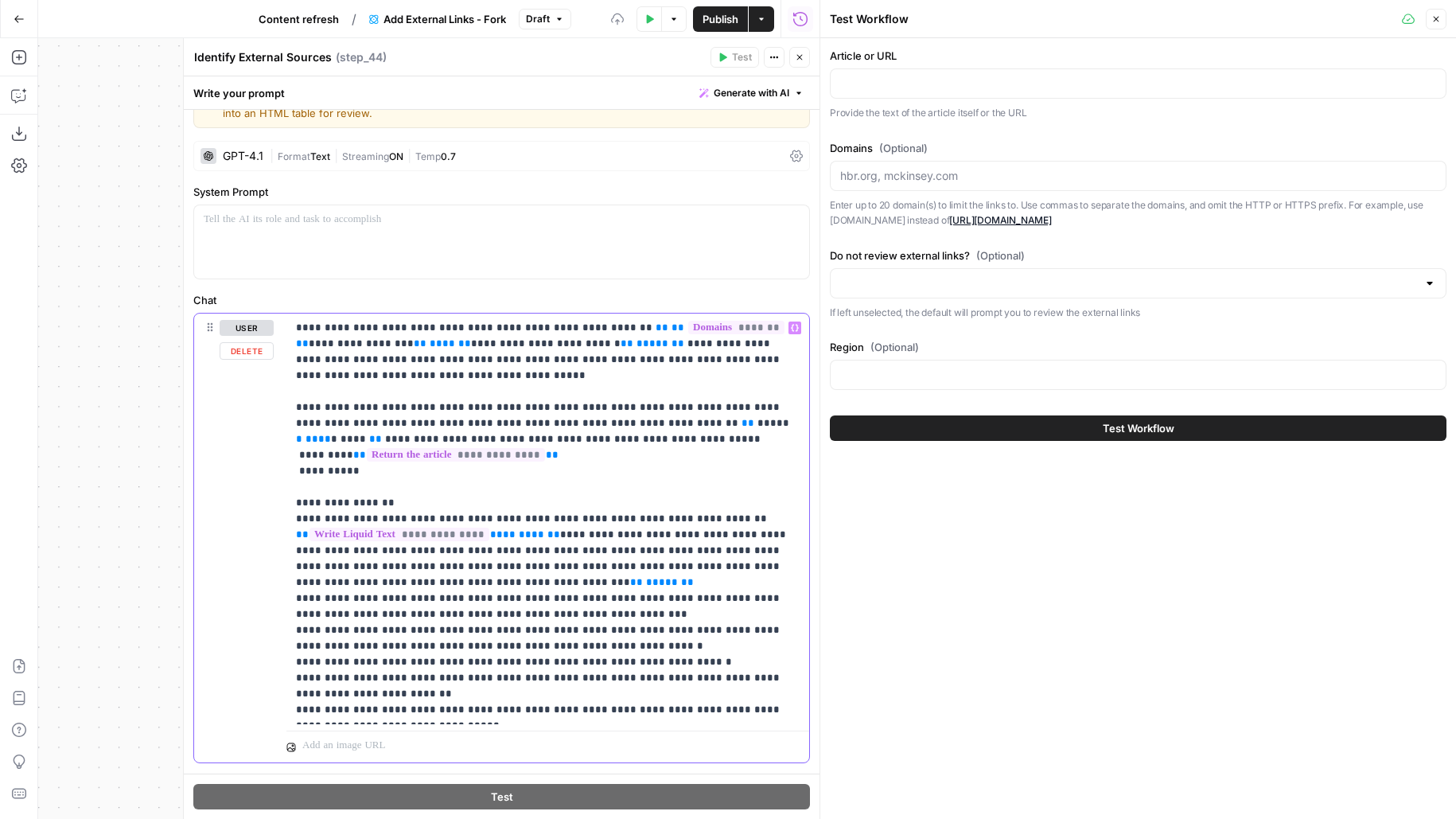
scroll to position [38, 0]
drag, startPoint x: 484, startPoint y: 515, endPoint x: 525, endPoint y: 539, distance: 47.5
click at [525, 538] on p "**********" at bounding box center [548, 518] width 504 height 398
click at [525, 539] on p "**********" at bounding box center [548, 518] width 504 height 398
drag, startPoint x: 500, startPoint y: 558, endPoint x: 487, endPoint y: 513, distance: 46.8
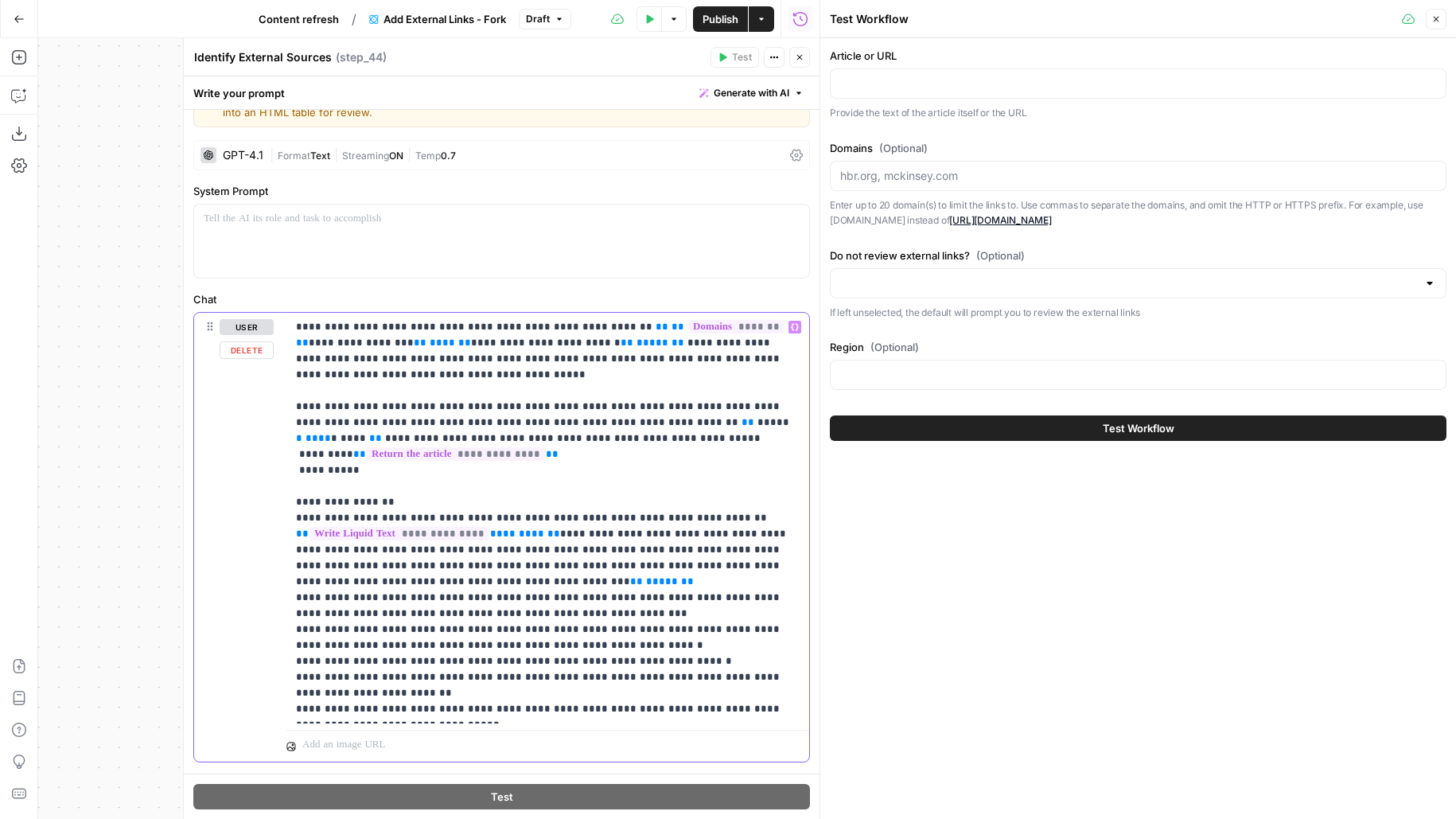
click at [487, 513] on p "**********" at bounding box center [548, 518] width 504 height 398
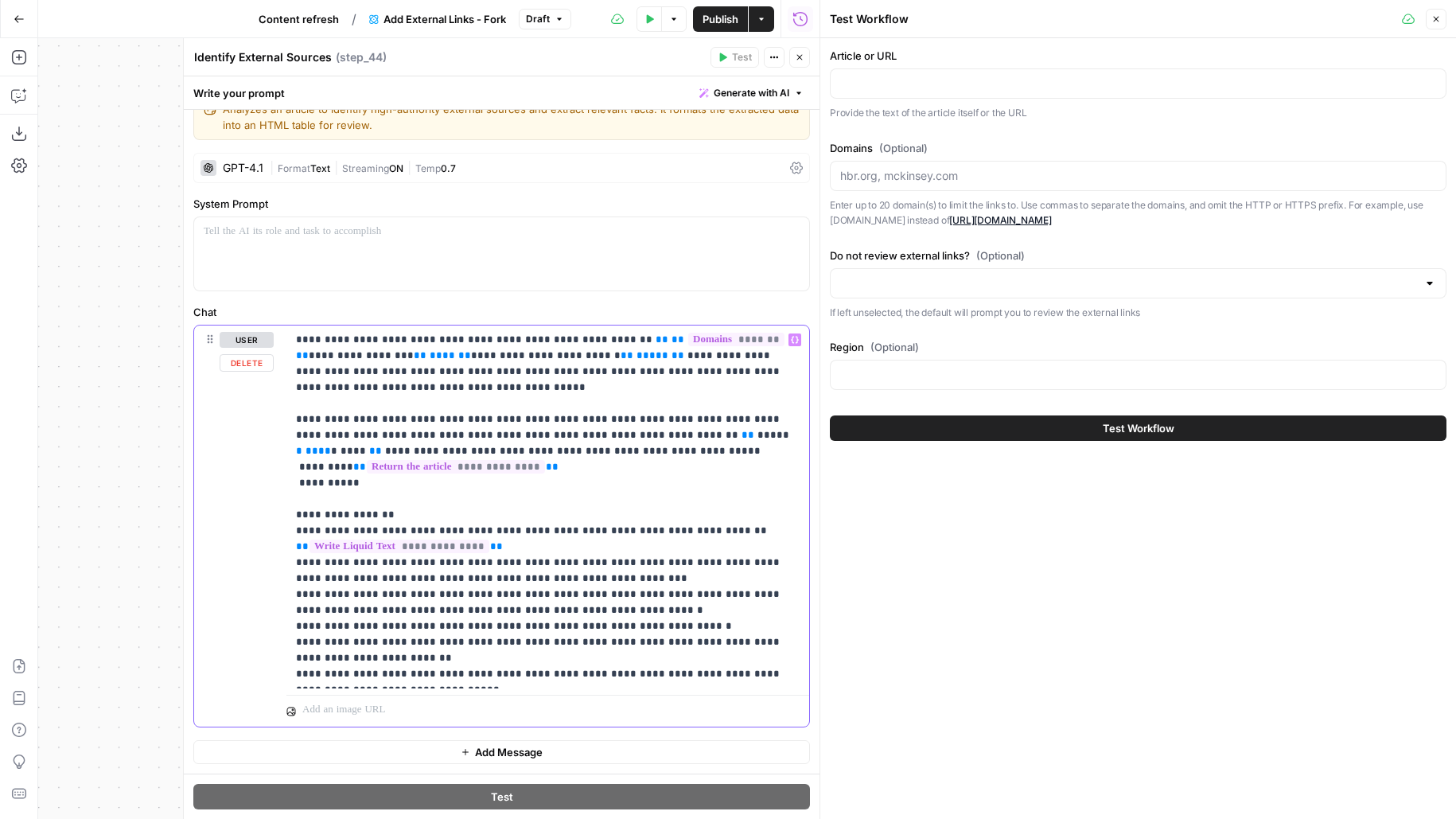
scroll to position [22, 0]
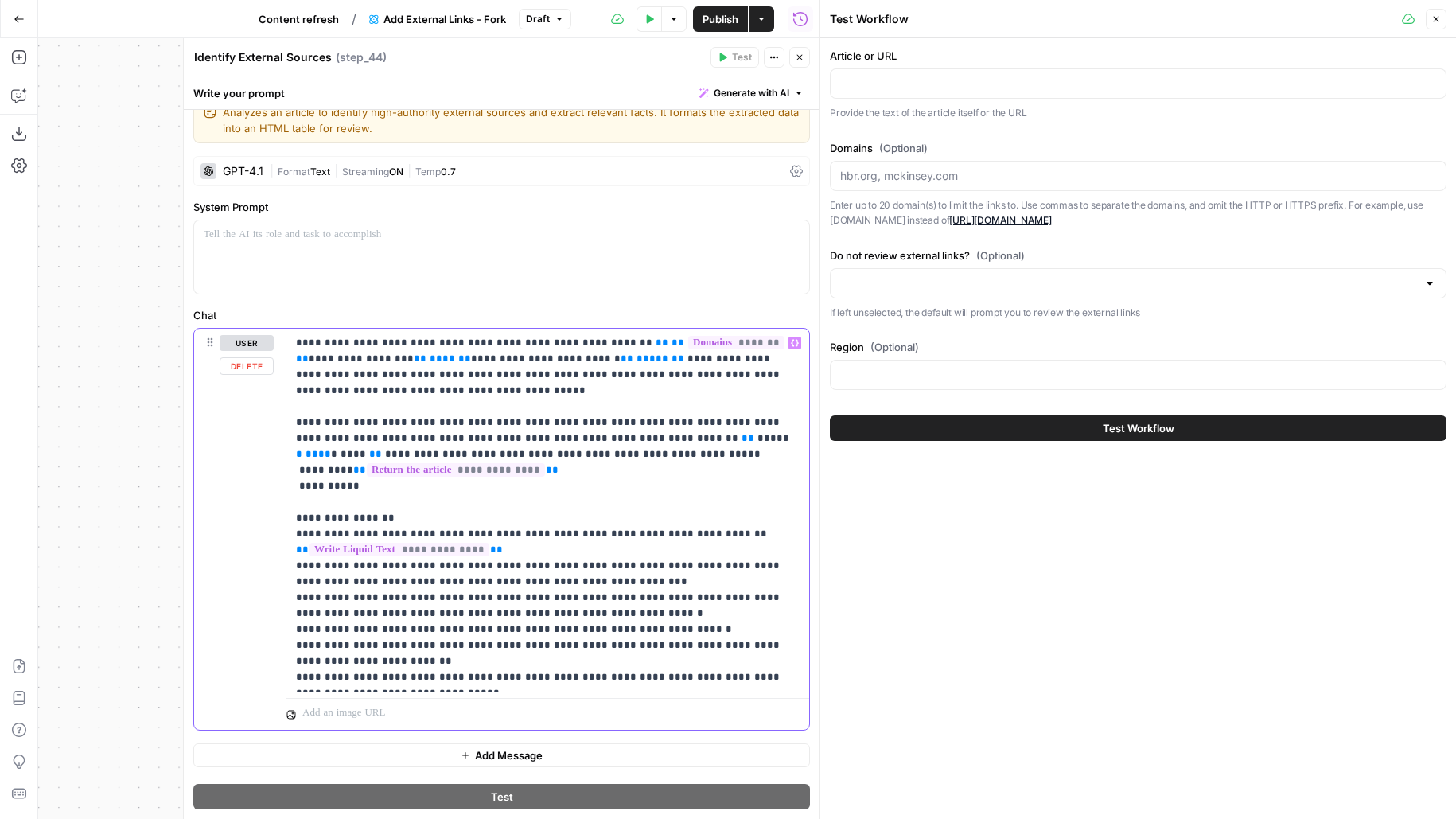
click at [701, 512] on p "**********" at bounding box center [548, 510] width 504 height 350
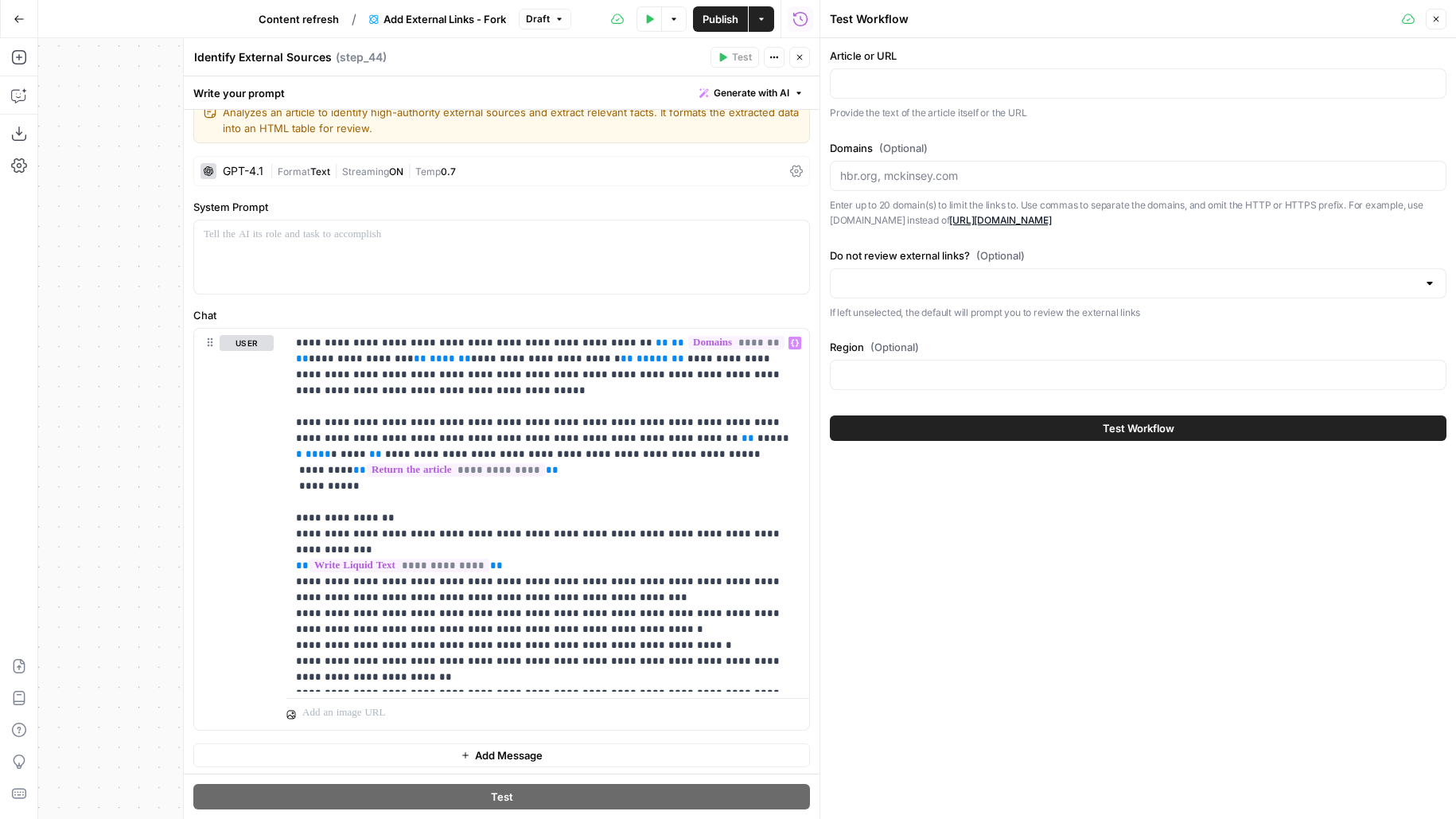
click at [797, 56] on icon "button" at bounding box center [799, 57] width 9 height 9
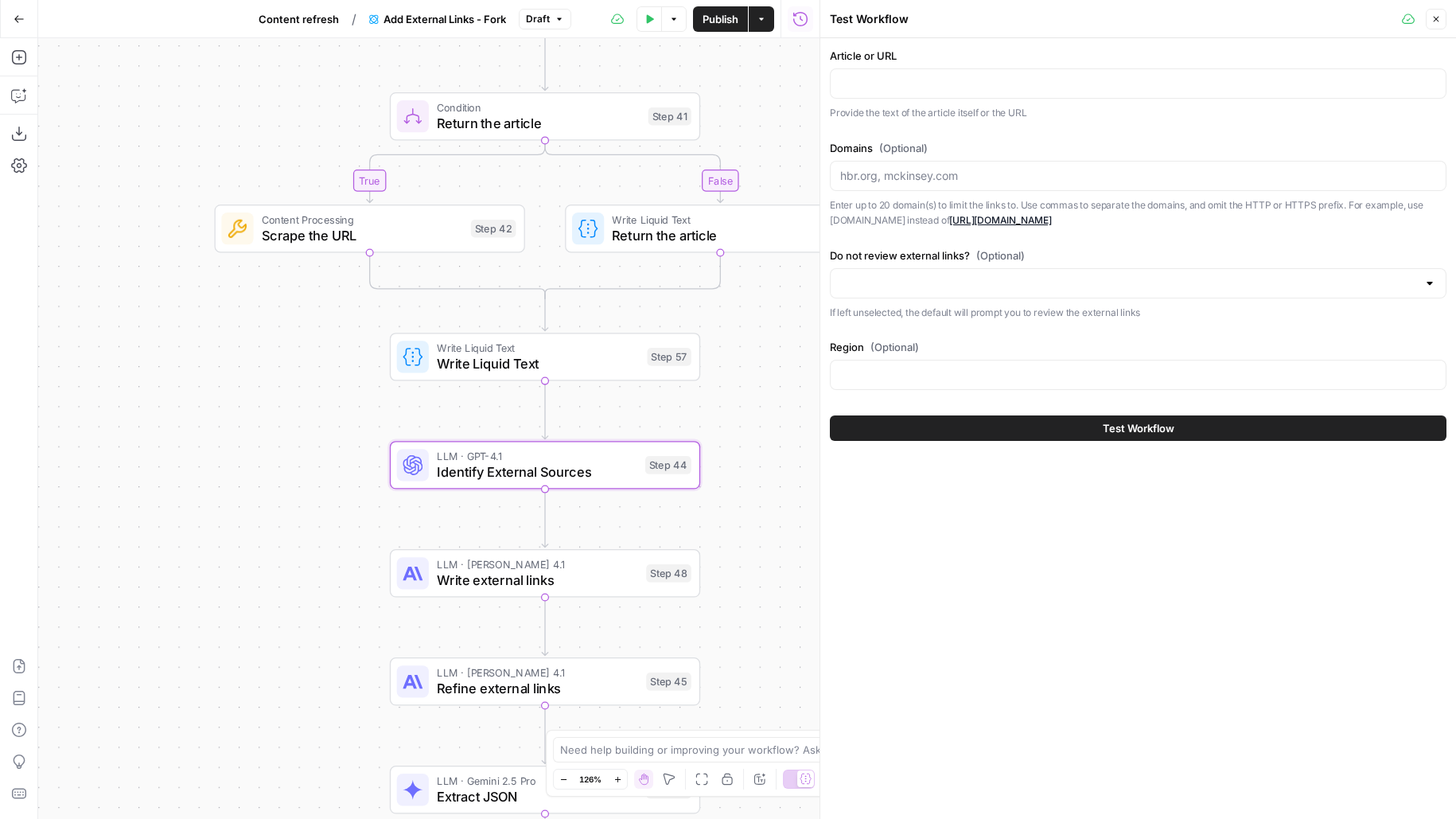
click at [730, 16] on span "Publish" at bounding box center [721, 19] width 35 height 16
click at [295, 19] on span "Content refresh" at bounding box center [288, 19] width 80 height 16
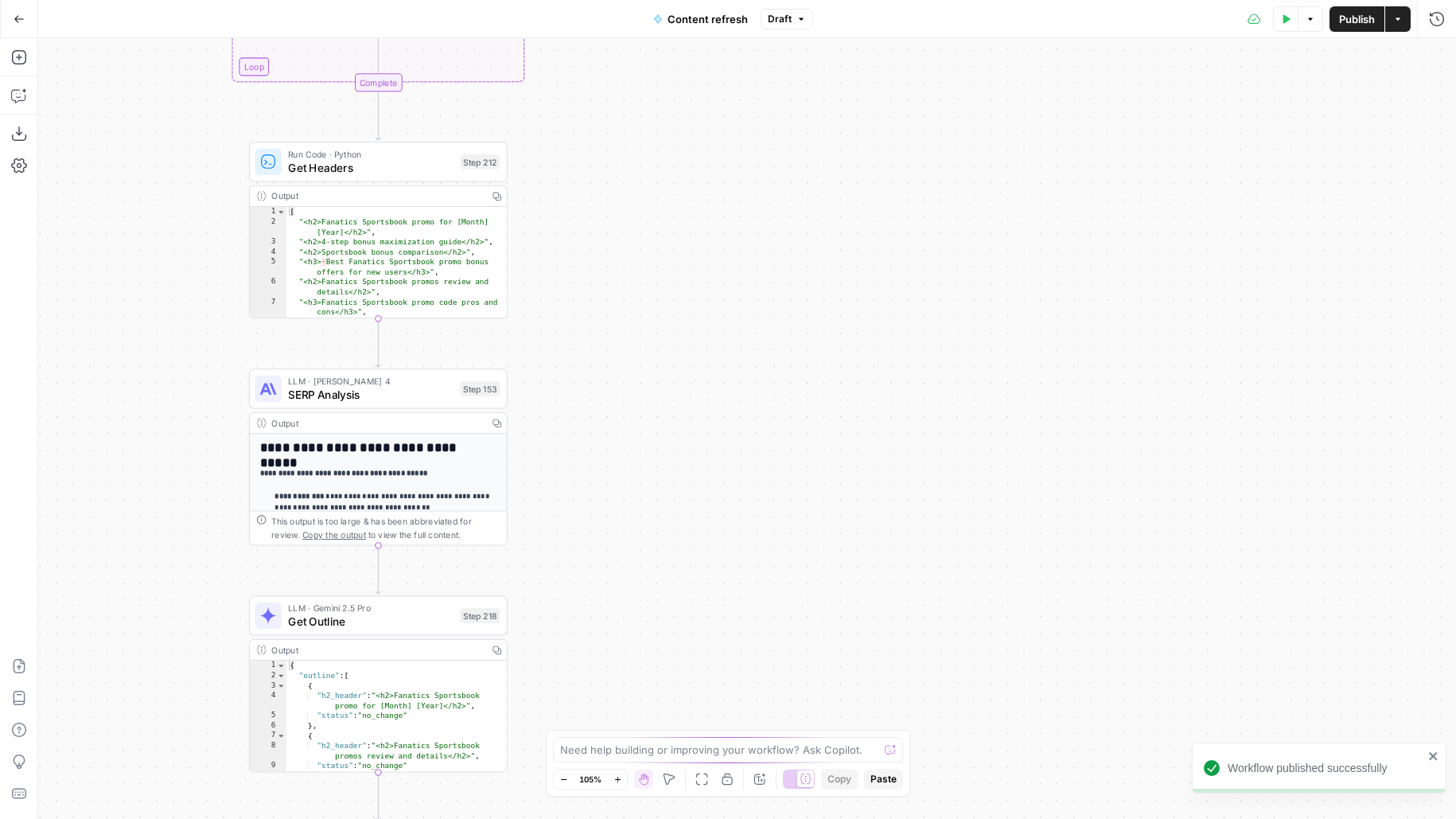
drag, startPoint x: 895, startPoint y: 515, endPoint x: 948, endPoint y: 216, distance: 303.7
click at [938, 240] on div "true false true false true false Workflow Input Settings Inputs Google Search P…" at bounding box center [747, 429] width 1418 height 781
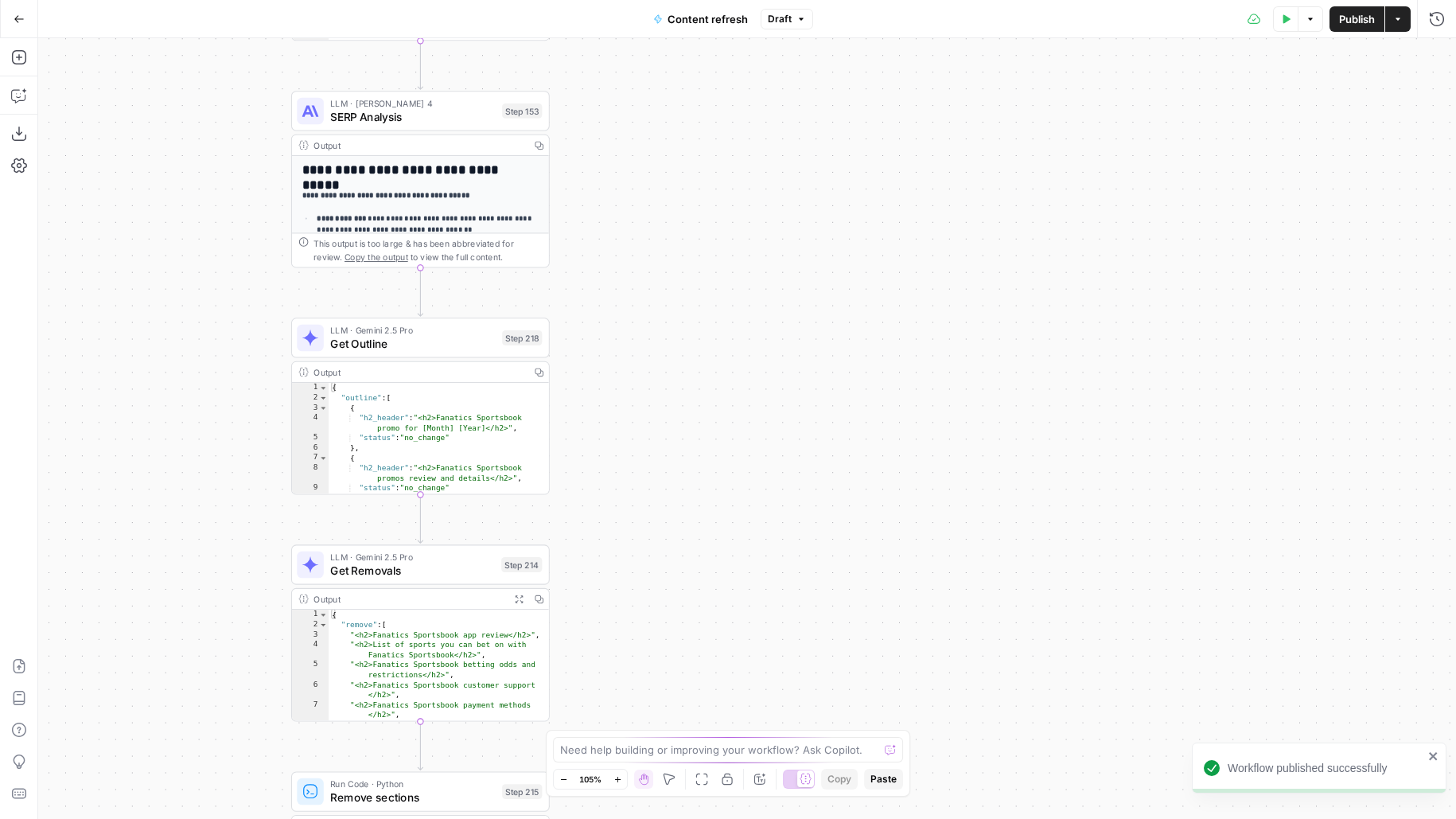
drag, startPoint x: 834, startPoint y: 563, endPoint x: 873, endPoint y: 304, distance: 261.9
click at [863, 324] on div "true false true false true false Workflow Input Settings Inputs Google Search P…" at bounding box center [747, 429] width 1418 height 781
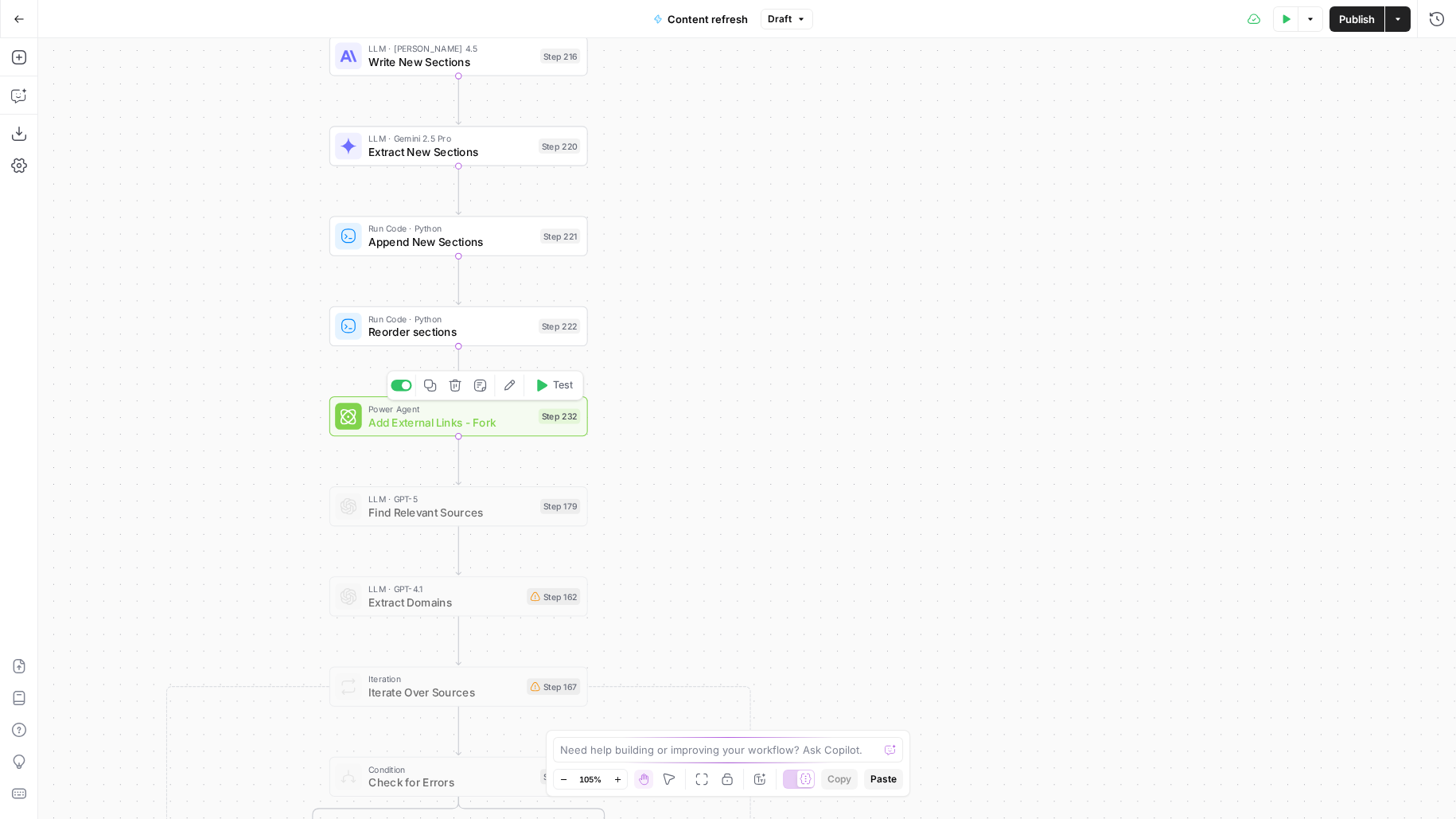
click at [548, 390] on button "Test" at bounding box center [553, 385] width 51 height 21
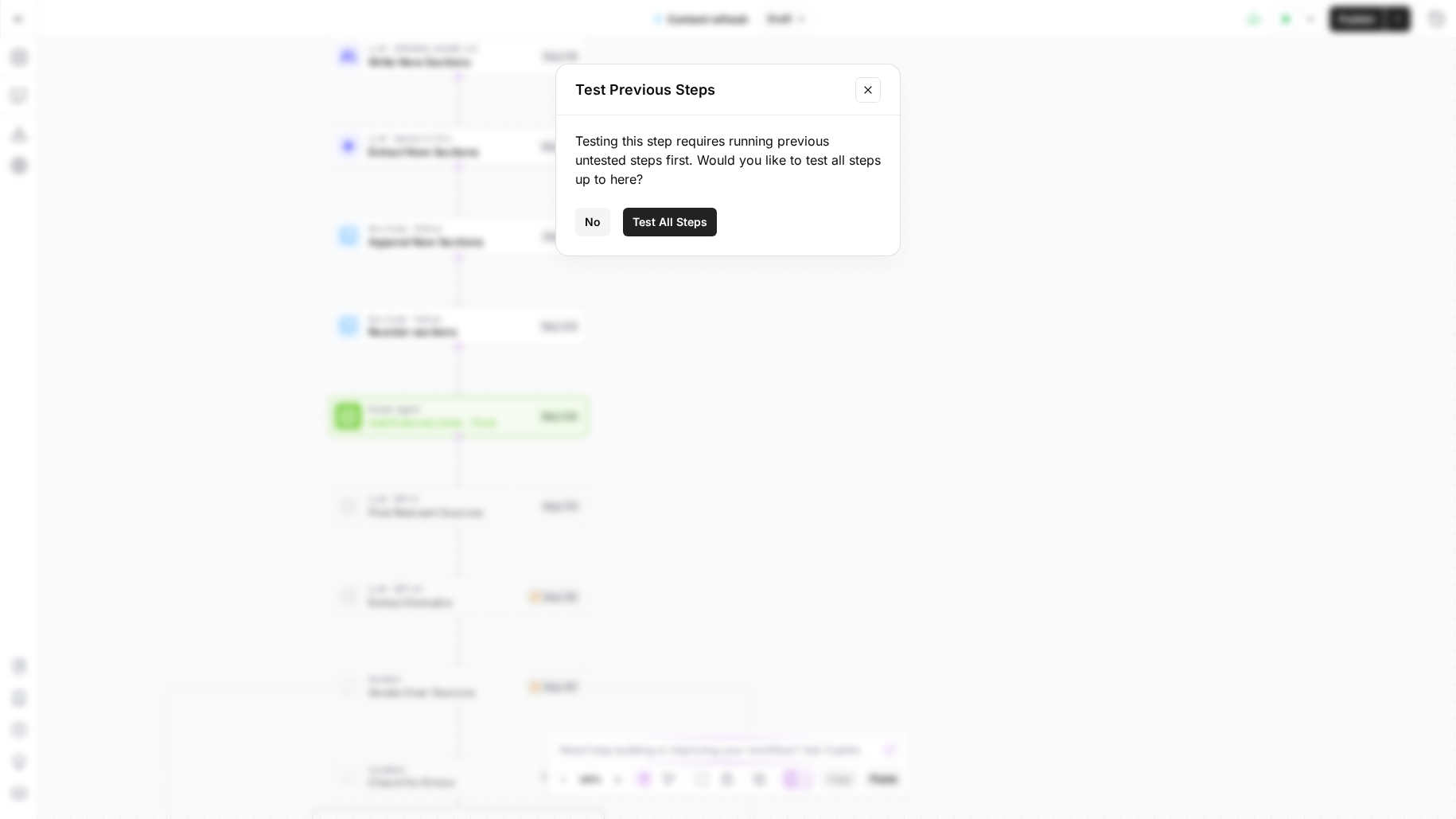
click at [876, 88] on button "Close modal" at bounding box center [867, 90] width 25 height 25
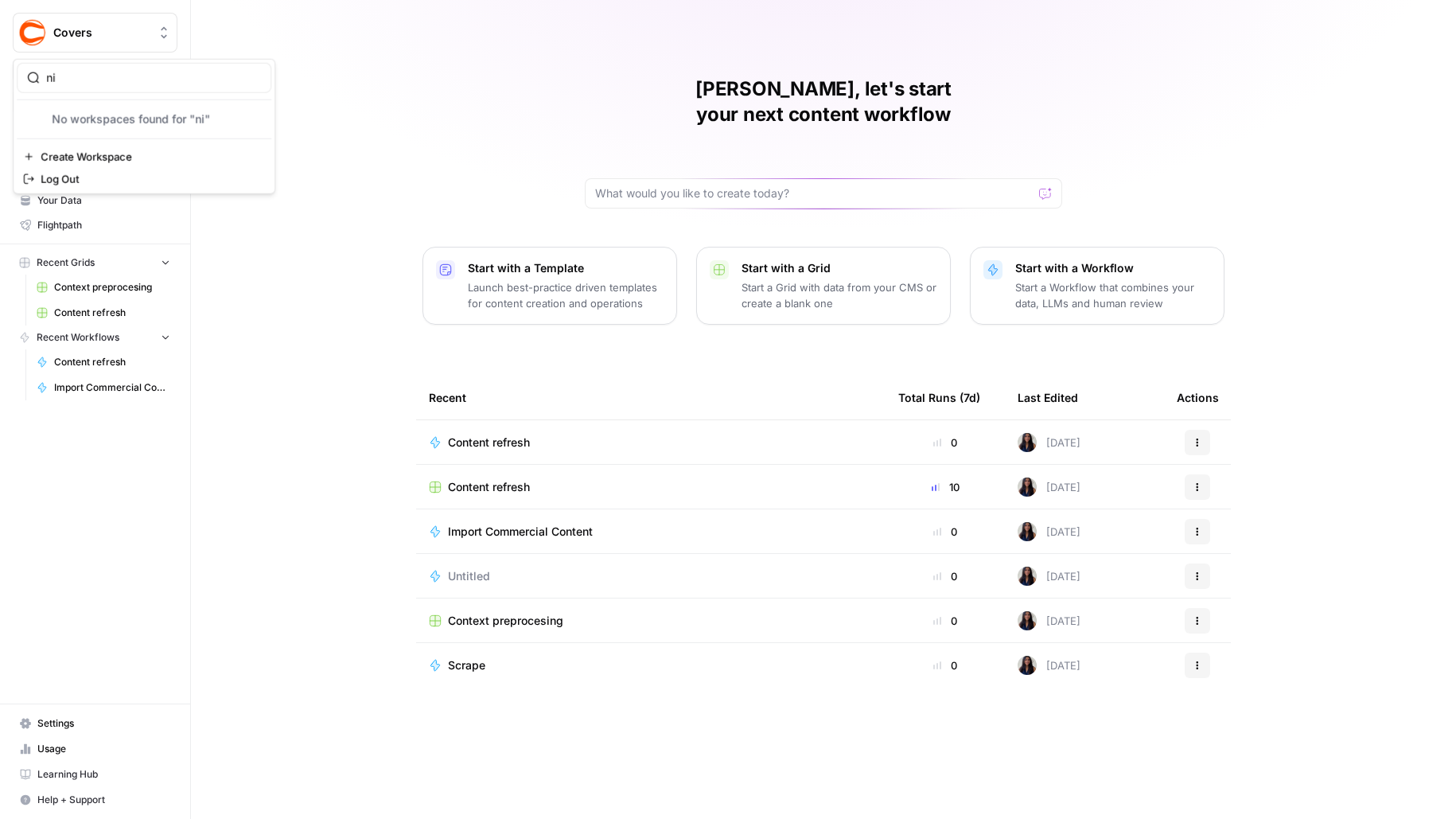
type input "n"
type input "c"
type input "van"
click button "Vanta" at bounding box center [144, 119] width 255 height 25
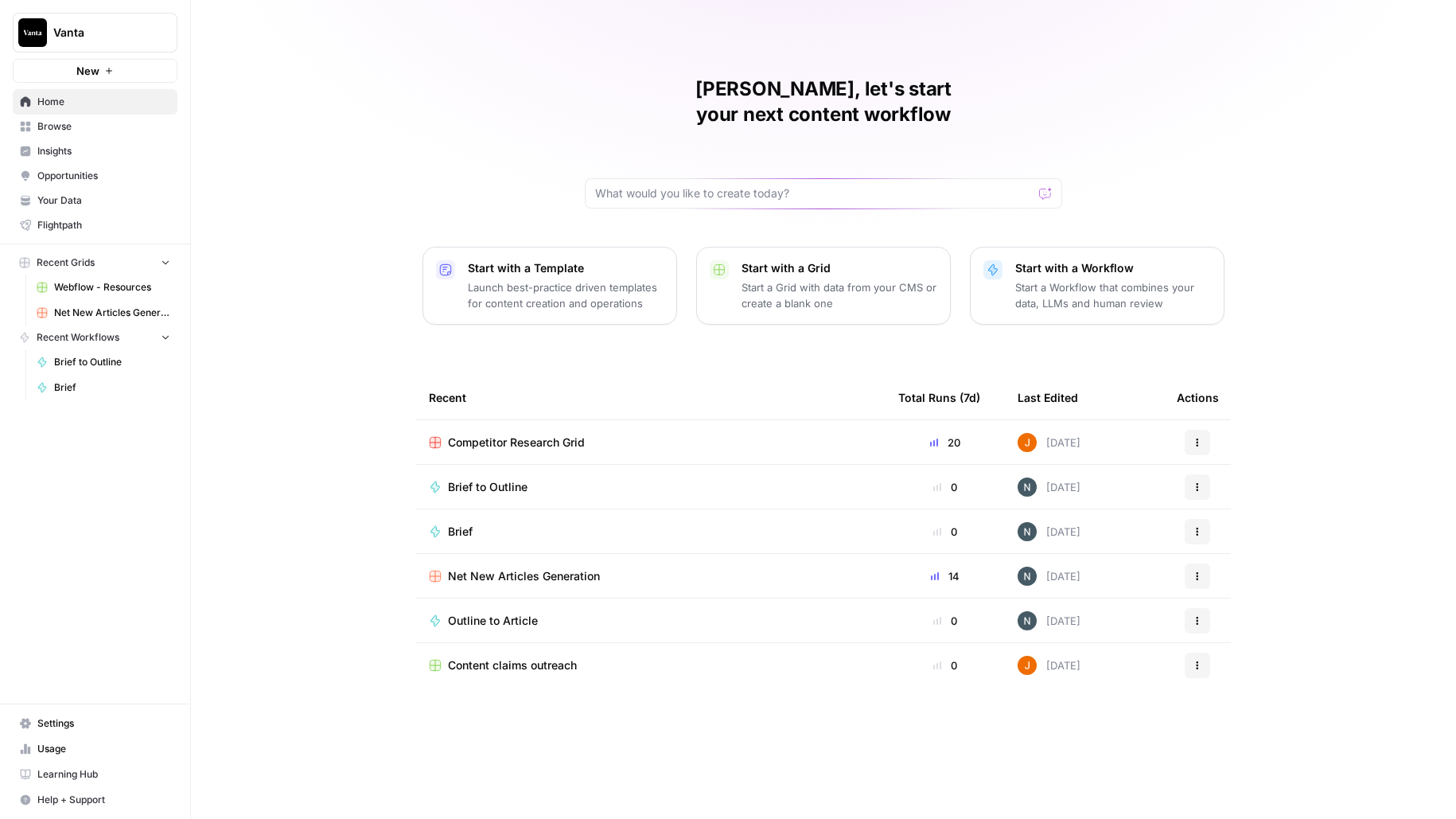
click at [57, 312] on span "Net New Articles Generation" at bounding box center [112, 312] width 116 height 14
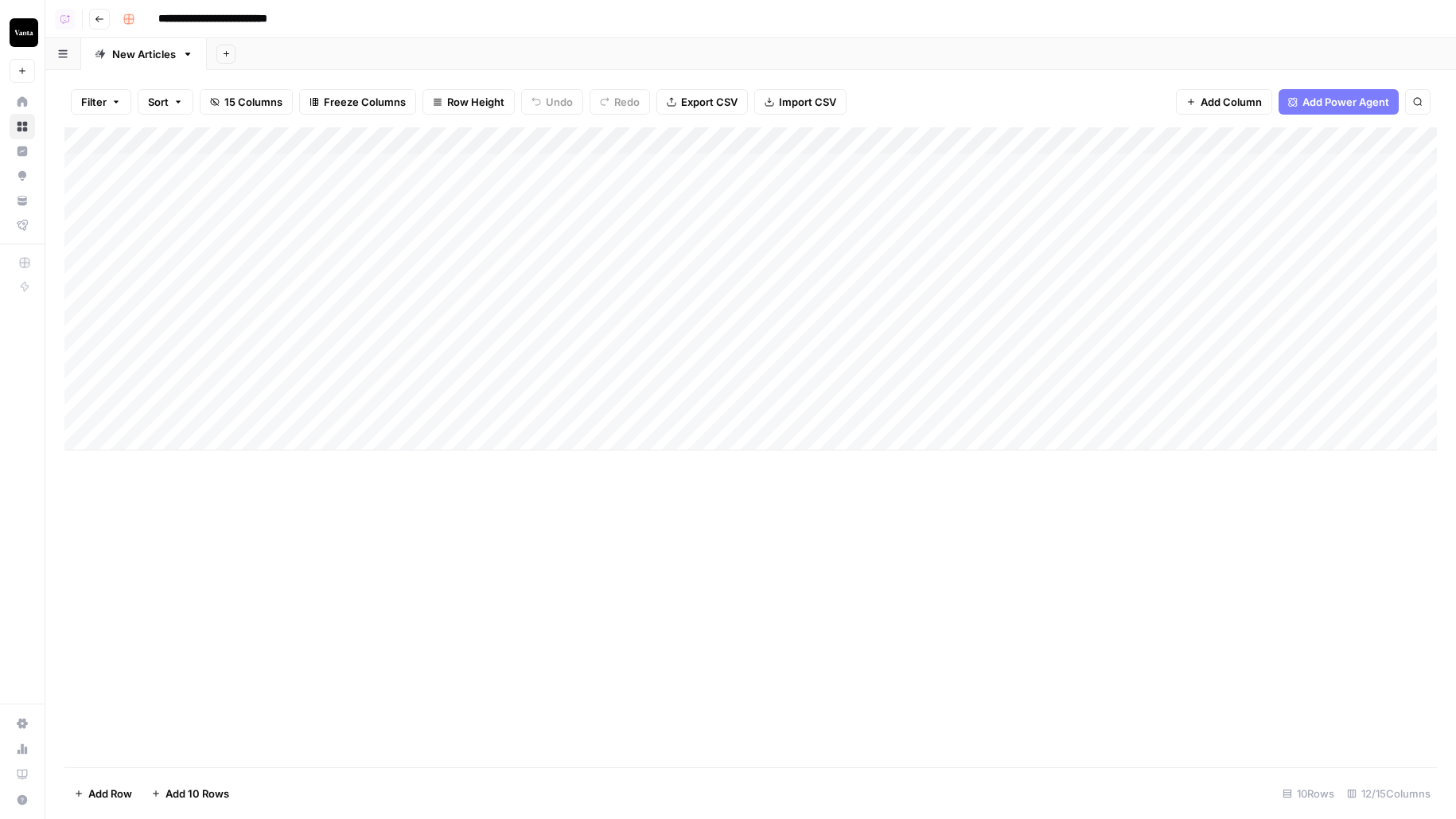
click at [1251, 143] on div "Add Column" at bounding box center [750, 289] width 1372 height 323
click at [1244, 345] on span "View History" at bounding box center [1248, 341] width 139 height 16
click at [1004, 137] on div "Add Column" at bounding box center [750, 289] width 1372 height 323
click at [979, 290] on span "Edit Workflow" at bounding box center [1008, 296] width 139 height 16
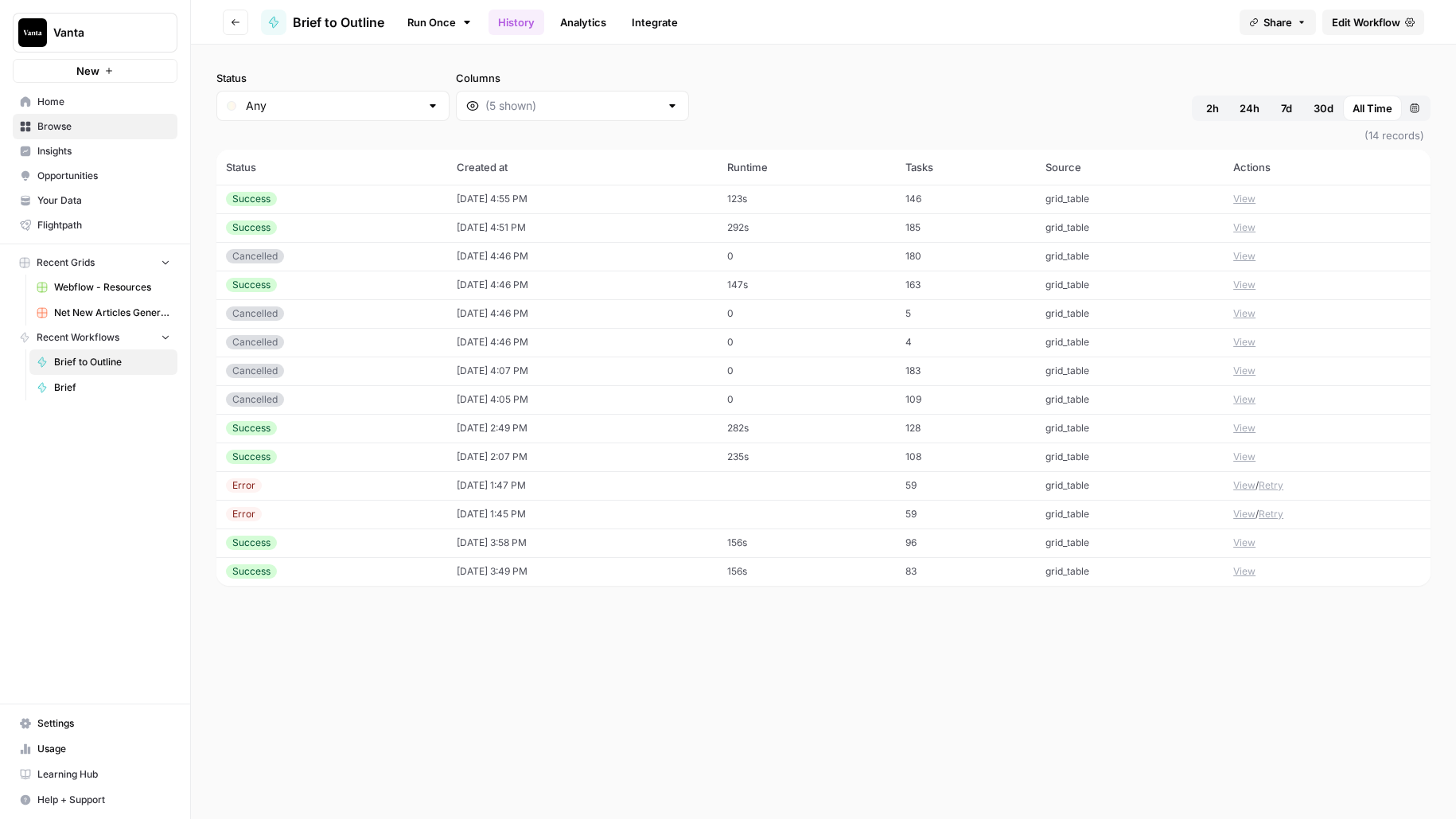
click at [238, 26] on icon "button" at bounding box center [235, 22] width 9 height 9
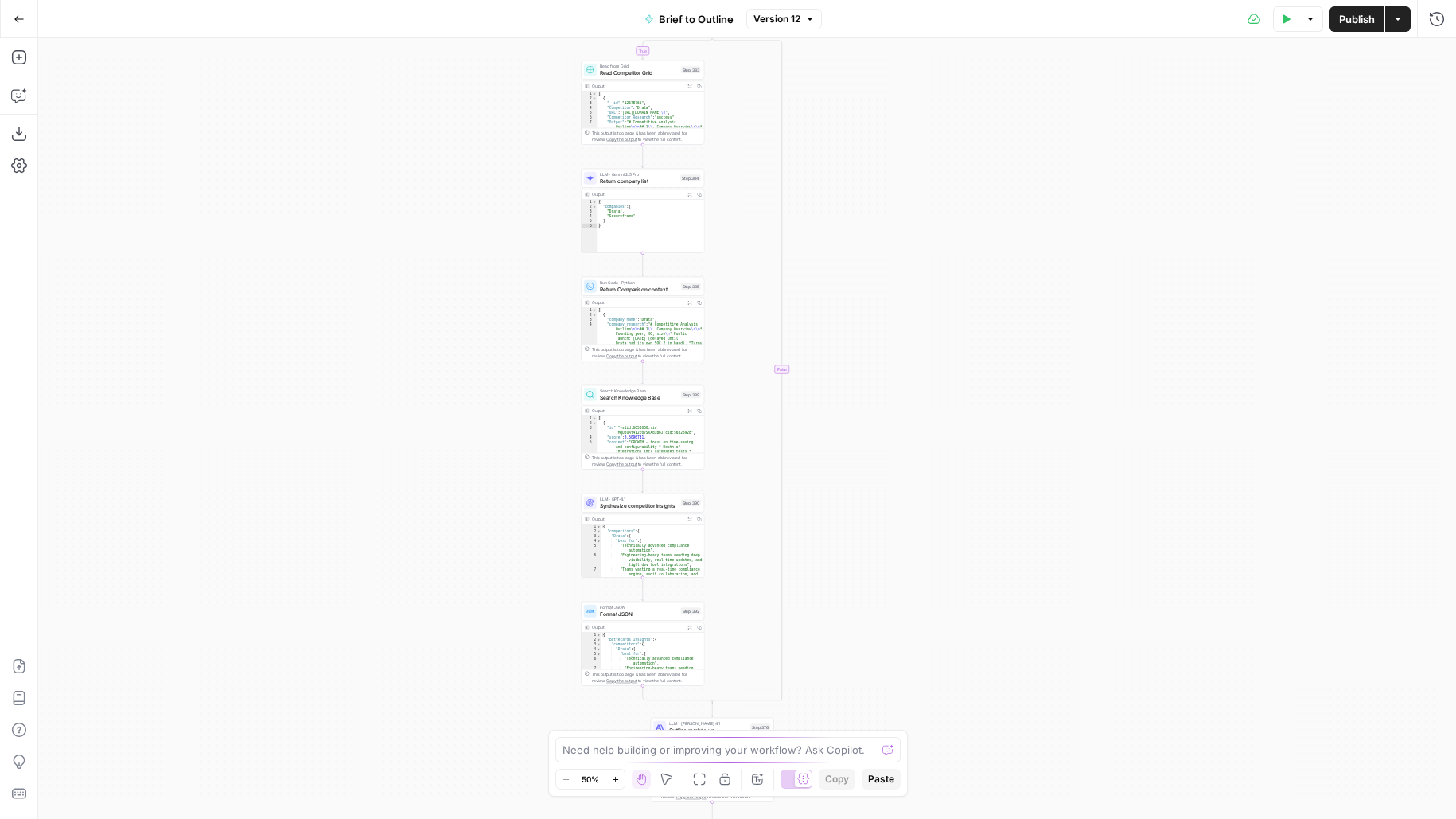
click at [1287, 17] on icon "button" at bounding box center [1287, 18] width 7 height 8
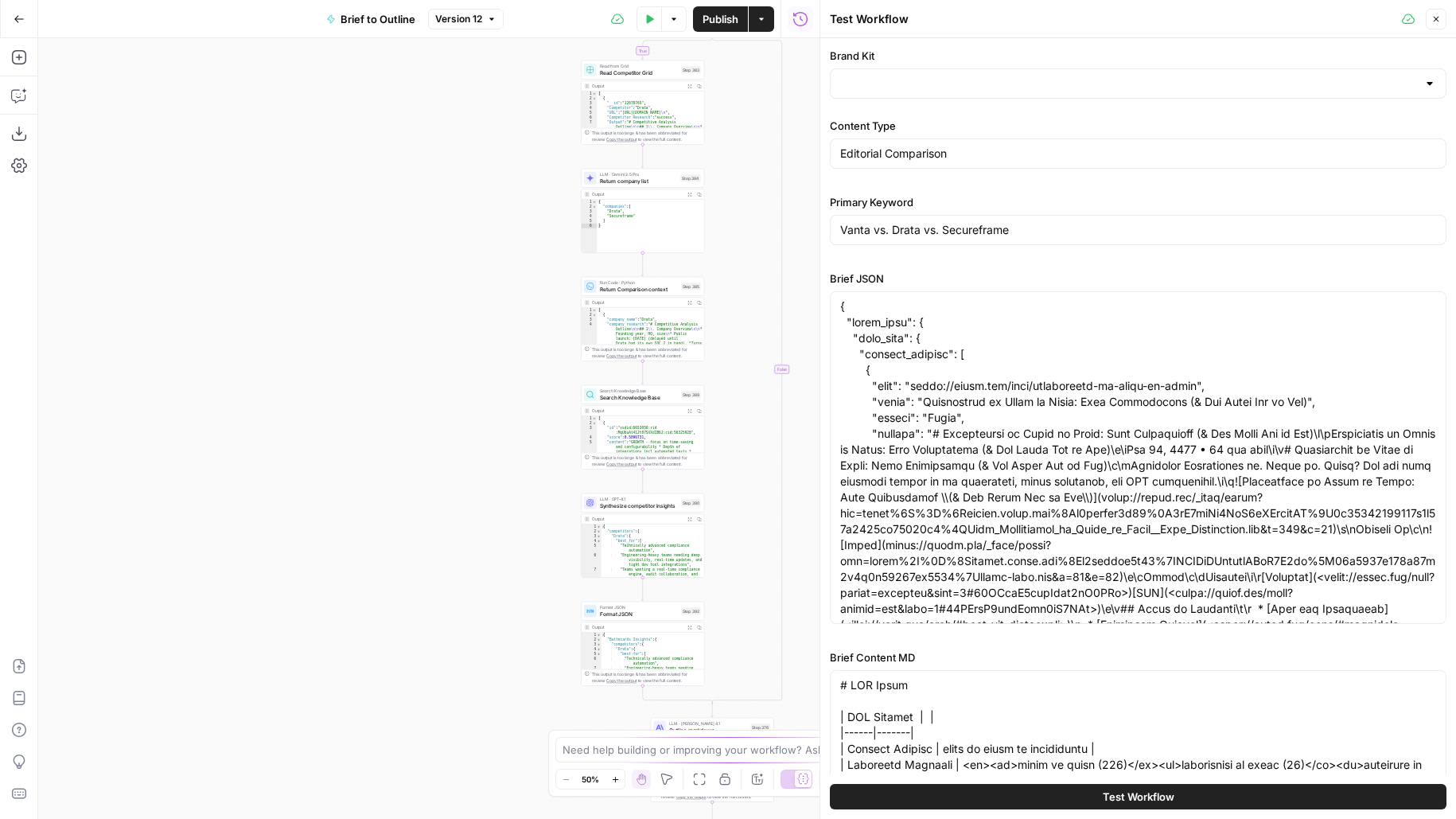
type input "Vanta [AirOps]"
type input "Competitive: Battlecards"
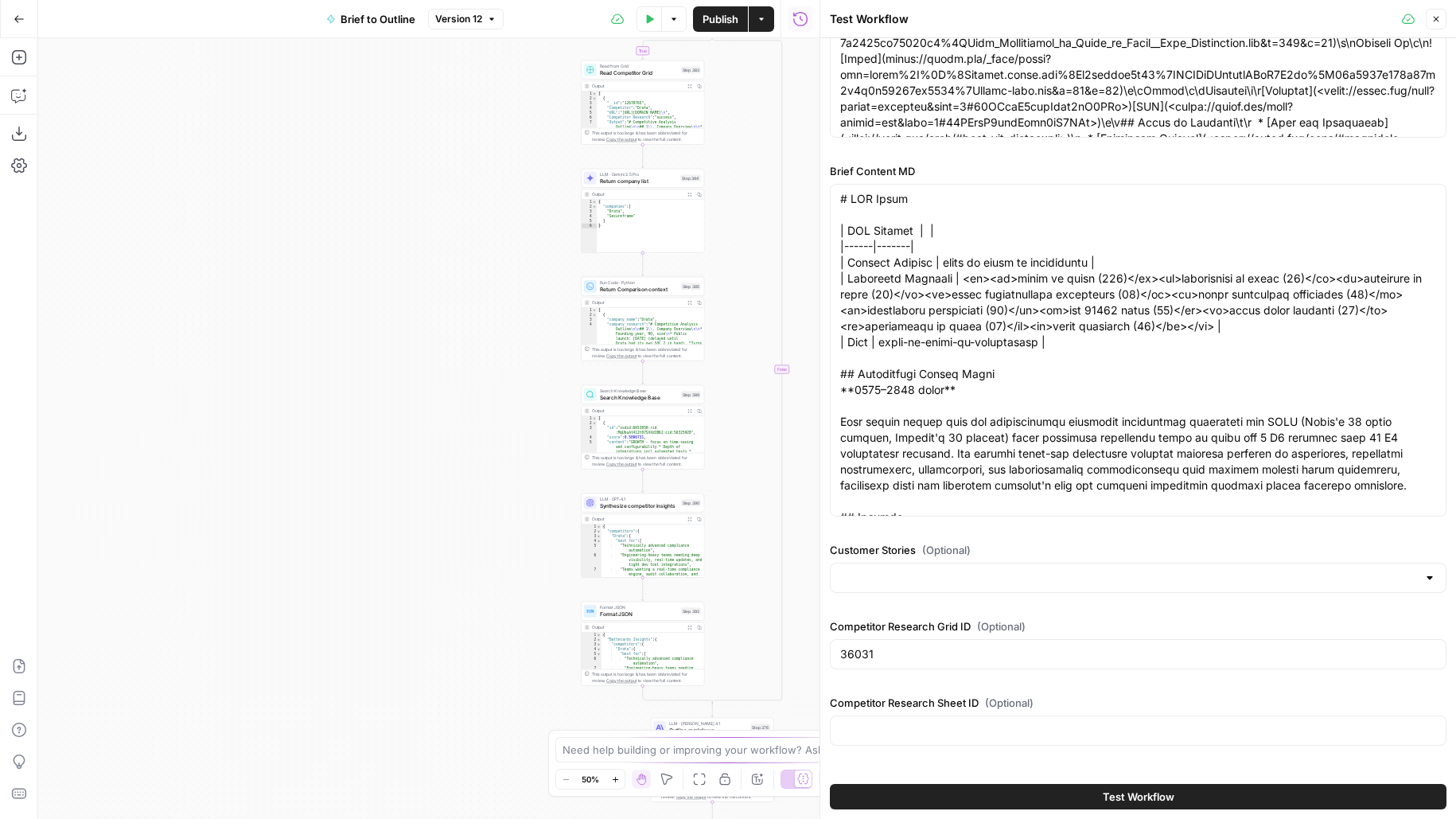
scroll to position [561, 0]
